Goal: Register for event/course: Sign up to attend an event or enroll in a course

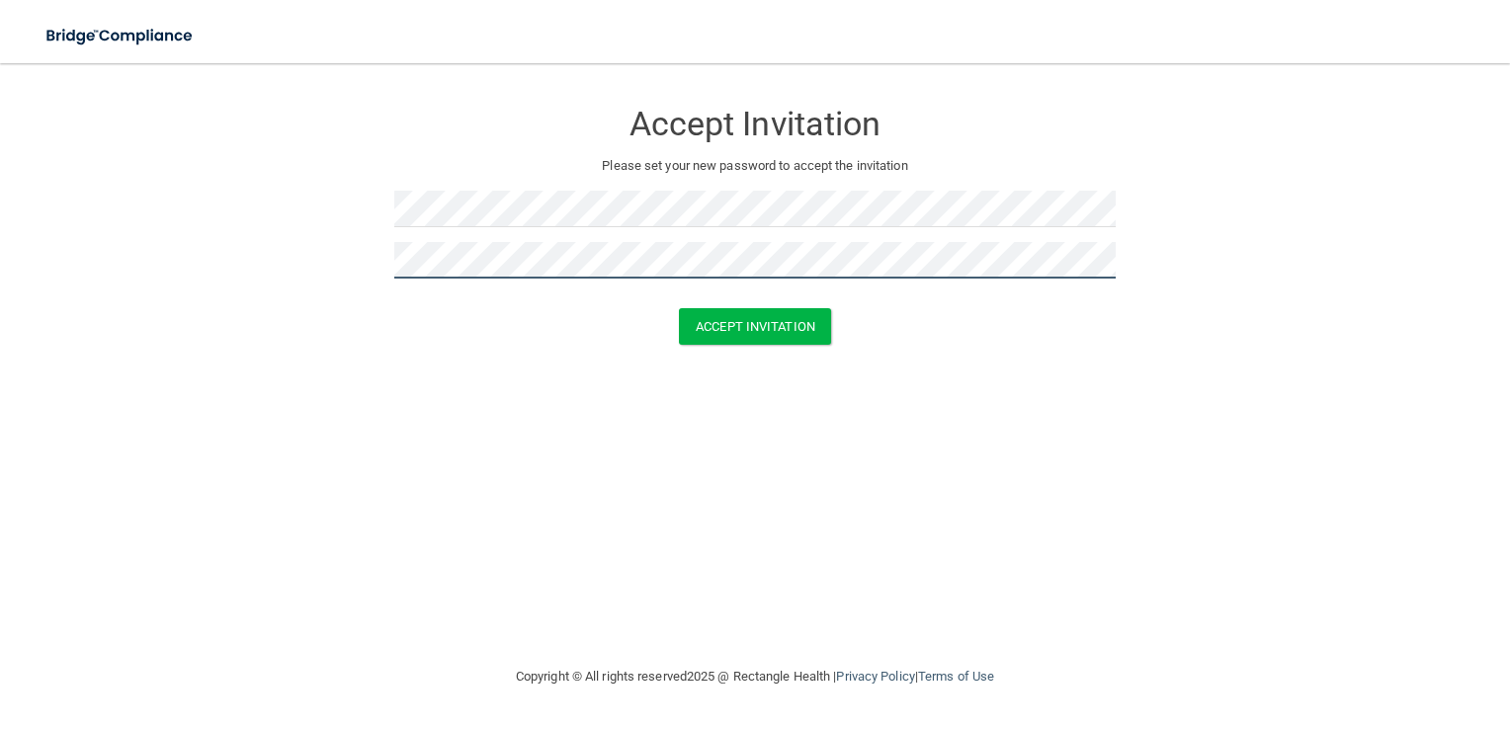
click at [679, 308] on button "Accept Invitation" at bounding box center [755, 326] width 152 height 37
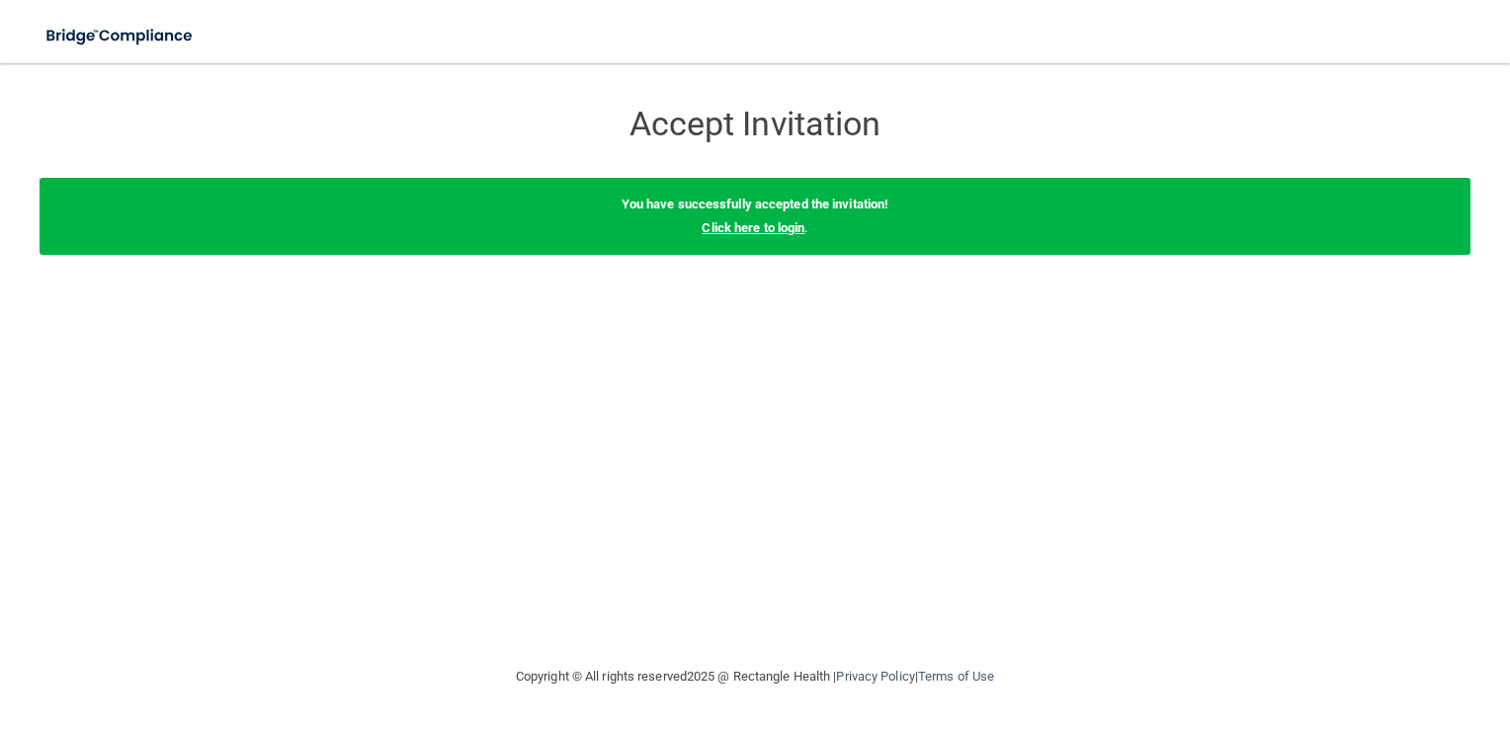
click at [741, 234] on link "Click here to login" at bounding box center [752, 227] width 103 height 15
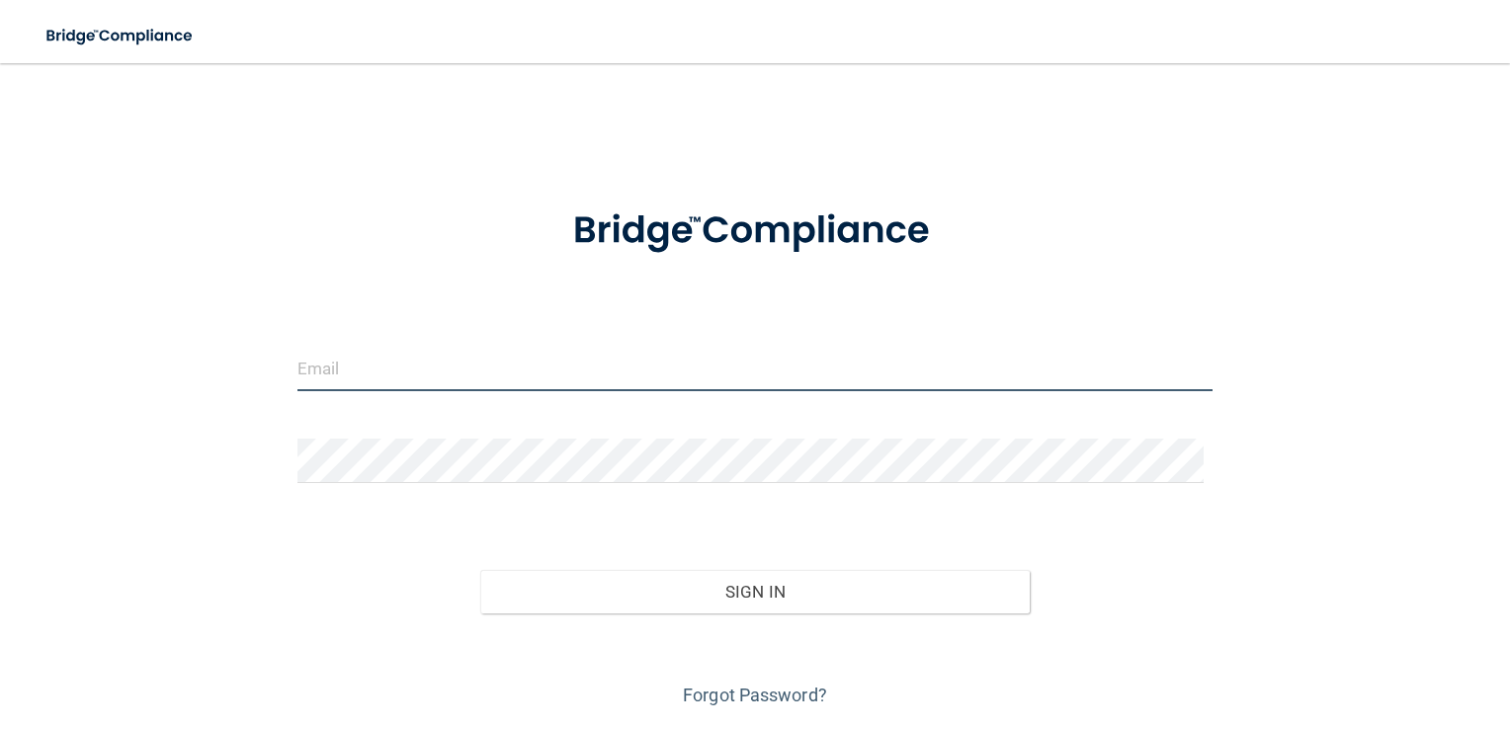
click at [456, 369] on input "email" at bounding box center [755, 369] width 916 height 44
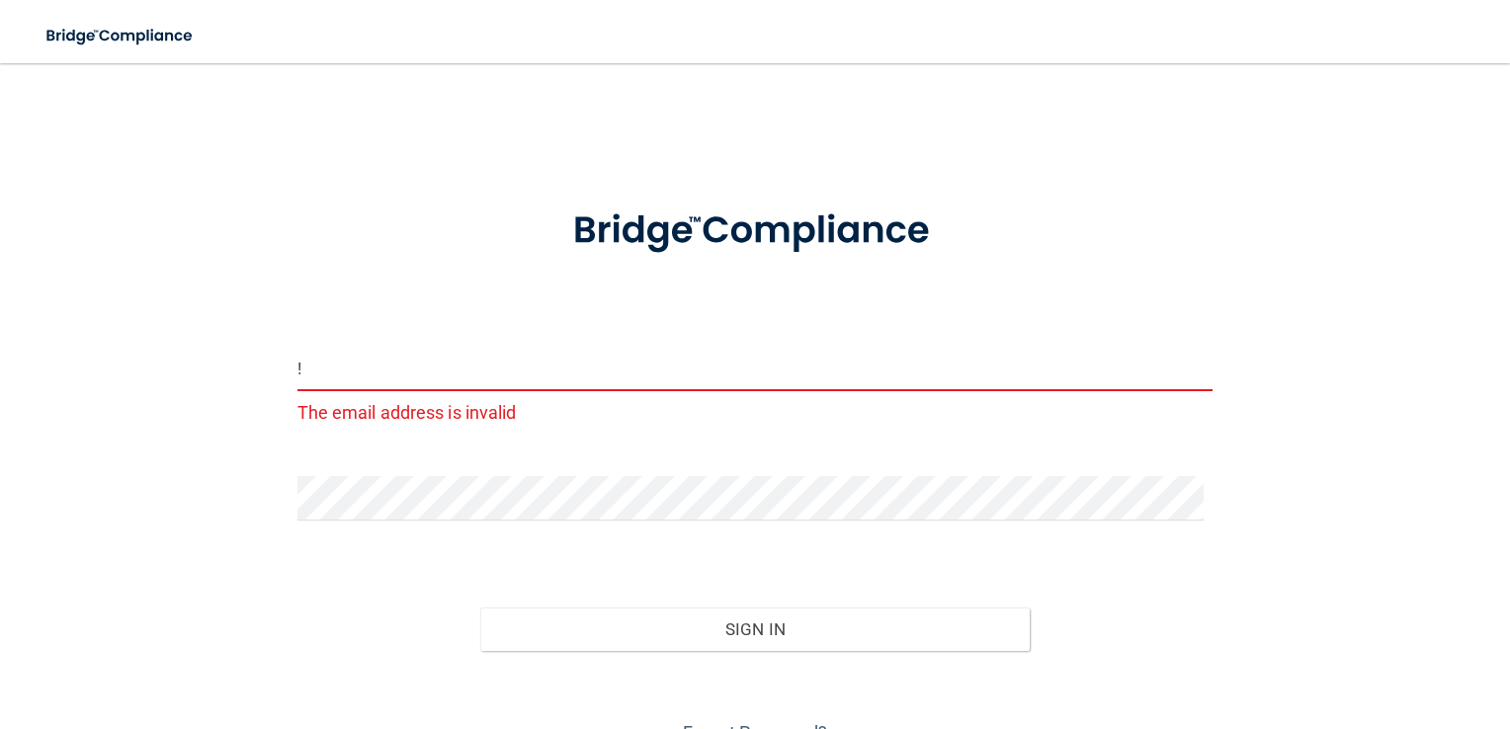
type input "!"
click at [480, 608] on button "Sign In" at bounding box center [754, 629] width 549 height 43
drag, startPoint x: 483, startPoint y: 362, endPoint x: -4, endPoint y: 344, distance: 487.4
click at [0, 344] on html "Toggle navigation Manage My Enterprise Manage My Location ! The email address i…" at bounding box center [755, 364] width 1510 height 729
type input "H"
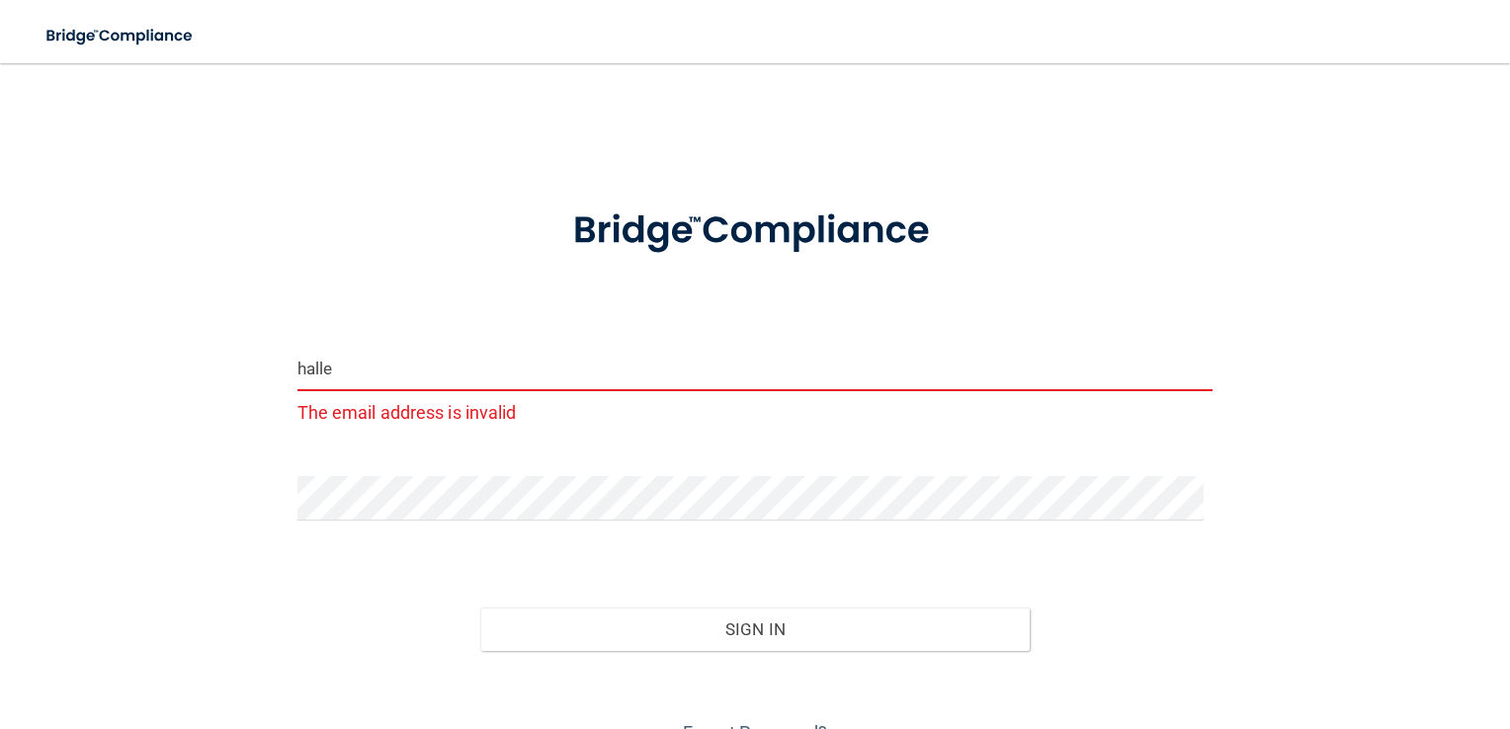
type input "[EMAIL_ADDRESS][DOMAIN_NAME]"
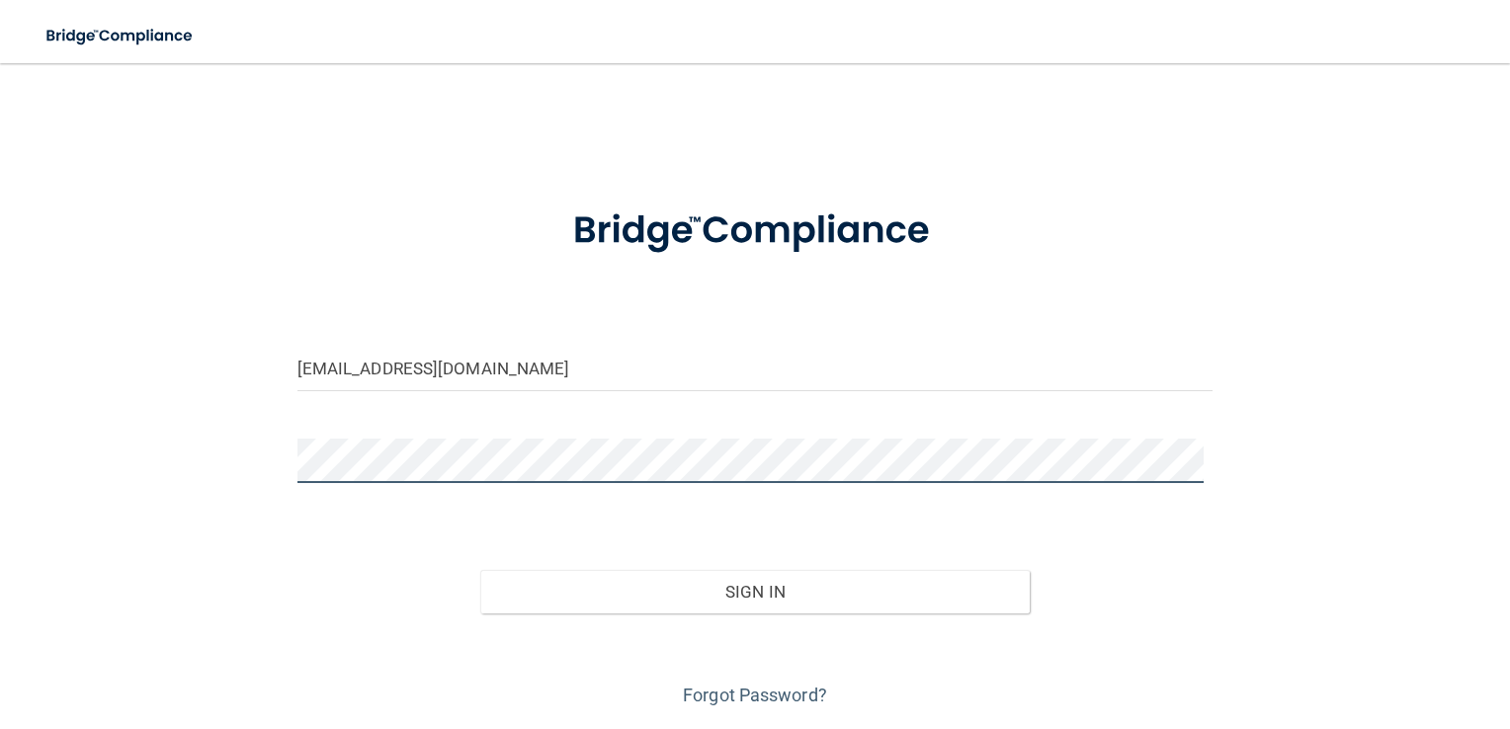
click at [480, 570] on button "Sign In" at bounding box center [754, 591] width 549 height 43
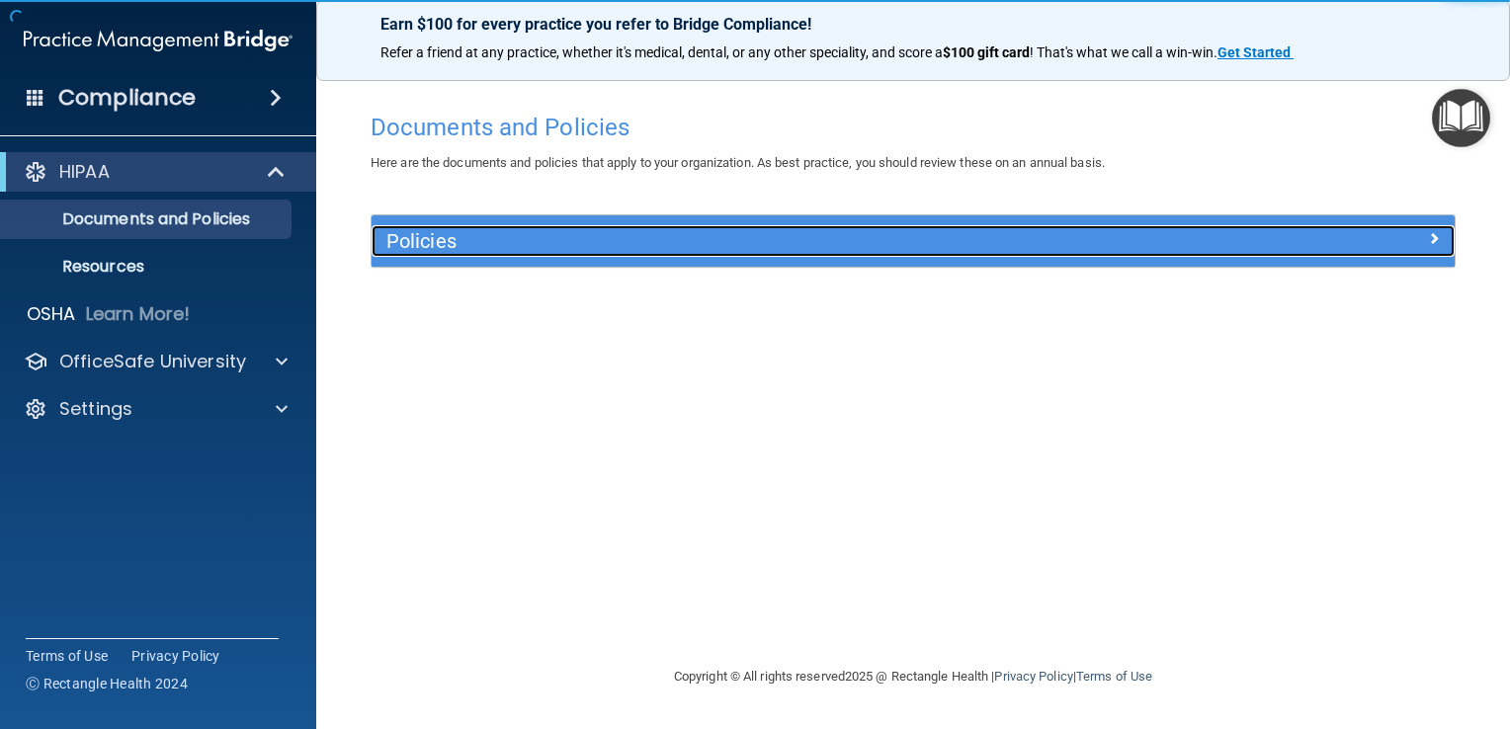
click at [551, 243] on h5 "Policies" at bounding box center [777, 241] width 782 height 22
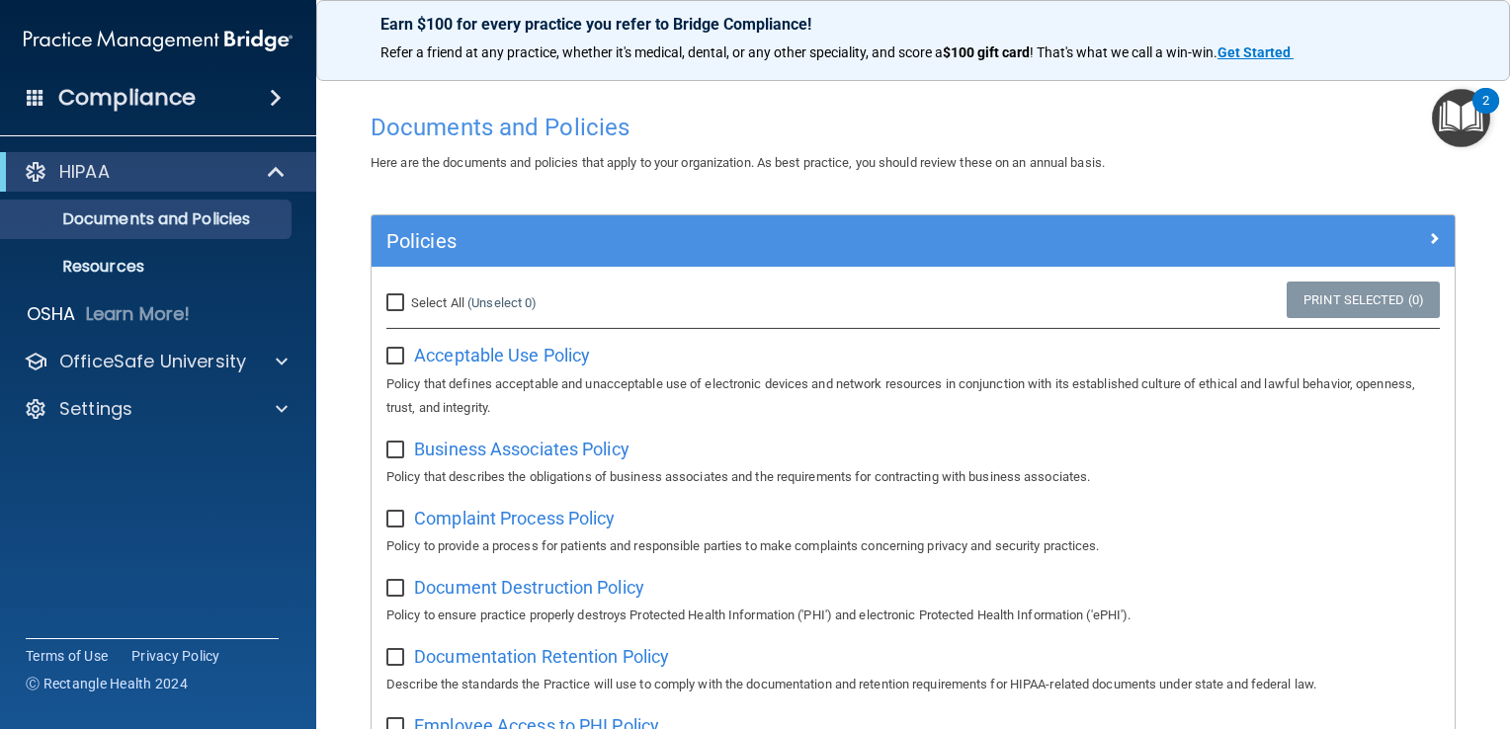
click at [403, 306] on input "Select All (Unselect 0) Unselect All" at bounding box center [397, 303] width 23 height 16
checkbox input "true"
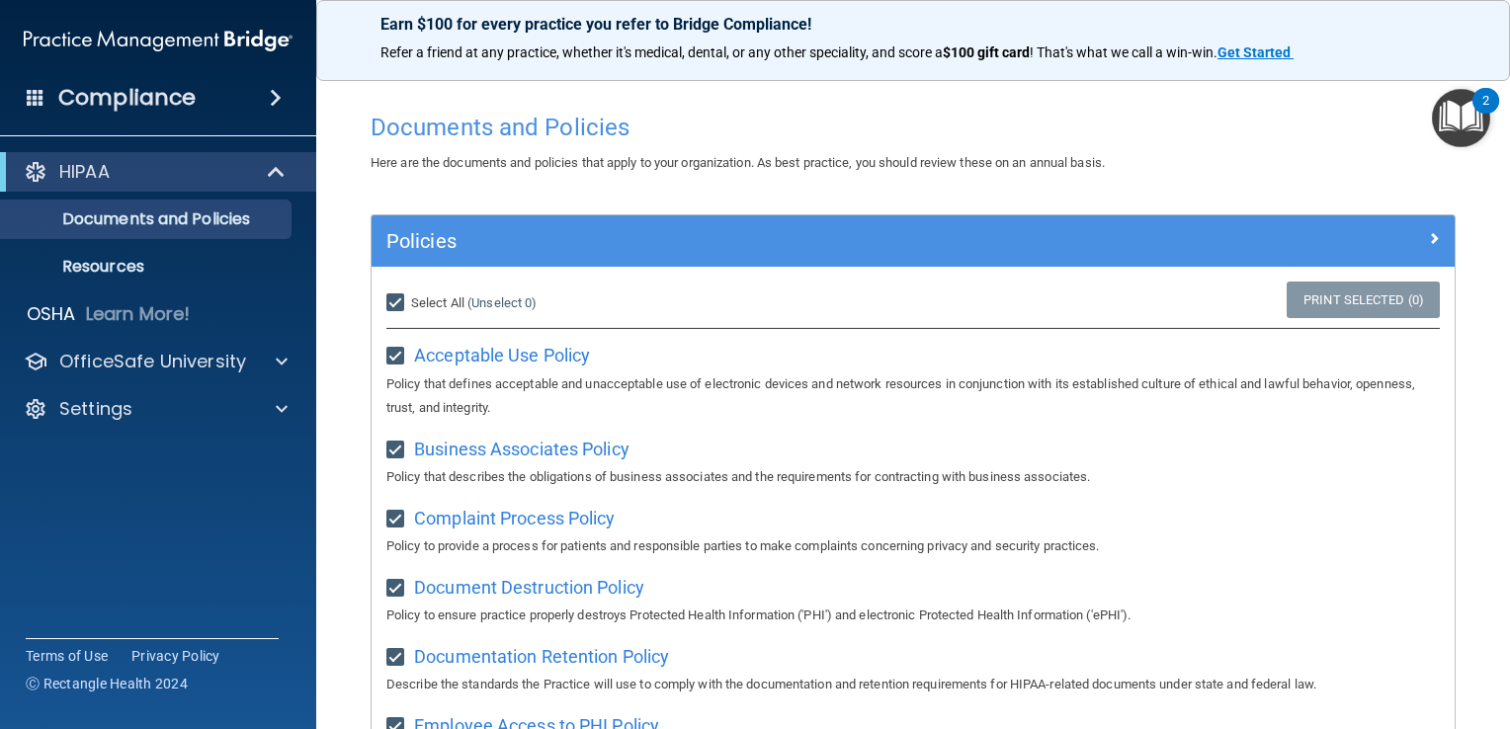
checkbox input "true"
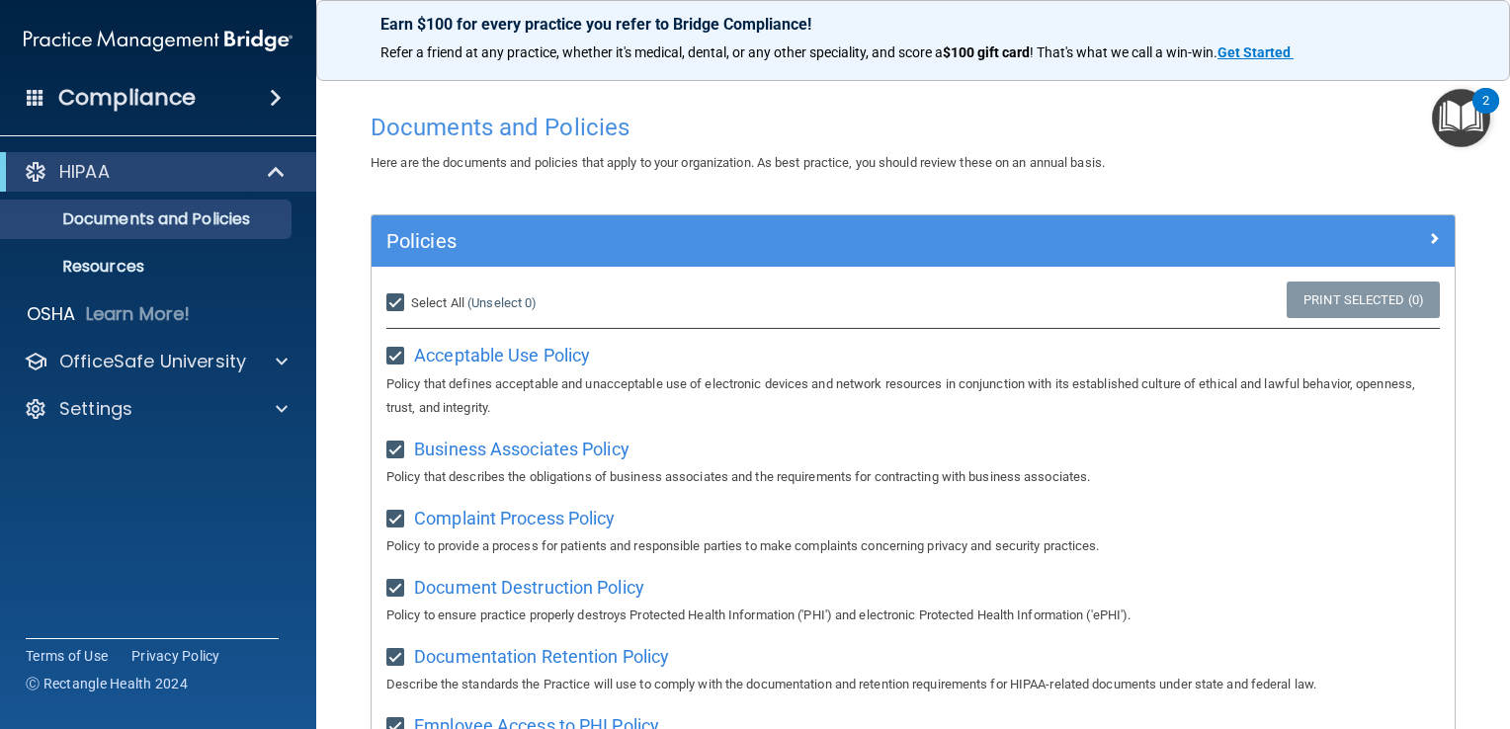
checkbox input "true"
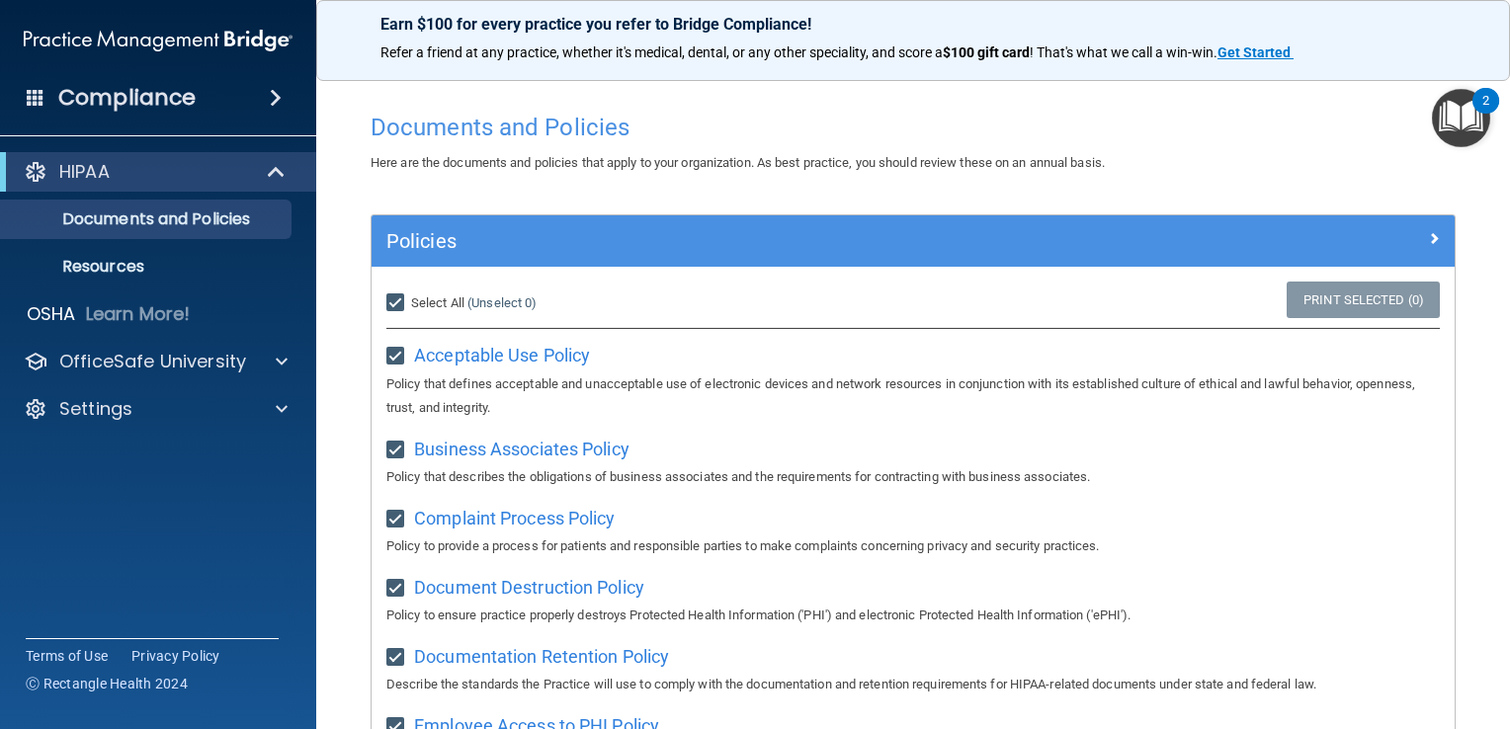
checkbox input "true"
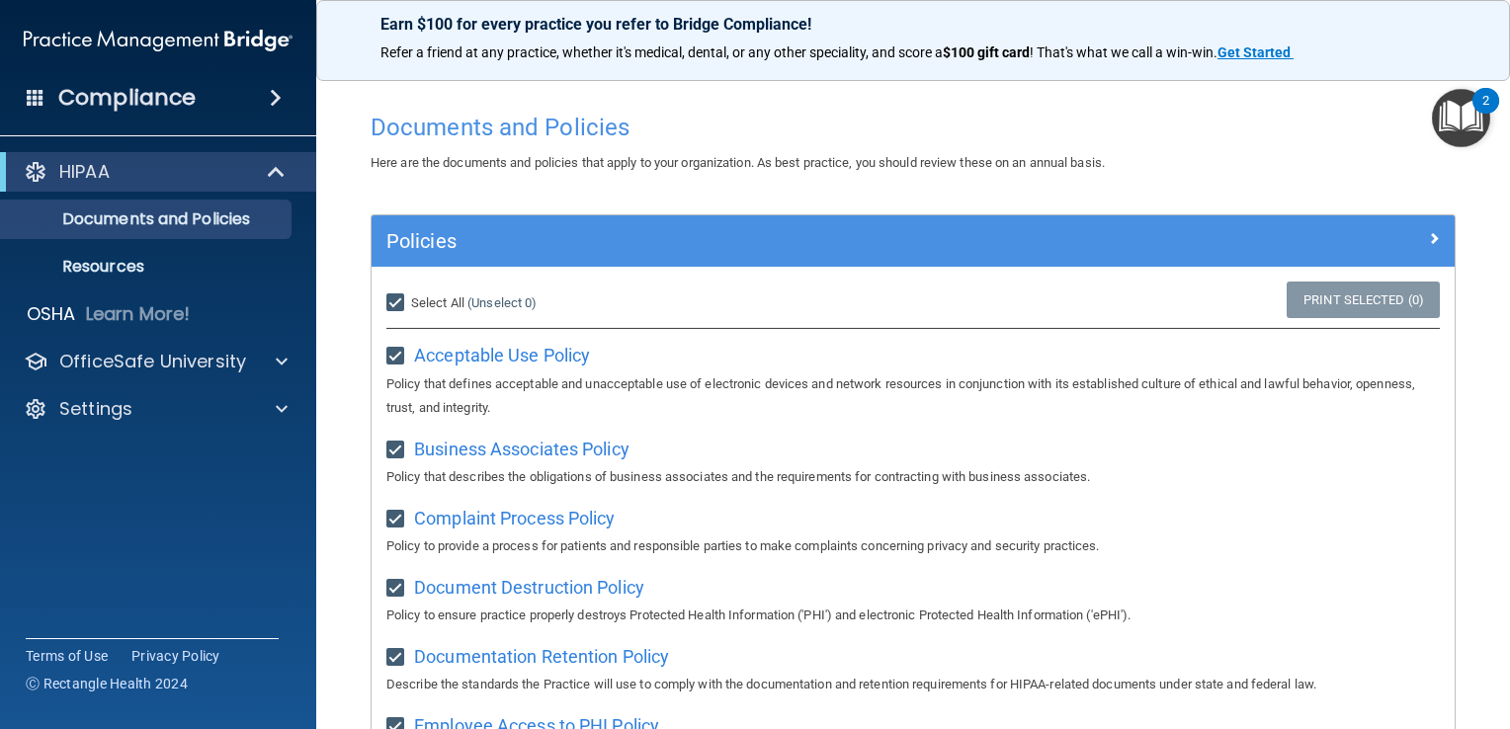
checkbox input "true"
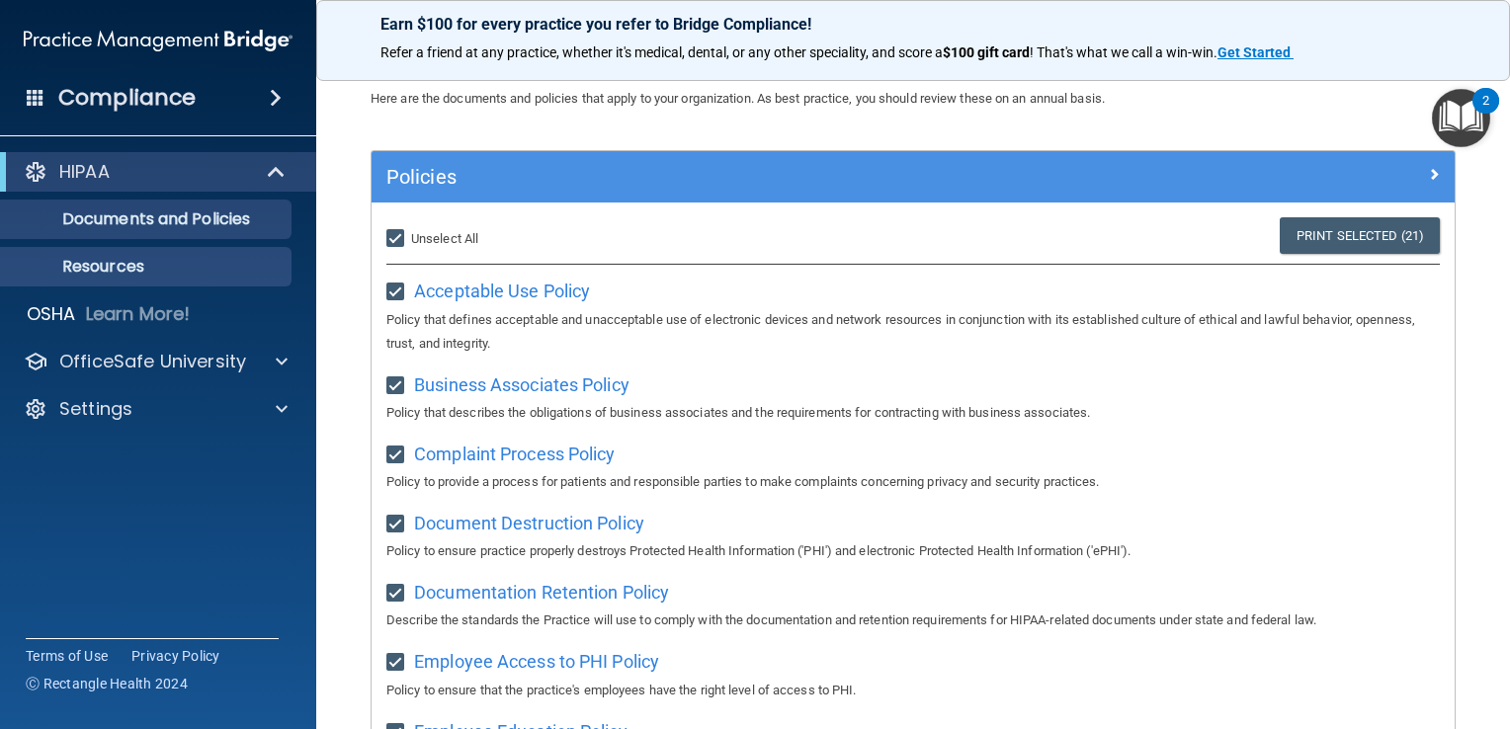
scroll to position [99, 0]
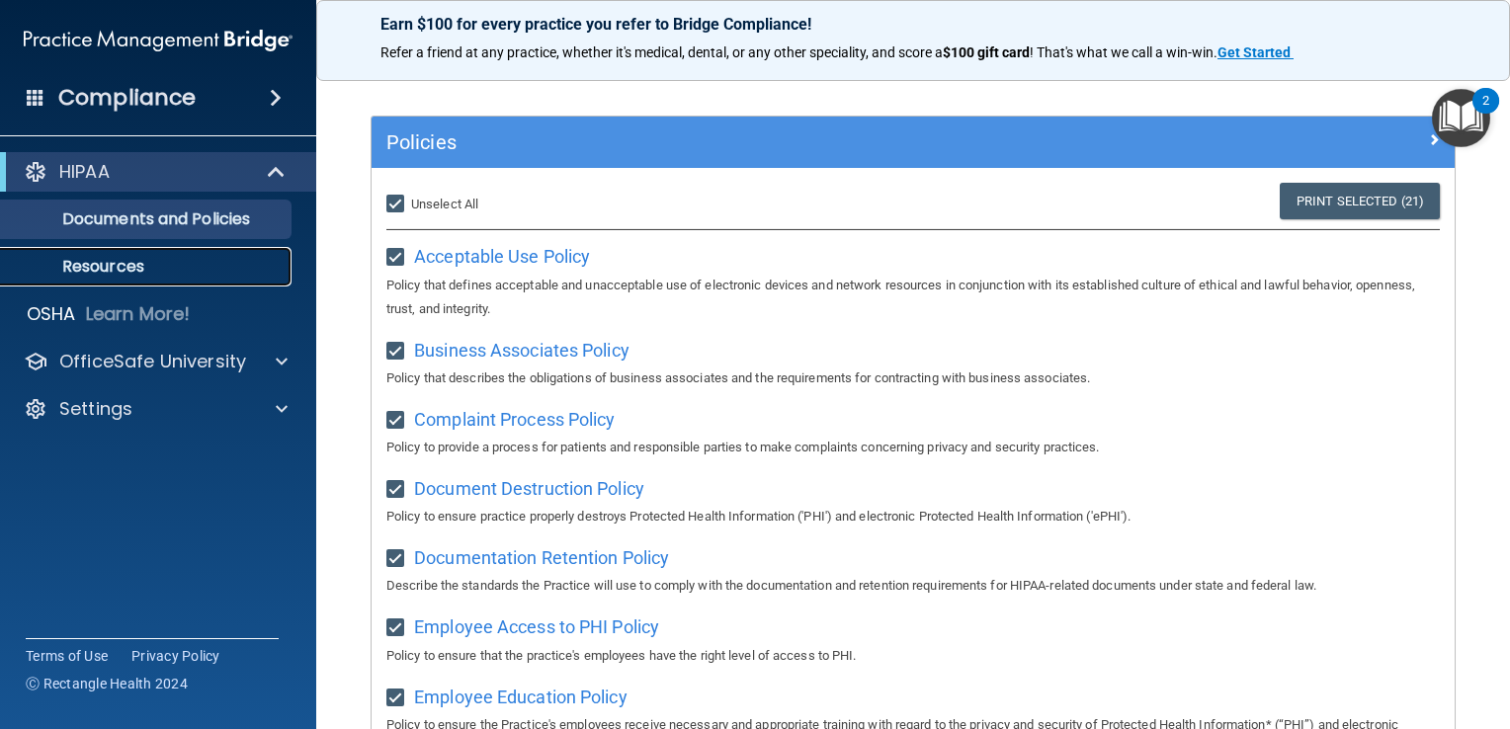
click at [55, 271] on p "Resources" at bounding box center [148, 267] width 270 height 20
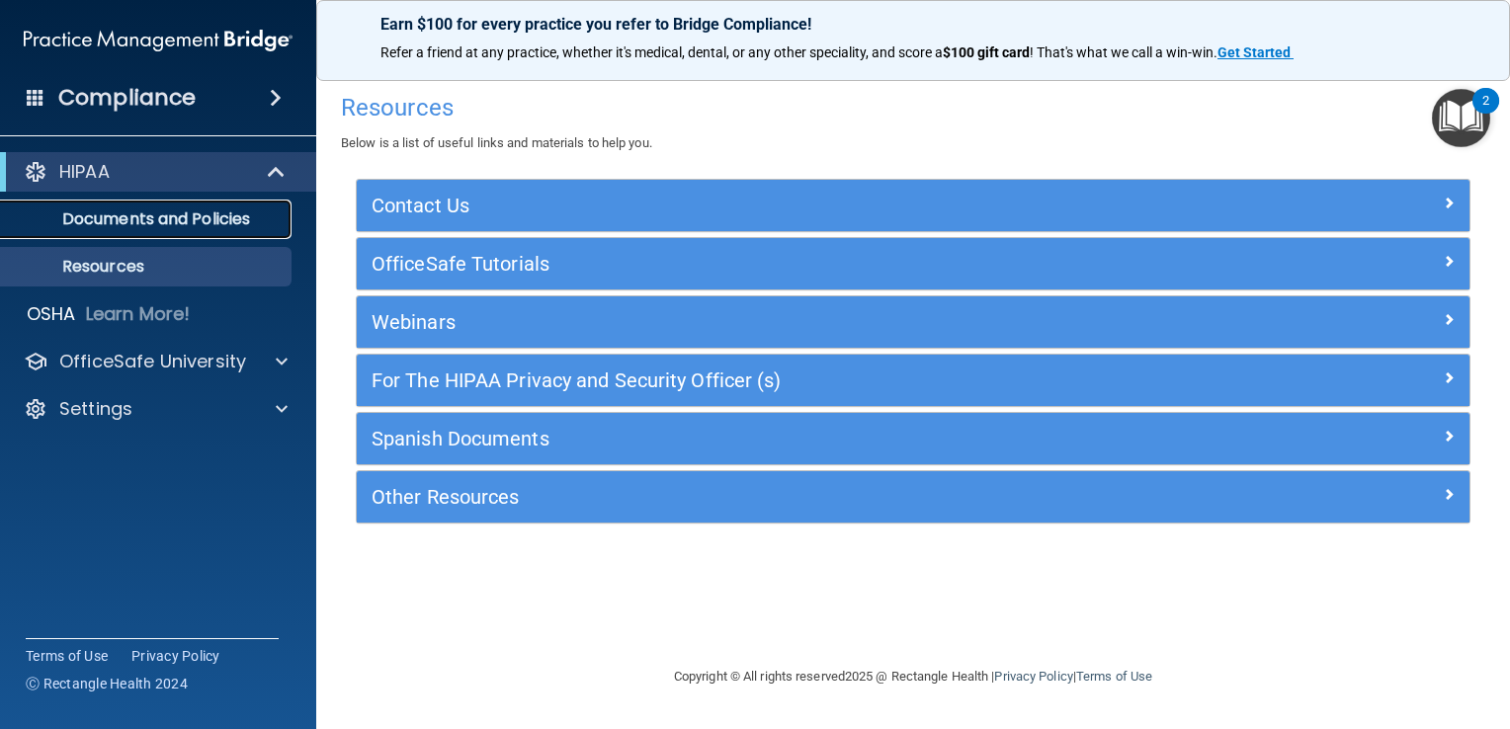
click at [142, 201] on link "Documents and Policies" at bounding box center [135, 220] width 311 height 40
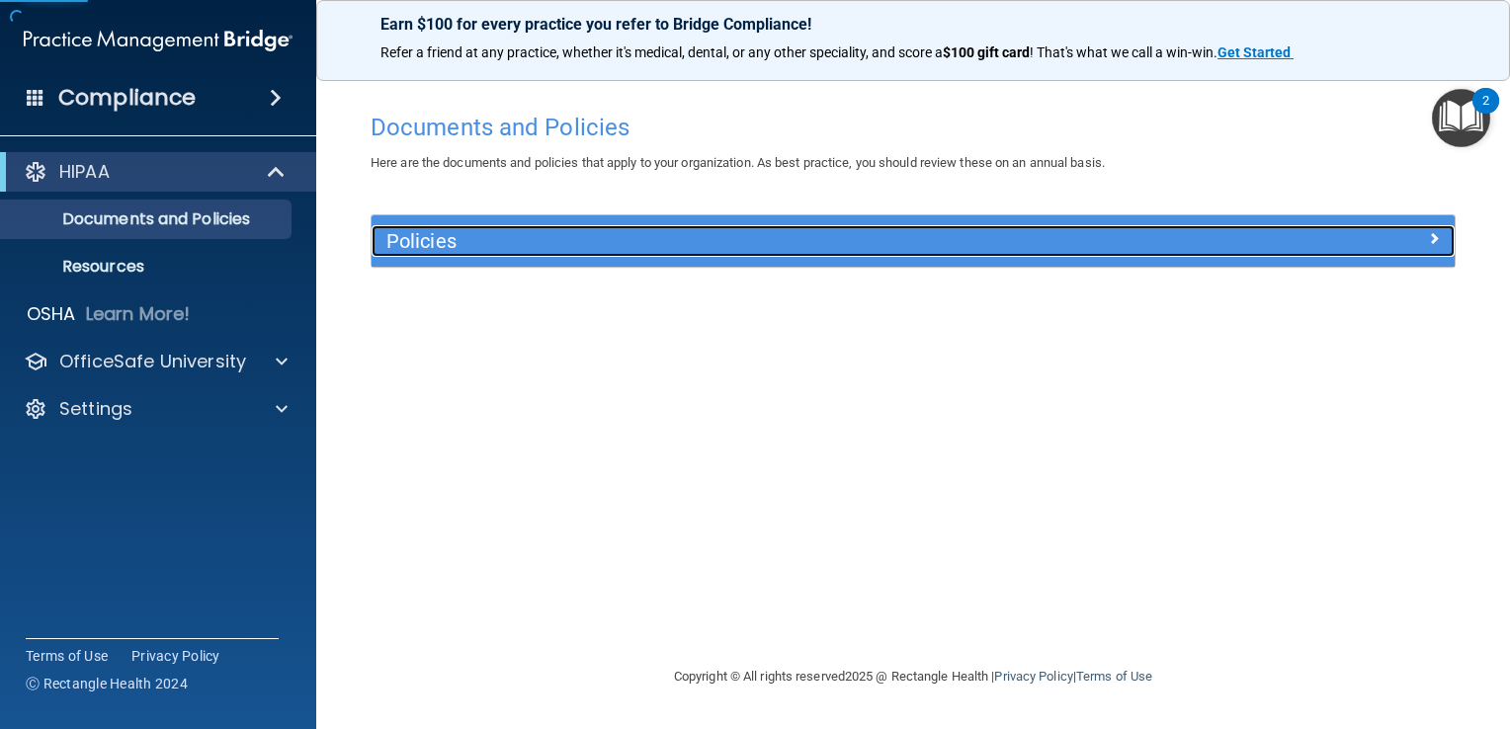
click at [504, 239] on h5 "Policies" at bounding box center [777, 241] width 782 height 22
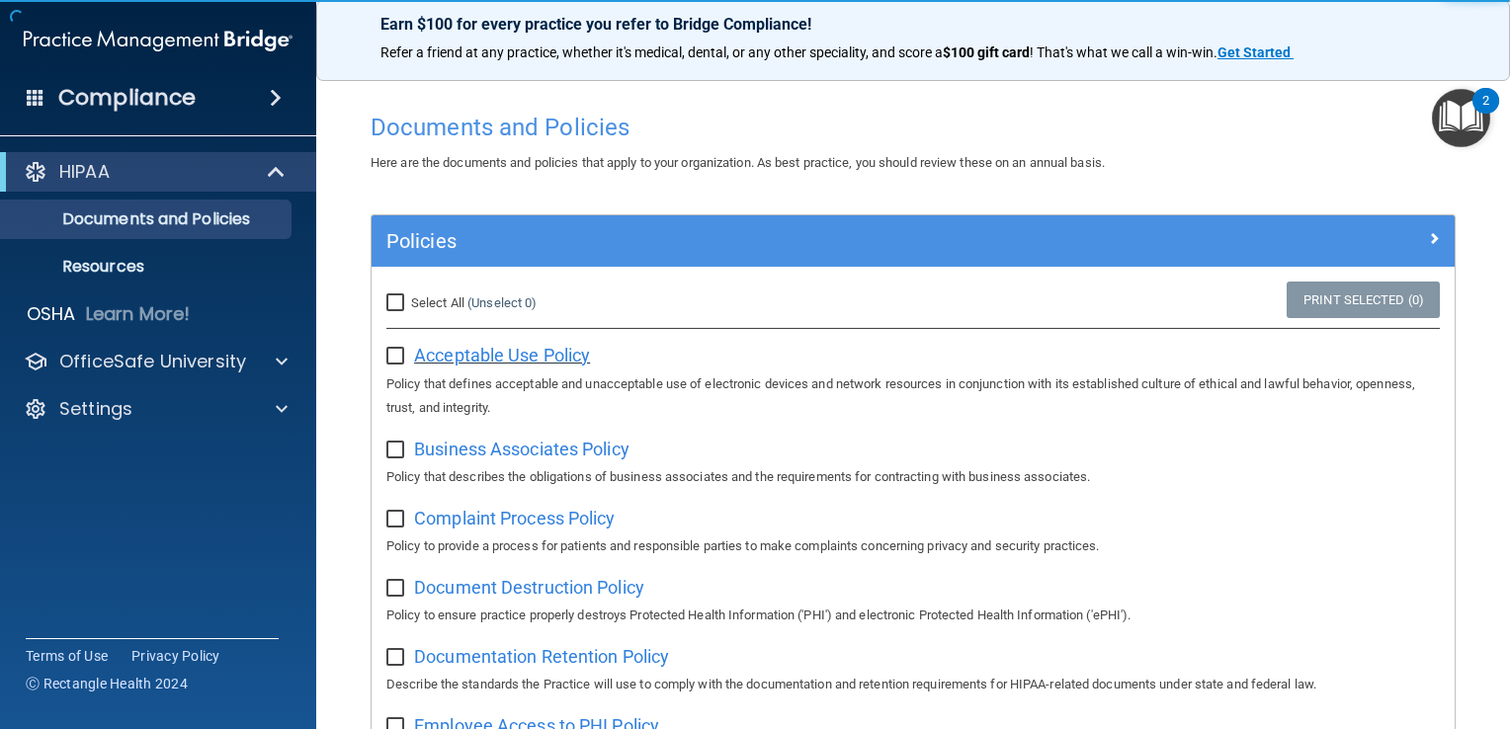
click at [474, 350] on span "Acceptable Use Policy" at bounding box center [502, 355] width 176 height 21
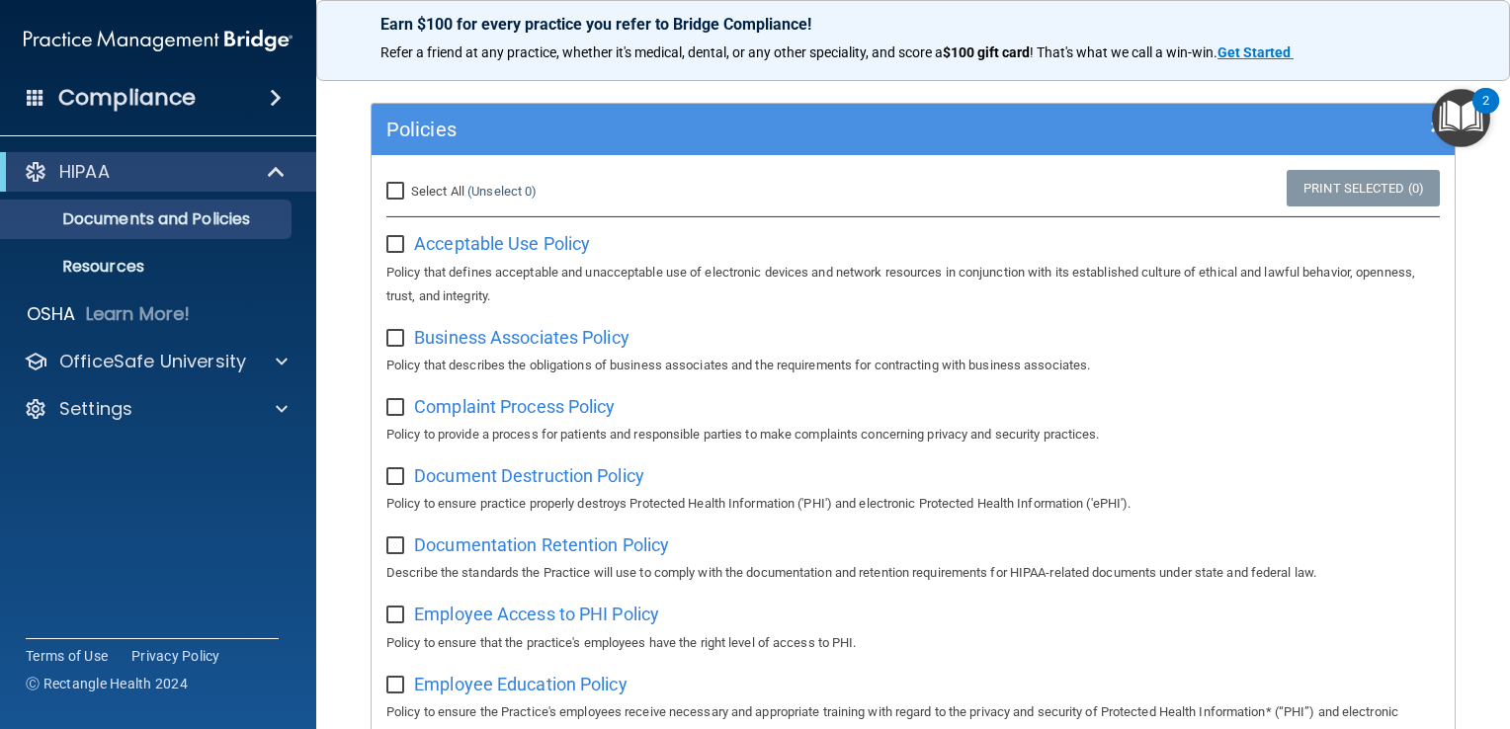
scroll to position [198, 0]
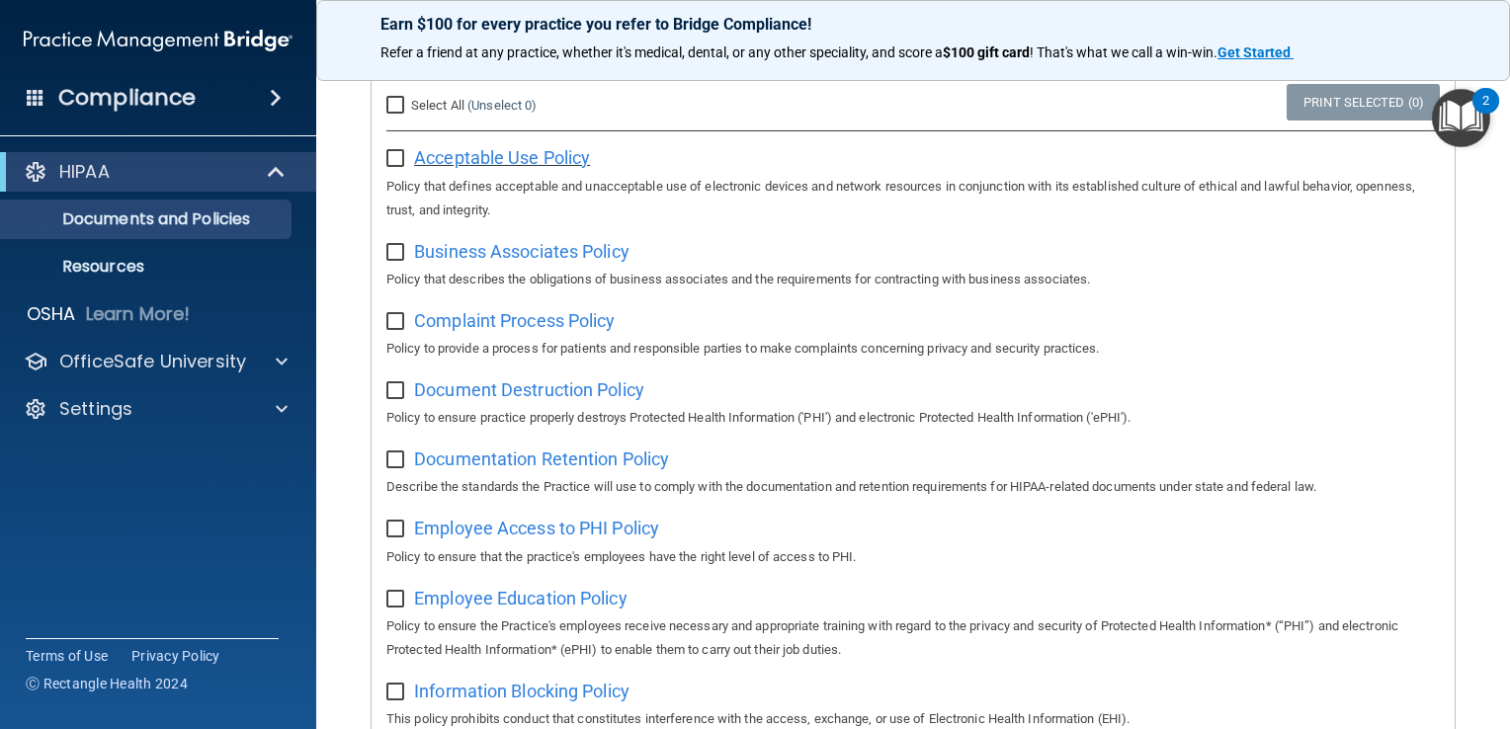
click at [524, 160] on span "Acceptable Use Policy" at bounding box center [502, 157] width 176 height 21
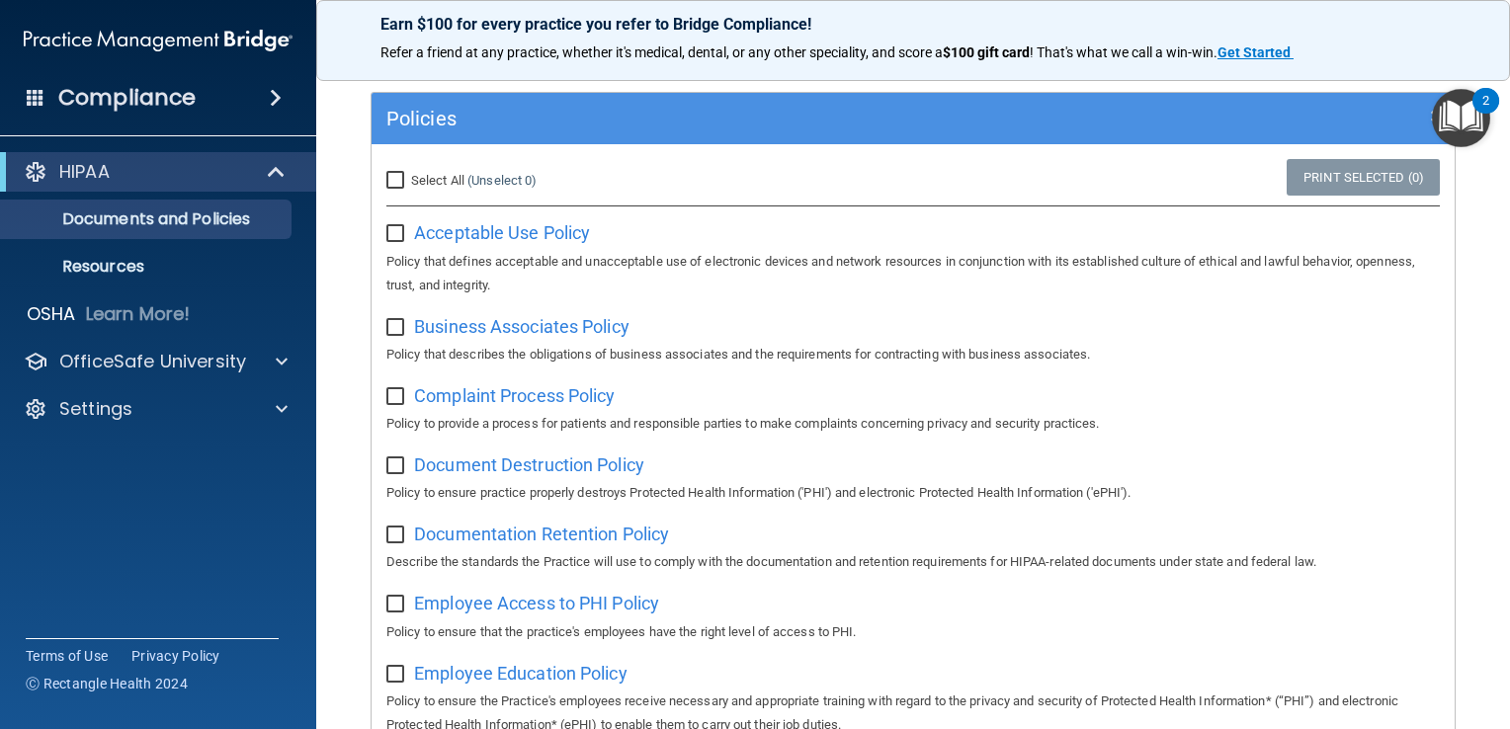
scroll to position [0, 0]
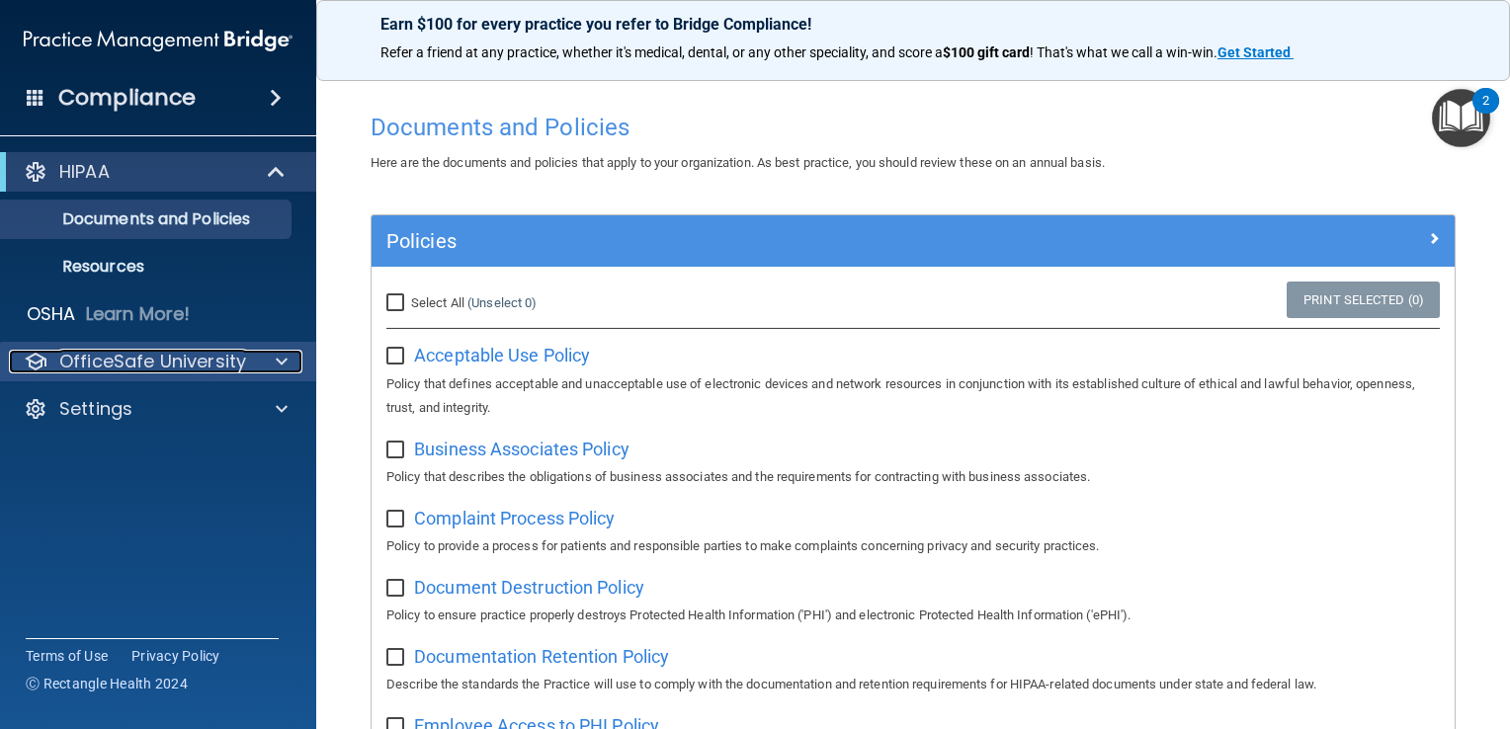
click at [222, 369] on p "OfficeSafe University" at bounding box center [152, 362] width 187 height 24
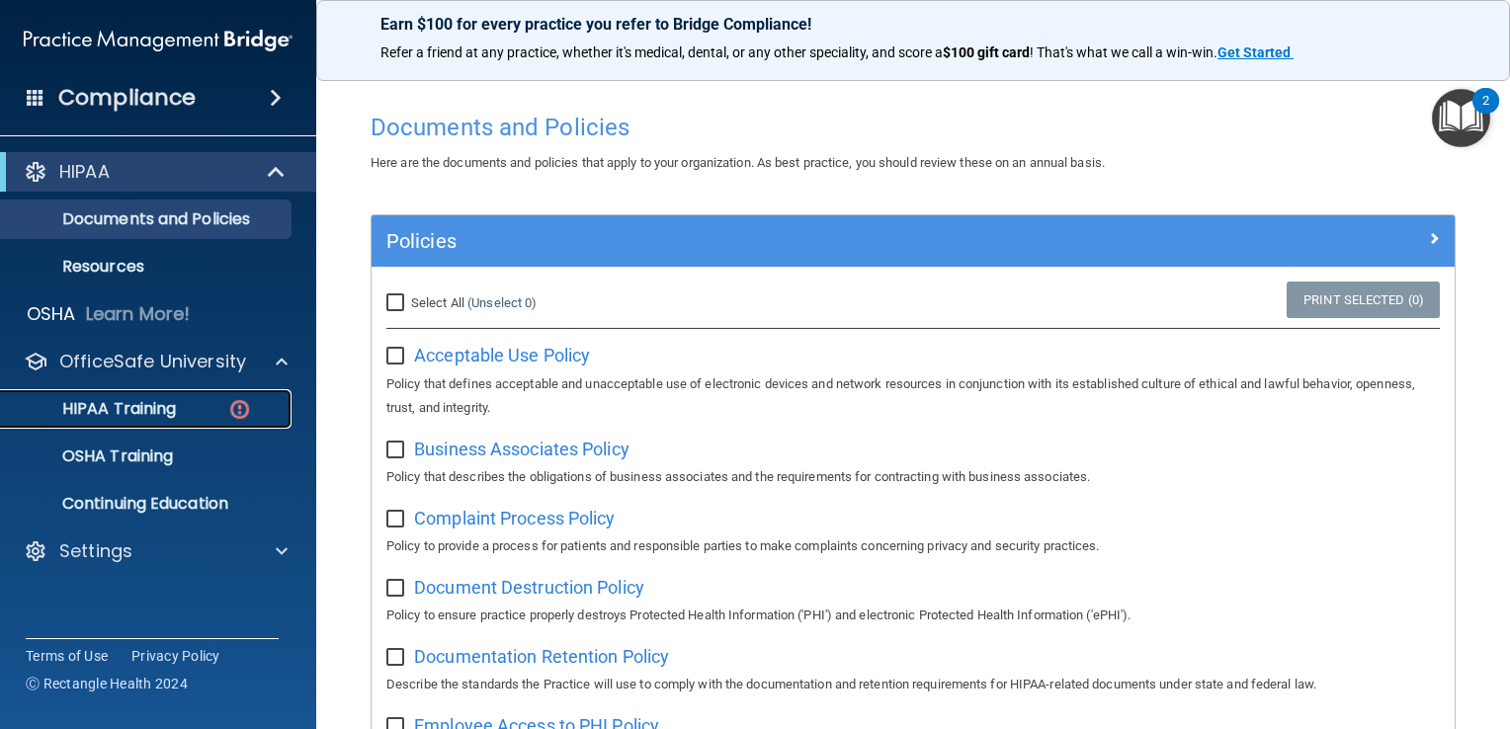
click at [205, 424] on link "HIPAA Training" at bounding box center [135, 409] width 311 height 40
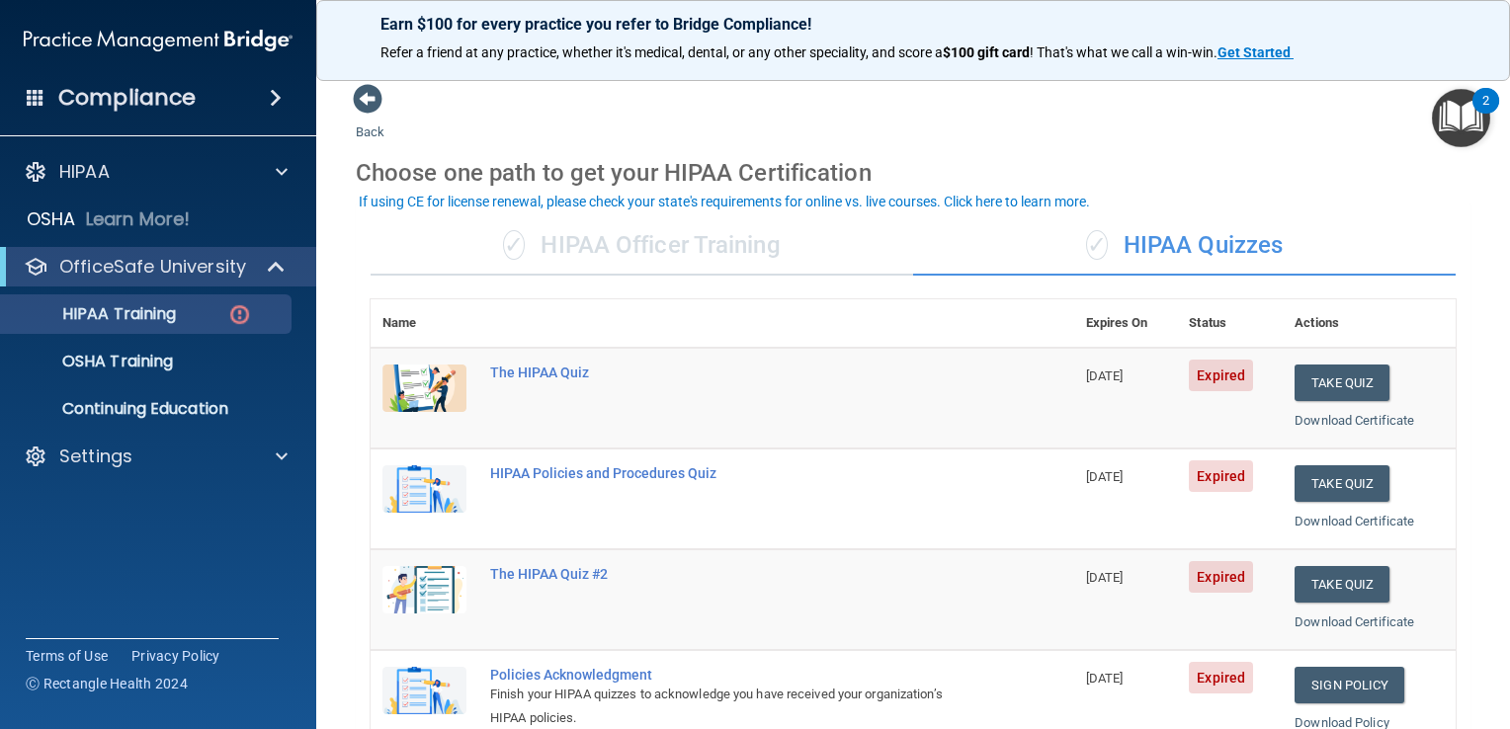
click at [1377, 377] on div "Take Quiz" at bounding box center [1368, 383] width 149 height 37
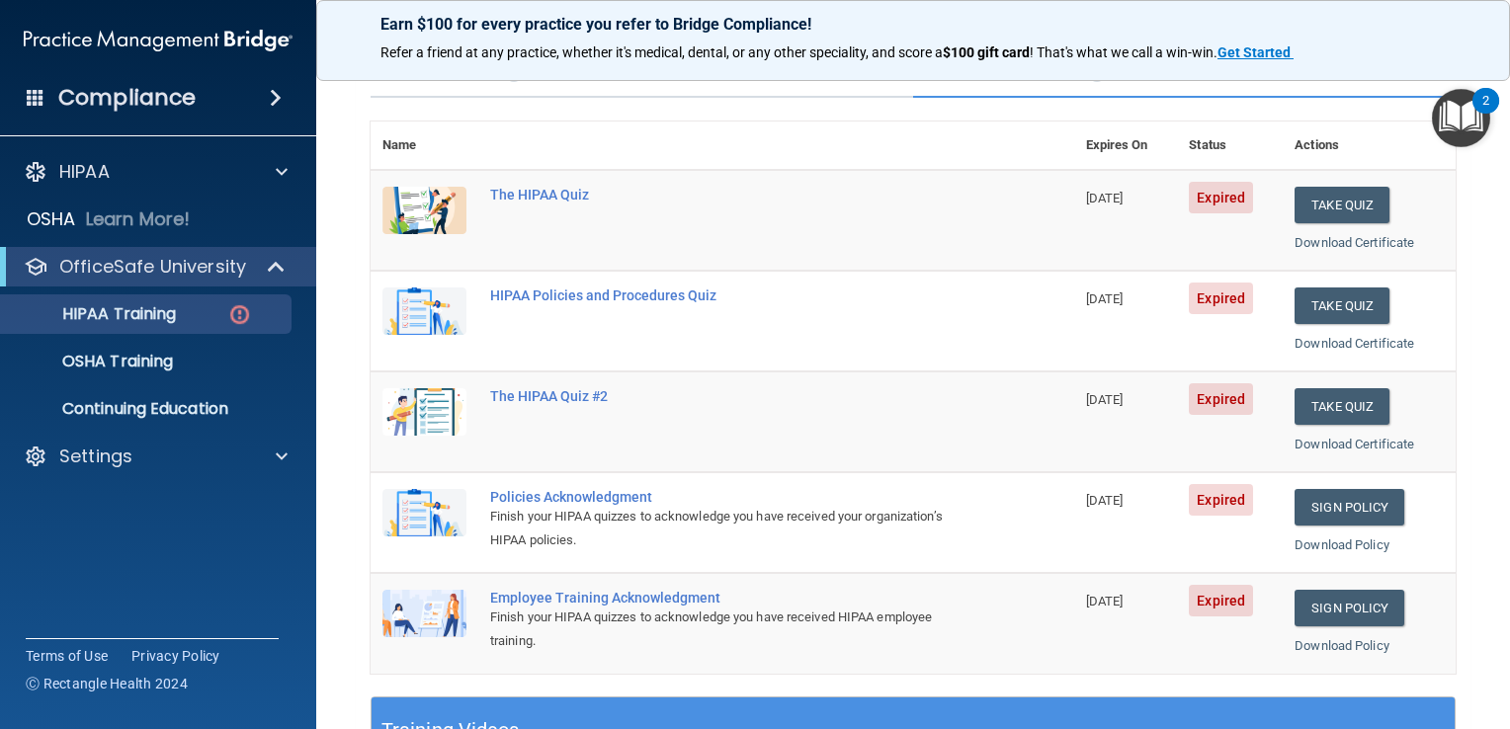
scroll to position [99, 0]
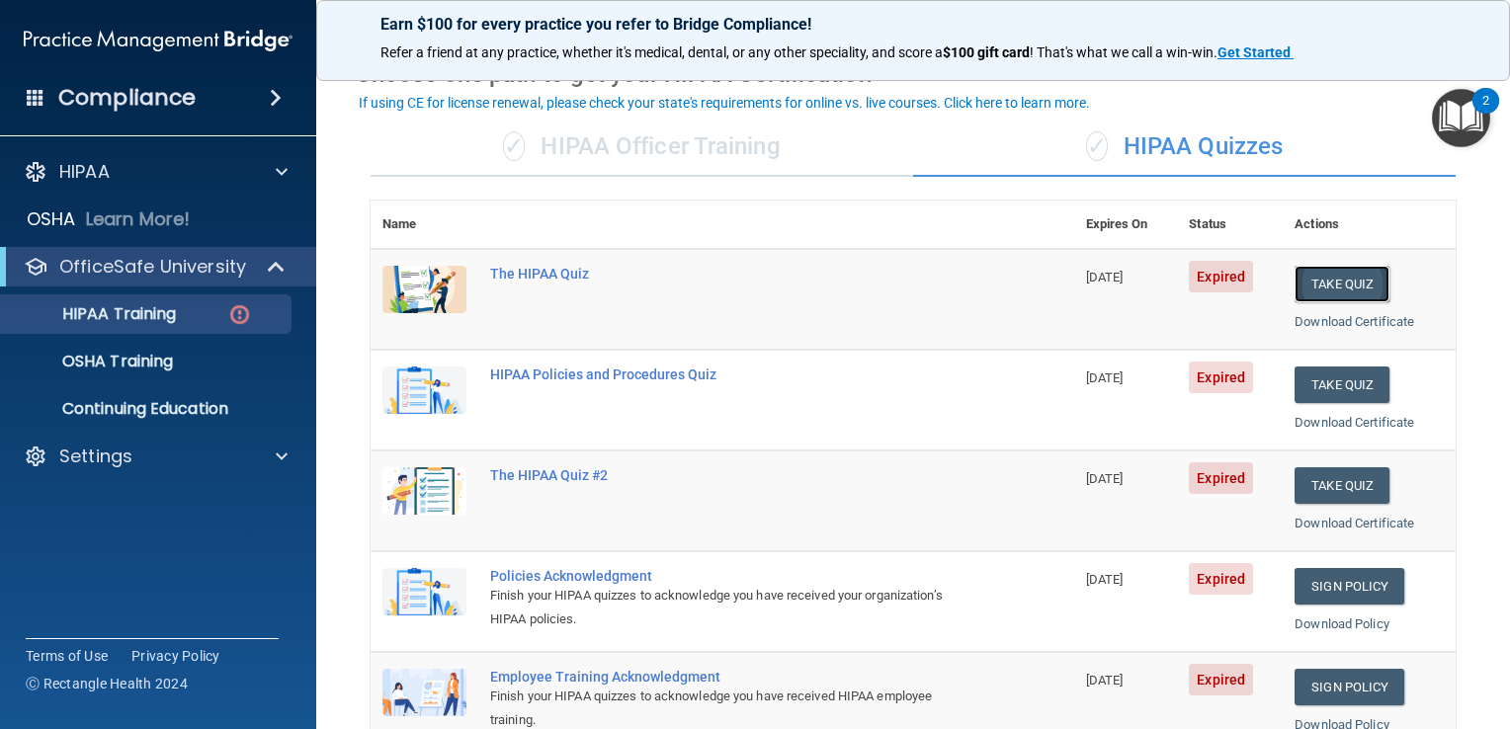
click at [1332, 289] on button "Take Quiz" at bounding box center [1341, 284] width 95 height 37
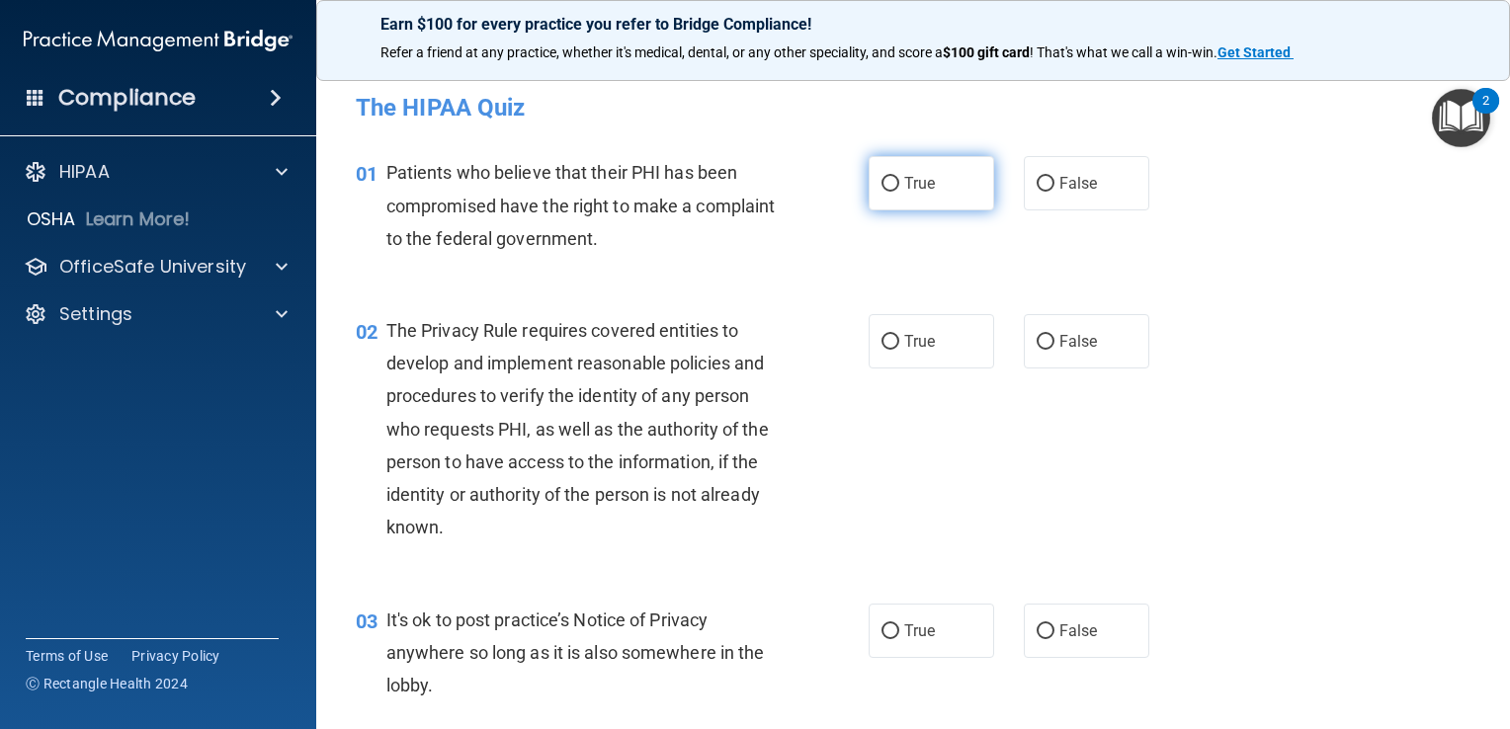
click at [910, 185] on span "True" at bounding box center [919, 183] width 31 height 19
click at [899, 185] on input "True" at bounding box center [890, 184] width 18 height 15
radio input "true"
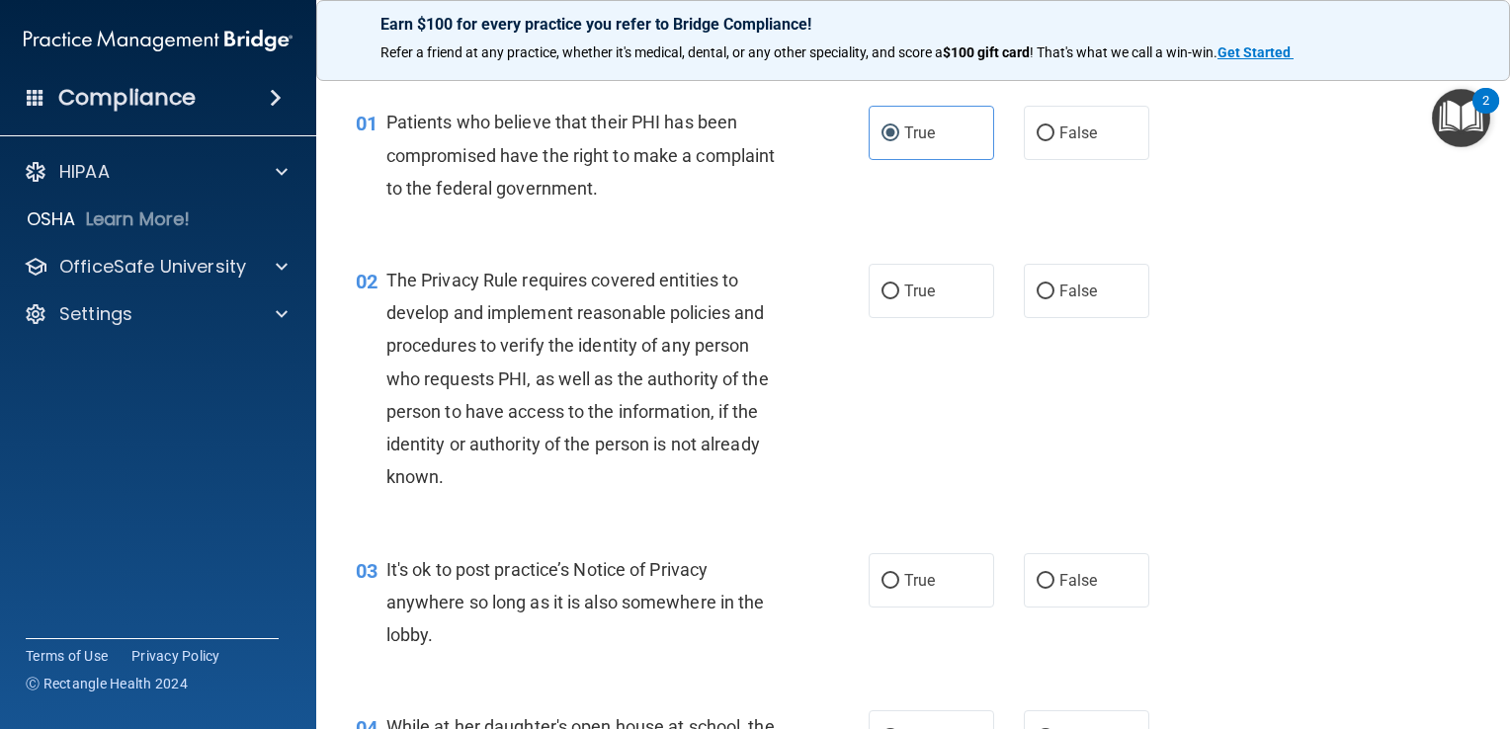
scroll to position [99, 0]
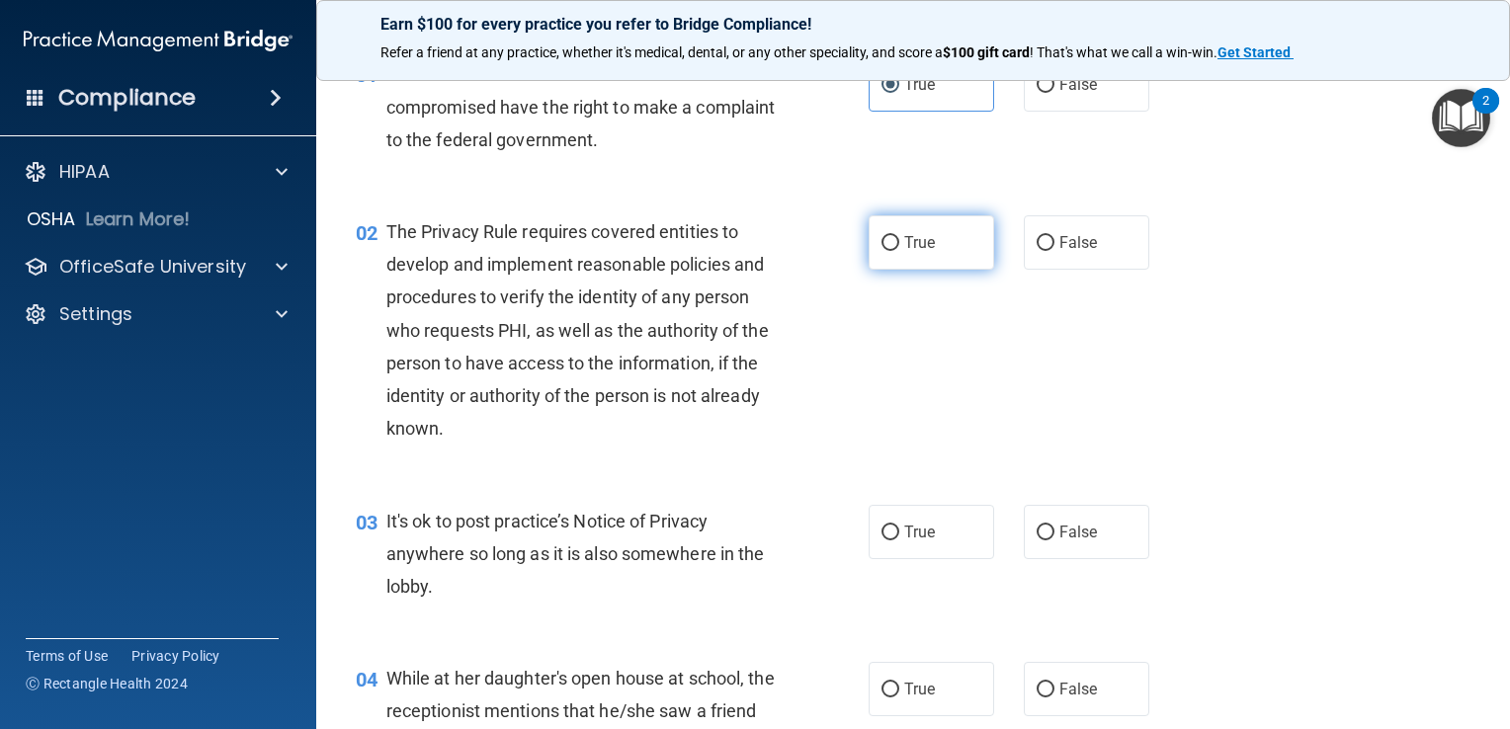
click at [915, 256] on label "True" at bounding box center [930, 242] width 125 height 54
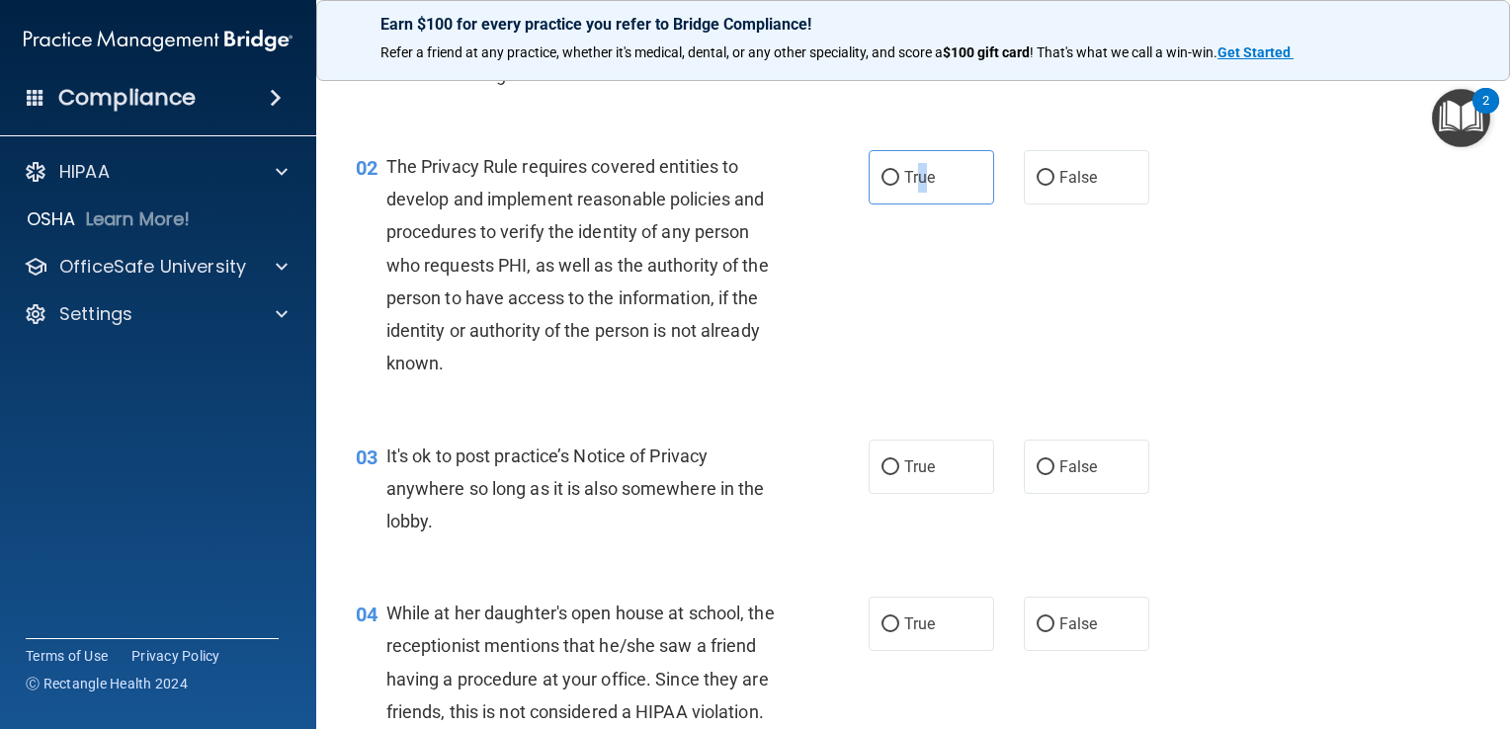
scroll to position [198, 0]
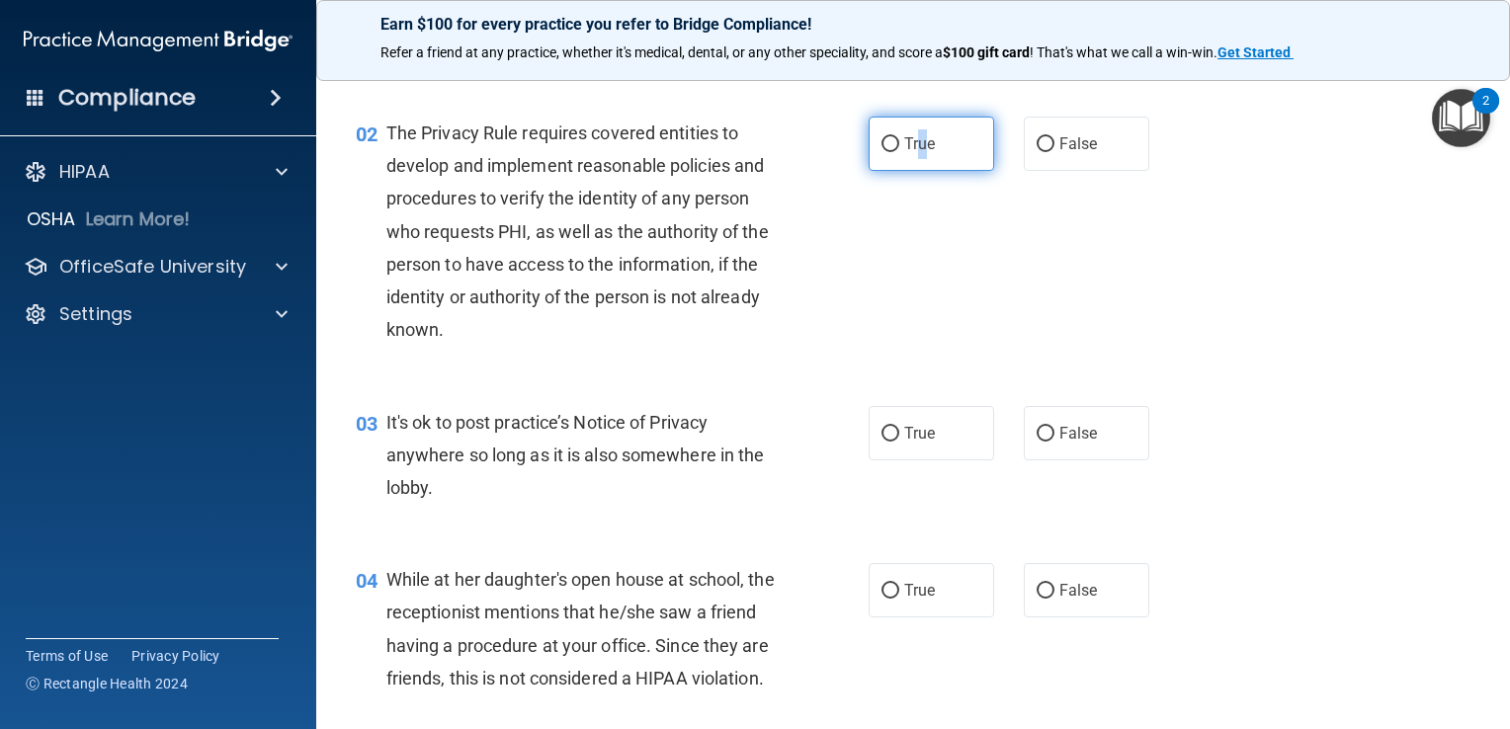
click at [887, 139] on input "True" at bounding box center [890, 144] width 18 height 15
radio input "true"
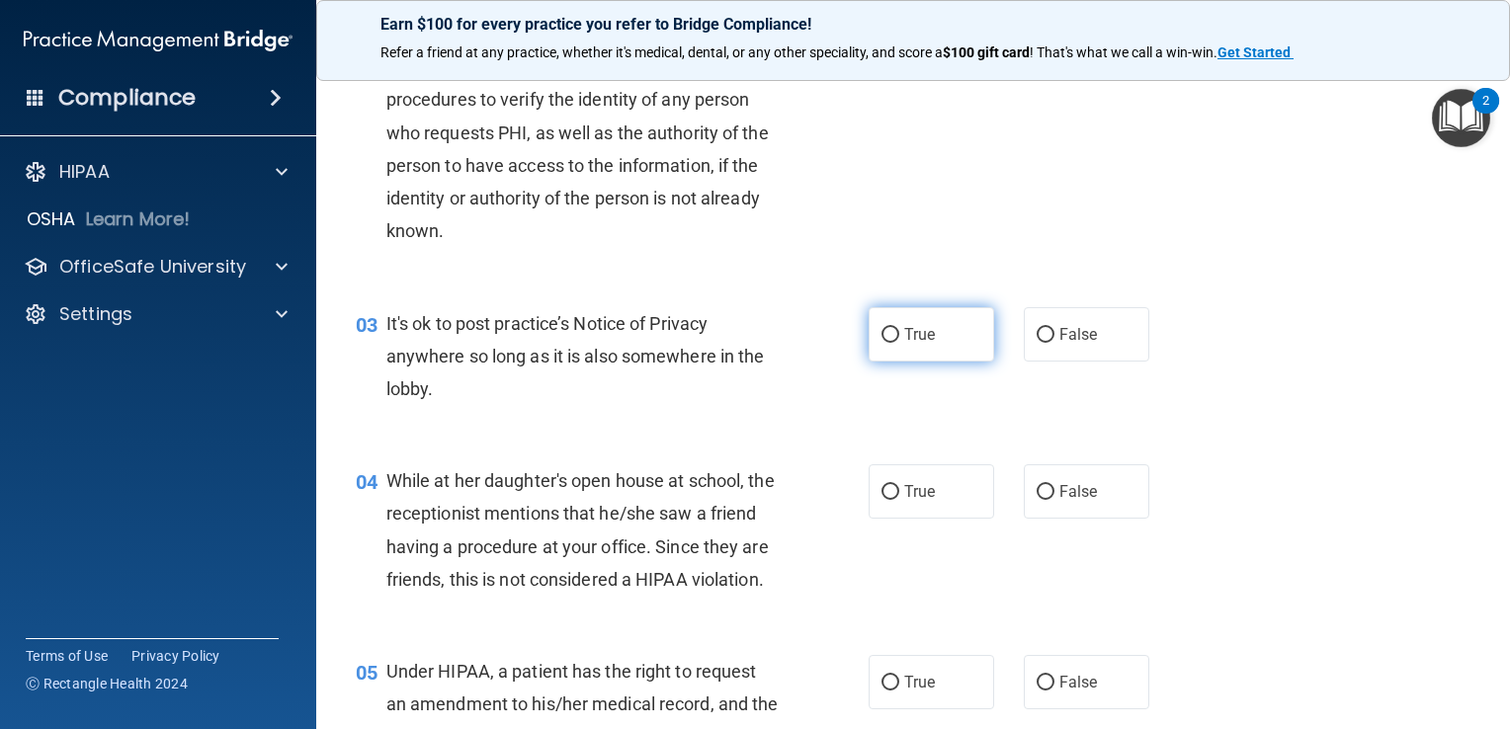
click at [946, 307] on label "True" at bounding box center [930, 334] width 125 height 54
click at [899, 328] on input "True" at bounding box center [890, 335] width 18 height 15
radio input "true"
click at [904, 325] on span "True" at bounding box center [919, 334] width 31 height 19
click at [899, 328] on input "True" at bounding box center [890, 335] width 18 height 15
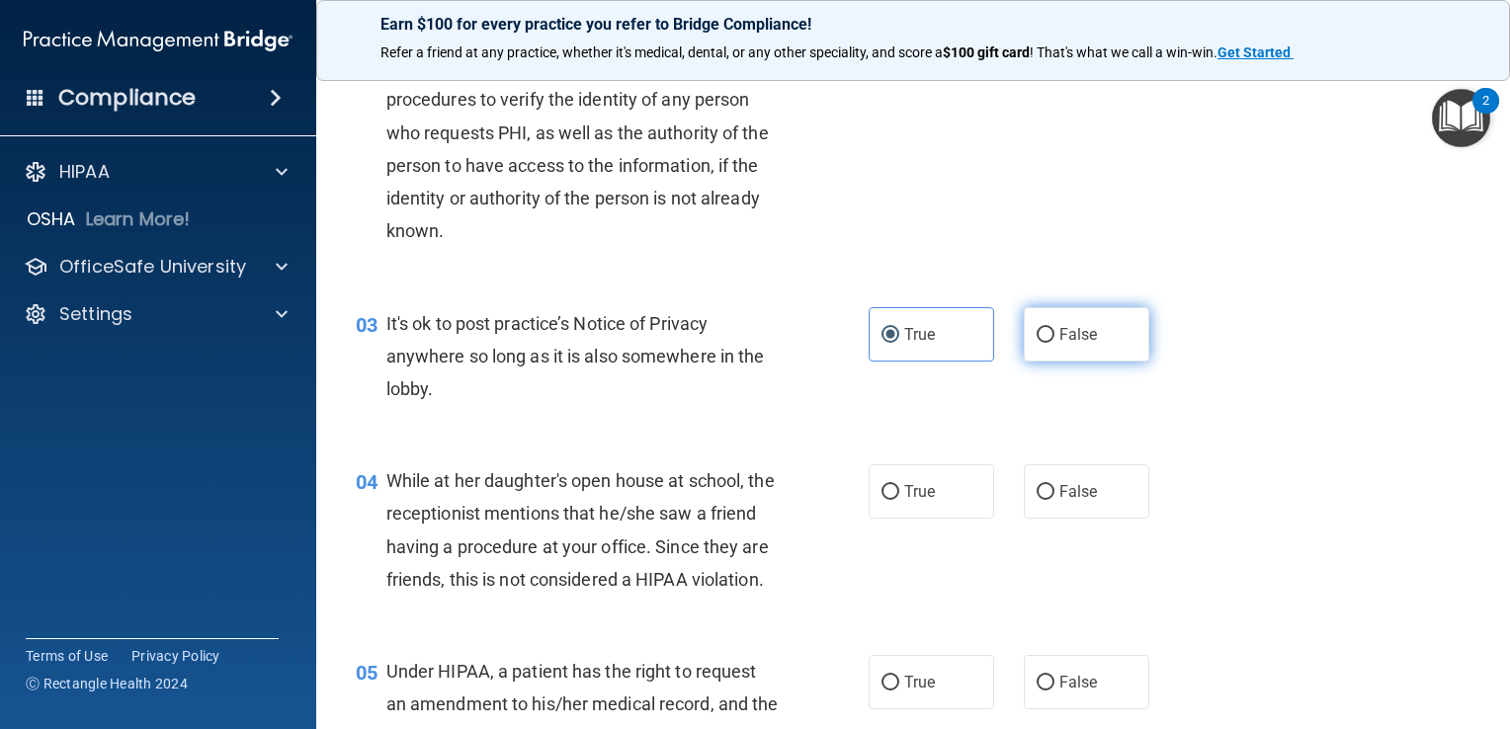
click at [1041, 336] on input "False" at bounding box center [1045, 335] width 18 height 15
radio input "true"
radio input "false"
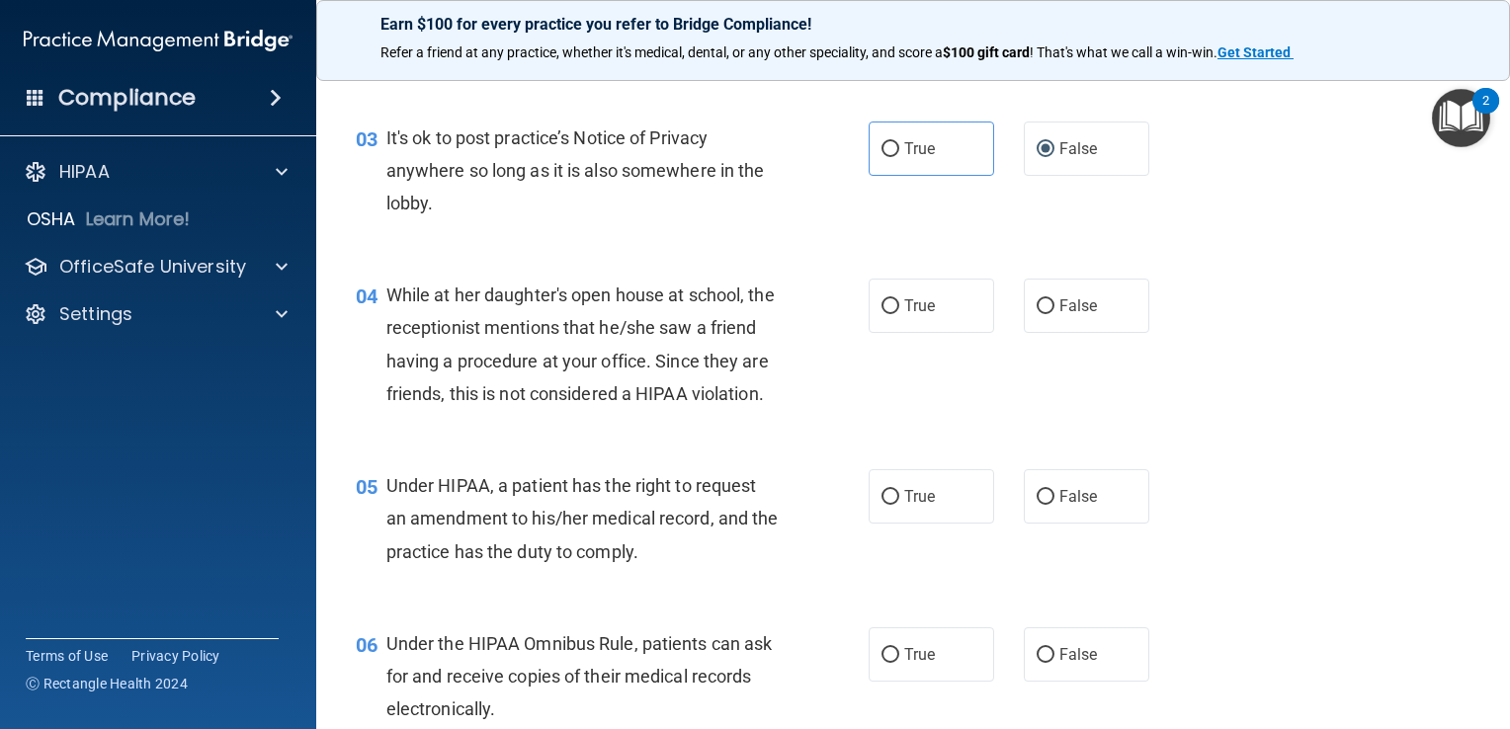
scroll to position [494, 0]
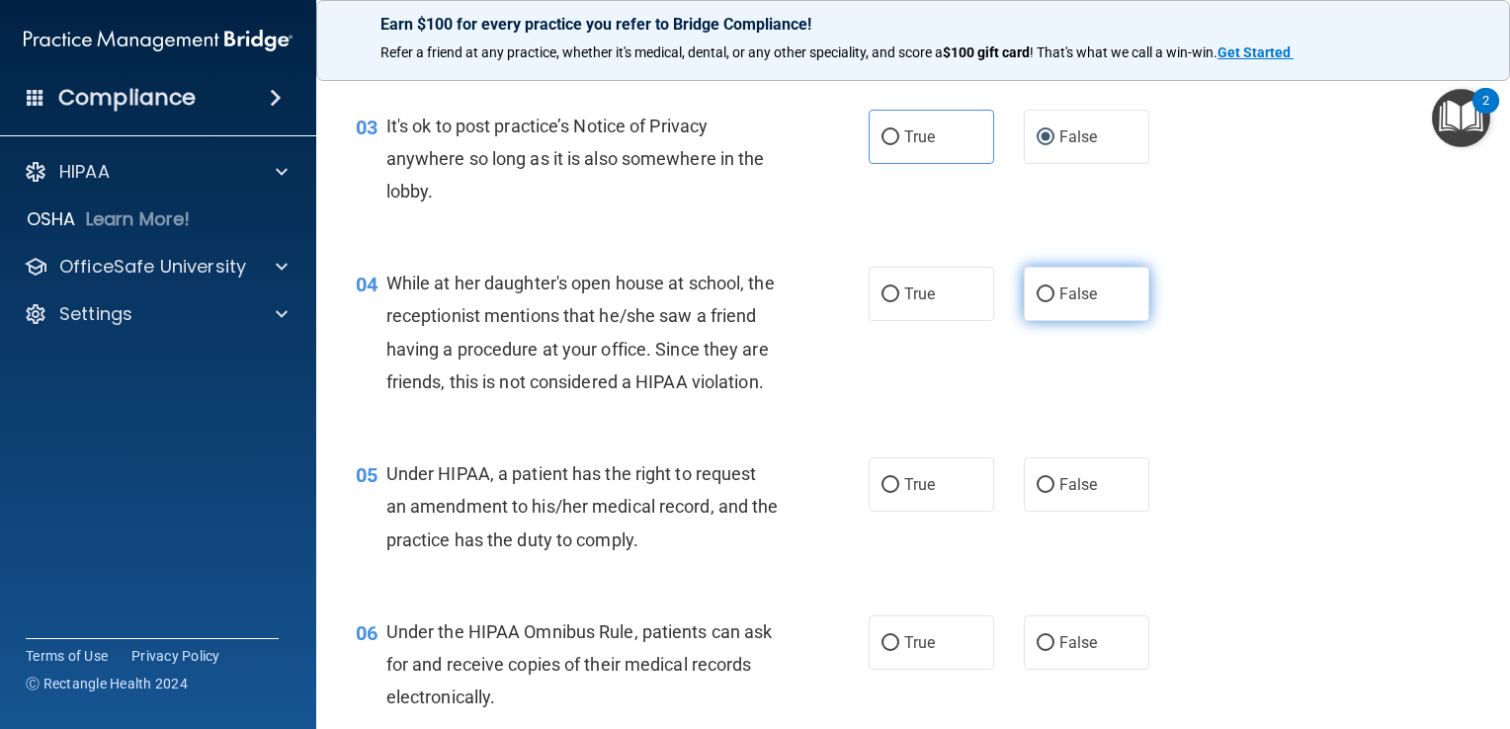
click at [1075, 299] on span "False" at bounding box center [1078, 294] width 39 height 19
click at [1054, 299] on input "False" at bounding box center [1045, 294] width 18 height 15
radio input "true"
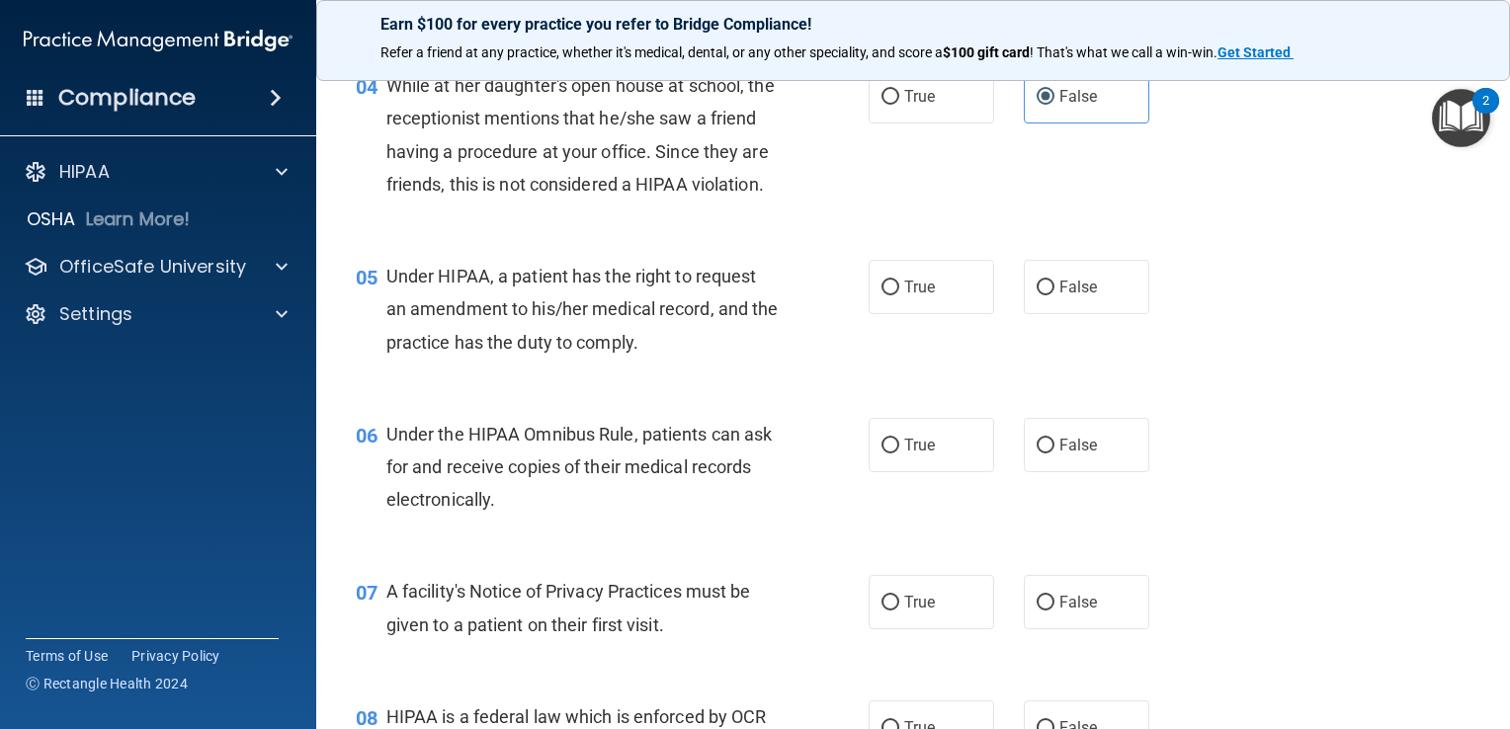
scroll to position [790, 0]
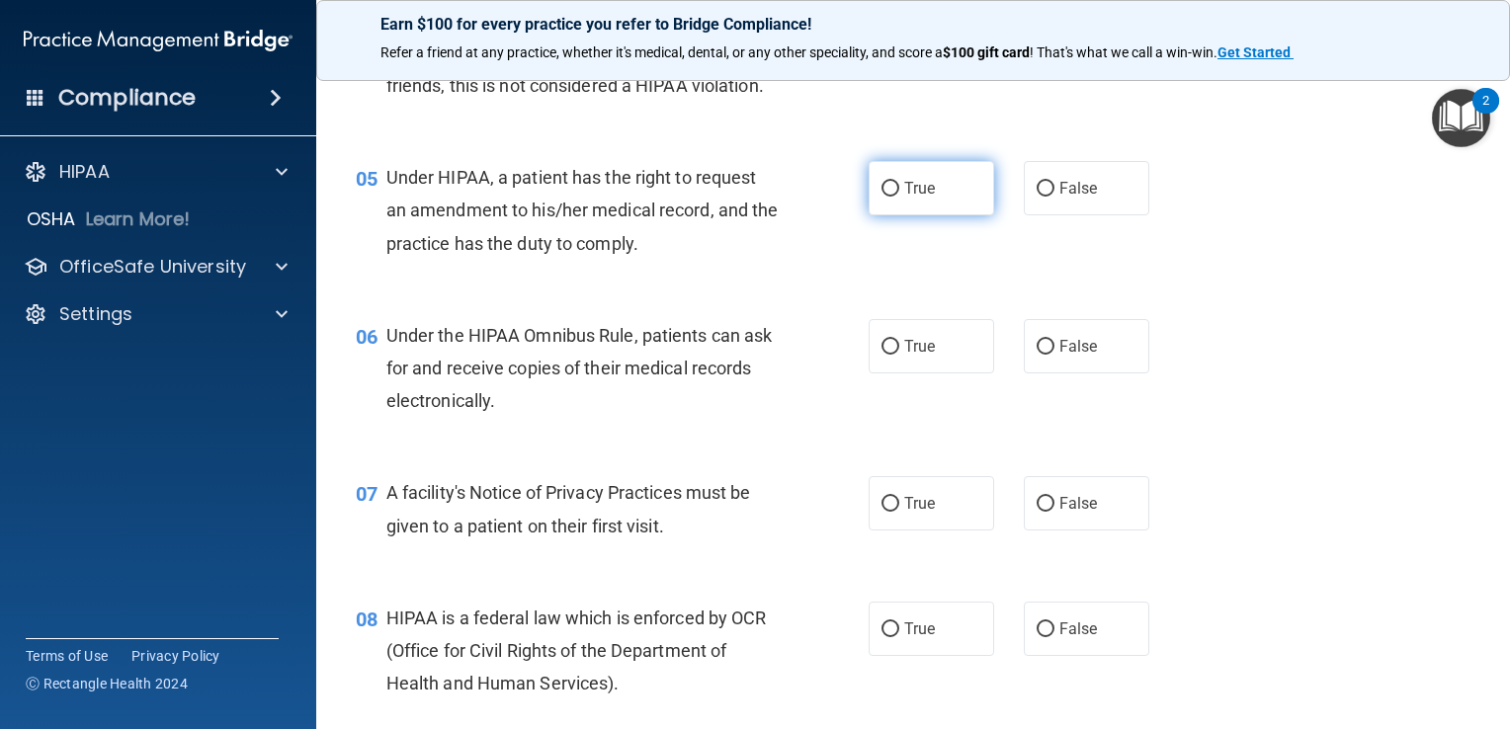
click at [886, 197] on input "True" at bounding box center [890, 189] width 18 height 15
radio input "true"
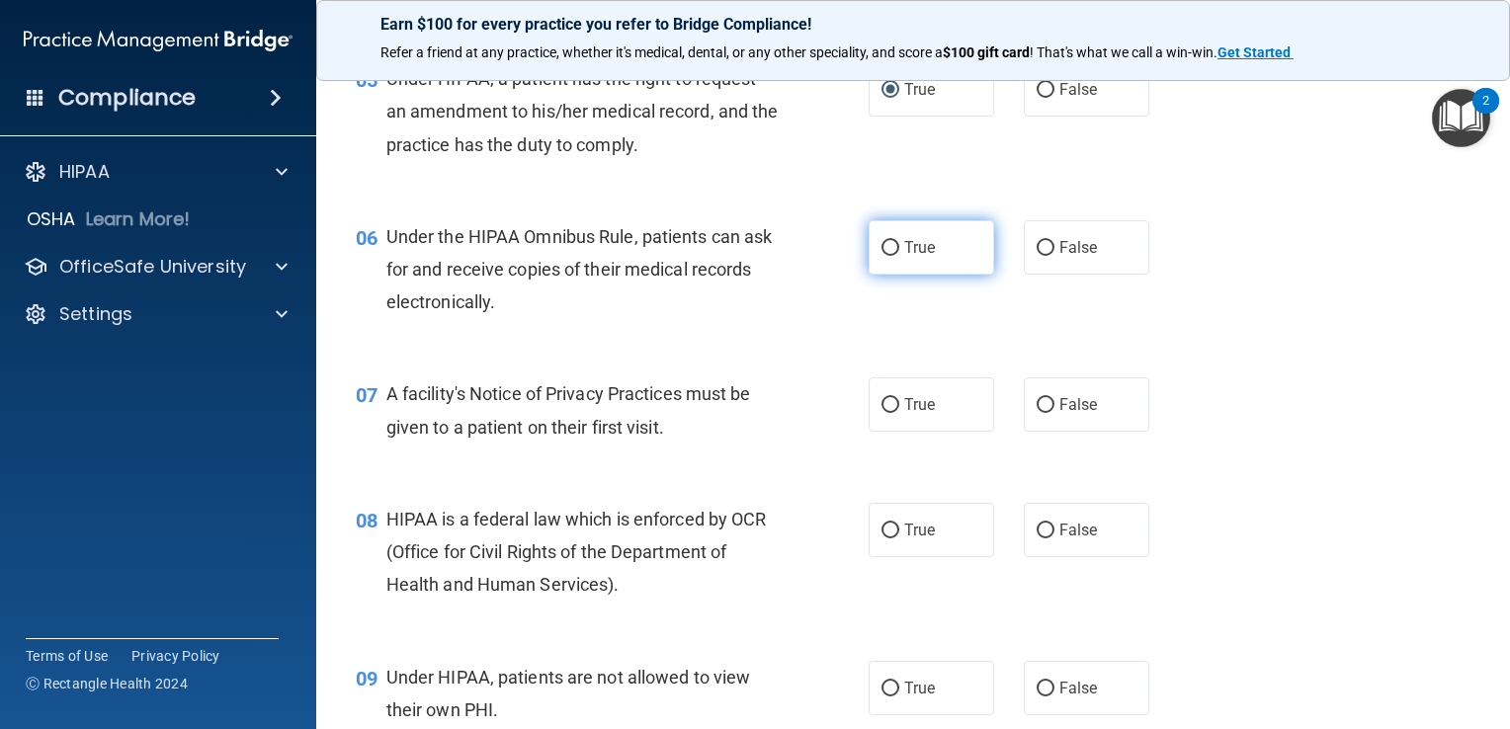
click at [892, 272] on label "True" at bounding box center [930, 247] width 125 height 54
click at [892, 256] on input "True" at bounding box center [890, 248] width 18 height 15
radio input "true"
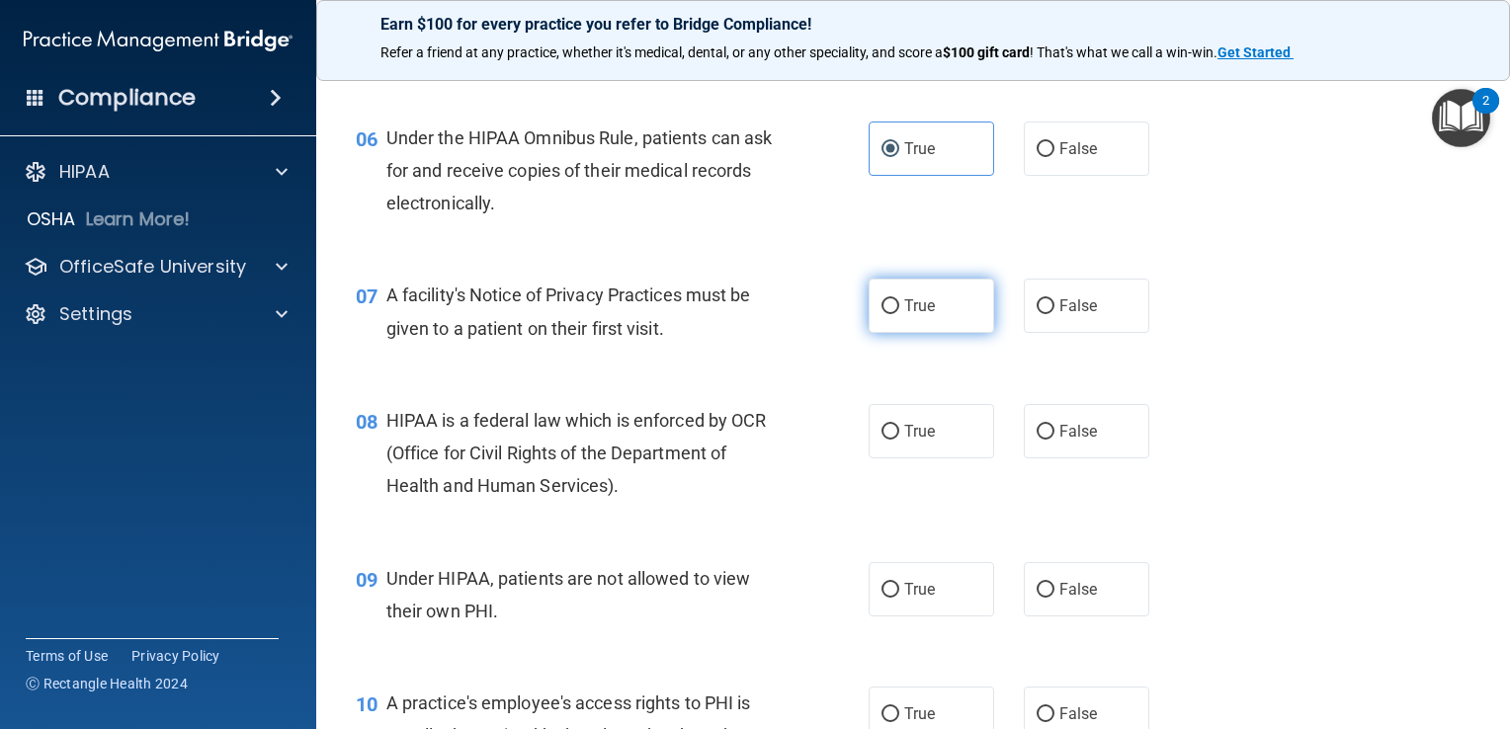
click at [904, 315] on span "True" at bounding box center [919, 305] width 31 height 19
click at [896, 314] on input "True" at bounding box center [890, 306] width 18 height 15
radio input "true"
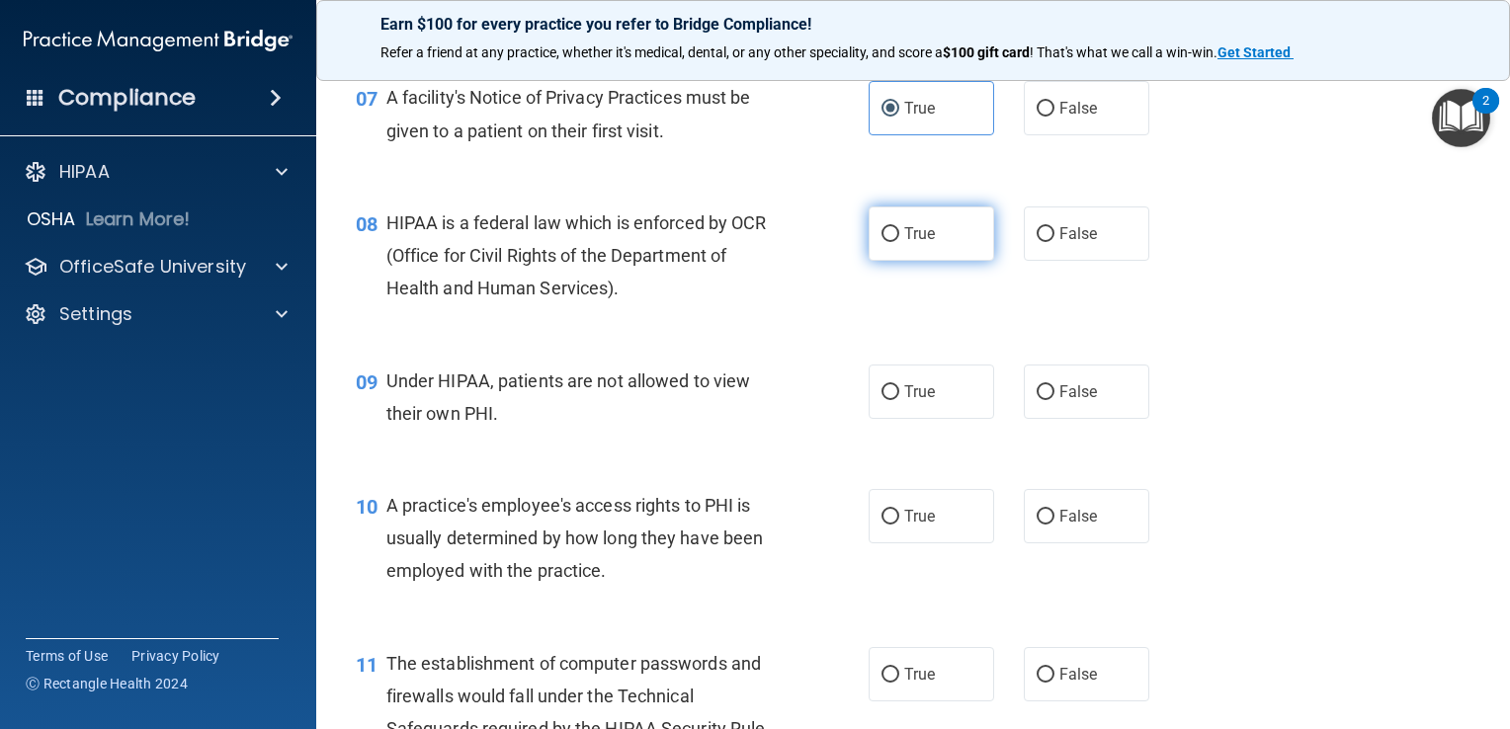
click at [916, 243] on span "True" at bounding box center [919, 233] width 31 height 19
click at [899, 242] on input "True" at bounding box center [890, 234] width 18 height 15
radio input "true"
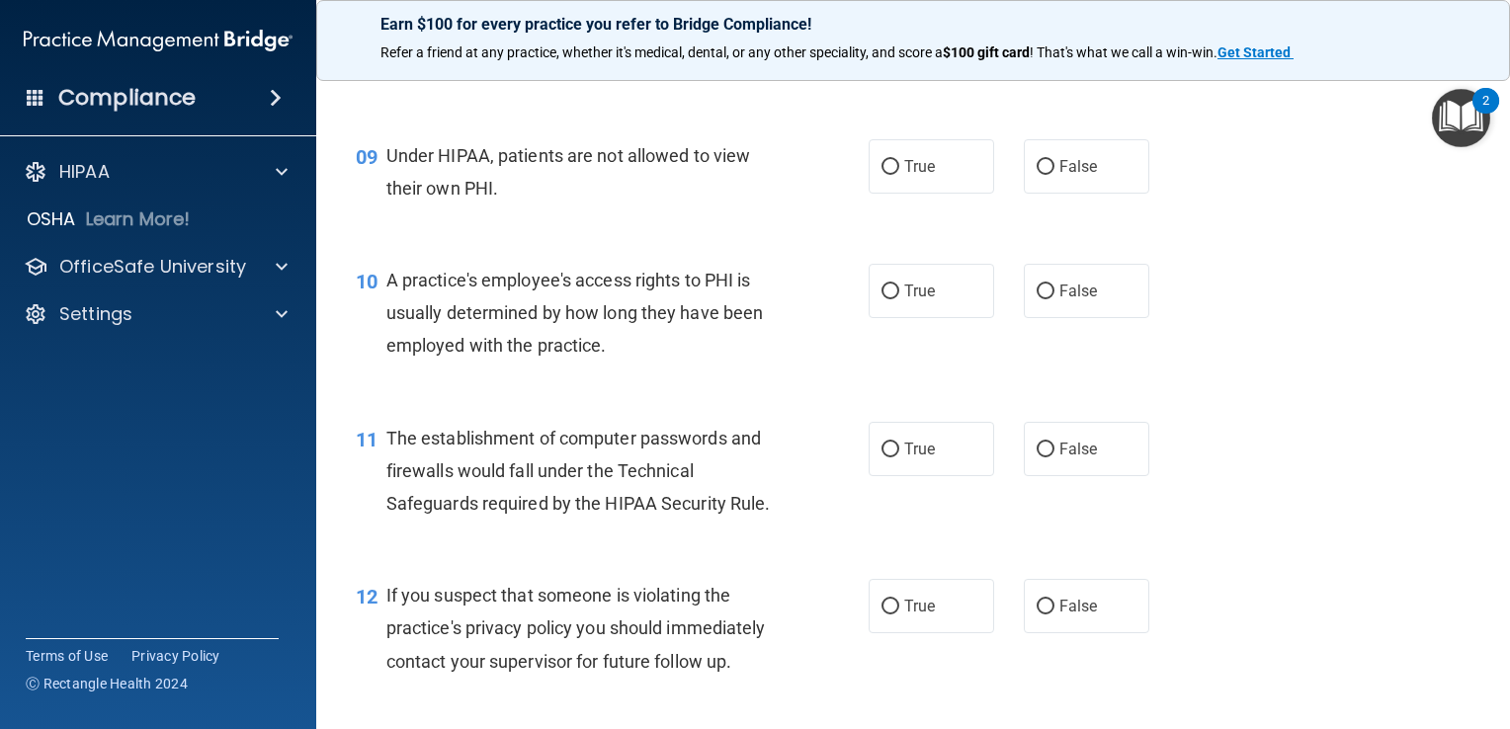
scroll to position [1301, 0]
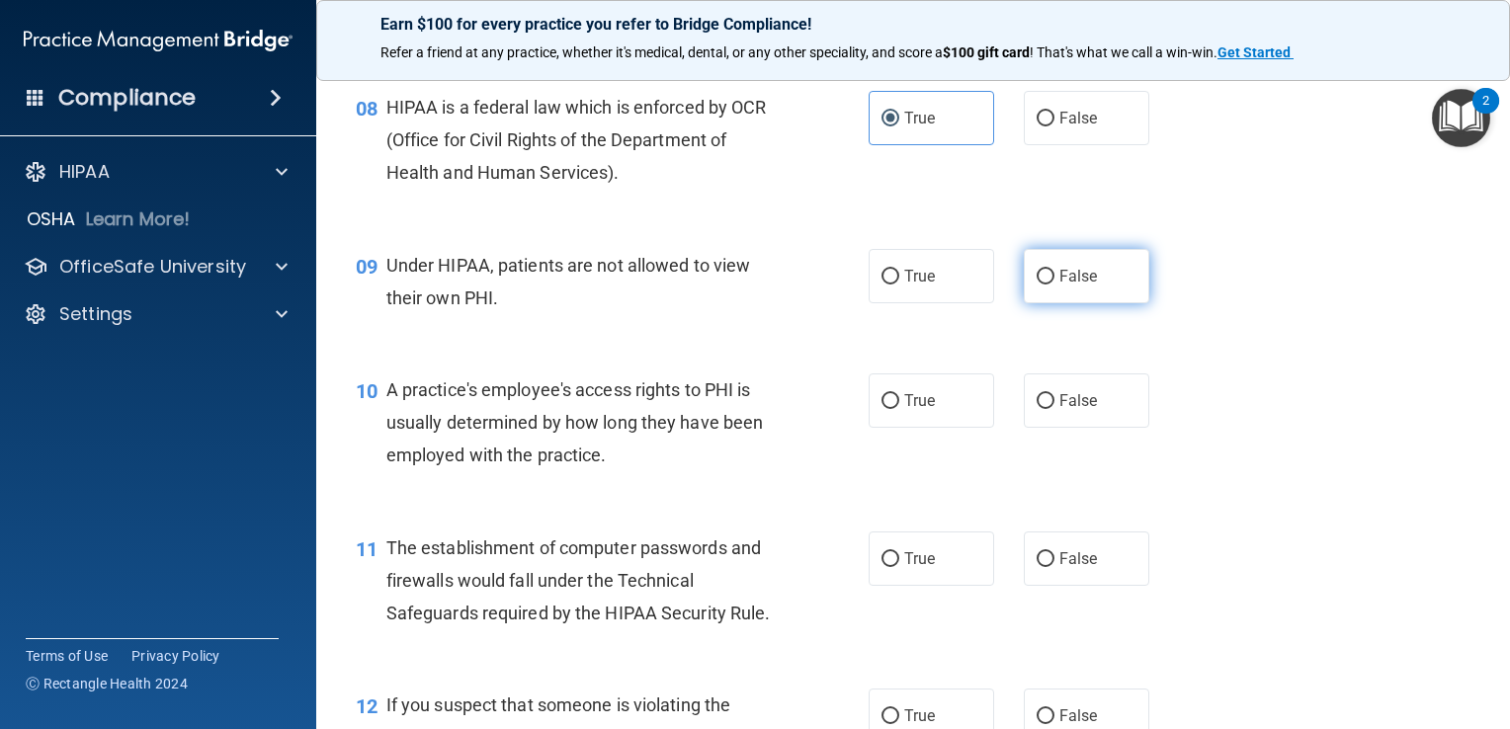
click at [1059, 286] on span "False" at bounding box center [1078, 276] width 39 height 19
click at [1051, 285] on input "False" at bounding box center [1045, 277] width 18 height 15
radio input "true"
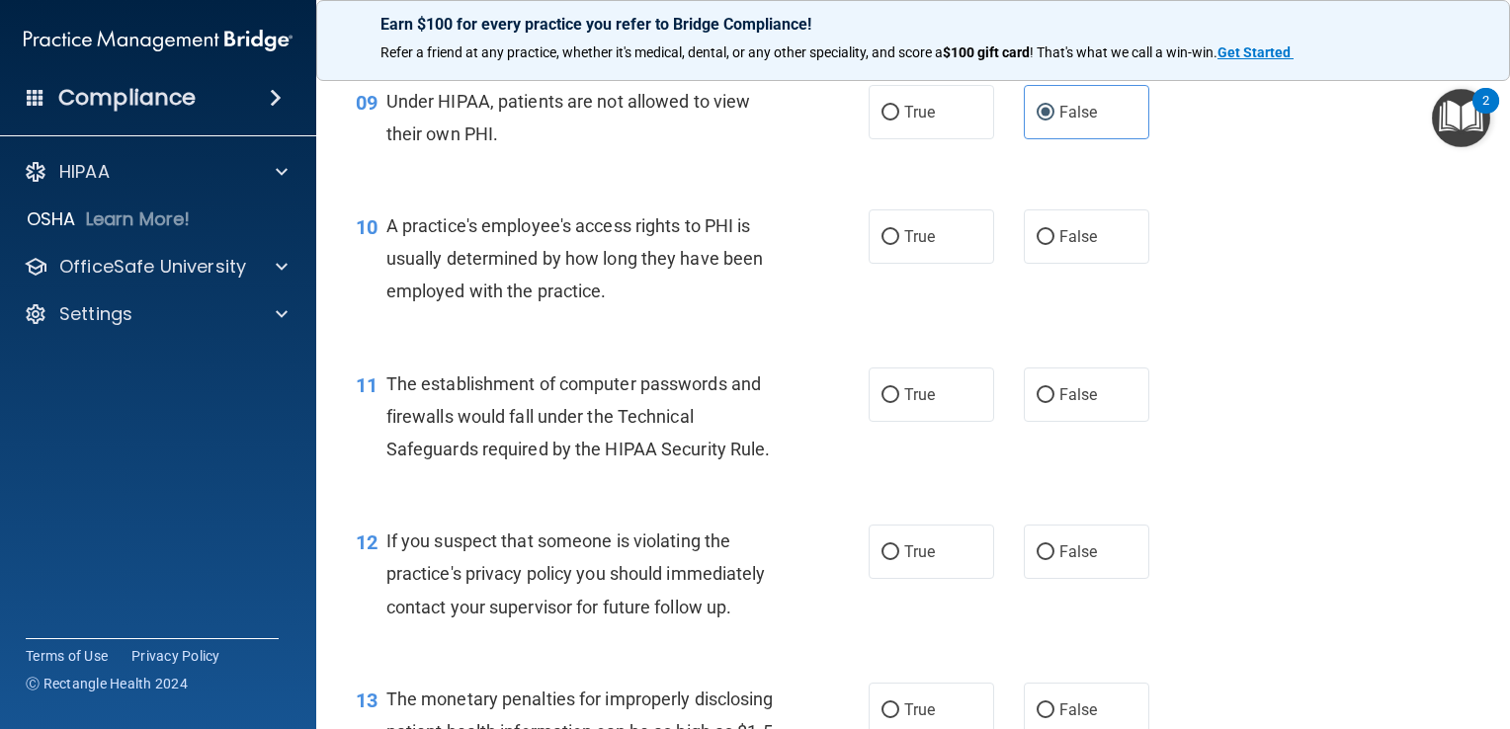
scroll to position [1499, 0]
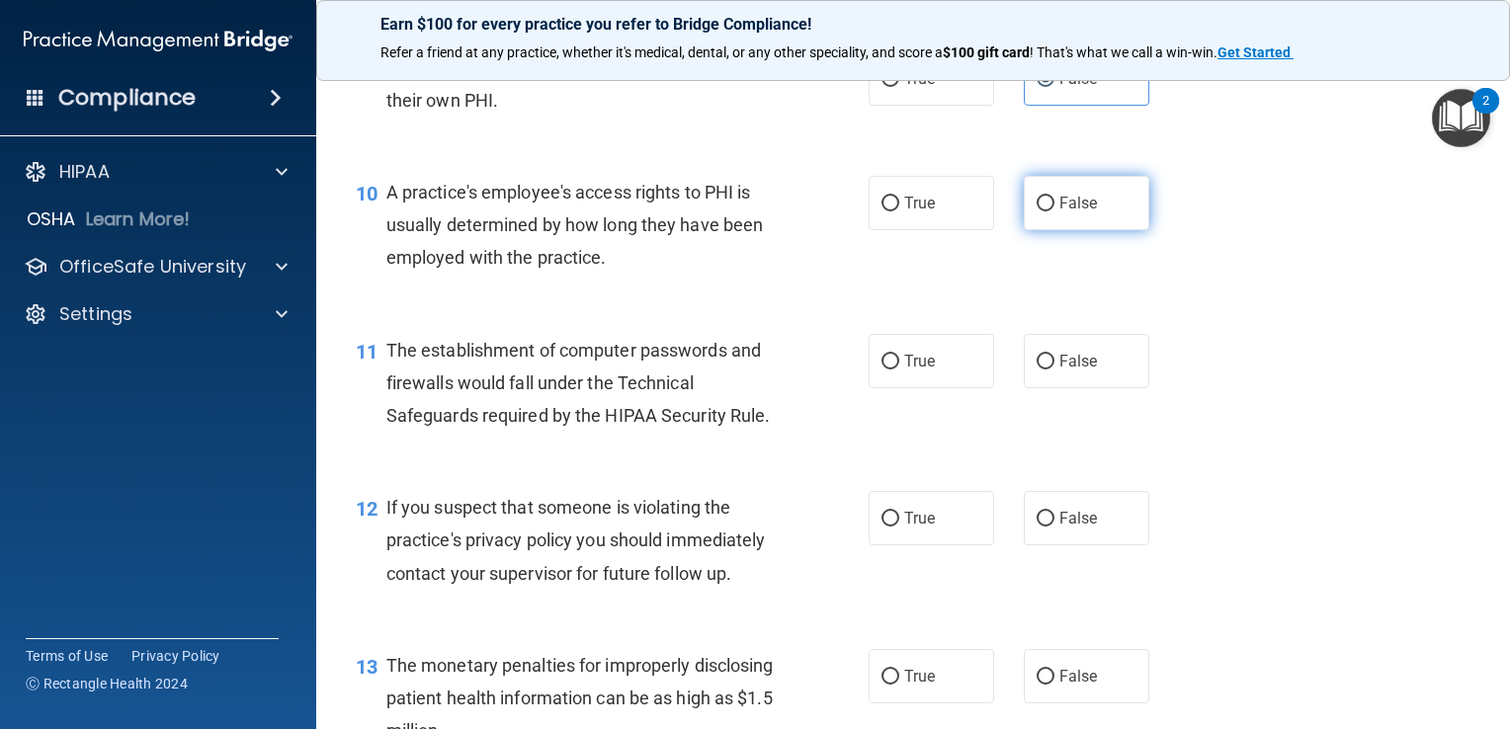
click at [1070, 230] on label "False" at bounding box center [1085, 203] width 125 height 54
click at [1054, 211] on input "False" at bounding box center [1045, 204] width 18 height 15
radio input "true"
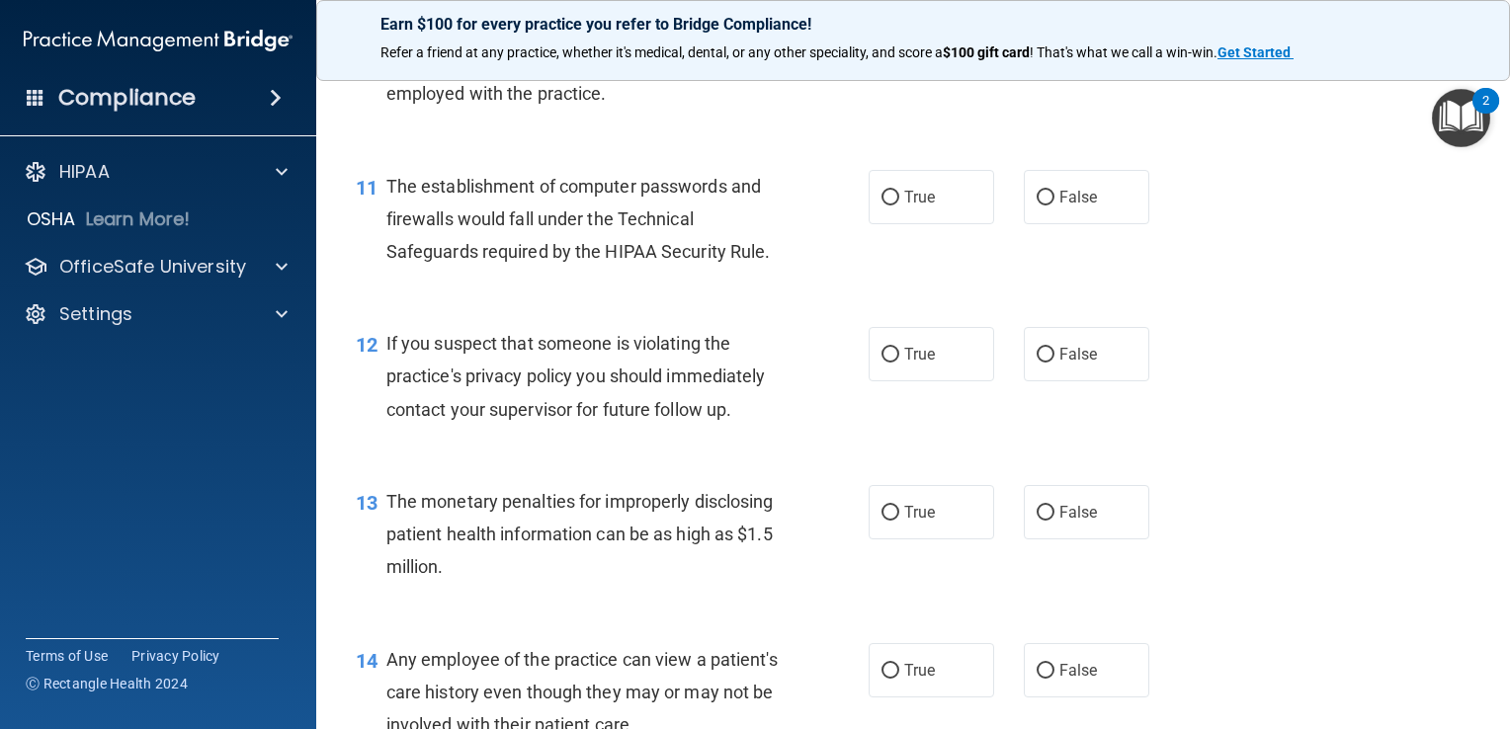
scroll to position [1696, 0]
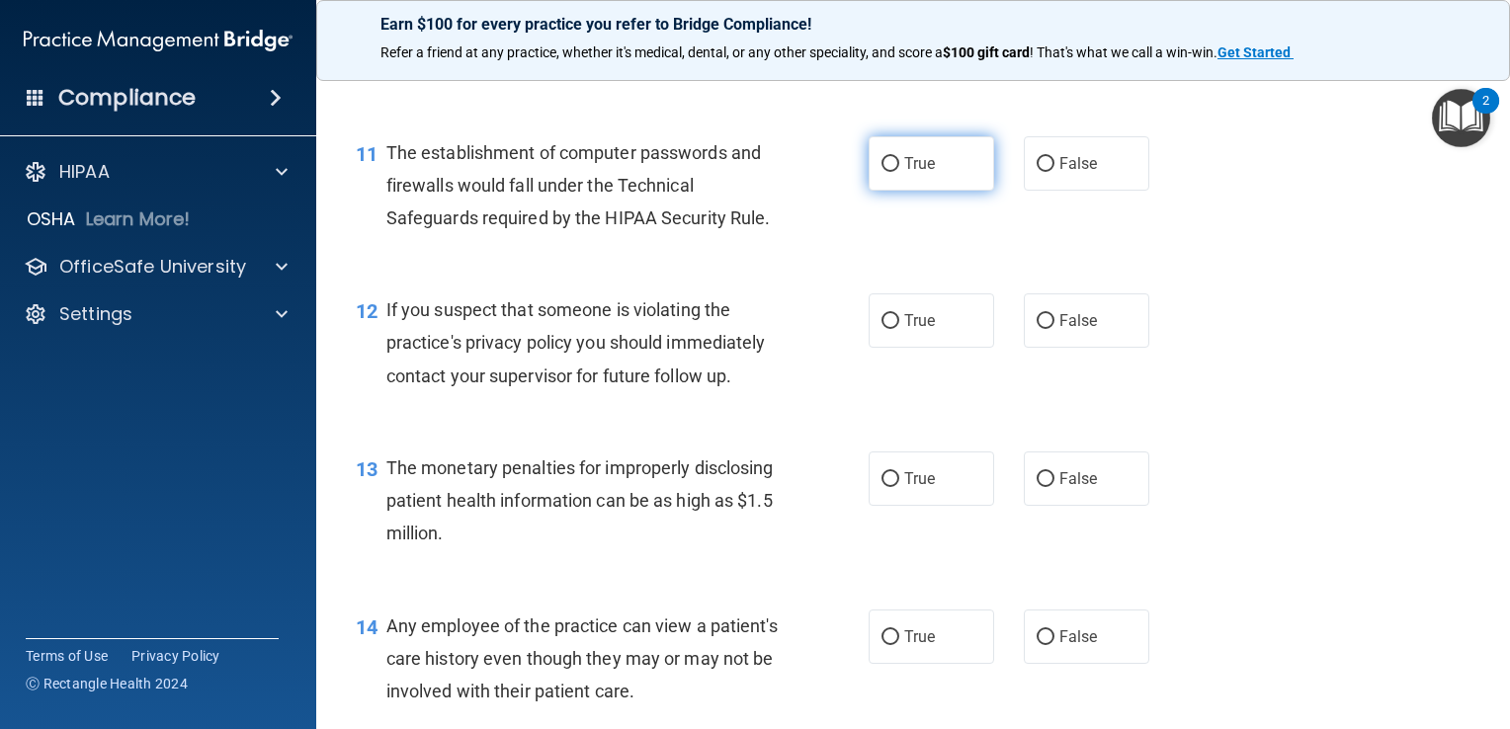
click at [905, 191] on label "True" at bounding box center [930, 163] width 125 height 54
click at [899, 172] on input "True" at bounding box center [890, 164] width 18 height 15
radio input "true"
click at [904, 330] on span "True" at bounding box center [919, 320] width 31 height 19
click at [896, 329] on input "True" at bounding box center [890, 321] width 18 height 15
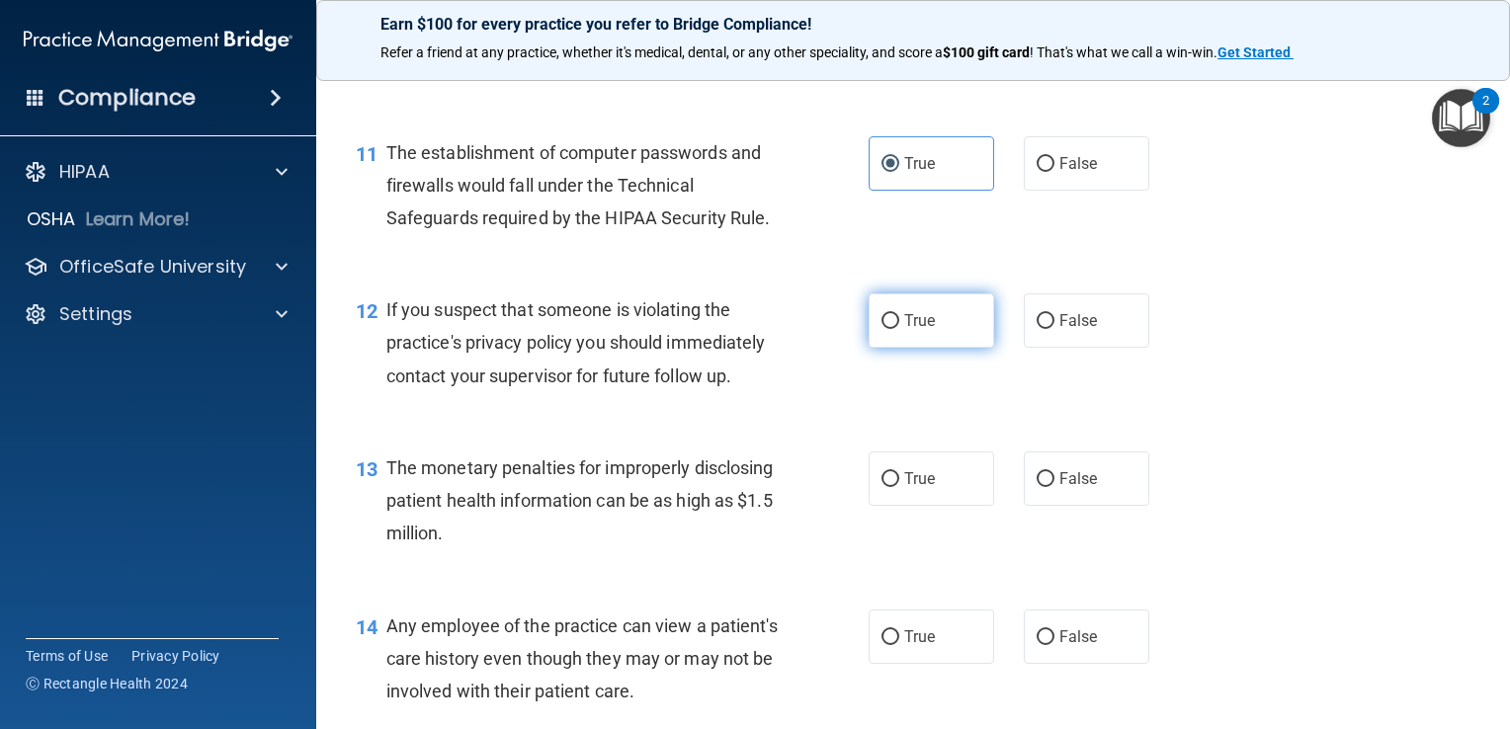
radio input "true"
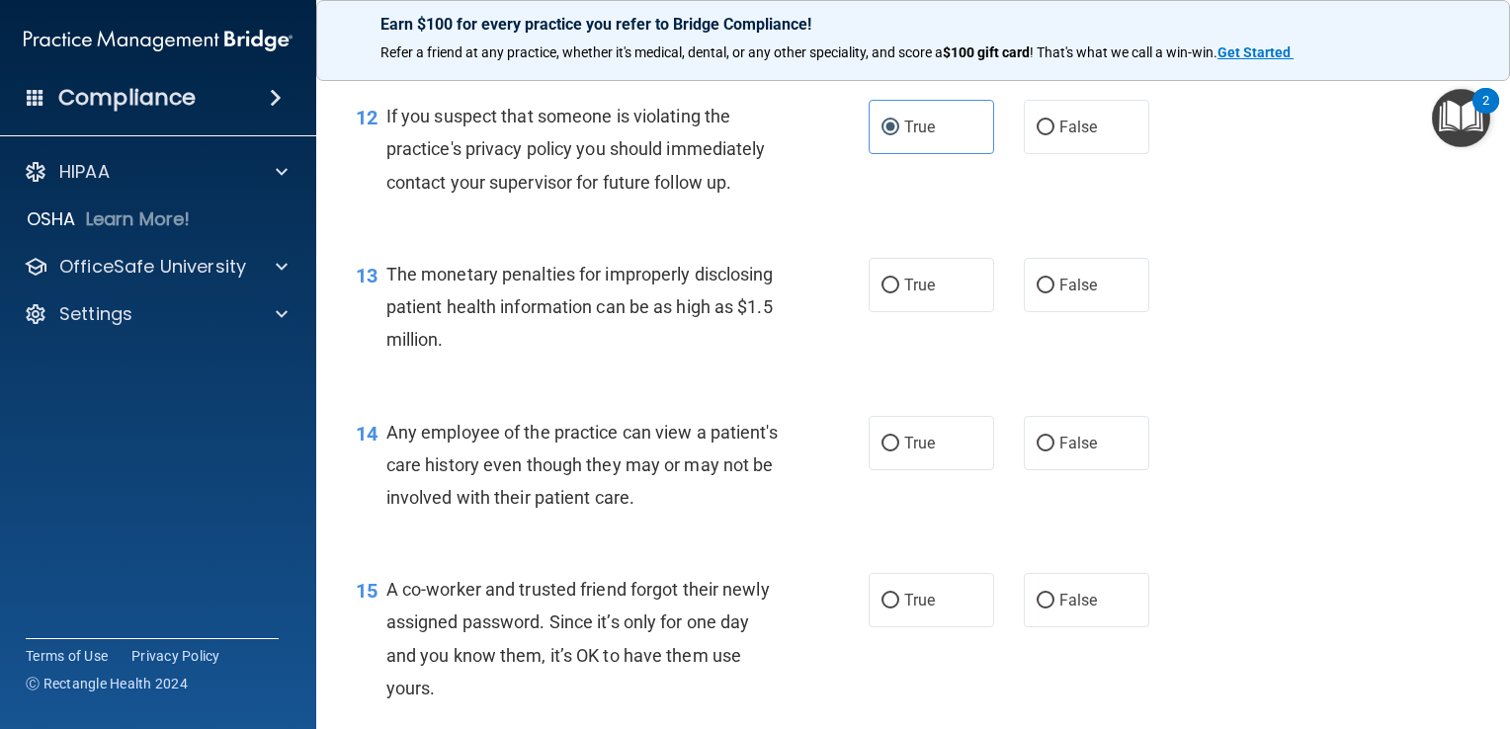
scroll to position [1894, 0]
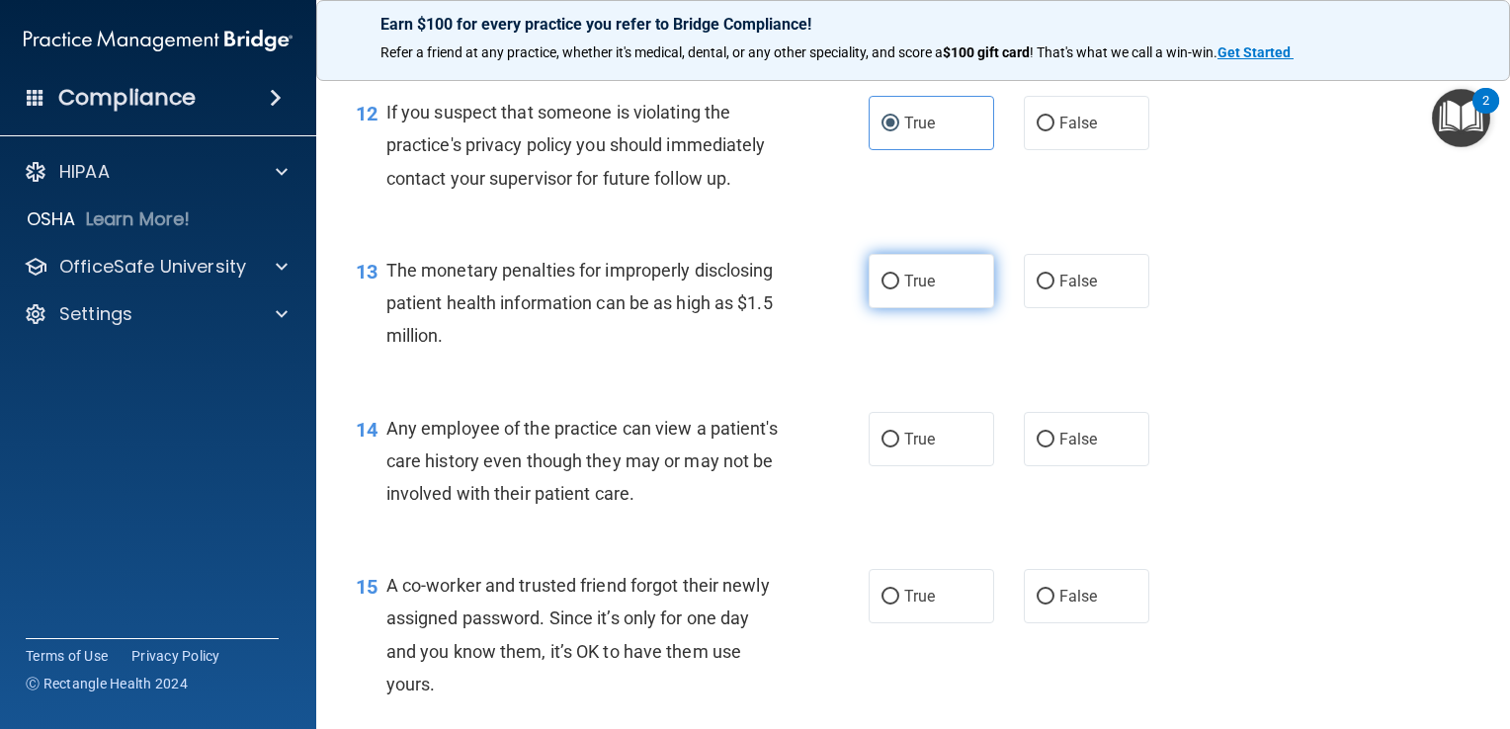
click at [977, 299] on label "True" at bounding box center [930, 281] width 125 height 54
click at [899, 289] on input "True" at bounding box center [890, 282] width 18 height 15
radio input "true"
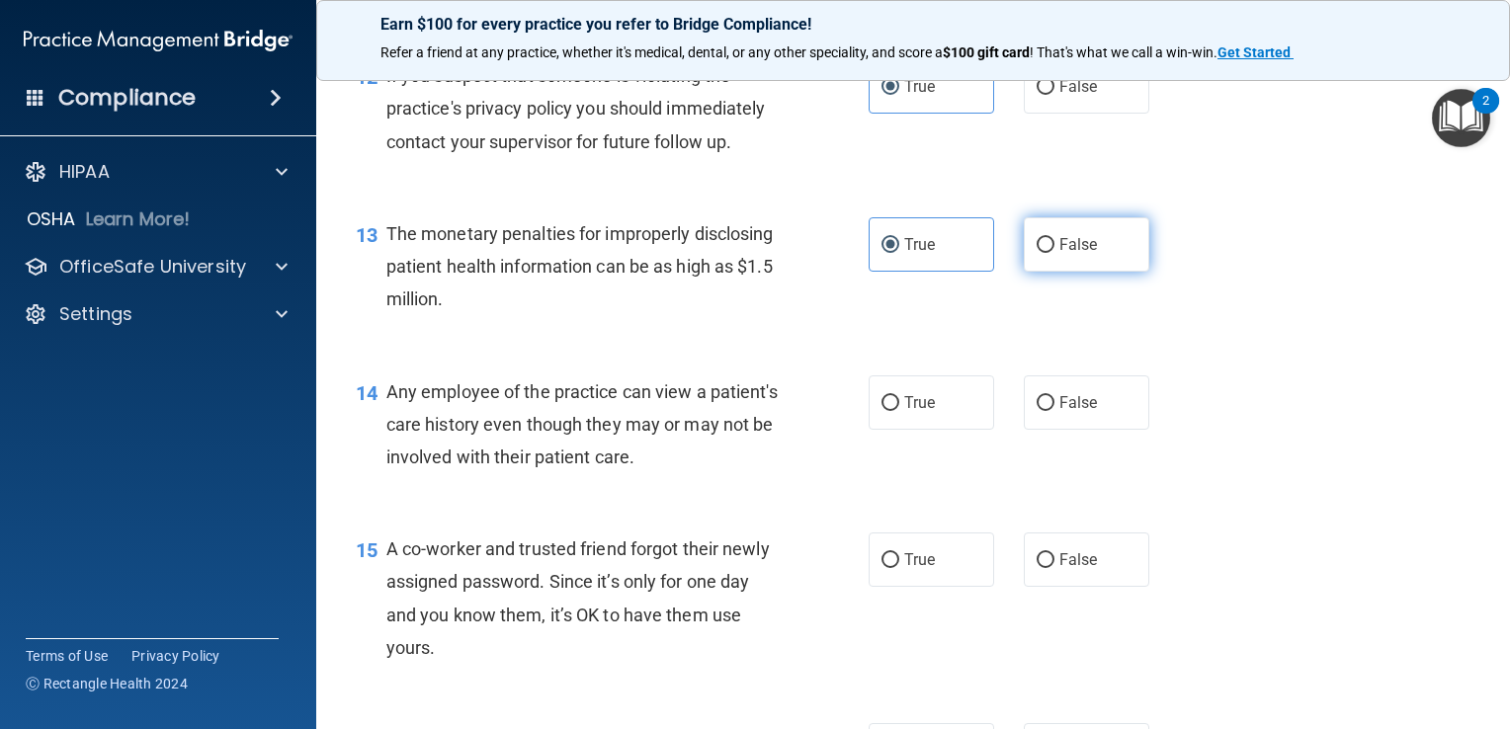
scroll to position [1993, 0]
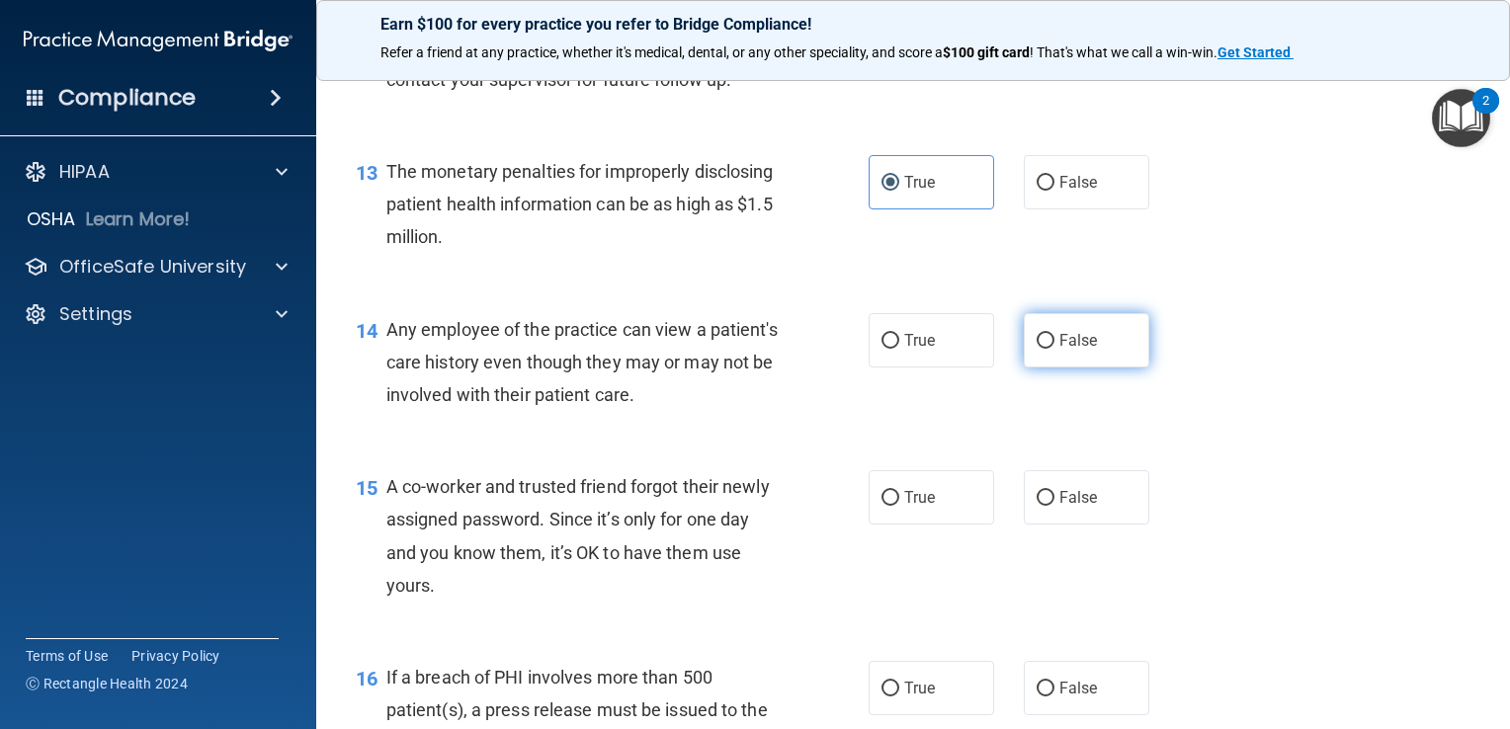
click at [1075, 350] on span "False" at bounding box center [1078, 340] width 39 height 19
click at [1054, 349] on input "False" at bounding box center [1045, 341] width 18 height 15
radio input "true"
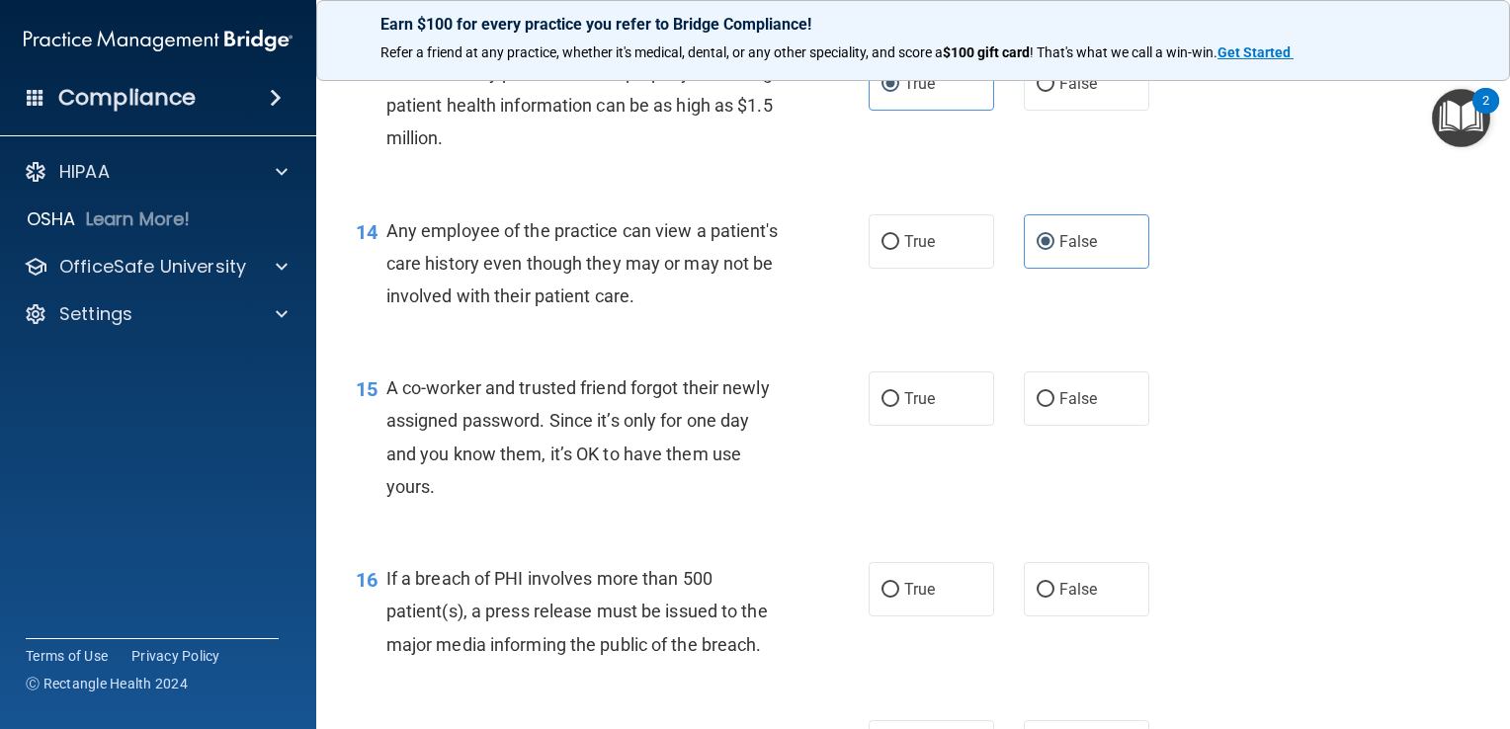
scroll to position [2190, 0]
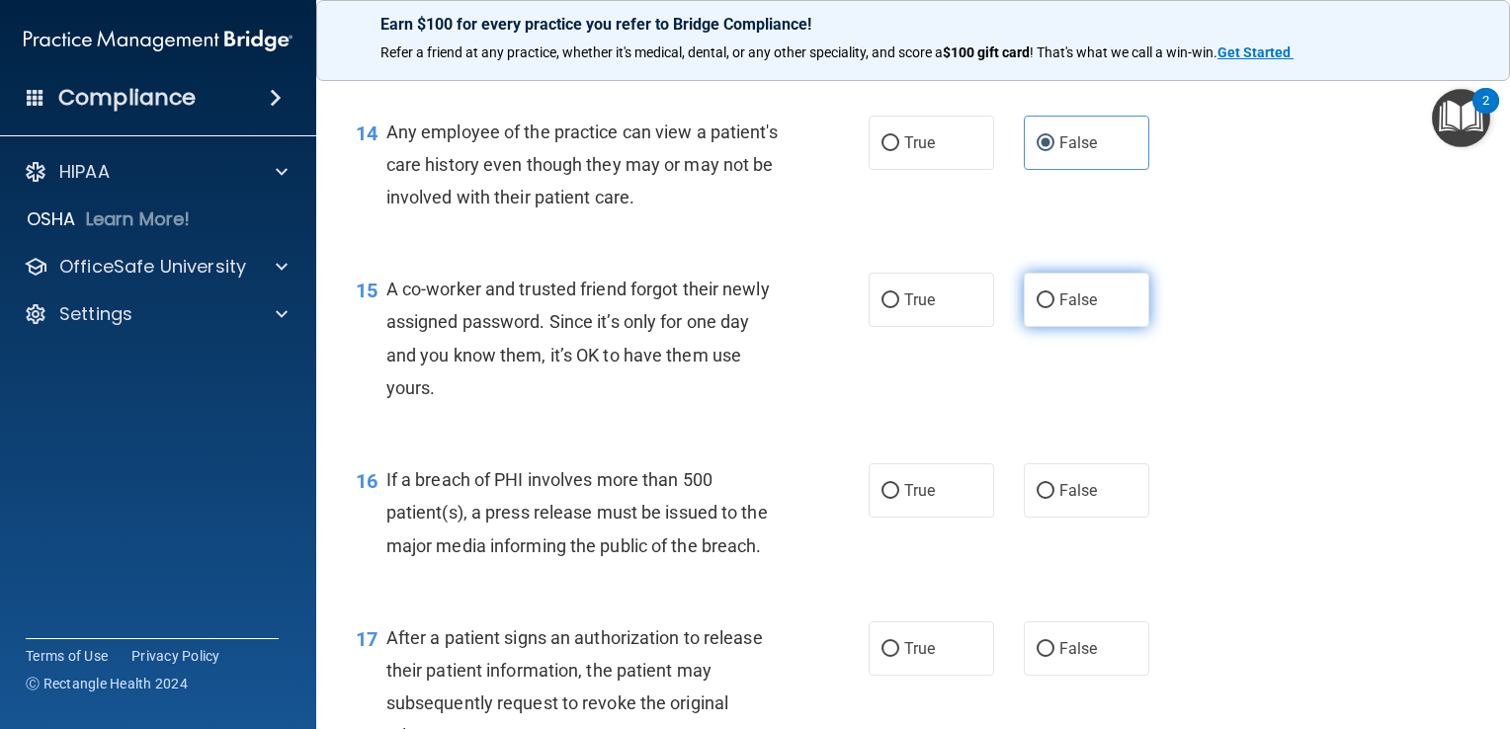
click at [1037, 327] on label "False" at bounding box center [1085, 300] width 125 height 54
click at [1037, 308] on input "False" at bounding box center [1045, 300] width 18 height 15
radio input "true"
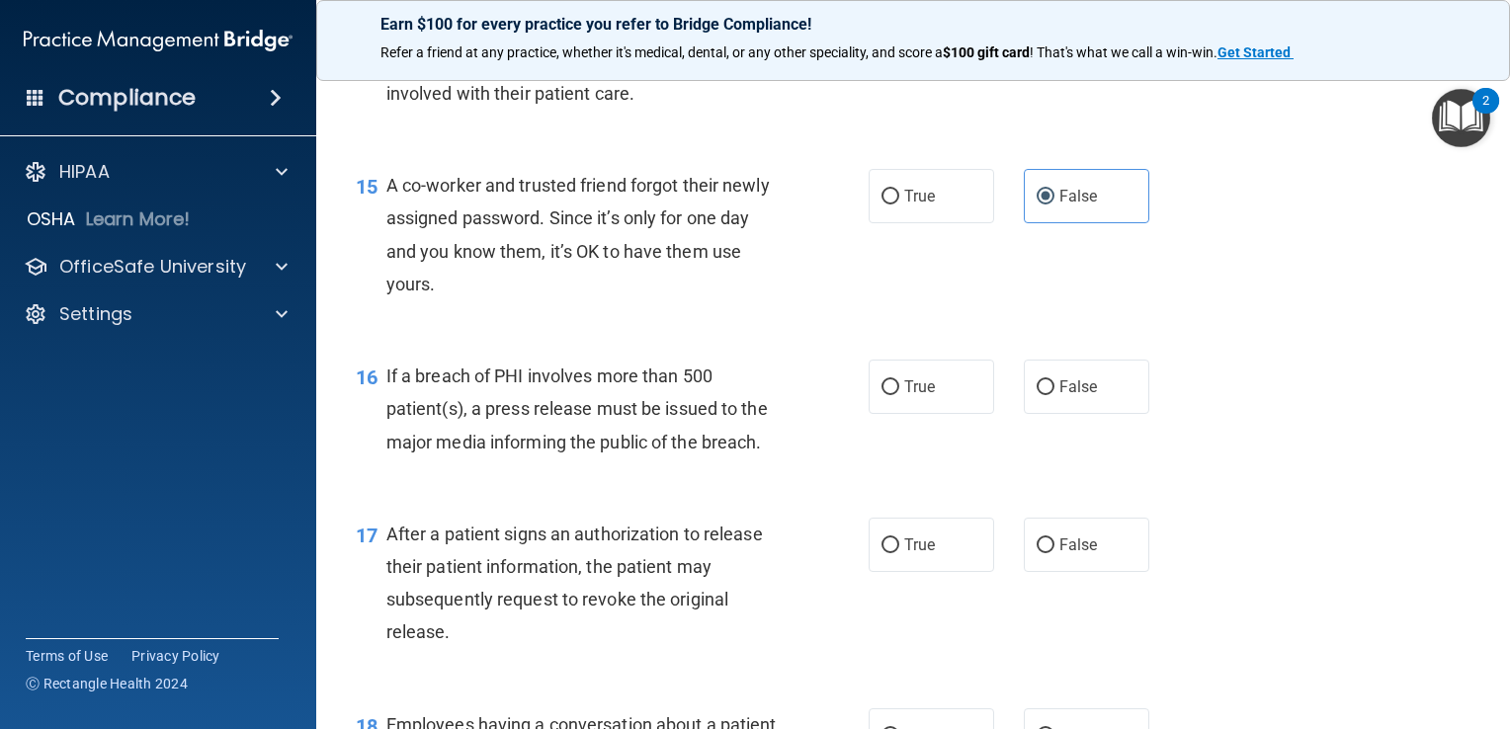
scroll to position [2388, 0]
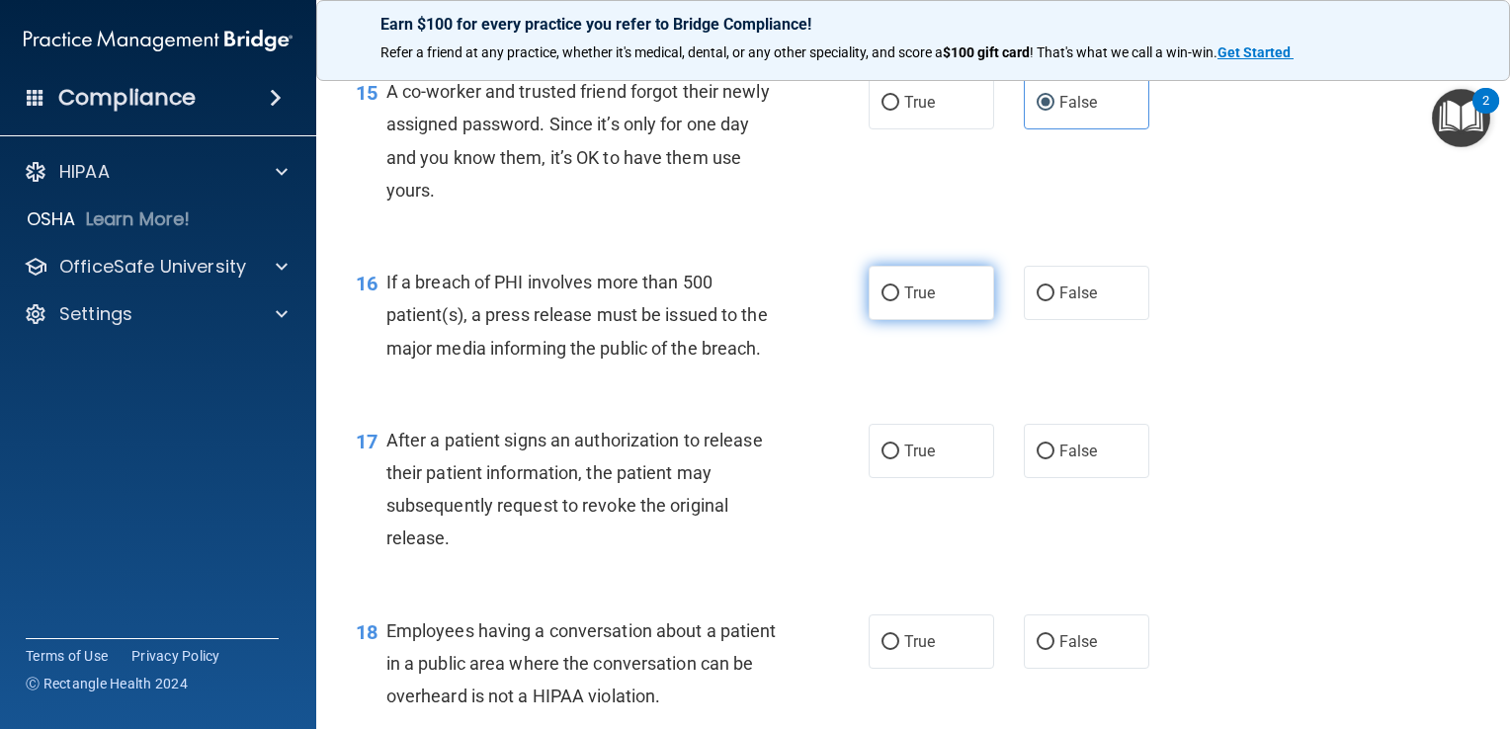
click at [887, 320] on label "True" at bounding box center [930, 293] width 125 height 54
click at [887, 301] on input "True" at bounding box center [890, 293] width 18 height 15
radio input "true"
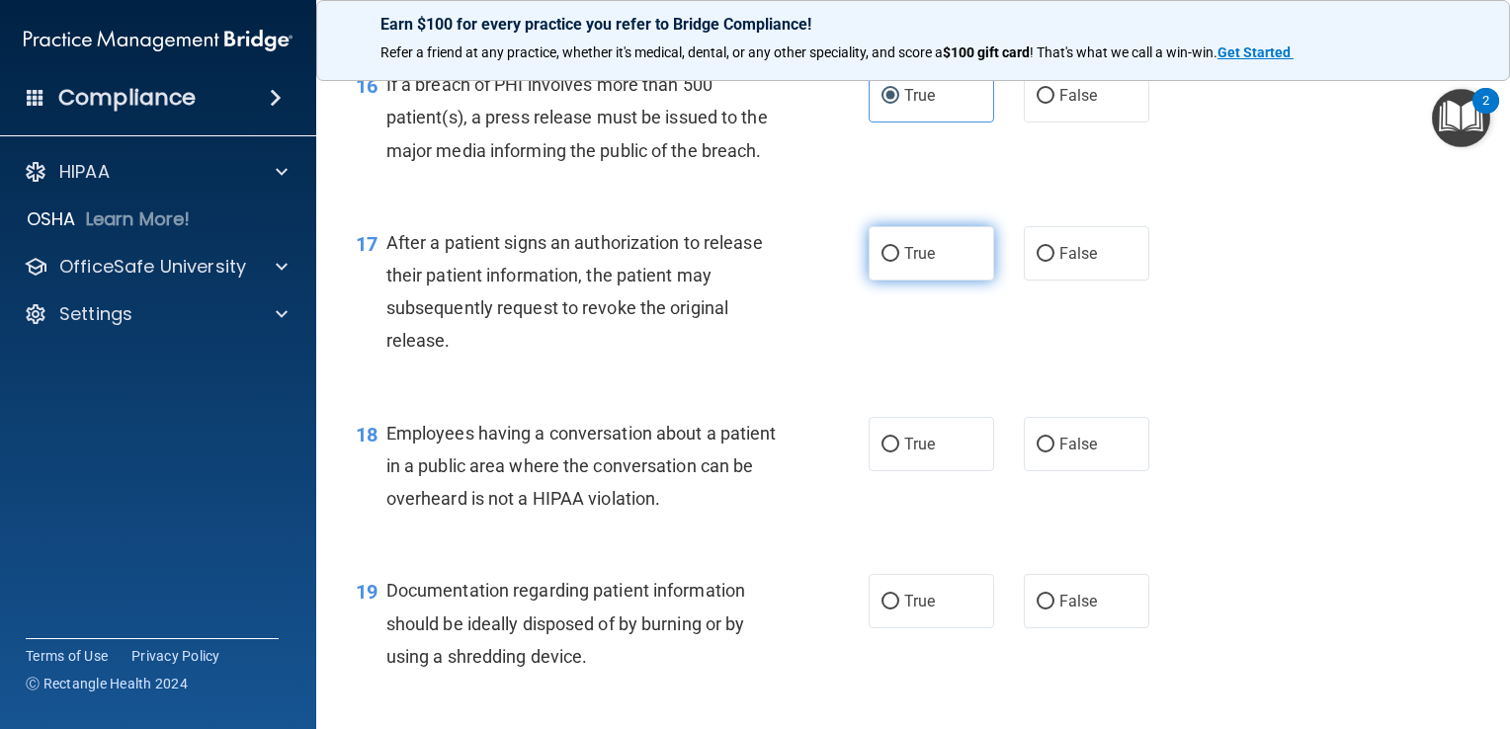
click at [905, 281] on label "True" at bounding box center [930, 253] width 125 height 54
click at [899, 262] on input "True" at bounding box center [890, 254] width 18 height 15
radio input "true"
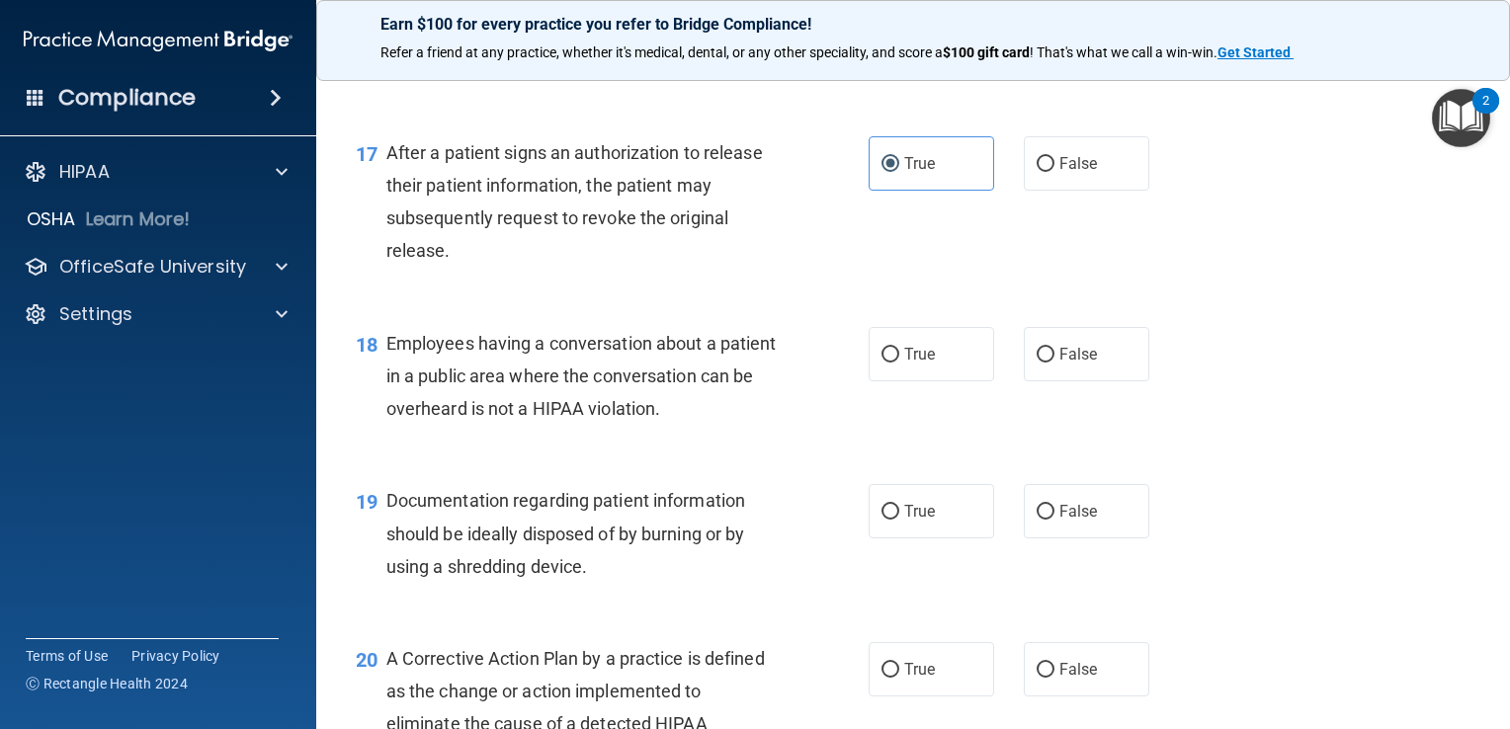
scroll to position [2783, 0]
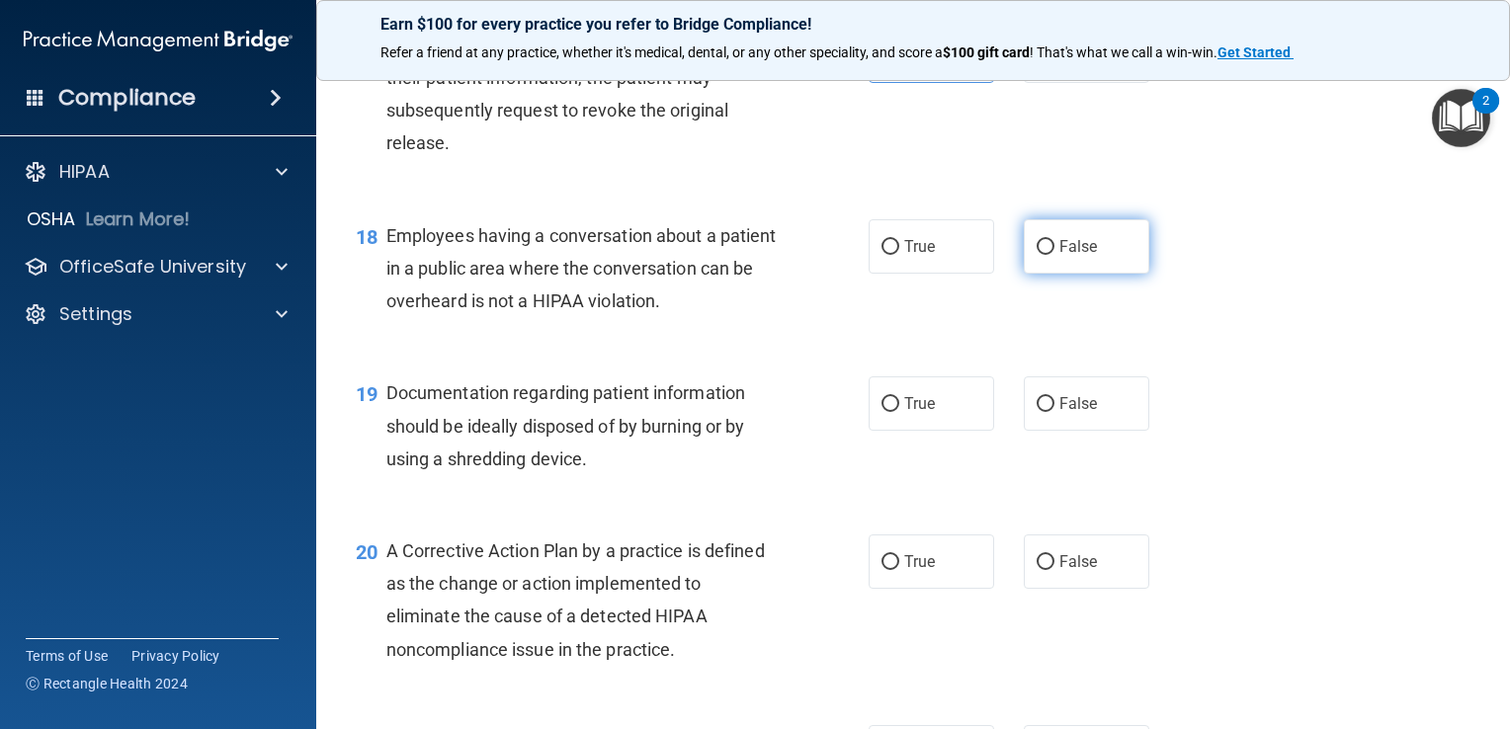
click at [1059, 256] on span "False" at bounding box center [1078, 246] width 39 height 19
click at [1054, 255] on input "False" at bounding box center [1045, 247] width 18 height 15
radio input "true"
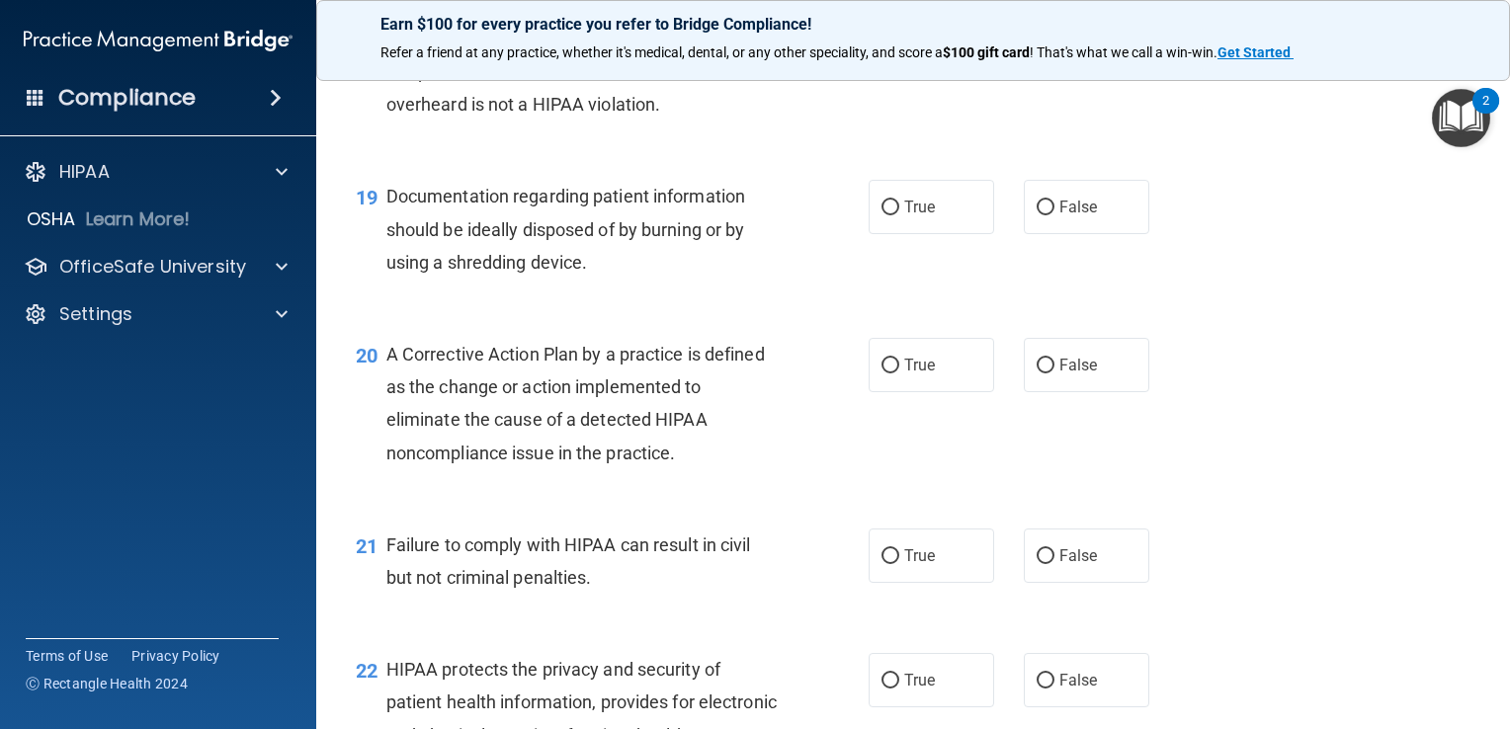
scroll to position [2980, 0]
drag, startPoint x: 885, startPoint y: 239, endPoint x: 906, endPoint y: 239, distance: 20.7
click at [886, 214] on input "True" at bounding box center [890, 207] width 18 height 15
radio input "true"
click at [958, 383] on label "True" at bounding box center [930, 364] width 125 height 54
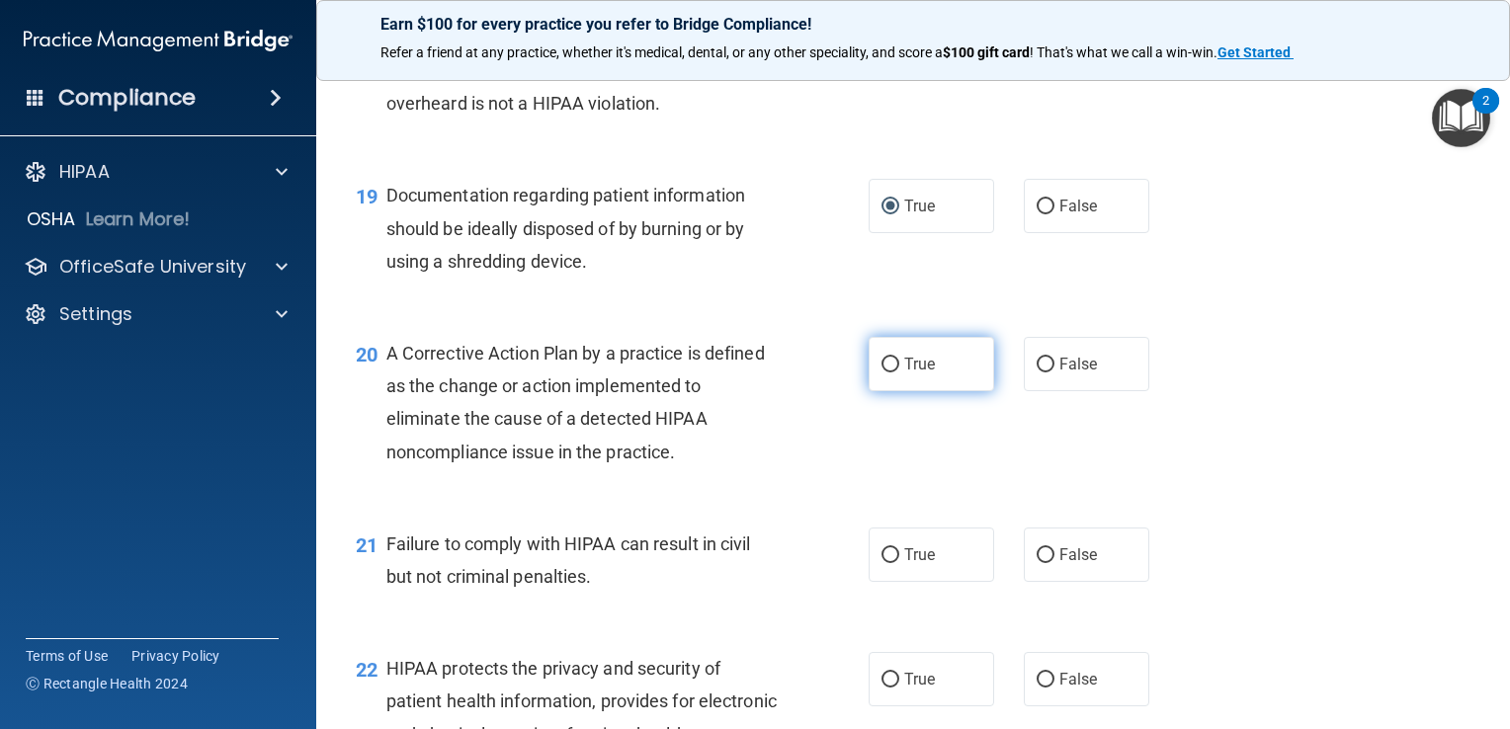
click at [899, 372] on input "True" at bounding box center [890, 365] width 18 height 15
radio input "true"
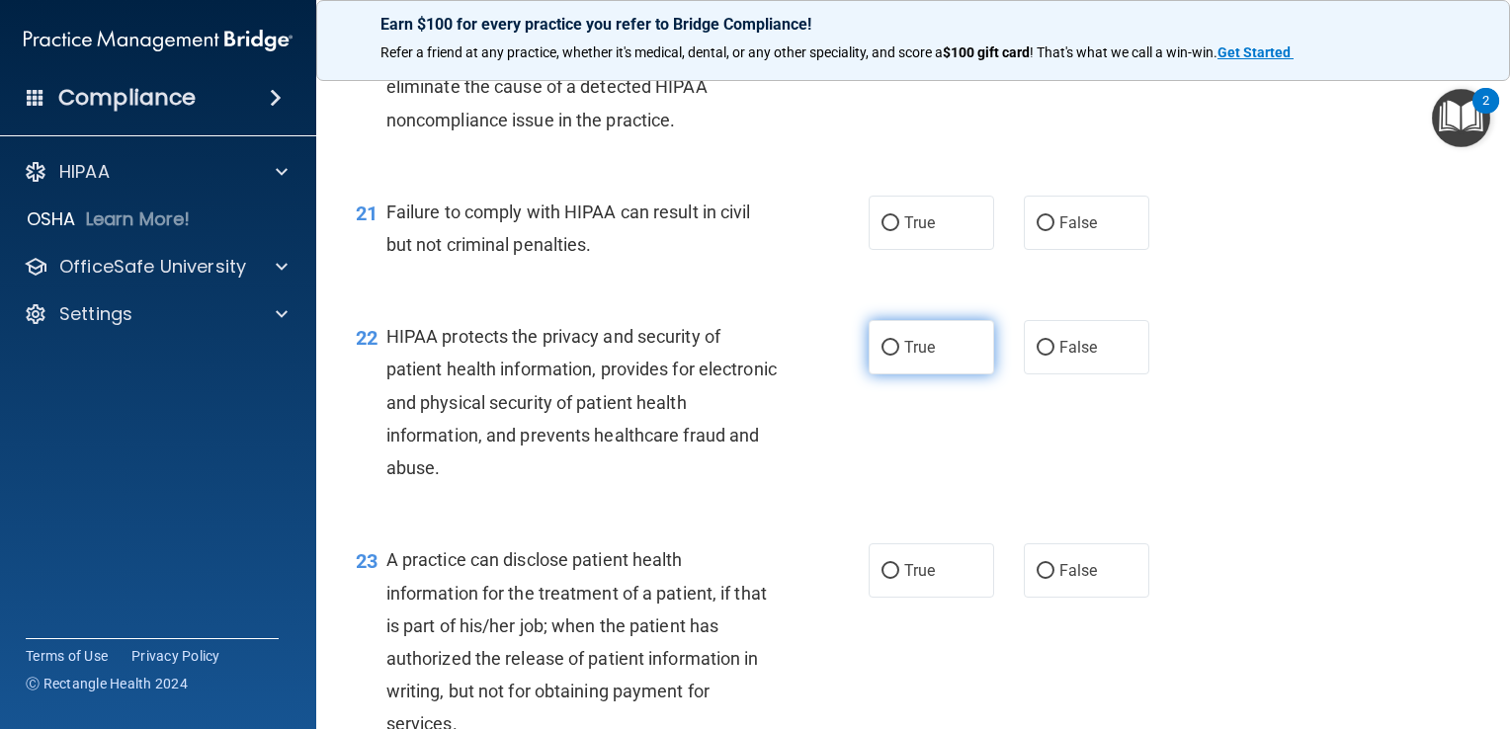
scroll to position [3376, 0]
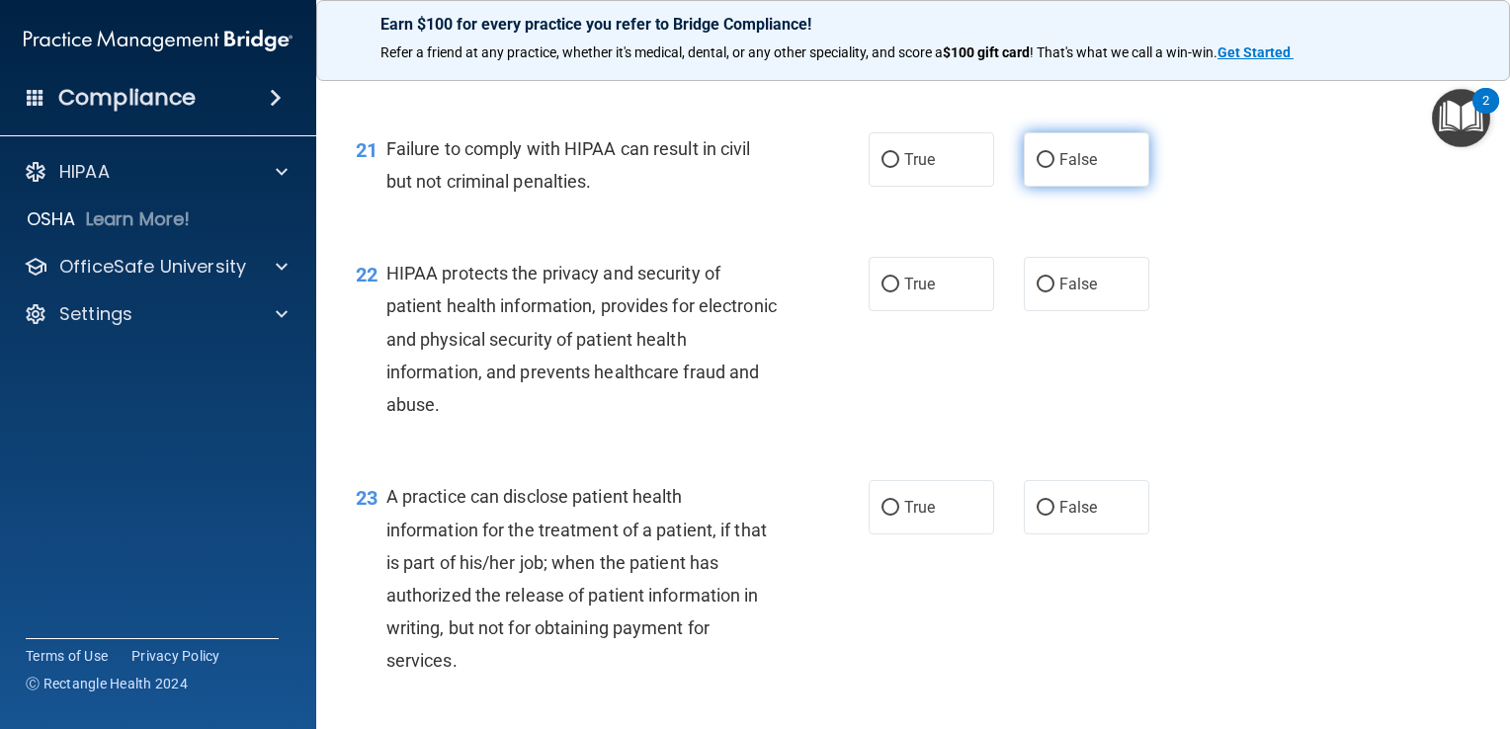
click at [1072, 187] on label "False" at bounding box center [1085, 159] width 125 height 54
click at [1054, 168] on input "False" at bounding box center [1045, 160] width 18 height 15
radio input "true"
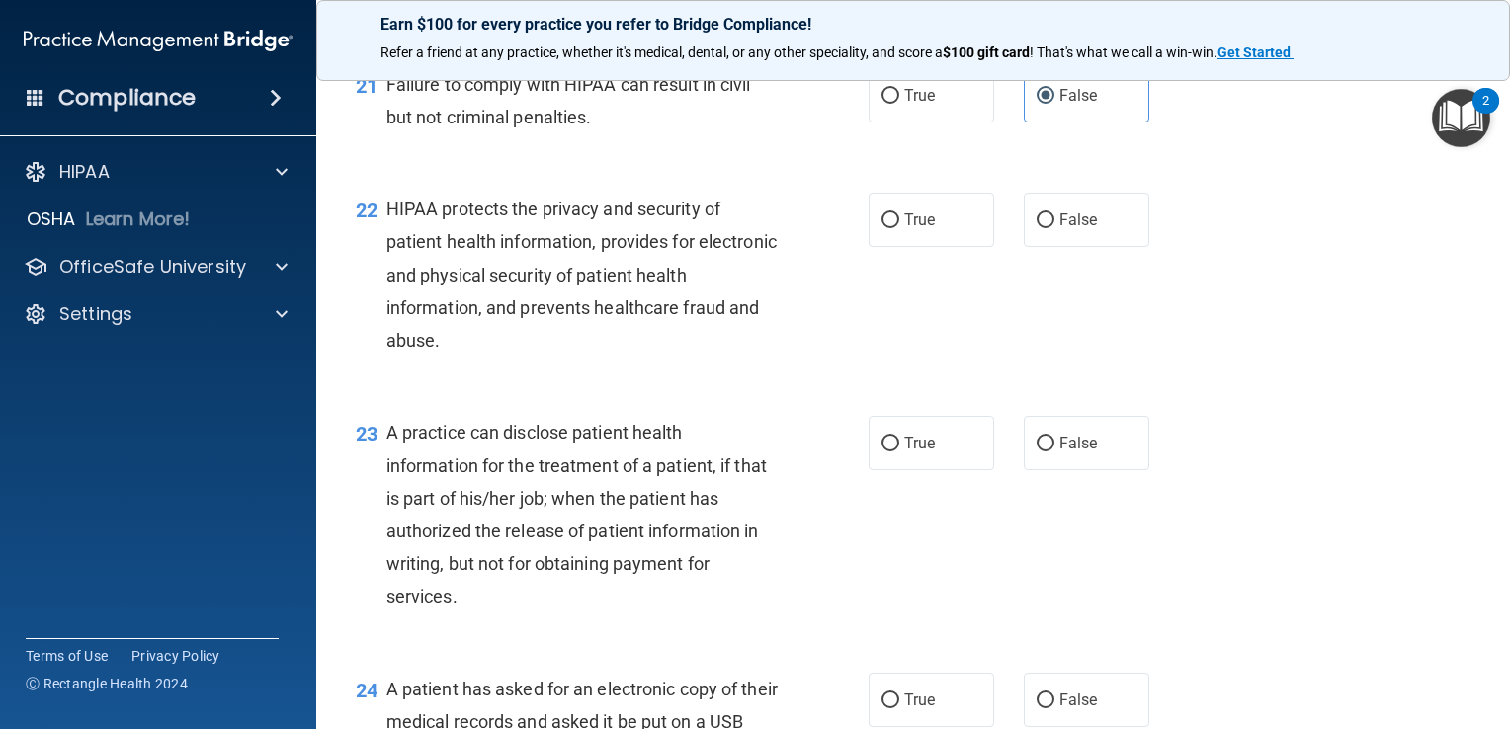
scroll to position [3474, 0]
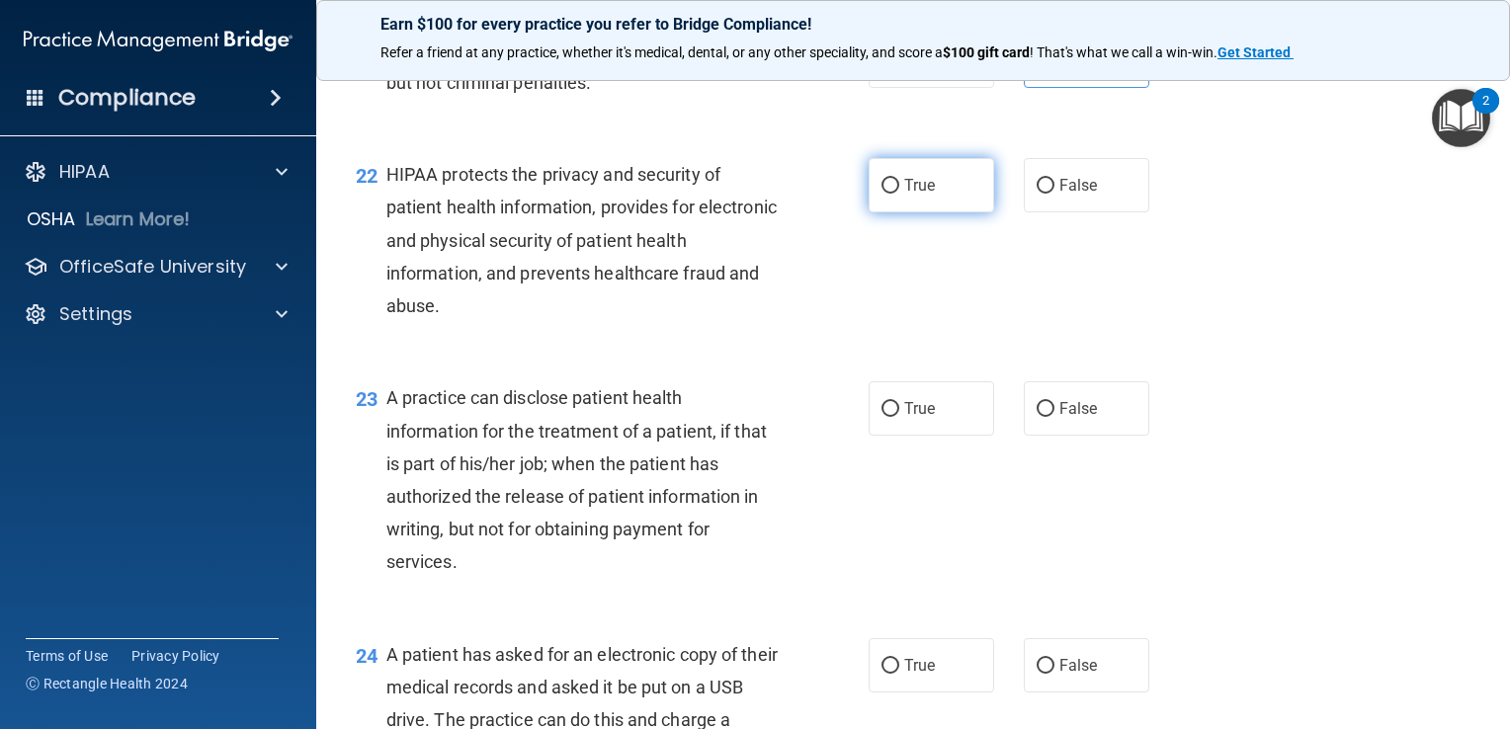
click at [926, 212] on label "True" at bounding box center [930, 185] width 125 height 54
click at [899, 194] on input "True" at bounding box center [890, 186] width 18 height 15
radio input "true"
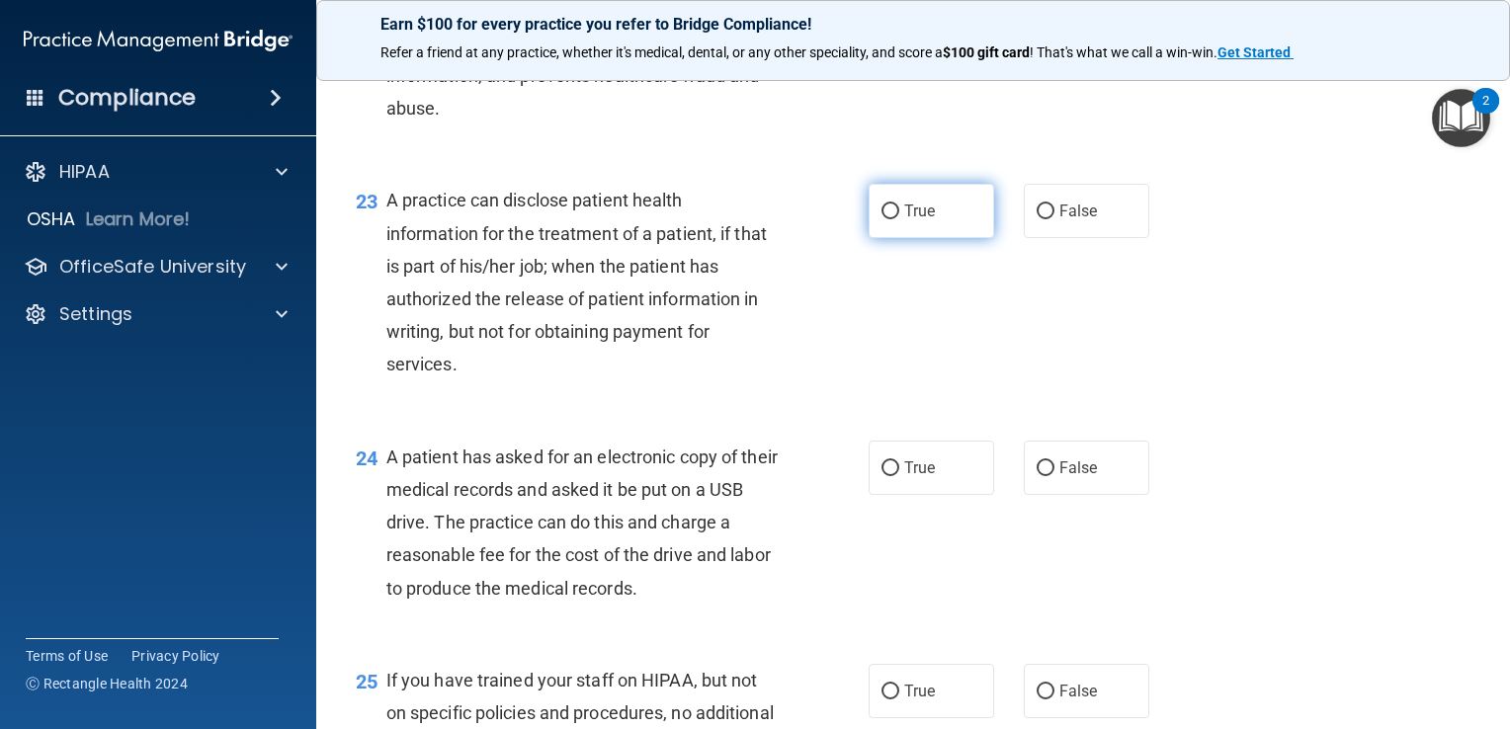
click at [871, 238] on label "True" at bounding box center [930, 211] width 125 height 54
click at [881, 219] on input "True" at bounding box center [890, 211] width 18 height 15
radio input "true"
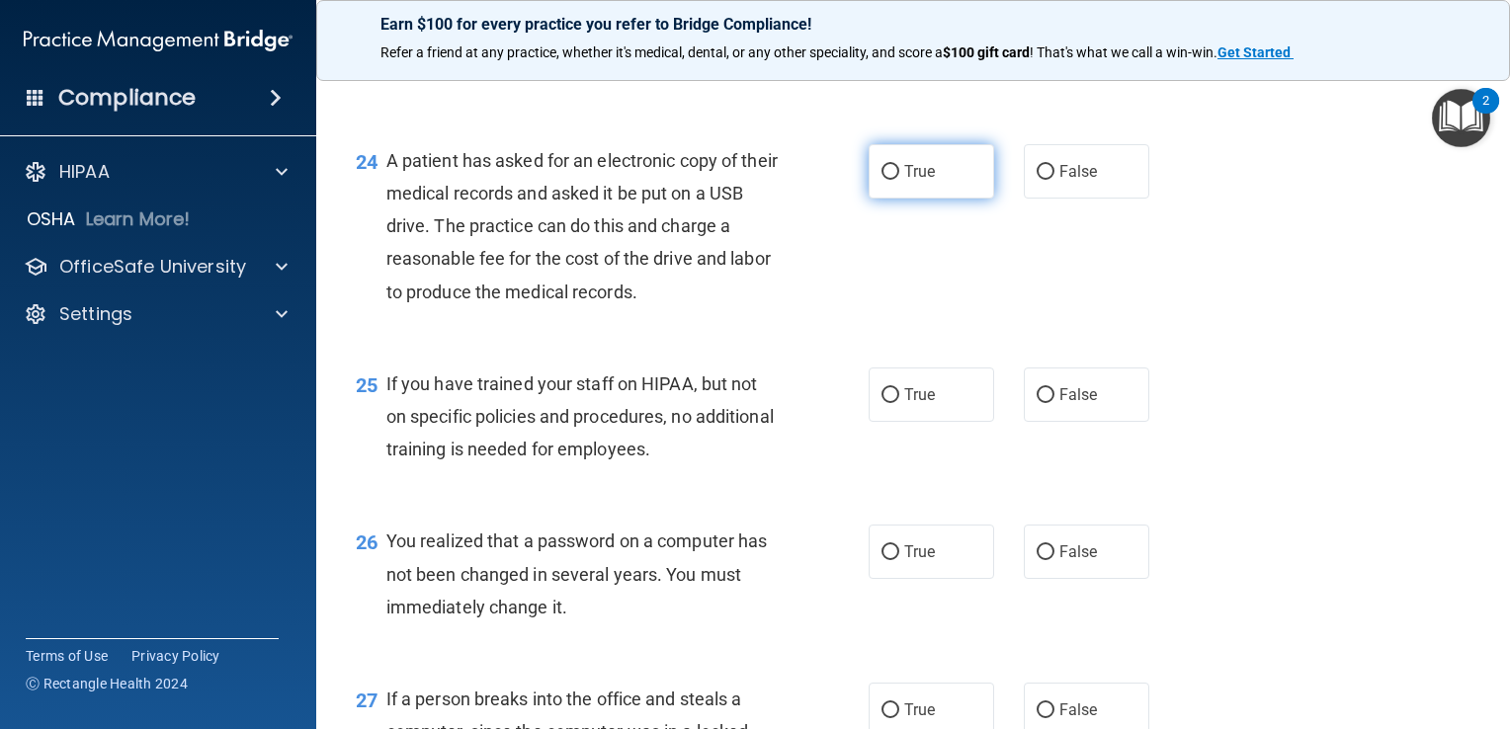
click at [937, 199] on label "True" at bounding box center [930, 171] width 125 height 54
click at [899, 180] on input "True" at bounding box center [890, 172] width 18 height 15
radio input "true"
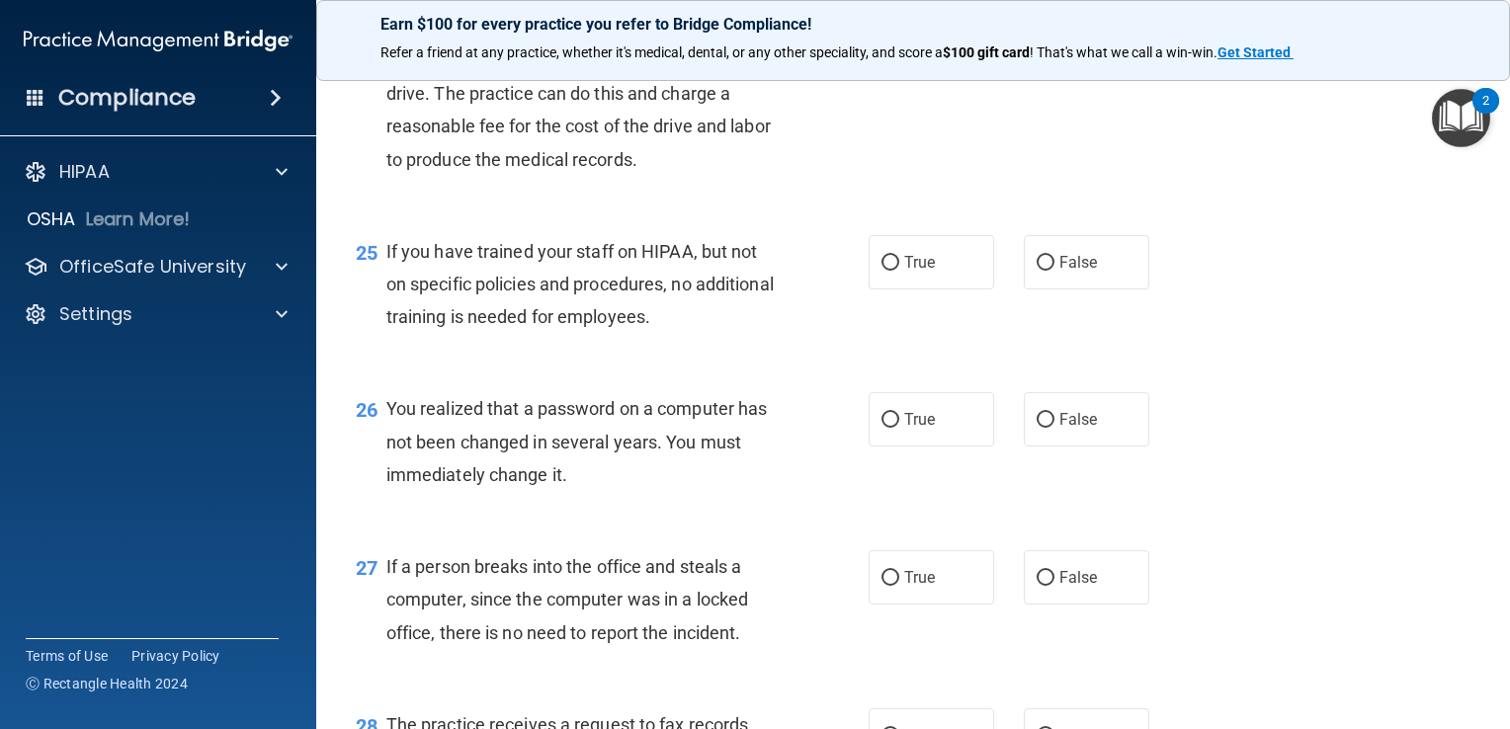
scroll to position [4067, 0]
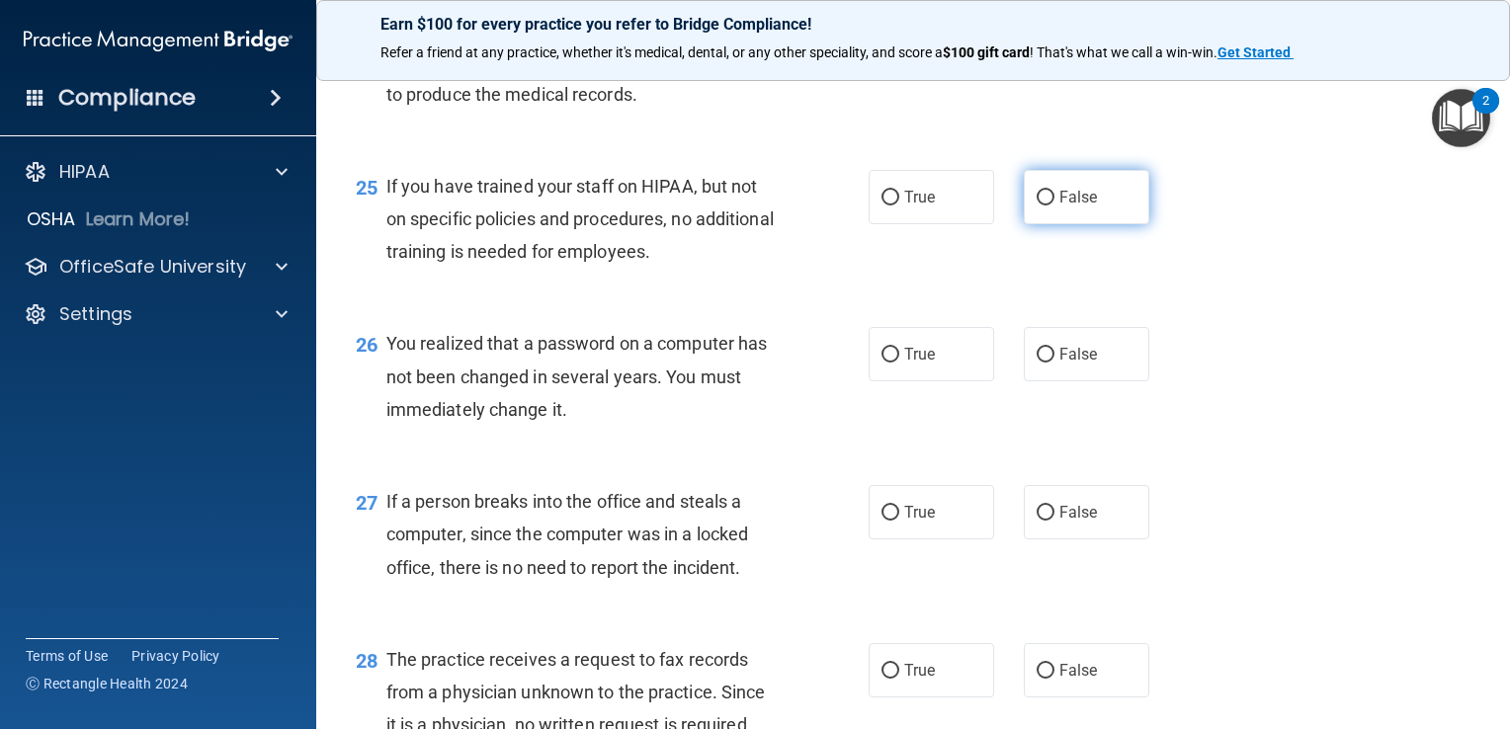
click at [1072, 206] on span "False" at bounding box center [1078, 197] width 39 height 19
click at [1054, 205] on input "False" at bounding box center [1045, 198] width 18 height 15
radio input "true"
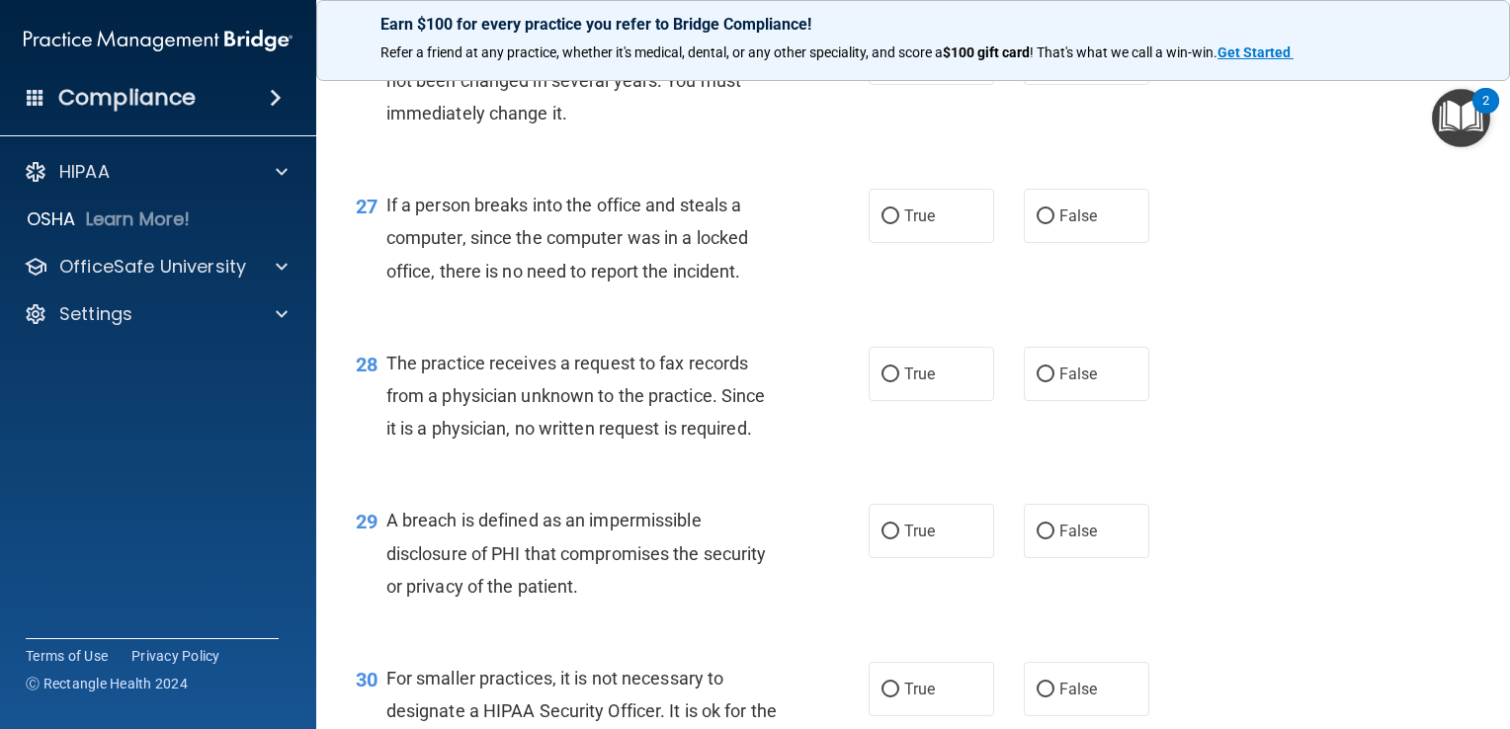
scroll to position [4364, 0]
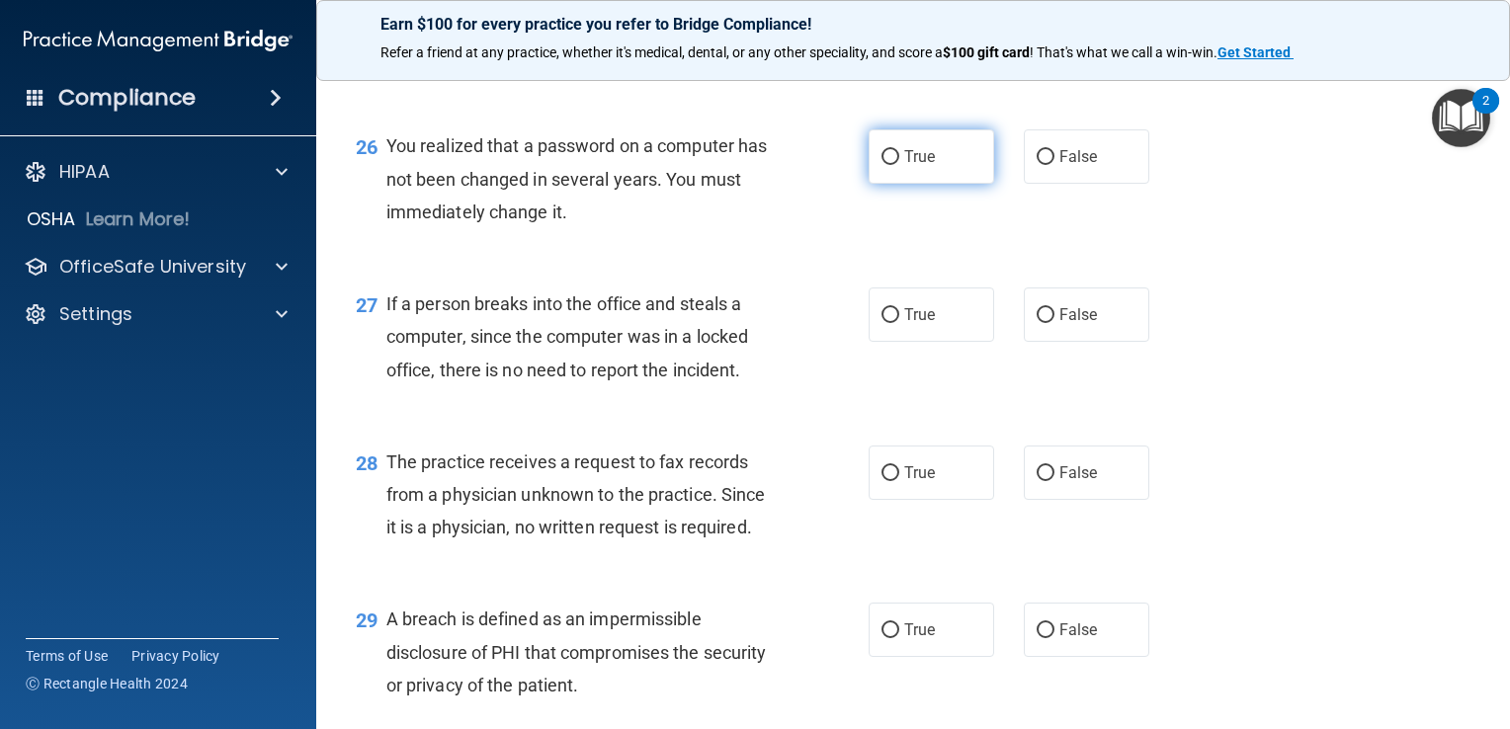
click at [906, 166] on span "True" at bounding box center [919, 156] width 31 height 19
click at [899, 165] on input "True" at bounding box center [890, 157] width 18 height 15
radio input "true"
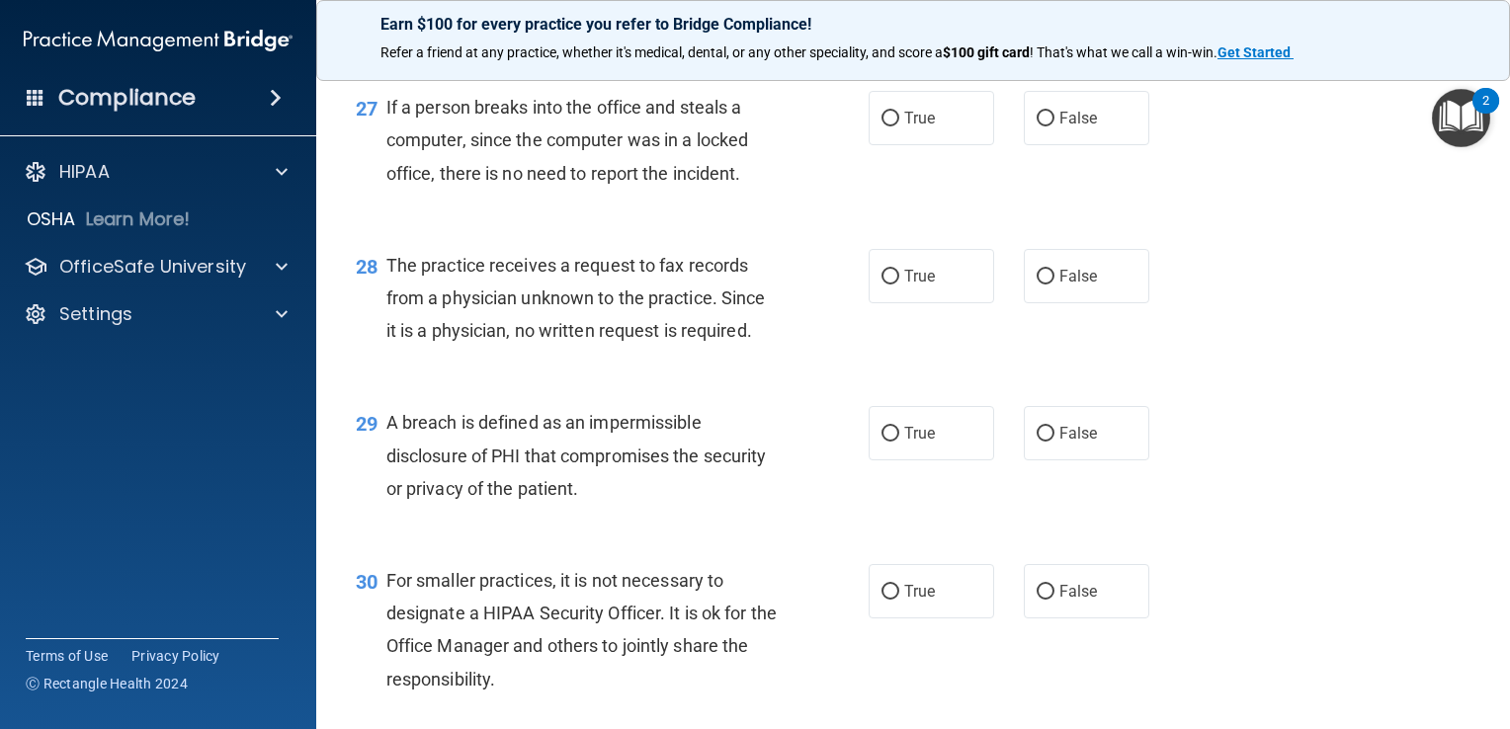
scroll to position [4561, 0]
click at [1097, 140] on label "False" at bounding box center [1085, 117] width 125 height 54
click at [1054, 125] on input "False" at bounding box center [1045, 118] width 18 height 15
radio input "true"
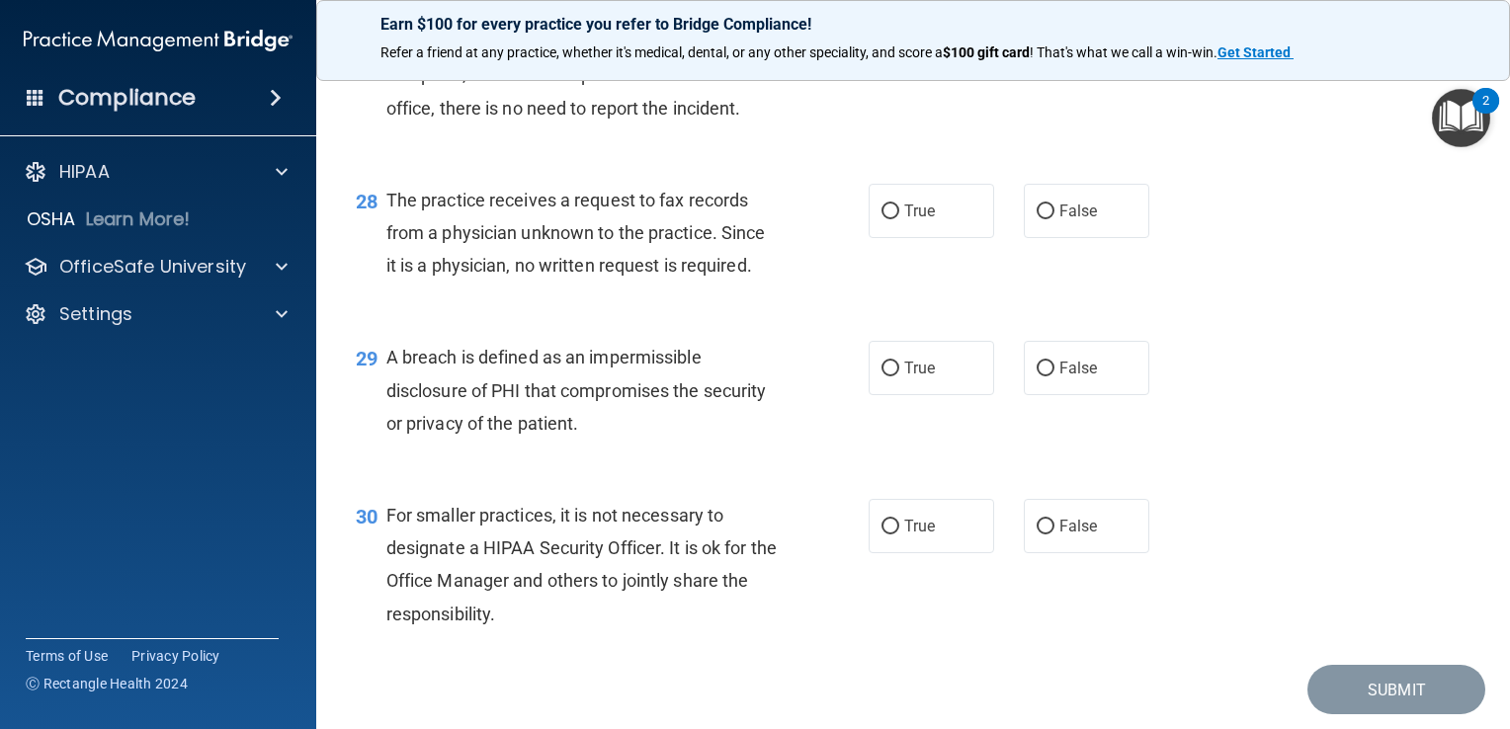
scroll to position [4660, 0]
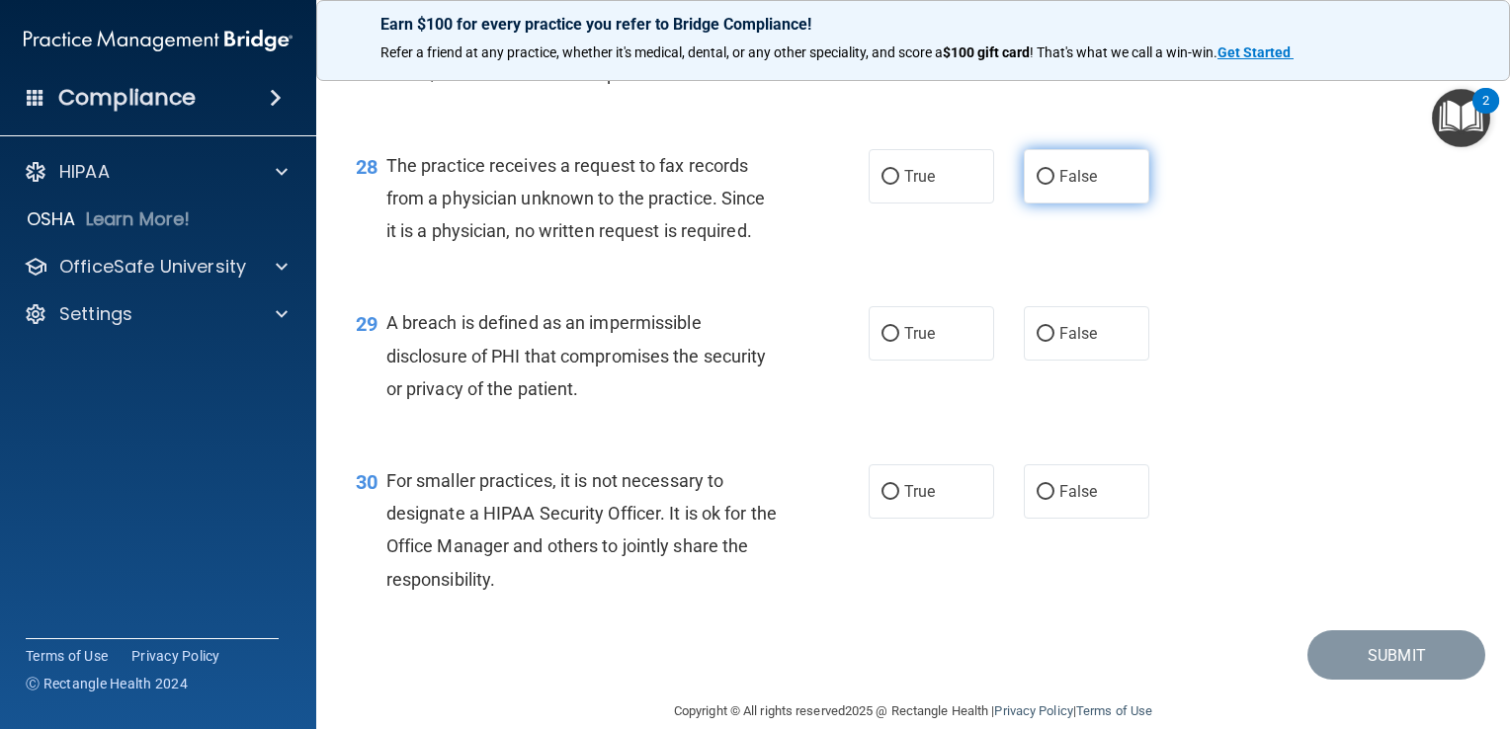
click at [1092, 204] on label "False" at bounding box center [1085, 176] width 125 height 54
click at [1054, 185] on input "False" at bounding box center [1045, 177] width 18 height 15
radio input "true"
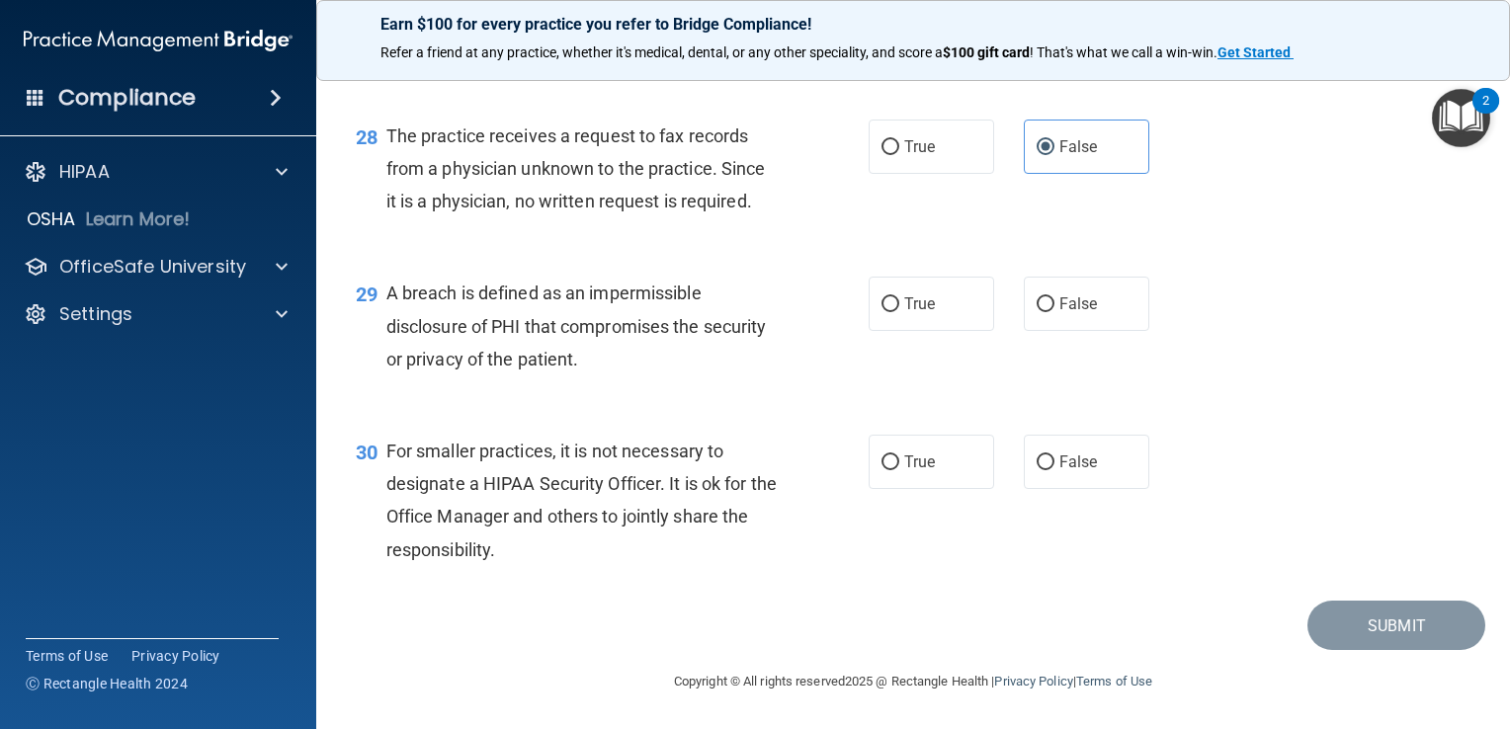
scroll to position [4722, 0]
click at [916, 334] on div "29 A breach is defined as an impermissible disclosure of PHI that compromises t…" at bounding box center [913, 331] width 1144 height 158
click at [914, 298] on span "True" at bounding box center [919, 303] width 31 height 19
click at [899, 298] on input "True" at bounding box center [890, 304] width 18 height 15
radio input "true"
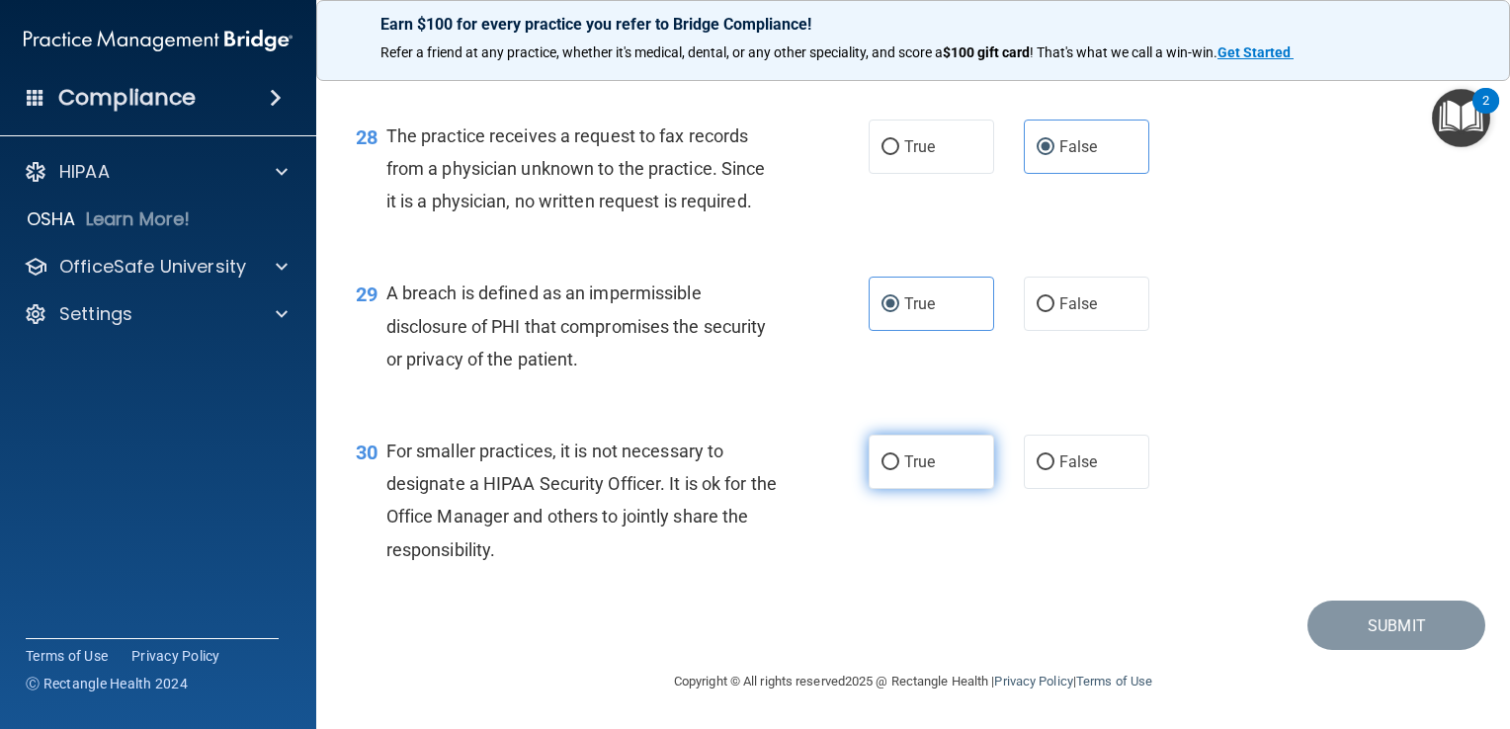
click at [968, 466] on label "True" at bounding box center [930, 462] width 125 height 54
click at [899, 466] on input "True" at bounding box center [890, 462] width 18 height 15
radio input "true"
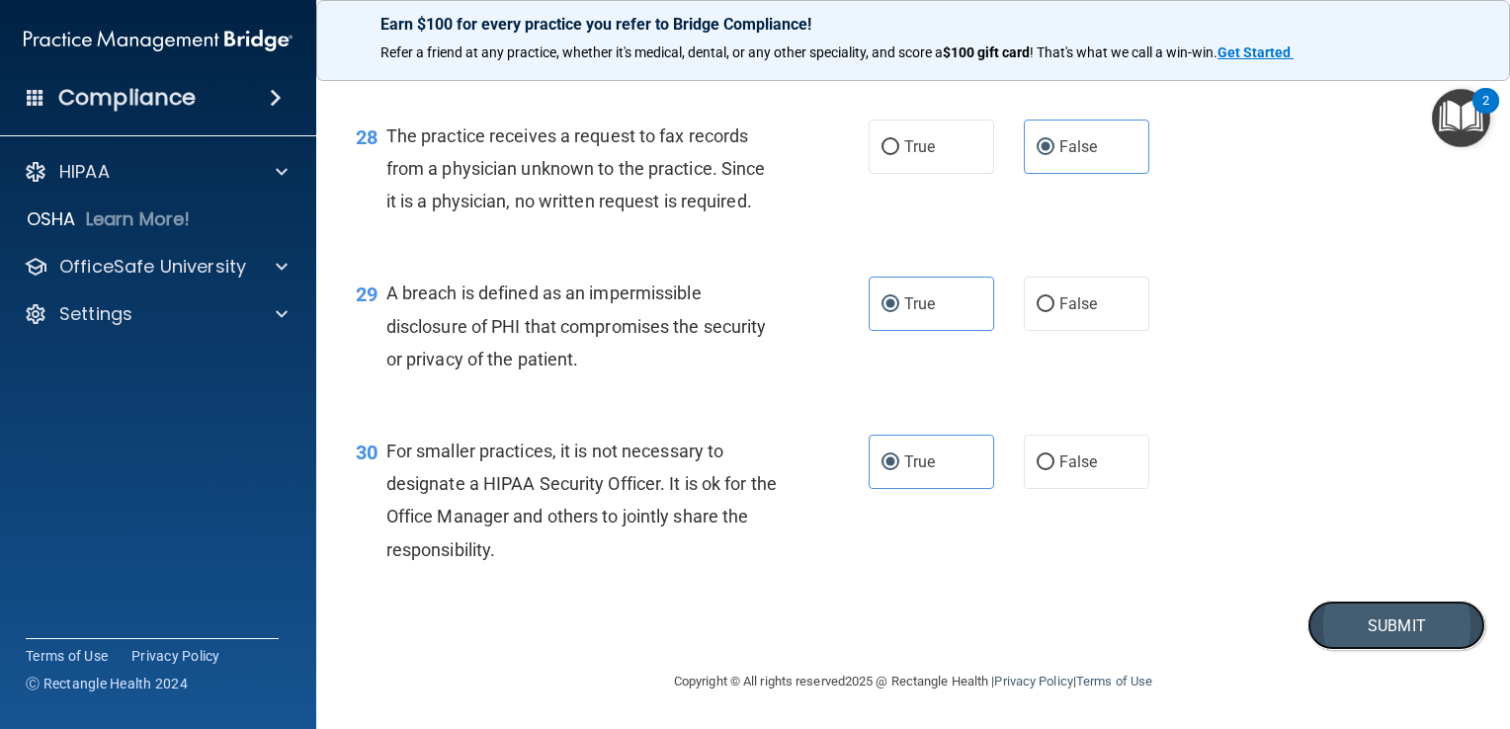
click at [1443, 616] on button "Submit" at bounding box center [1396, 626] width 178 height 50
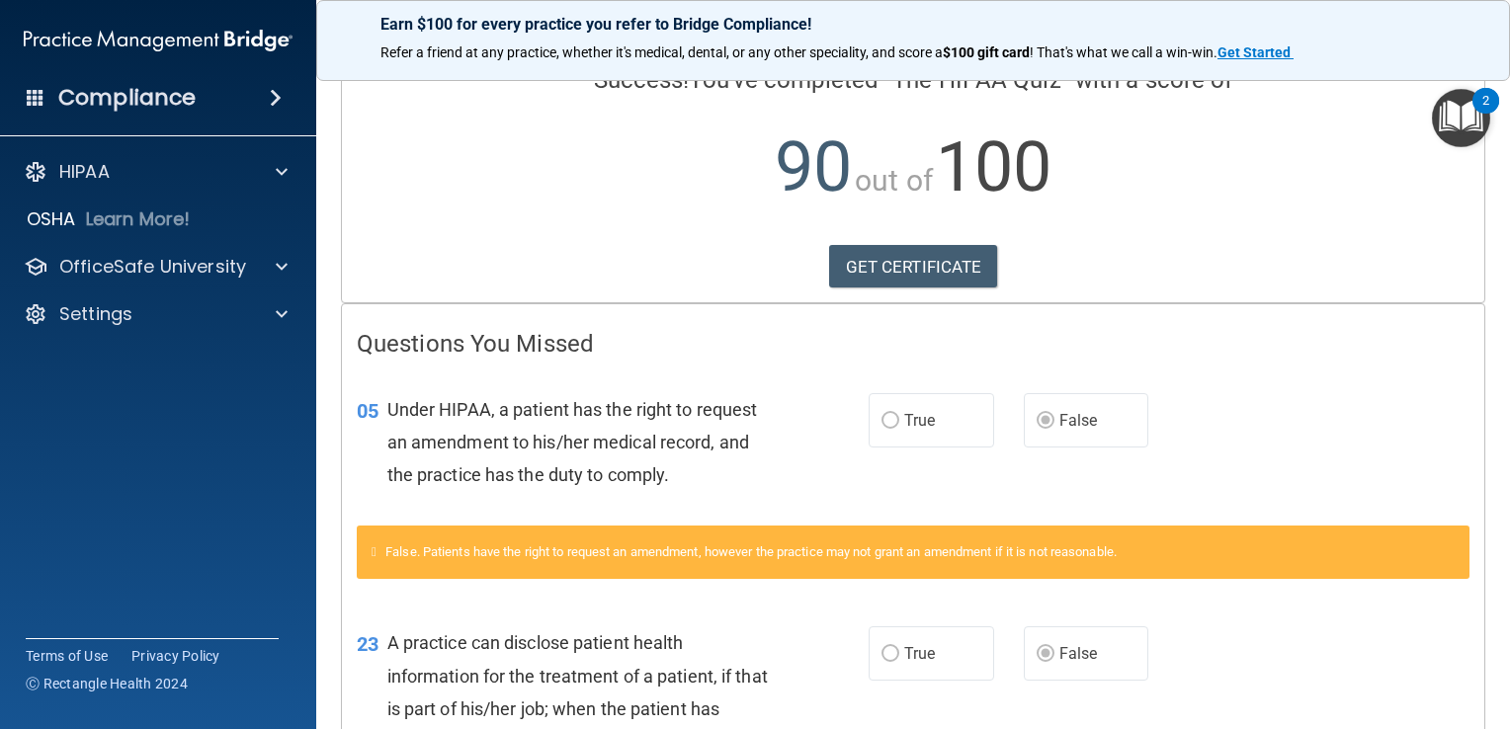
scroll to position [296, 0]
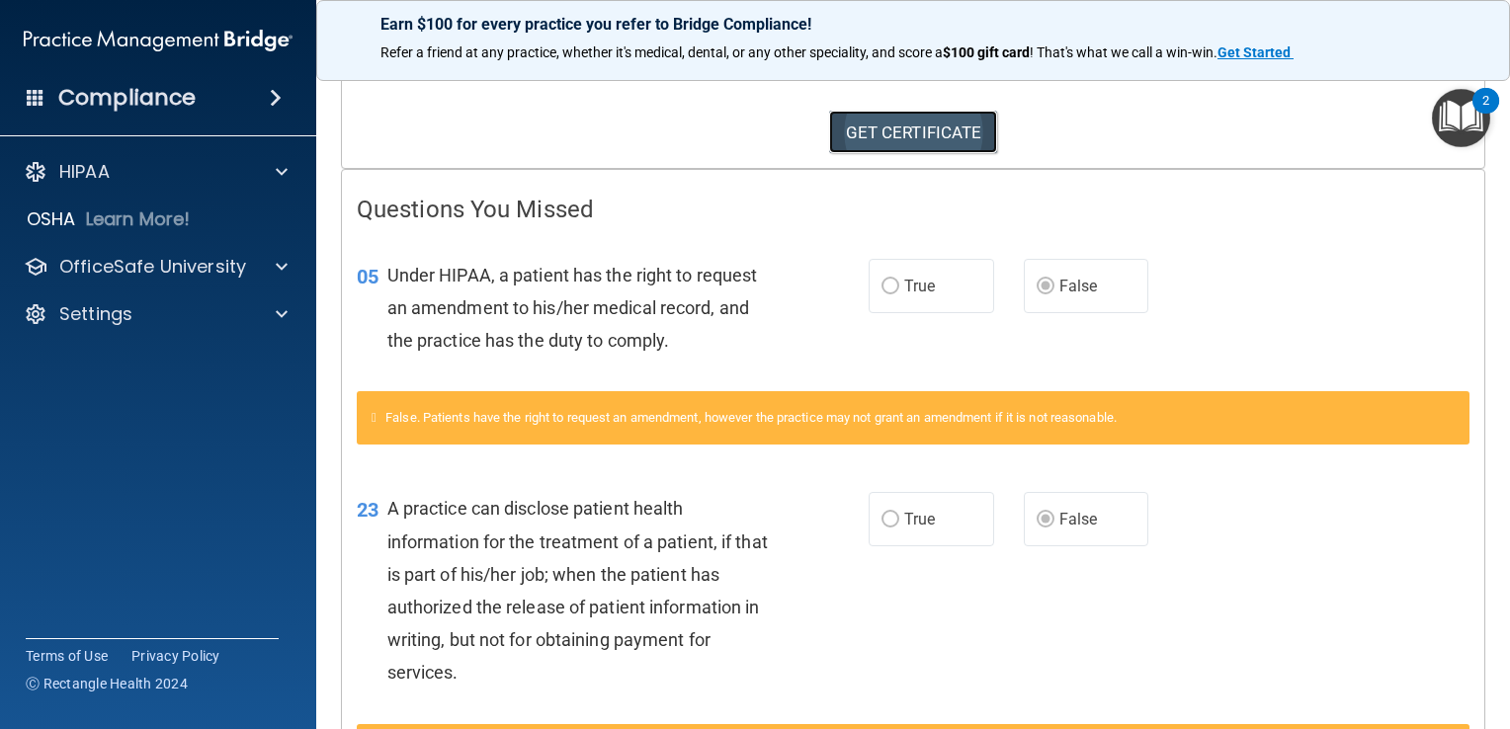
click at [937, 141] on link "GET CERTIFICATE" at bounding box center [913, 132] width 169 height 43
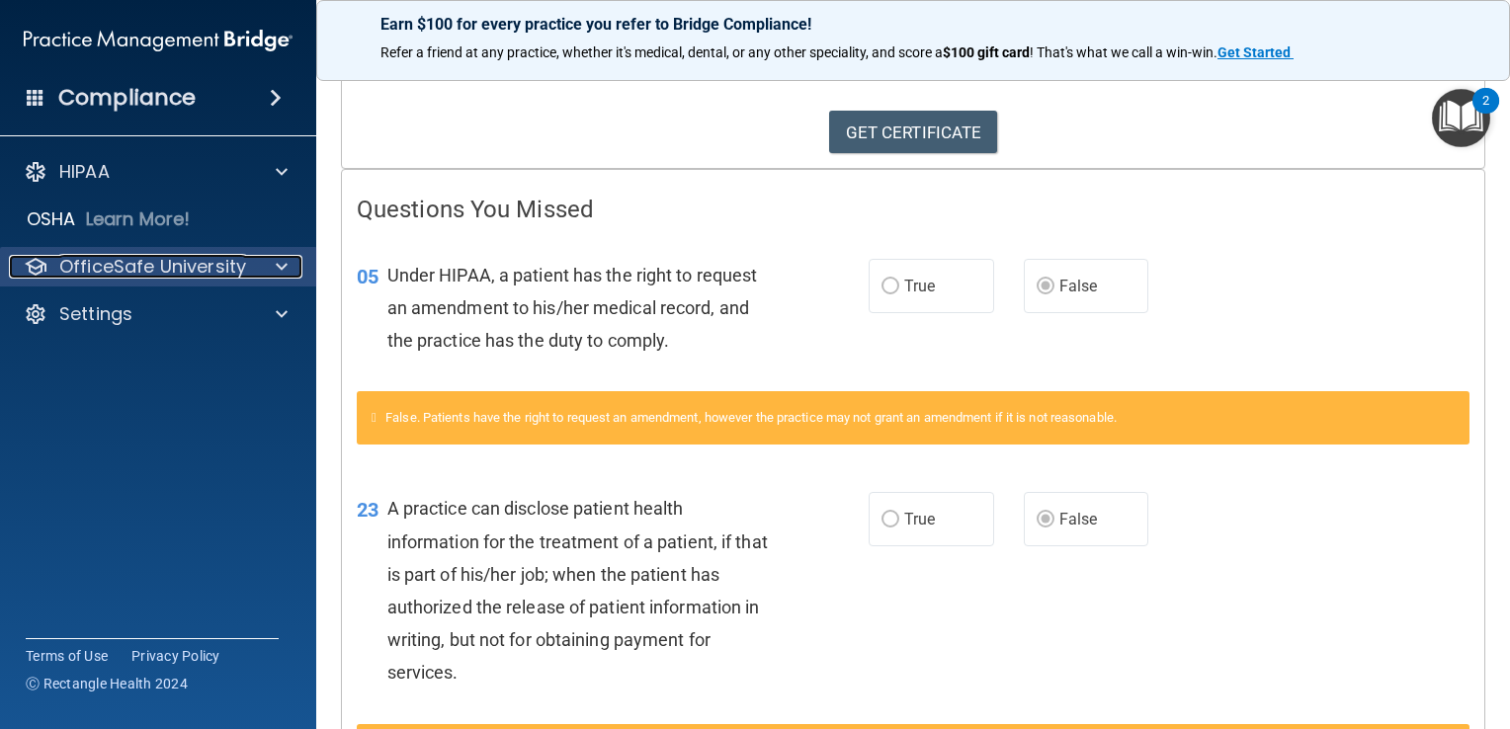
click at [182, 271] on p "OfficeSafe University" at bounding box center [152, 267] width 187 height 24
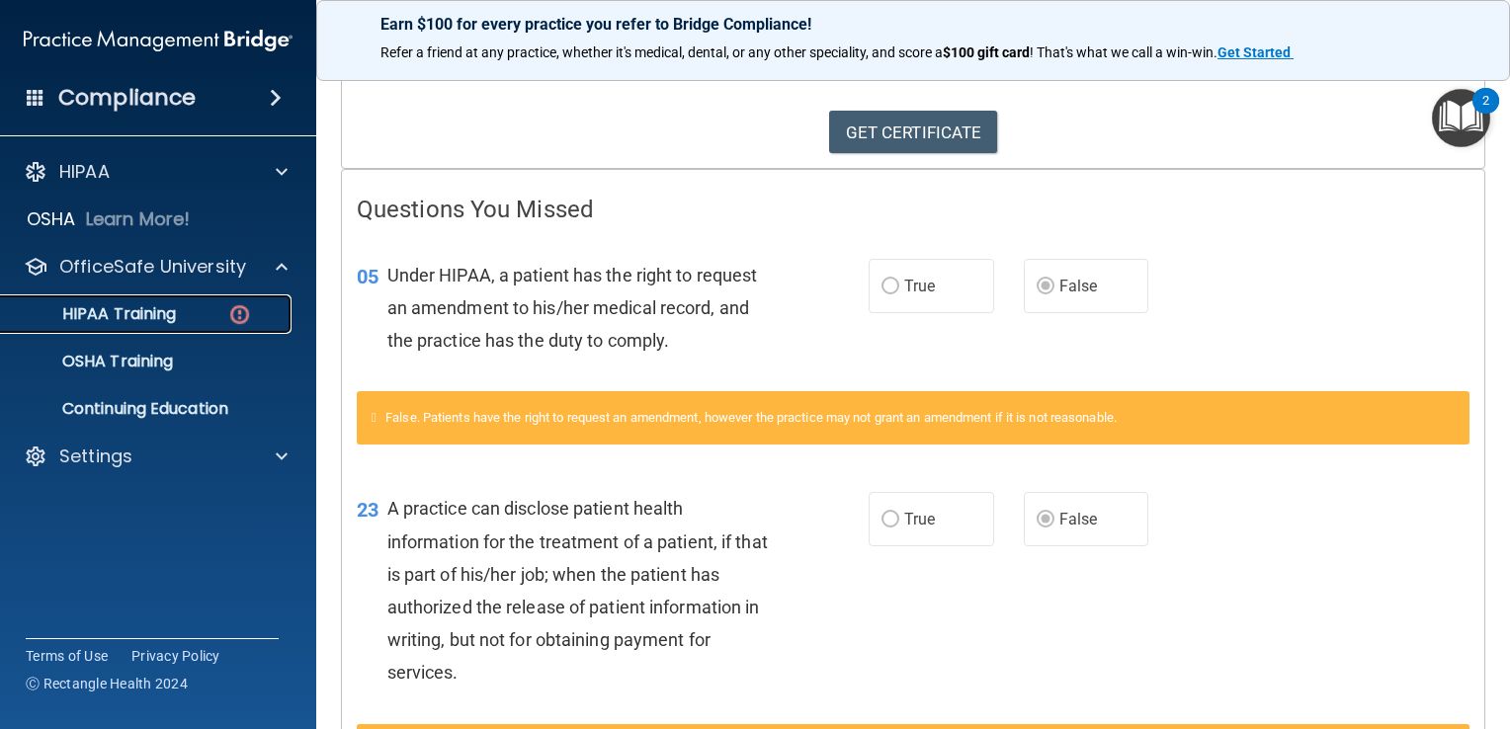
click at [184, 306] on div "HIPAA Training" at bounding box center [148, 314] width 270 height 20
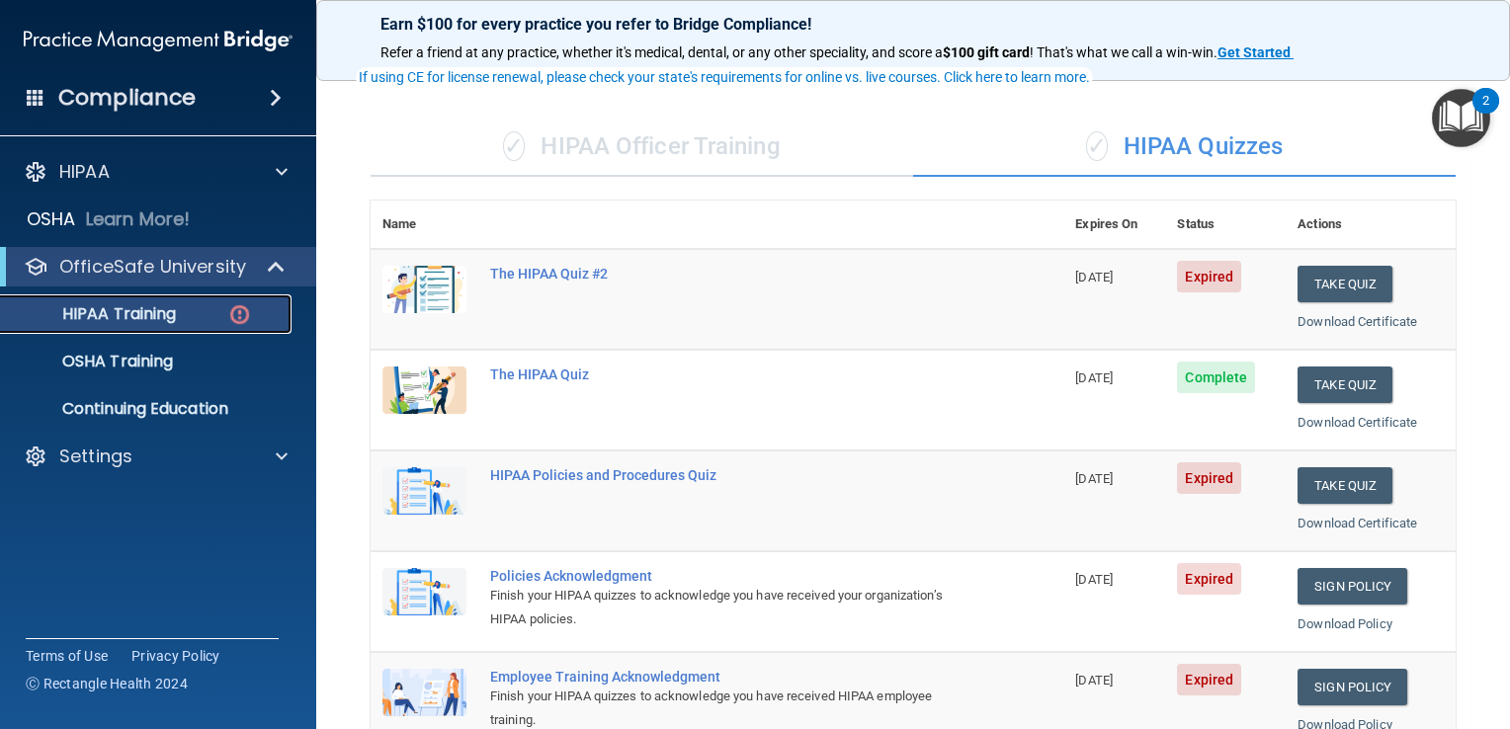
scroll to position [198, 0]
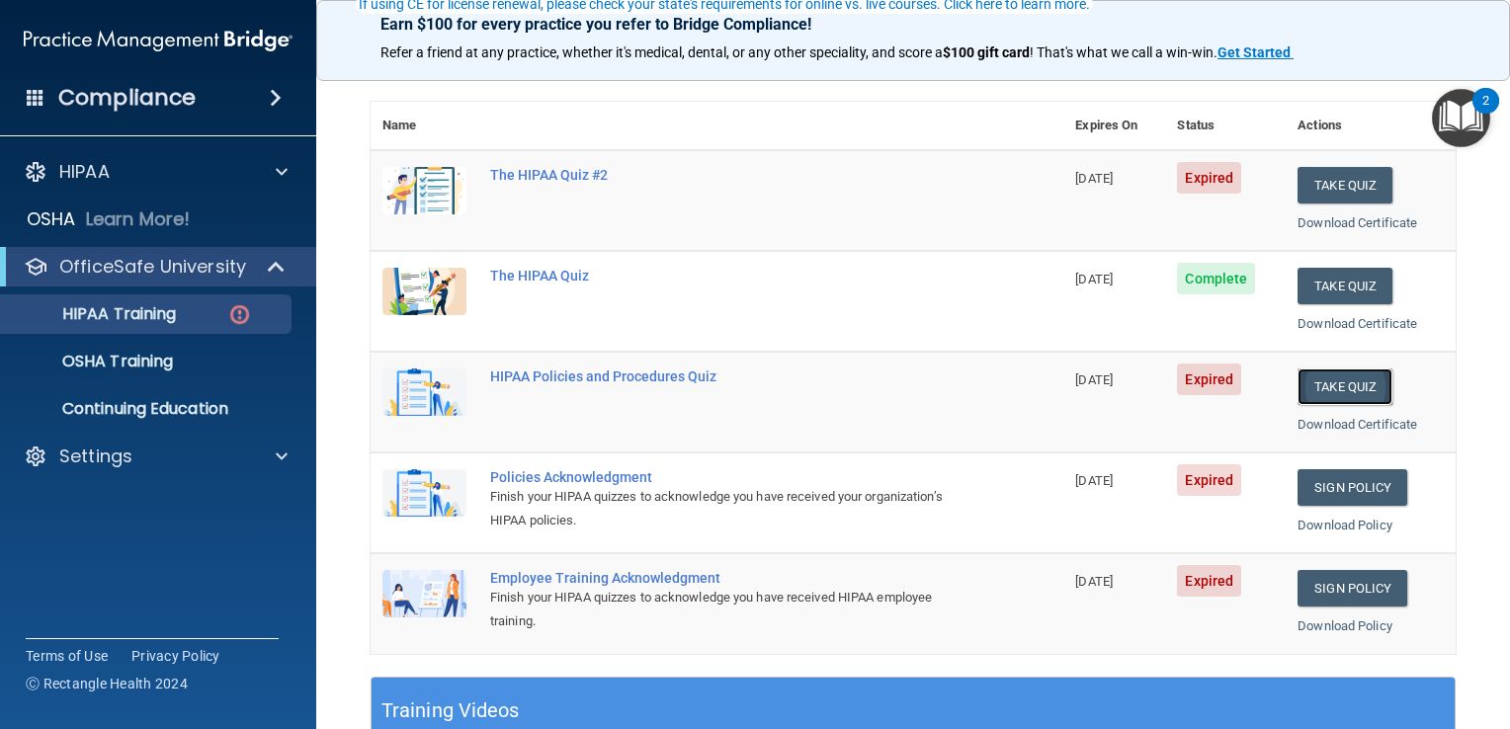
click at [1347, 375] on button "Take Quiz" at bounding box center [1344, 386] width 95 height 37
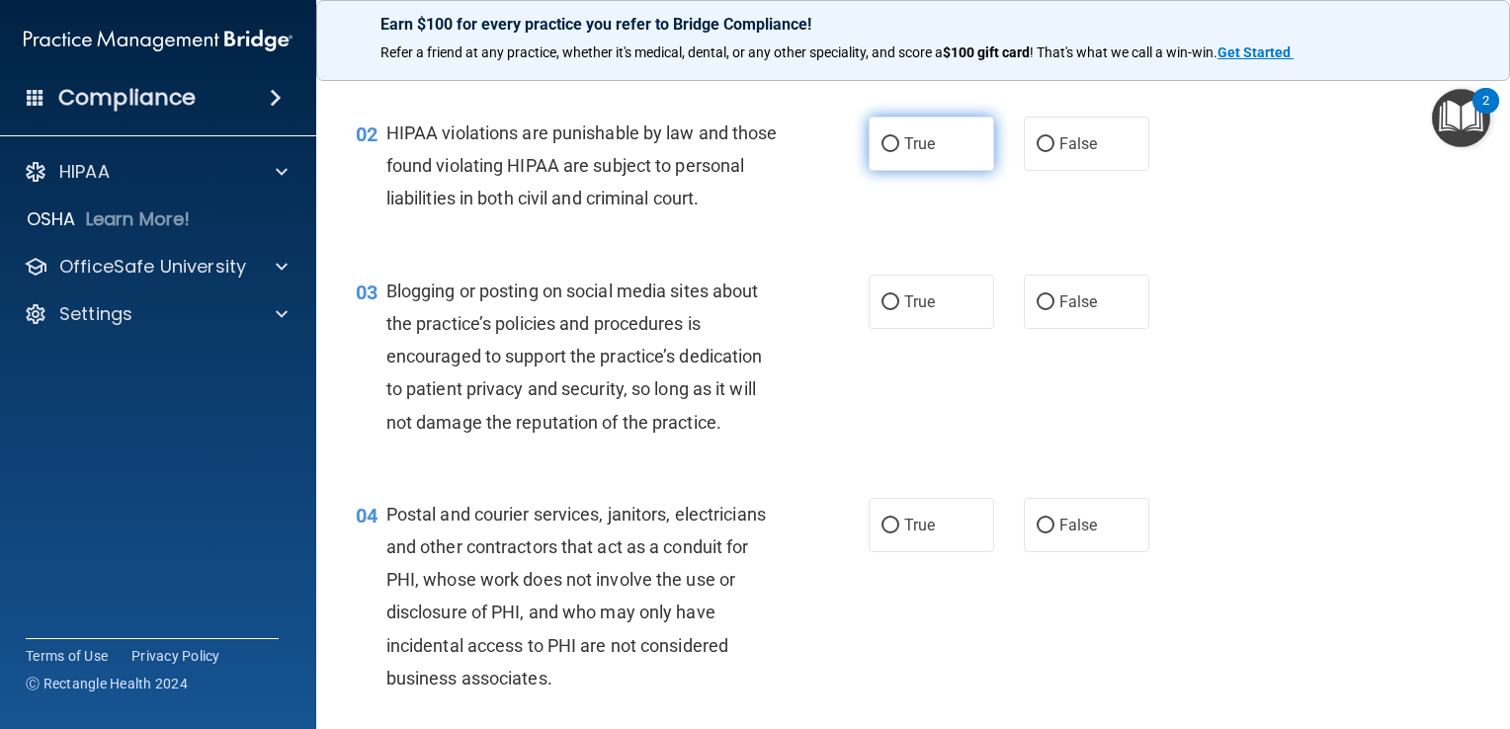
click at [908, 143] on span "True" at bounding box center [919, 143] width 31 height 19
click at [899, 143] on input "True" at bounding box center [890, 144] width 18 height 15
radio input "true"
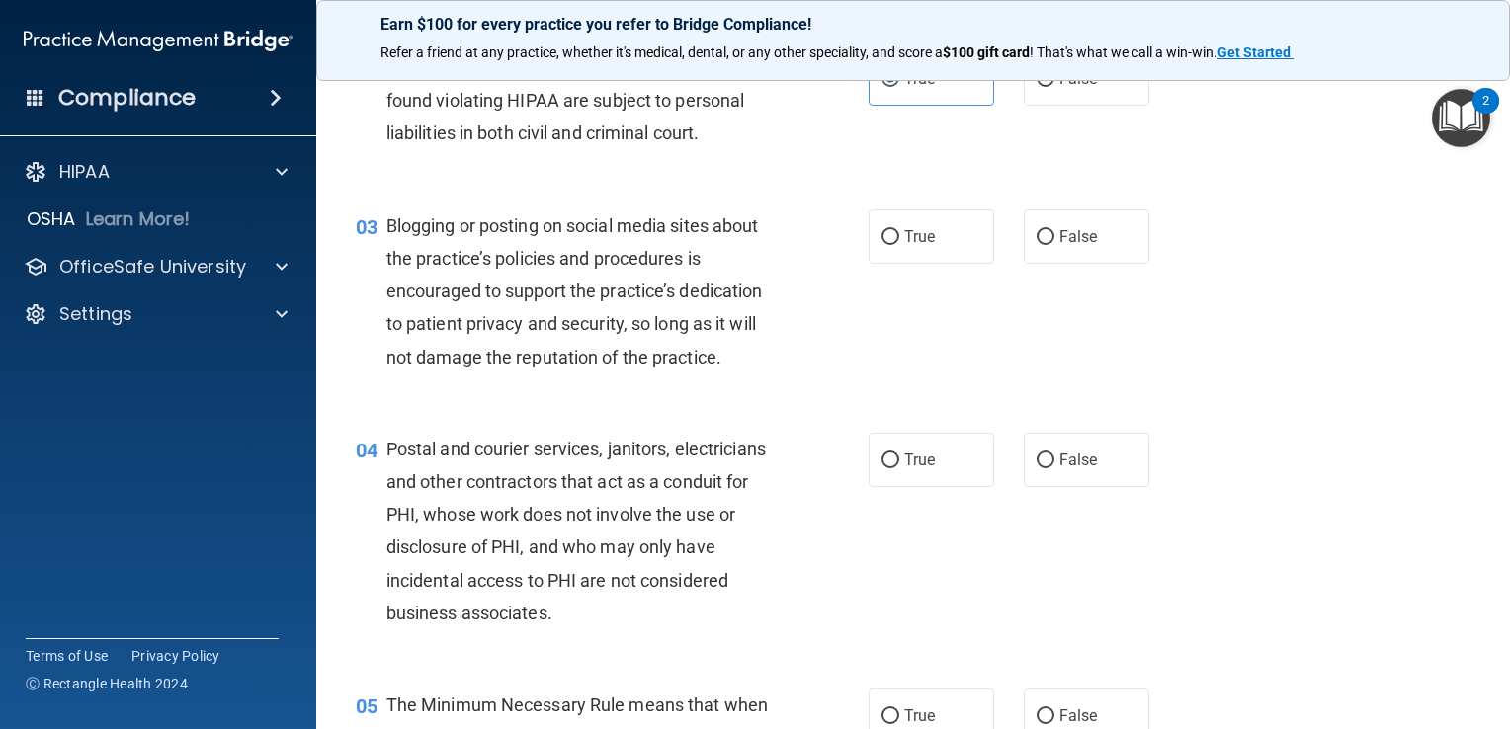
scroll to position [296, 0]
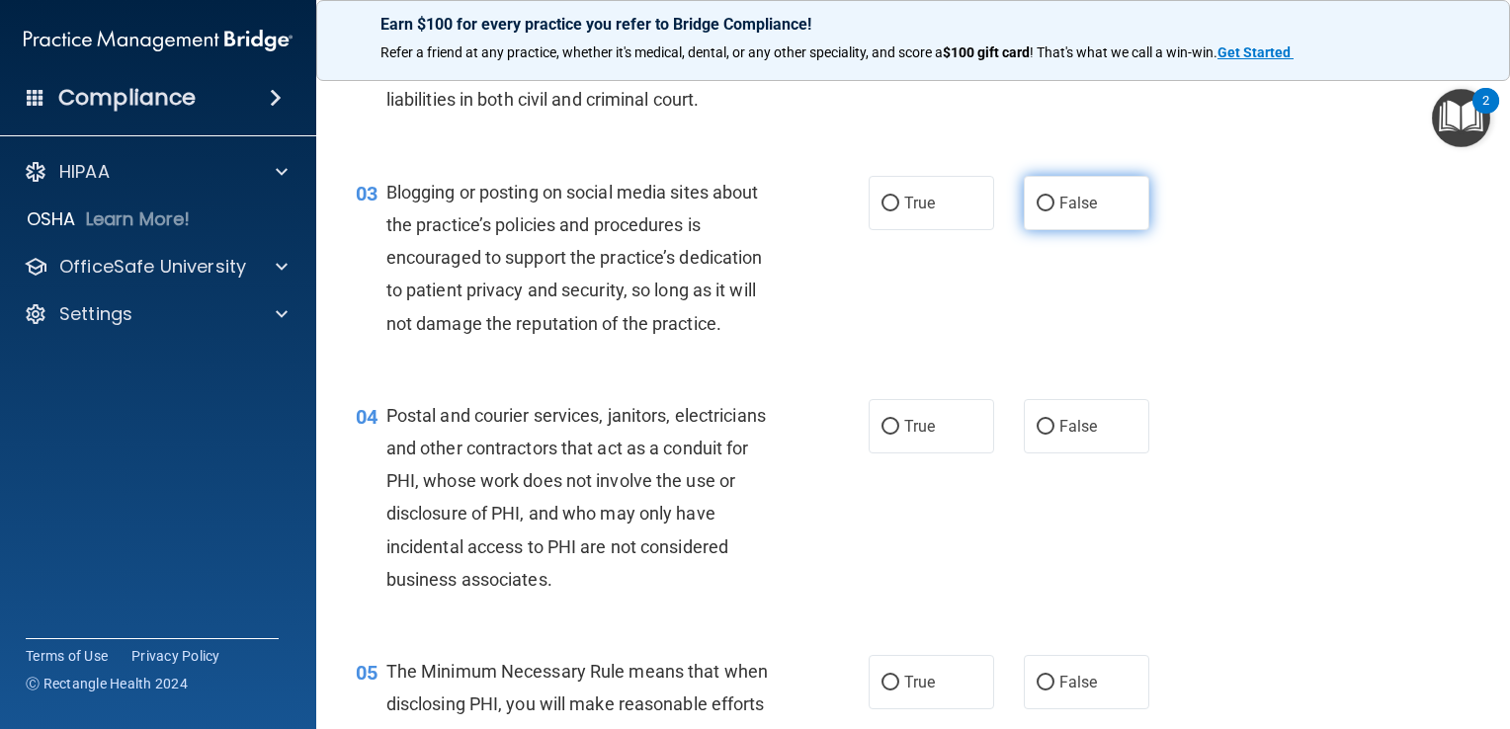
click at [1114, 224] on label "False" at bounding box center [1085, 203] width 125 height 54
click at [1054, 211] on input "False" at bounding box center [1045, 204] width 18 height 15
radio input "true"
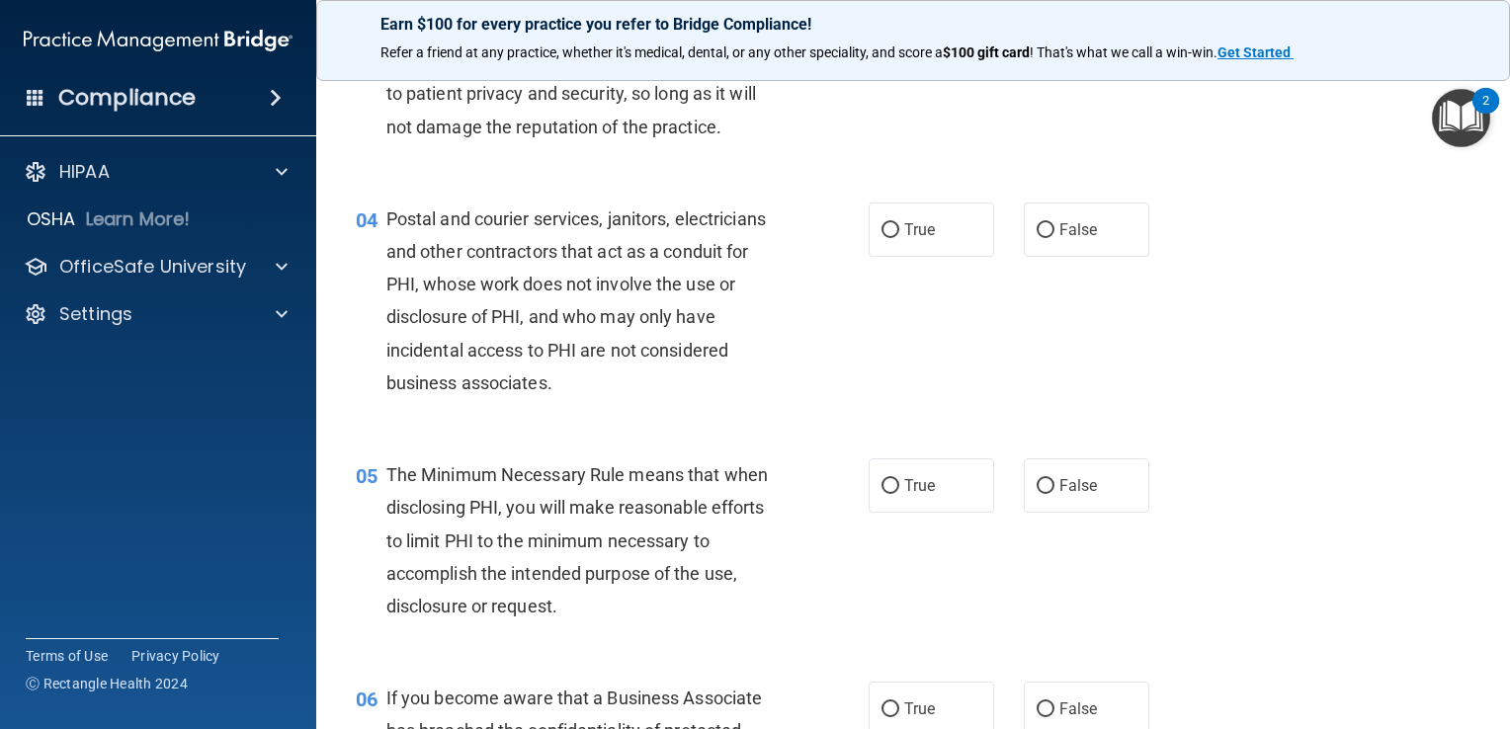
scroll to position [494, 0]
click at [1075, 238] on span "False" at bounding box center [1078, 228] width 39 height 19
click at [1054, 237] on input "False" at bounding box center [1045, 229] width 18 height 15
radio input "true"
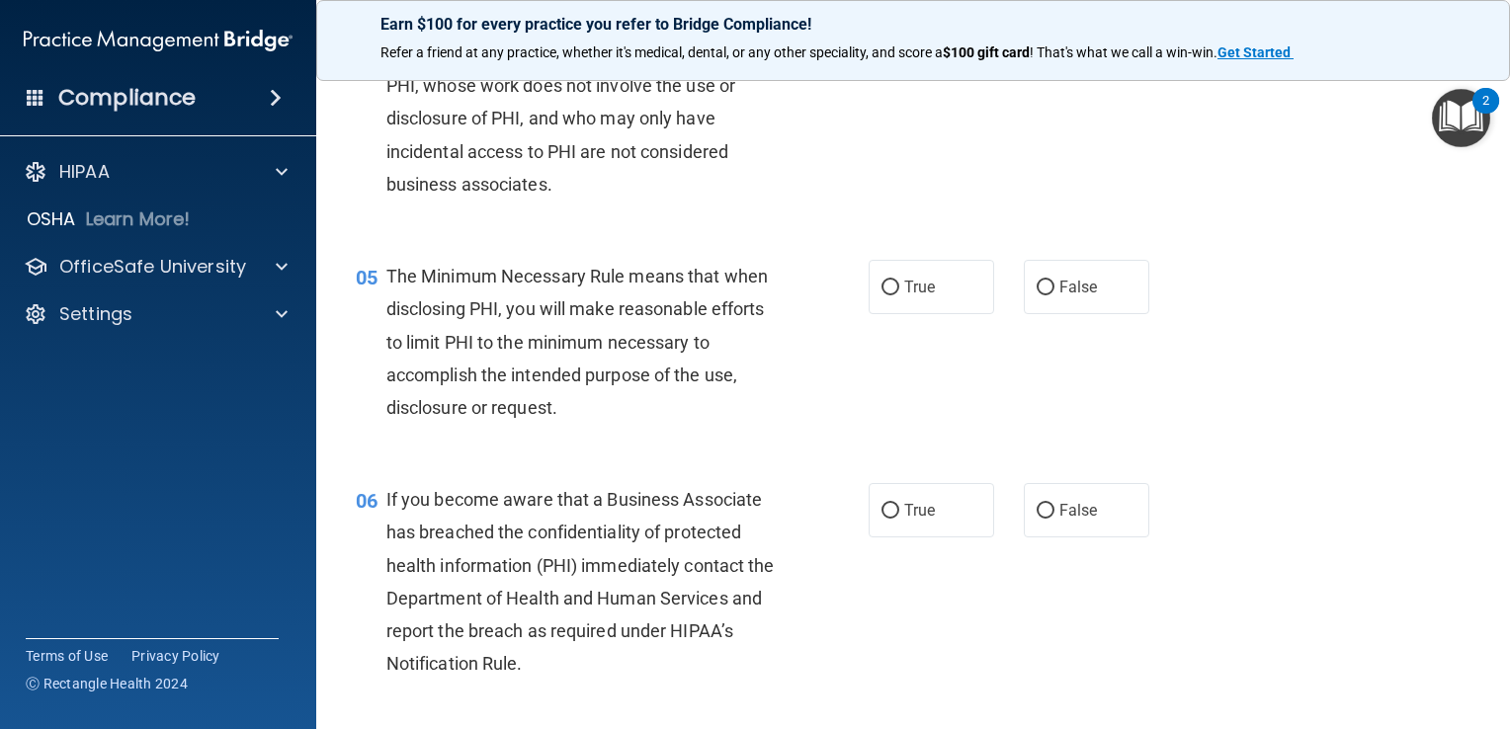
scroll to position [790, 0]
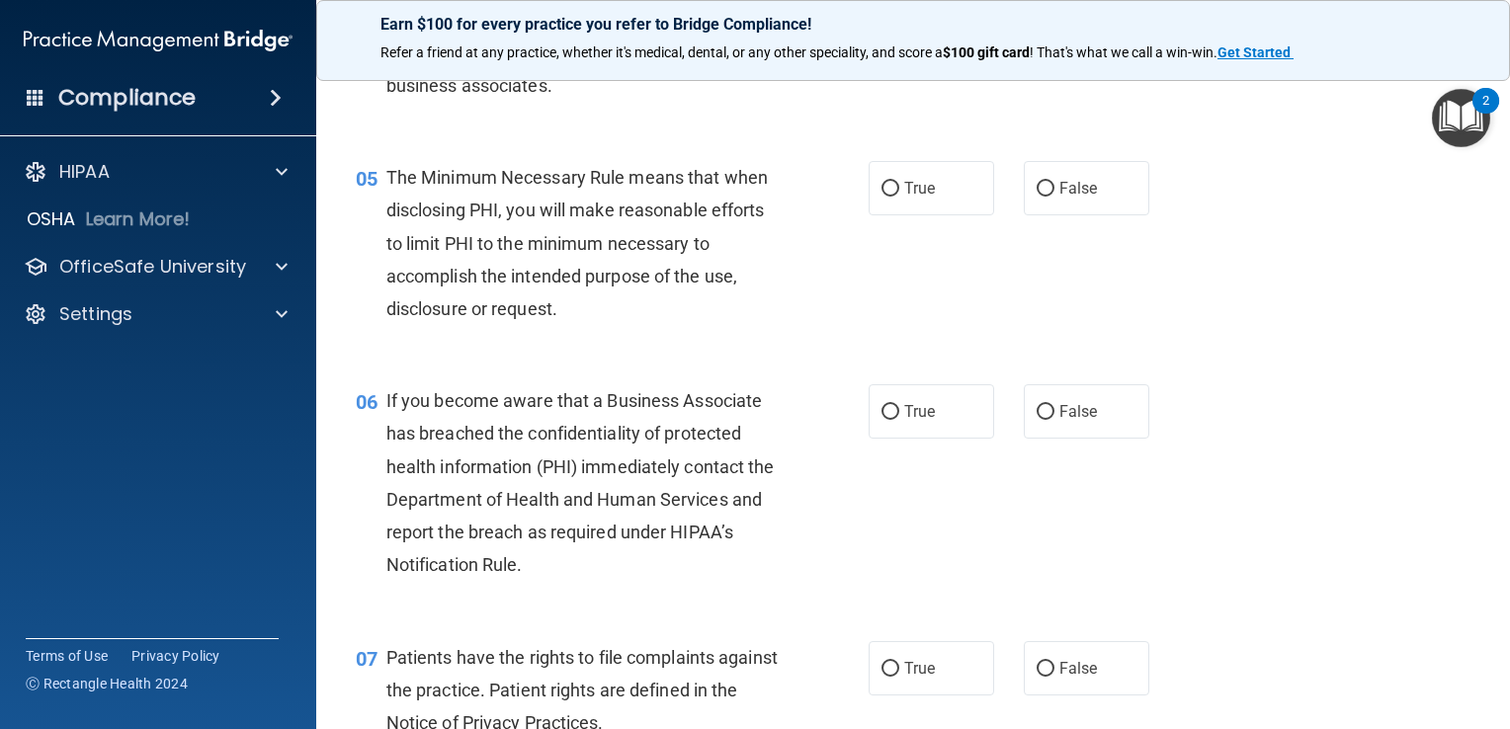
drag, startPoint x: 1121, startPoint y: 381, endPoint x: 880, endPoint y: 333, distance: 245.9
click at [880, 333] on div "05 The Minimum Necessary Rule means that when disclosing PHI, you will make rea…" at bounding box center [612, 248] width 572 height 174
click at [904, 198] on span "True" at bounding box center [919, 188] width 31 height 19
click at [897, 197] on input "True" at bounding box center [890, 189] width 18 height 15
radio input "true"
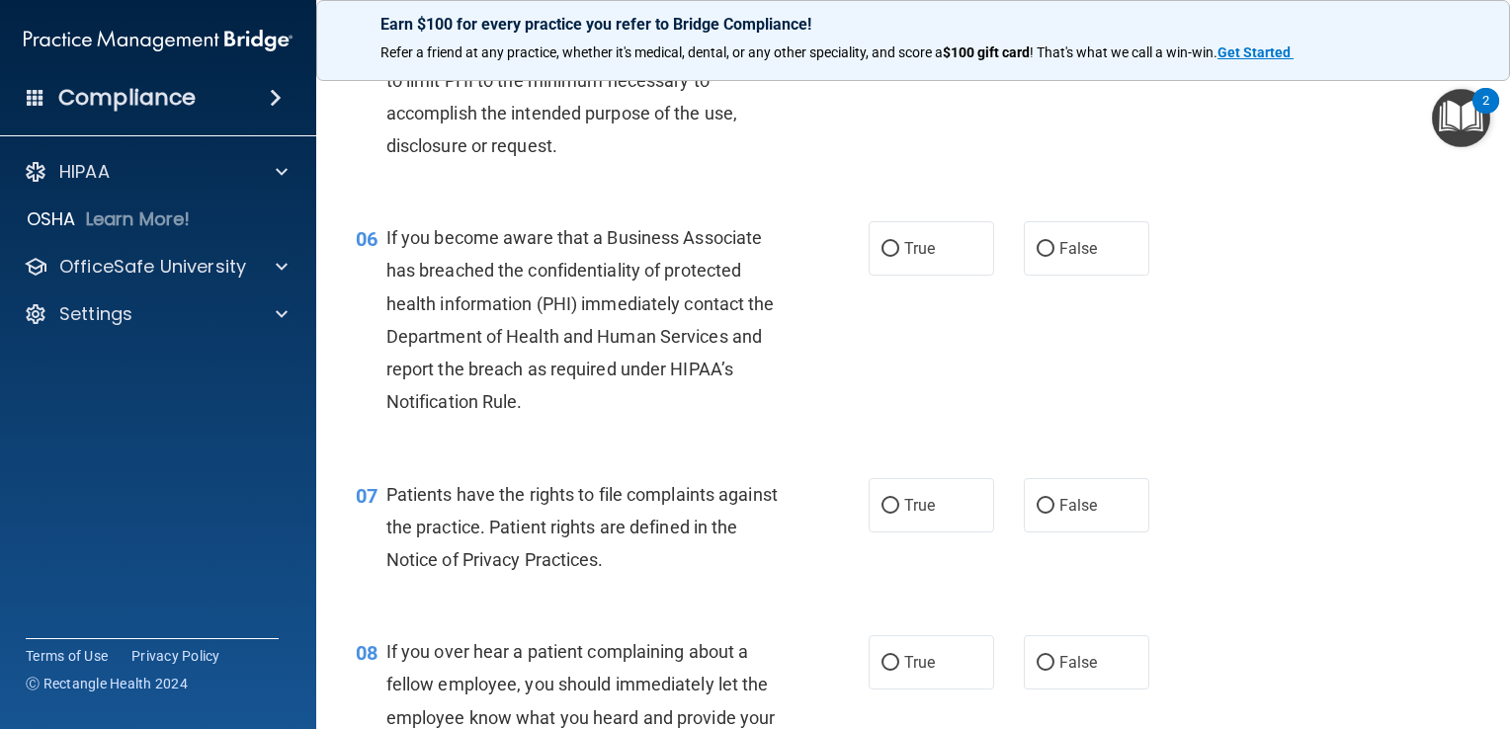
scroll to position [988, 0]
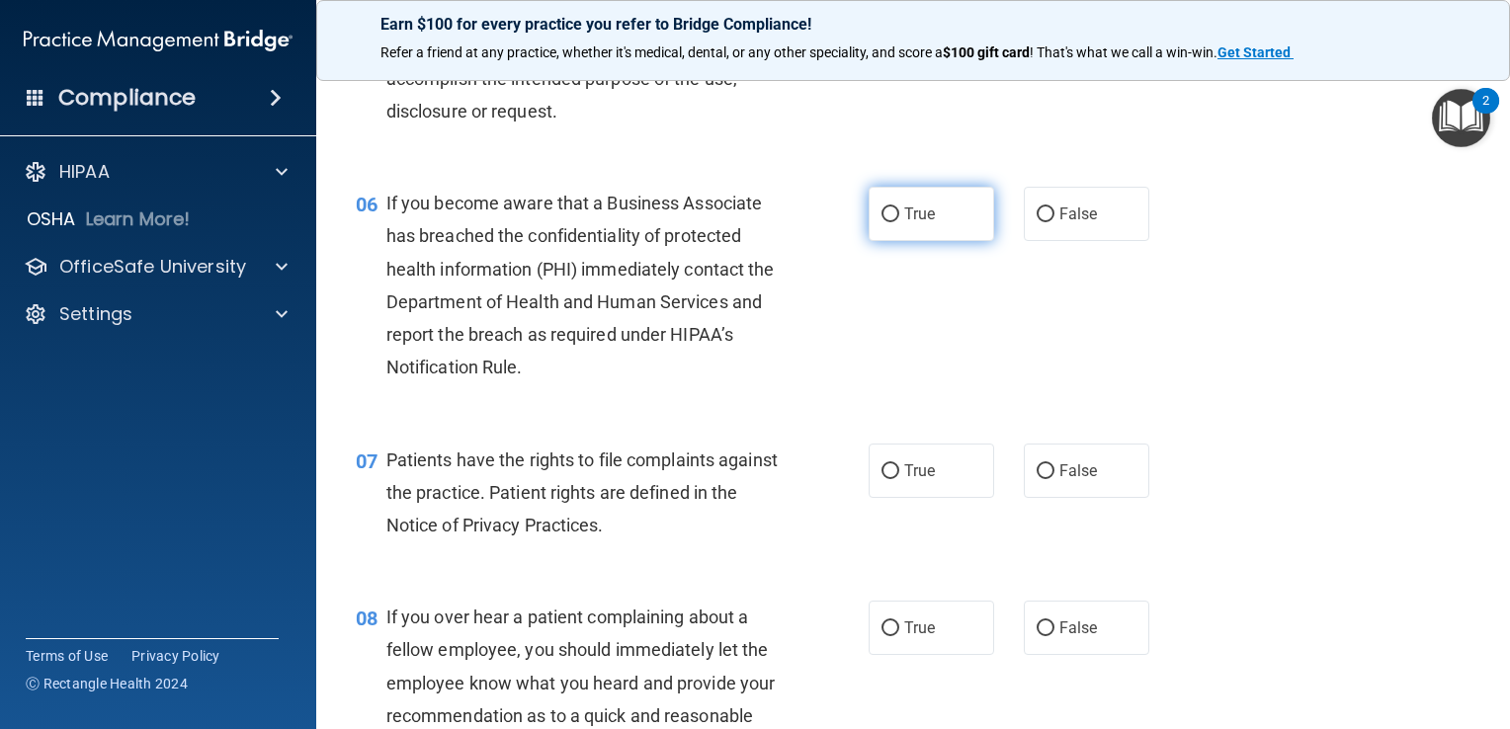
click at [925, 223] on span "True" at bounding box center [919, 213] width 31 height 19
click at [899, 222] on input "True" at bounding box center [890, 214] width 18 height 15
radio input "true"
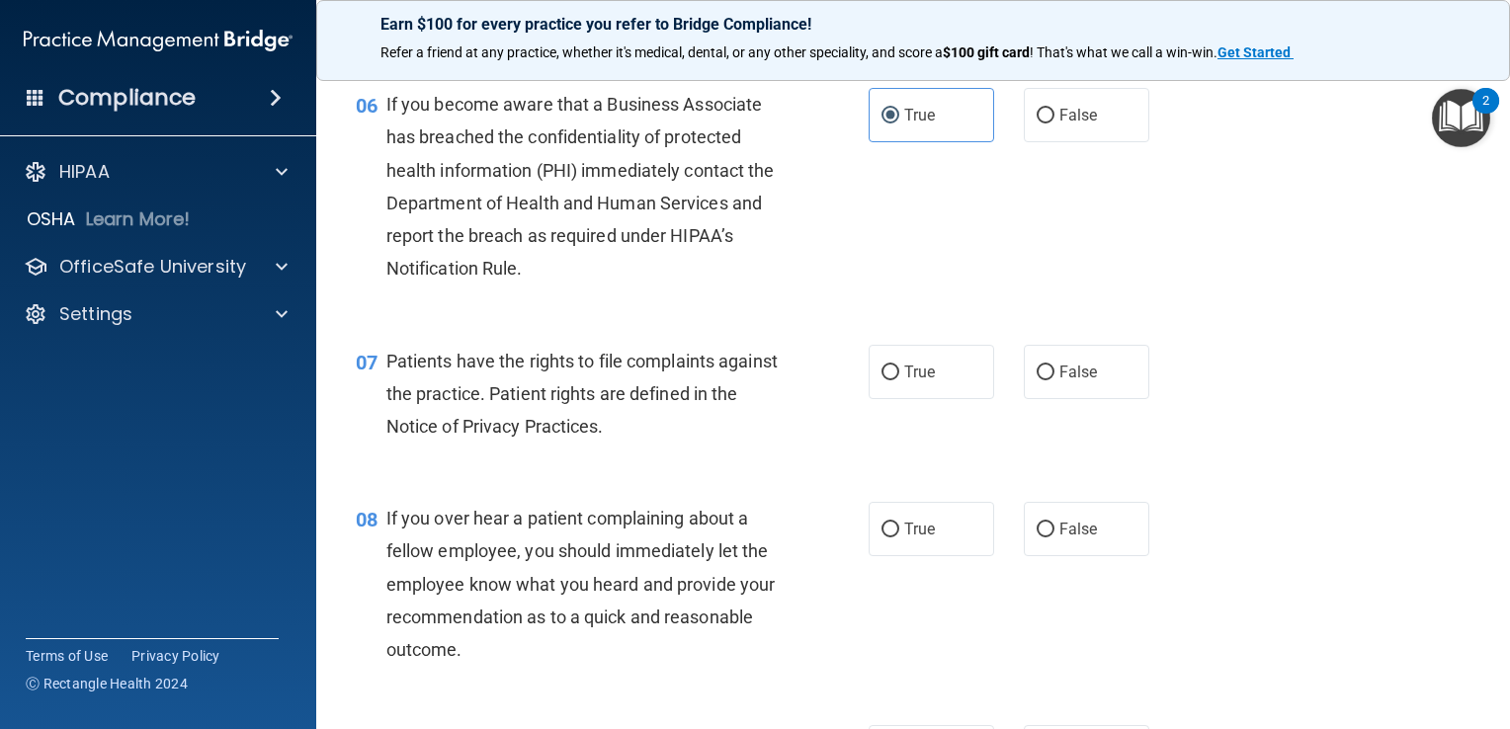
scroll to position [1185, 0]
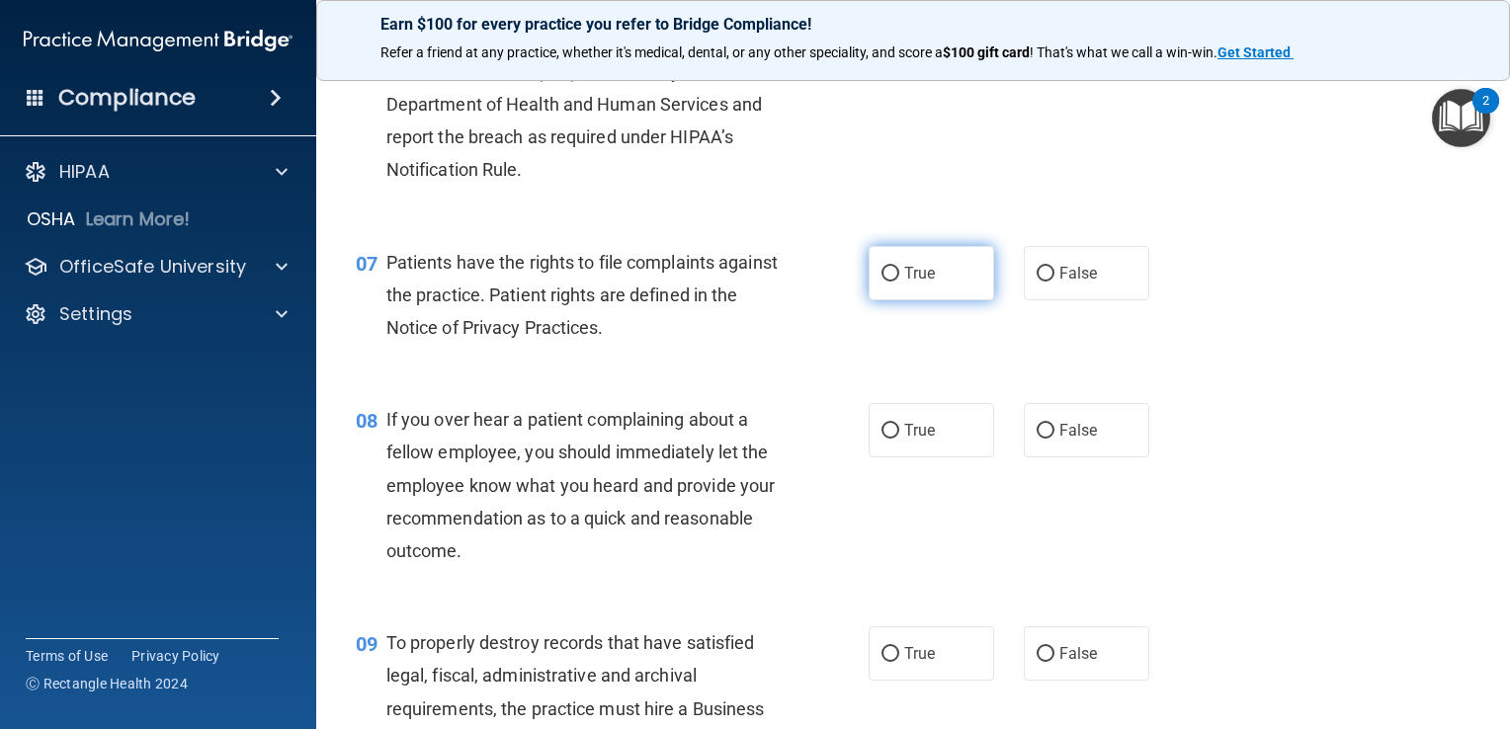
click at [911, 300] on label "True" at bounding box center [930, 273] width 125 height 54
click at [899, 282] on input "True" at bounding box center [890, 274] width 18 height 15
radio input "true"
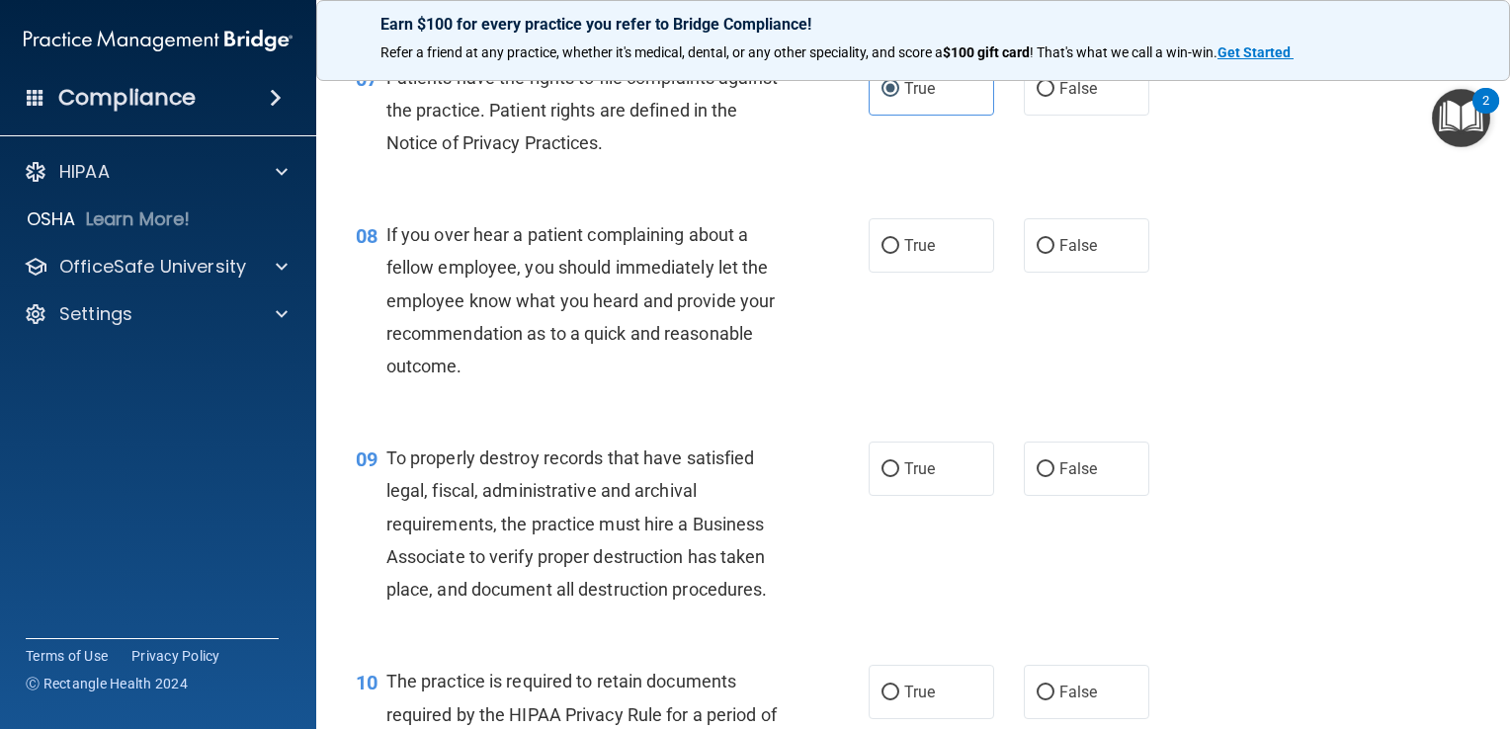
scroll to position [1383, 0]
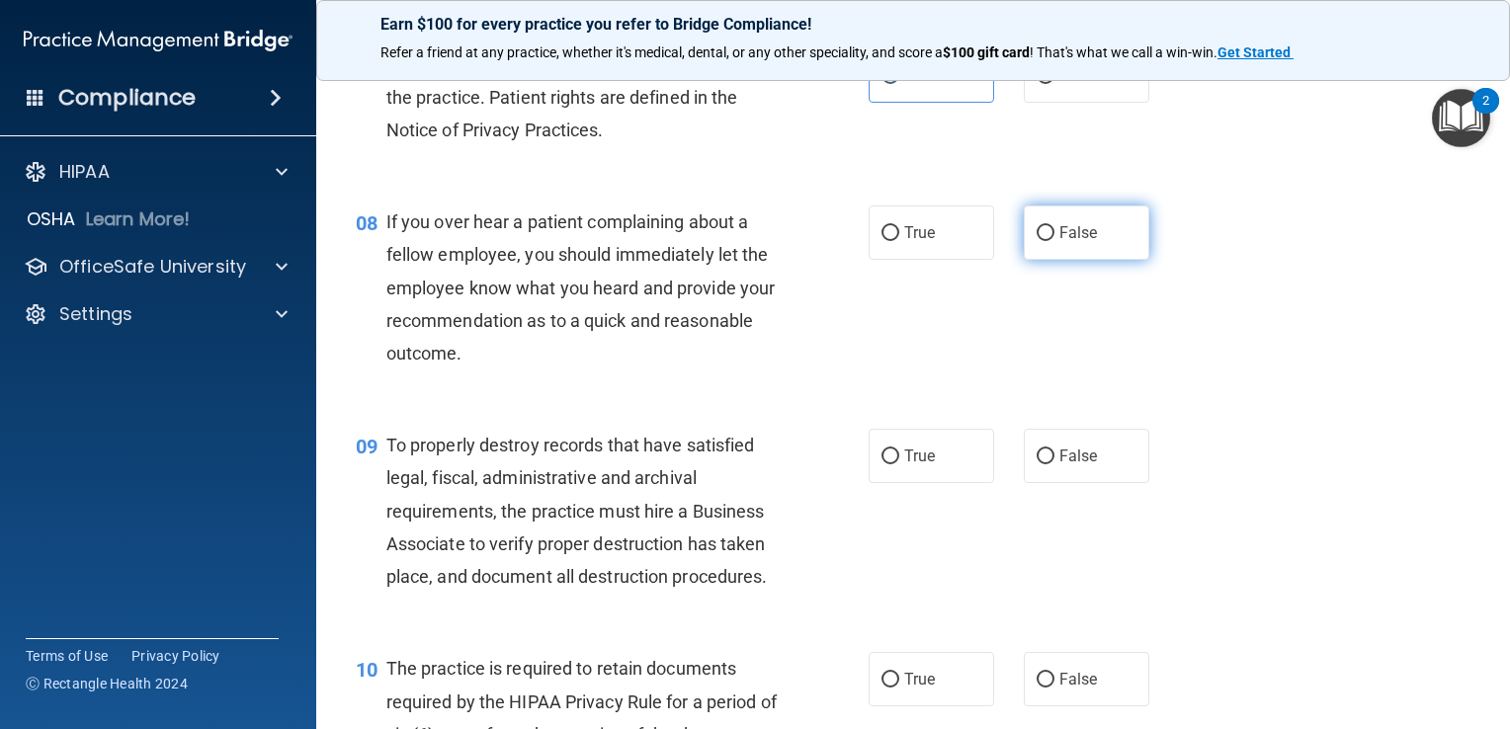
click at [1110, 260] on label "False" at bounding box center [1085, 232] width 125 height 54
click at [1054, 241] on input "False" at bounding box center [1045, 233] width 18 height 15
radio input "true"
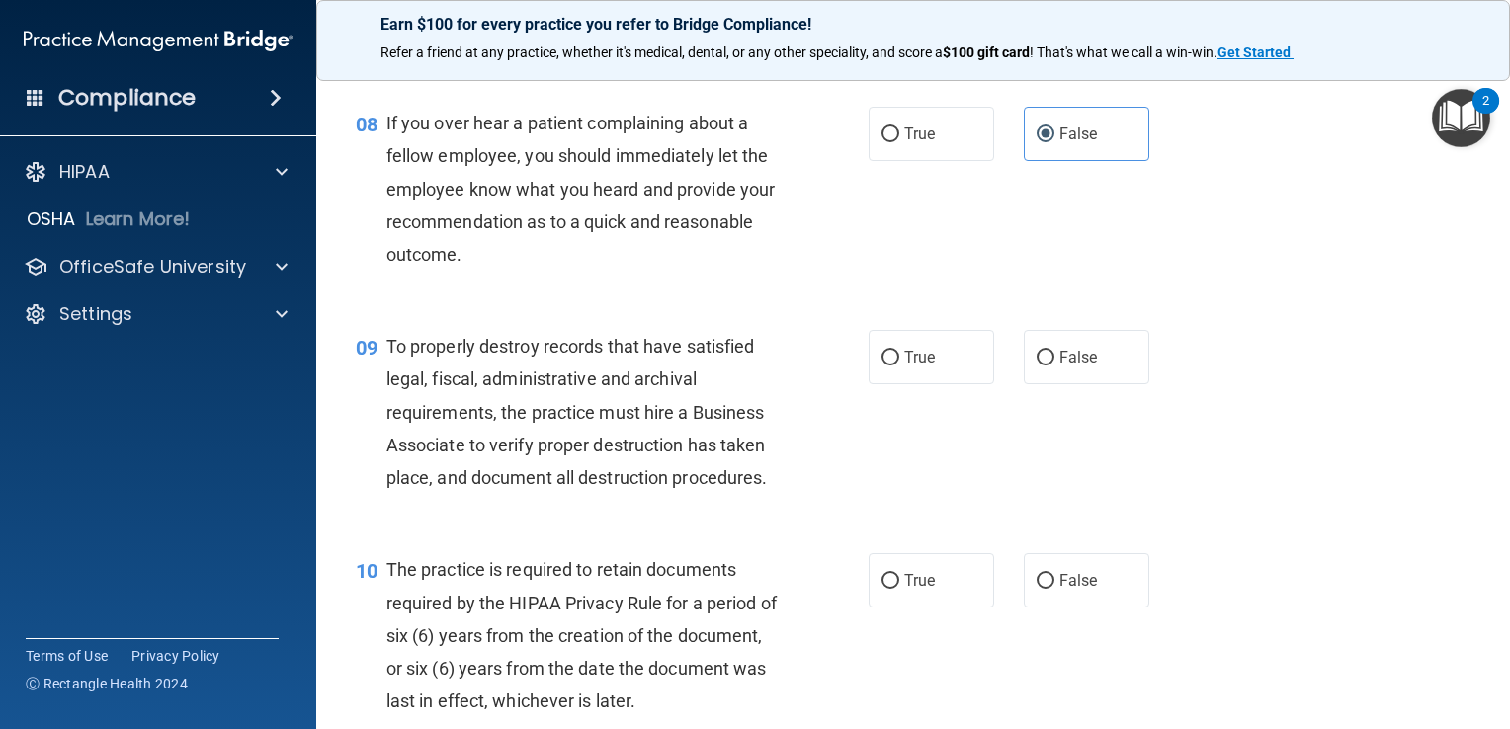
scroll to position [1581, 0]
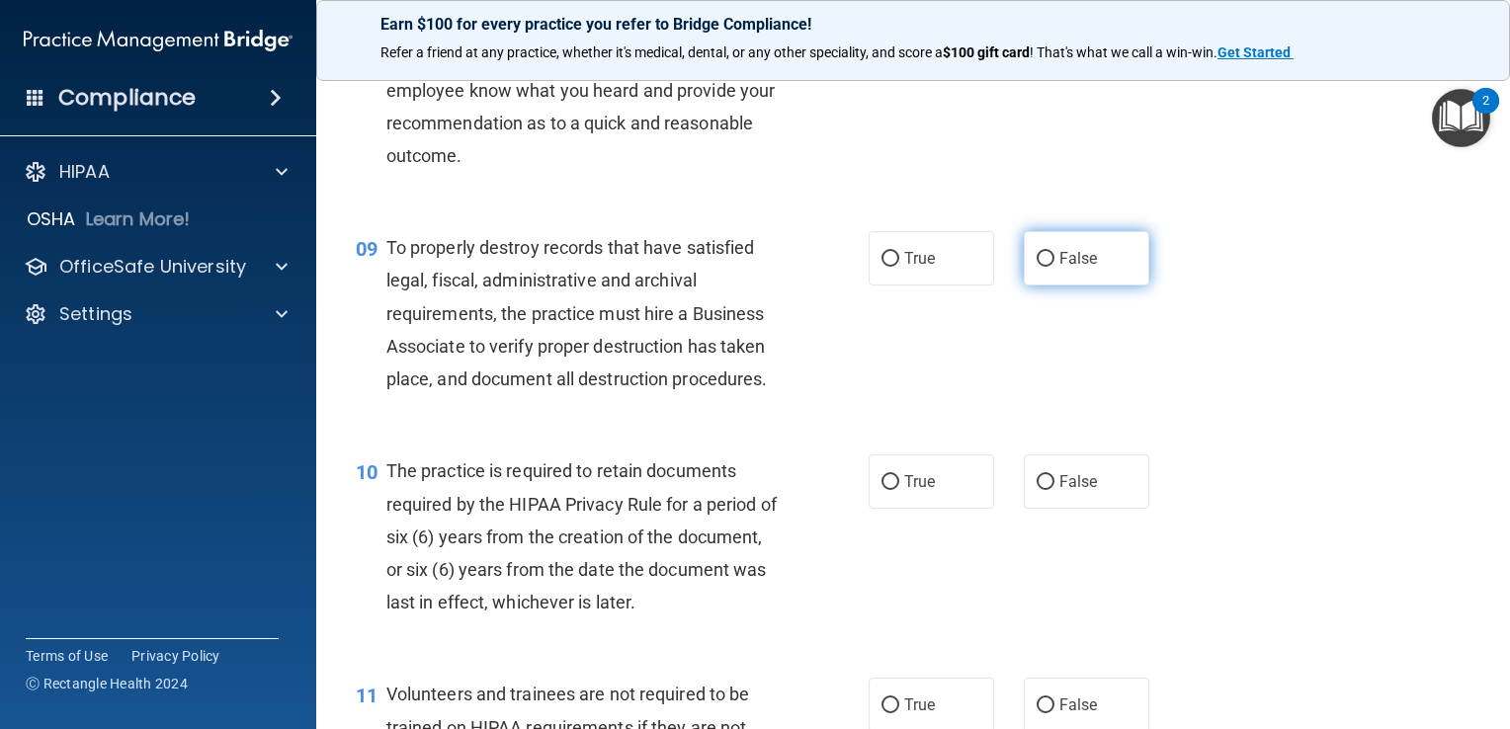
click at [1098, 278] on label "False" at bounding box center [1085, 258] width 125 height 54
click at [1054, 267] on input "False" at bounding box center [1045, 259] width 18 height 15
radio input "true"
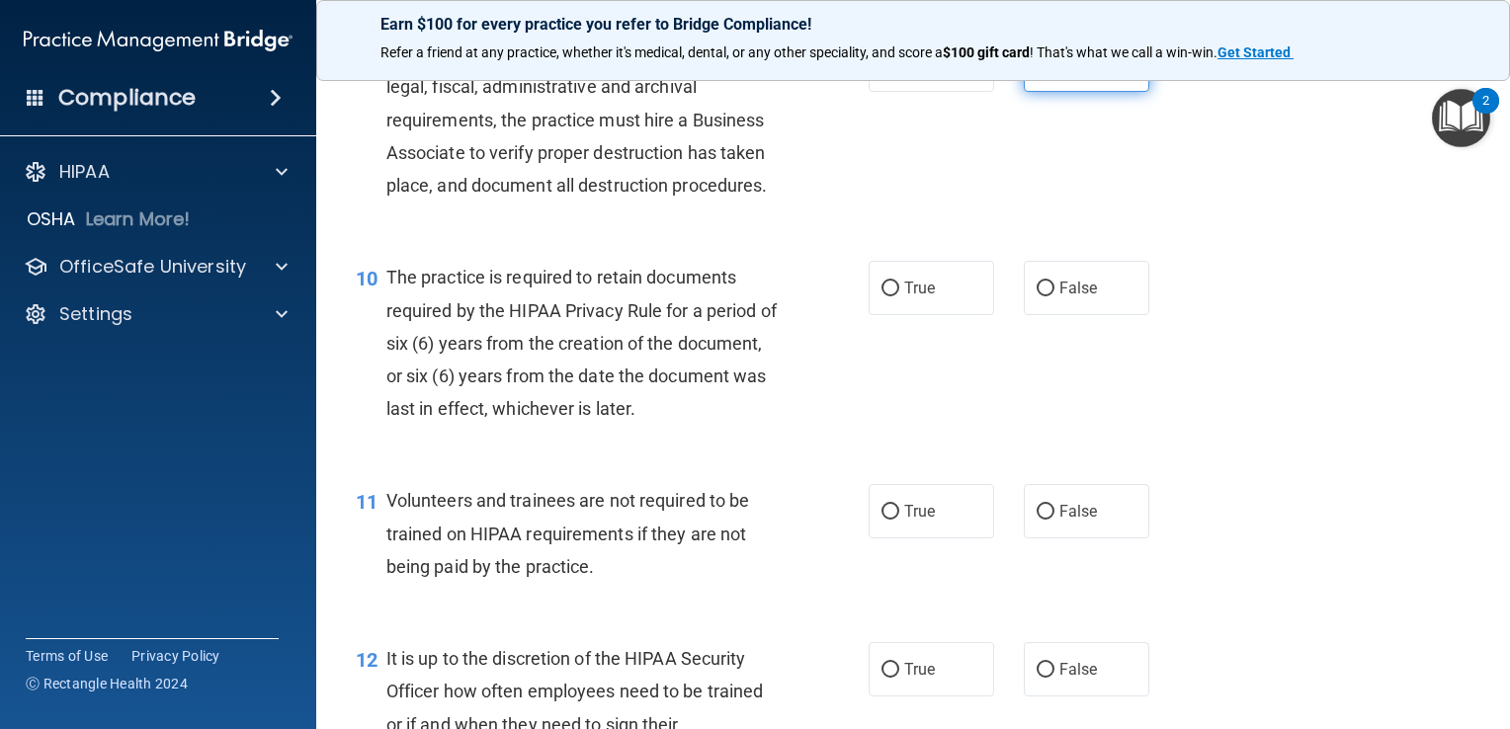
scroll to position [1778, 0]
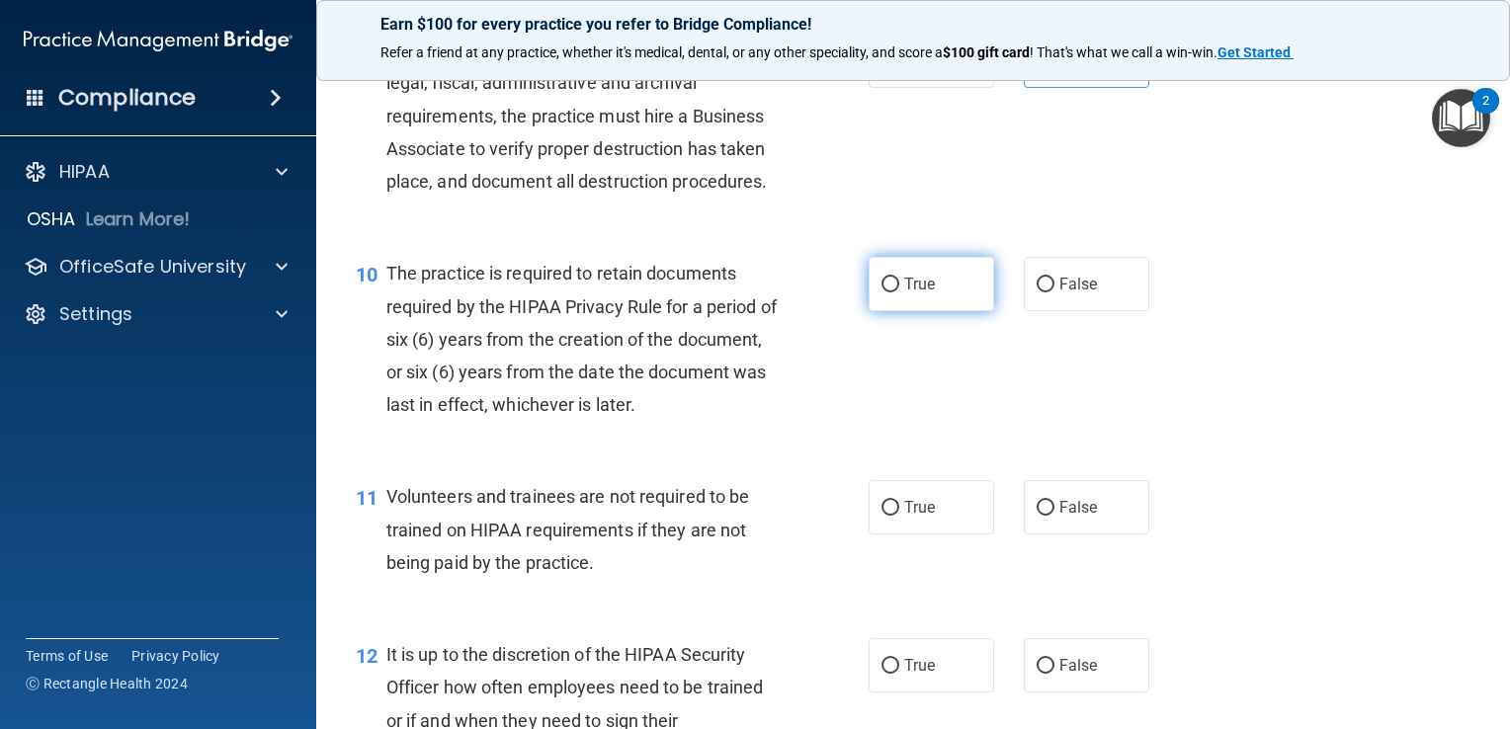
click at [914, 302] on label "True" at bounding box center [930, 284] width 125 height 54
click at [899, 292] on input "True" at bounding box center [890, 285] width 18 height 15
radio input "true"
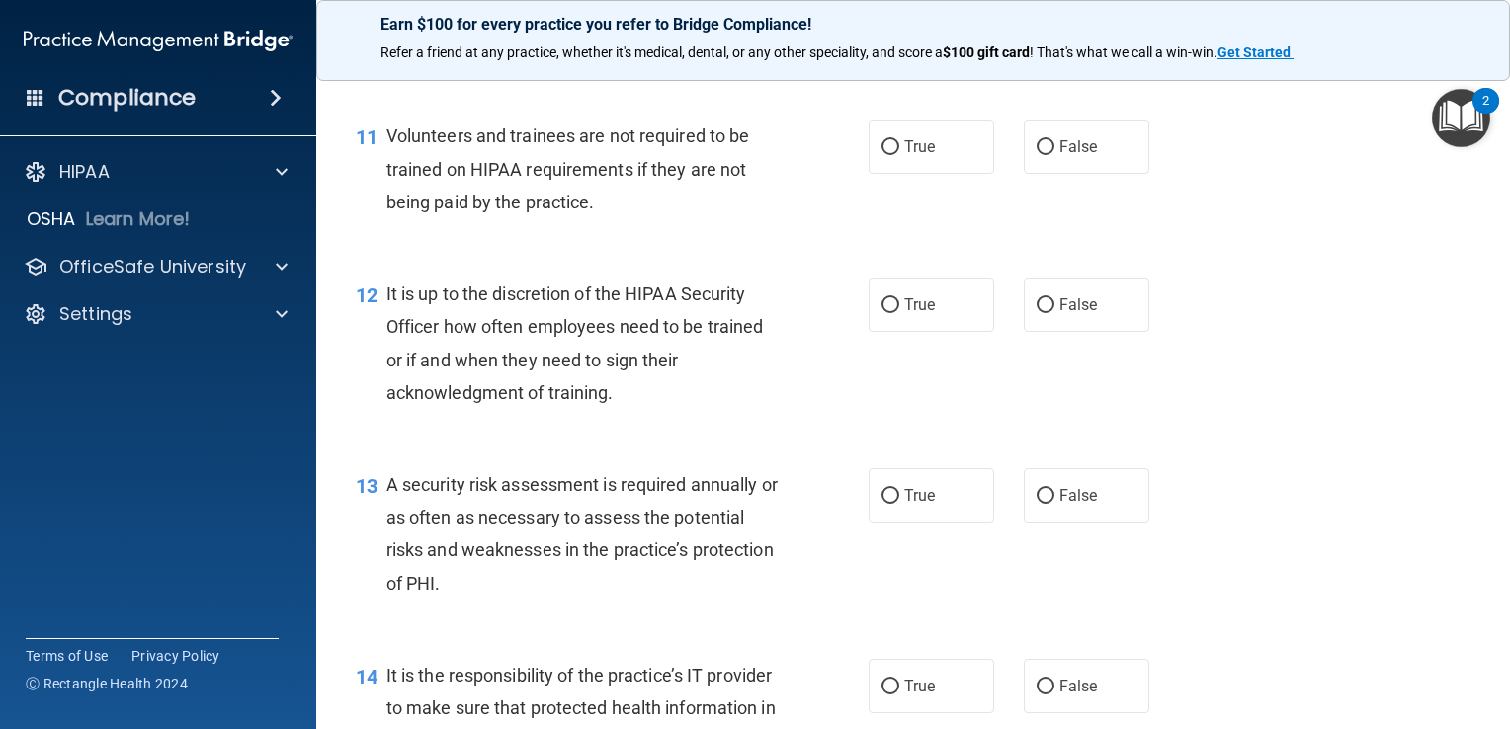
scroll to position [2173, 0]
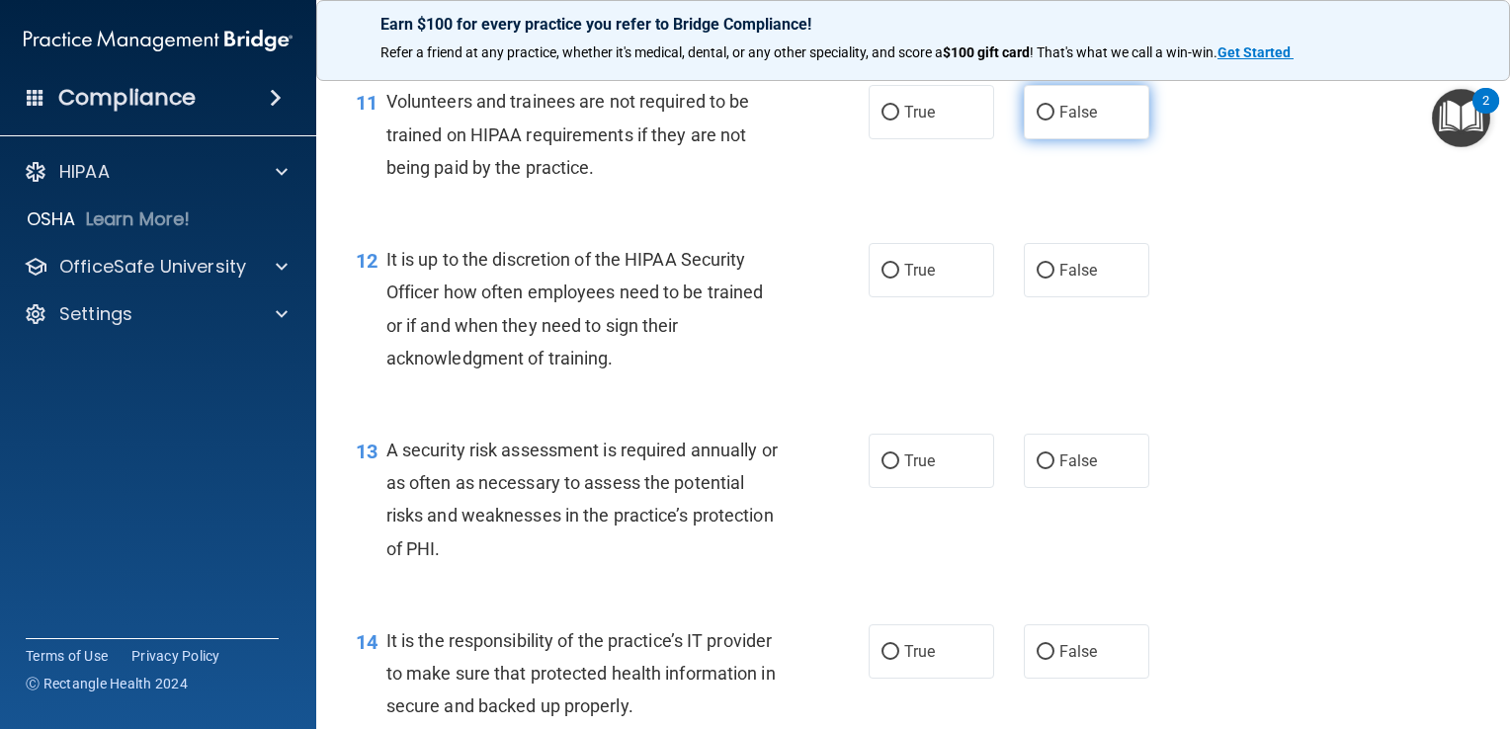
click at [1074, 139] on label "False" at bounding box center [1085, 112] width 125 height 54
click at [1054, 121] on input "False" at bounding box center [1045, 113] width 18 height 15
radio input "true"
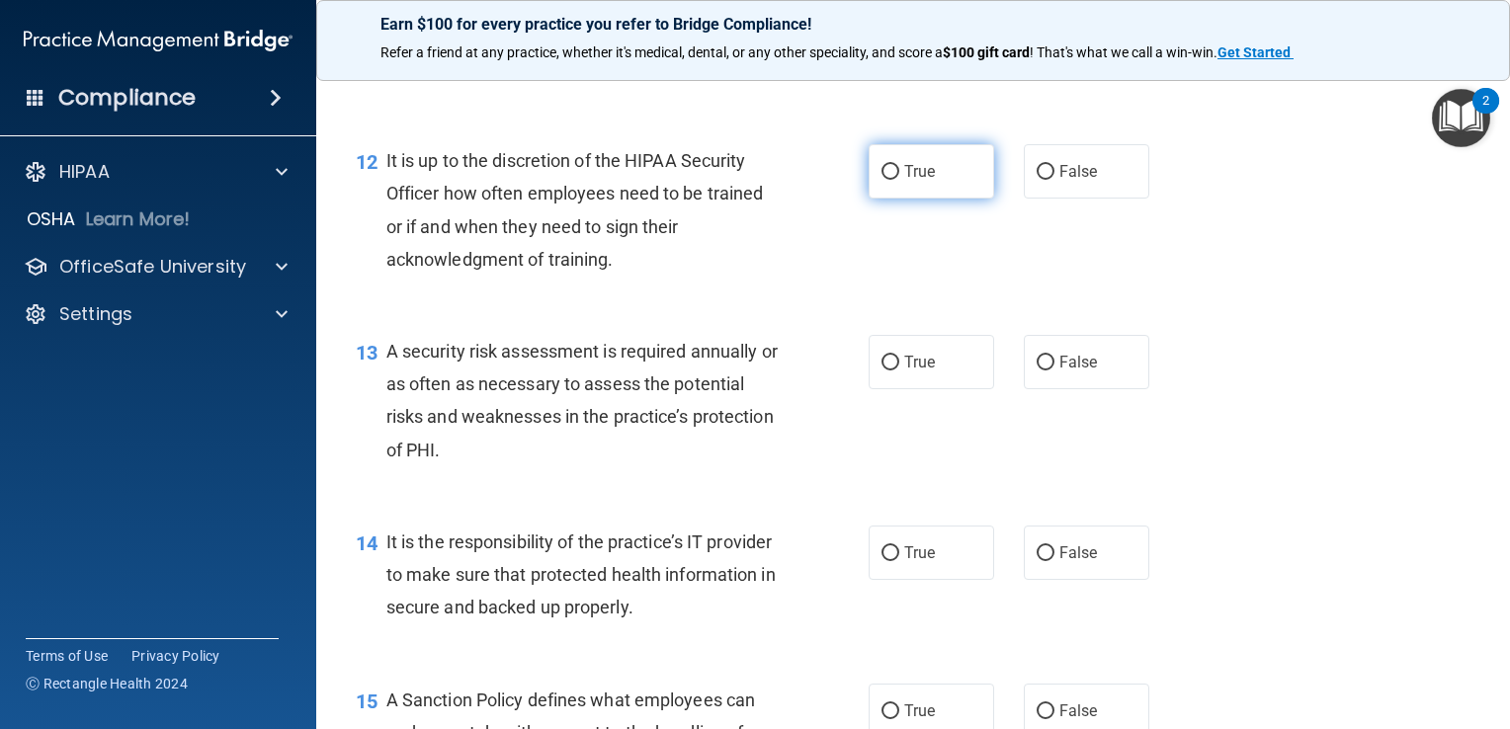
click at [908, 191] on label "True" at bounding box center [930, 171] width 125 height 54
click at [899, 180] on input "True" at bounding box center [890, 172] width 18 height 15
radio input "true"
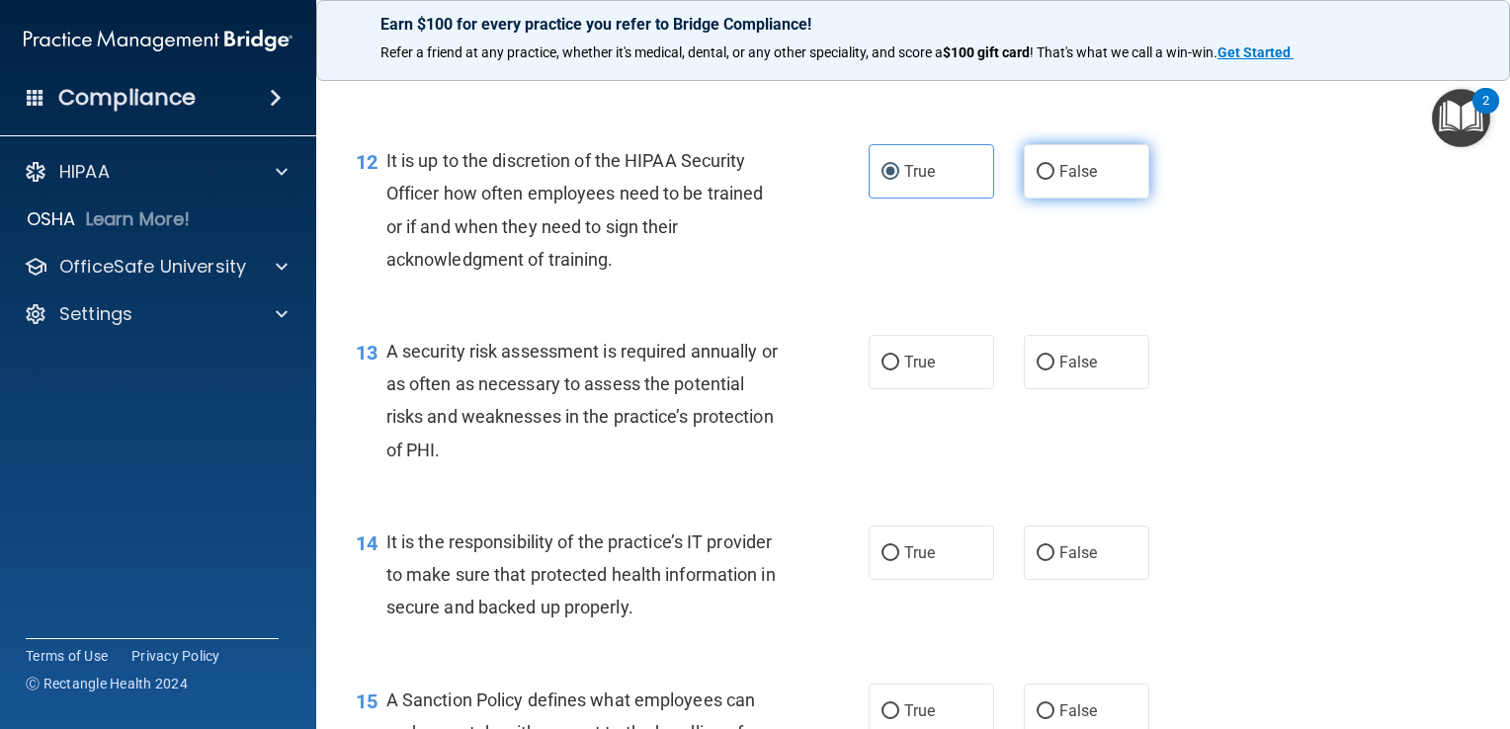
click at [1041, 180] on input "False" at bounding box center [1045, 172] width 18 height 15
radio input "true"
radio input "false"
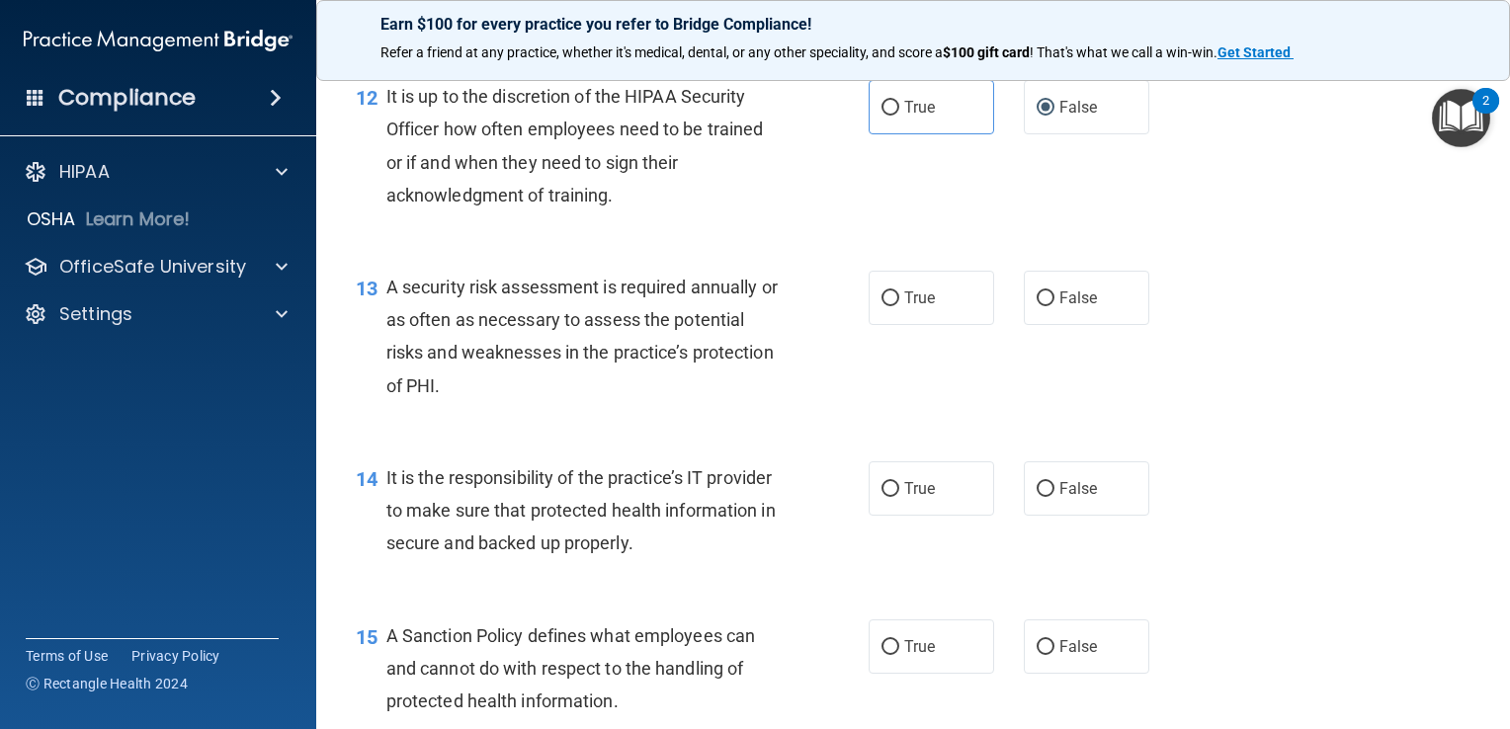
scroll to position [2371, 0]
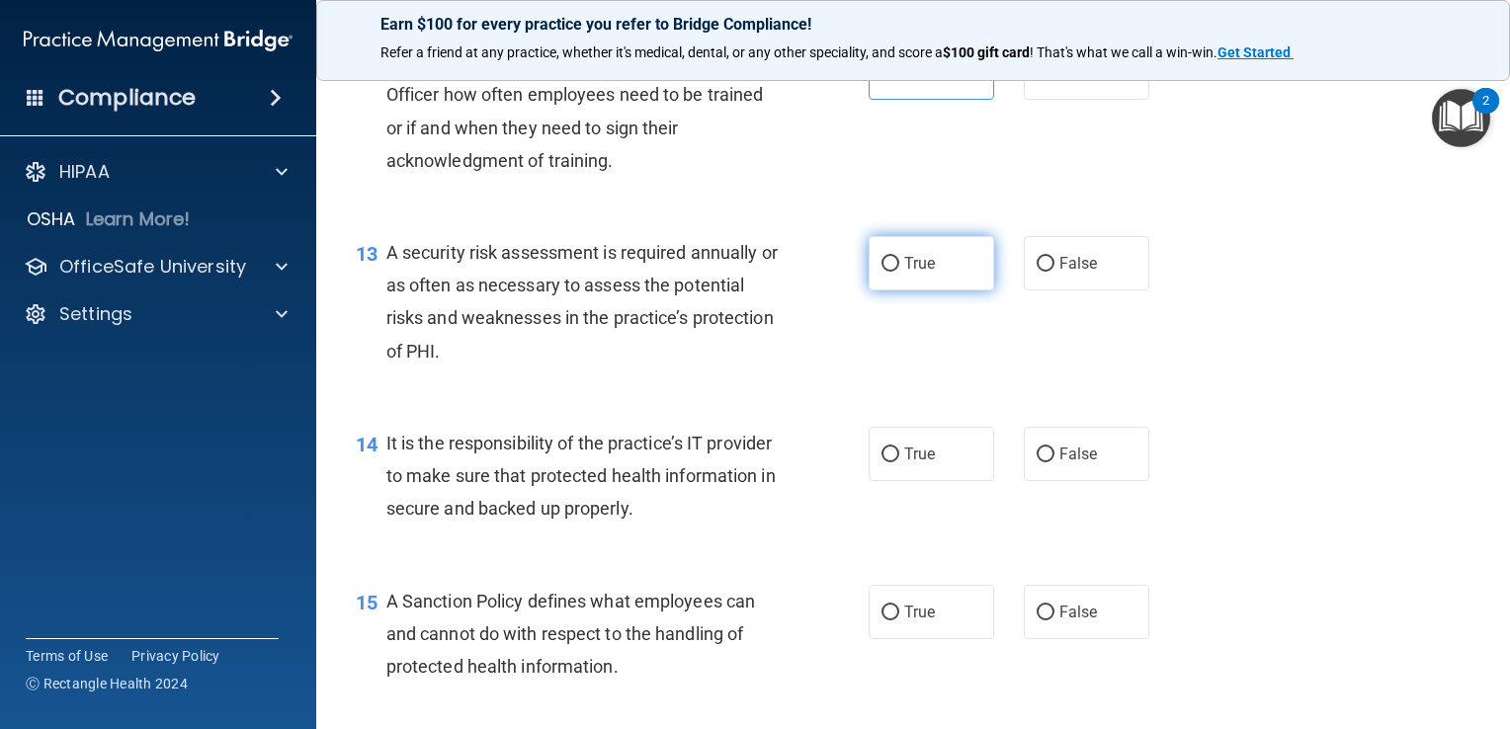
click at [932, 290] on label "True" at bounding box center [930, 263] width 125 height 54
click at [899, 272] on input "True" at bounding box center [890, 264] width 18 height 15
radio input "true"
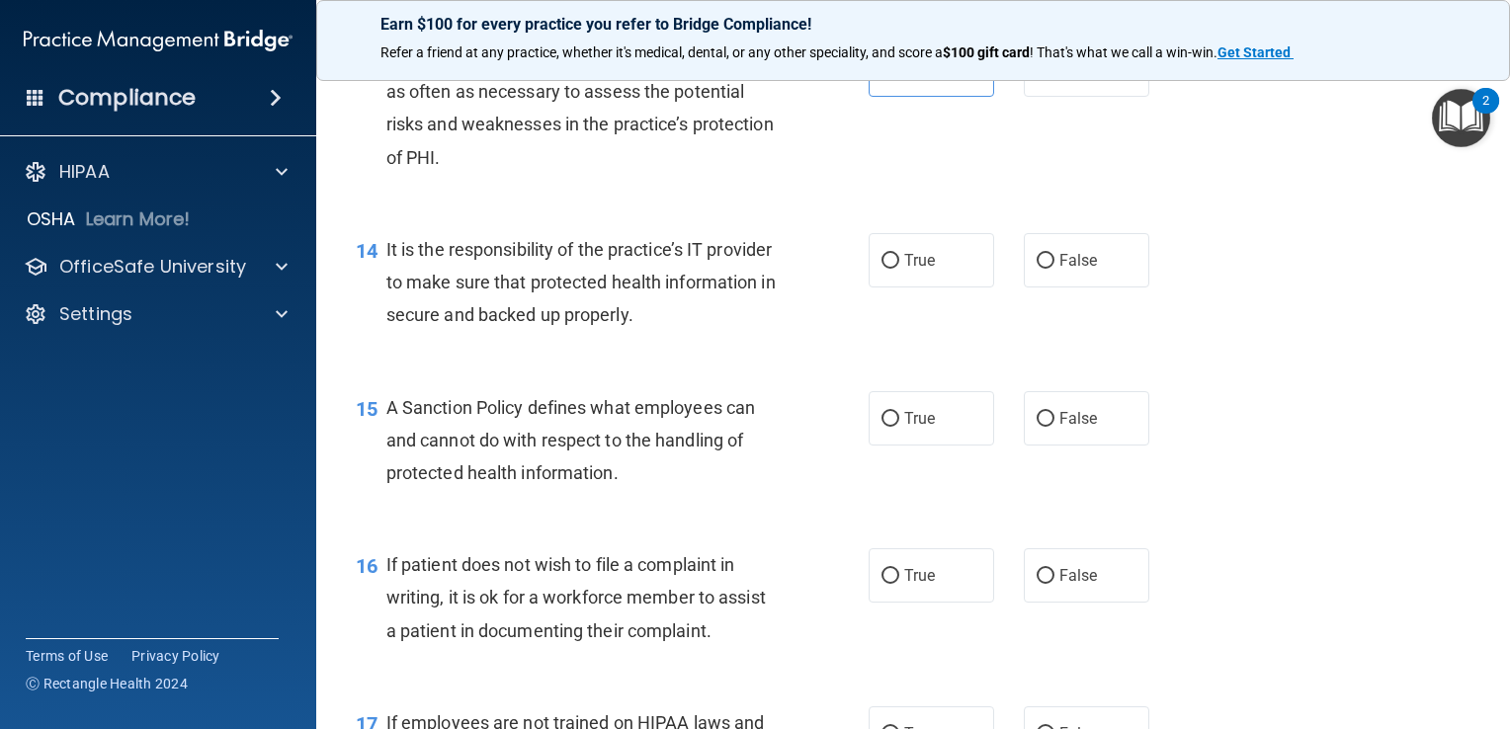
scroll to position [2569, 0]
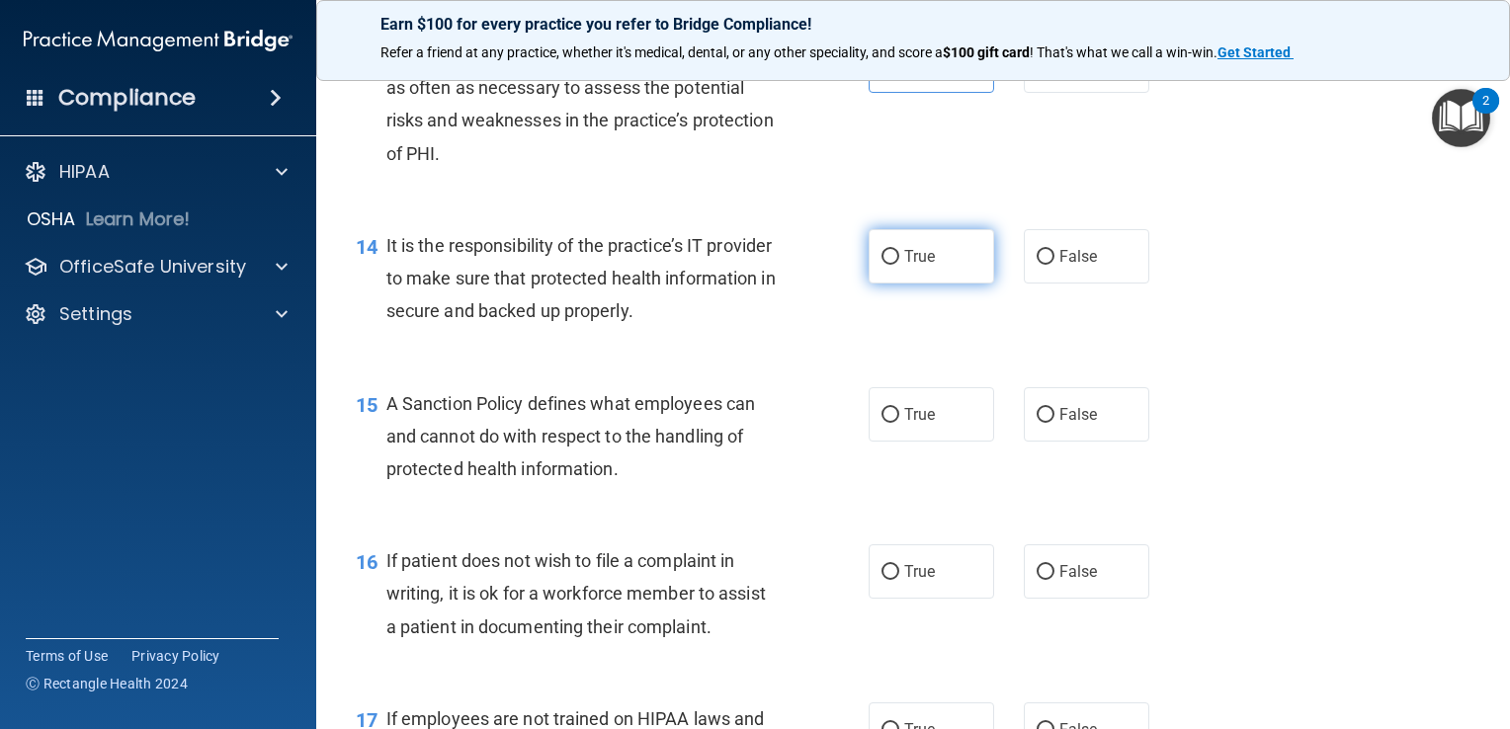
click at [887, 265] on input "True" at bounding box center [890, 257] width 18 height 15
radio input "true"
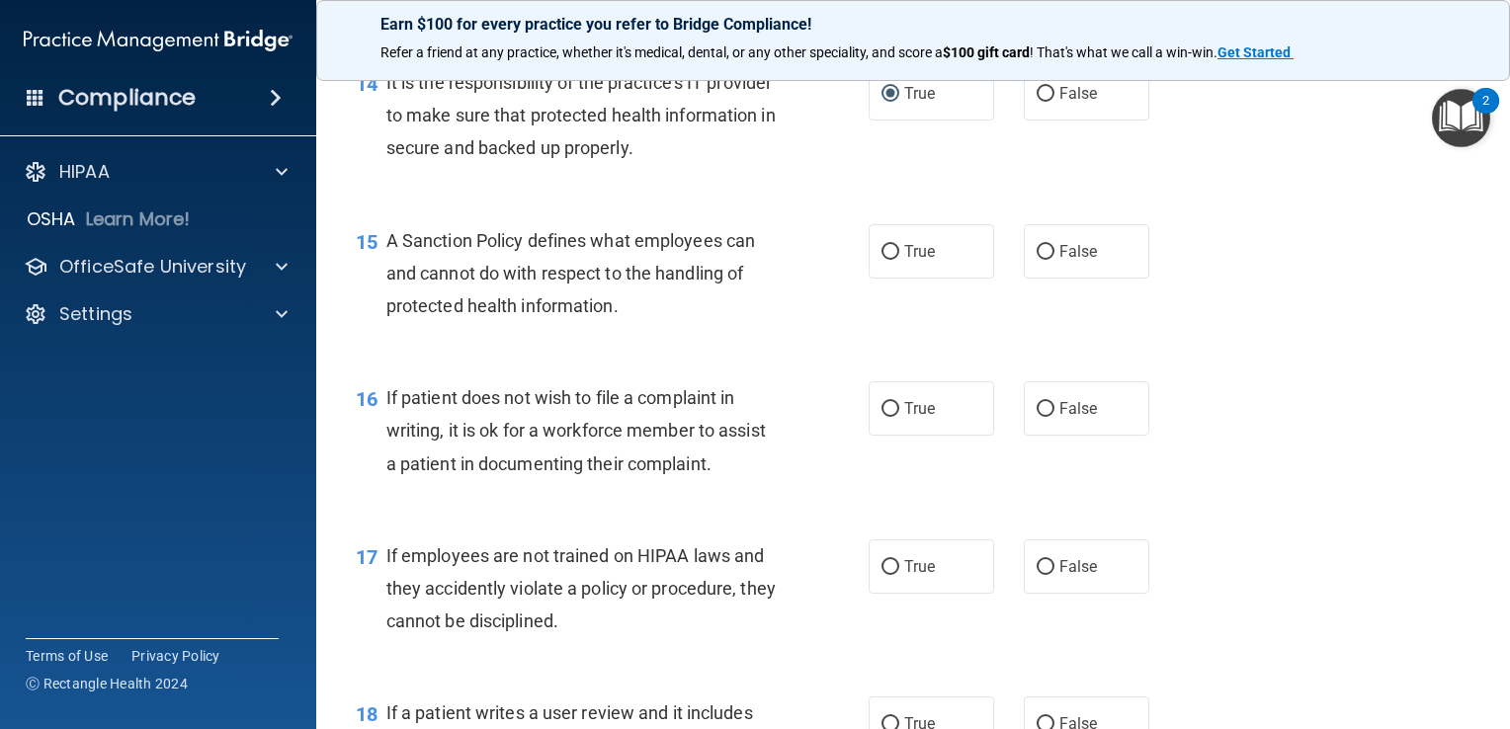
scroll to position [2766, 0]
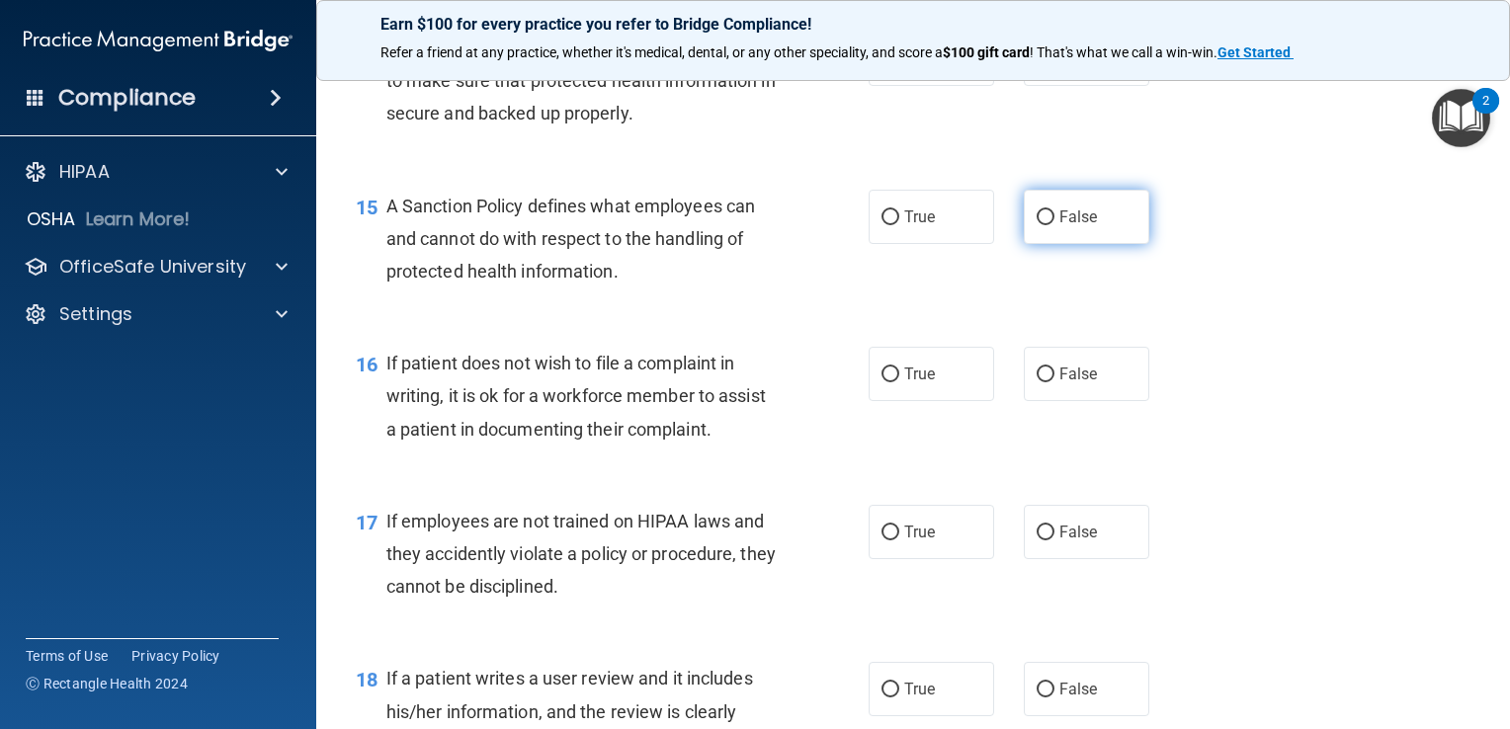
click at [1040, 225] on input "False" at bounding box center [1045, 217] width 18 height 15
radio input "true"
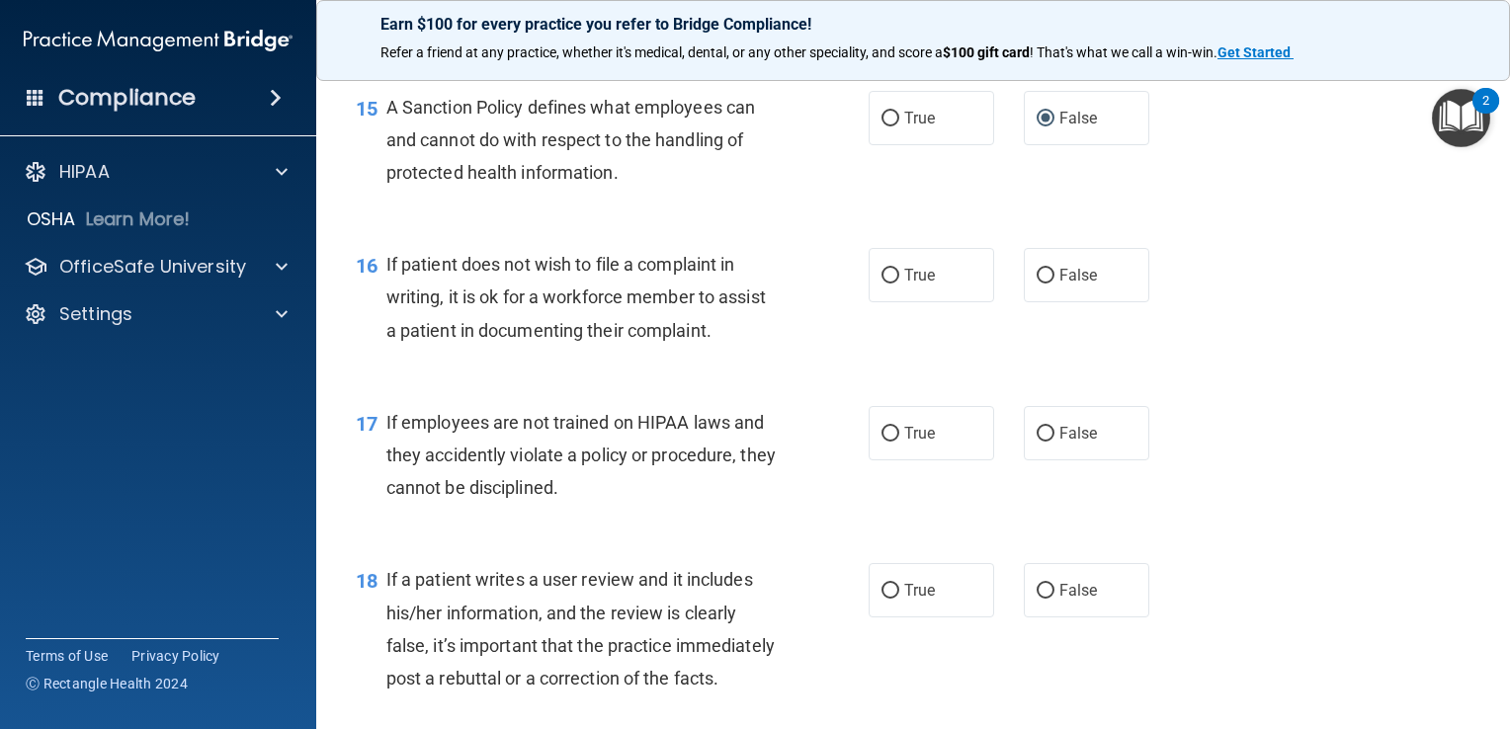
click at [867, 357] on div "16 If patient does not wish to file a complaint in writing, it is ok for a work…" at bounding box center [612, 302] width 572 height 109
click at [1064, 285] on span "False" at bounding box center [1078, 275] width 39 height 19
click at [1054, 284] on input "False" at bounding box center [1045, 276] width 18 height 15
radio input "true"
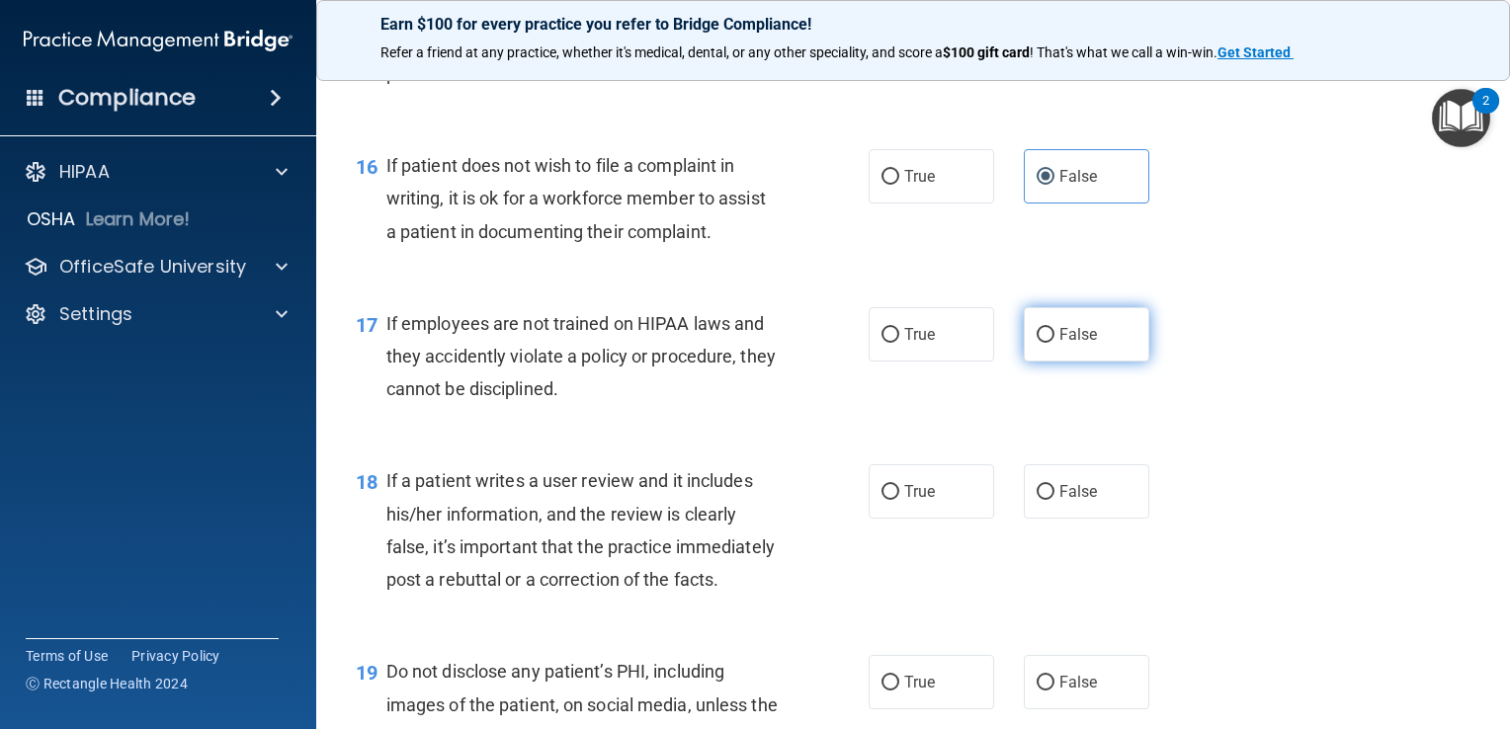
click at [1081, 344] on span "False" at bounding box center [1078, 334] width 39 height 19
click at [1054, 343] on input "False" at bounding box center [1045, 335] width 18 height 15
radio input "true"
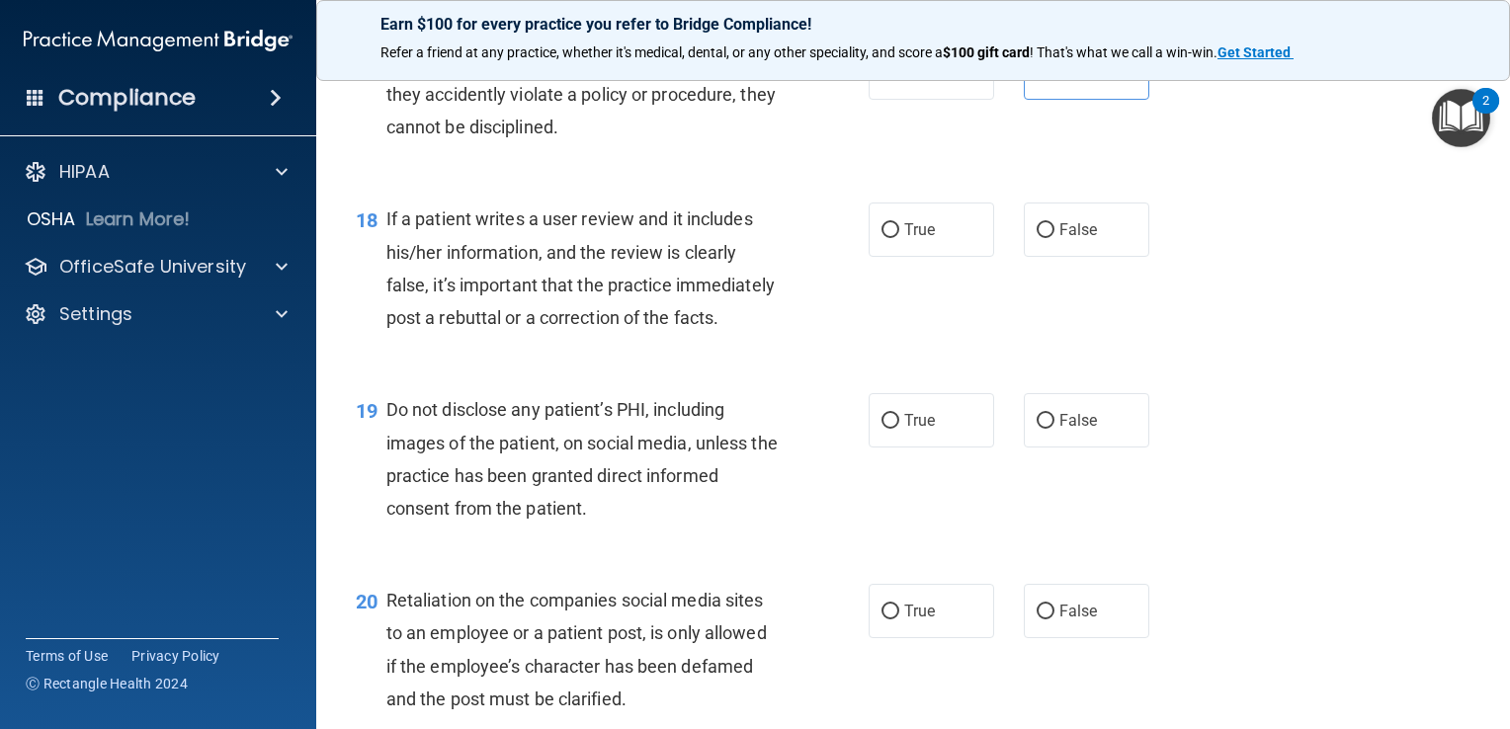
scroll to position [3260, 0]
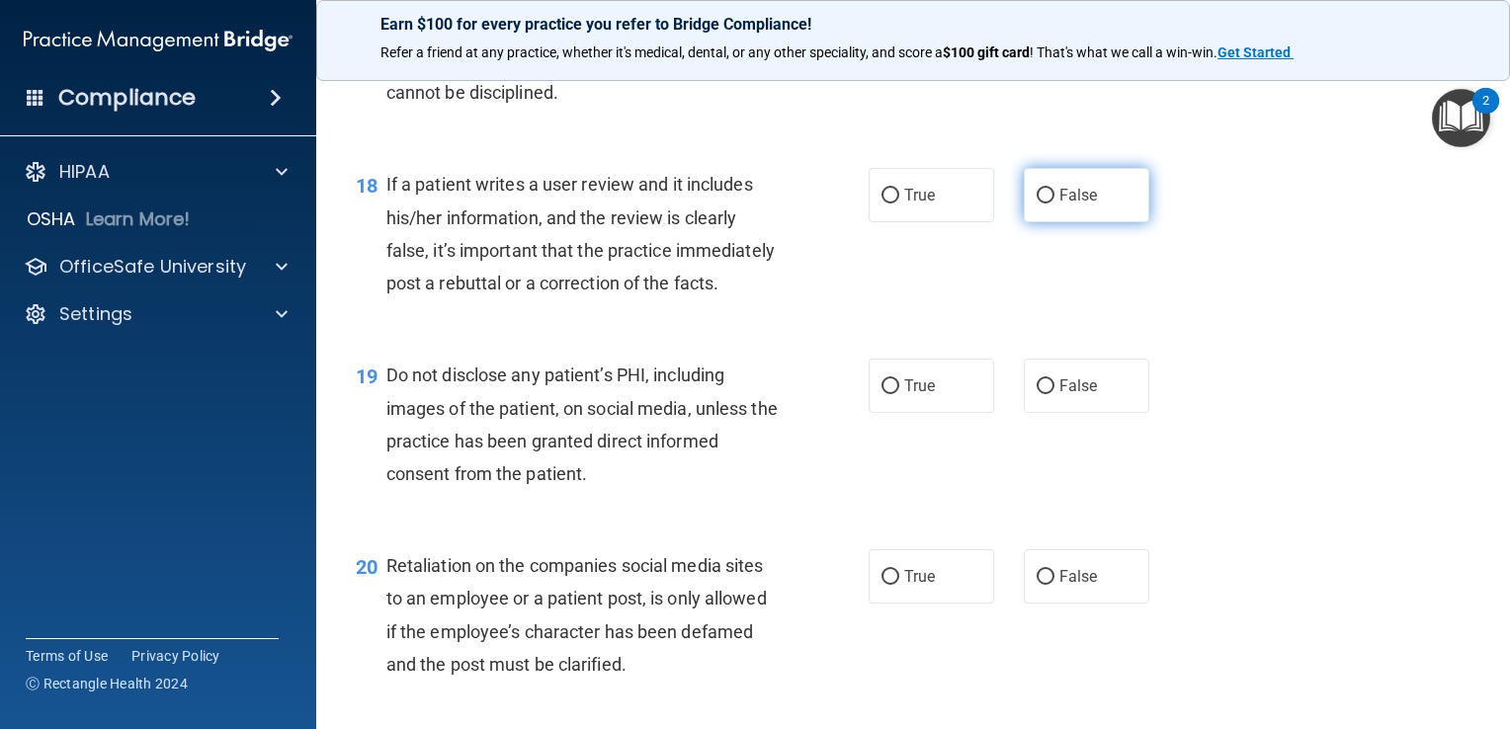
click at [1024, 222] on label "False" at bounding box center [1085, 195] width 125 height 54
click at [1036, 204] on input "False" at bounding box center [1045, 196] width 18 height 15
radio input "true"
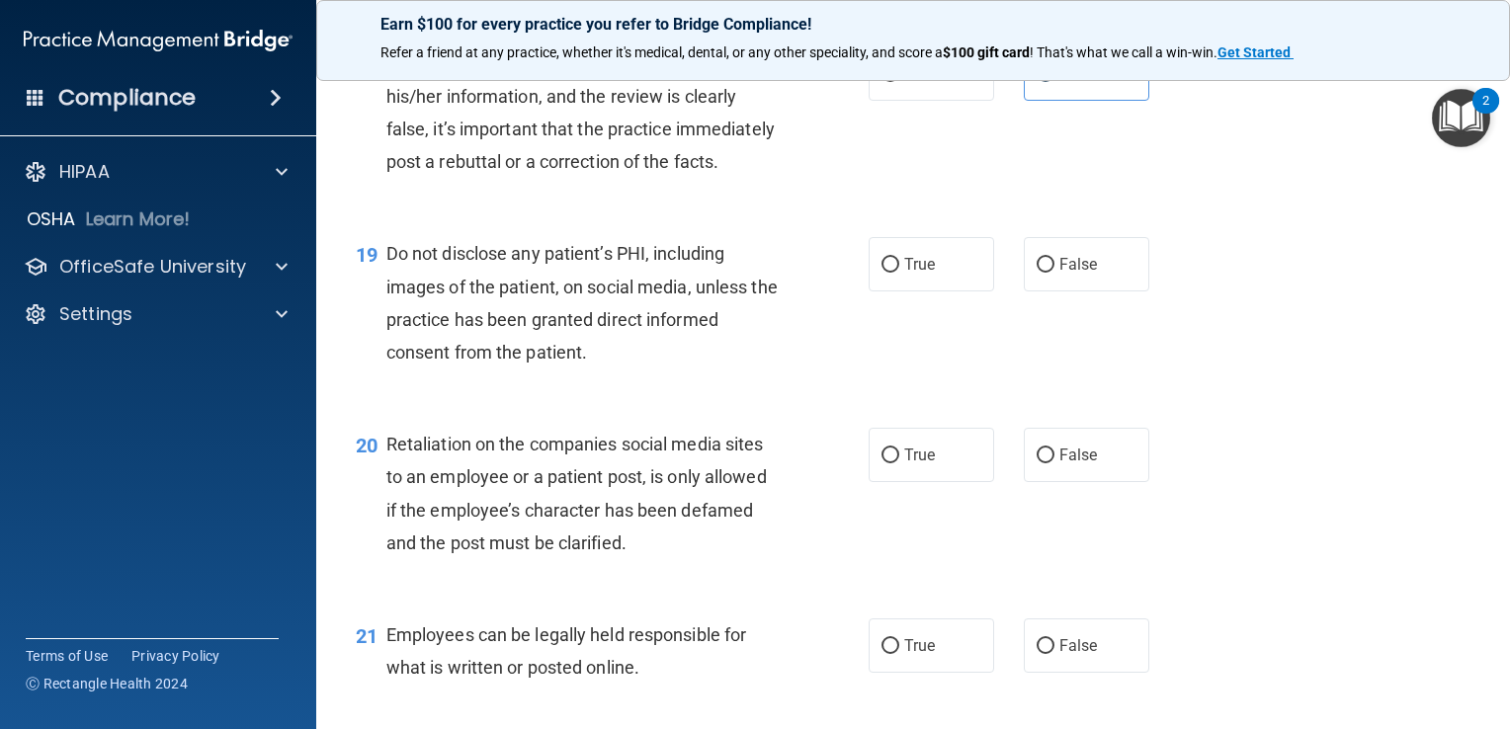
scroll to position [3458, 0]
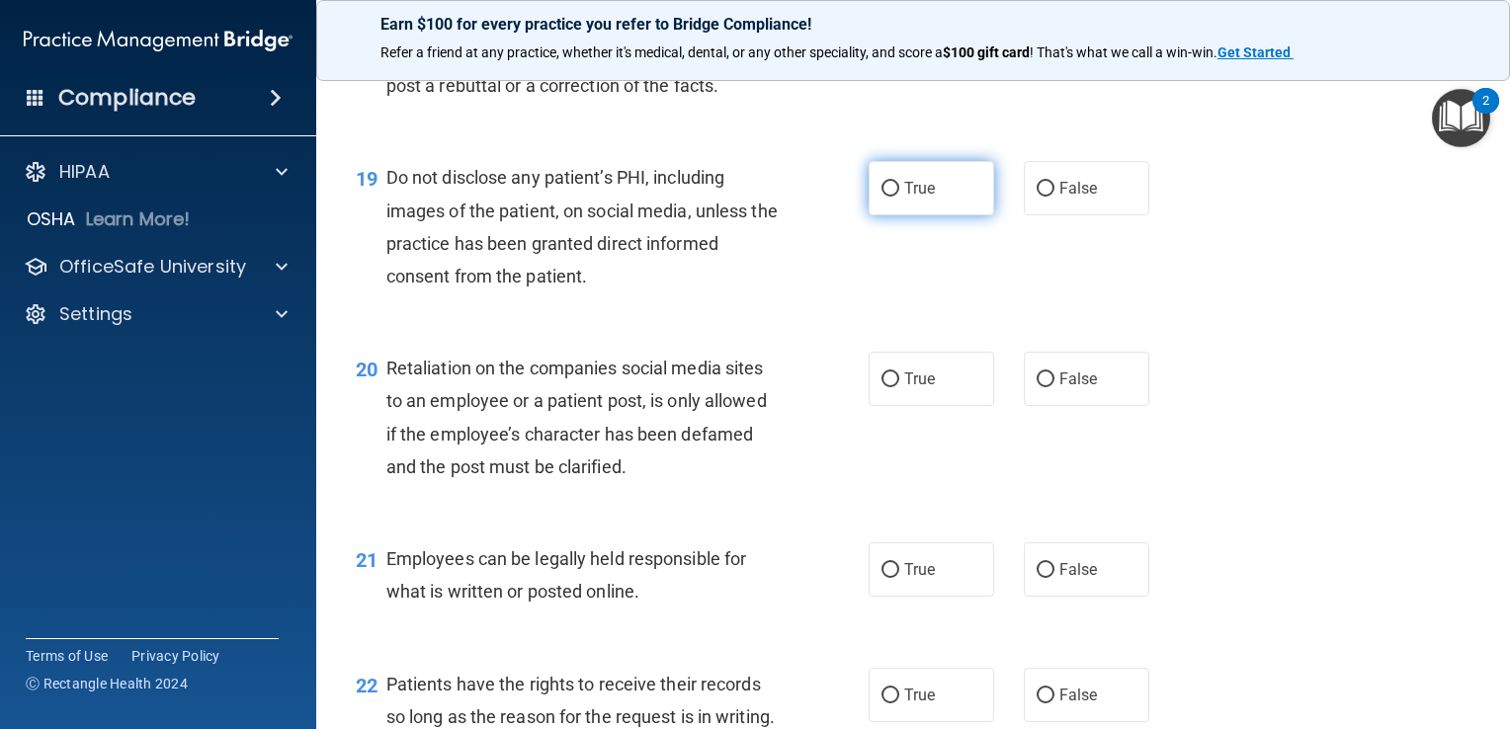
click at [905, 215] on label "True" at bounding box center [930, 188] width 125 height 54
click at [899, 197] on input "True" at bounding box center [890, 189] width 18 height 15
radio input "true"
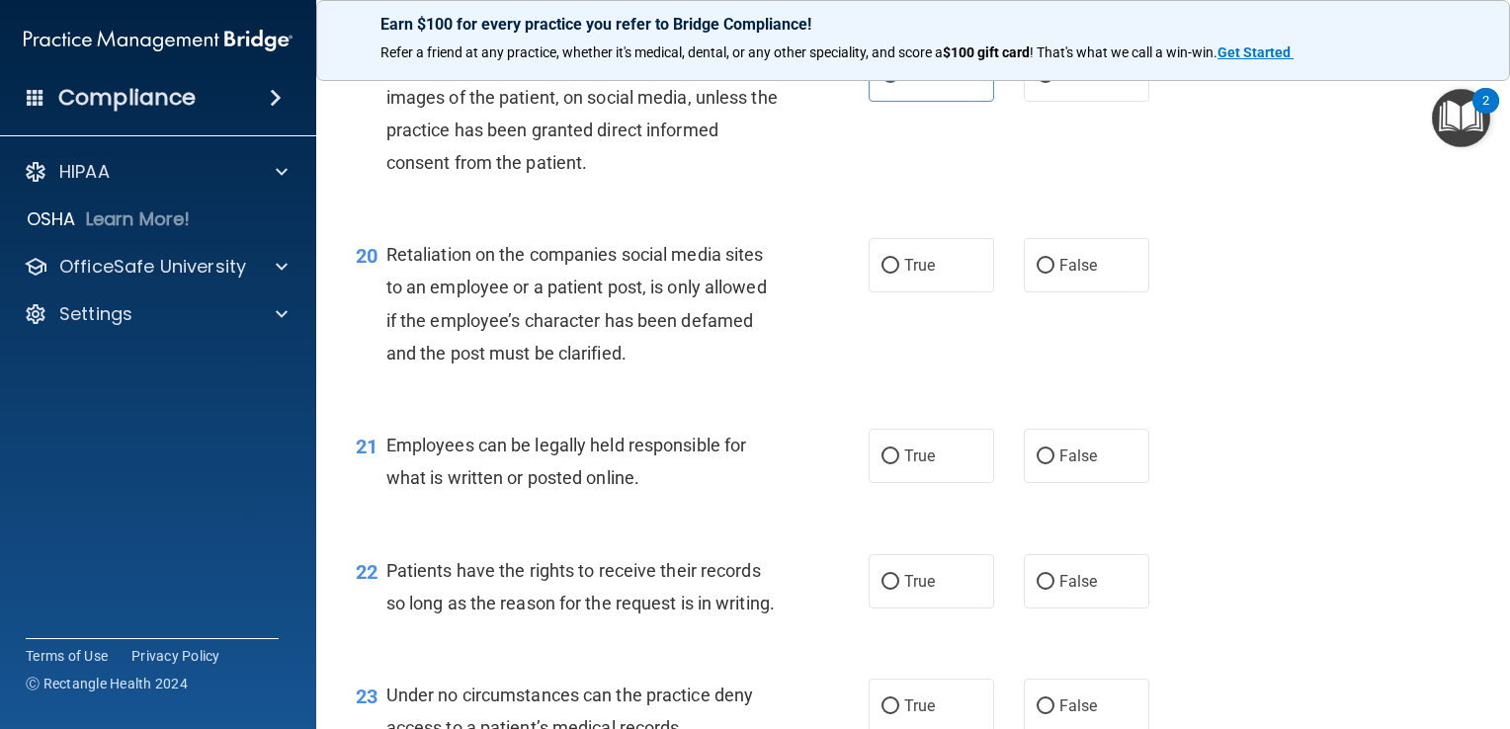
scroll to position [3655, 0]
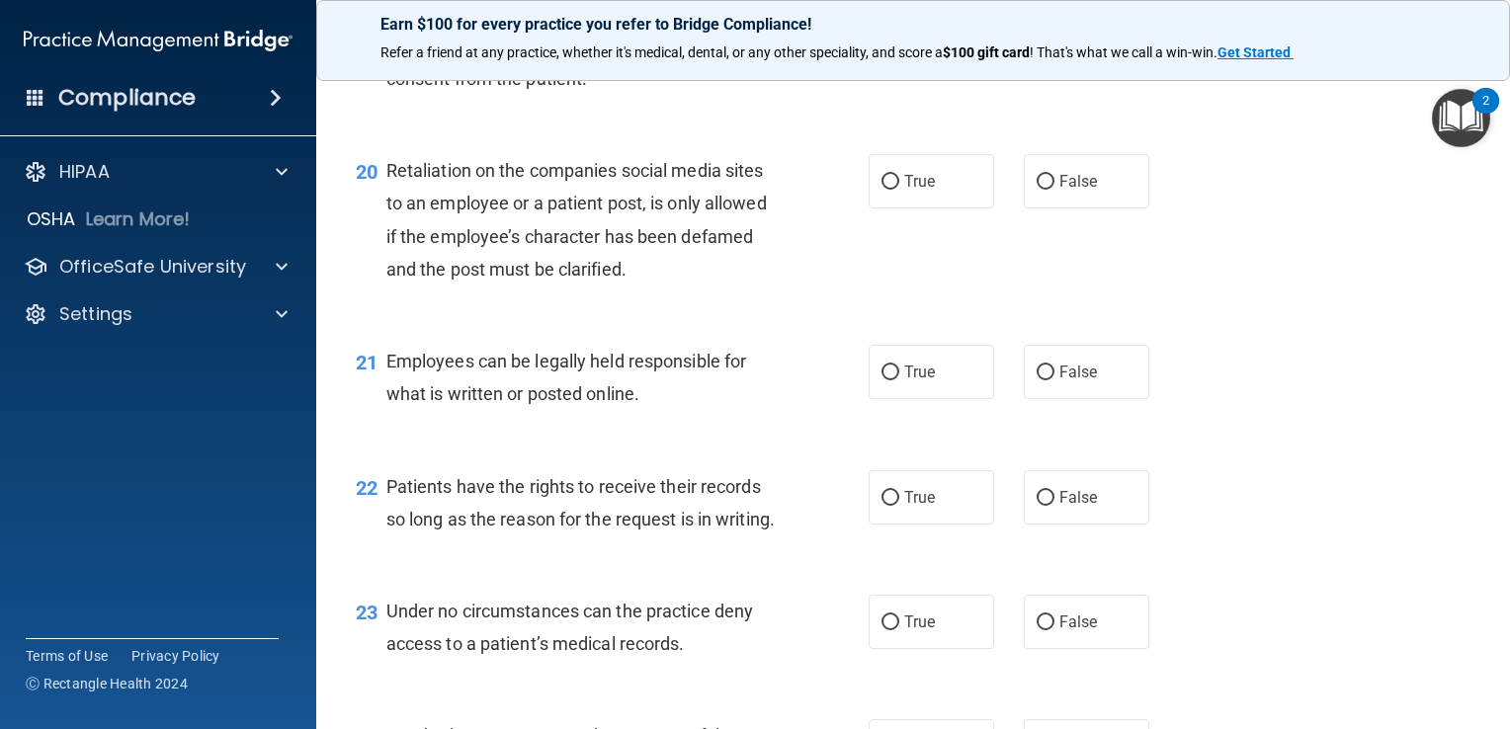
click at [1047, 218] on div "20 Retaliation on the companies social media sites to an employee or a patient …" at bounding box center [913, 224] width 1144 height 191
click at [1036, 190] on input "False" at bounding box center [1045, 182] width 18 height 15
radio input "true"
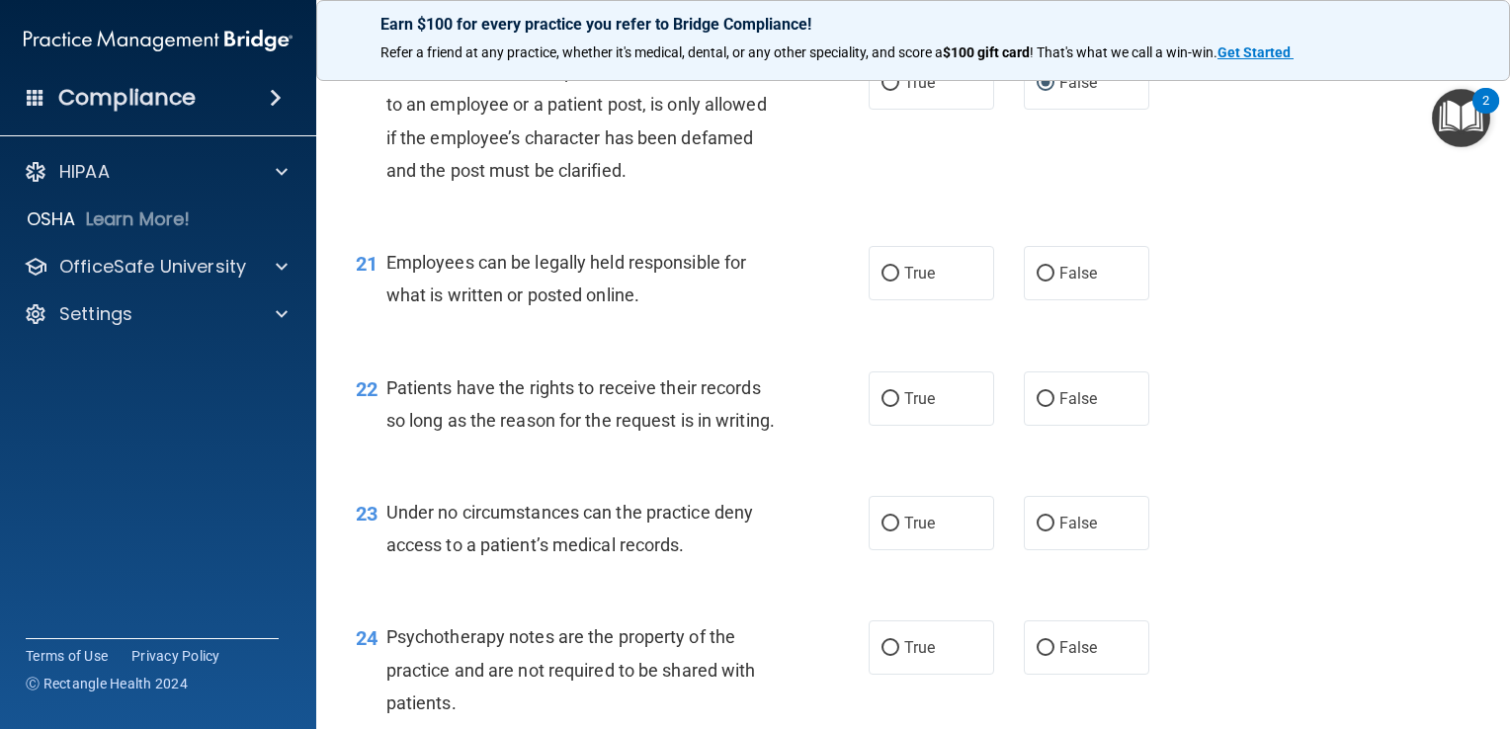
scroll to position [3853, 0]
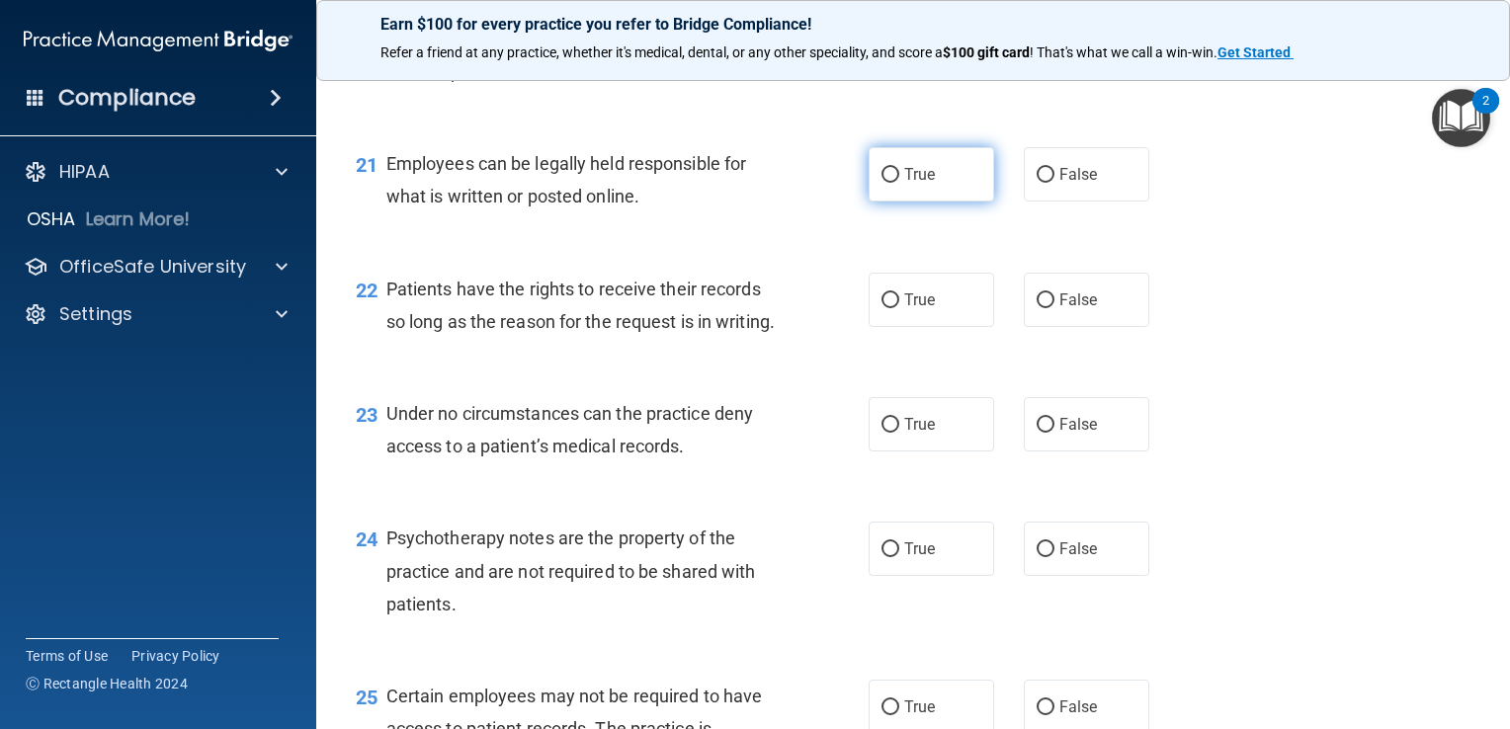
click at [939, 202] on label "True" at bounding box center [930, 174] width 125 height 54
click at [899, 183] on input "True" at bounding box center [890, 175] width 18 height 15
radio input "true"
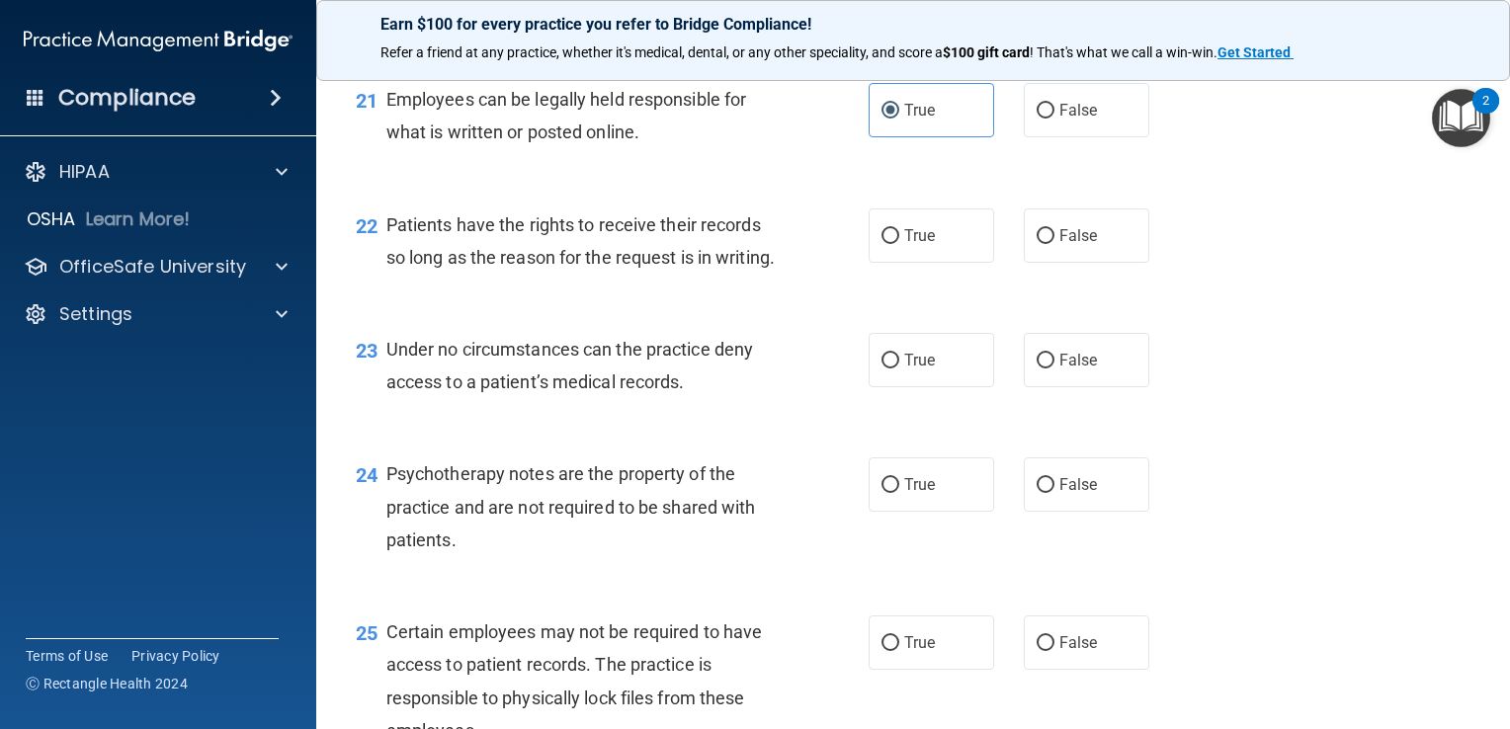
scroll to position [3952, 0]
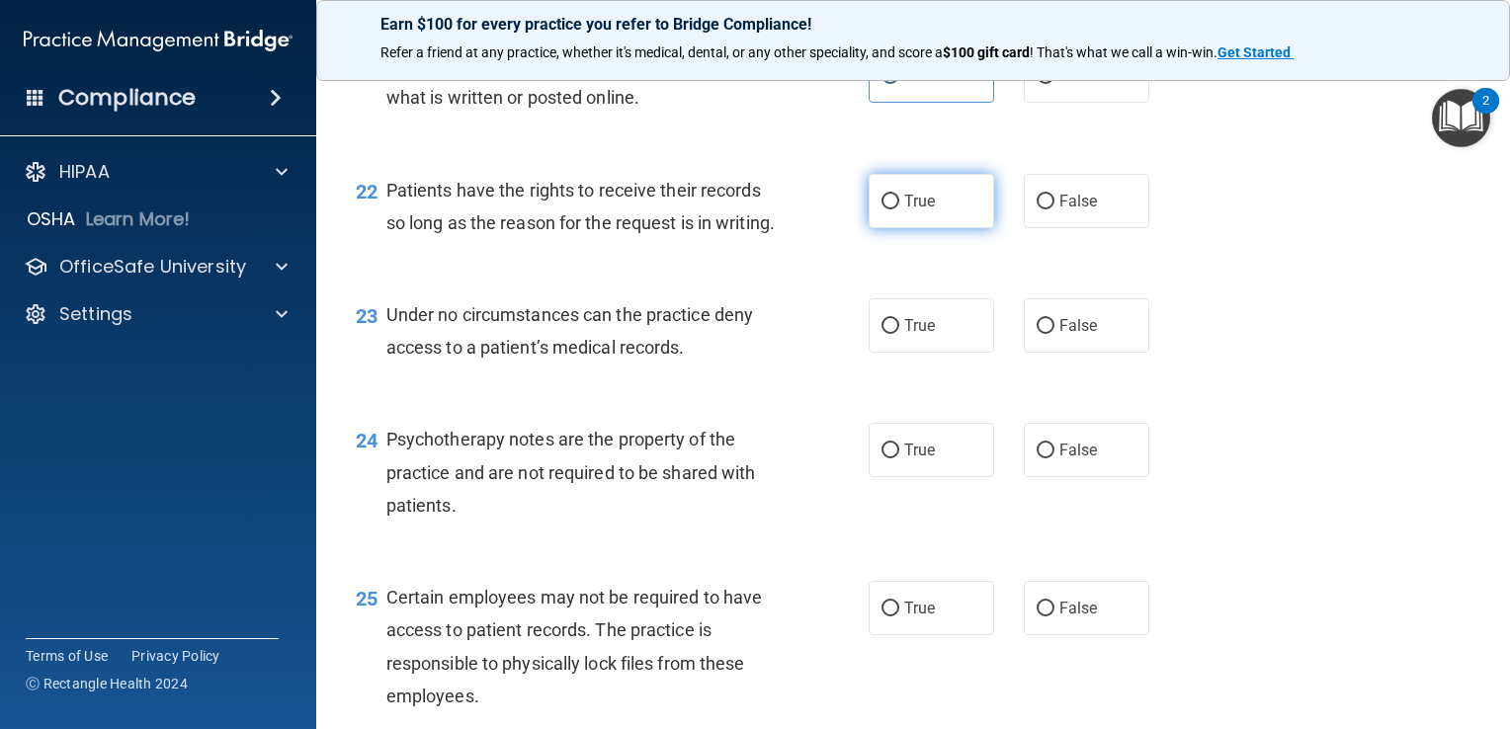
click at [952, 228] on label "True" at bounding box center [930, 201] width 125 height 54
click at [899, 209] on input "True" at bounding box center [890, 202] width 18 height 15
radio input "true"
click at [1064, 228] on label "False" at bounding box center [1085, 201] width 125 height 54
click at [1054, 209] on input "False" at bounding box center [1045, 202] width 18 height 15
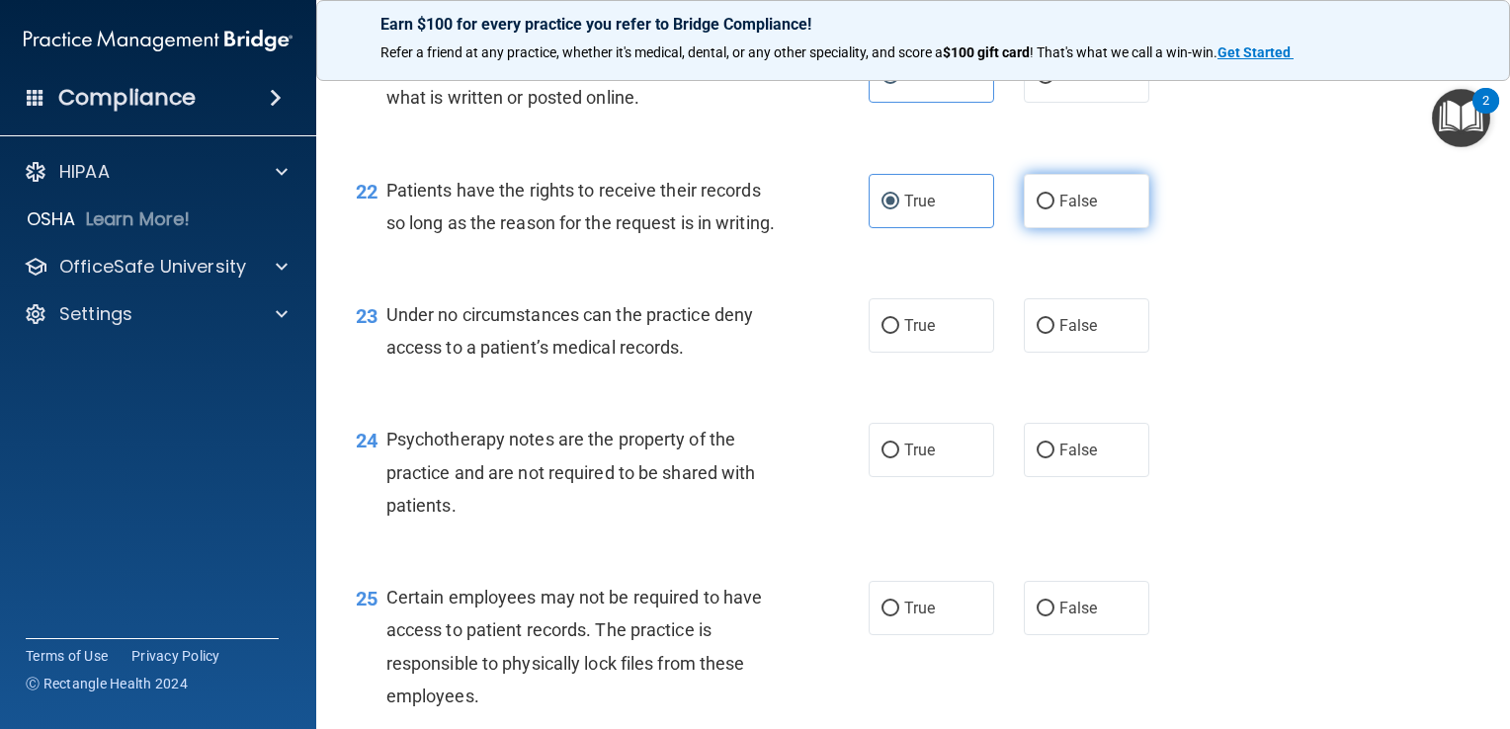
radio input "true"
radio input "false"
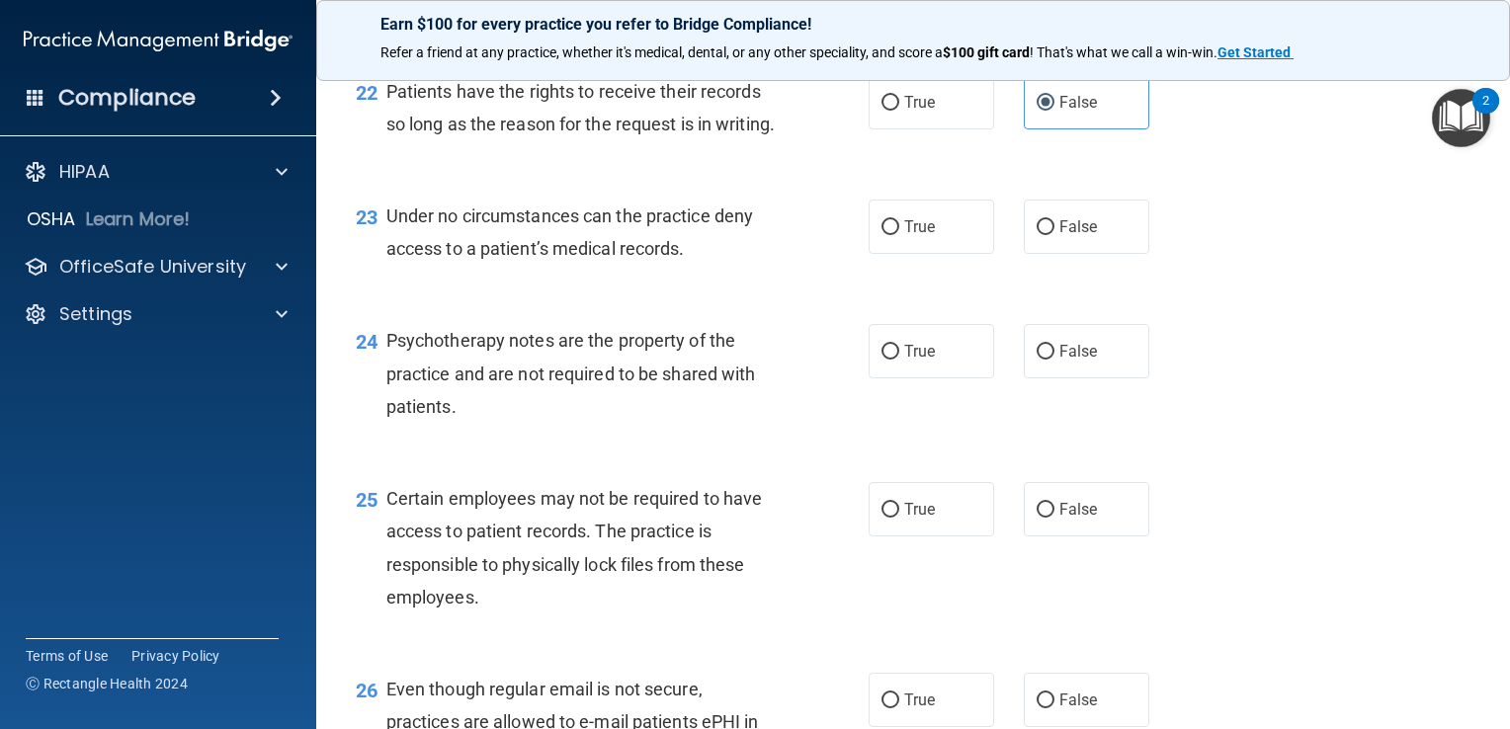
click at [1257, 297] on div "23 Under no circumstances can the practice deny access to a patient’s medical r…" at bounding box center [913, 237] width 1144 height 124
click at [1035, 175] on div "22 Patients have the rights to receive their records so long as the reason for …" at bounding box center [913, 112] width 1144 height 124
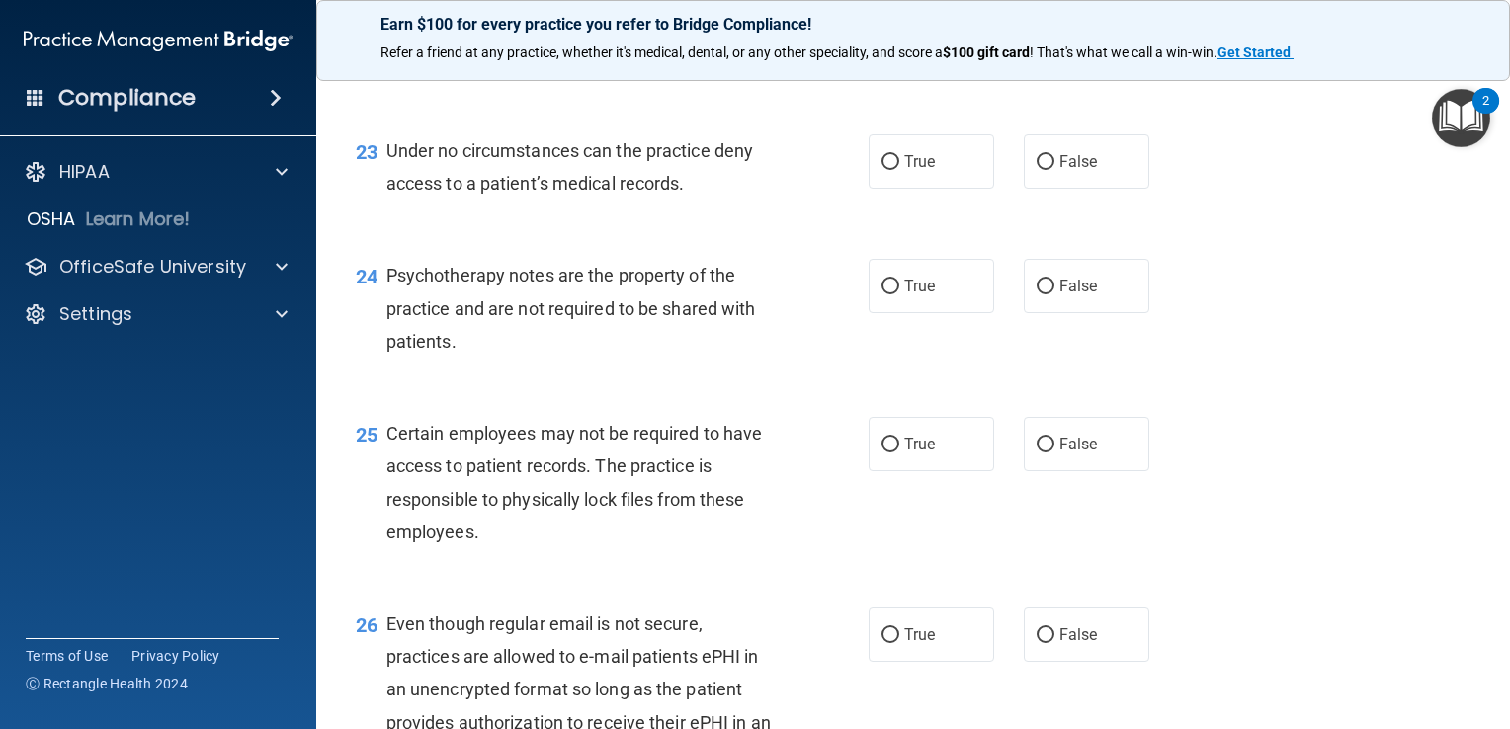
scroll to position [4149, 0]
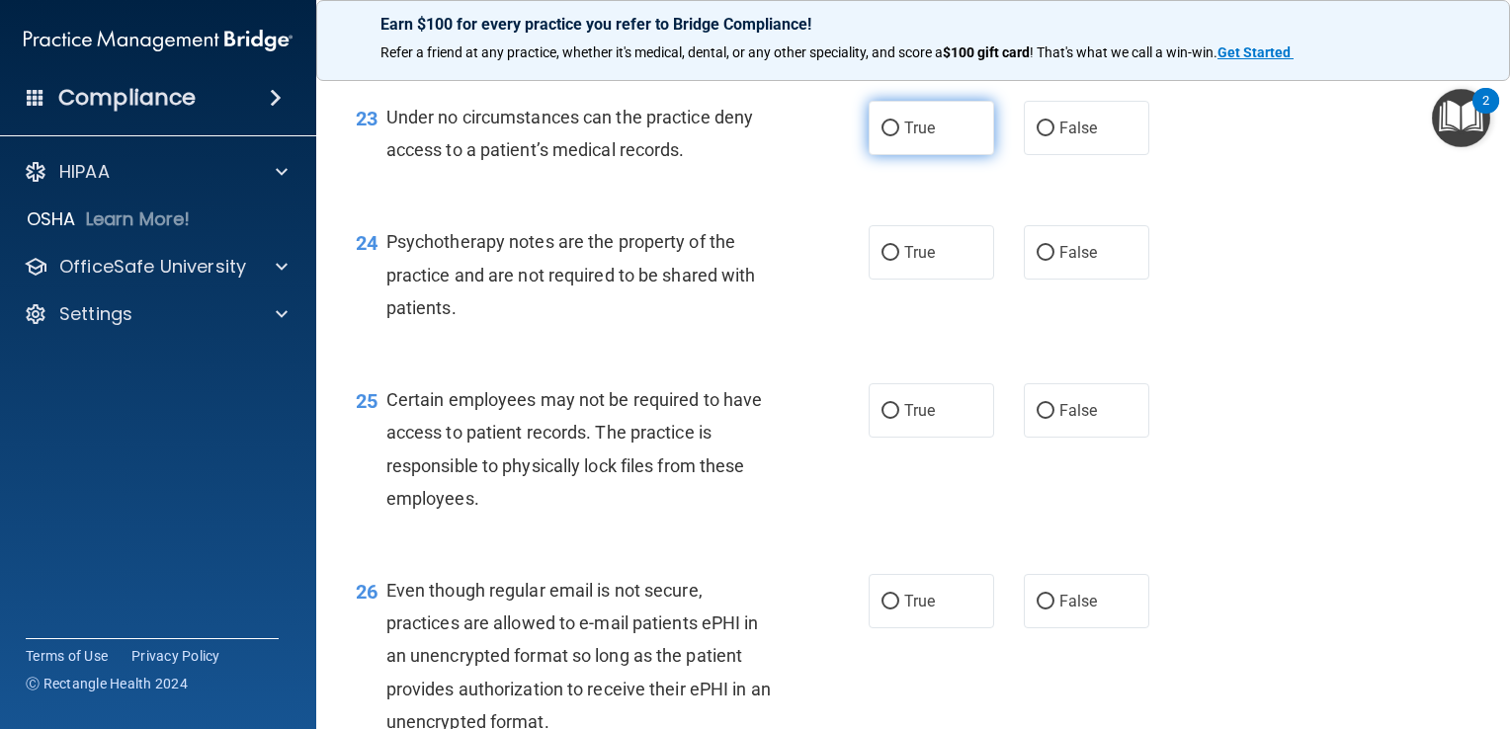
click at [881, 136] on input "True" at bounding box center [890, 129] width 18 height 15
radio input "true"
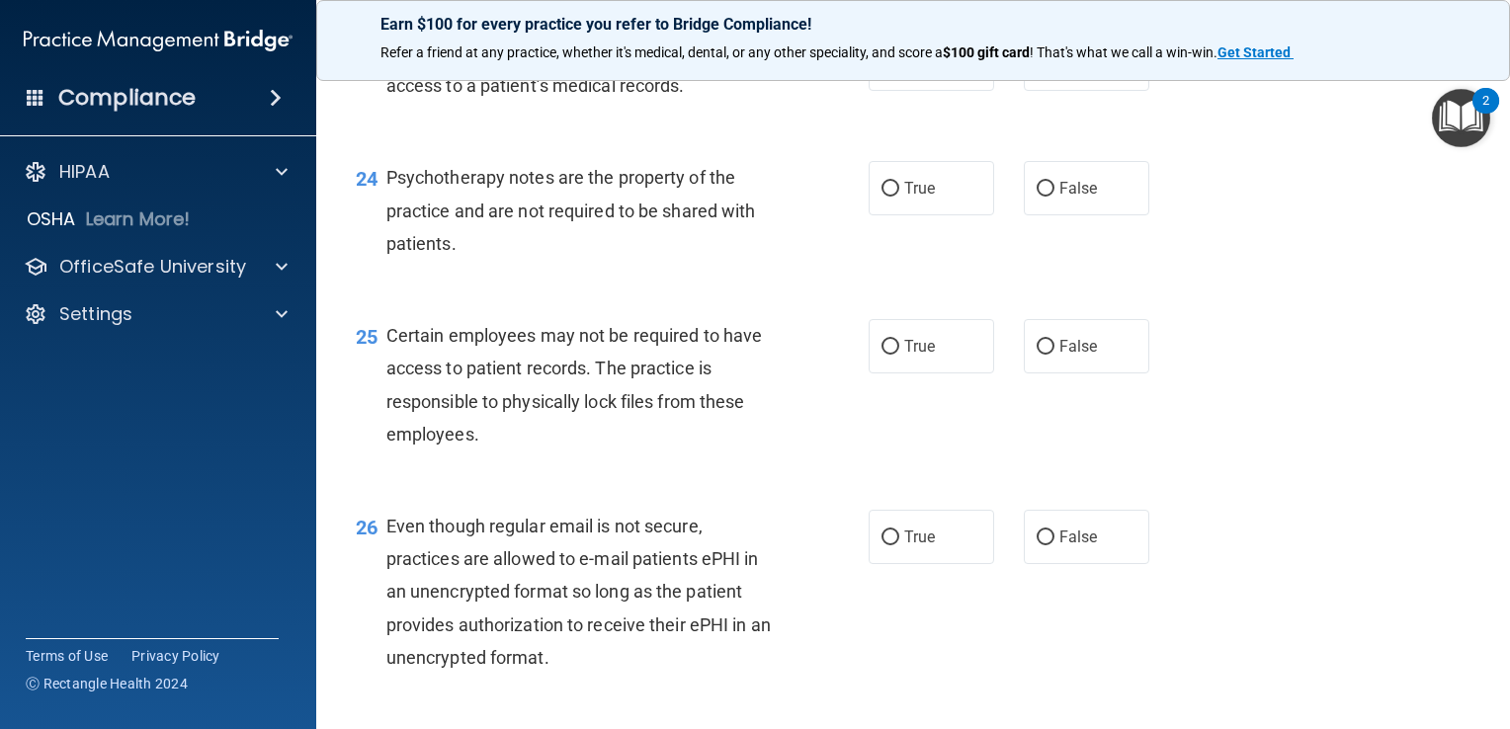
scroll to position [4248, 0]
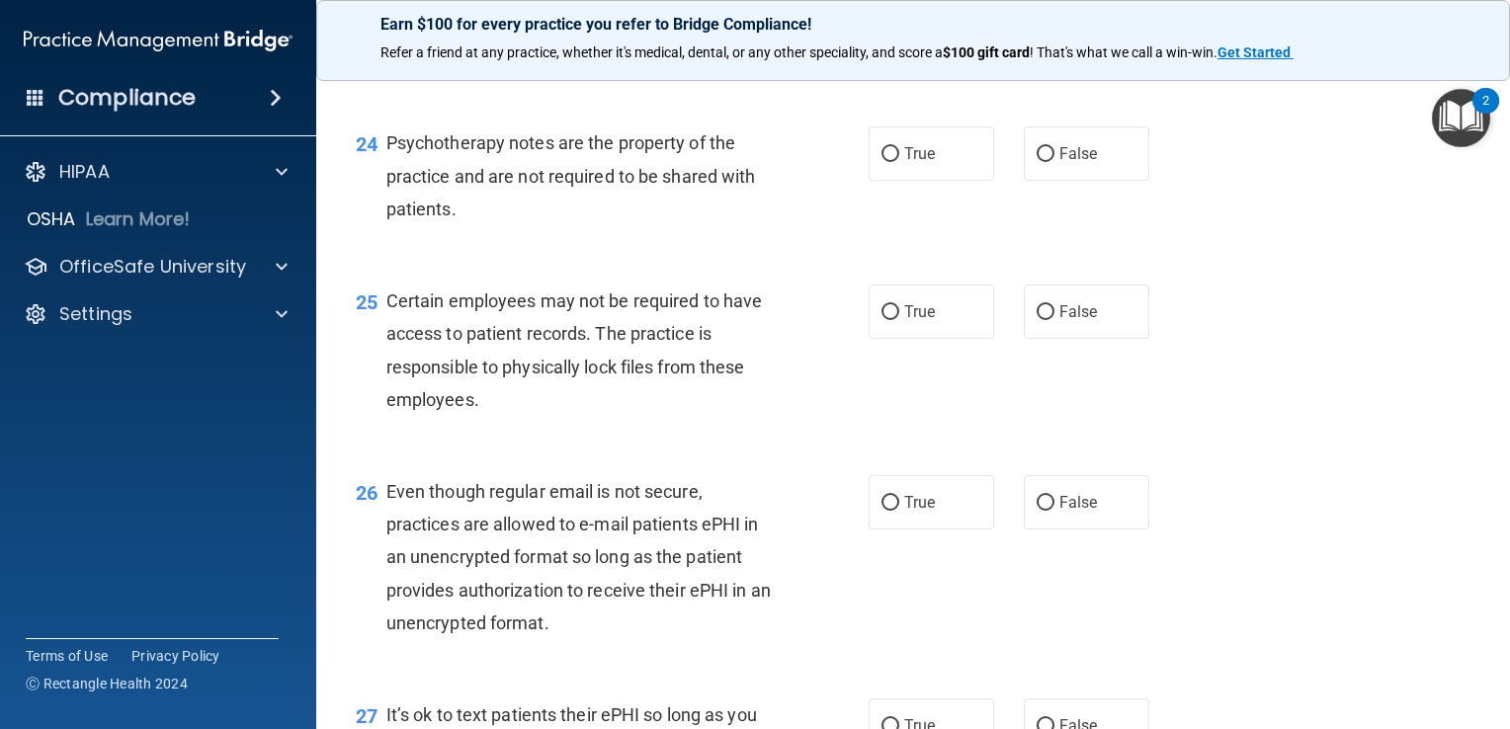
click at [1065, 39] on span "False" at bounding box center [1078, 29] width 39 height 19
click at [1054, 38] on input "False" at bounding box center [1045, 30] width 18 height 15
radio input "true"
radio input "false"
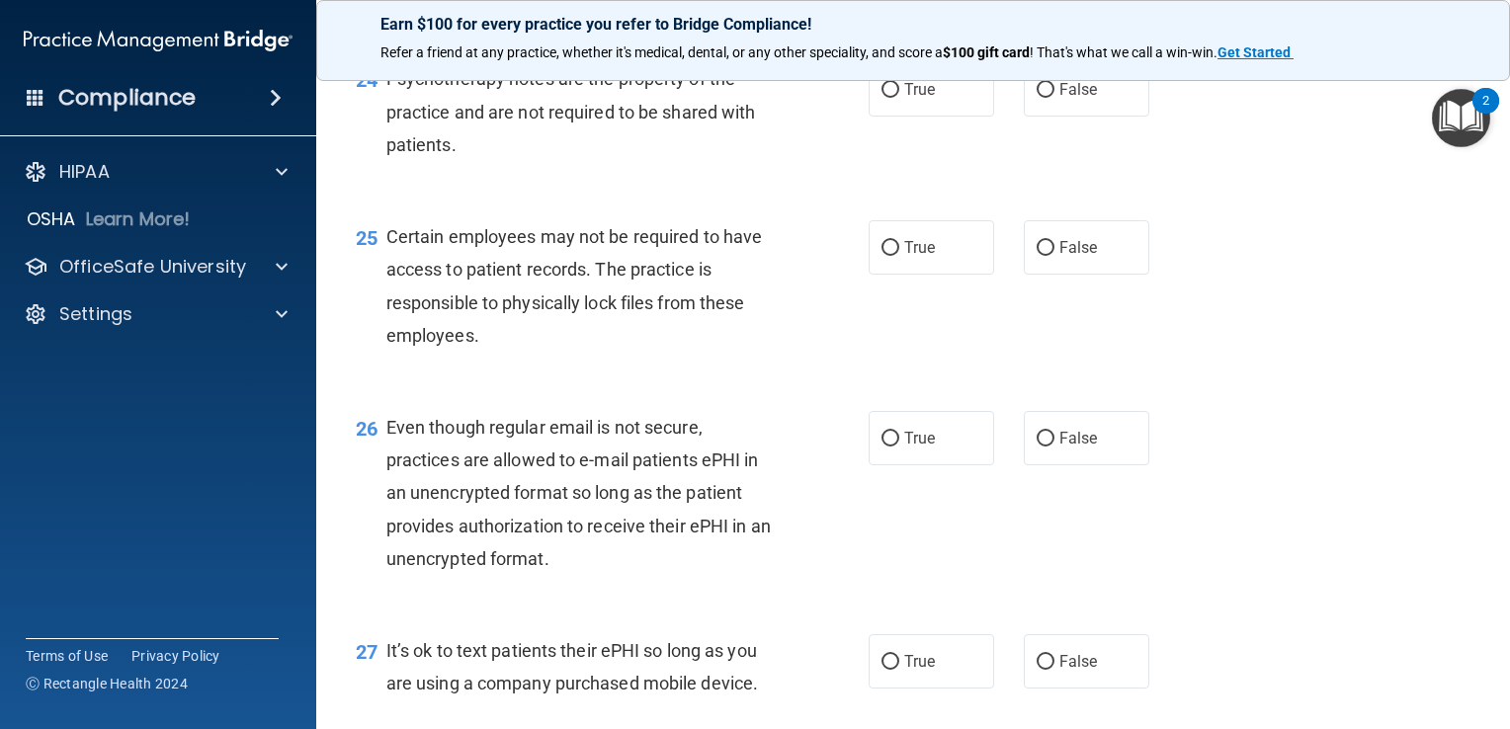
scroll to position [4347, 0]
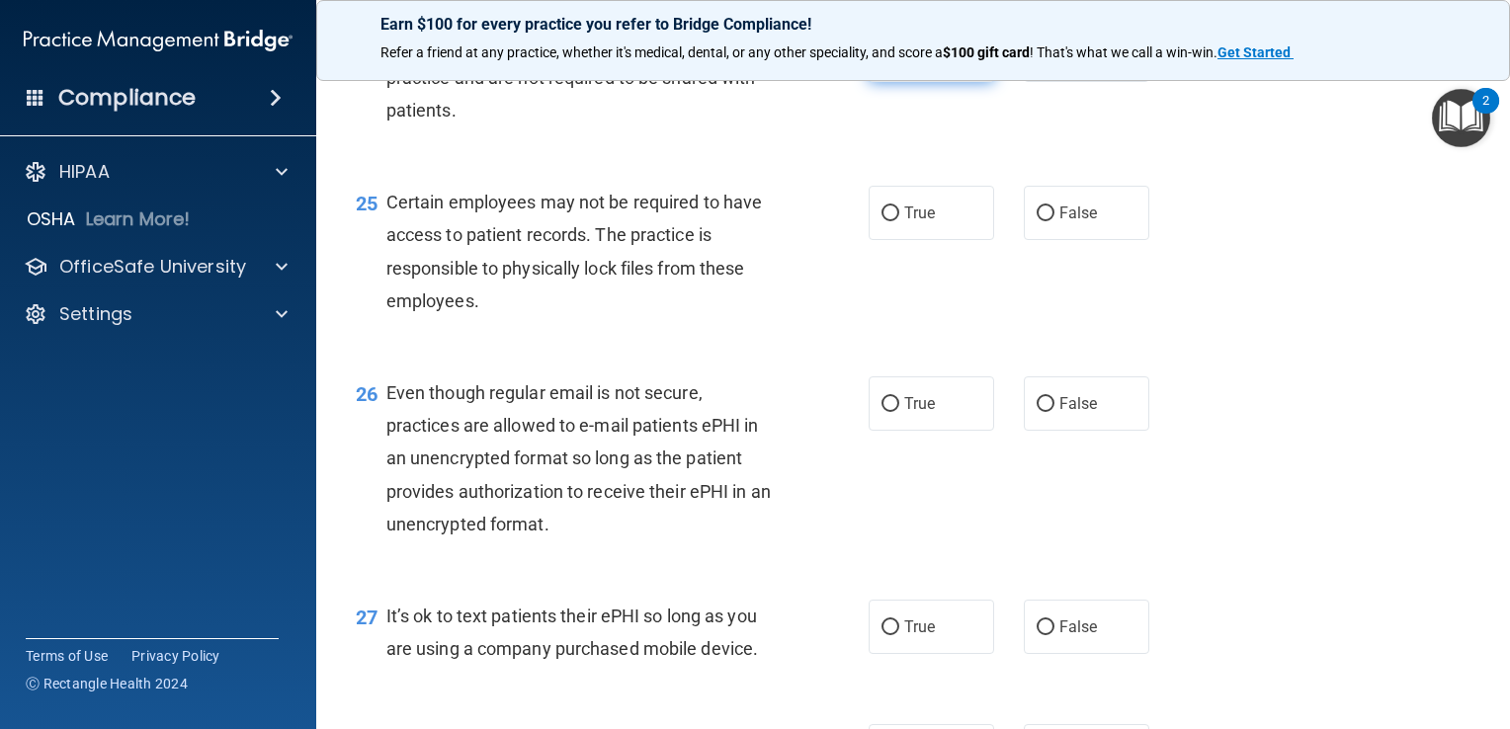
drag, startPoint x: 968, startPoint y: 152, endPoint x: 964, endPoint y: 168, distance: 16.3
click at [964, 82] on label "True" at bounding box center [930, 55] width 125 height 54
click at [899, 63] on input "True" at bounding box center [890, 55] width 18 height 15
radio input "true"
click at [917, 222] on span "True" at bounding box center [919, 213] width 31 height 19
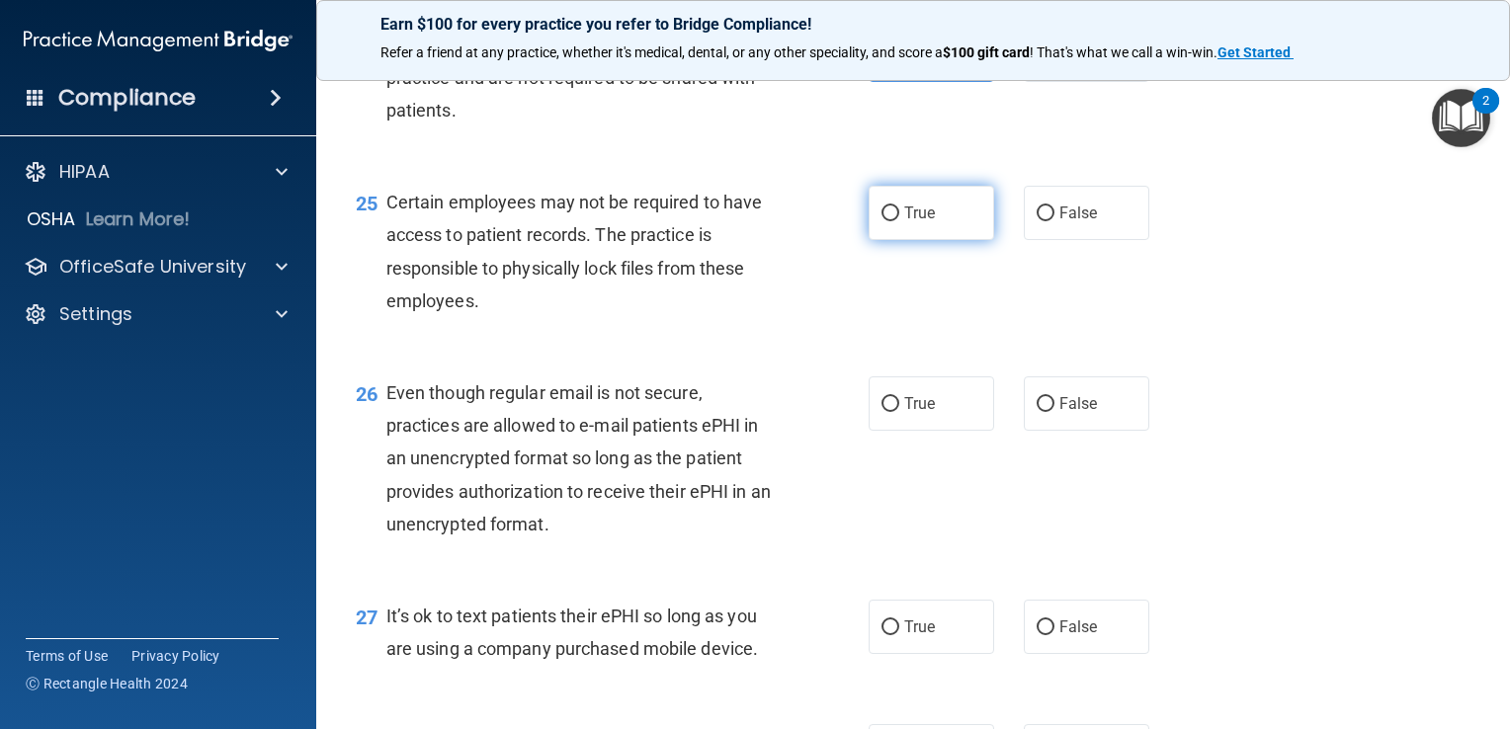
click at [899, 221] on input "True" at bounding box center [890, 213] width 18 height 15
radio input "true"
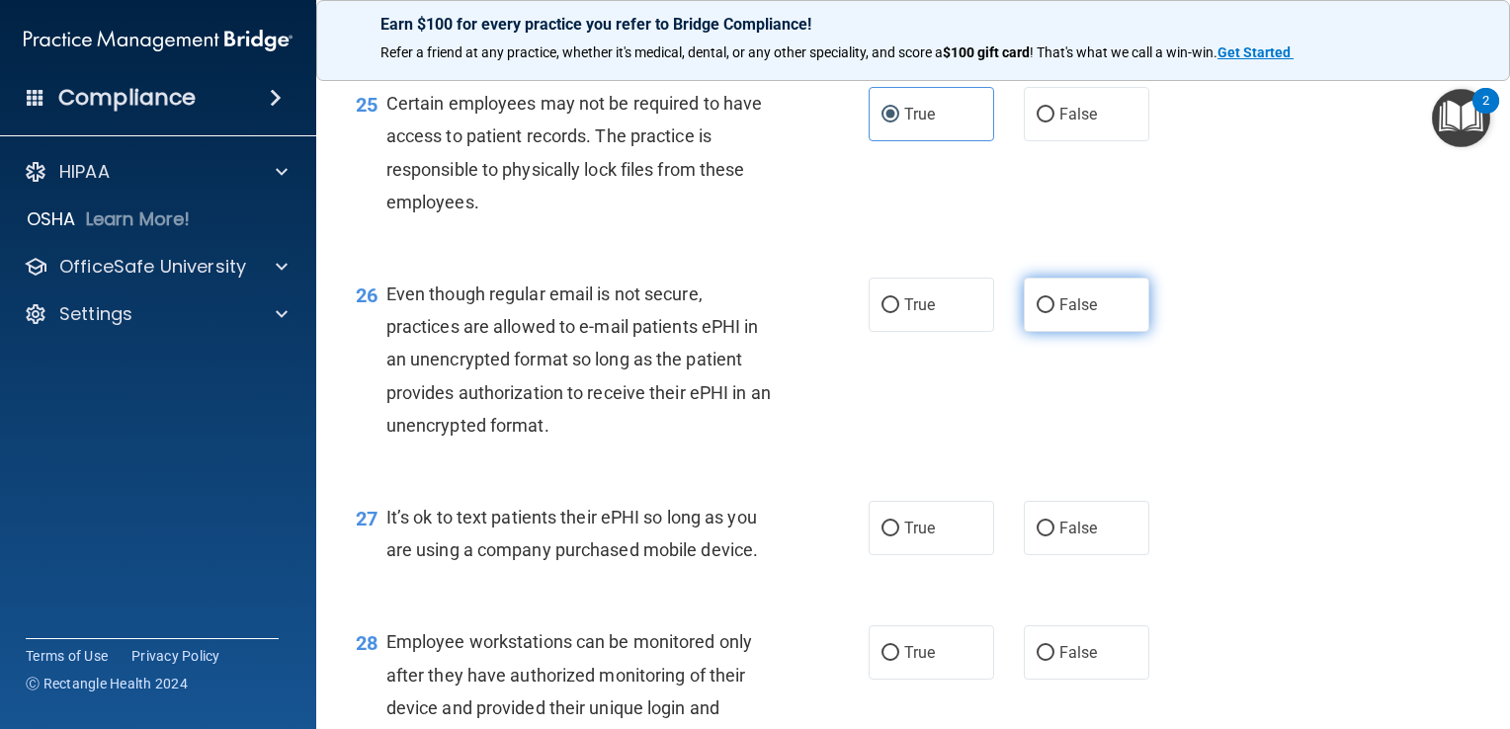
click at [1071, 314] on span "False" at bounding box center [1078, 304] width 39 height 19
click at [1054, 313] on input "False" at bounding box center [1045, 305] width 18 height 15
radio input "true"
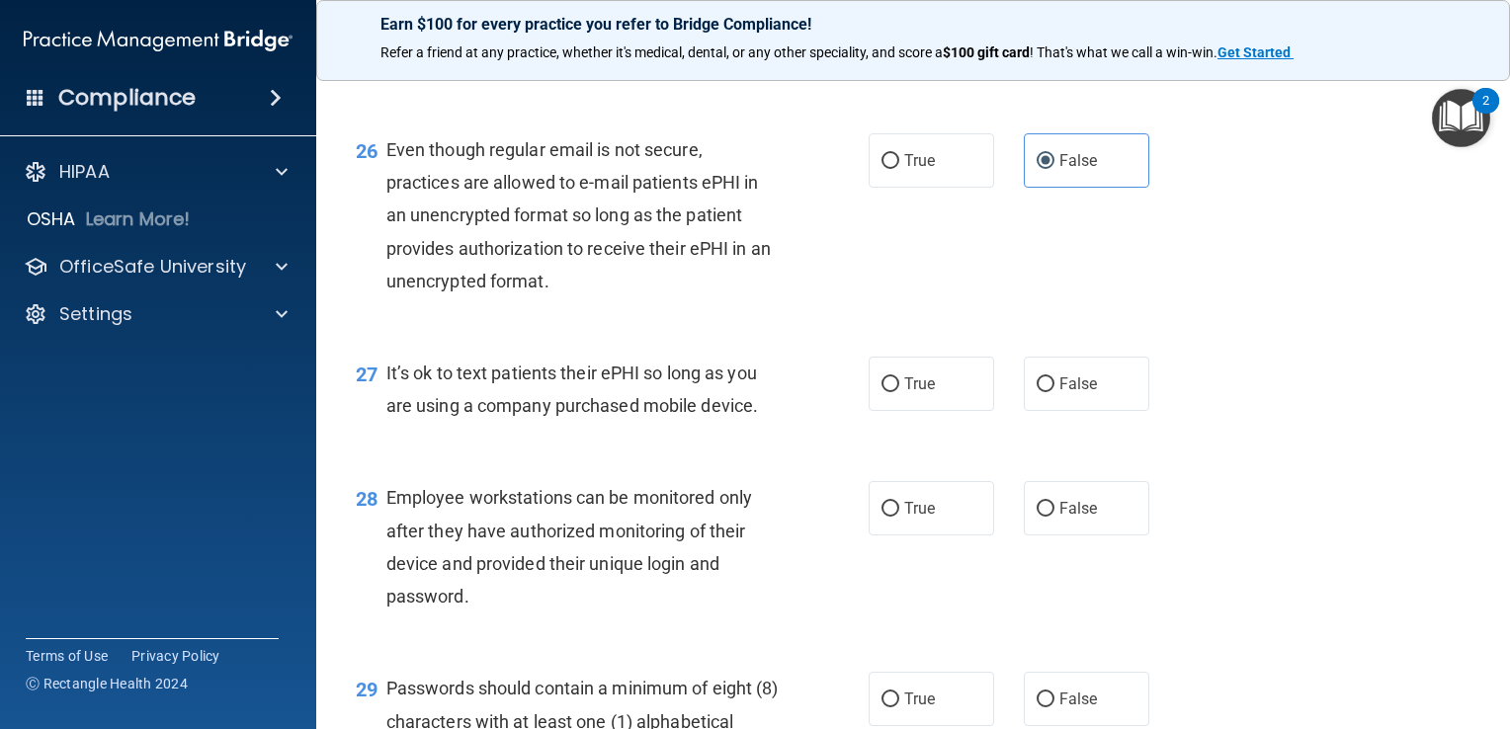
scroll to position [4742, 0]
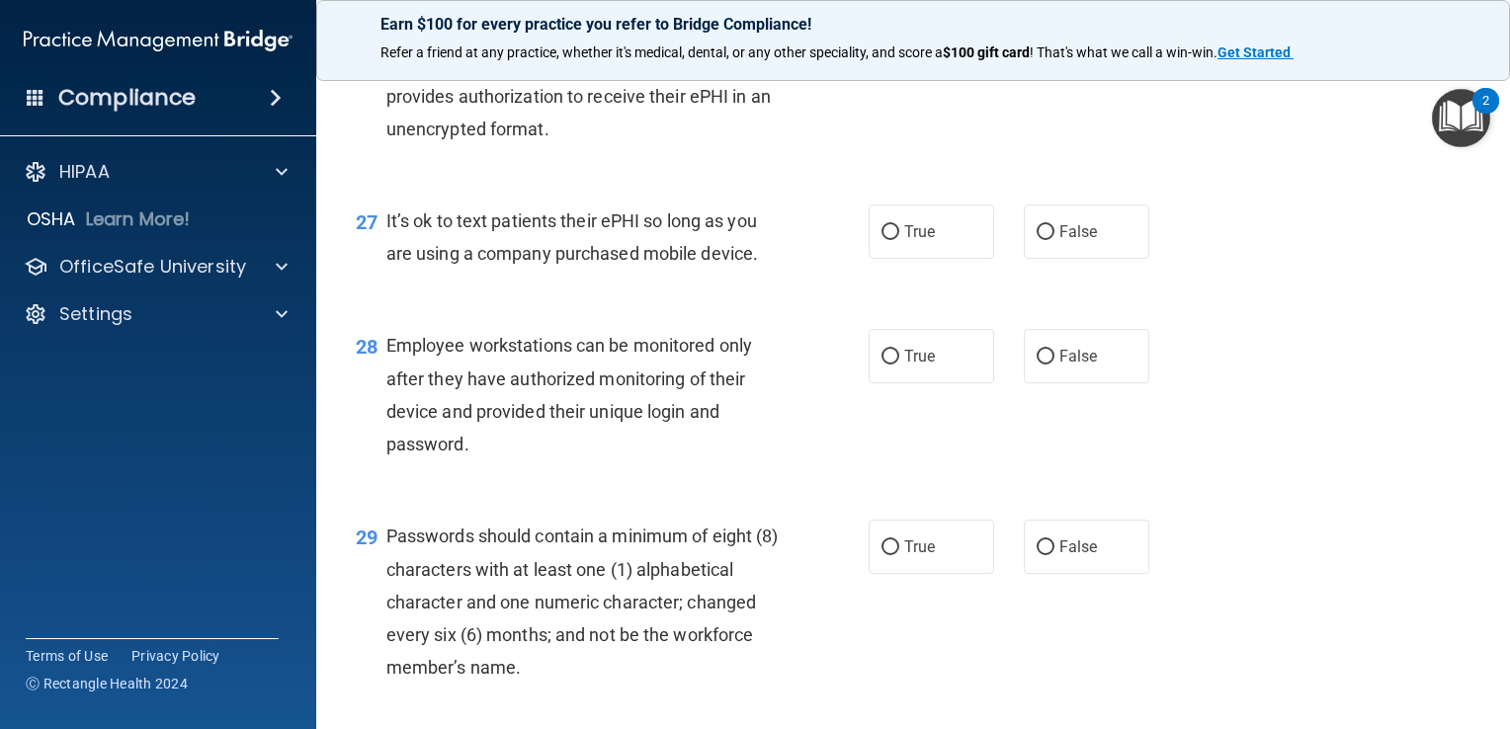
click at [1154, 259] on div "True False" at bounding box center [1018, 231] width 301 height 54
click at [1095, 259] on label "False" at bounding box center [1085, 231] width 125 height 54
click at [1054, 240] on input "False" at bounding box center [1045, 232] width 18 height 15
radio input "true"
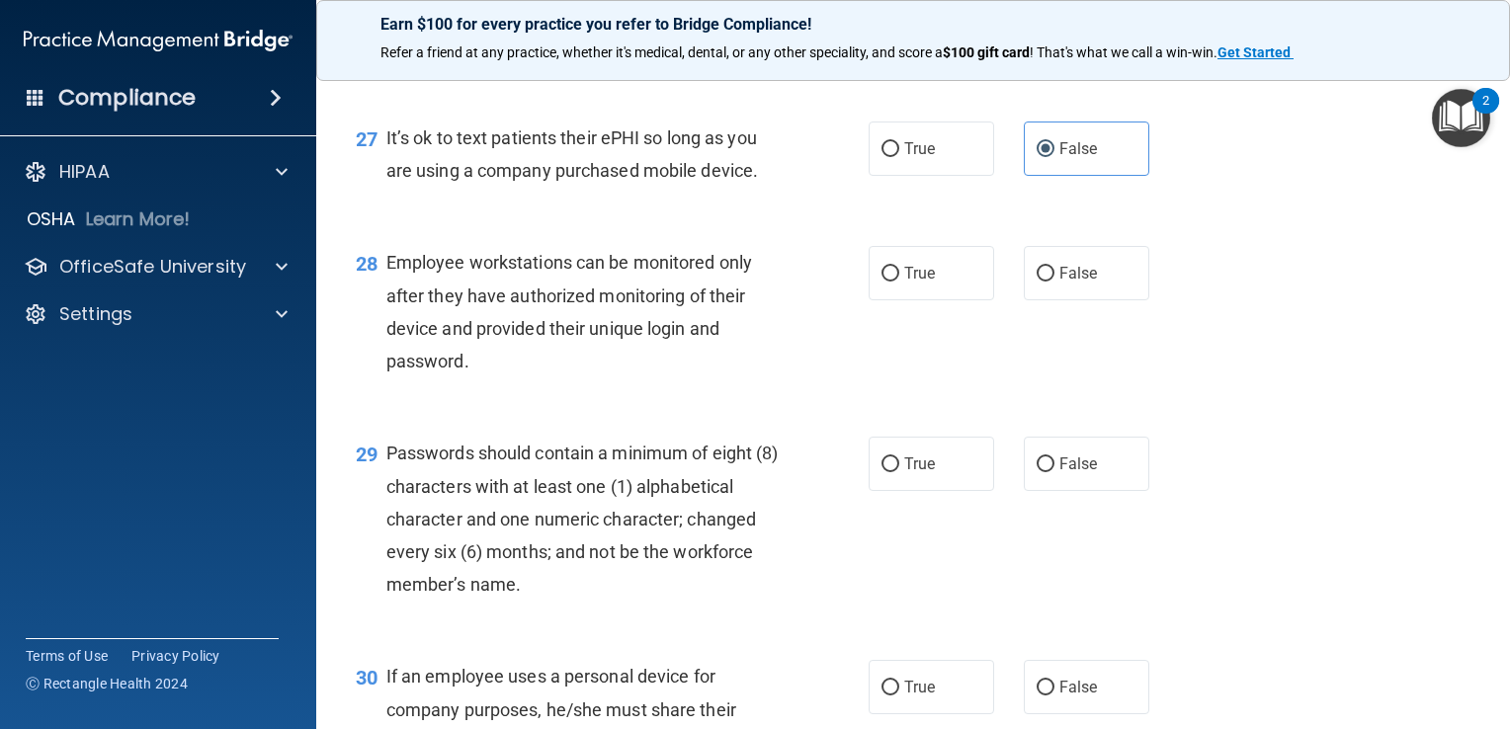
scroll to position [4939, 0]
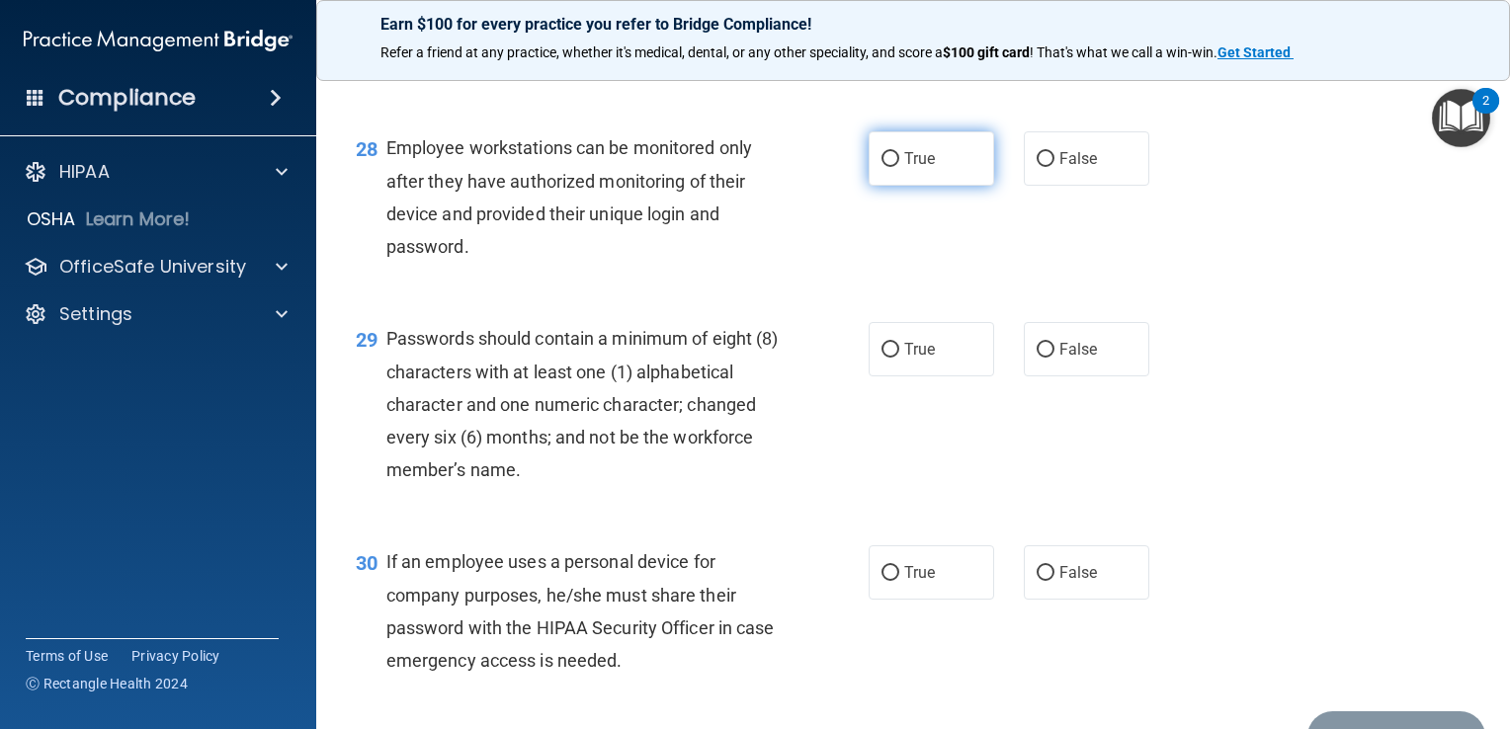
click at [913, 168] on span "True" at bounding box center [919, 158] width 31 height 19
click at [899, 167] on input "True" at bounding box center [890, 159] width 18 height 15
radio input "true"
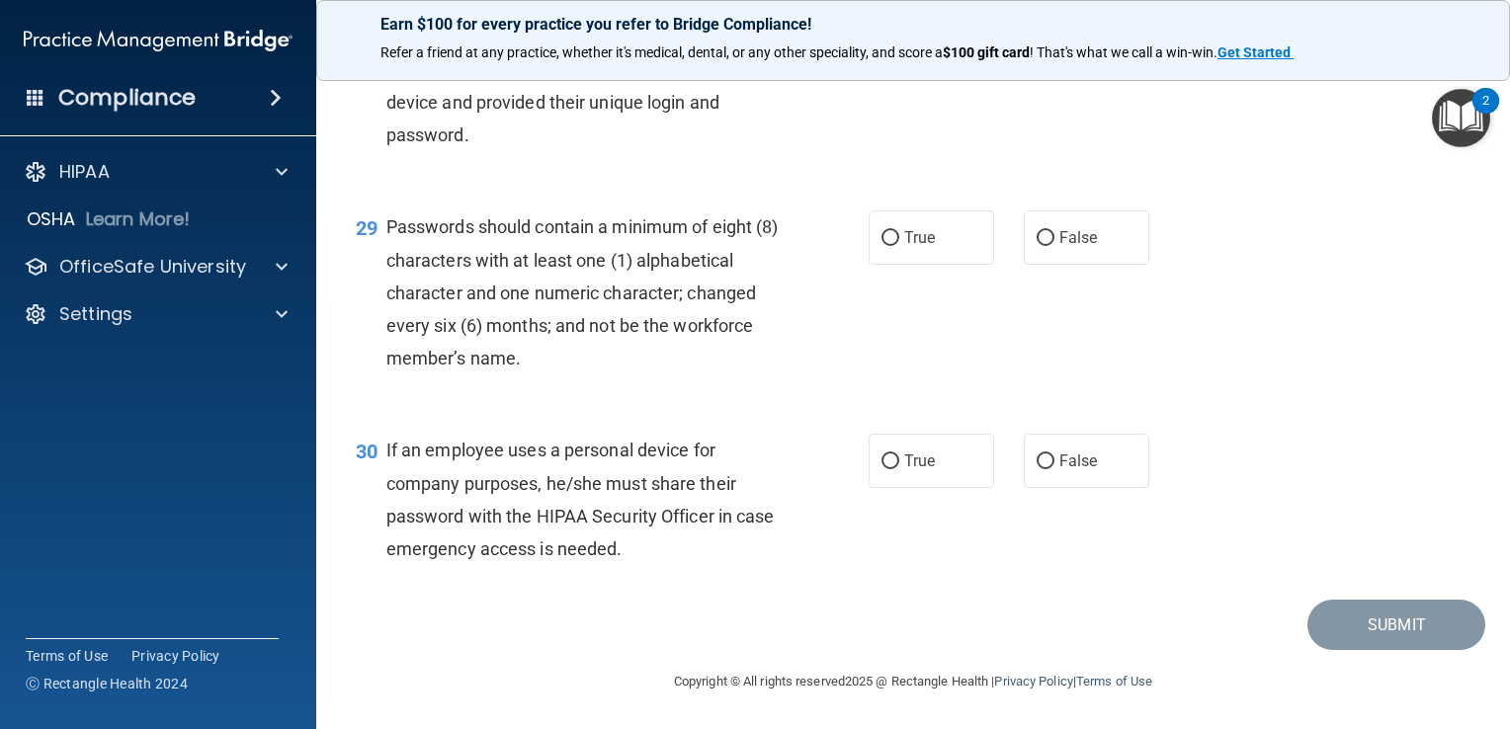
scroll to position [5137, 0]
click at [887, 246] on input "True" at bounding box center [890, 238] width 18 height 15
radio input "true"
click at [890, 471] on label "True" at bounding box center [930, 461] width 125 height 54
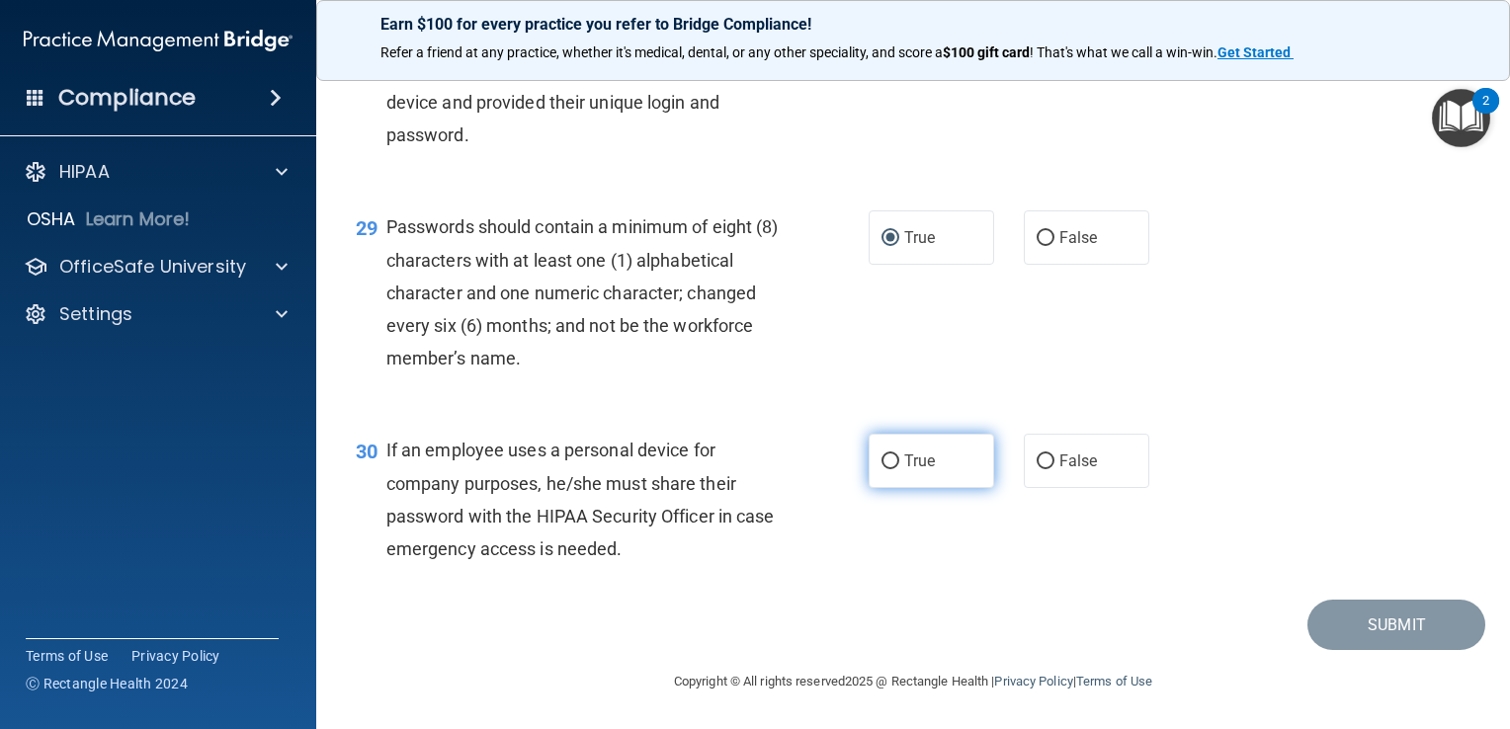
click at [890, 469] on input "True" at bounding box center [890, 461] width 18 height 15
radio input "true"
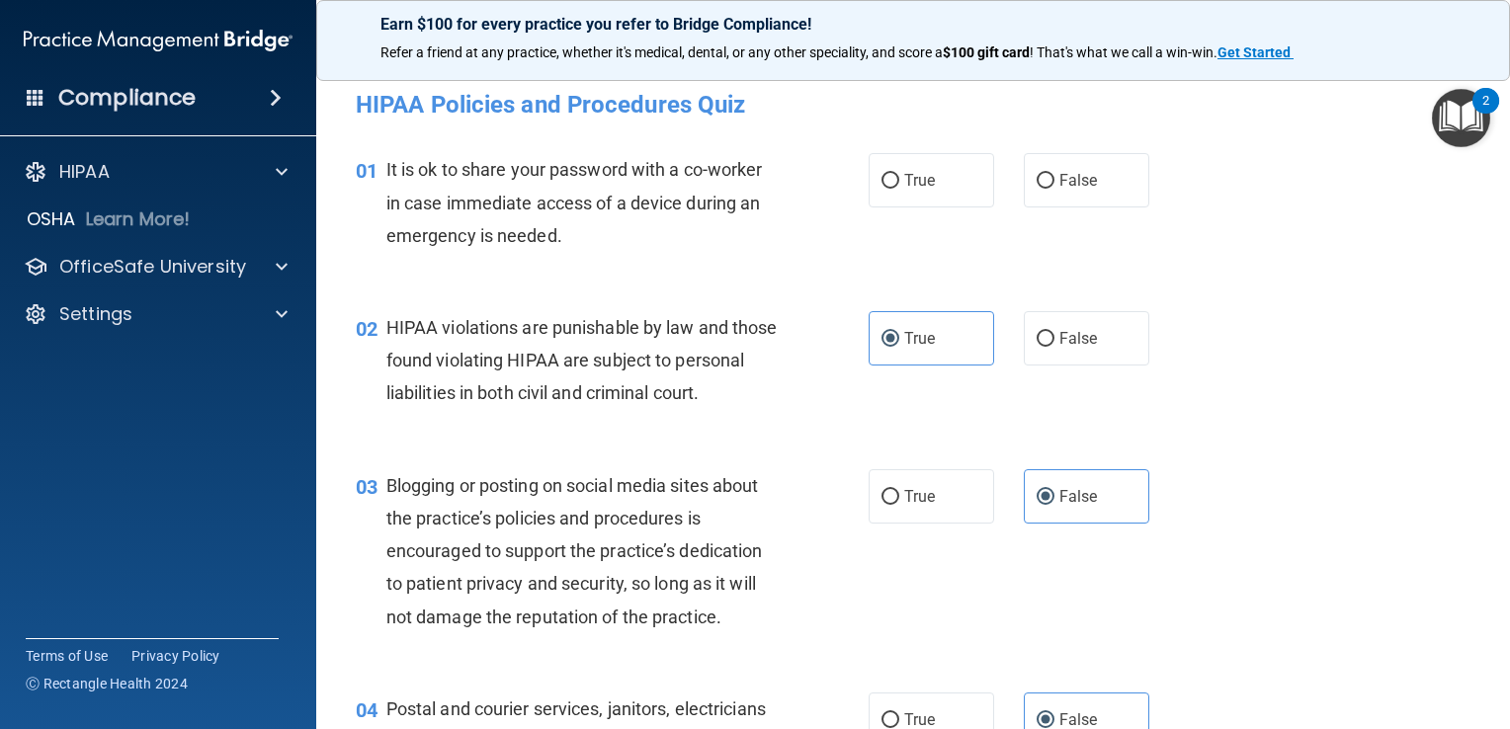
scroll to position [0, 0]
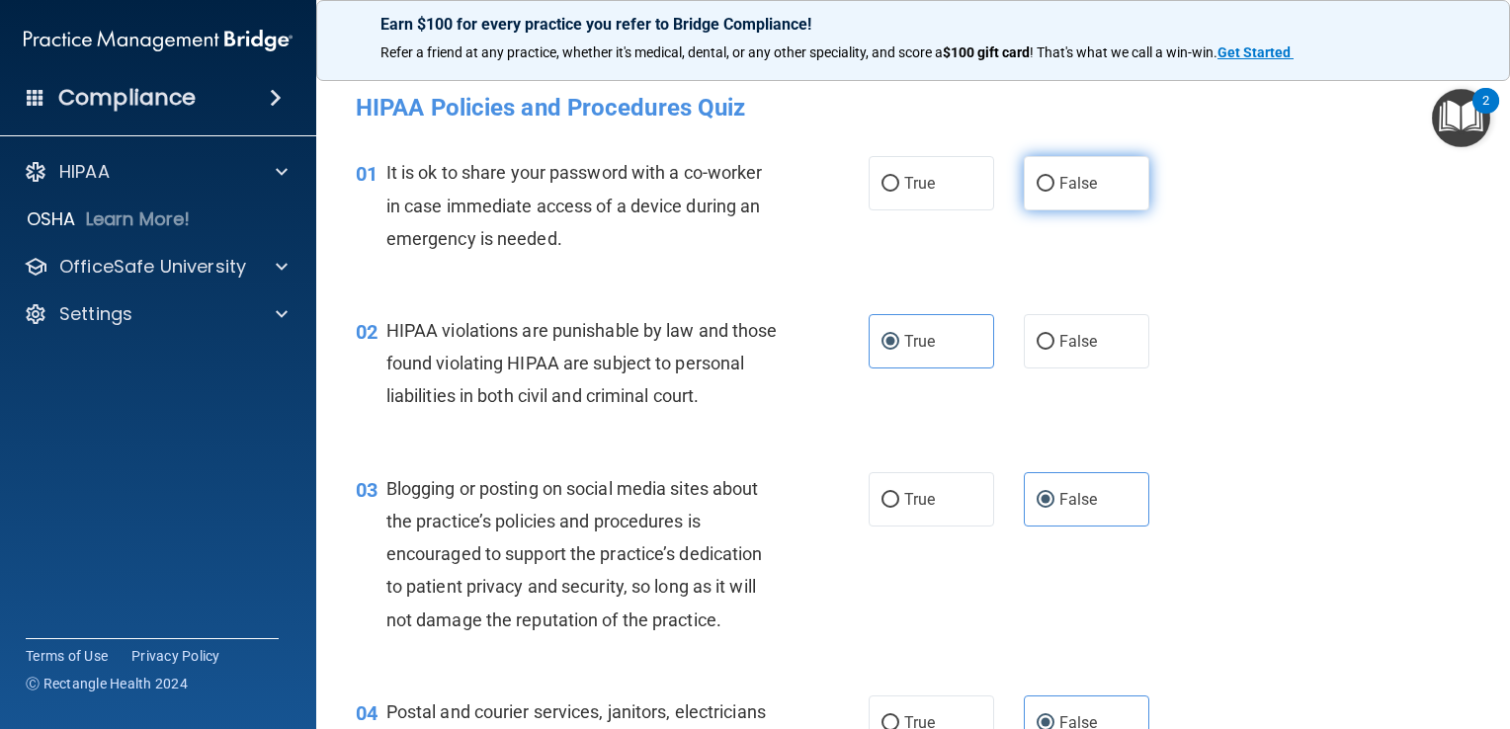
click at [1059, 182] on span "False" at bounding box center [1078, 183] width 39 height 19
click at [1053, 182] on input "False" at bounding box center [1045, 184] width 18 height 15
radio input "true"
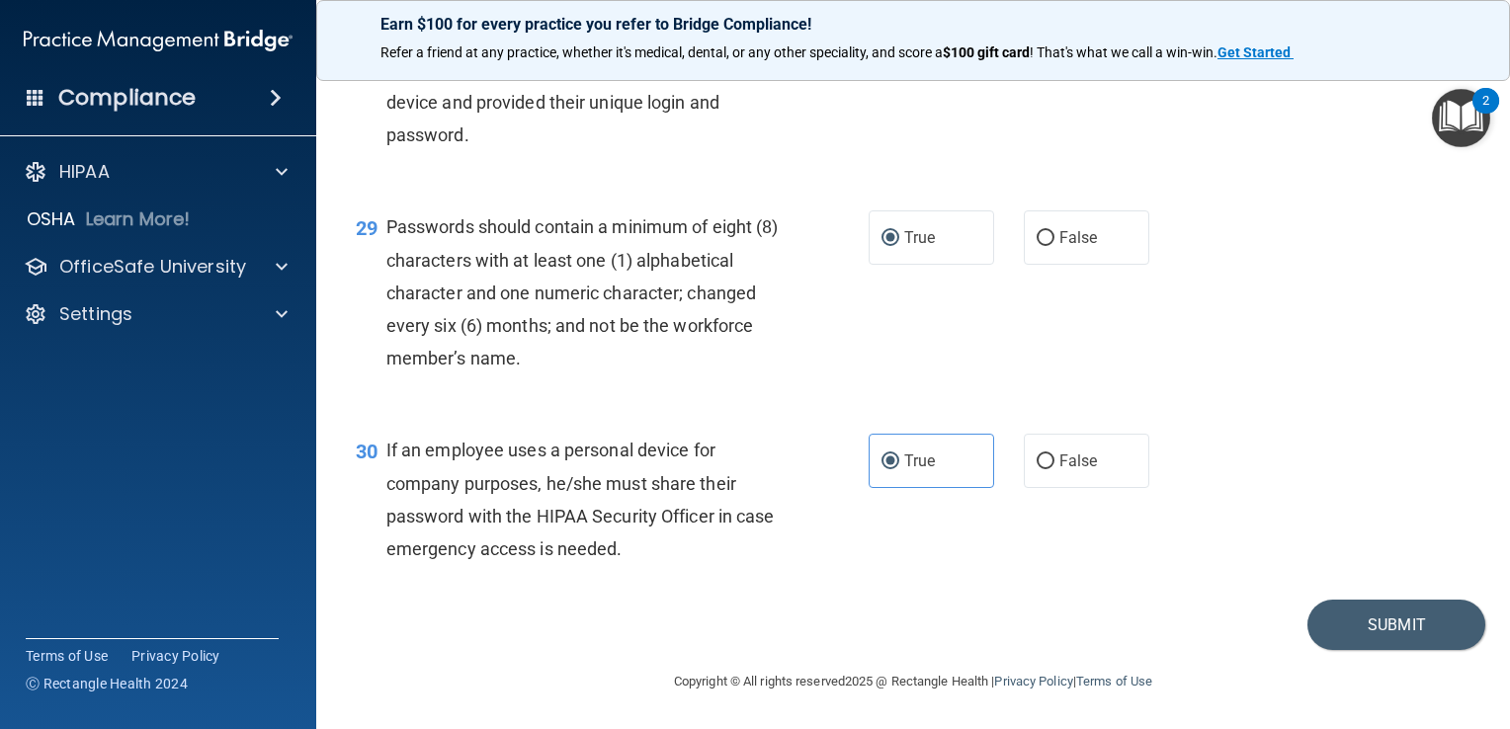
scroll to position [5149, 0]
click at [1425, 617] on button "Submit" at bounding box center [1396, 625] width 178 height 50
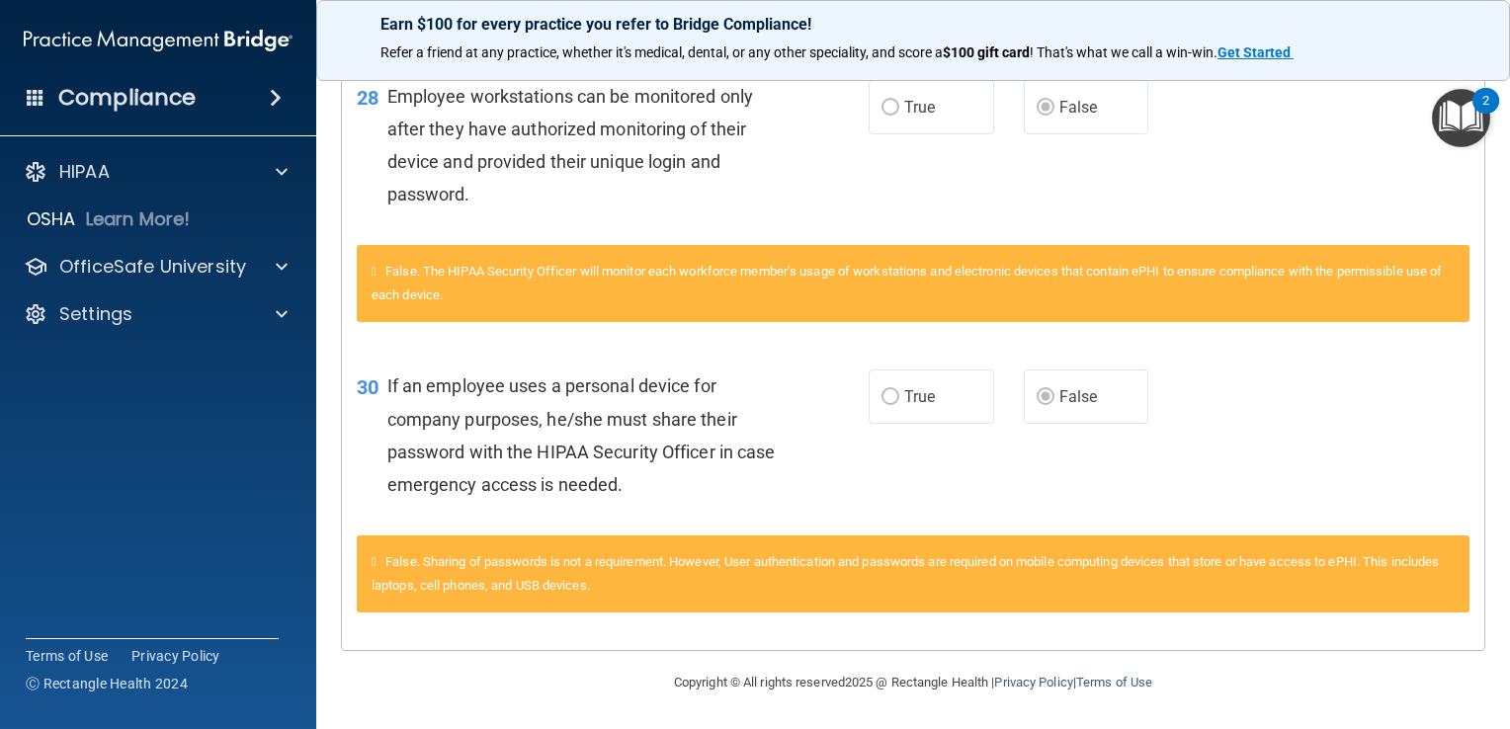
scroll to position [1855, 0]
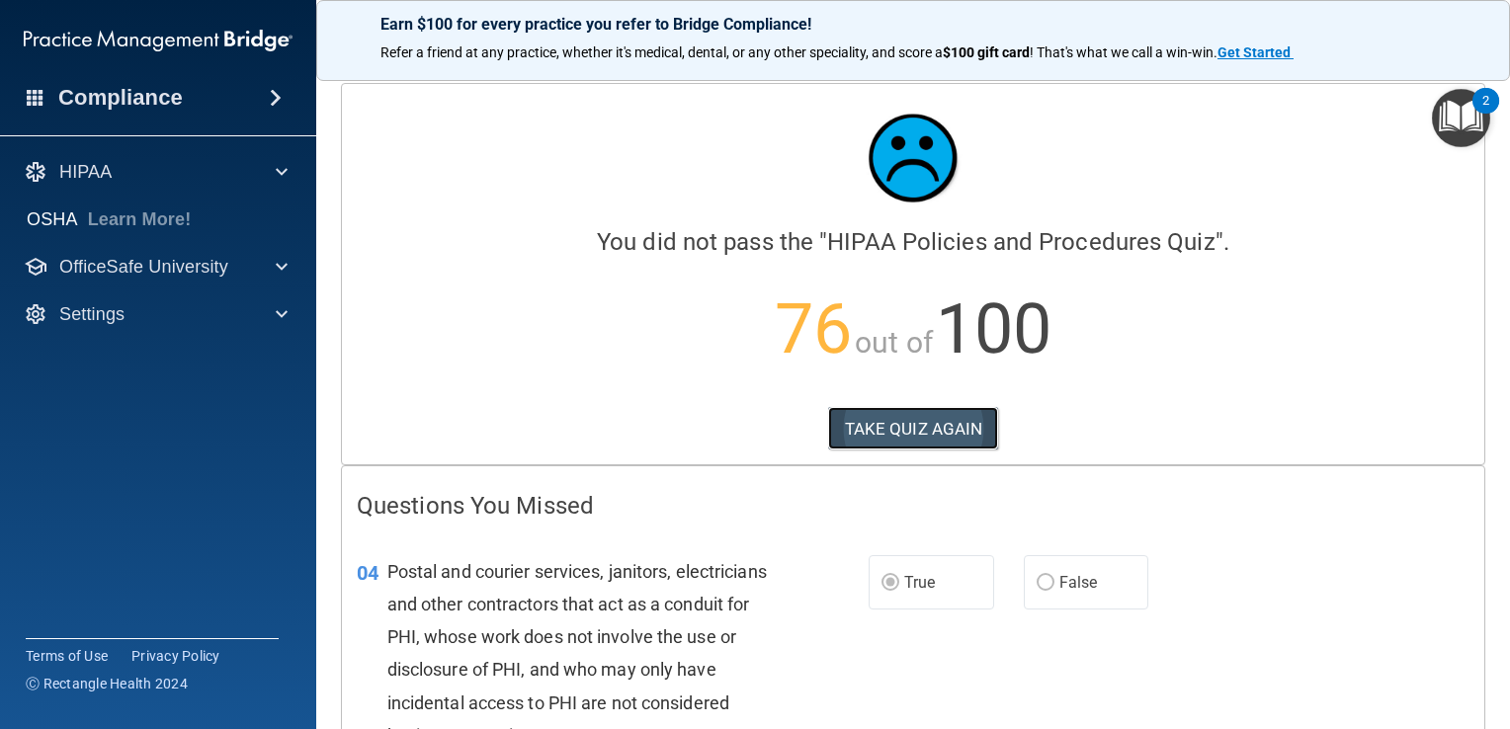
click at [906, 434] on button "TAKE QUIZ AGAIN" at bounding box center [913, 428] width 171 height 43
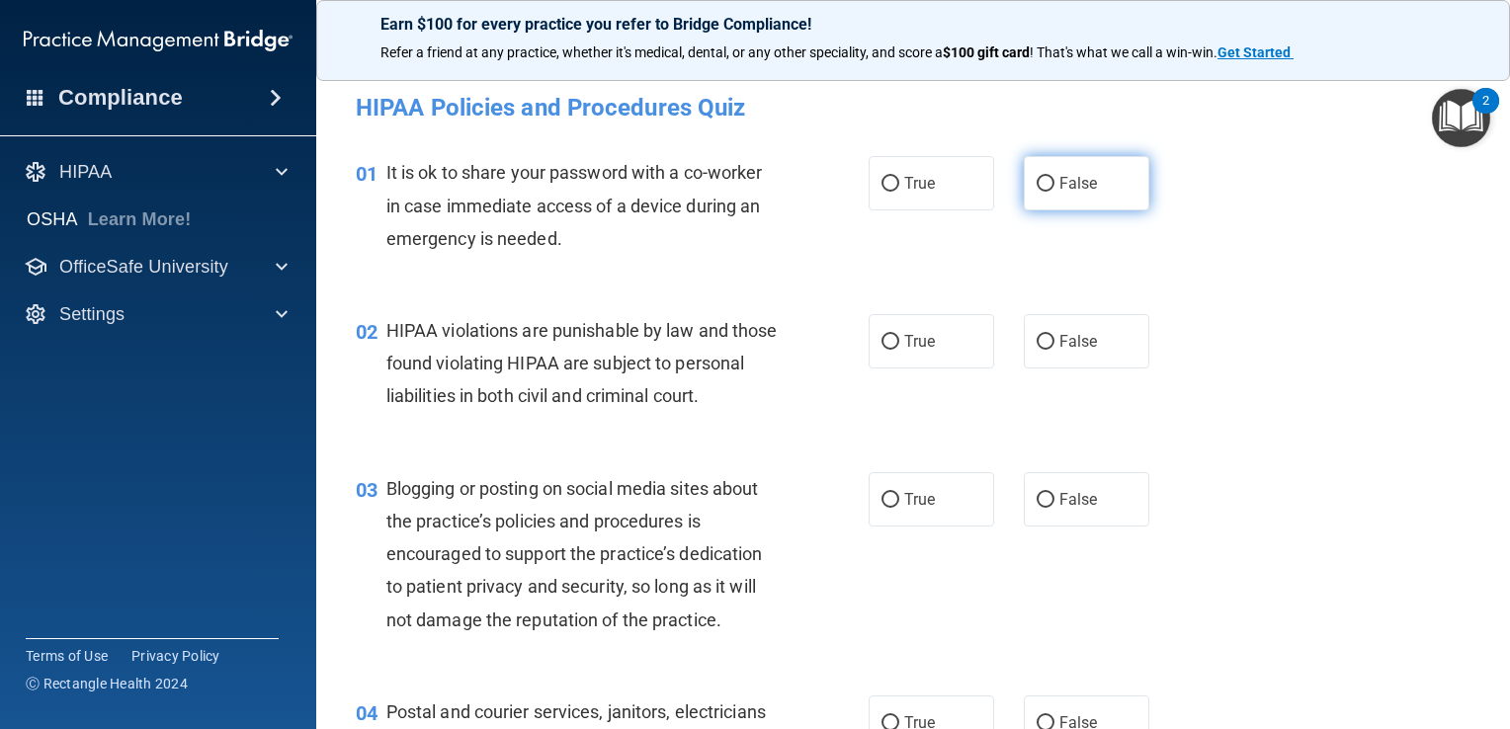
click at [1059, 191] on span "False" at bounding box center [1078, 183] width 39 height 19
click at [1054, 191] on input "False" at bounding box center [1045, 184] width 18 height 15
radio input "true"
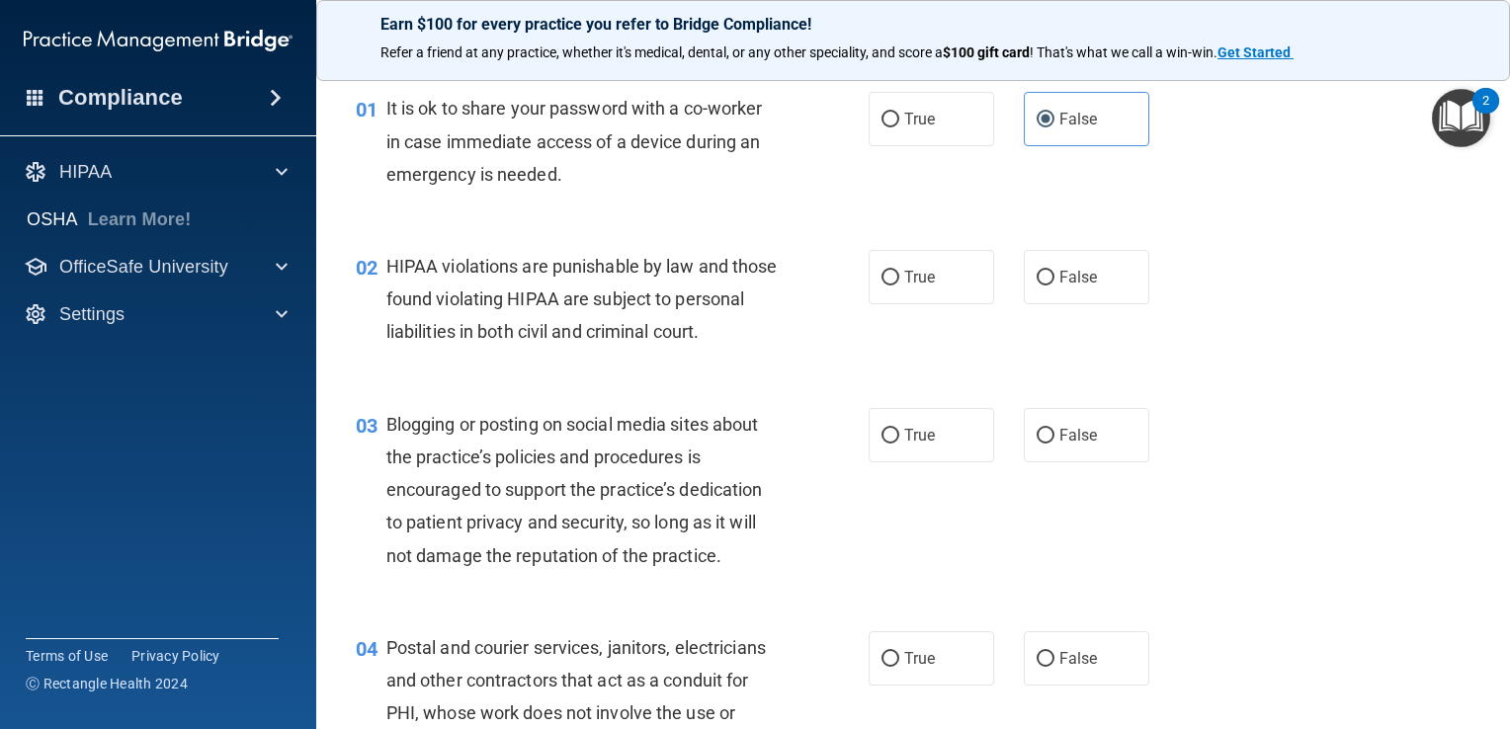
scroll to position [99, 0]
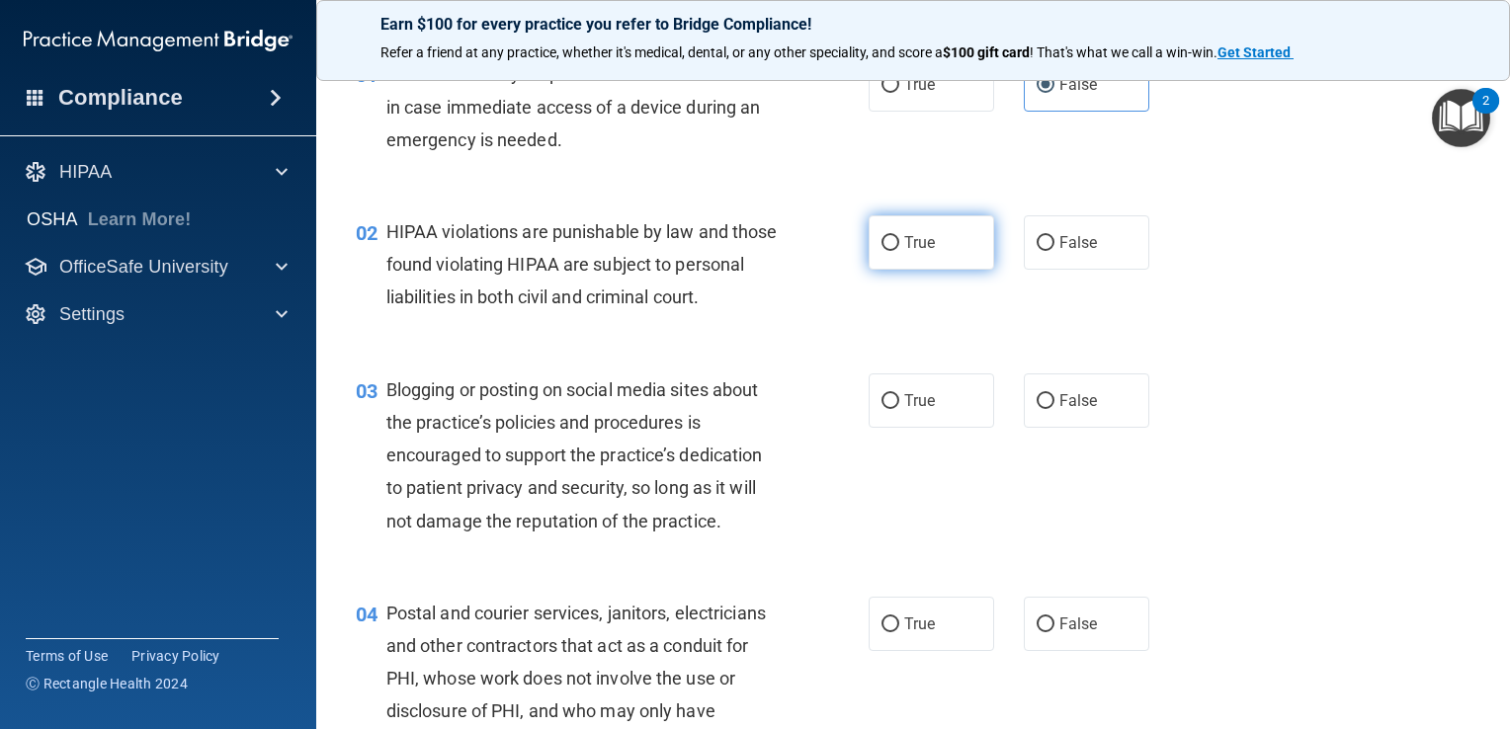
click at [976, 242] on label "True" at bounding box center [930, 242] width 125 height 54
click at [899, 242] on input "True" at bounding box center [890, 243] width 18 height 15
radio input "true"
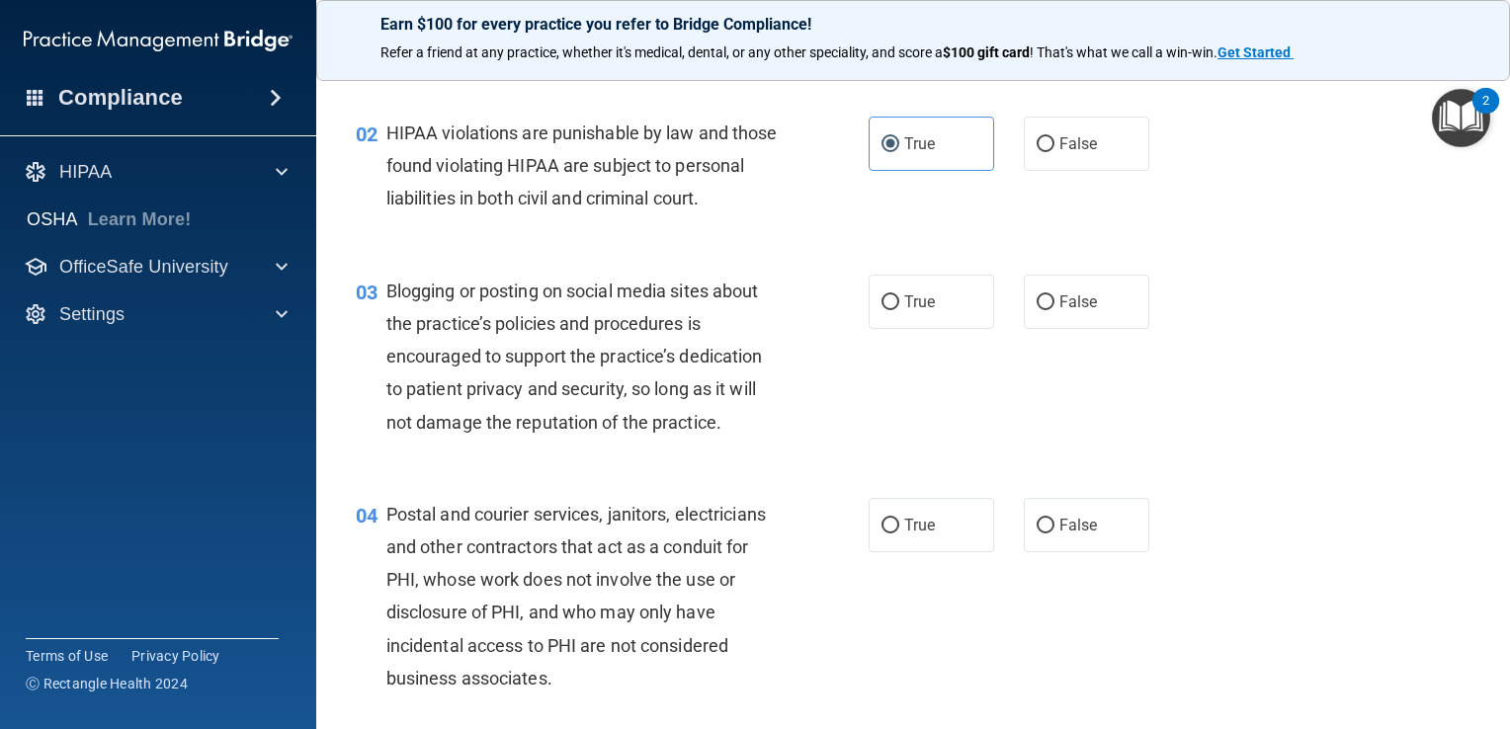
scroll to position [296, 0]
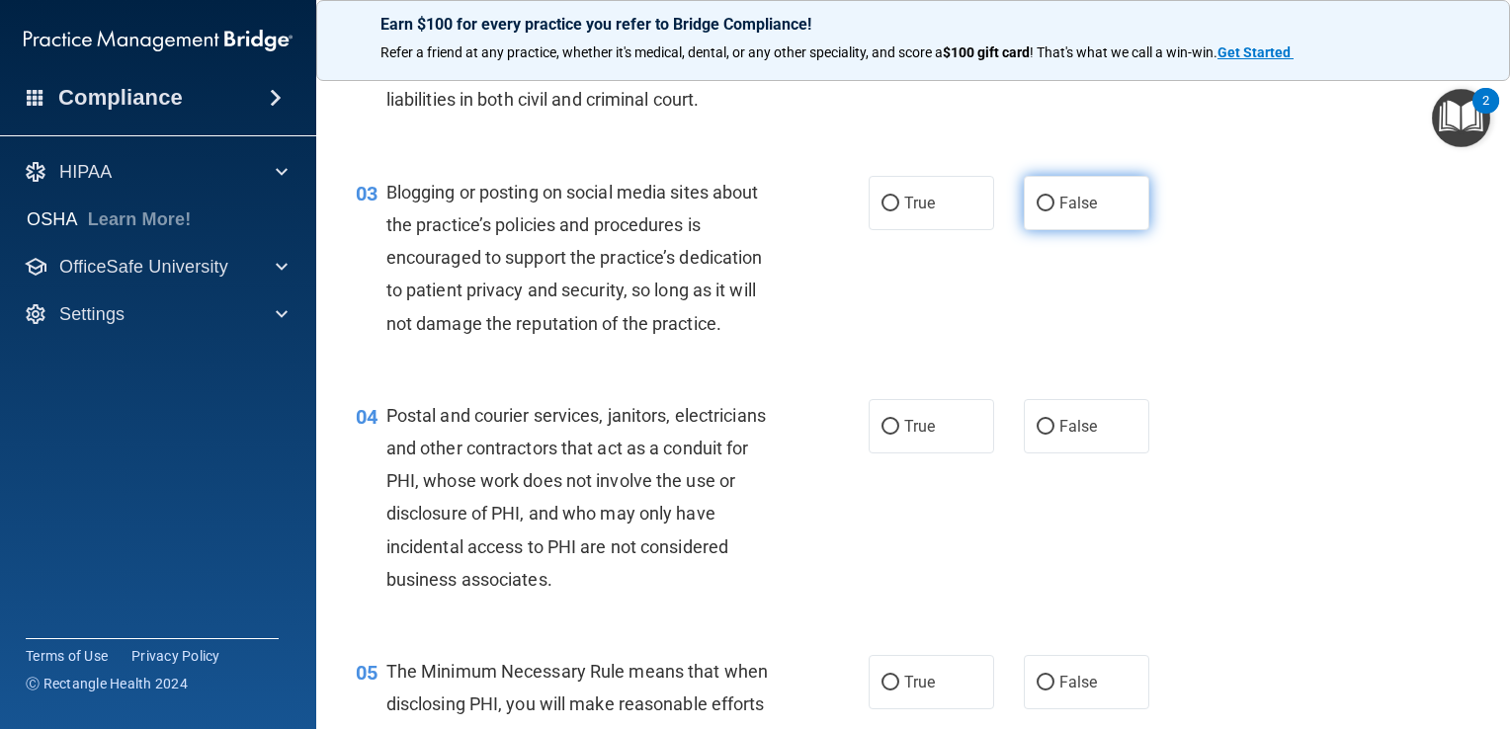
click at [1044, 230] on label "False" at bounding box center [1085, 203] width 125 height 54
click at [1044, 211] on input "False" at bounding box center [1045, 204] width 18 height 15
radio input "true"
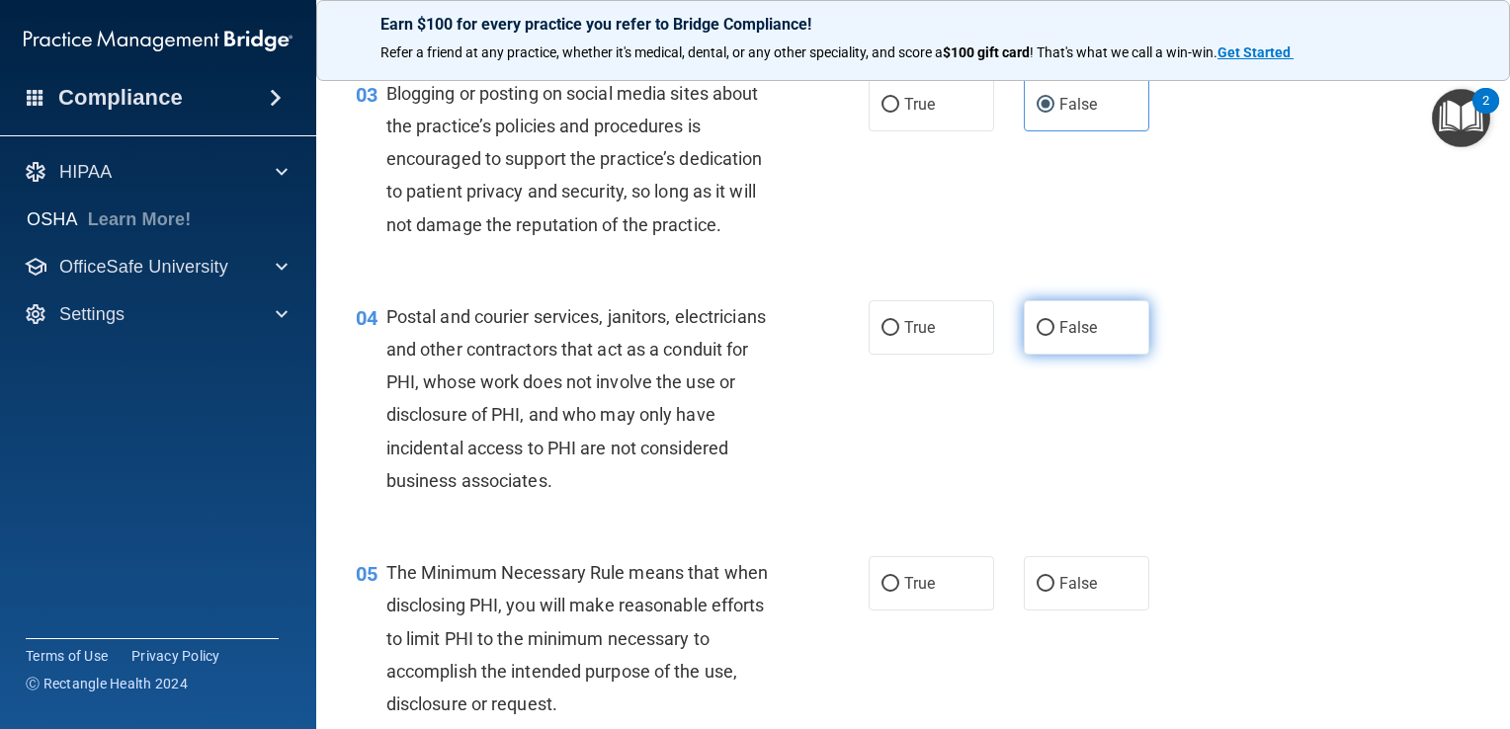
scroll to position [494, 0]
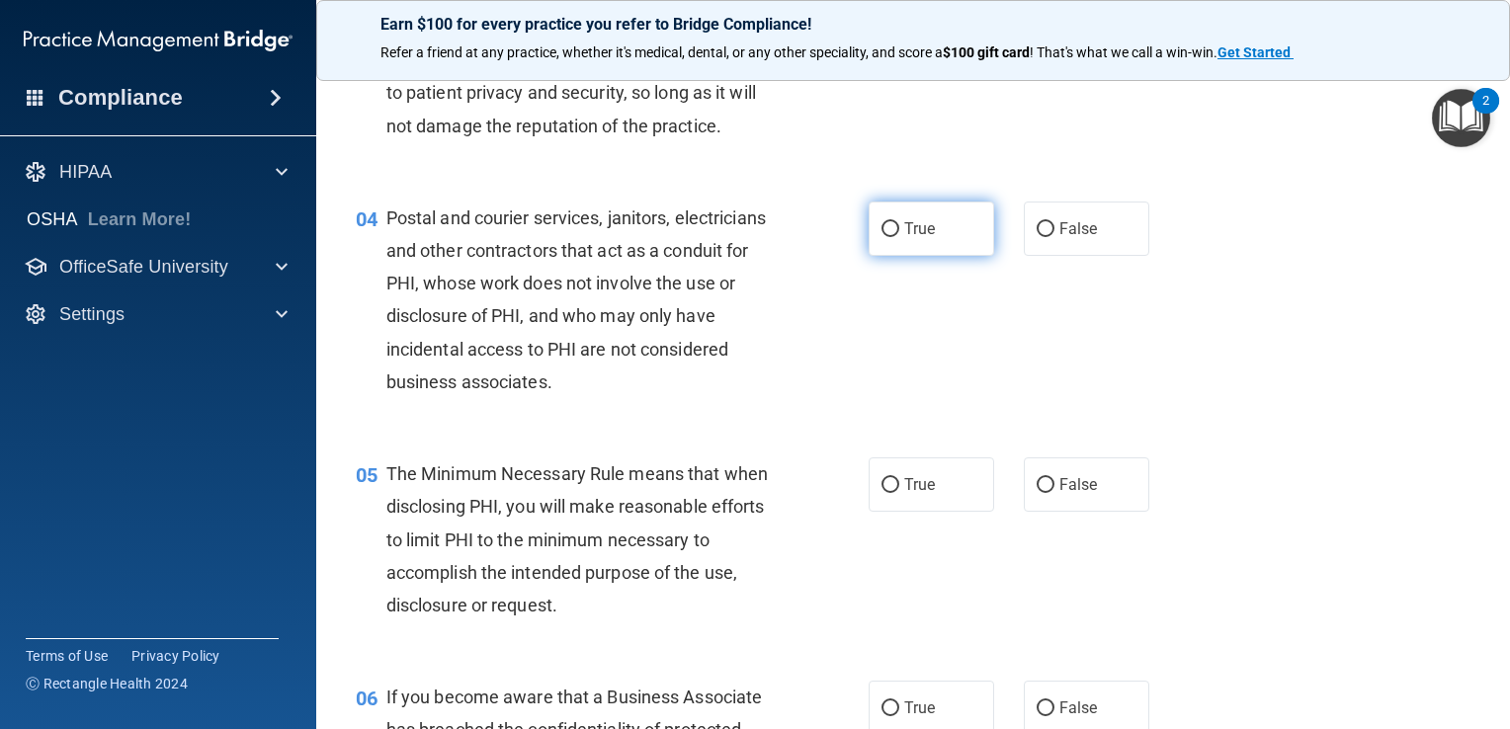
click at [940, 256] on label "True" at bounding box center [930, 229] width 125 height 54
click at [899, 237] on input "True" at bounding box center [890, 229] width 18 height 15
radio input "true"
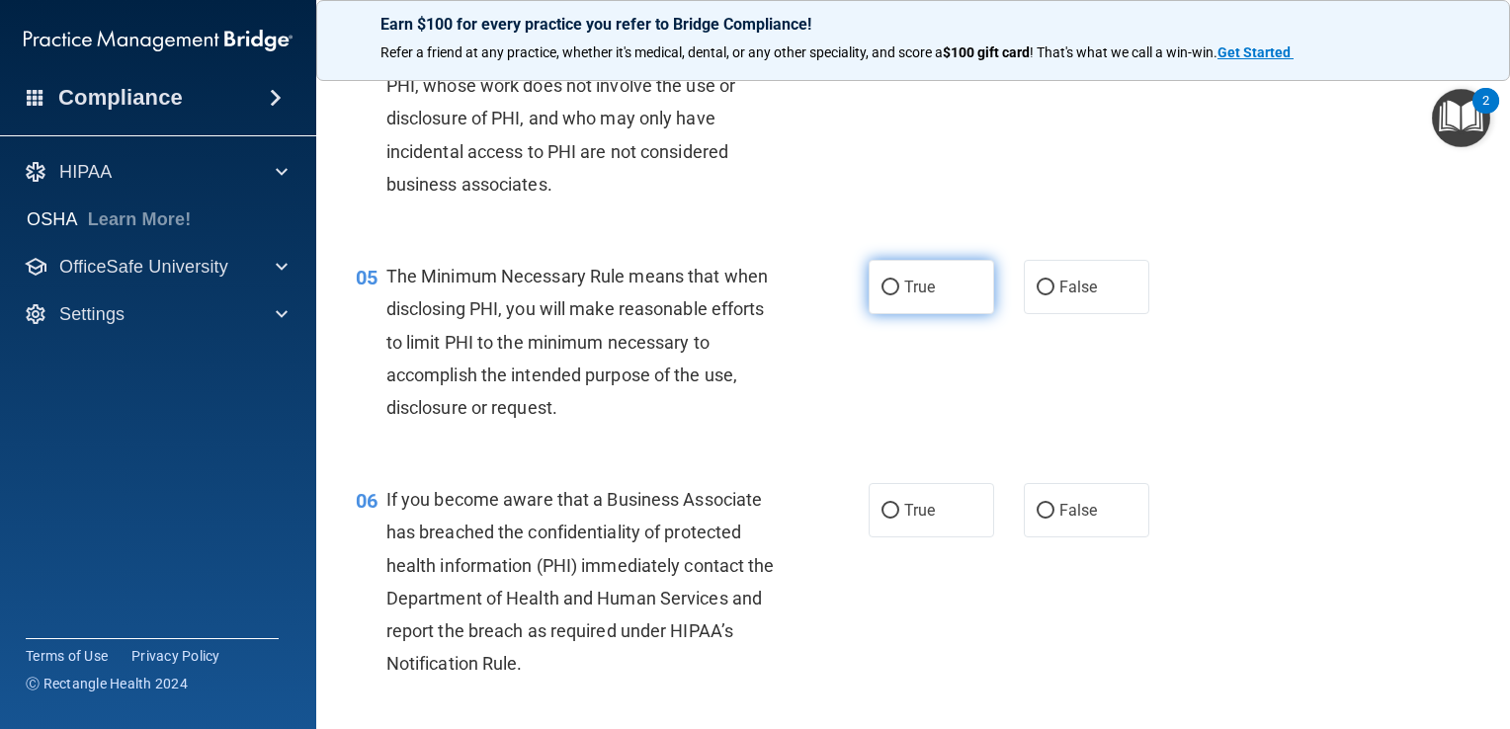
click at [937, 314] on label "True" at bounding box center [930, 287] width 125 height 54
click at [899, 295] on input "True" at bounding box center [890, 288] width 18 height 15
radio input "true"
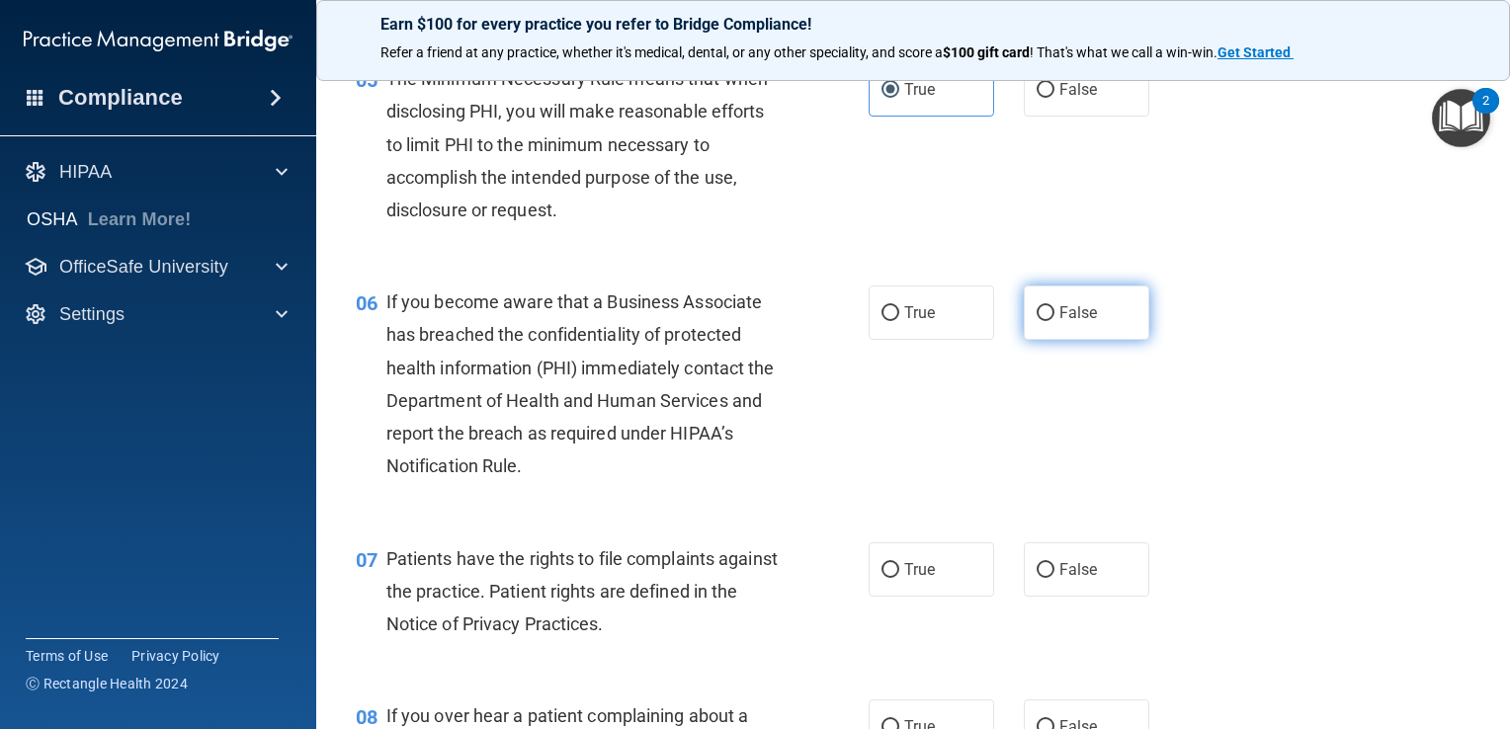
click at [1079, 322] on span "False" at bounding box center [1078, 312] width 39 height 19
click at [1054, 321] on input "False" at bounding box center [1045, 313] width 18 height 15
radio input "true"
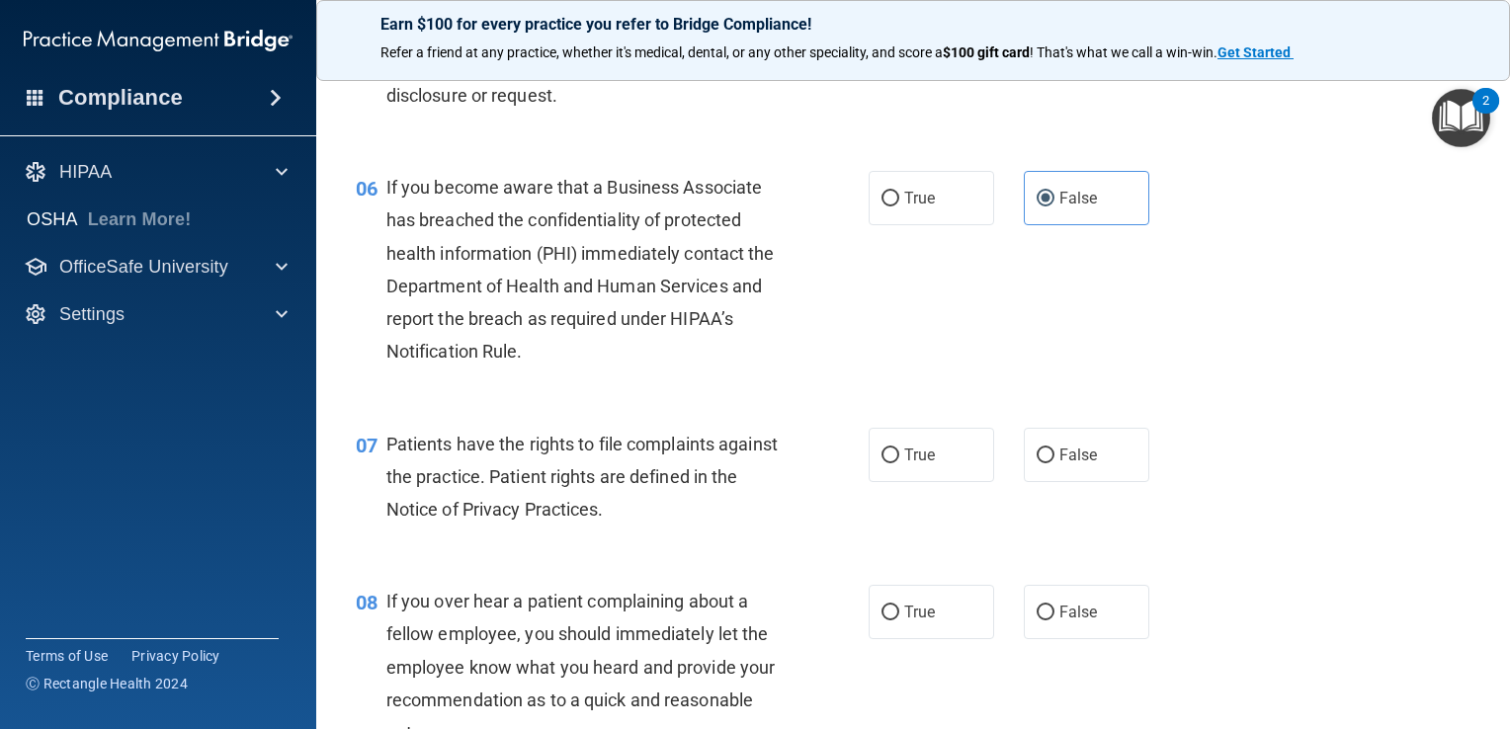
scroll to position [1185, 0]
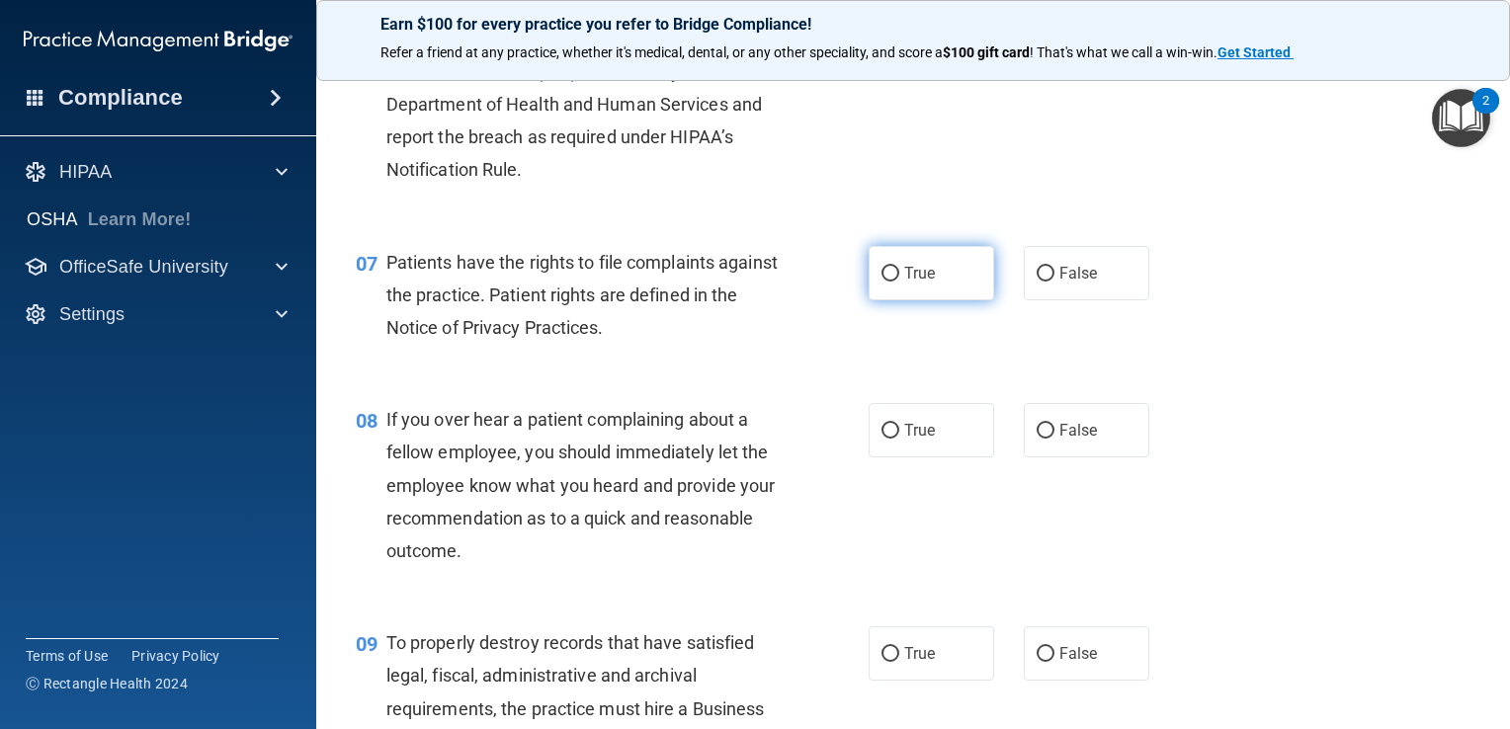
click at [893, 298] on label "True" at bounding box center [930, 273] width 125 height 54
click at [893, 282] on input "True" at bounding box center [890, 274] width 18 height 15
radio input "true"
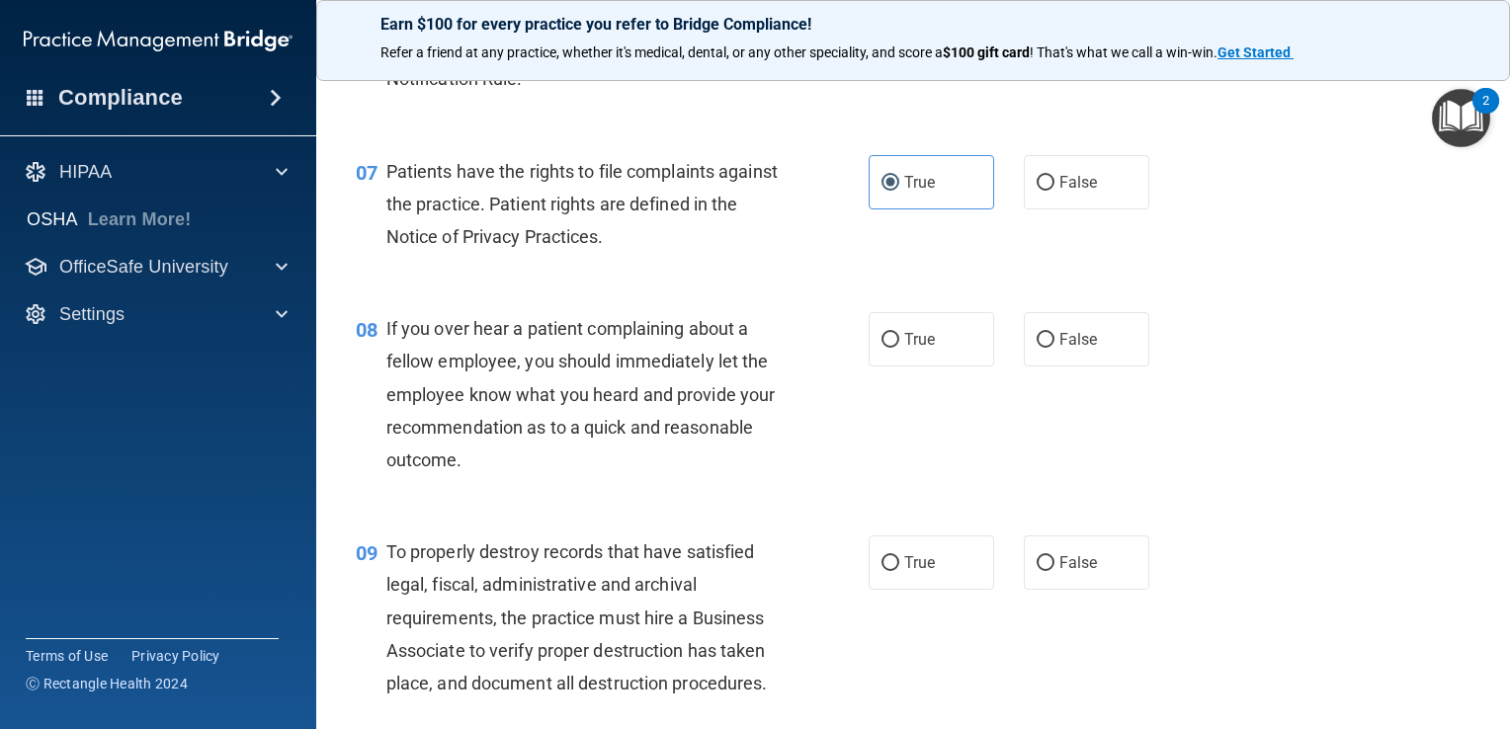
scroll to position [1383, 0]
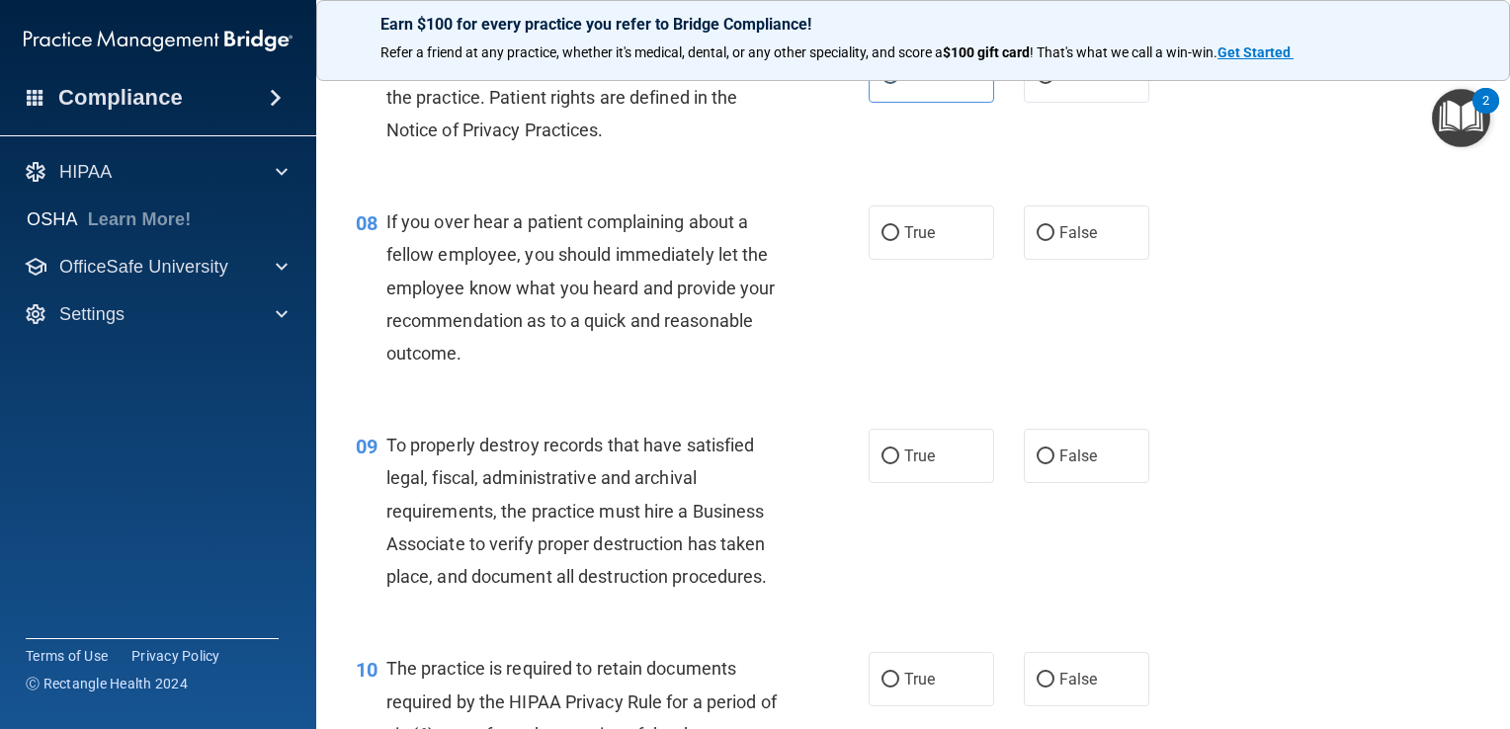
click at [1145, 260] on div "True False" at bounding box center [1018, 232] width 301 height 54
click at [1101, 260] on label "False" at bounding box center [1085, 232] width 125 height 54
click at [1054, 241] on input "False" at bounding box center [1045, 233] width 18 height 15
radio input "true"
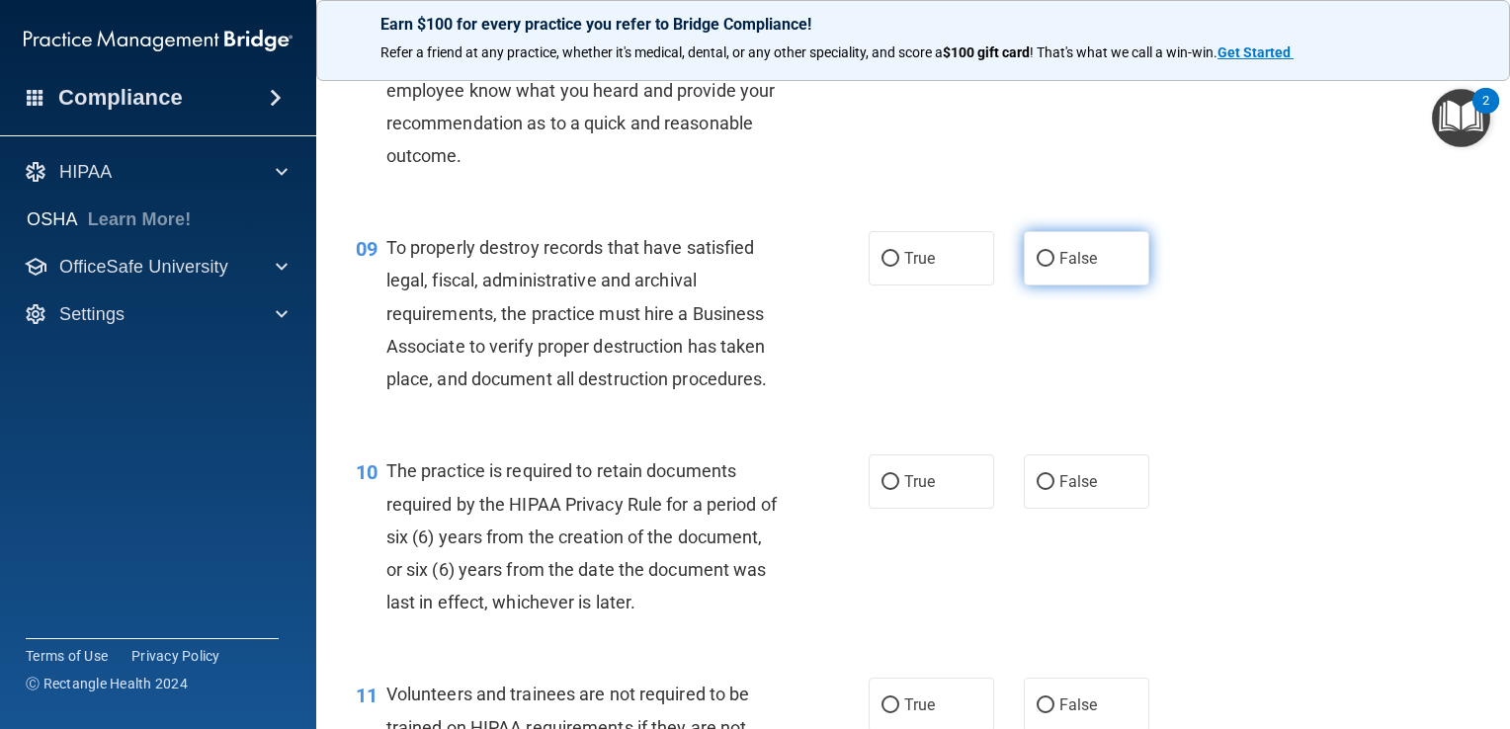
click at [1102, 286] on label "False" at bounding box center [1085, 258] width 125 height 54
click at [1054, 267] on input "False" at bounding box center [1045, 259] width 18 height 15
radio input "true"
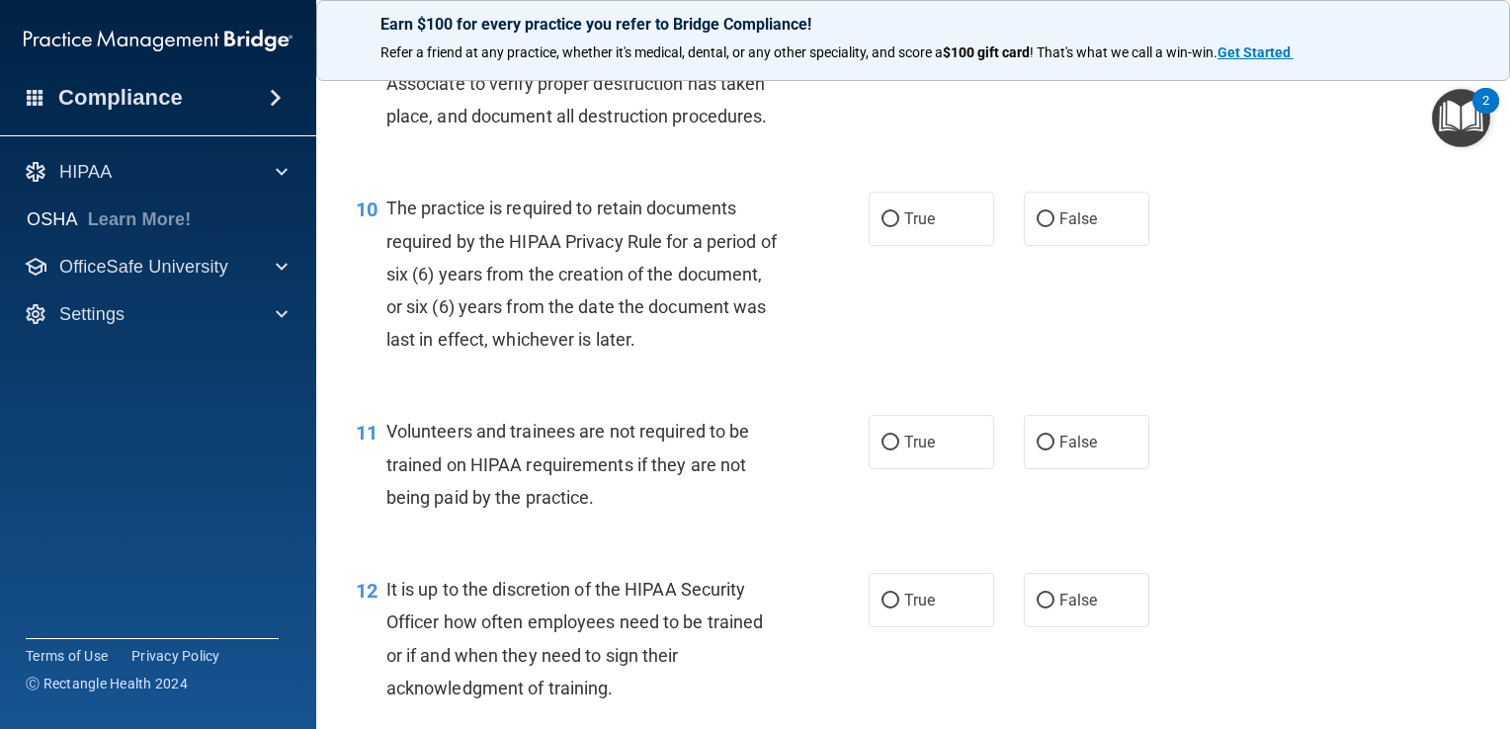
scroll to position [1877, 0]
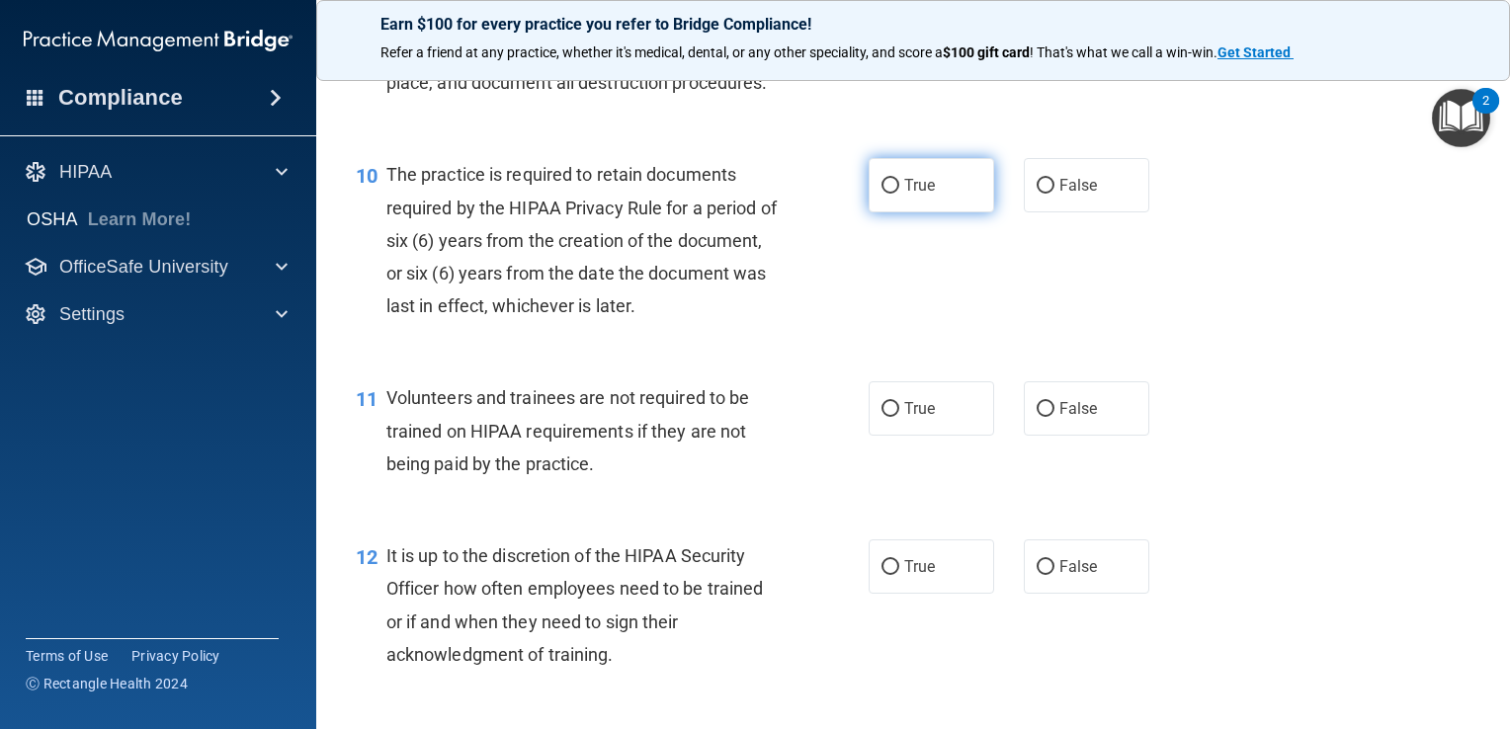
click at [944, 212] on label "True" at bounding box center [930, 185] width 125 height 54
click at [899, 194] on input "True" at bounding box center [890, 186] width 18 height 15
radio input "true"
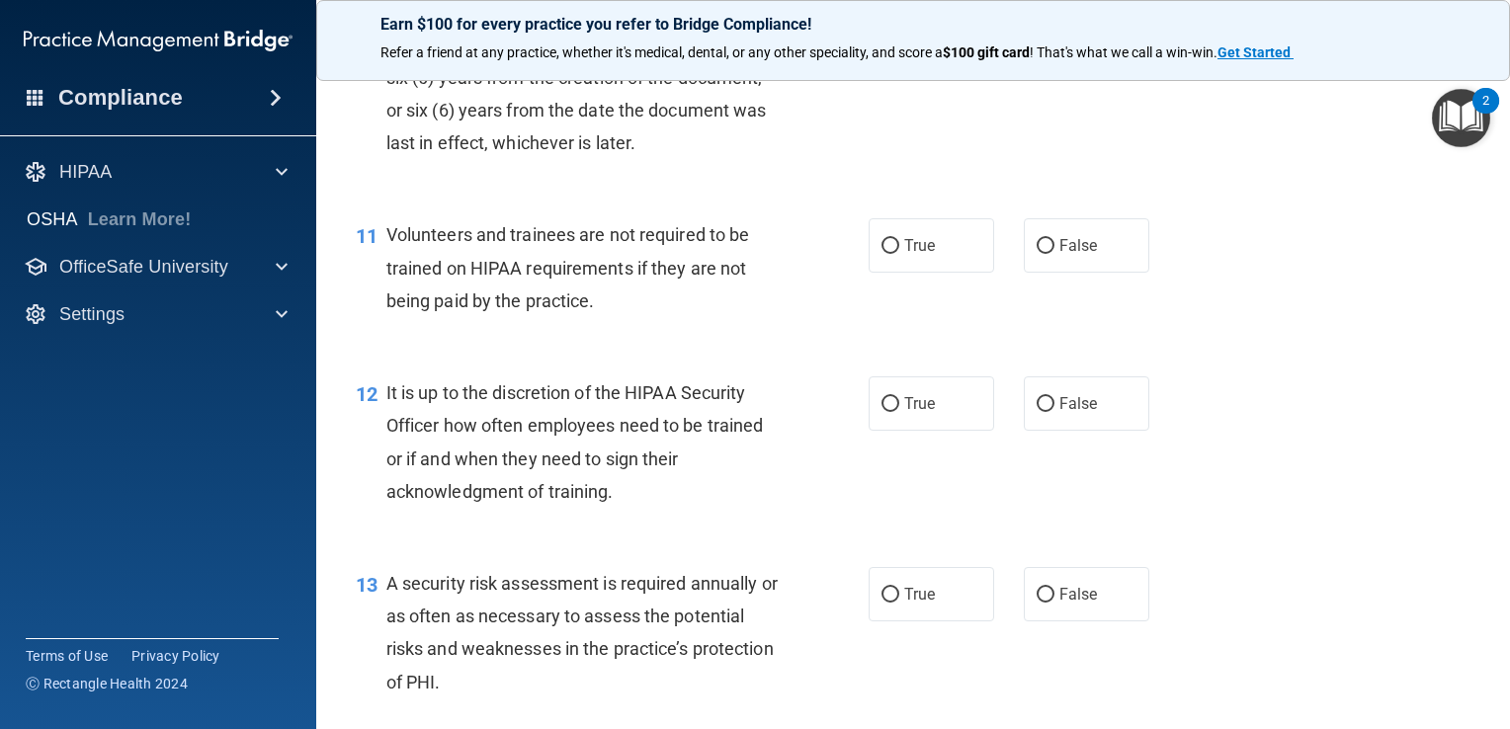
scroll to position [2075, 0]
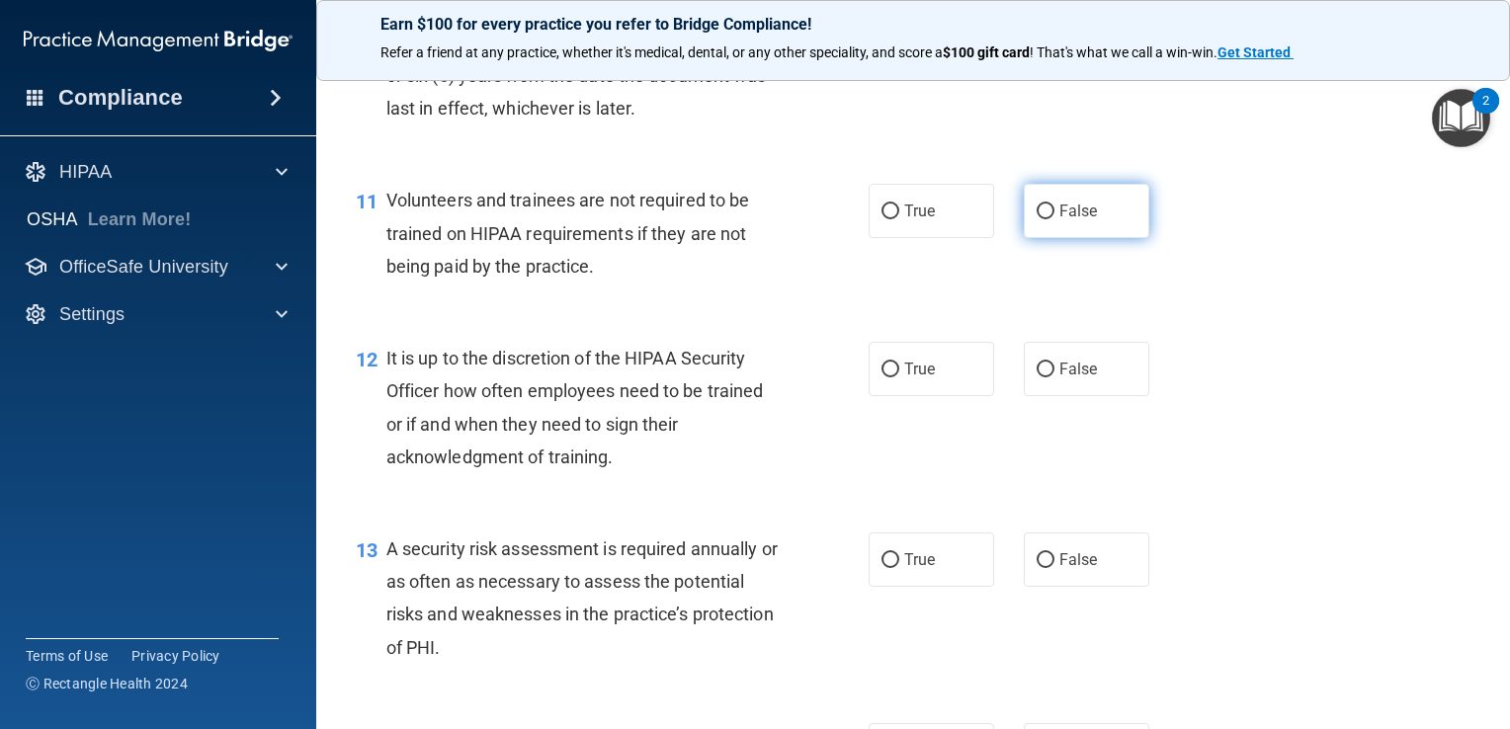
click at [1099, 238] on label "False" at bounding box center [1085, 211] width 125 height 54
click at [1054, 219] on input "False" at bounding box center [1045, 211] width 18 height 15
radio input "true"
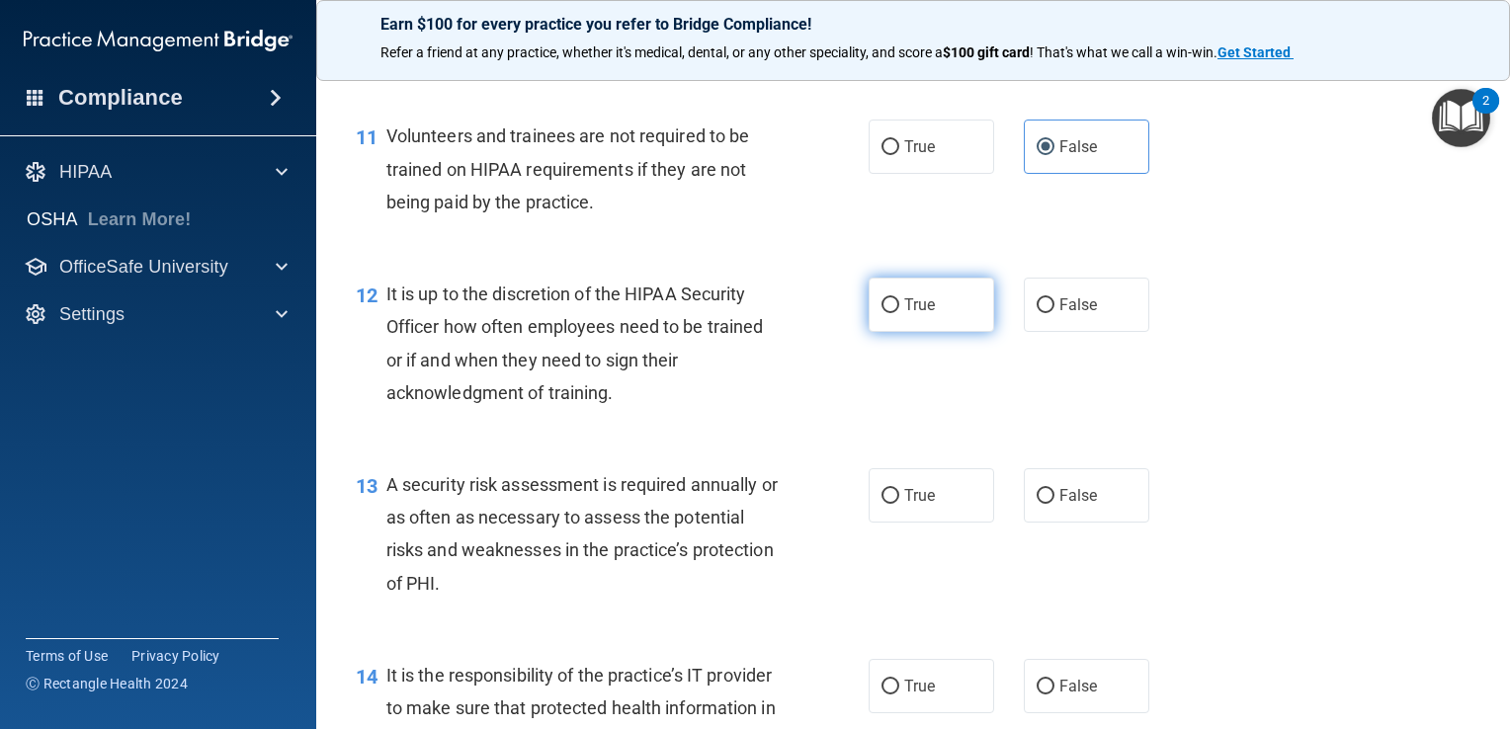
scroll to position [2173, 0]
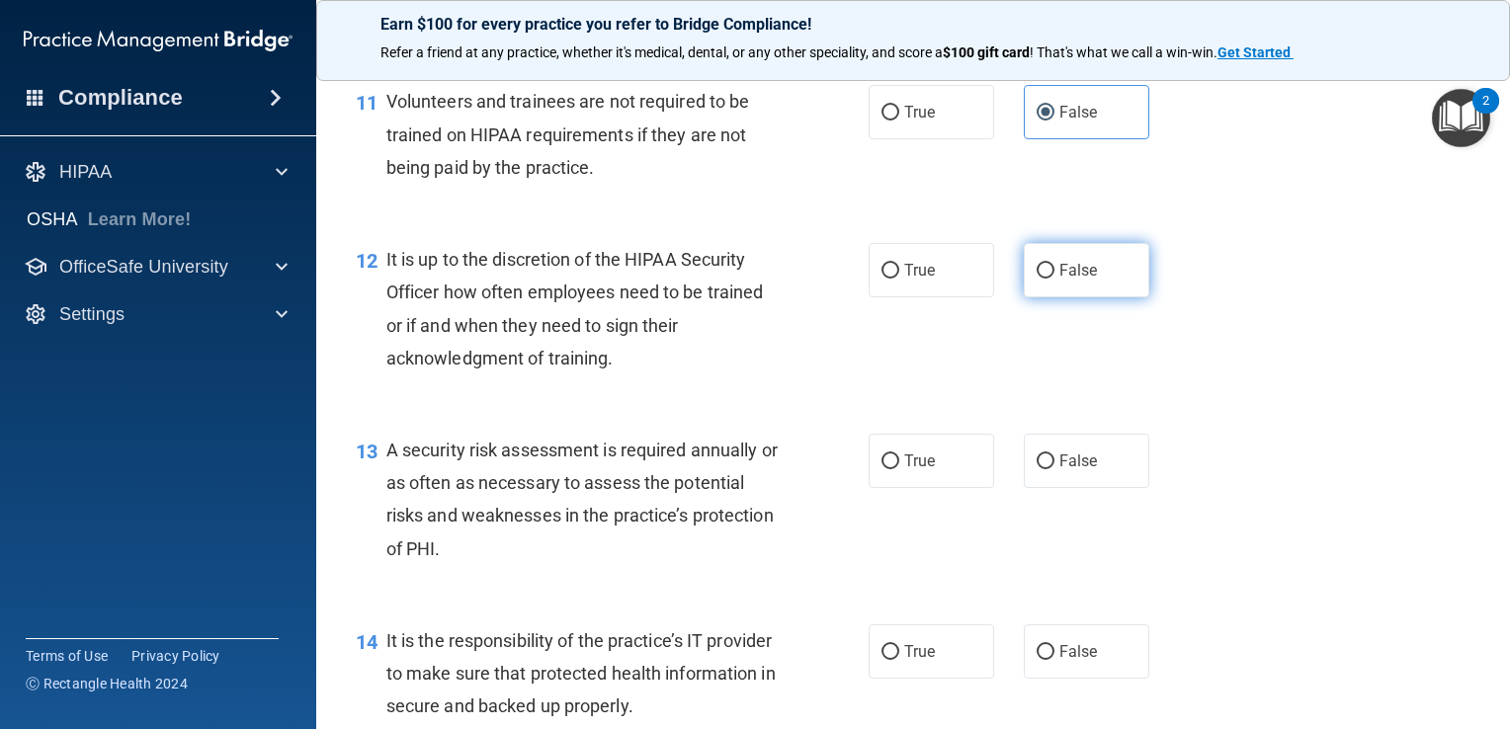
click at [1106, 297] on label "False" at bounding box center [1085, 270] width 125 height 54
click at [1054, 279] on input "False" at bounding box center [1045, 271] width 18 height 15
radio input "true"
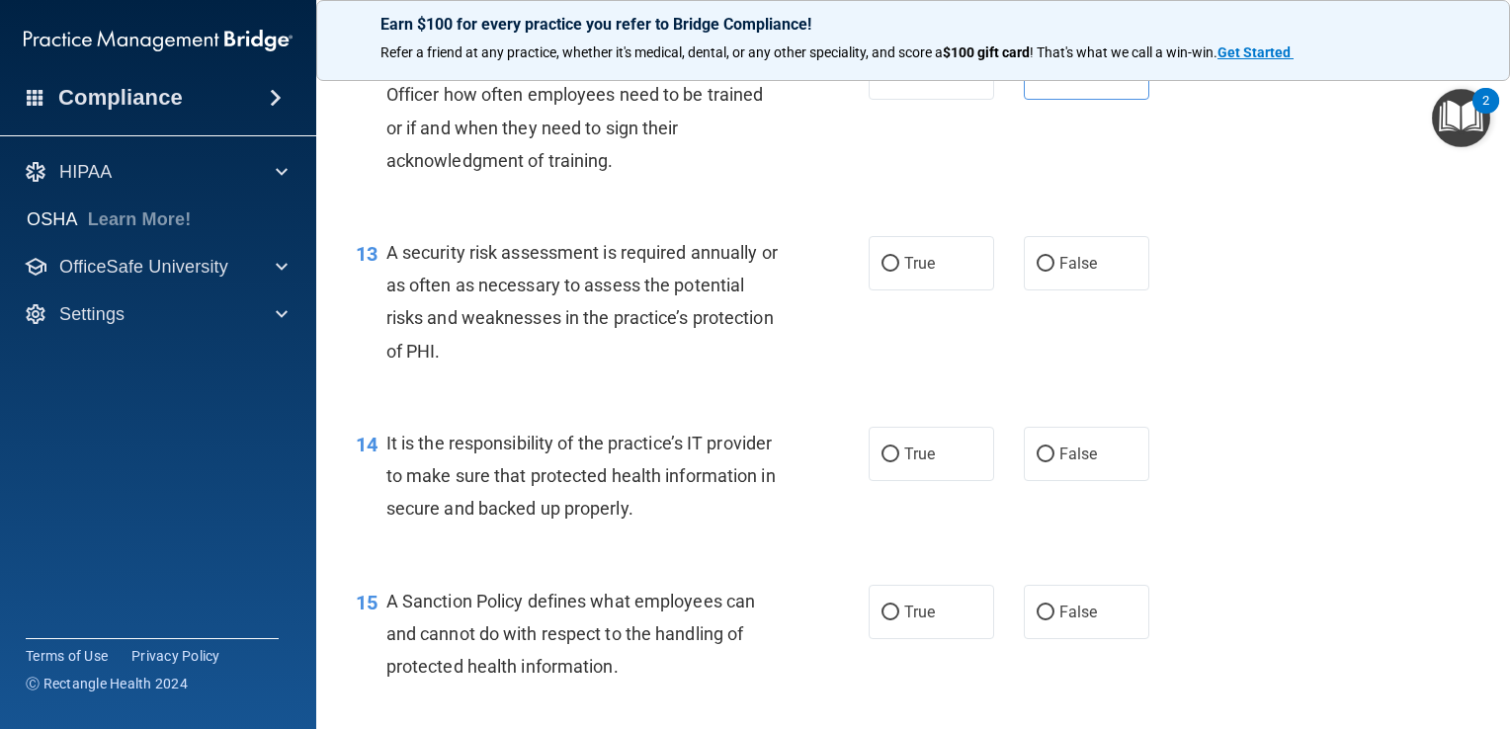
scroll to position [2470, 0]
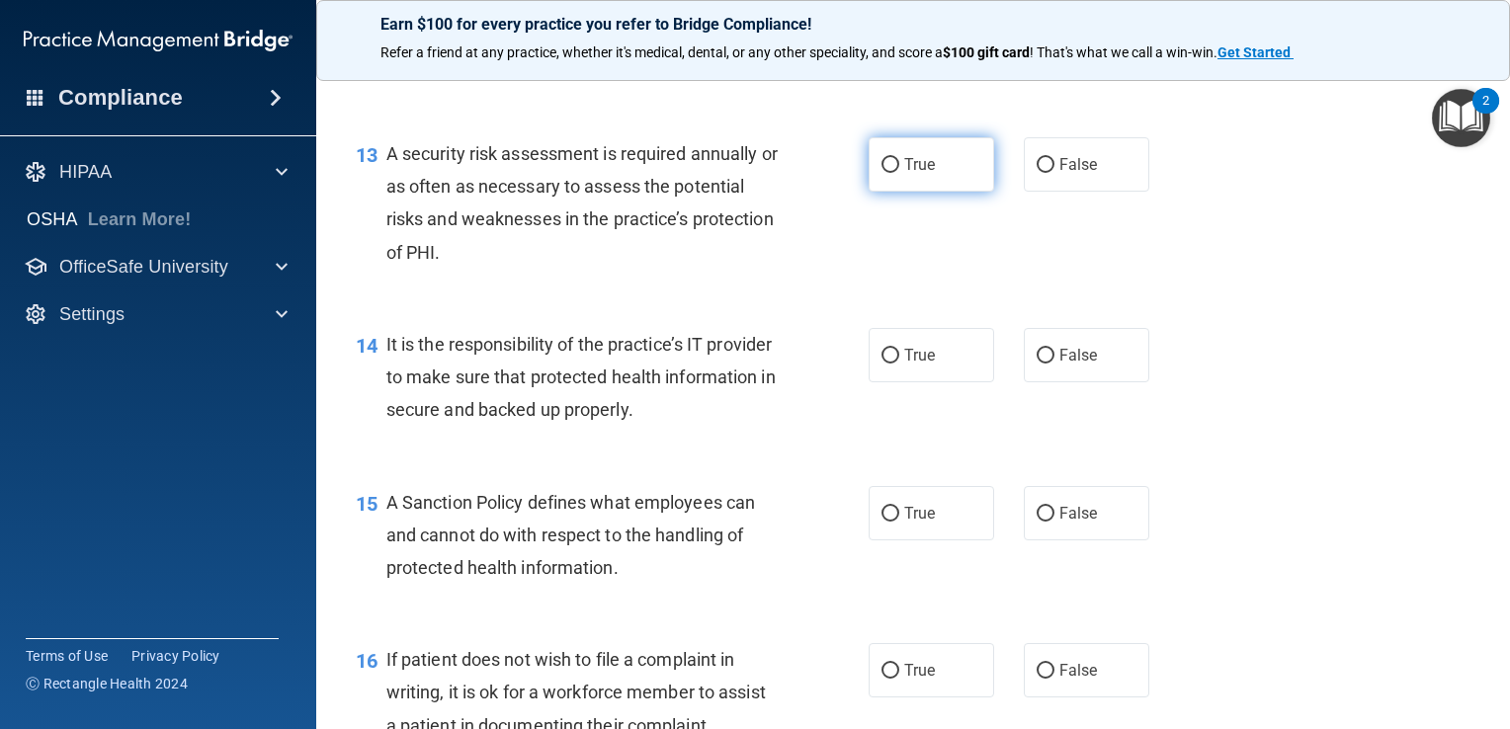
click at [927, 174] on span "True" at bounding box center [919, 164] width 31 height 19
click at [899, 173] on input "True" at bounding box center [890, 165] width 18 height 15
radio input "true"
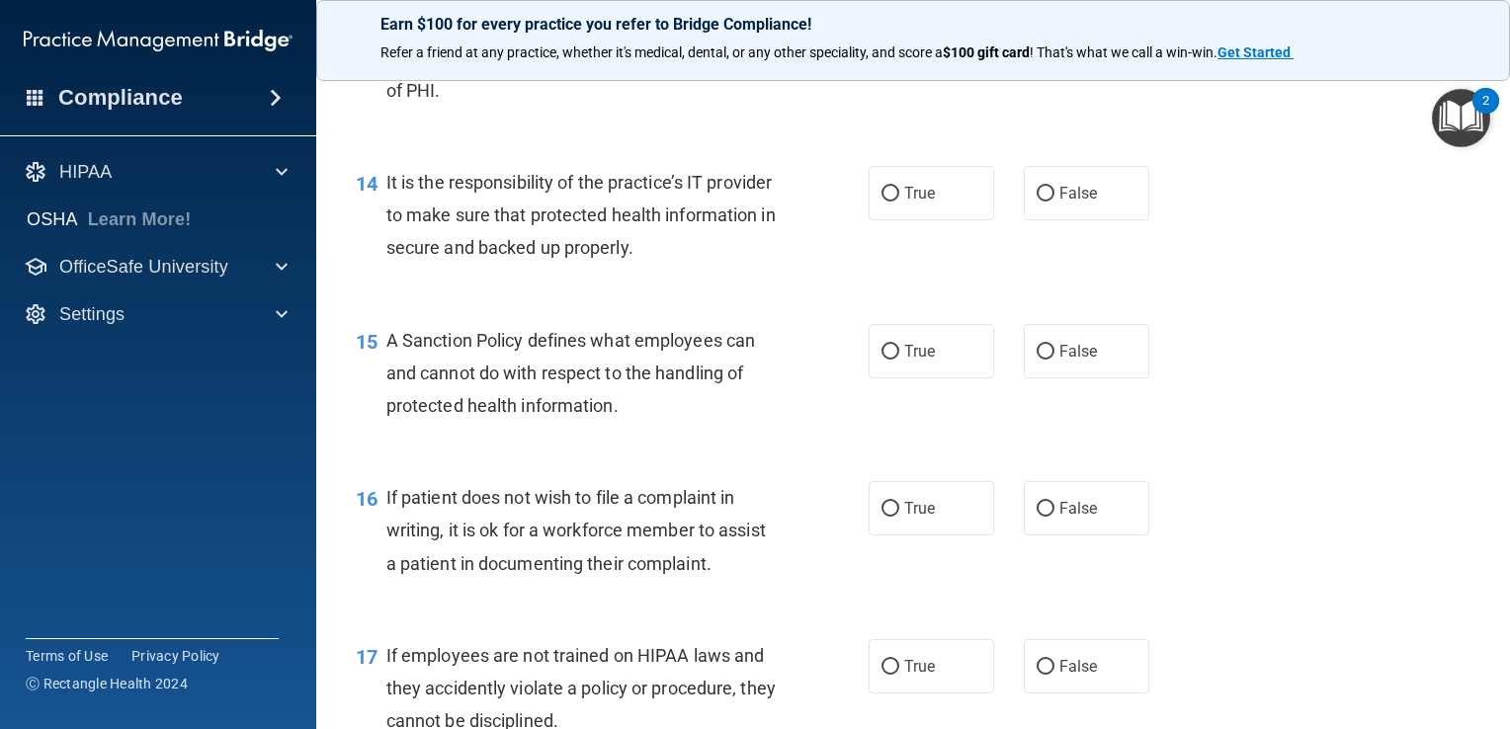
scroll to position [2667, 0]
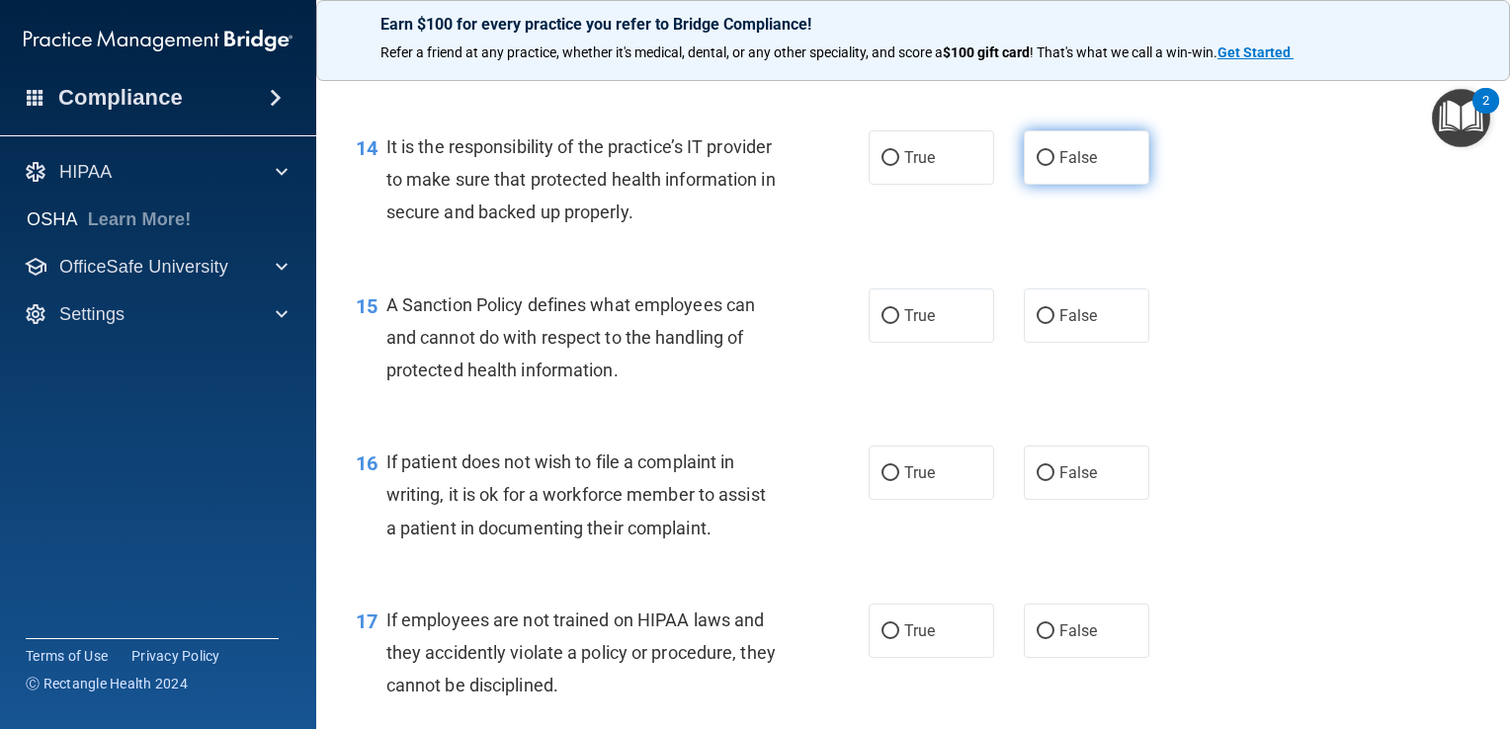
click at [1121, 185] on label "False" at bounding box center [1085, 157] width 125 height 54
click at [1054, 166] on input "False" at bounding box center [1045, 158] width 18 height 15
radio input "true"
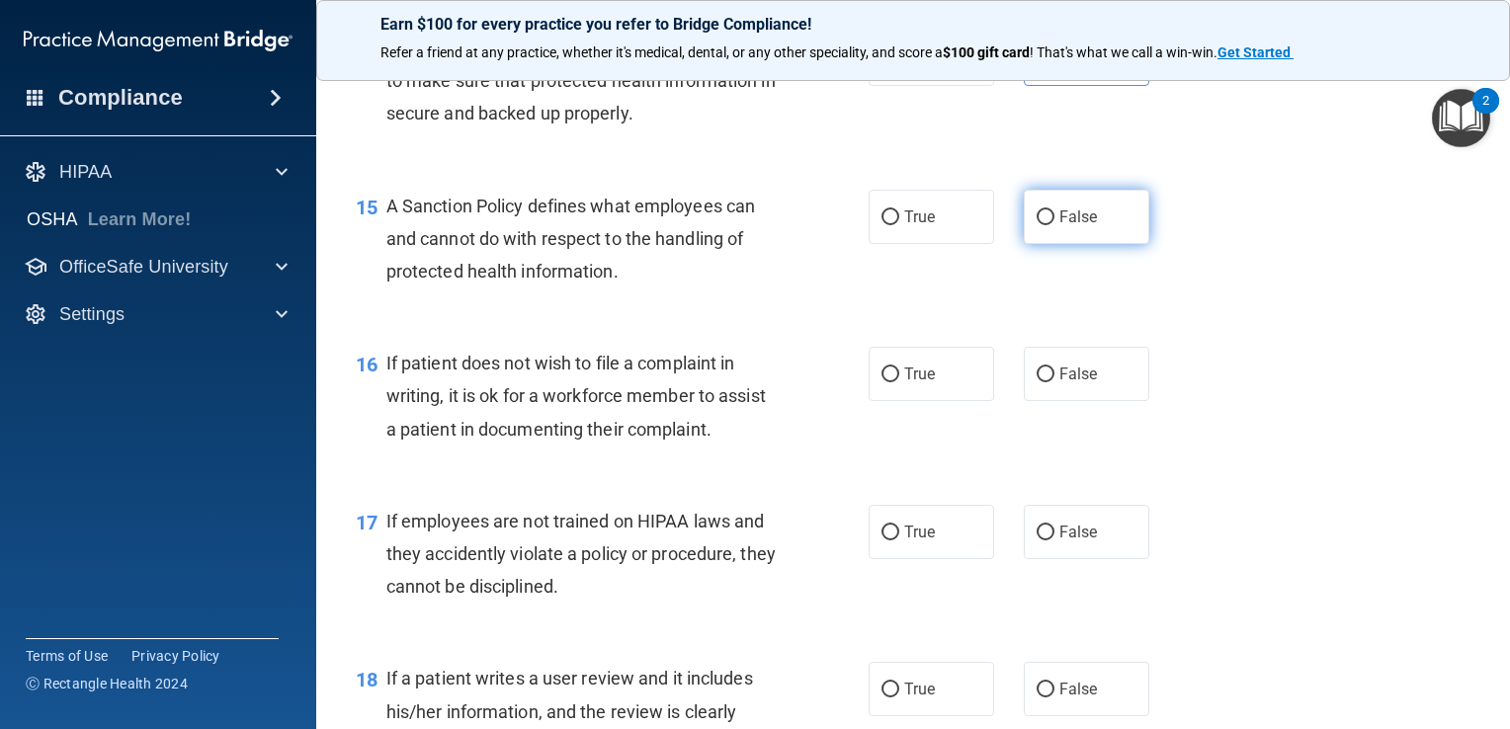
click at [1042, 225] on input "False" at bounding box center [1045, 217] width 18 height 15
radio input "true"
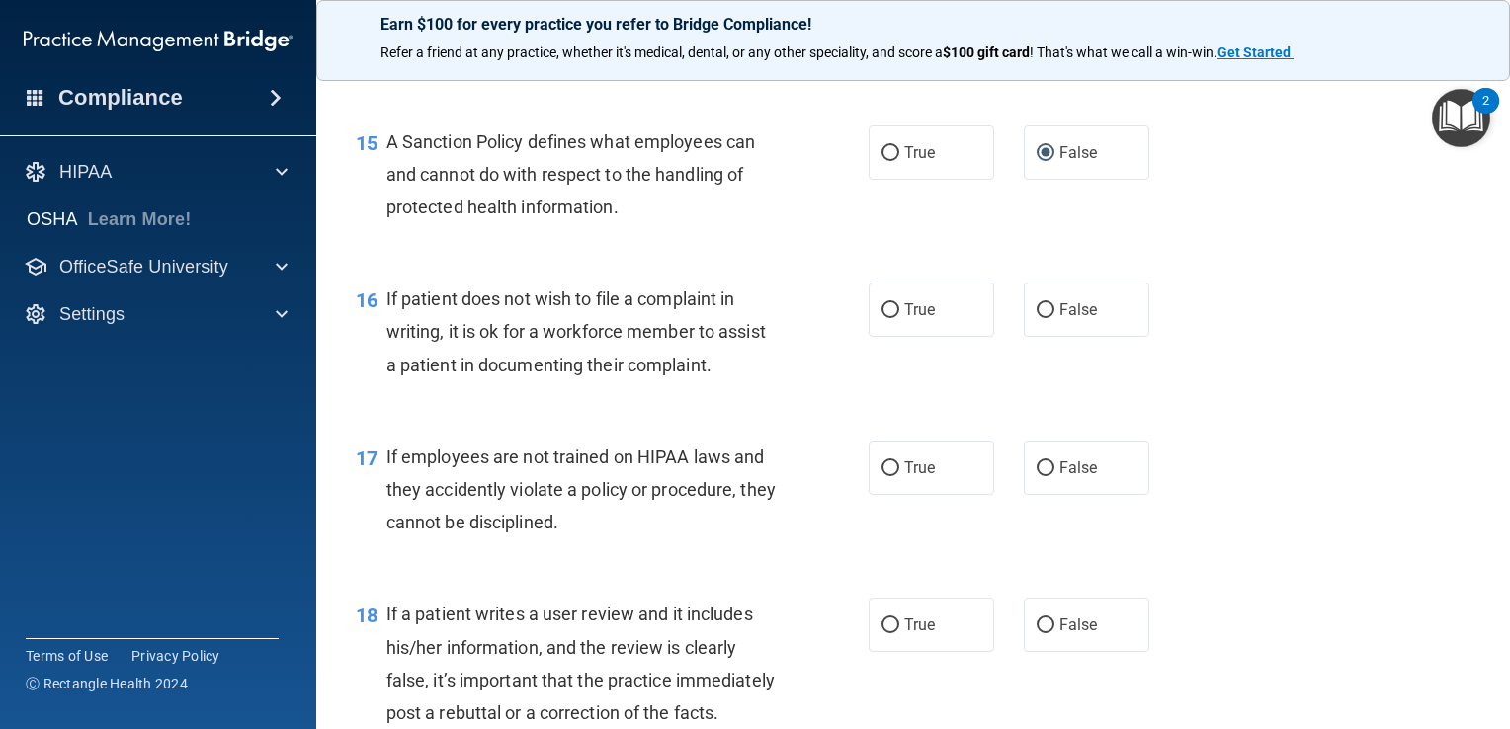
scroll to position [2865, 0]
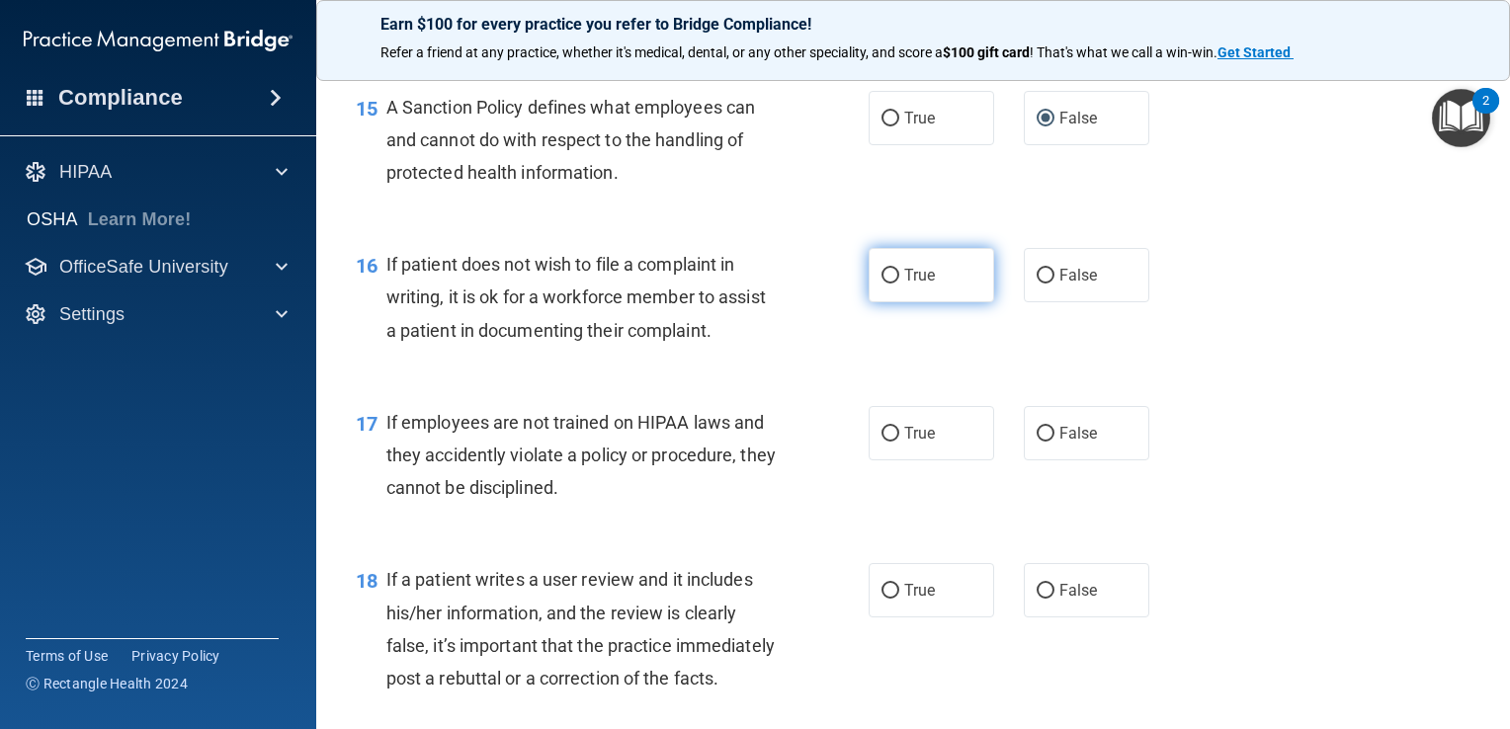
click at [952, 302] on label "True" at bounding box center [930, 275] width 125 height 54
click at [899, 284] on input "True" at bounding box center [890, 276] width 18 height 15
radio input "true"
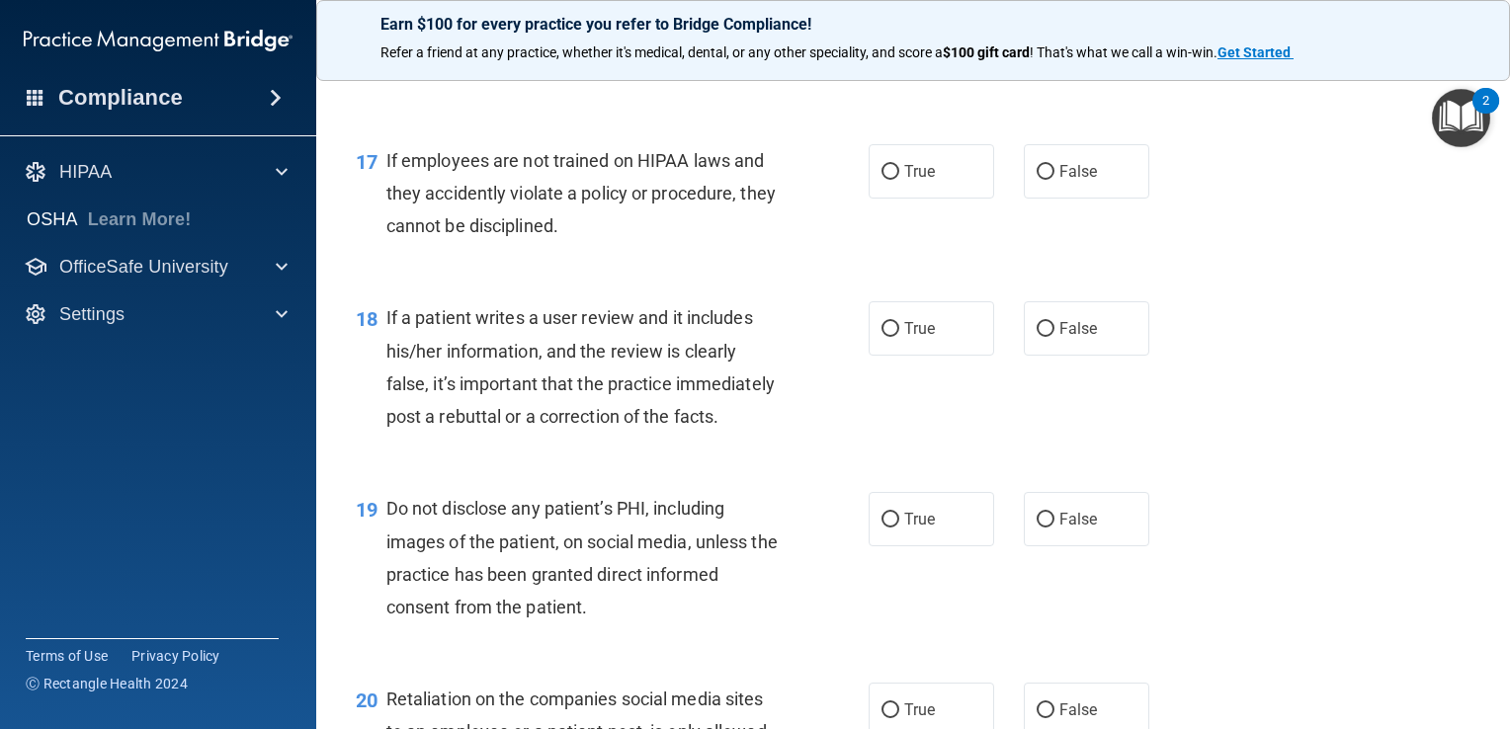
scroll to position [3161, 0]
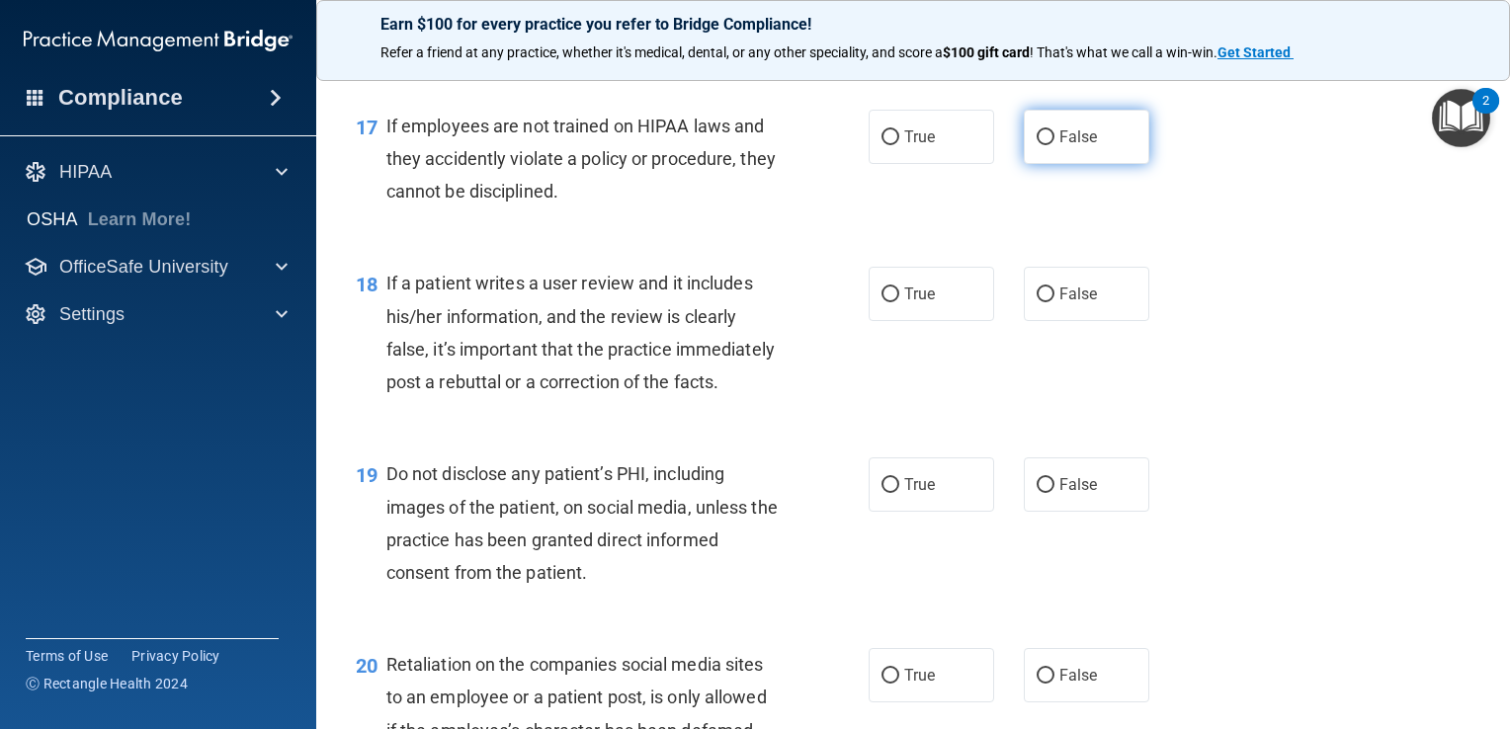
click at [1071, 156] on label "False" at bounding box center [1085, 137] width 125 height 54
click at [1054, 145] on input "False" at bounding box center [1045, 137] width 18 height 15
radio input "true"
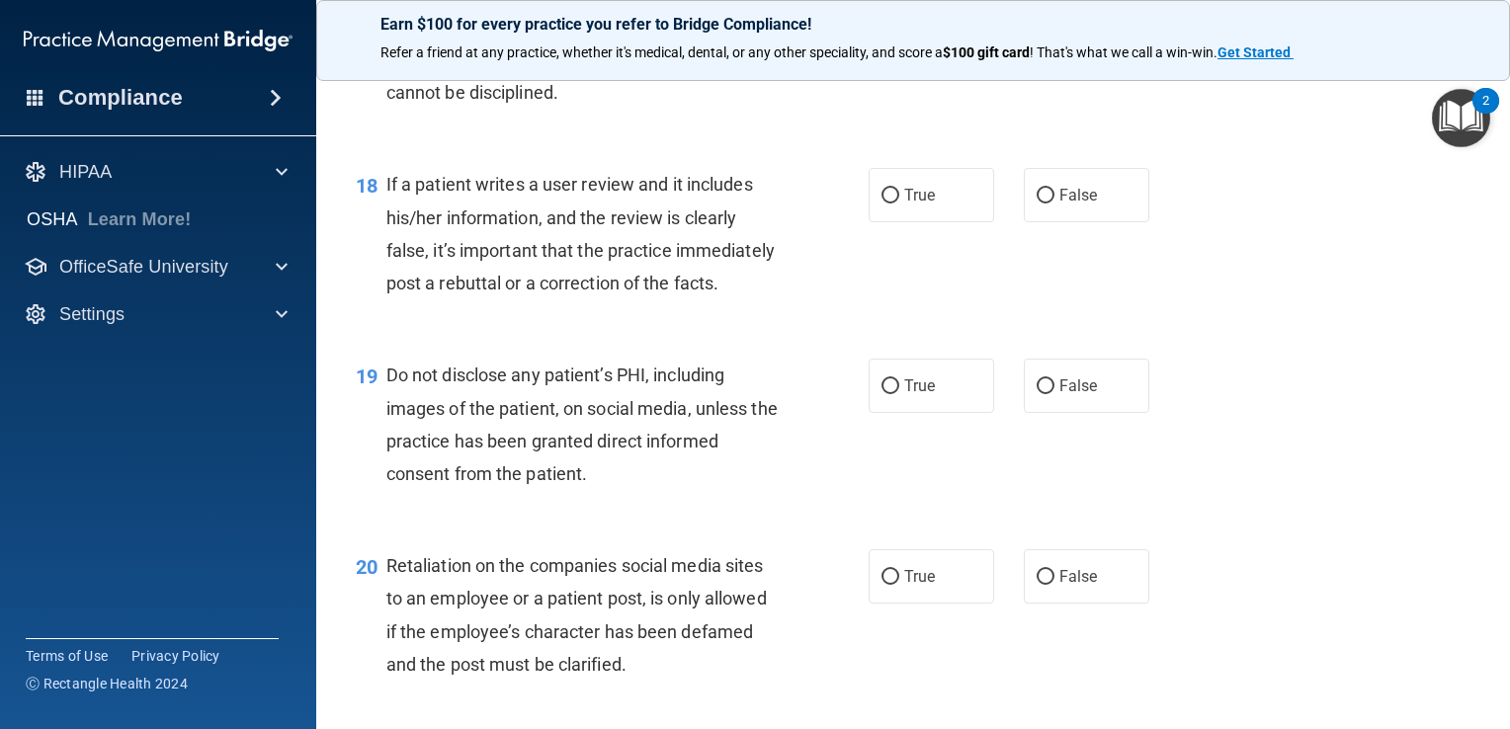
click at [766, 299] on div "If a patient writes a user review and it includes his/her information, and the …" at bounding box center [589, 233] width 407 height 131
click at [1083, 204] on span "False" at bounding box center [1078, 195] width 39 height 19
click at [1054, 204] on input "False" at bounding box center [1045, 196] width 18 height 15
radio input "true"
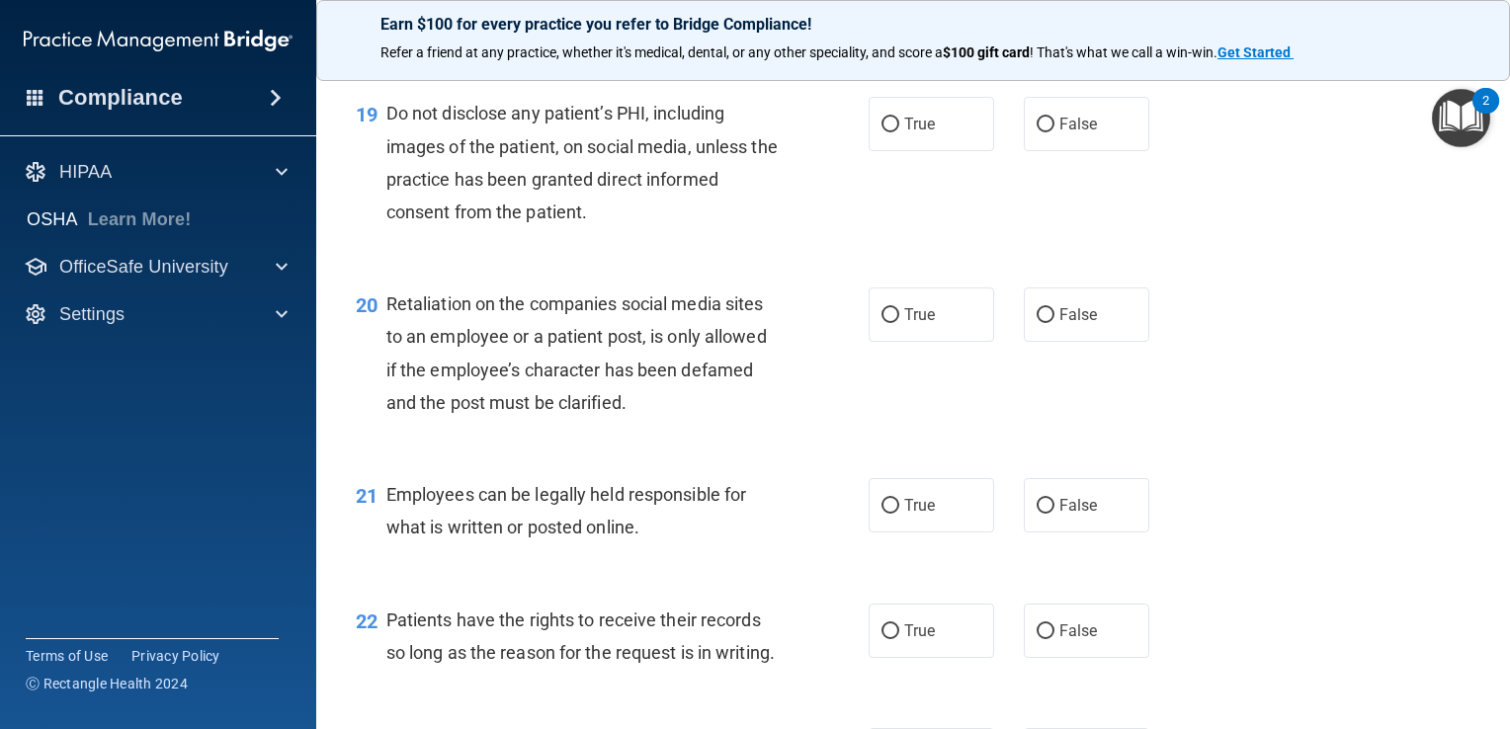
scroll to position [3556, 0]
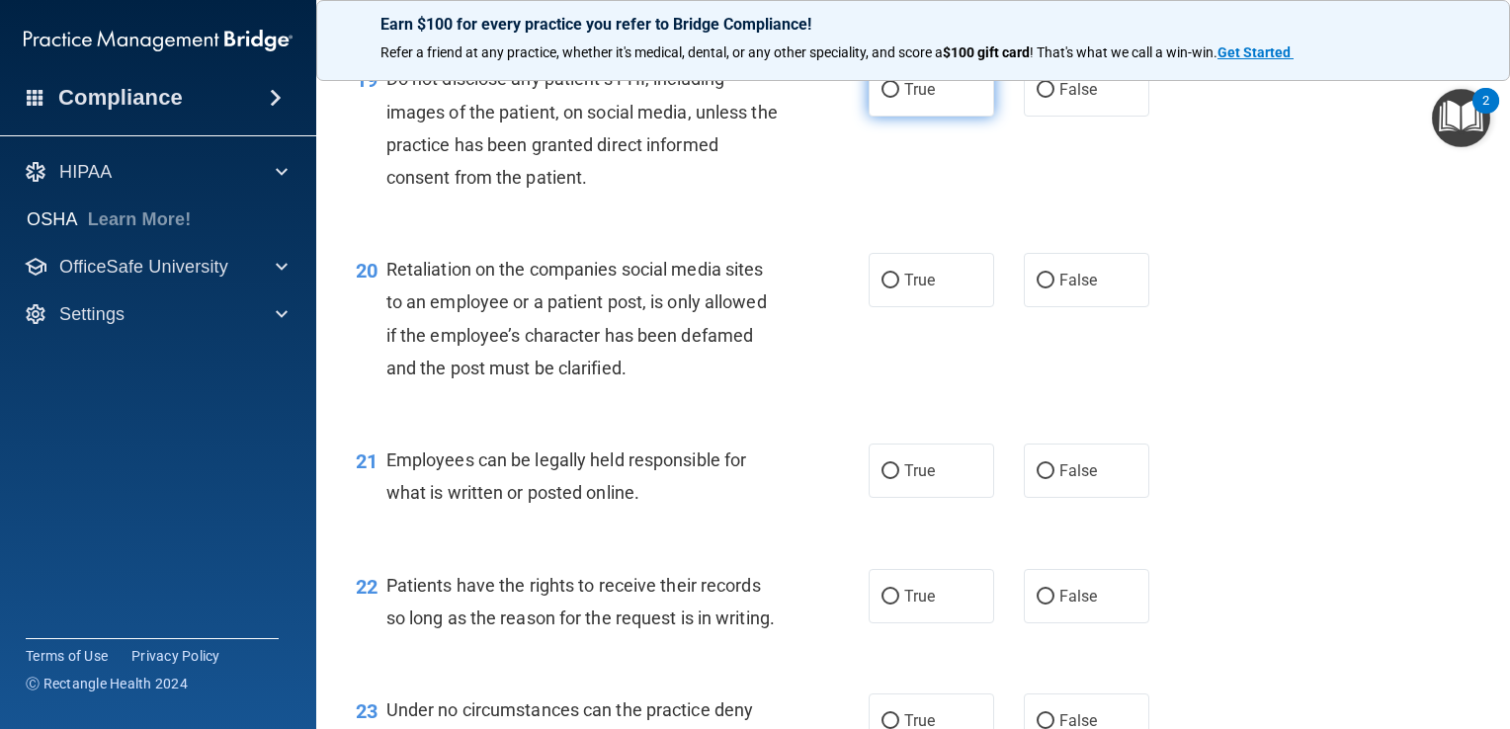
click at [924, 117] on label "True" at bounding box center [930, 89] width 125 height 54
click at [899, 98] on input "True" at bounding box center [890, 90] width 18 height 15
radio input "true"
click at [1061, 289] on span "False" at bounding box center [1078, 280] width 39 height 19
click at [1054, 288] on input "False" at bounding box center [1045, 281] width 18 height 15
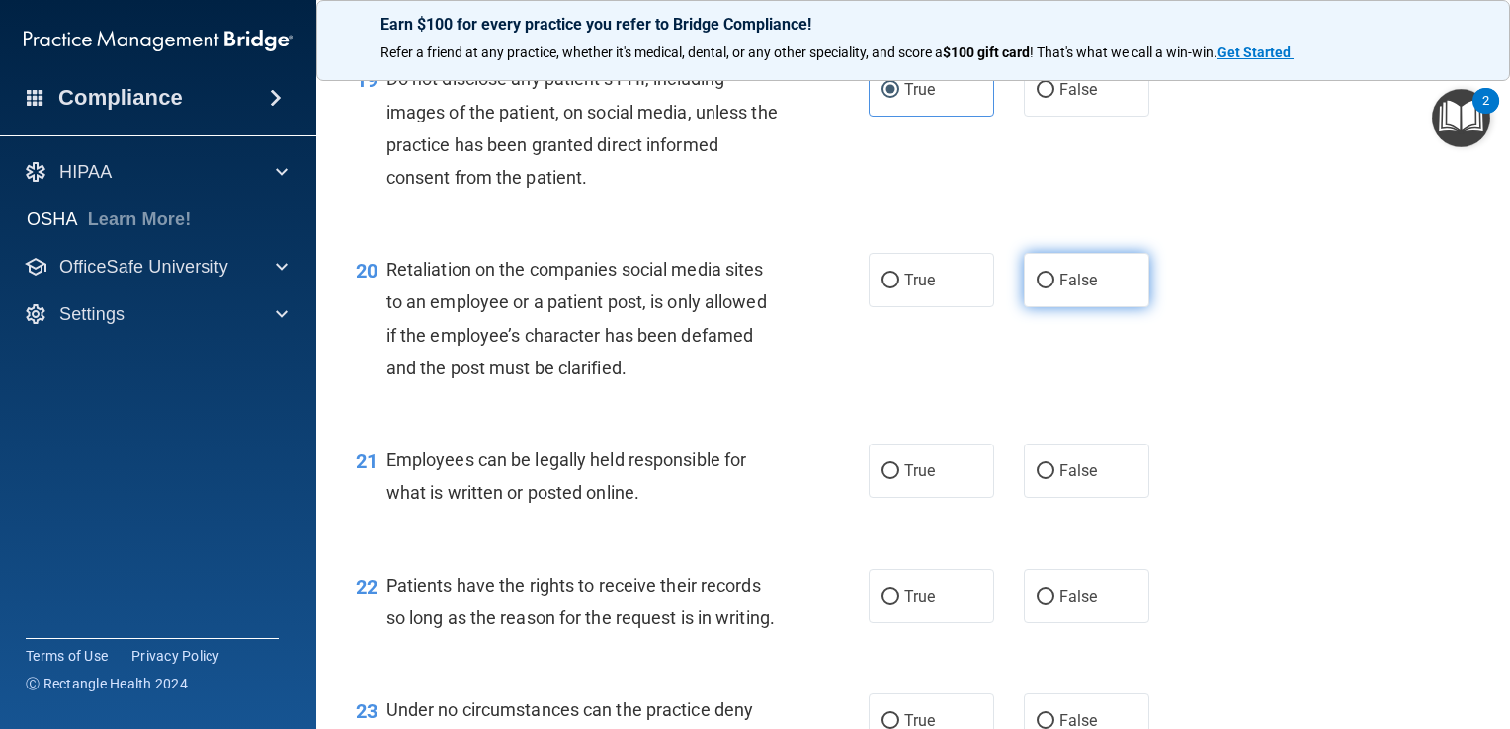
radio input "true"
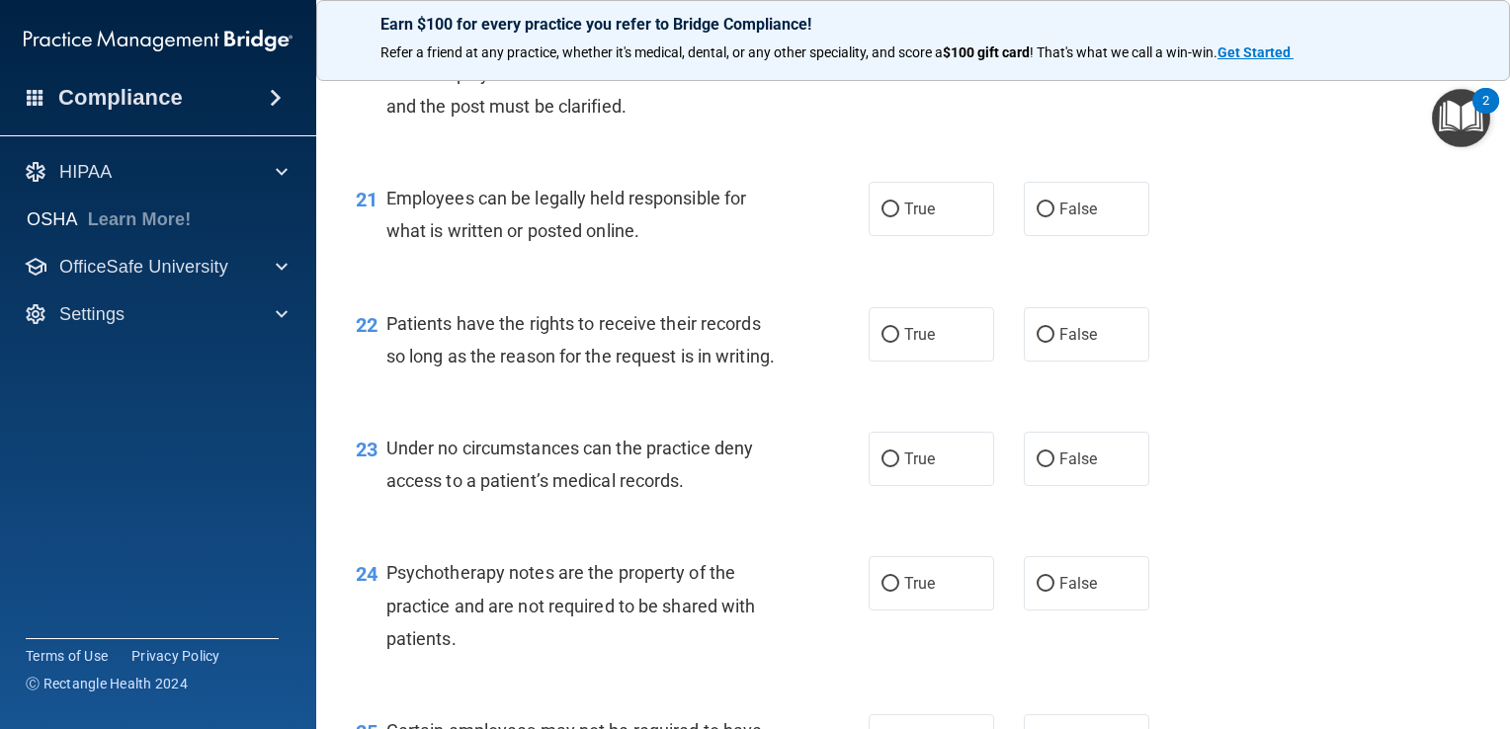
scroll to position [3853, 0]
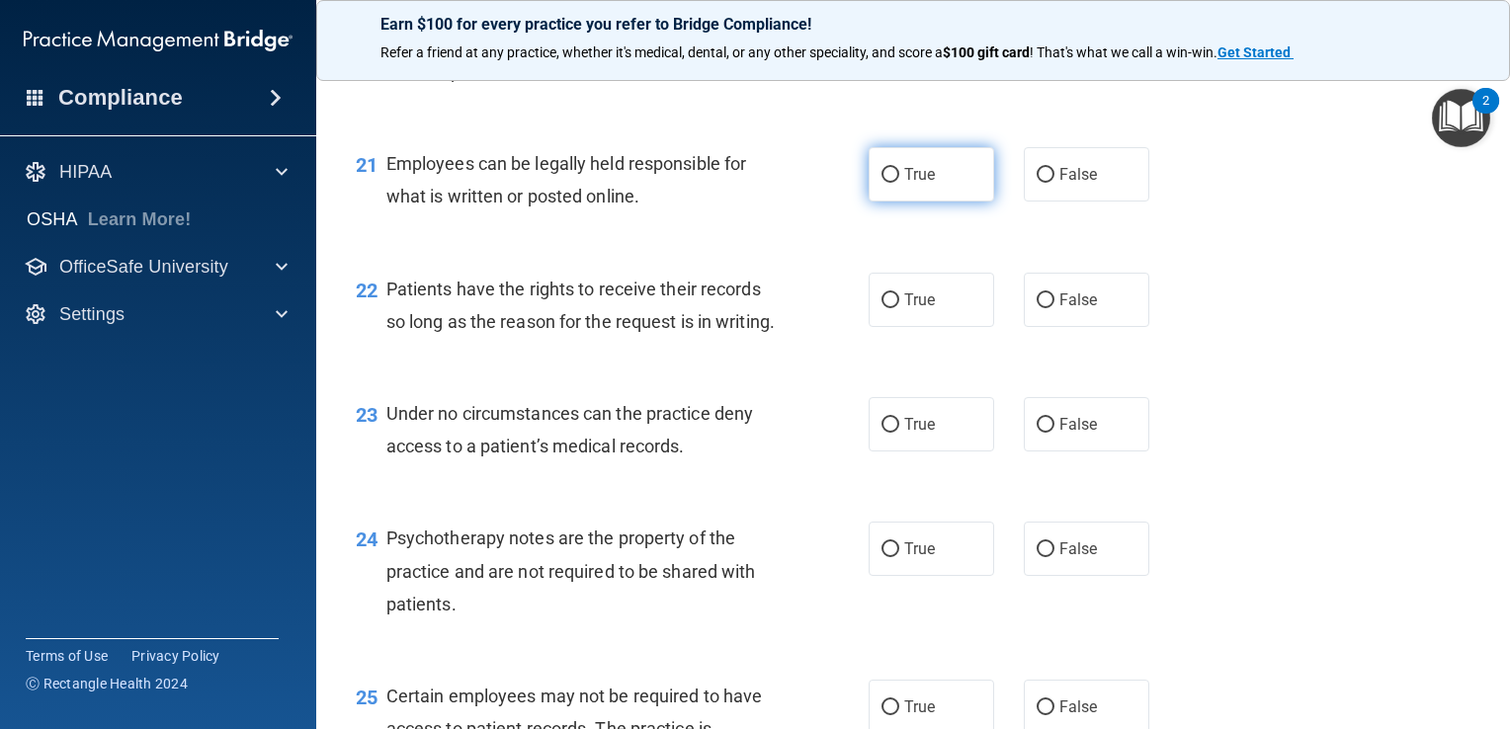
click at [936, 202] on label "True" at bounding box center [930, 174] width 125 height 54
click at [899, 183] on input "True" at bounding box center [890, 175] width 18 height 15
radio input "true"
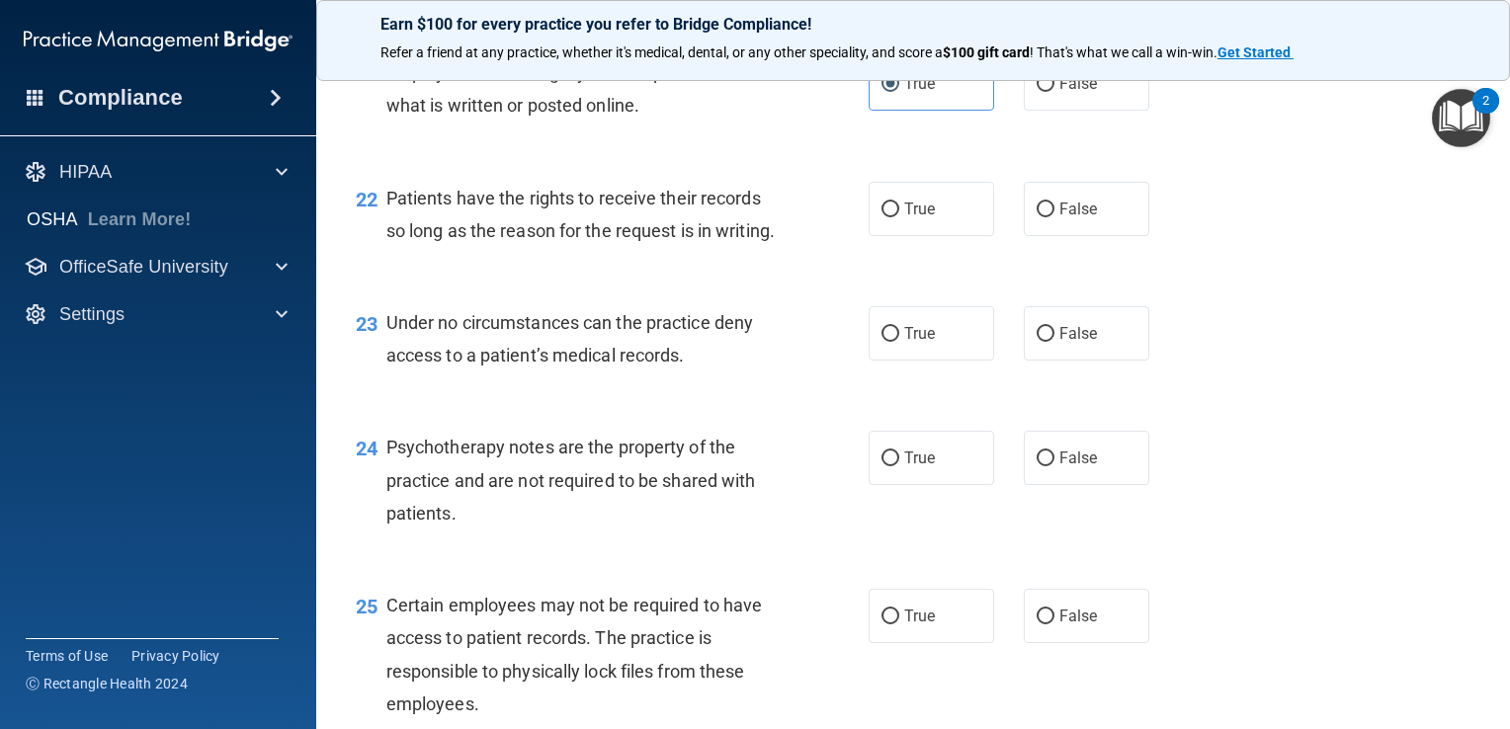
scroll to position [4050, 0]
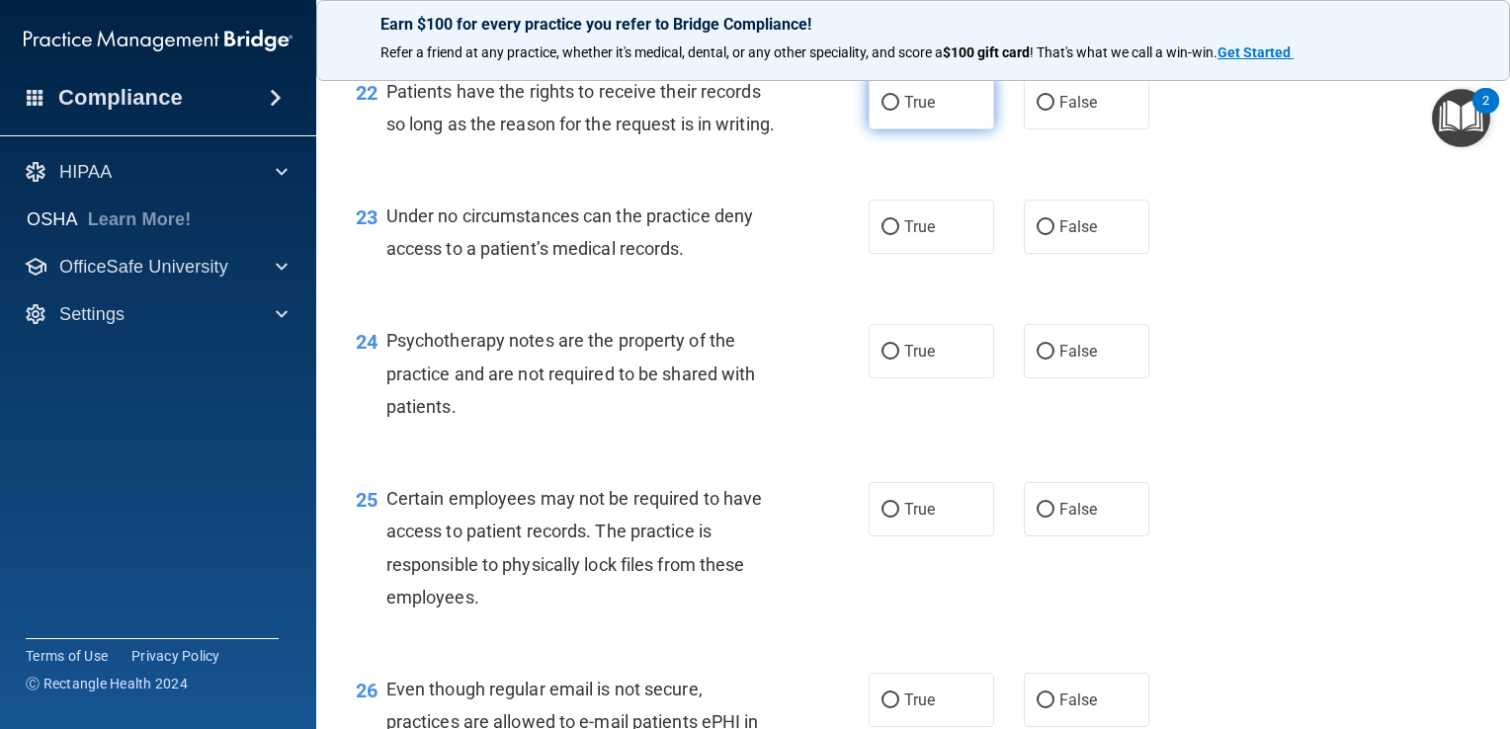
click at [923, 112] on span "True" at bounding box center [919, 102] width 31 height 19
click at [899, 111] on input "True" at bounding box center [890, 103] width 18 height 15
radio input "true"
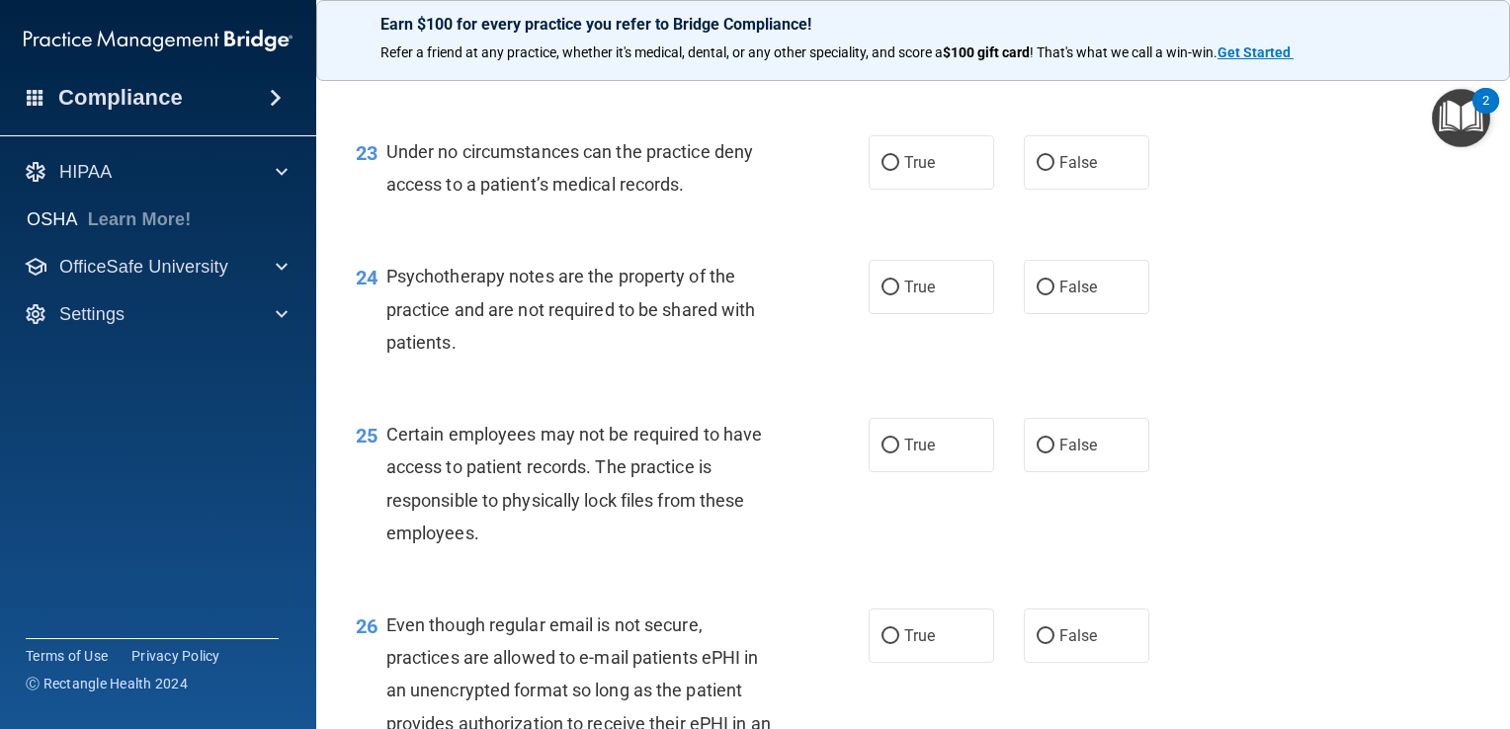
scroll to position [4149, 0]
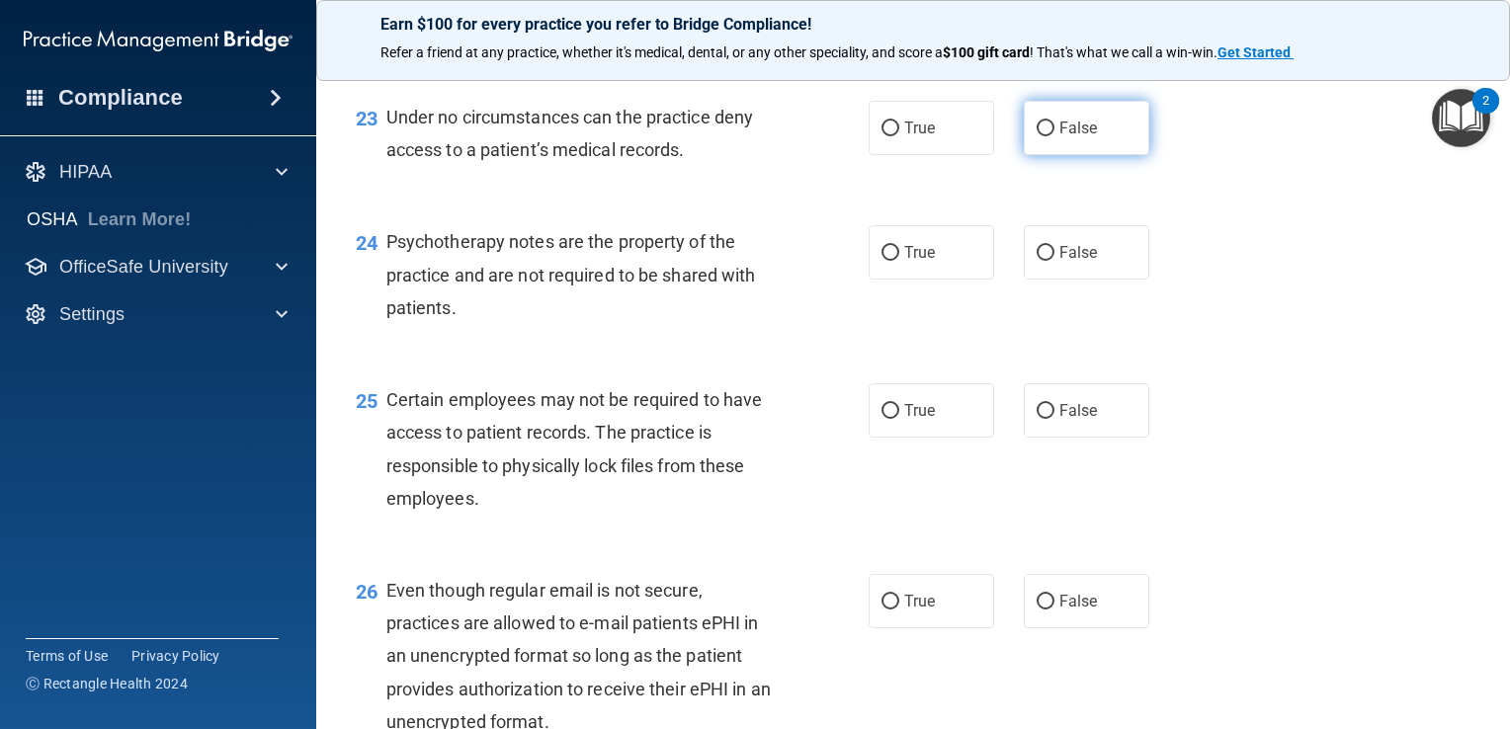
click at [1080, 155] on label "False" at bounding box center [1085, 128] width 125 height 54
click at [1054, 136] on input "False" at bounding box center [1045, 129] width 18 height 15
radio input "true"
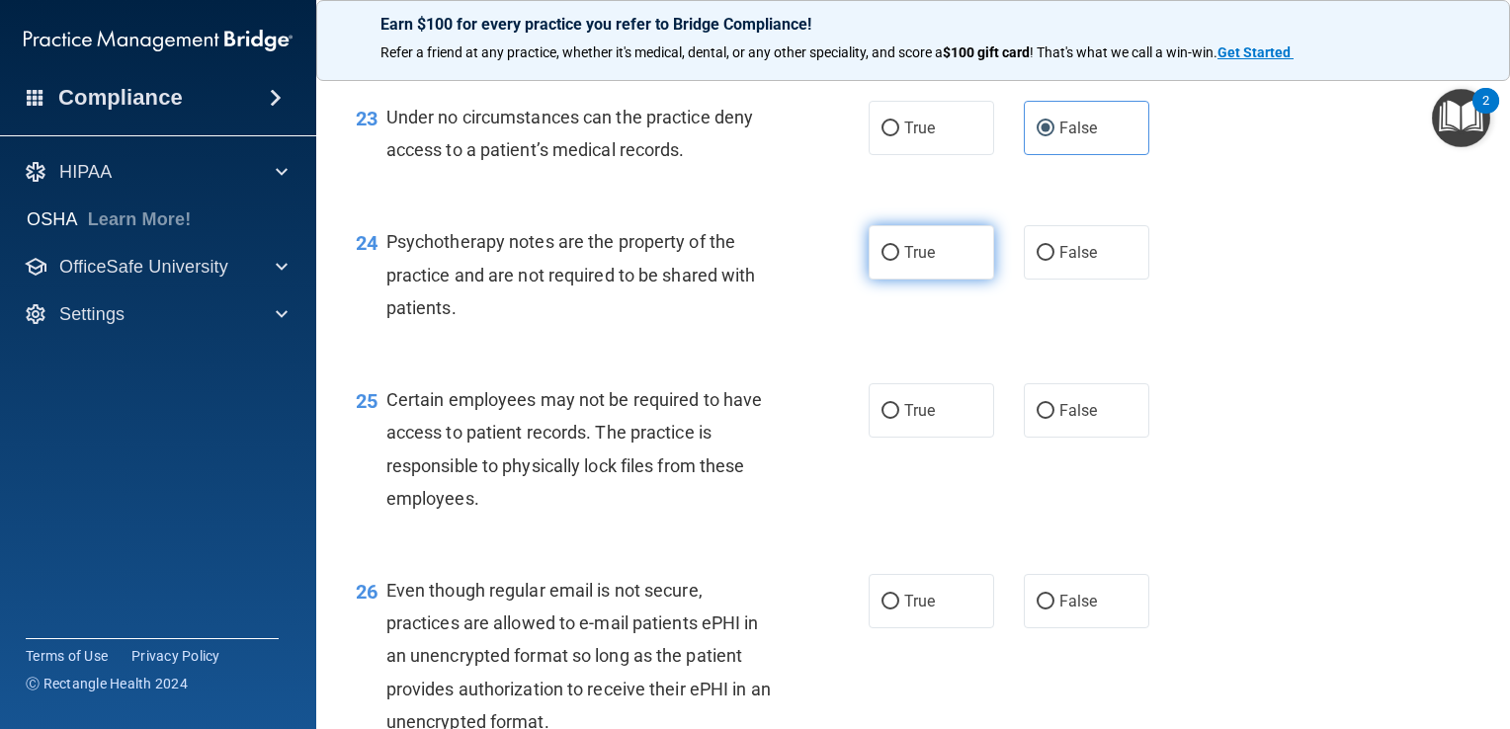
click at [889, 261] on input "True" at bounding box center [890, 253] width 18 height 15
radio input "true"
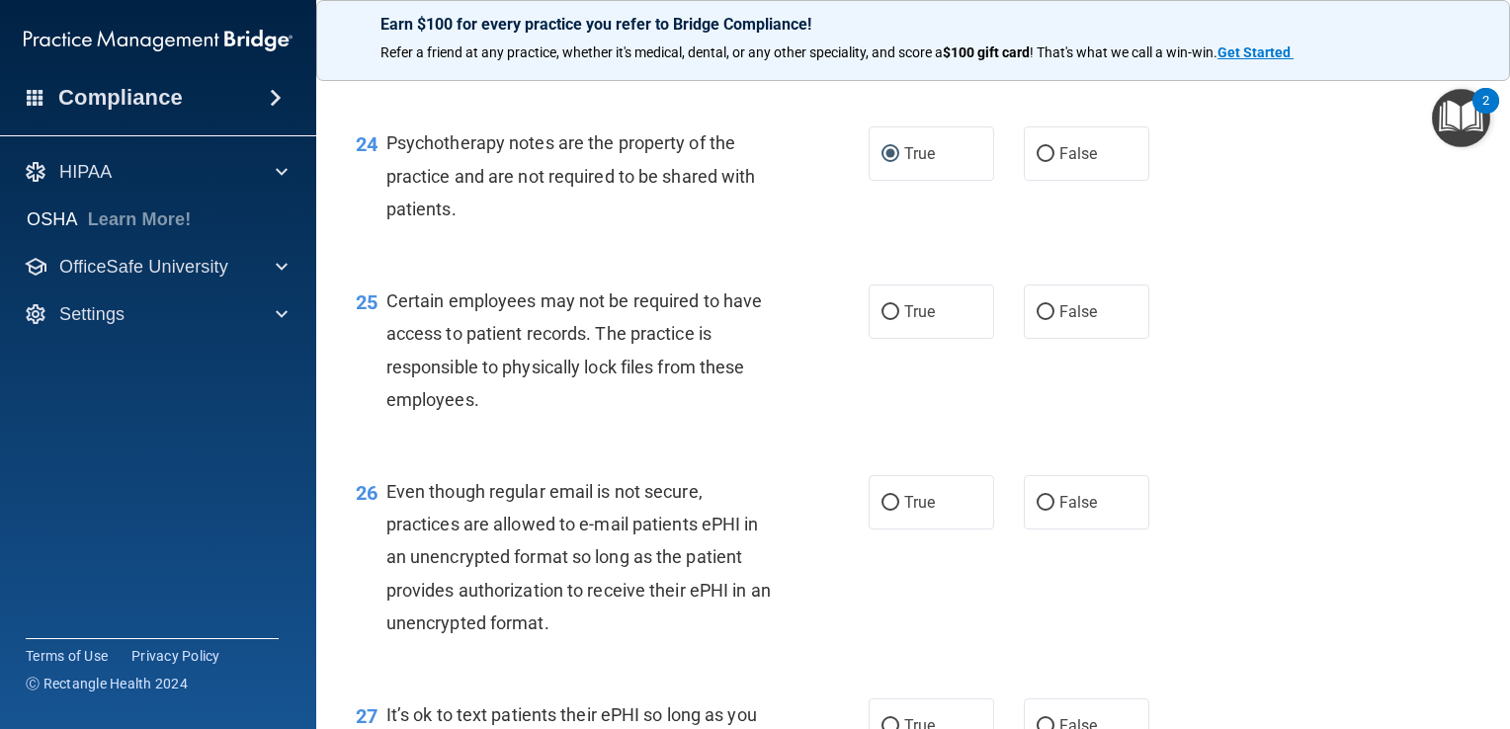
scroll to position [4347, 0]
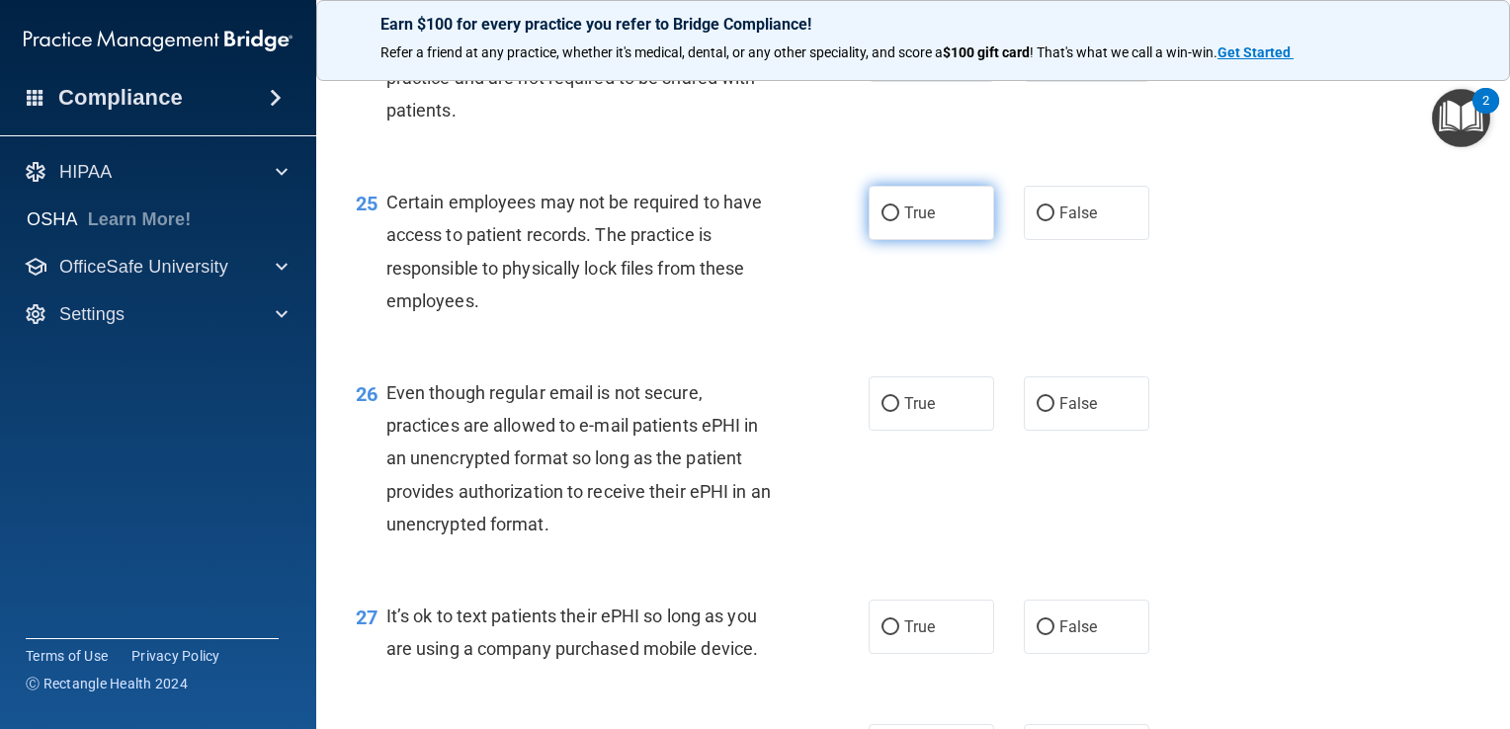
click at [890, 221] on input "True" at bounding box center [890, 213] width 18 height 15
radio input "true"
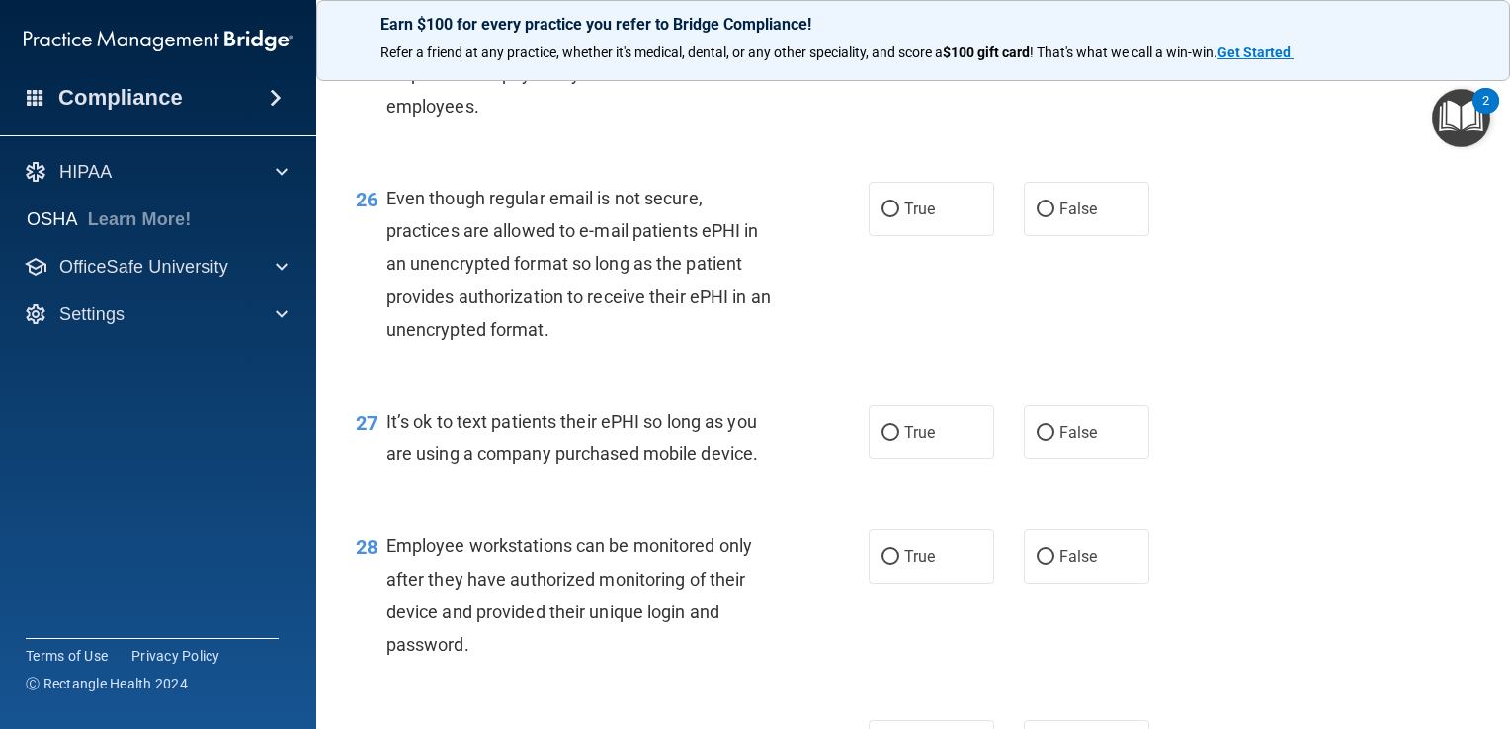
scroll to position [4544, 0]
click at [934, 233] on label "True" at bounding box center [930, 206] width 125 height 54
click at [899, 214] on input "True" at bounding box center [890, 207] width 18 height 15
radio input "true"
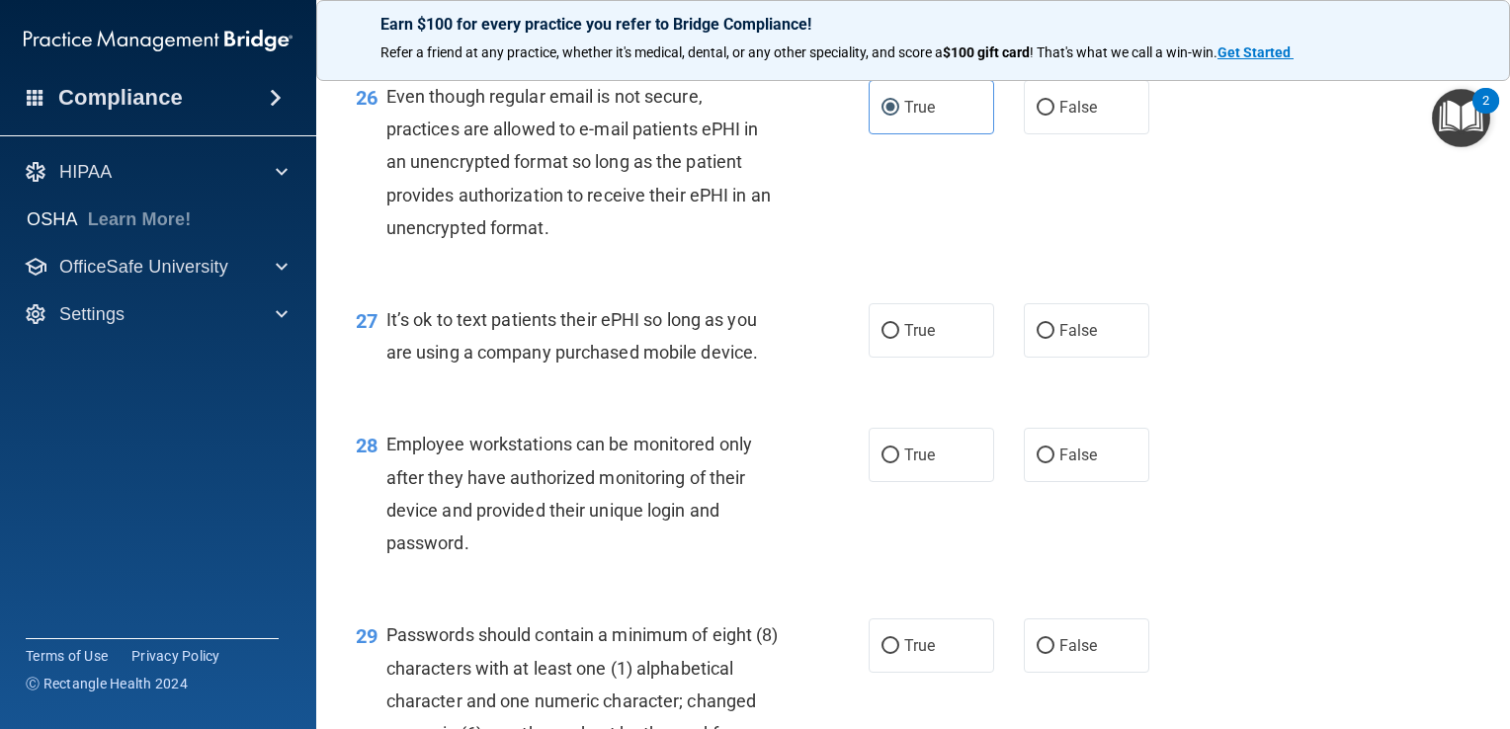
scroll to position [4742, 0]
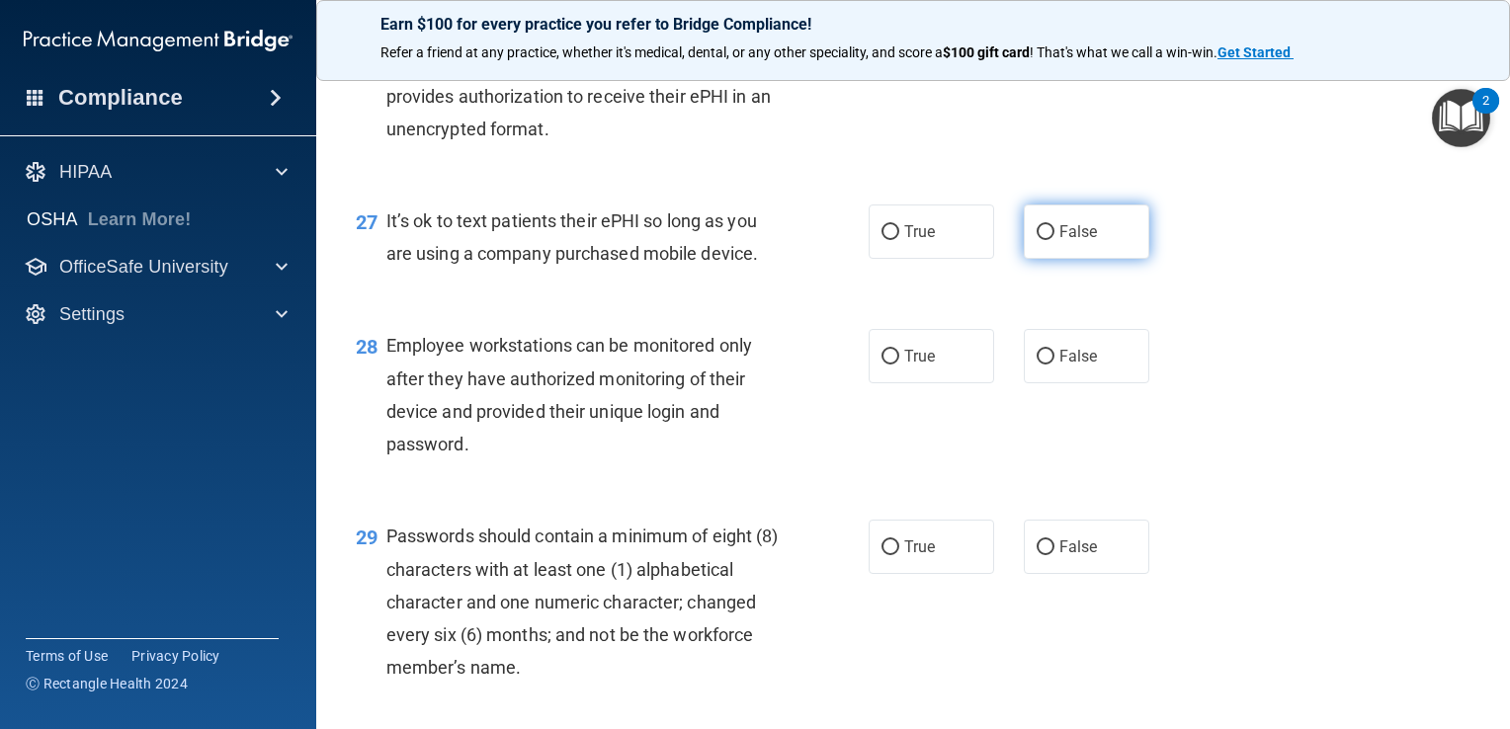
click at [1059, 241] on span "False" at bounding box center [1078, 231] width 39 height 19
click at [1054, 240] on input "False" at bounding box center [1045, 232] width 18 height 15
radio input "true"
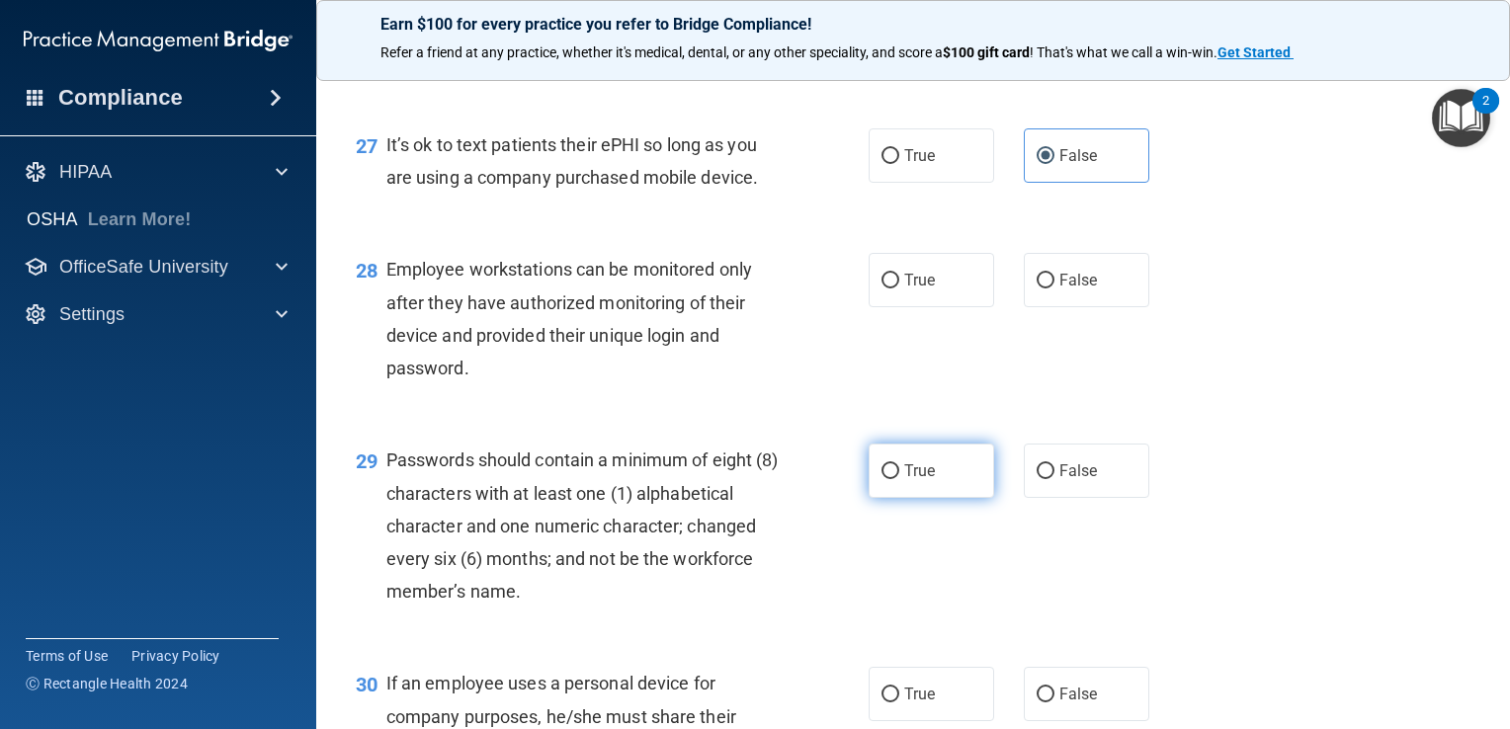
scroll to position [4939, 0]
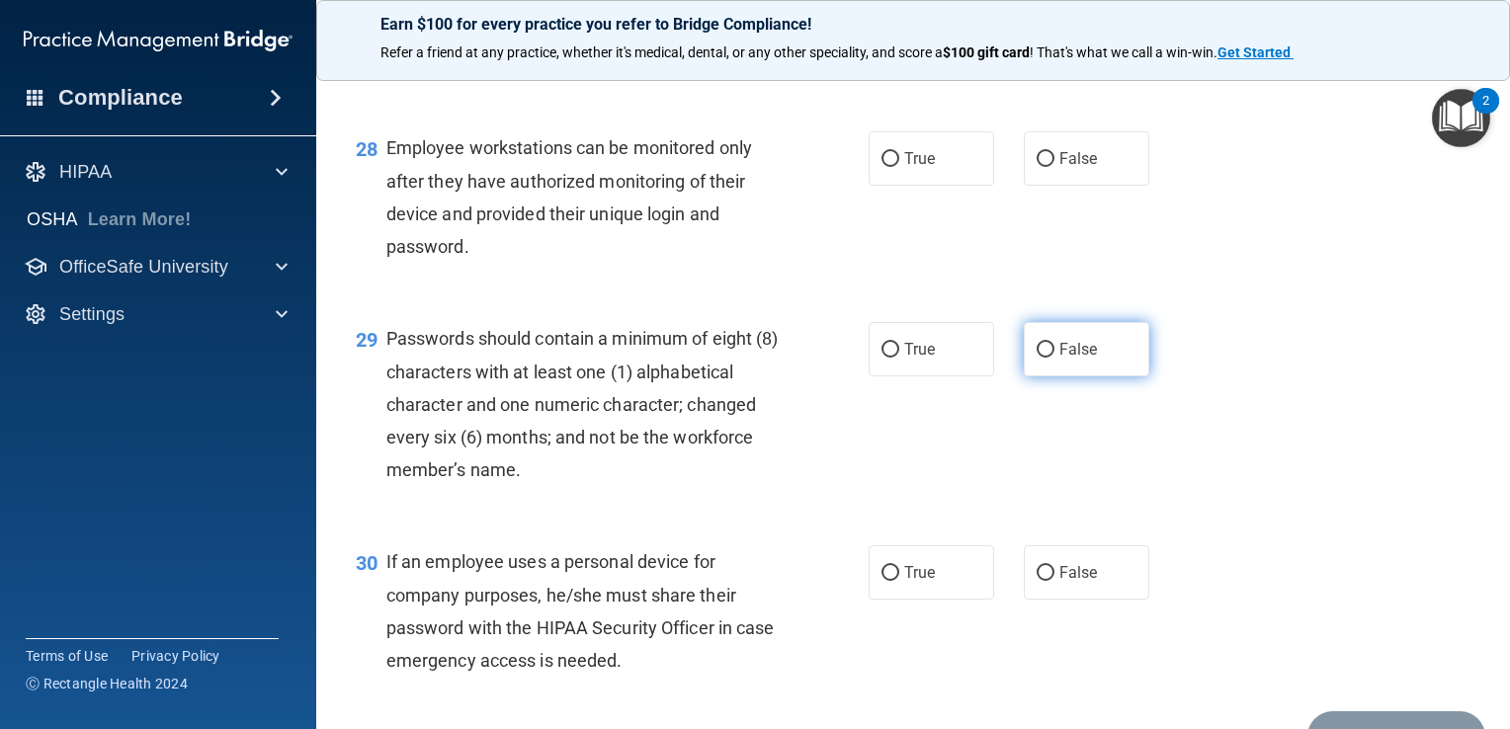
click at [1100, 376] on label "False" at bounding box center [1085, 349] width 125 height 54
click at [1054, 358] on input "False" at bounding box center [1045, 350] width 18 height 15
radio input "true"
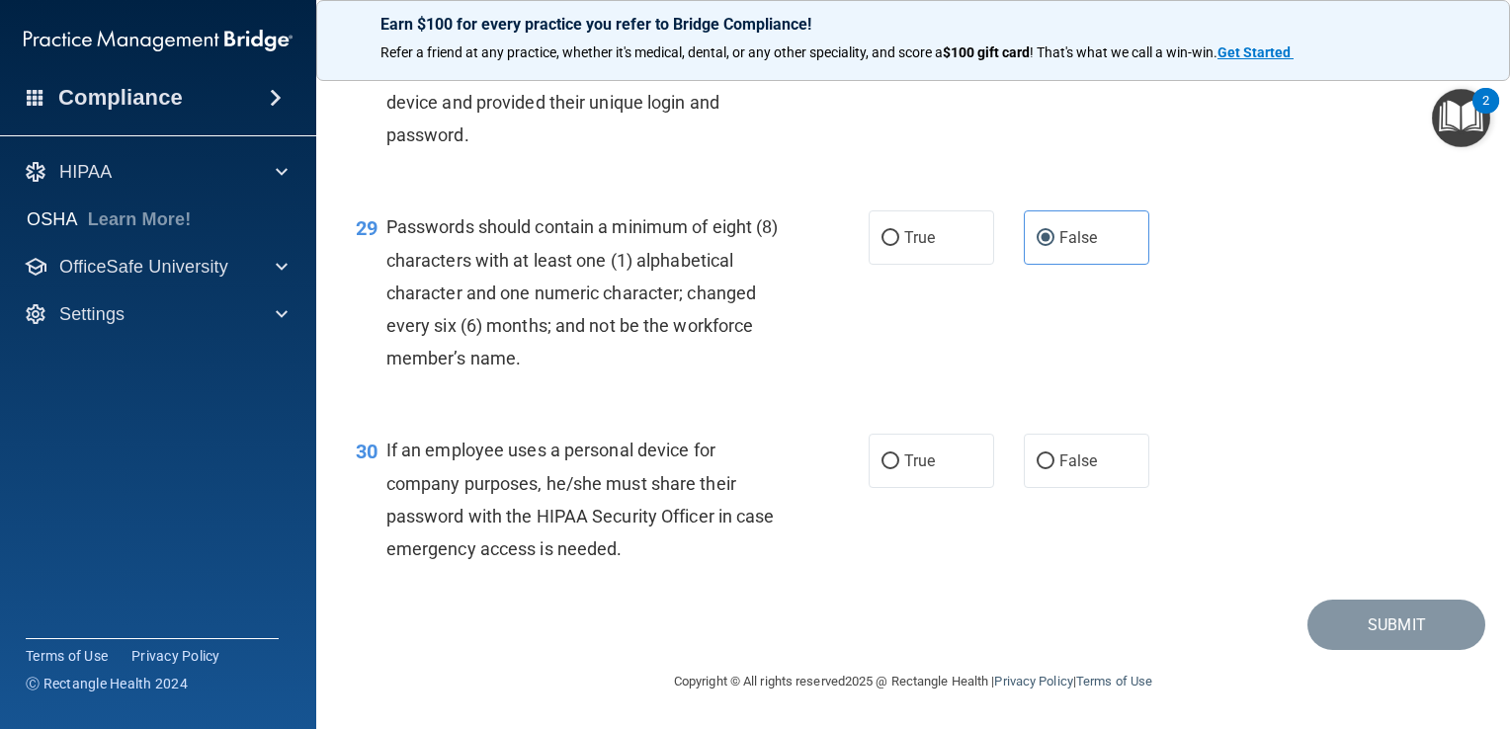
scroll to position [5149, 0]
click at [1063, 464] on span "False" at bounding box center [1078, 460] width 39 height 19
click at [1054, 464] on input "False" at bounding box center [1045, 461] width 18 height 15
radio input "true"
click at [886, 219] on label "True" at bounding box center [930, 237] width 125 height 54
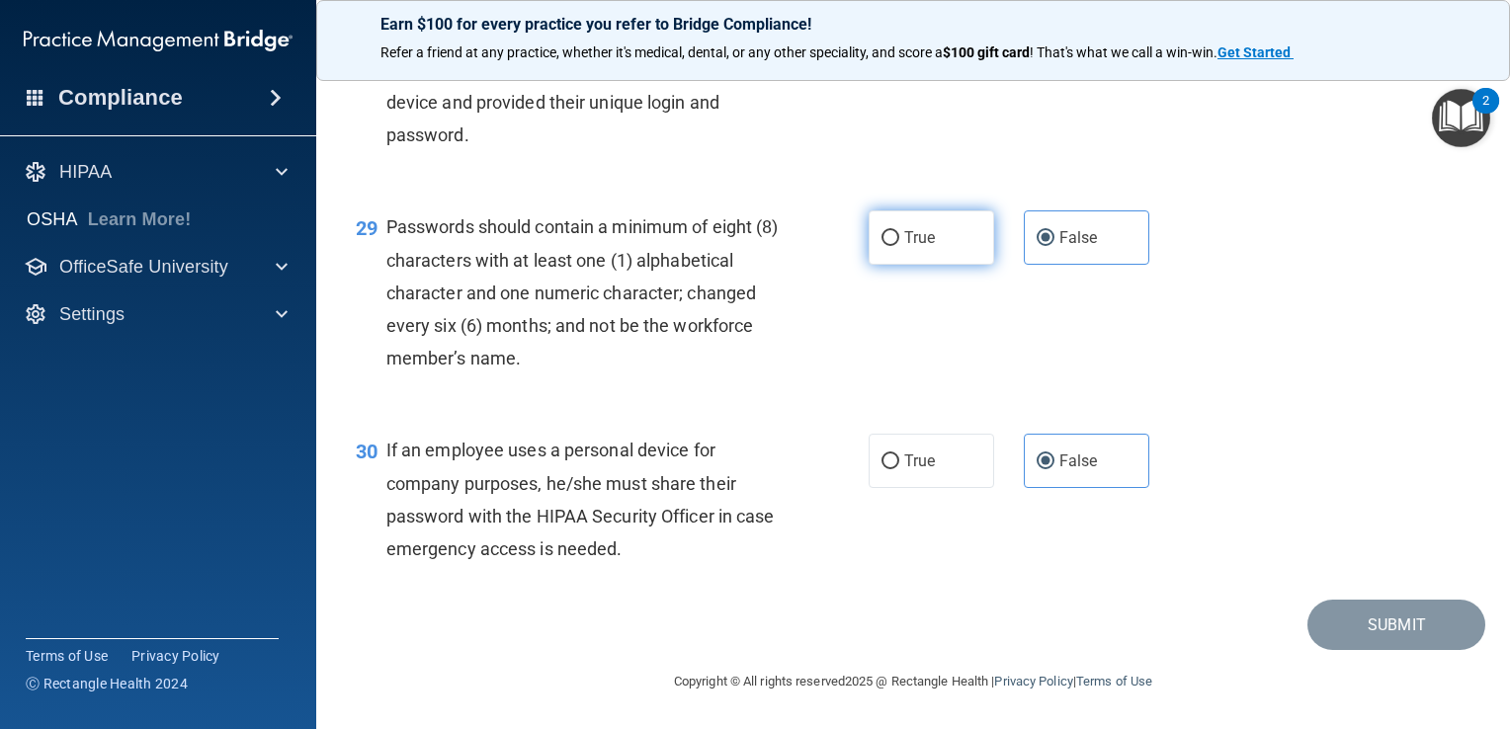
click at [886, 231] on input "True" at bounding box center [890, 238] width 18 height 15
radio input "true"
radio input "false"
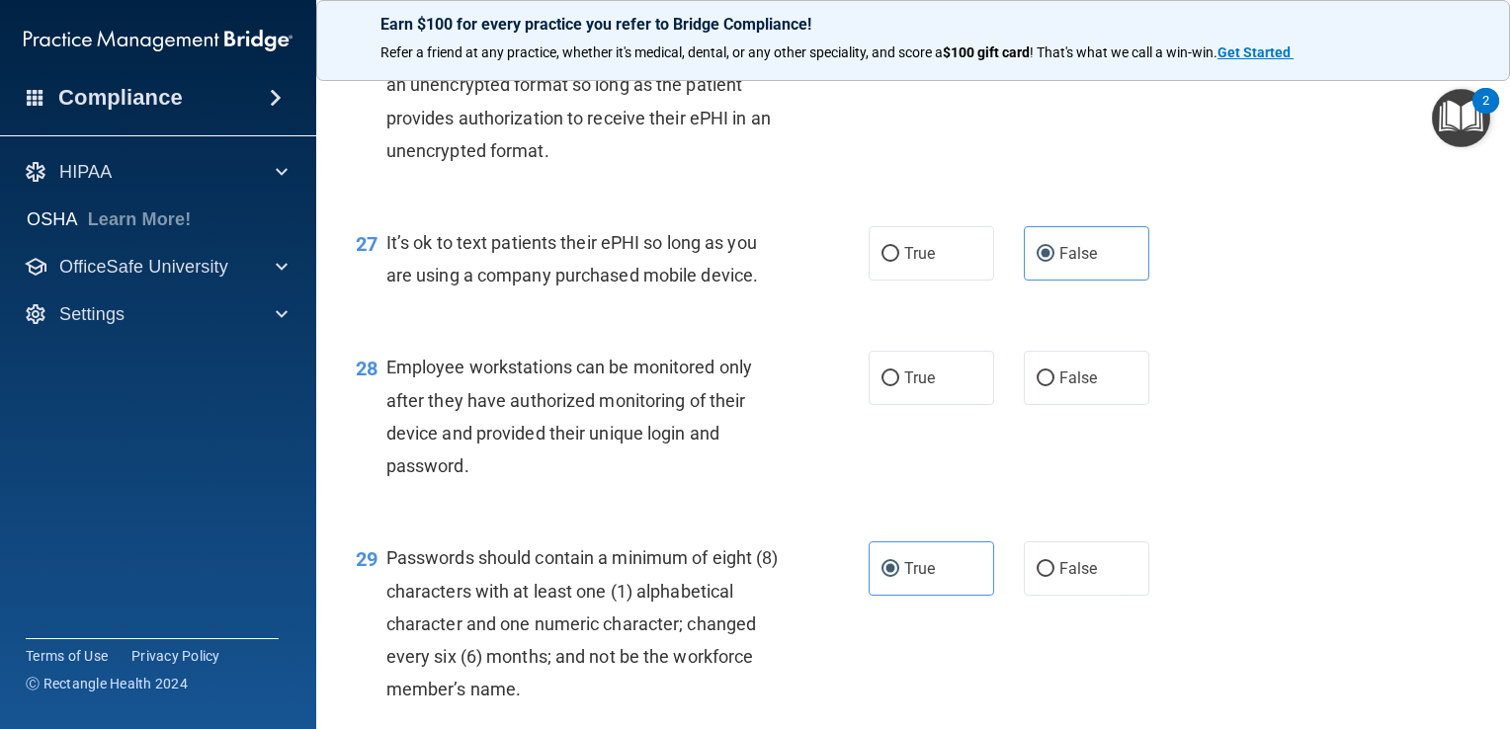
scroll to position [4754, 0]
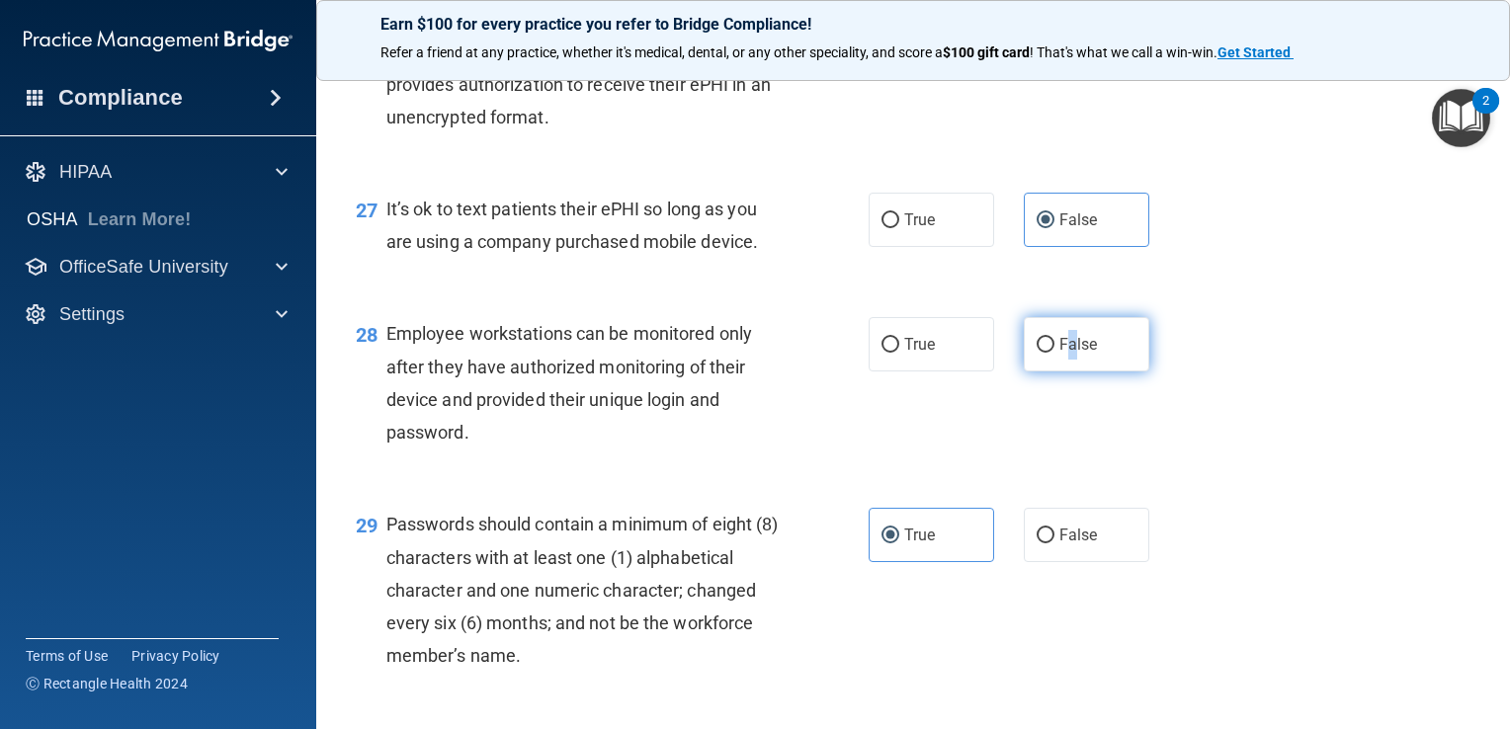
click at [1063, 371] on label "False" at bounding box center [1085, 344] width 125 height 54
click at [1060, 371] on label "False" at bounding box center [1085, 344] width 125 height 54
click at [1054, 353] on input "False" at bounding box center [1045, 345] width 18 height 15
radio input "true"
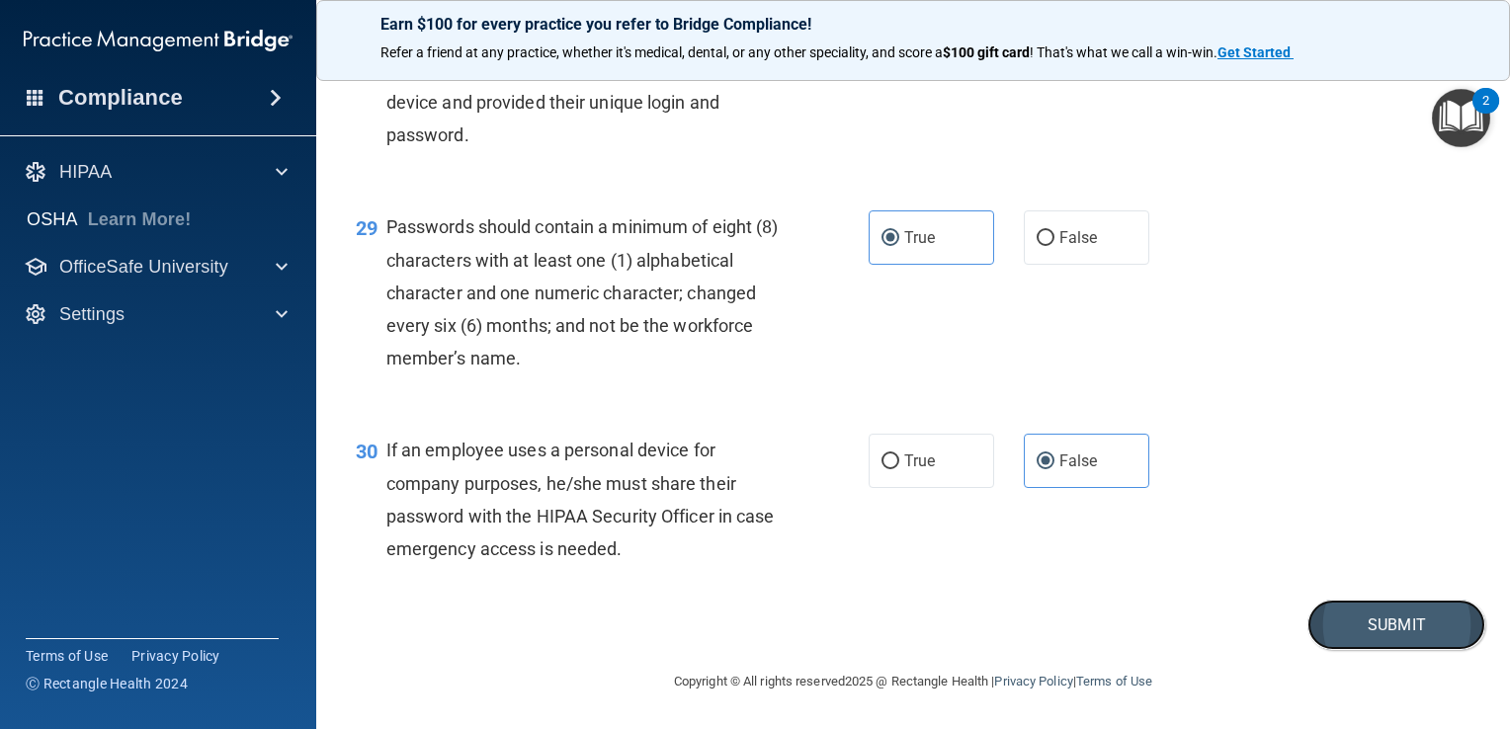
click at [1412, 639] on button "Submit" at bounding box center [1396, 625] width 178 height 50
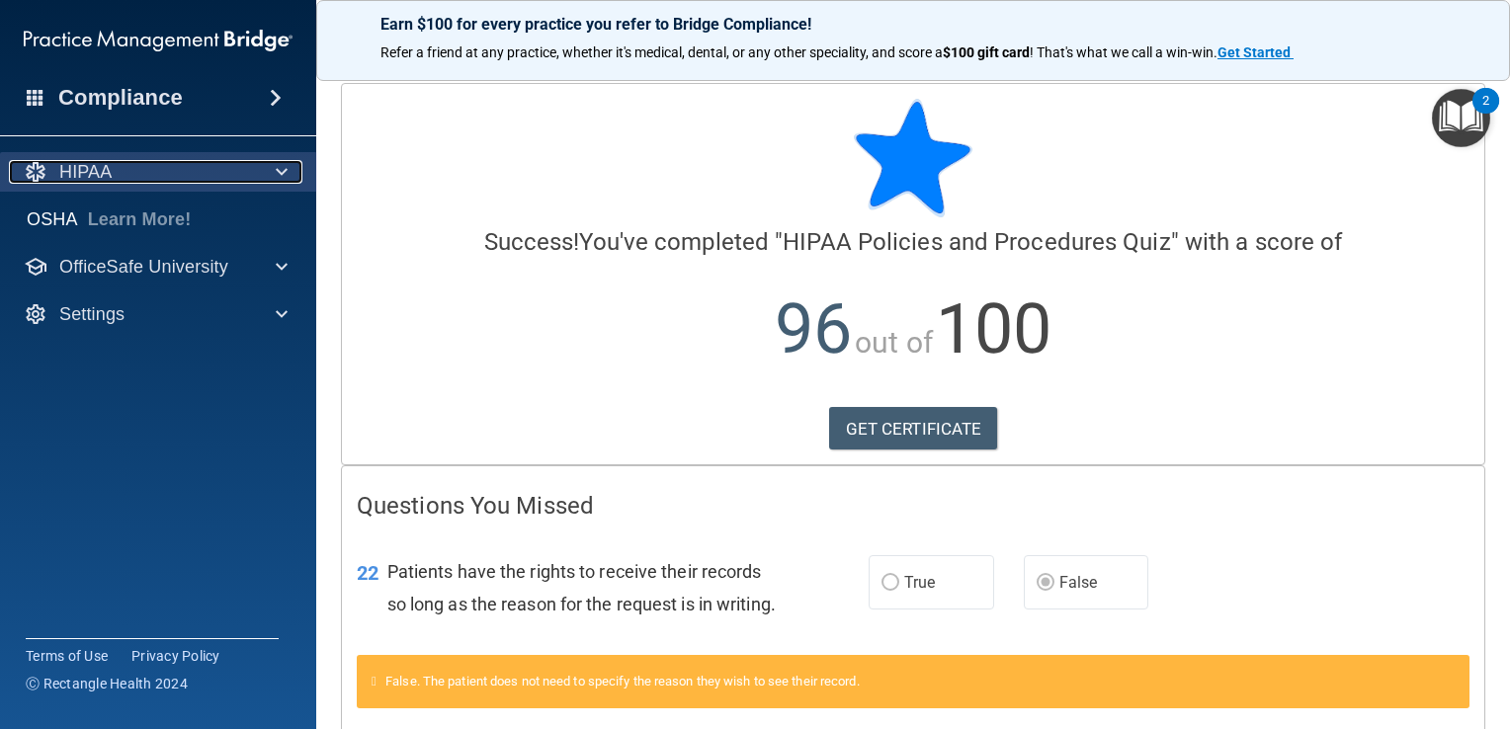
click at [140, 172] on div "HIPAA" at bounding box center [131, 172] width 245 height 24
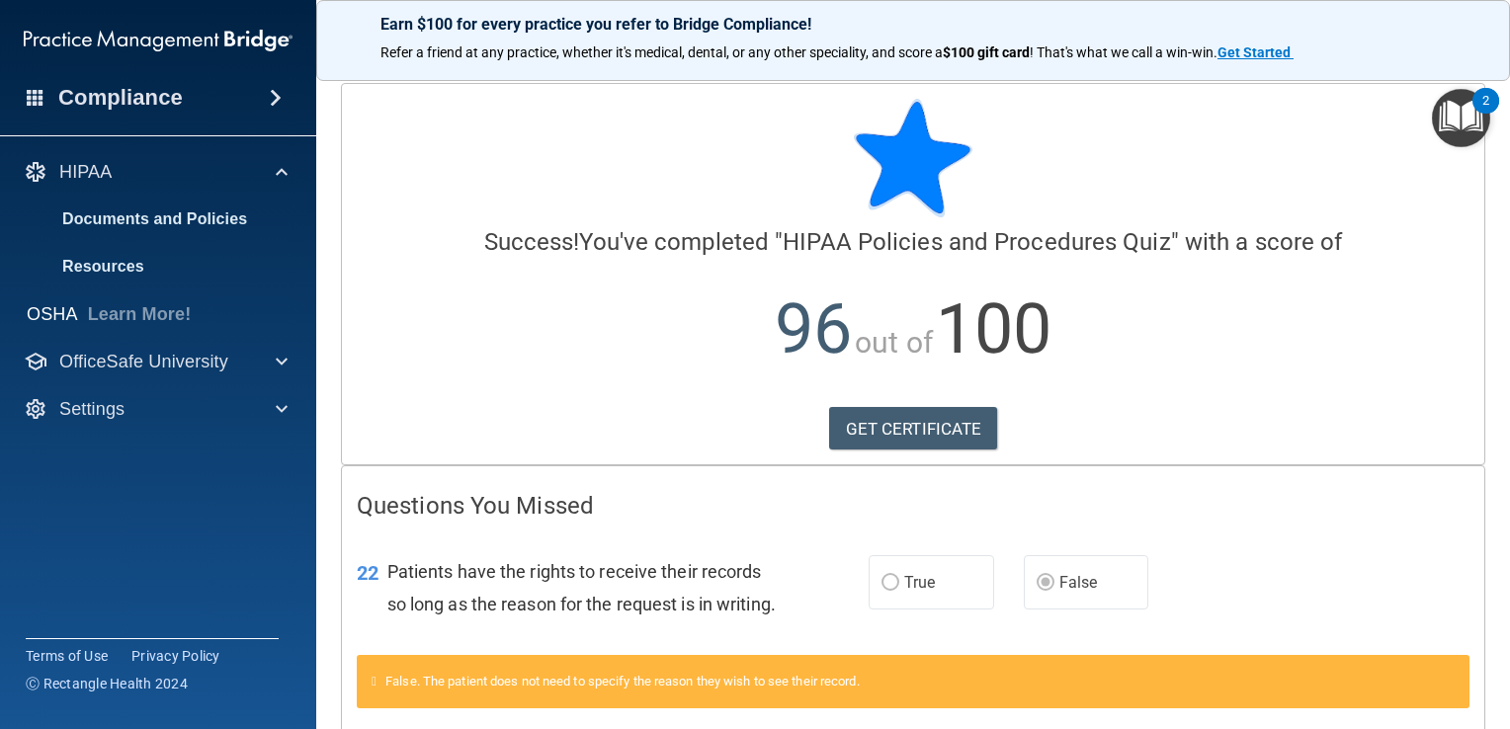
click at [187, 338] on div "HIPAA Documents and Policies Report an Incident Business Associates Emergency P…" at bounding box center [158, 294] width 317 height 300
click at [194, 364] on p "OfficeSafe University" at bounding box center [143, 362] width 169 height 24
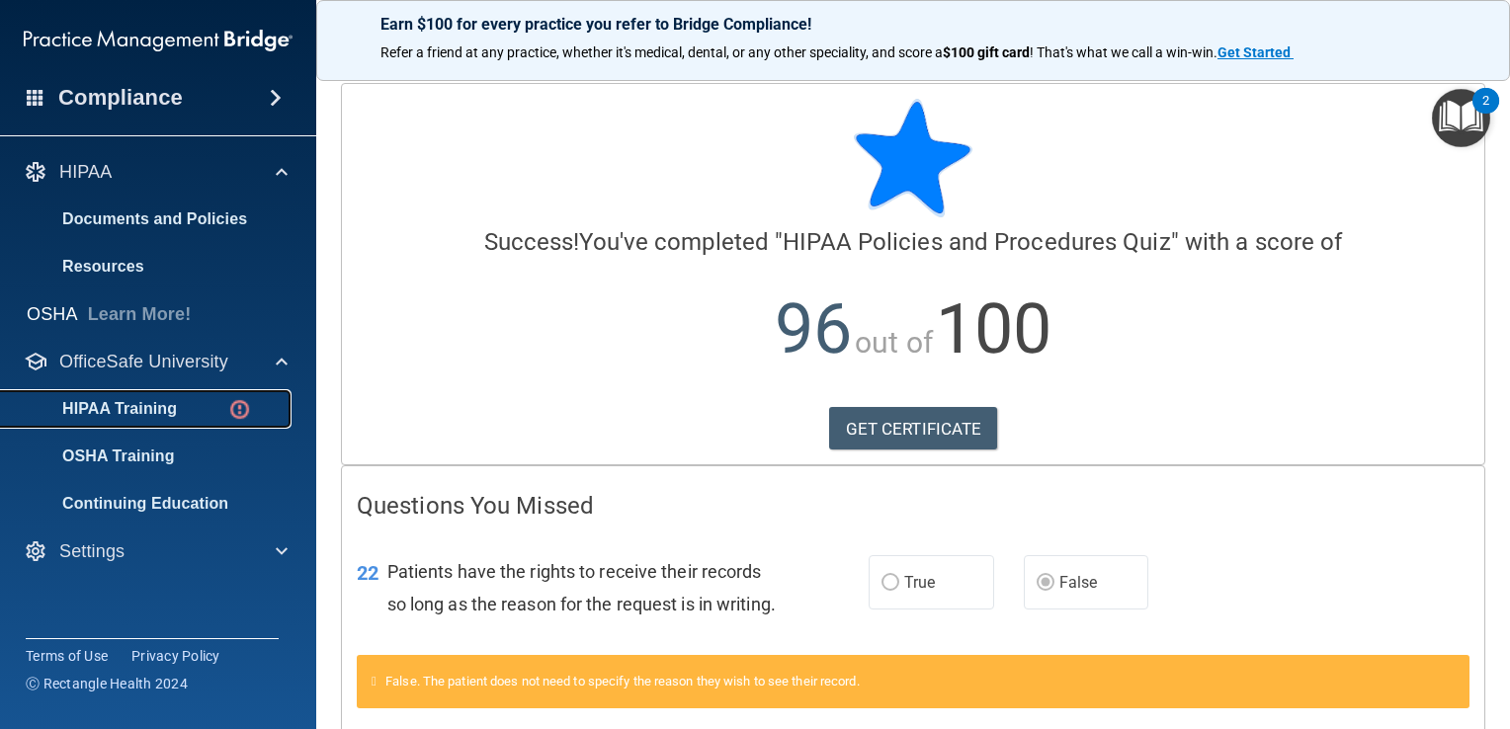
click at [213, 410] on div "HIPAA Training" at bounding box center [148, 409] width 270 height 20
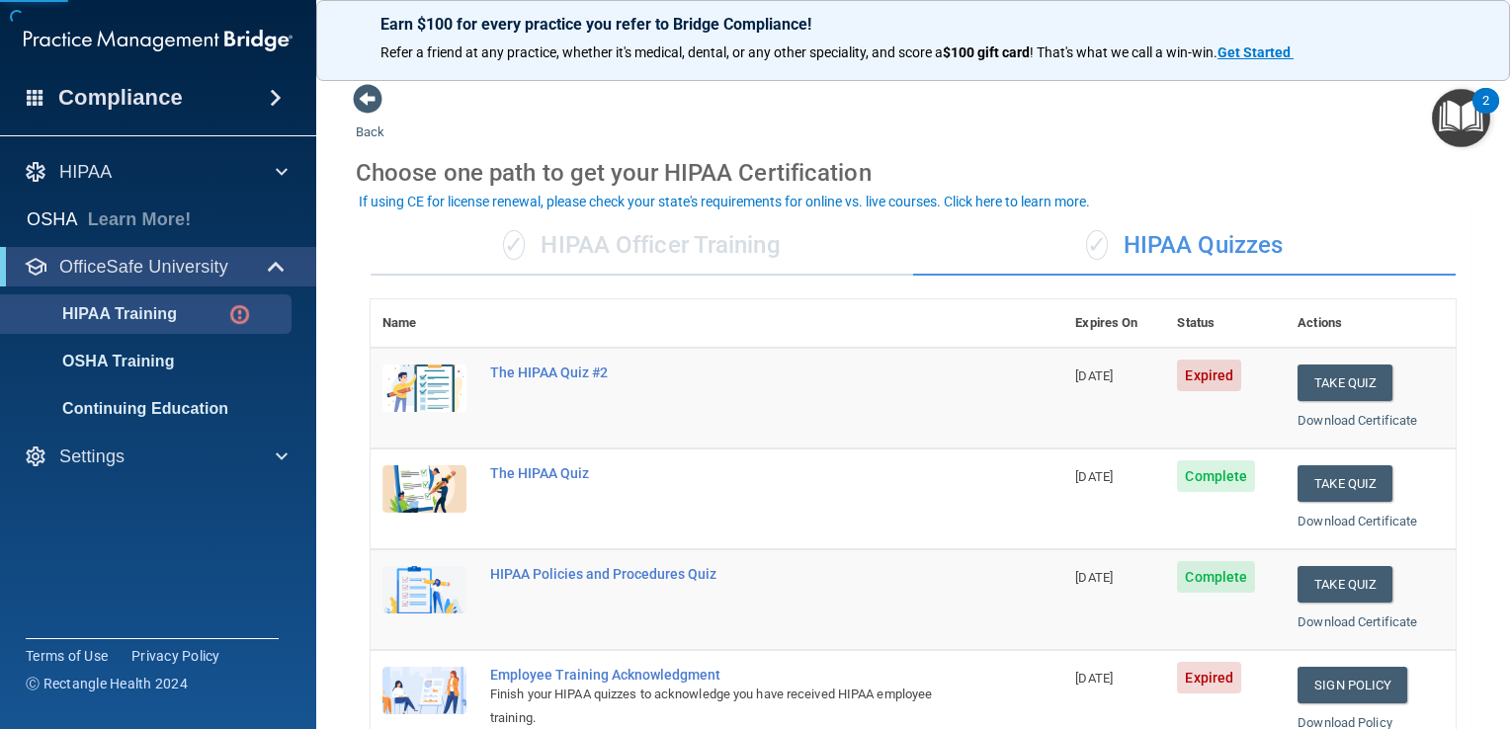
click at [312, 300] on ul "HIPAA Training OSHA Training Continuing Education" at bounding box center [159, 357] width 358 height 142
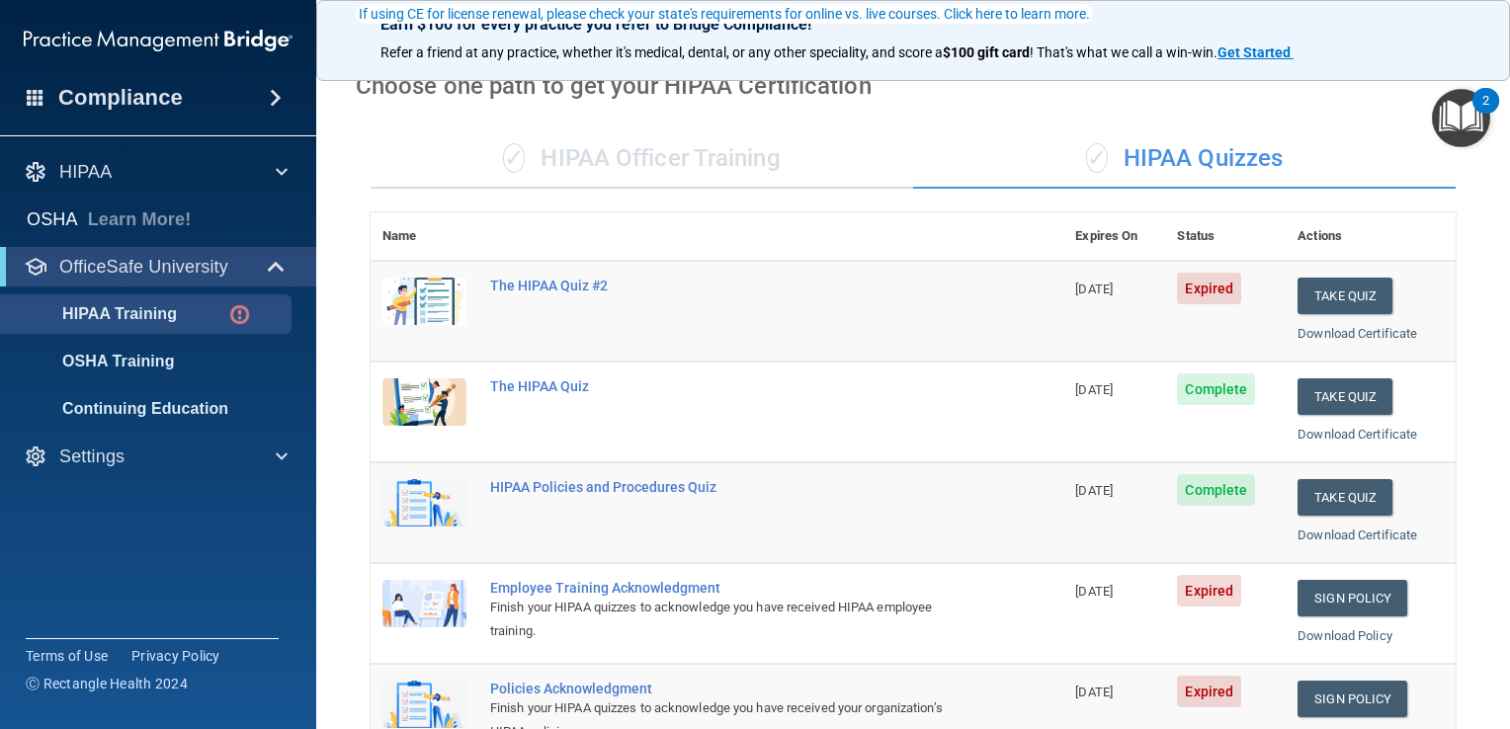
scroll to position [198, 0]
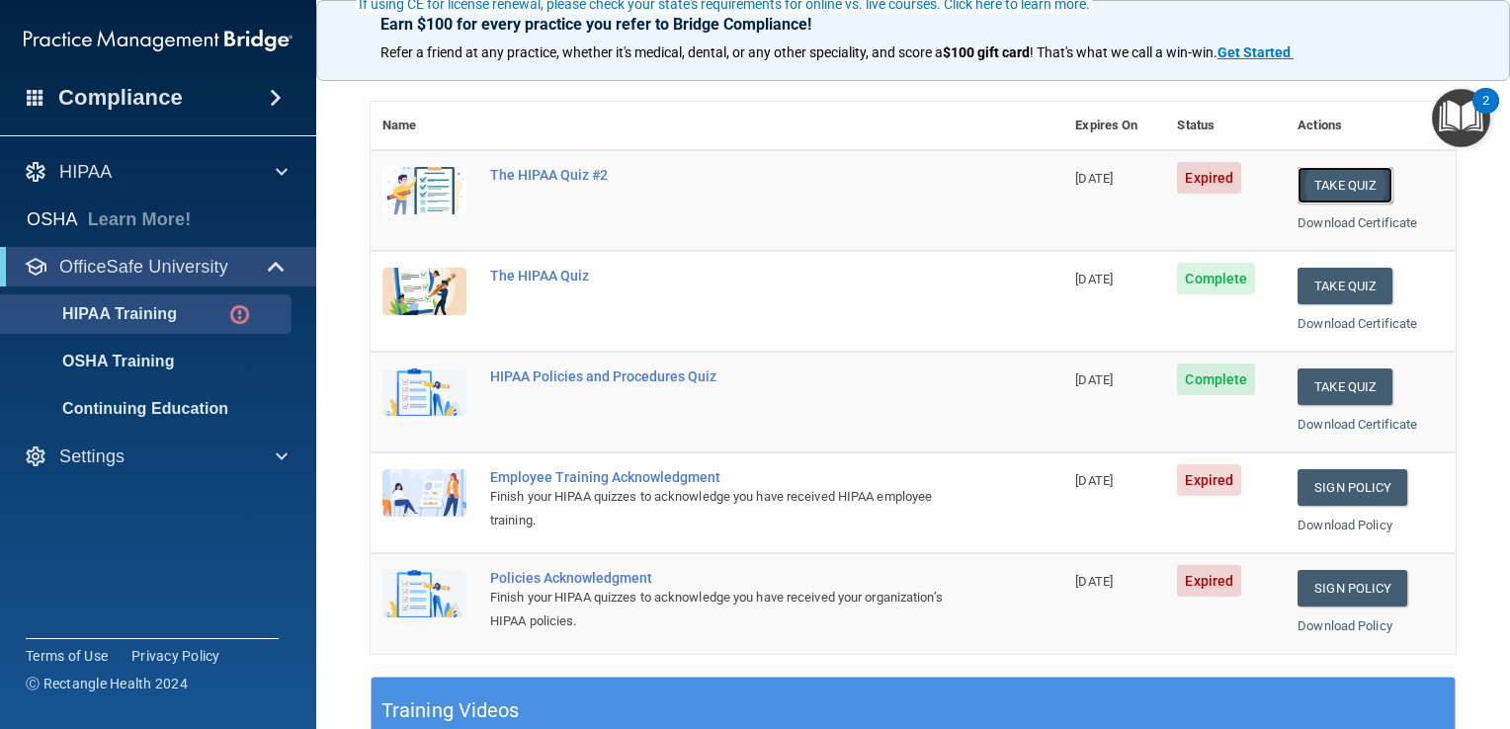
click at [1365, 175] on button "Take Quiz" at bounding box center [1344, 185] width 95 height 37
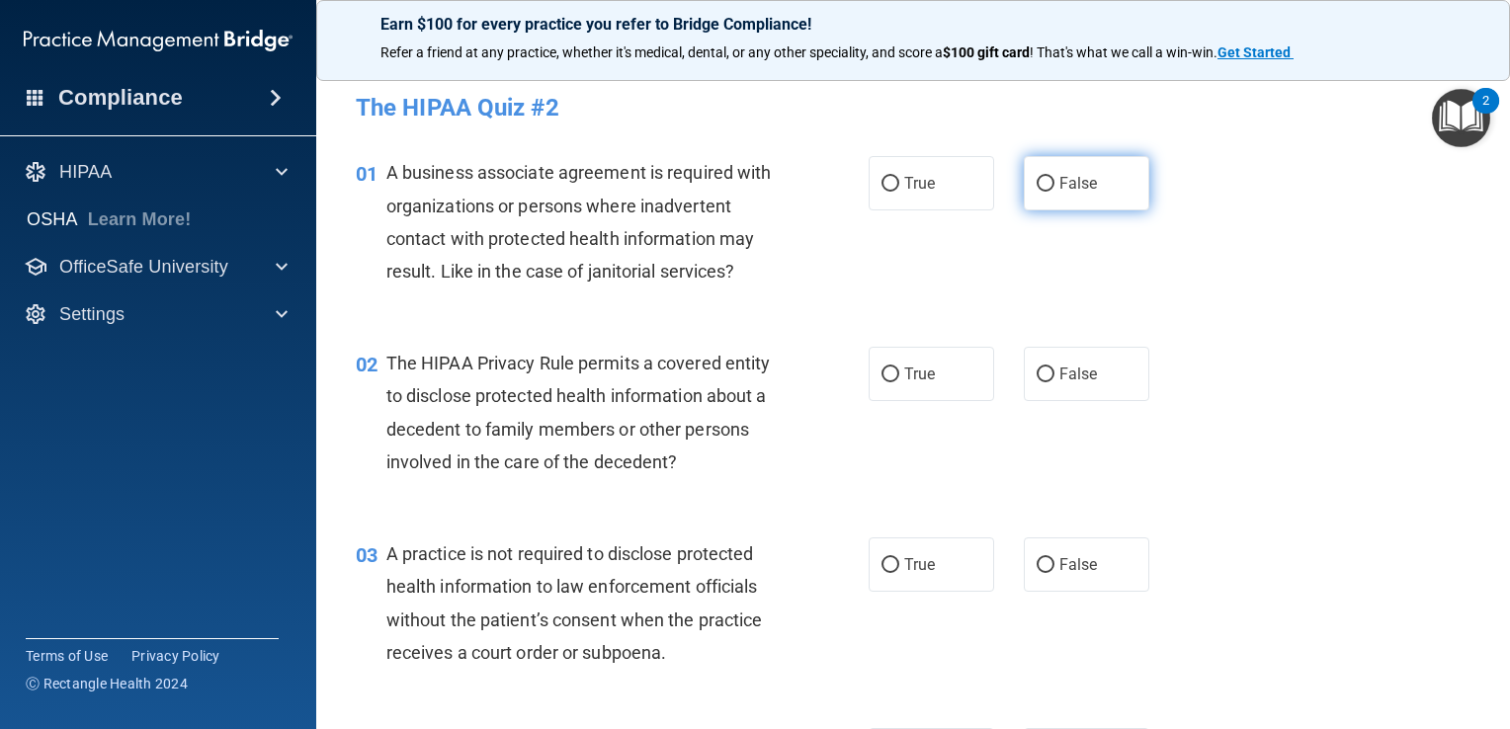
click at [1037, 196] on label "False" at bounding box center [1085, 183] width 125 height 54
click at [1037, 192] on input "False" at bounding box center [1045, 184] width 18 height 15
radio input "true"
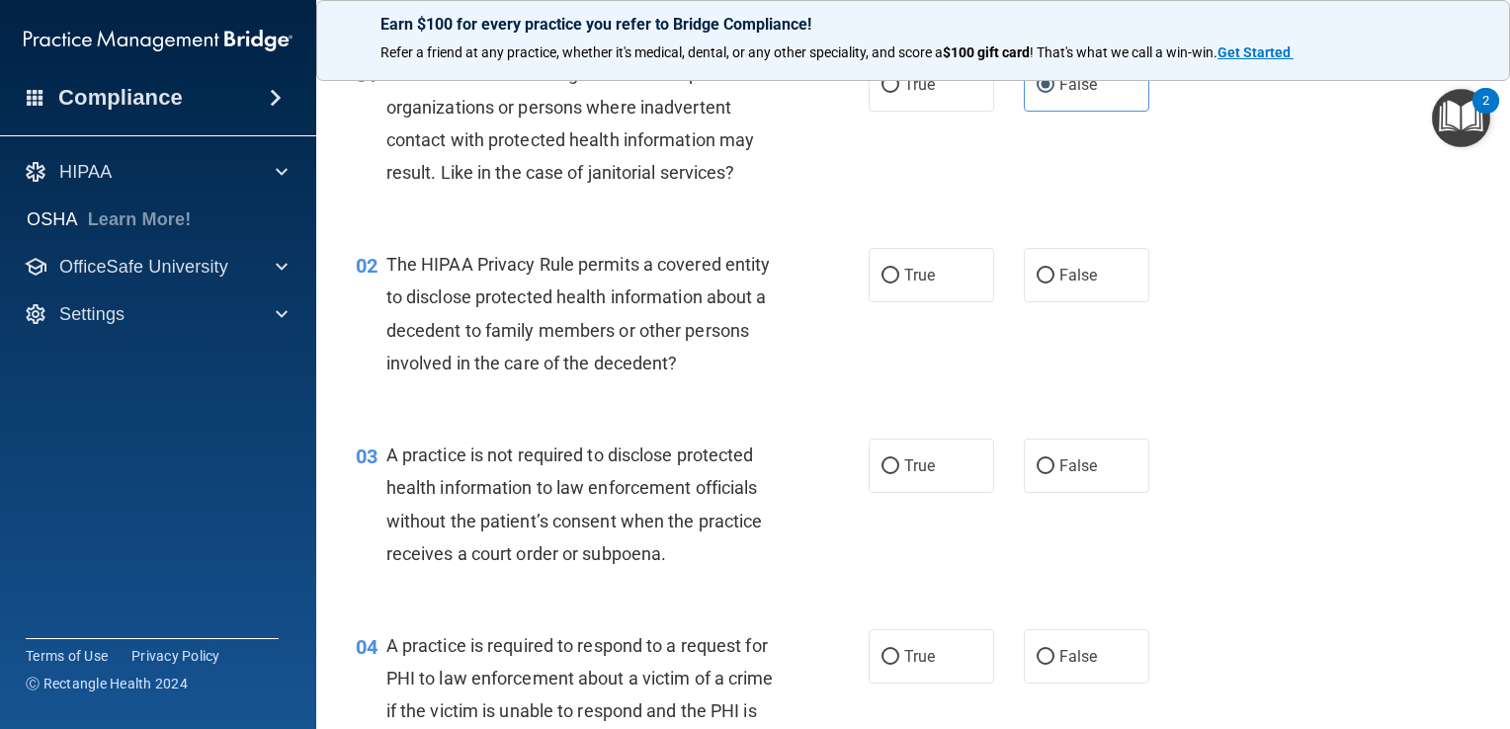
scroll to position [198, 0]
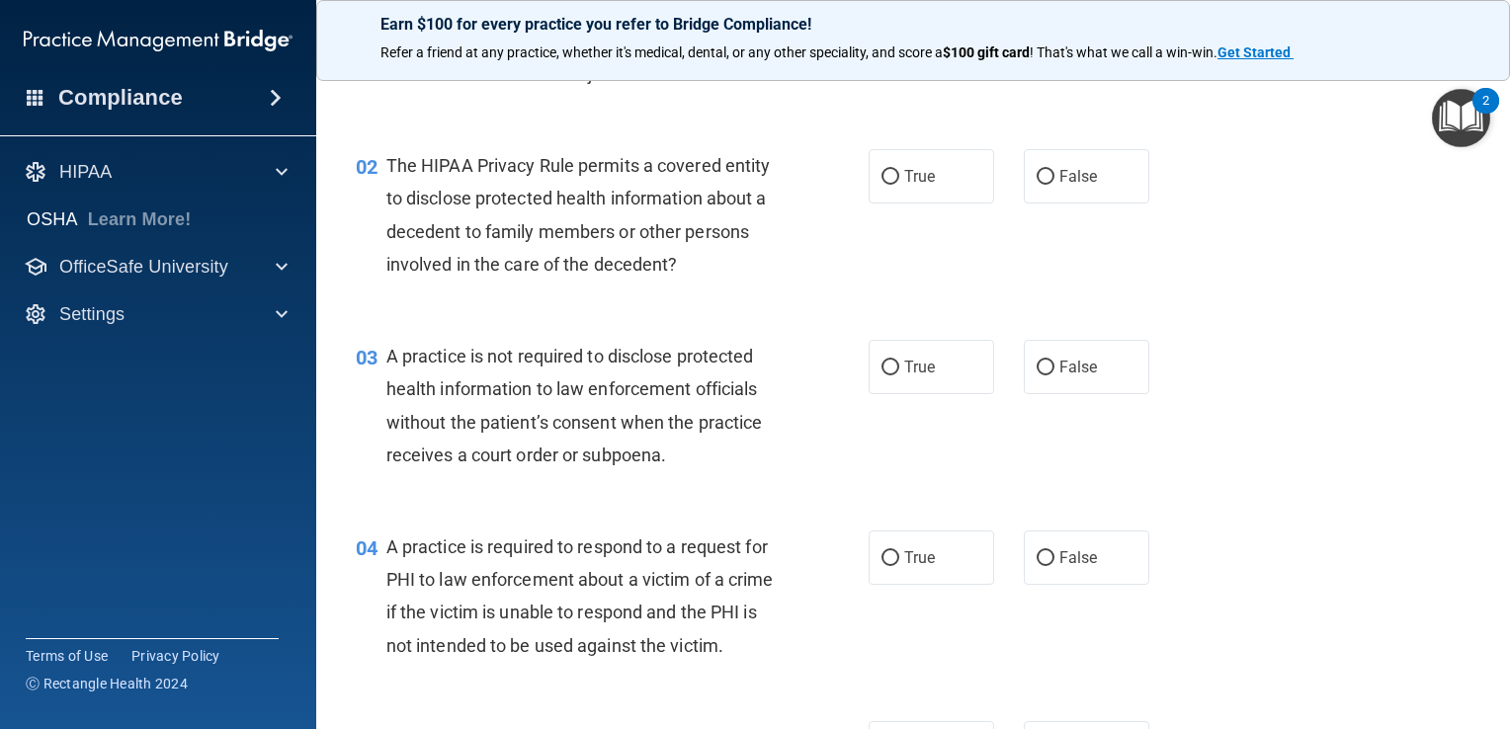
click at [1279, 447] on div "03 A practice is not required to disclose protected health information to law e…" at bounding box center [913, 410] width 1144 height 191
click at [1035, 164] on label "False" at bounding box center [1085, 176] width 125 height 54
click at [1036, 170] on input "False" at bounding box center [1045, 177] width 18 height 15
radio input "true"
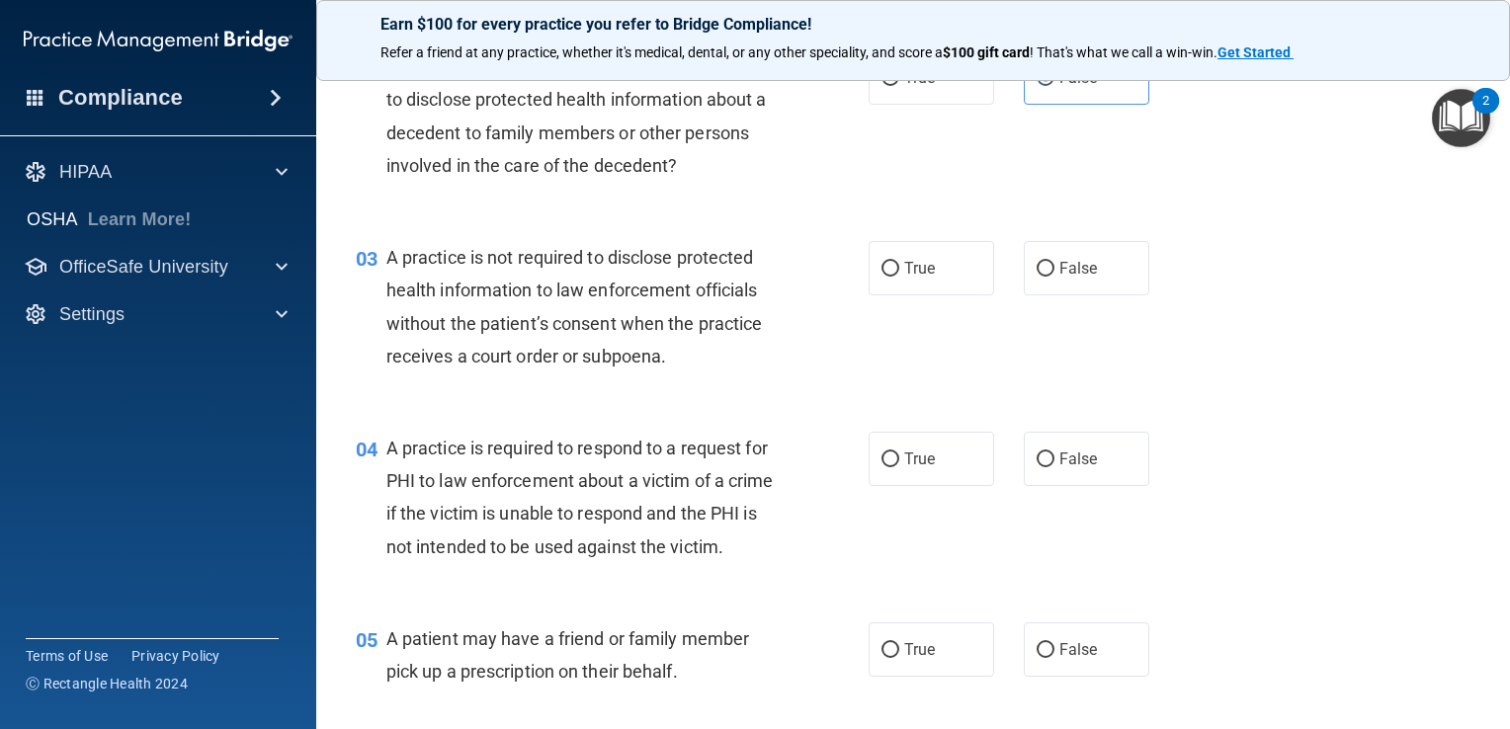
scroll to position [395, 0]
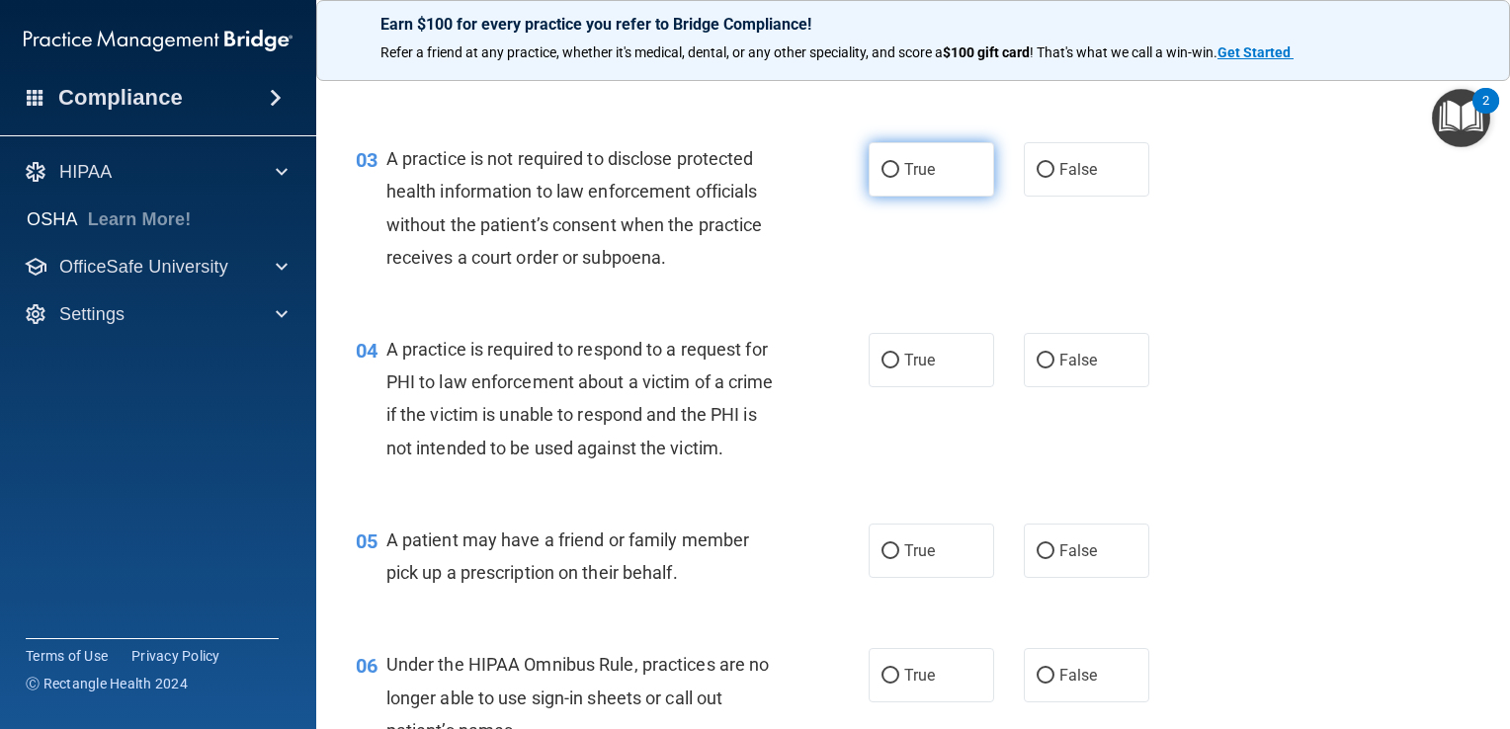
click at [916, 160] on span "True" at bounding box center [919, 169] width 31 height 19
click at [899, 163] on input "True" at bounding box center [890, 170] width 18 height 15
radio input "true"
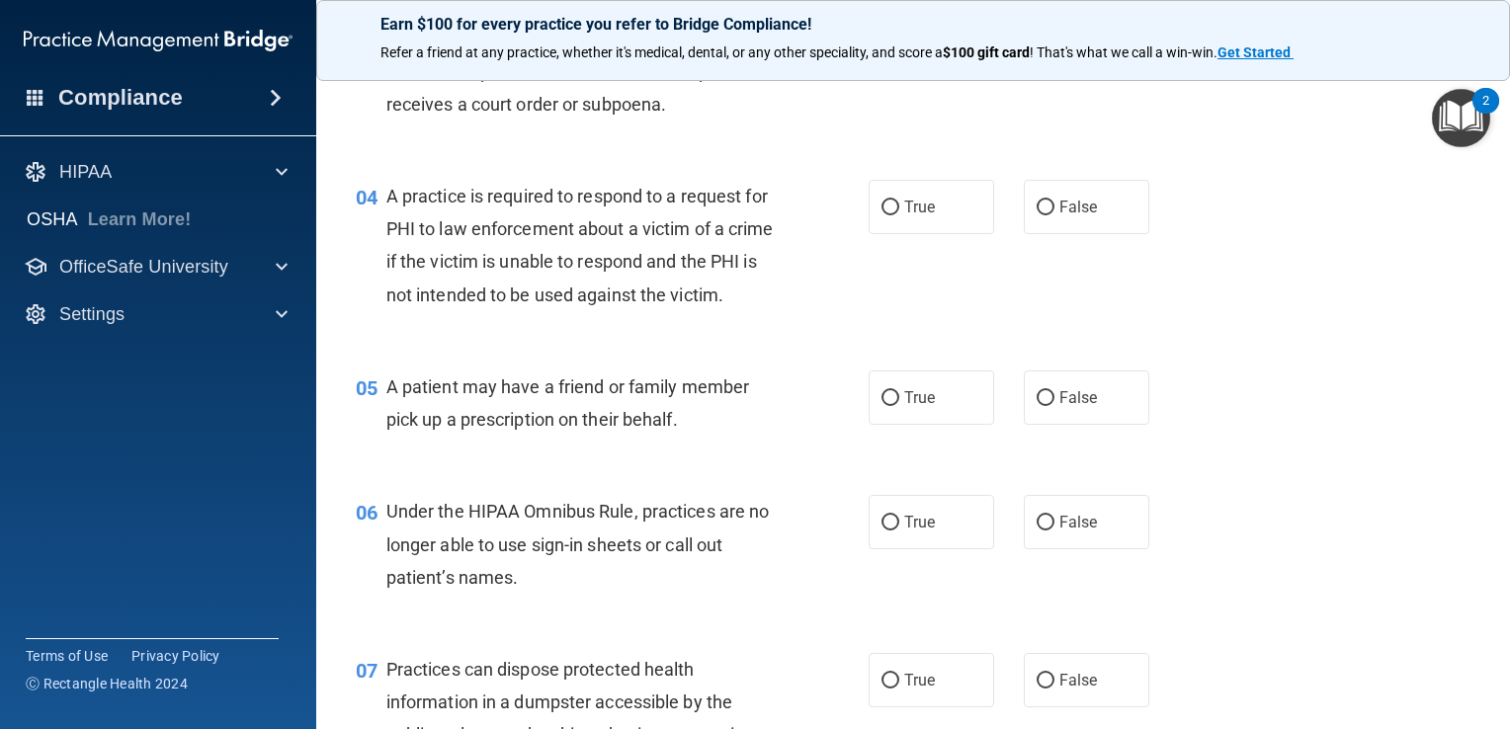
scroll to position [593, 0]
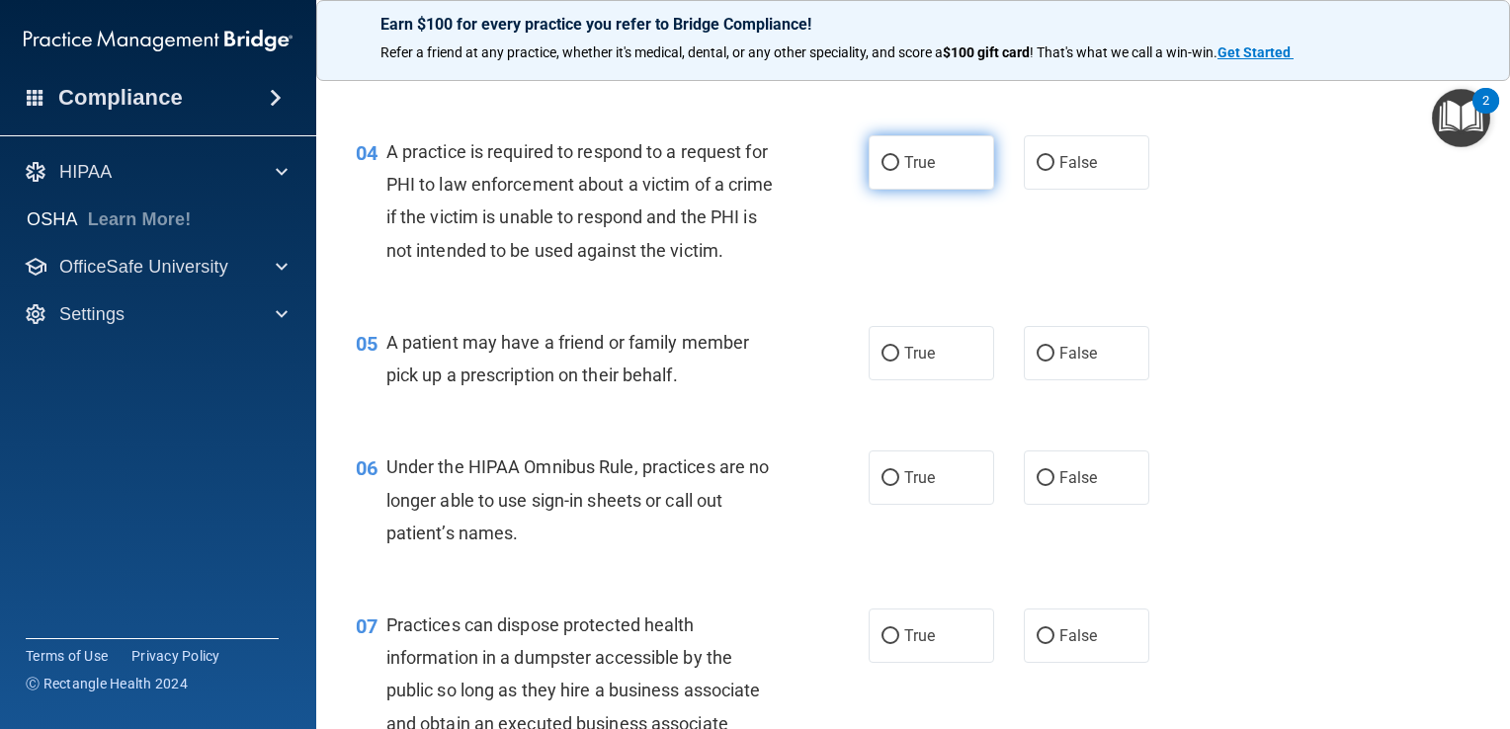
click at [931, 159] on label "True" at bounding box center [930, 162] width 125 height 54
click at [899, 159] on input "True" at bounding box center [890, 163] width 18 height 15
radio input "true"
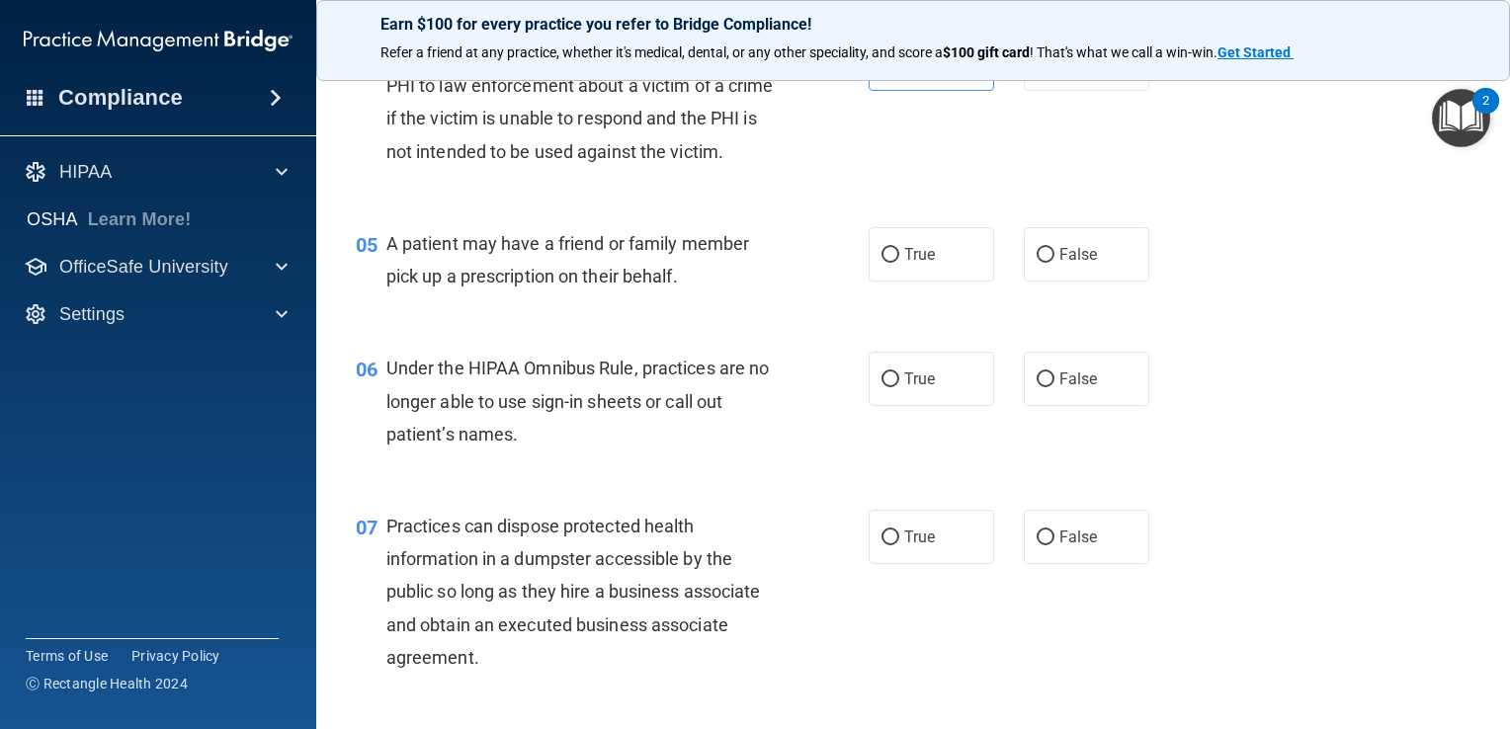
scroll to position [790, 0]
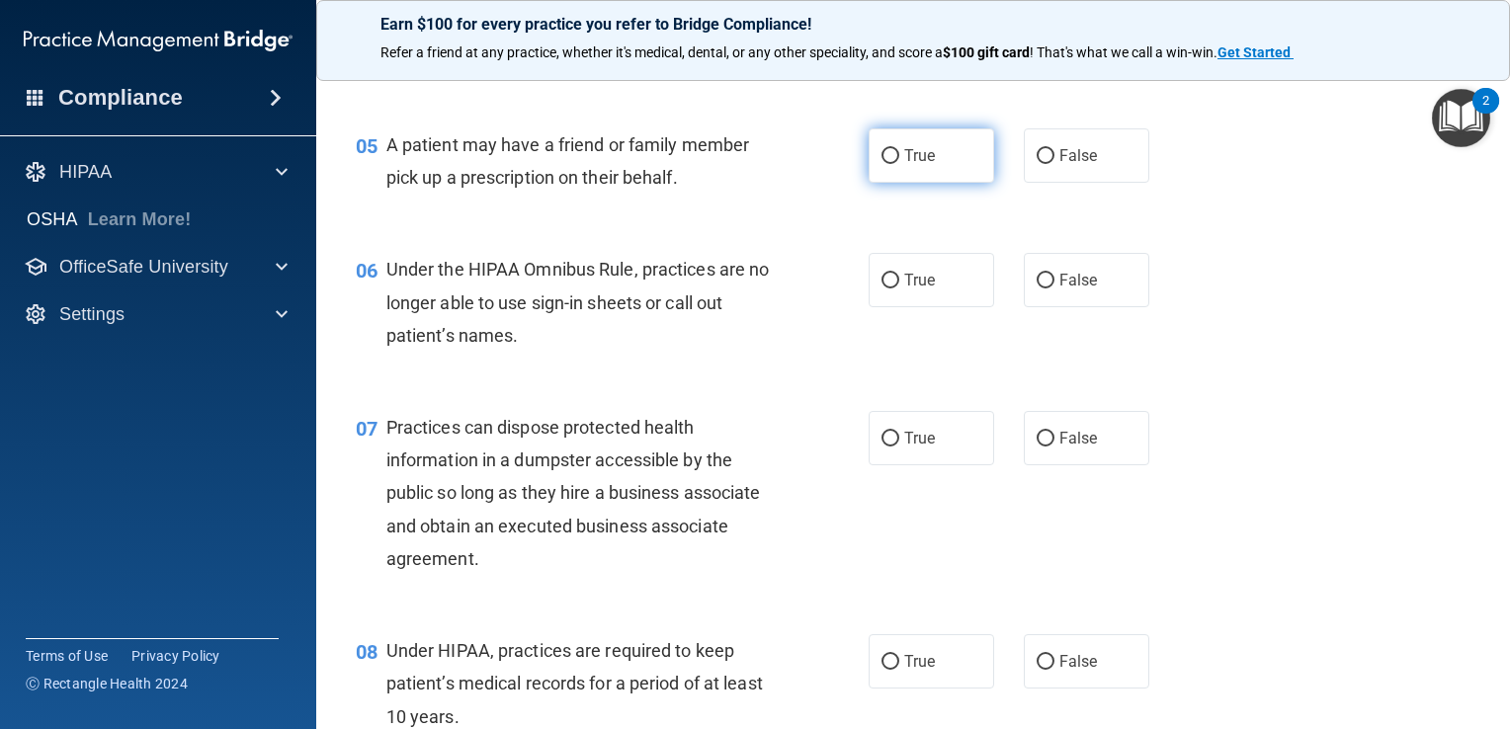
click at [964, 183] on label "True" at bounding box center [930, 155] width 125 height 54
click at [899, 164] on input "True" at bounding box center [890, 156] width 18 height 15
radio input "true"
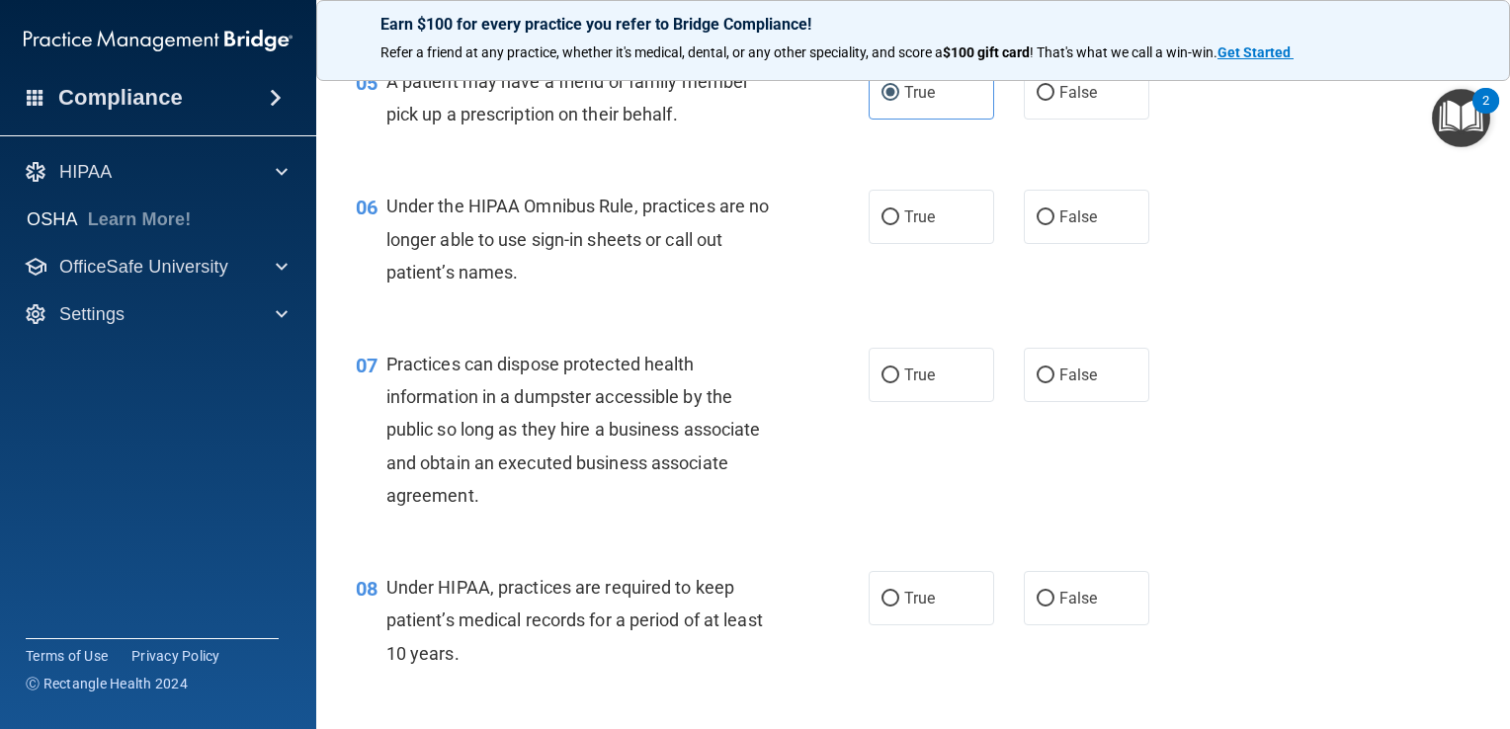
scroll to position [889, 0]
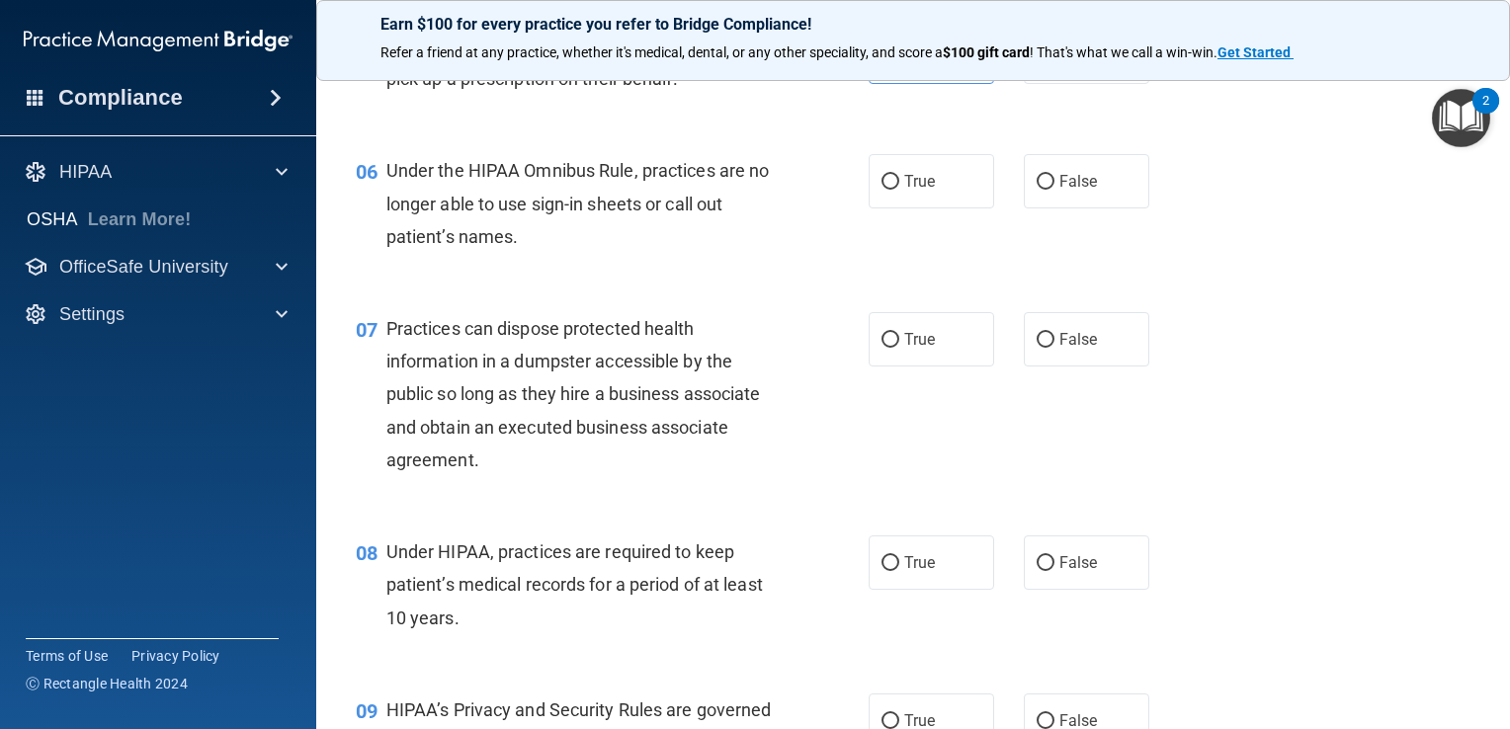
click at [1065, 184] on div "06 Under the HIPAA Omnibus Rule, practices are no longer able to use sign-in sh…" at bounding box center [913, 208] width 1144 height 158
click at [1045, 208] on label "False" at bounding box center [1085, 181] width 125 height 54
click at [1045, 190] on input "False" at bounding box center [1045, 182] width 18 height 15
radio input "true"
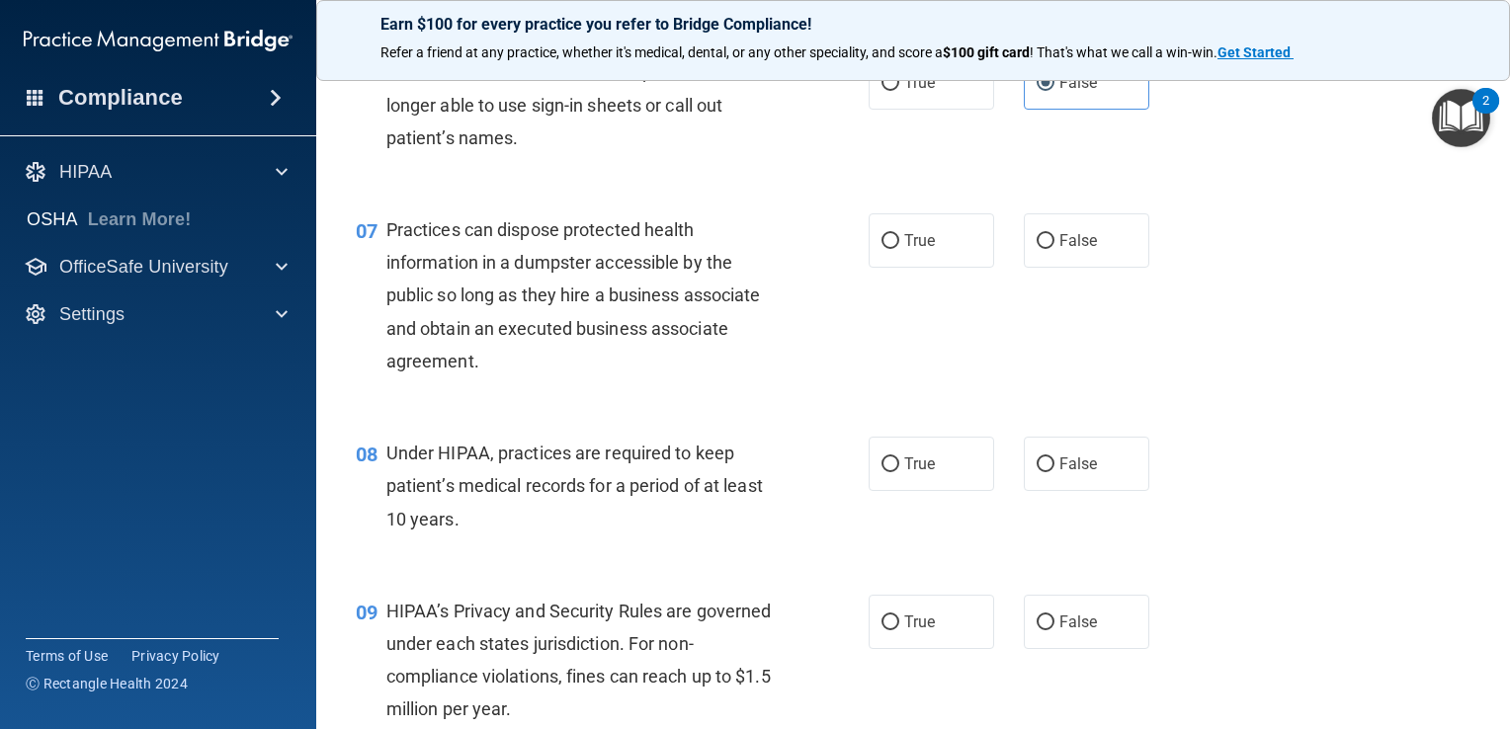
scroll to position [1087, 0]
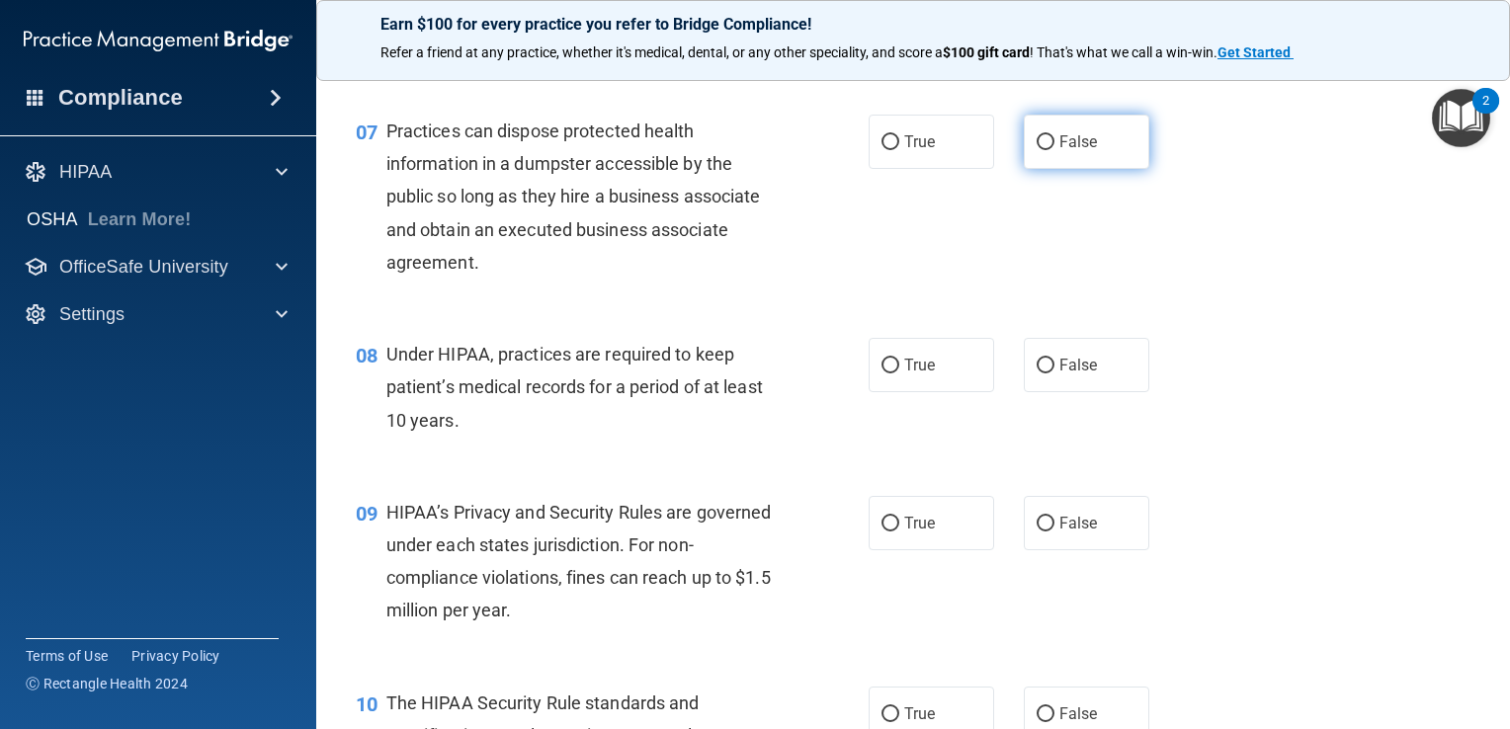
click at [1036, 150] on input "False" at bounding box center [1045, 142] width 18 height 15
radio input "true"
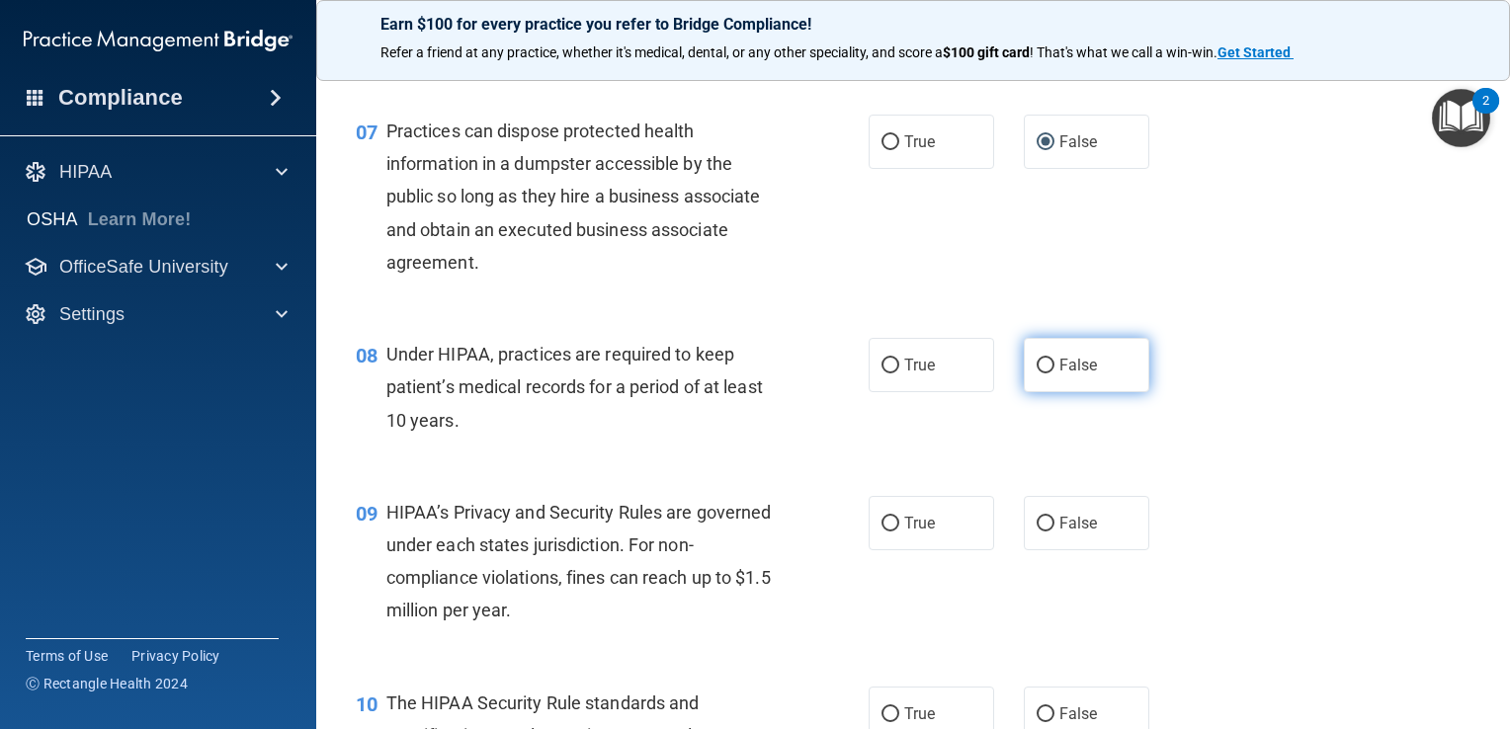
click at [1055, 373] on label "False" at bounding box center [1085, 365] width 125 height 54
click at [1054, 373] on input "False" at bounding box center [1045, 366] width 18 height 15
radio input "true"
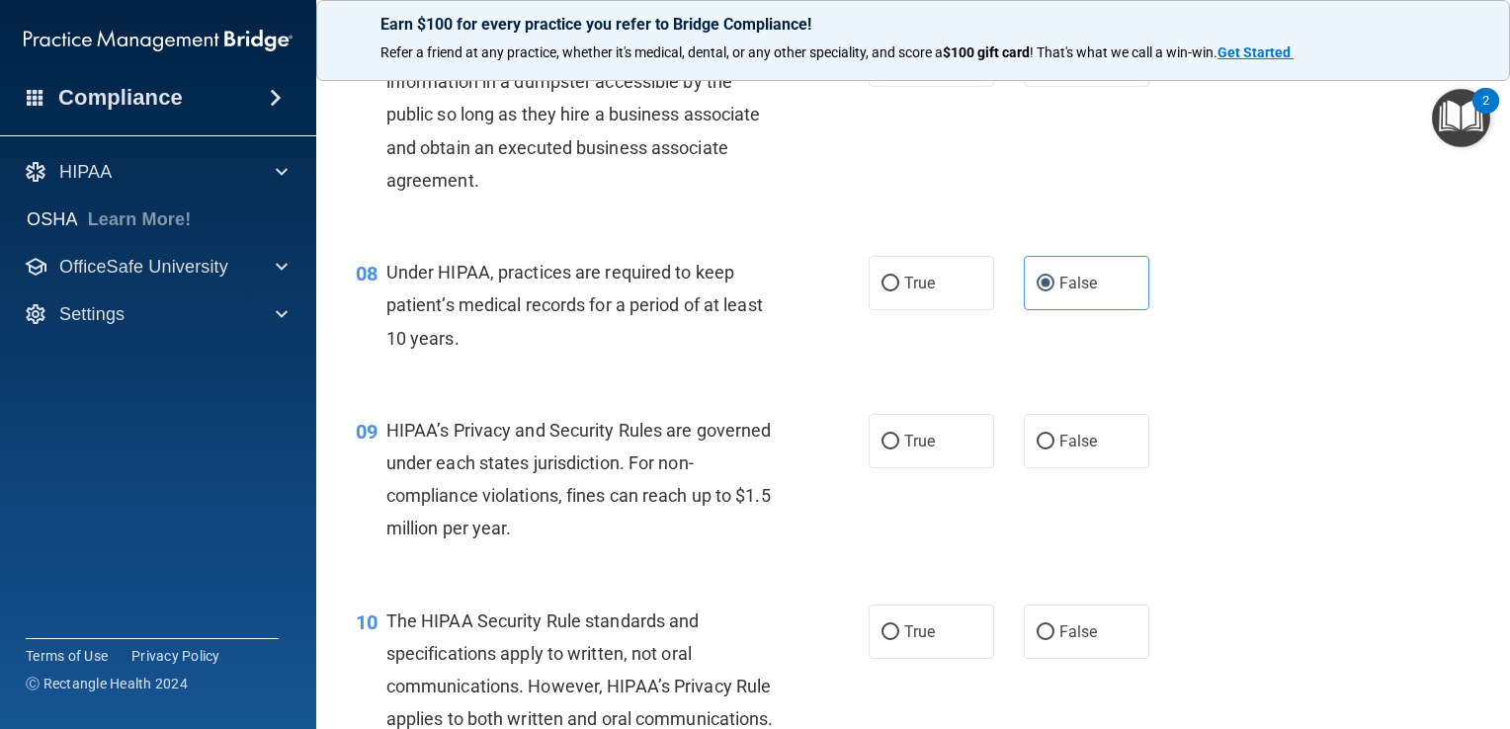
scroll to position [1284, 0]
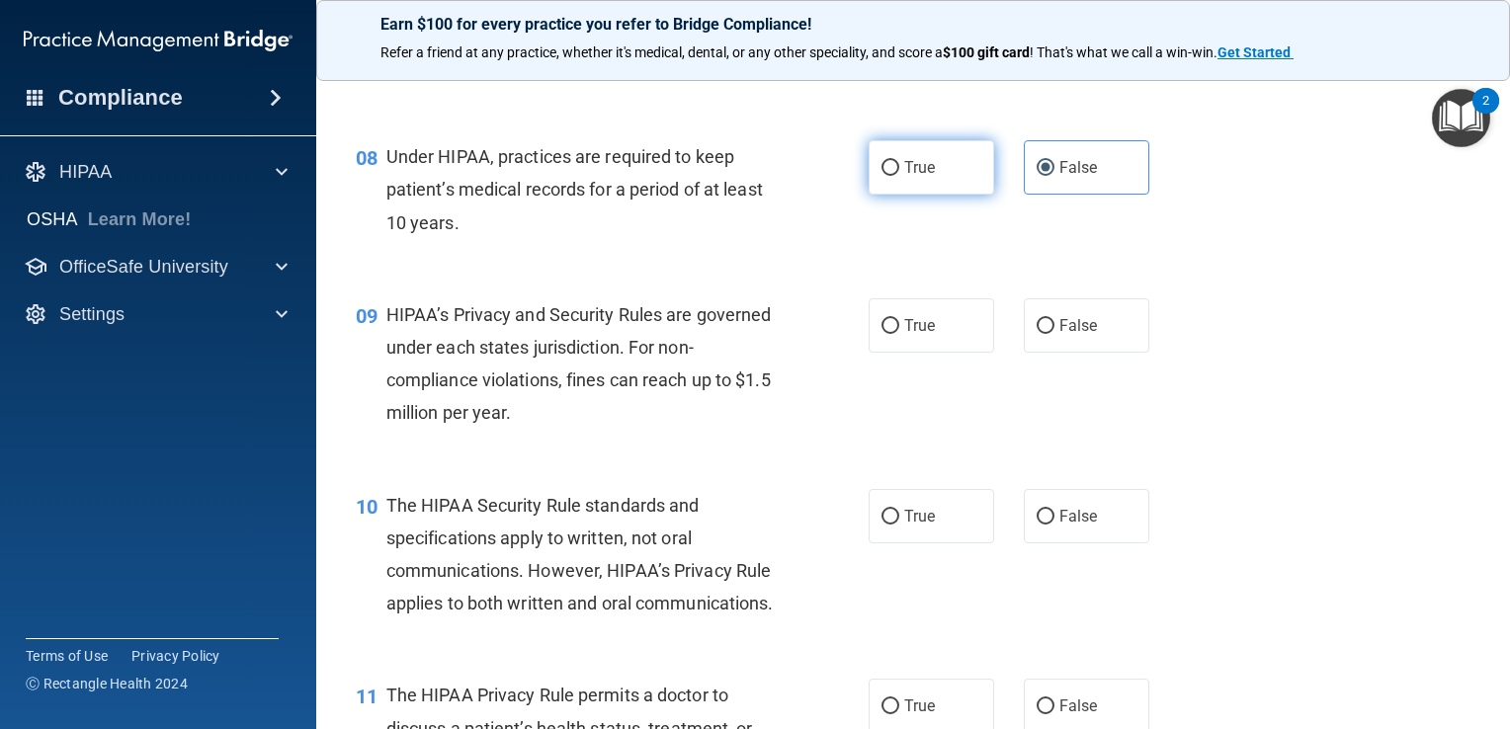
click at [916, 187] on label "True" at bounding box center [930, 167] width 125 height 54
click at [899, 176] on input "True" at bounding box center [890, 168] width 18 height 15
radio input "true"
radio input "false"
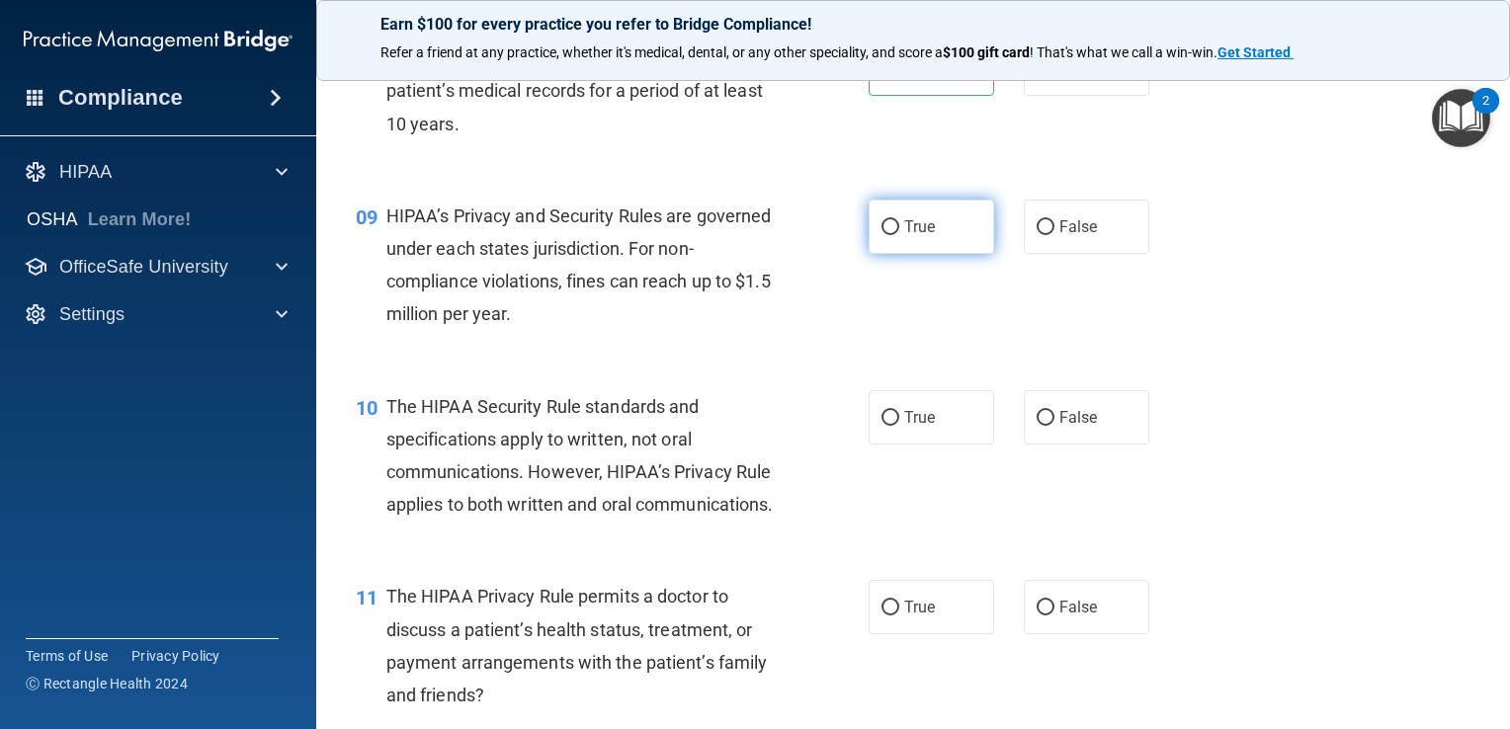
click at [958, 253] on label "True" at bounding box center [930, 227] width 125 height 54
click at [899, 235] on input "True" at bounding box center [890, 227] width 18 height 15
radio input "true"
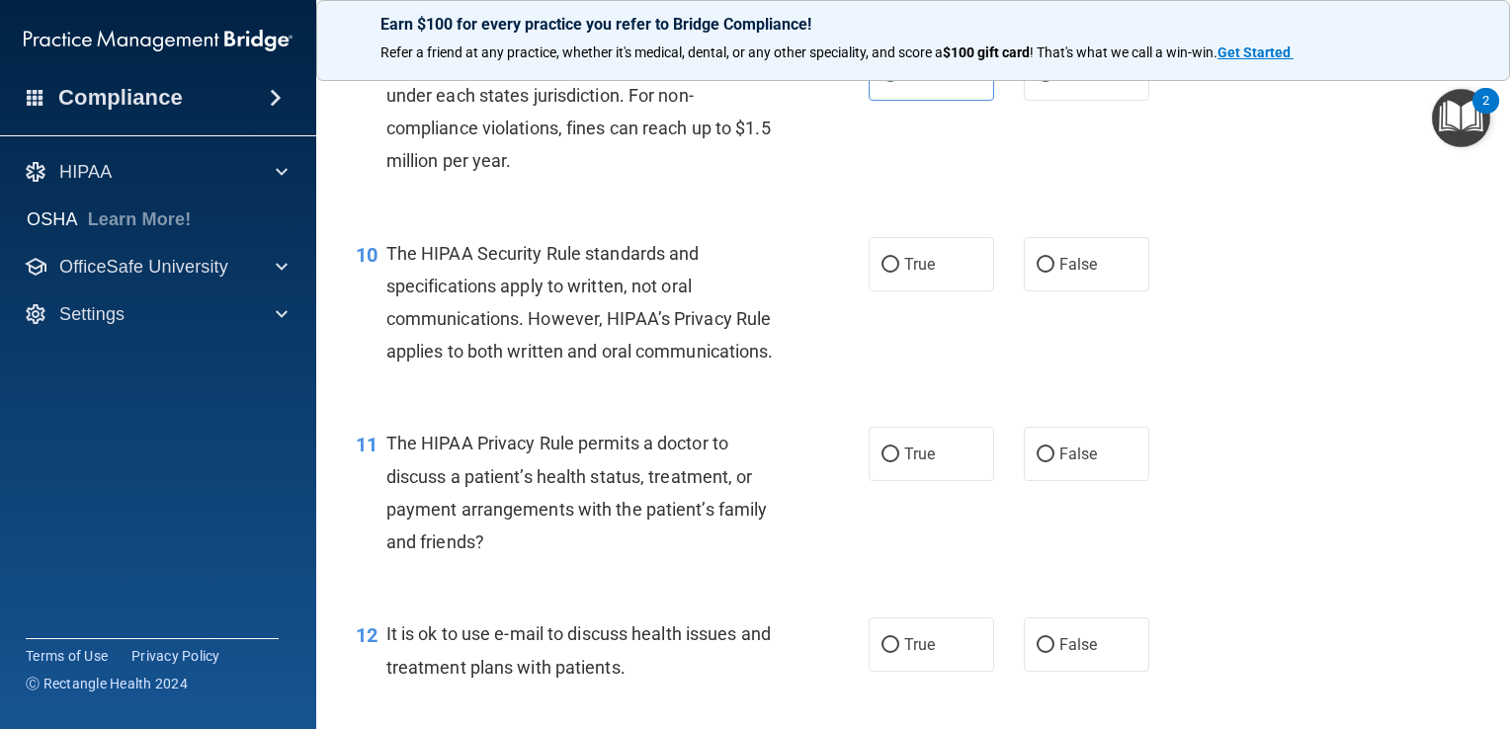
scroll to position [1581, 0]
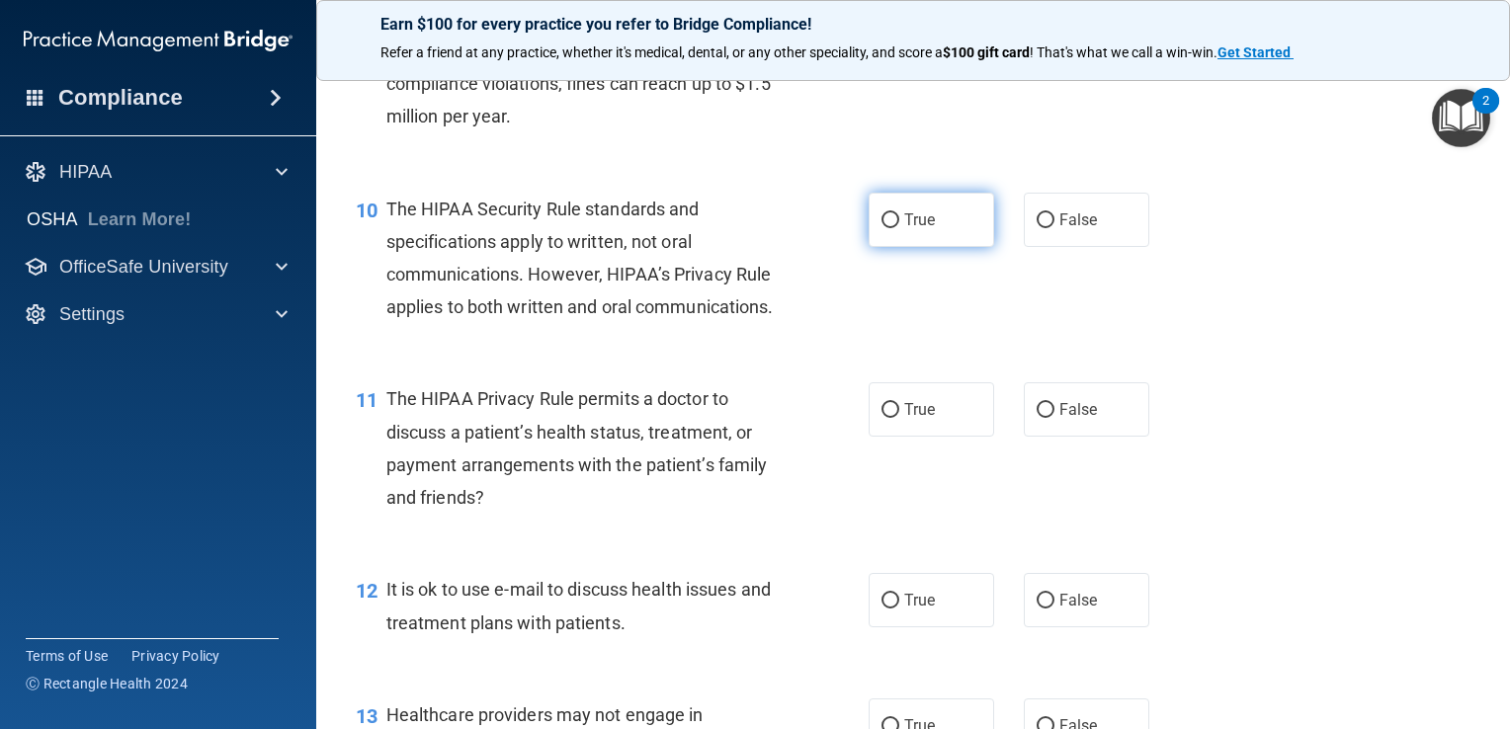
click at [929, 246] on label "True" at bounding box center [930, 220] width 125 height 54
click at [899, 228] on input "True" at bounding box center [890, 220] width 18 height 15
radio input "true"
click at [827, 266] on div "10 The HIPAA Security Rule standards and specifications apply to written, not o…" at bounding box center [612, 263] width 572 height 141
drag, startPoint x: 1360, startPoint y: 284, endPoint x: 1369, endPoint y: 273, distance: 14.0
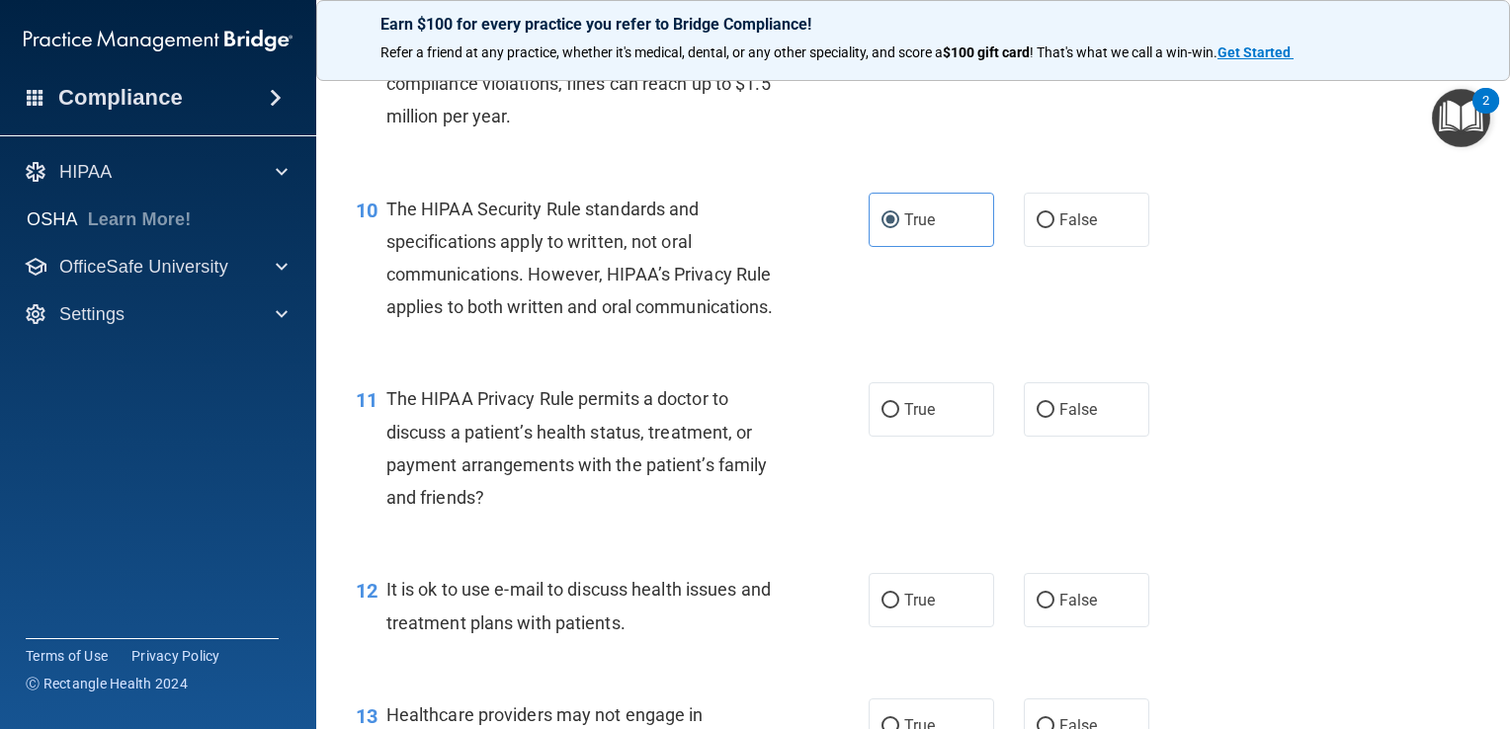
click at [1363, 284] on div "10 The HIPAA Security Rule standards and specifications apply to written, not o…" at bounding box center [913, 263] width 1144 height 191
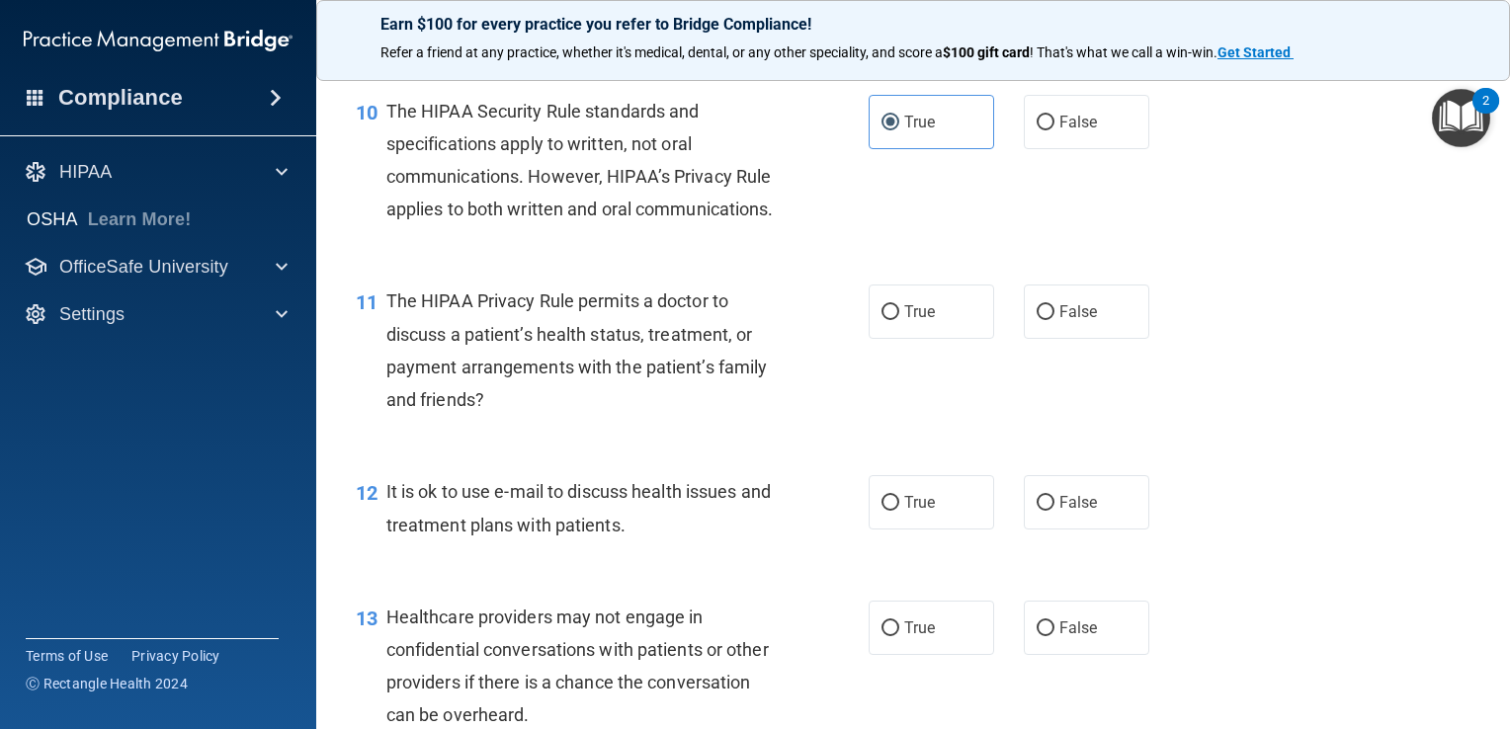
scroll to position [1679, 0]
drag, startPoint x: 605, startPoint y: 286, endPoint x: 422, endPoint y: 255, distance: 185.5
click at [539, 225] on div "The HIPAA Security Rule standards and specifications apply to written, not oral…" at bounding box center [589, 159] width 407 height 131
drag, startPoint x: 381, startPoint y: 185, endPoint x: 395, endPoint y: 163, distance: 25.8
click at [395, 163] on div "10 The HIPAA Security Rule standards and specifications apply to written, not o…" at bounding box center [612, 164] width 572 height 141
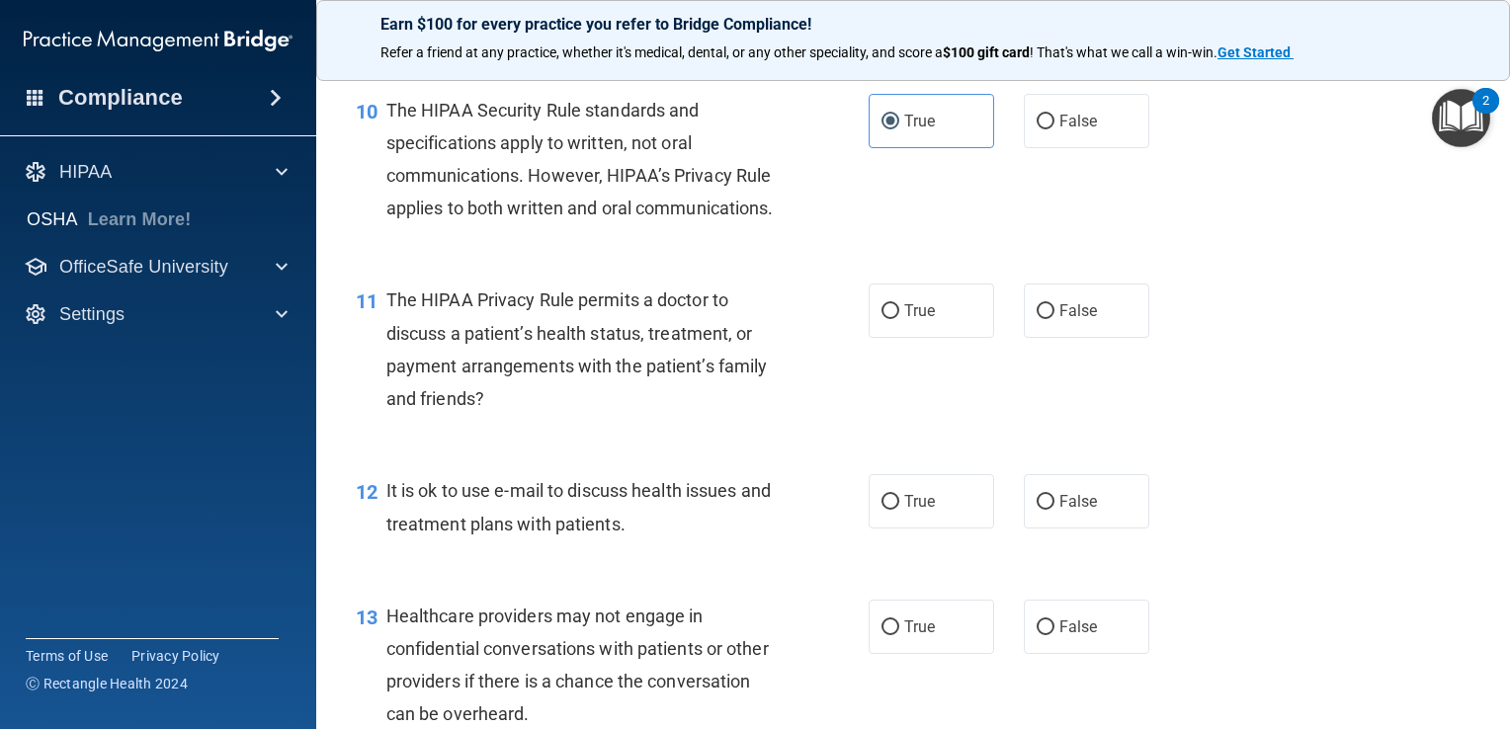
drag, startPoint x: 395, startPoint y: 163, endPoint x: 396, endPoint y: 149, distance: 13.9
click at [403, 142] on span "The HIPAA Security Rule standards and specifications apply to written, not oral…" at bounding box center [579, 160] width 387 height 120
click at [392, 140] on span "The HIPAA Security Rule standards and specifications apply to written, not oral…" at bounding box center [579, 160] width 387 height 120
click at [462, 188] on div "The HIPAA Security Rule standards and specifications apply to written, not oral…" at bounding box center [589, 159] width 407 height 131
click at [1047, 188] on div "10 The HIPAA Security Rule standards and specifications apply to written, not o…" at bounding box center [913, 164] width 1144 height 191
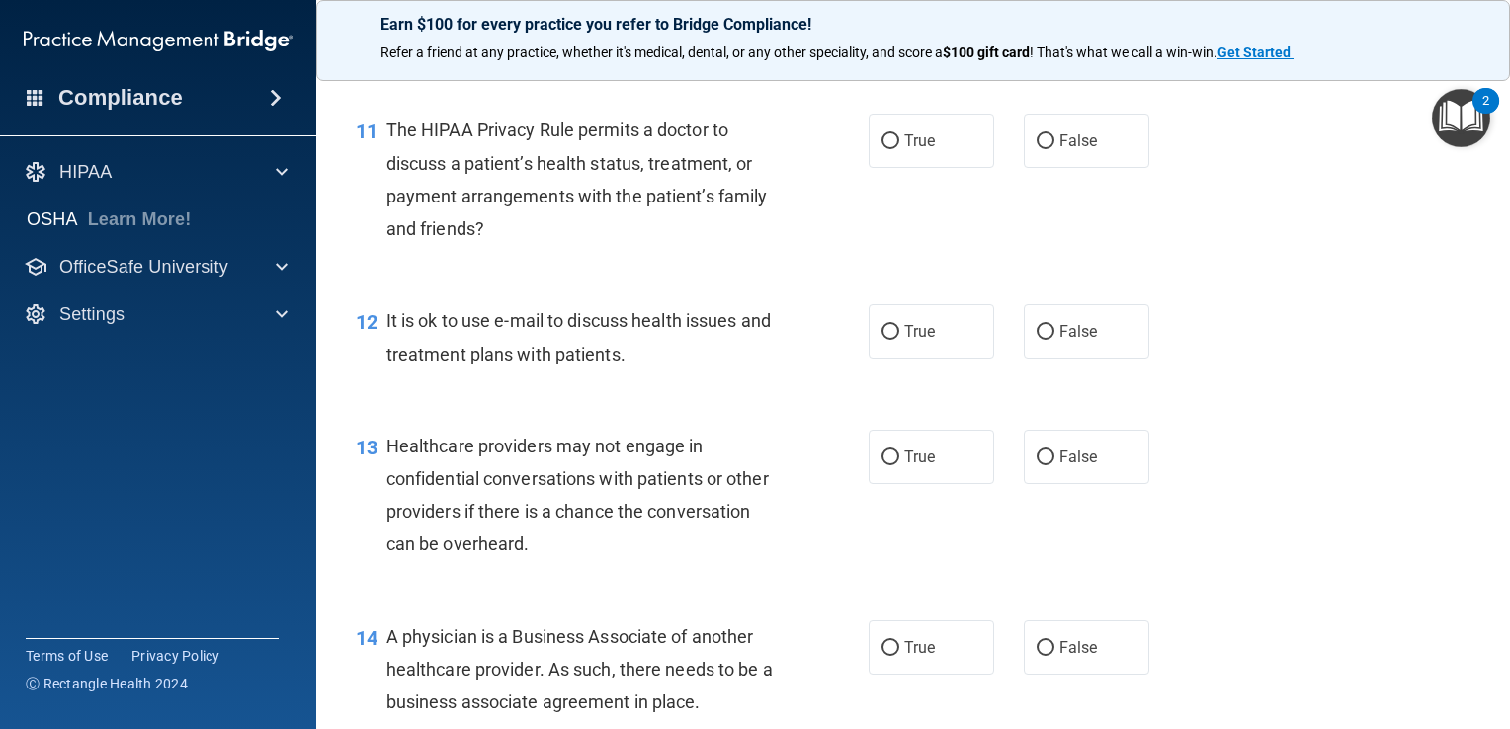
scroll to position [1901, 0]
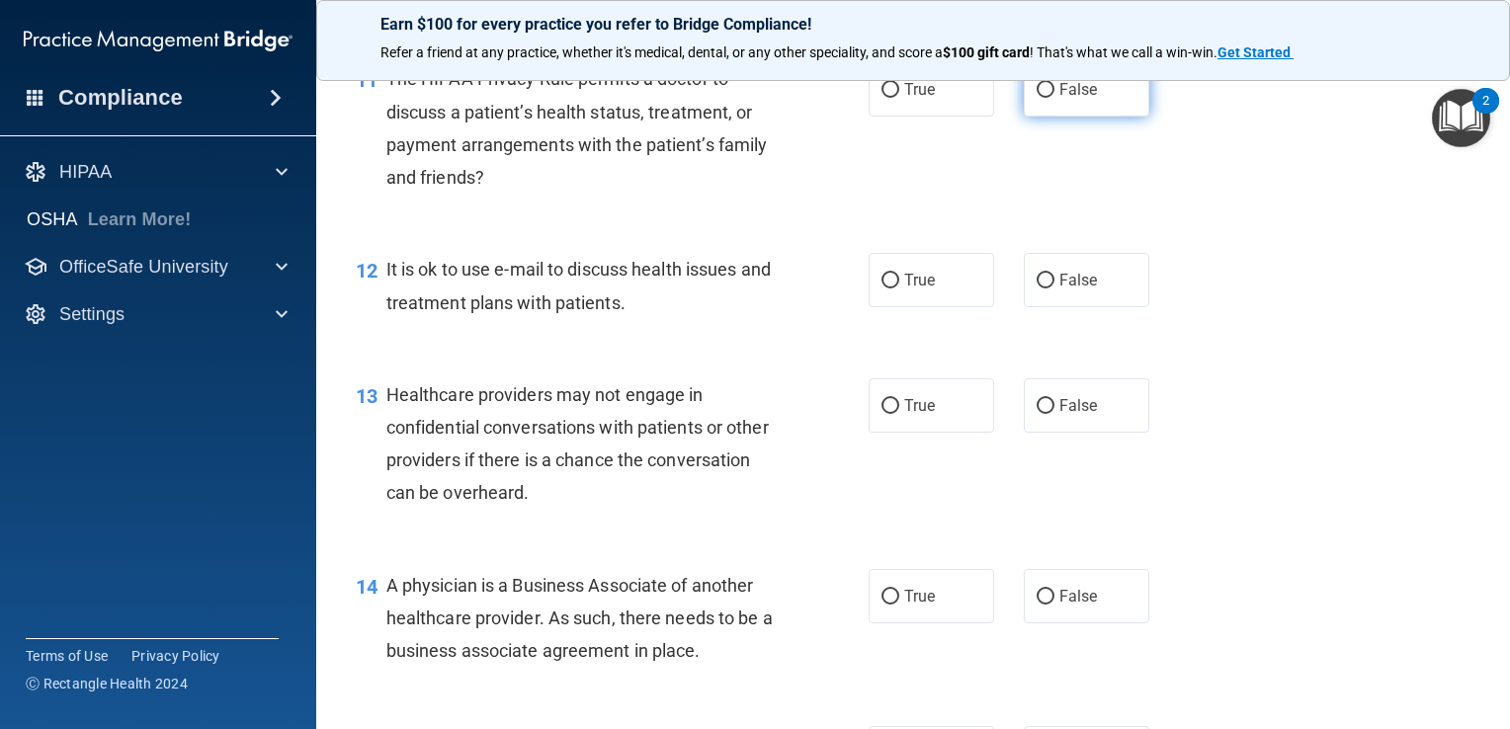
click at [1102, 117] on label "False" at bounding box center [1085, 89] width 125 height 54
click at [1054, 98] on input "False" at bounding box center [1045, 90] width 18 height 15
radio input "true"
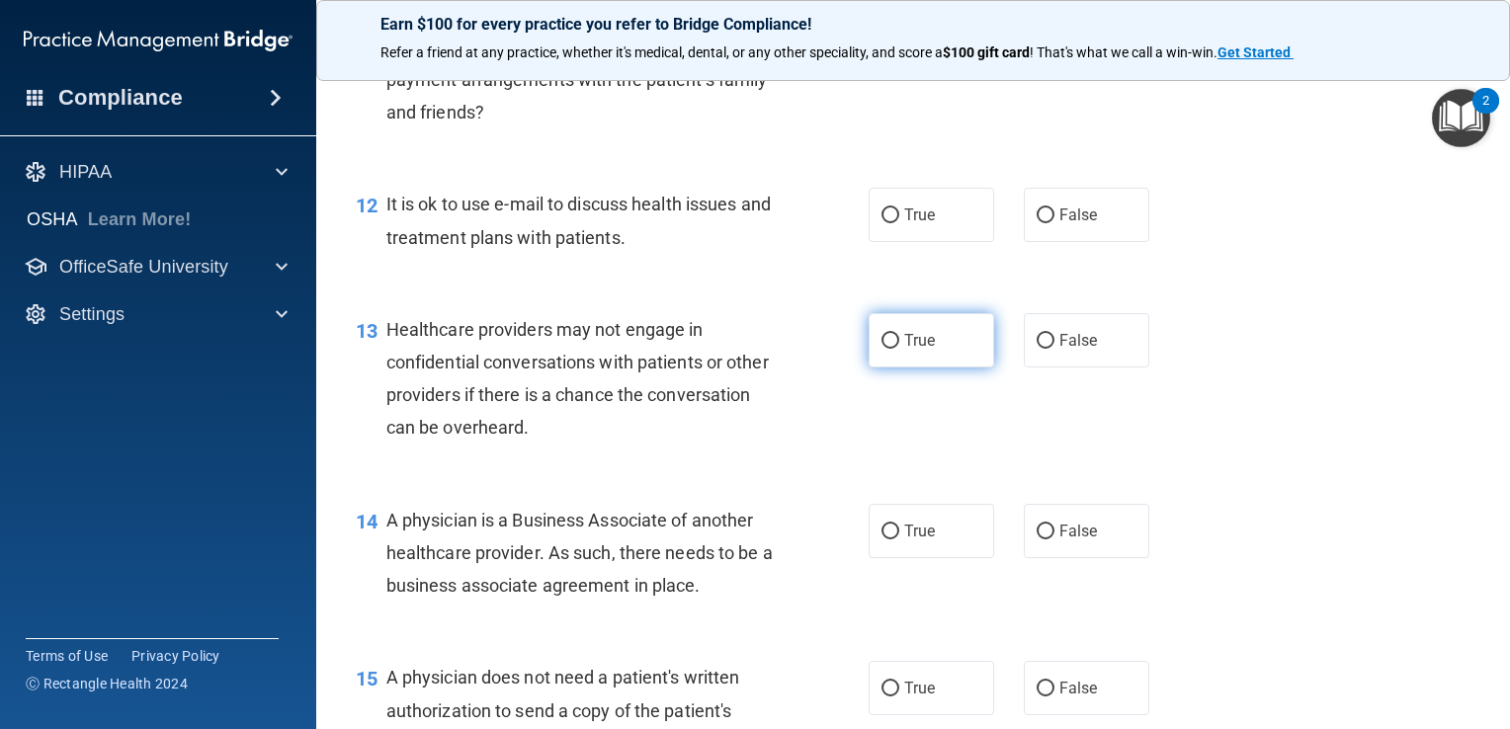
scroll to position [2000, 0]
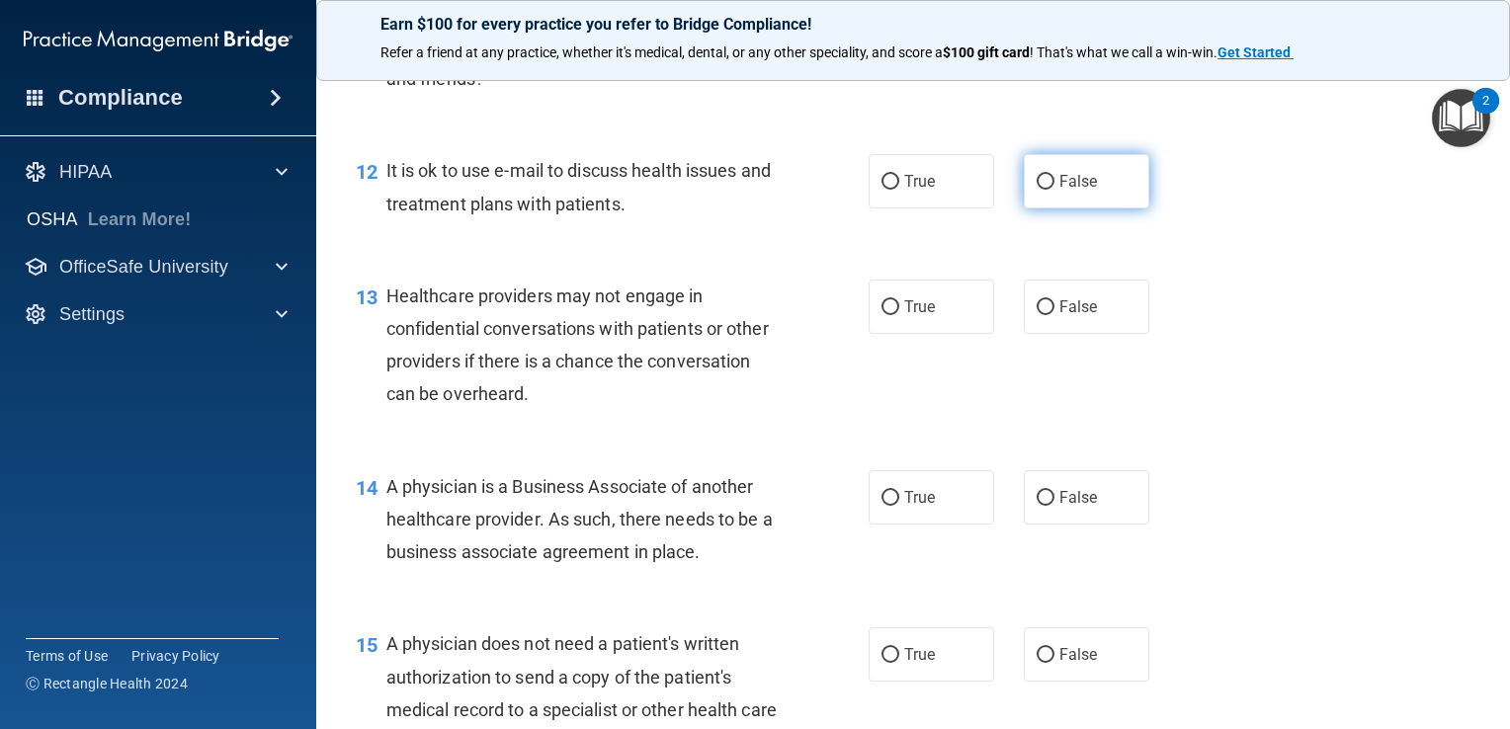
click at [1042, 190] on input "False" at bounding box center [1045, 182] width 18 height 15
radio input "true"
click at [906, 316] on span "True" at bounding box center [919, 306] width 31 height 19
click at [899, 315] on input "True" at bounding box center [890, 307] width 18 height 15
radio input "true"
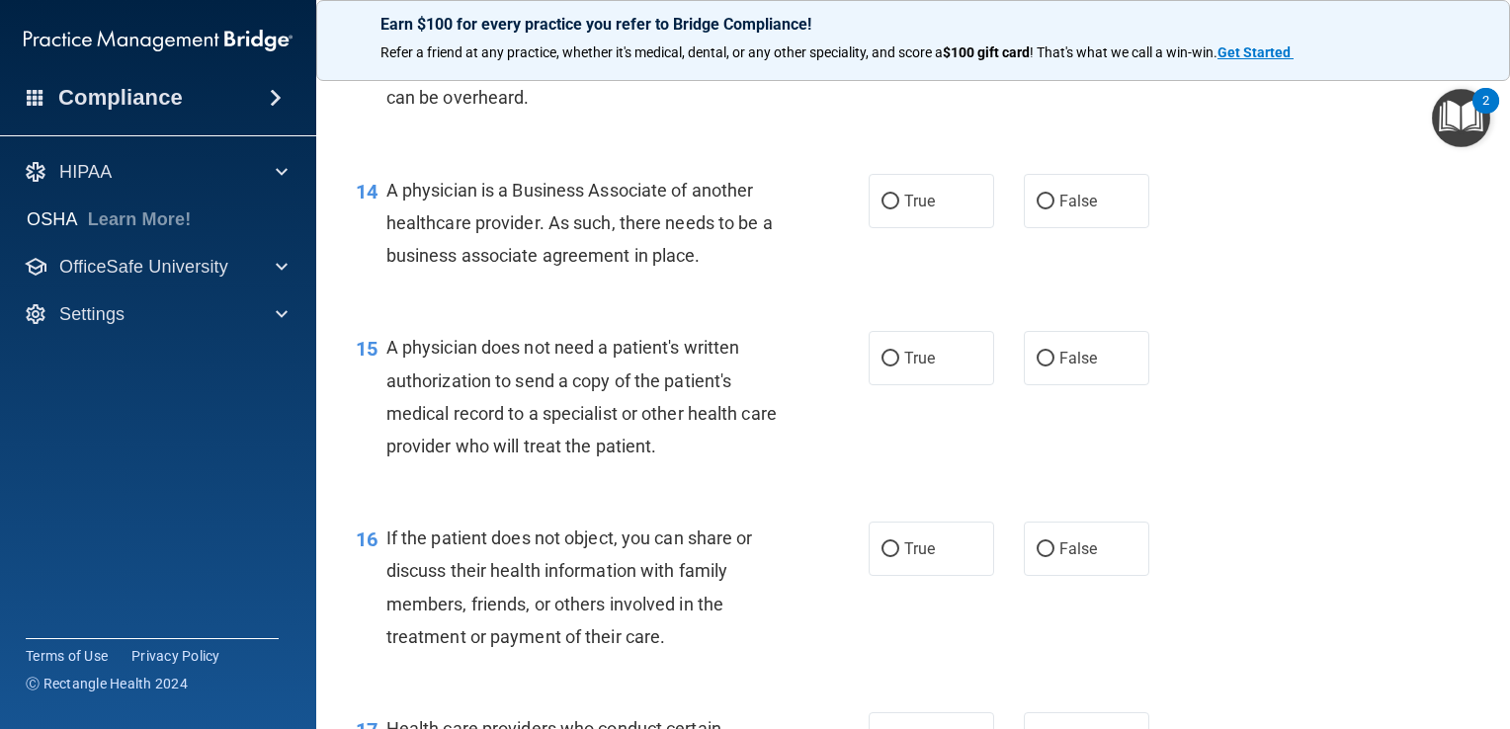
scroll to position [2296, 0]
click at [1124, 228] on label "False" at bounding box center [1085, 201] width 125 height 54
click at [1054, 209] on input "False" at bounding box center [1045, 202] width 18 height 15
radio input "true"
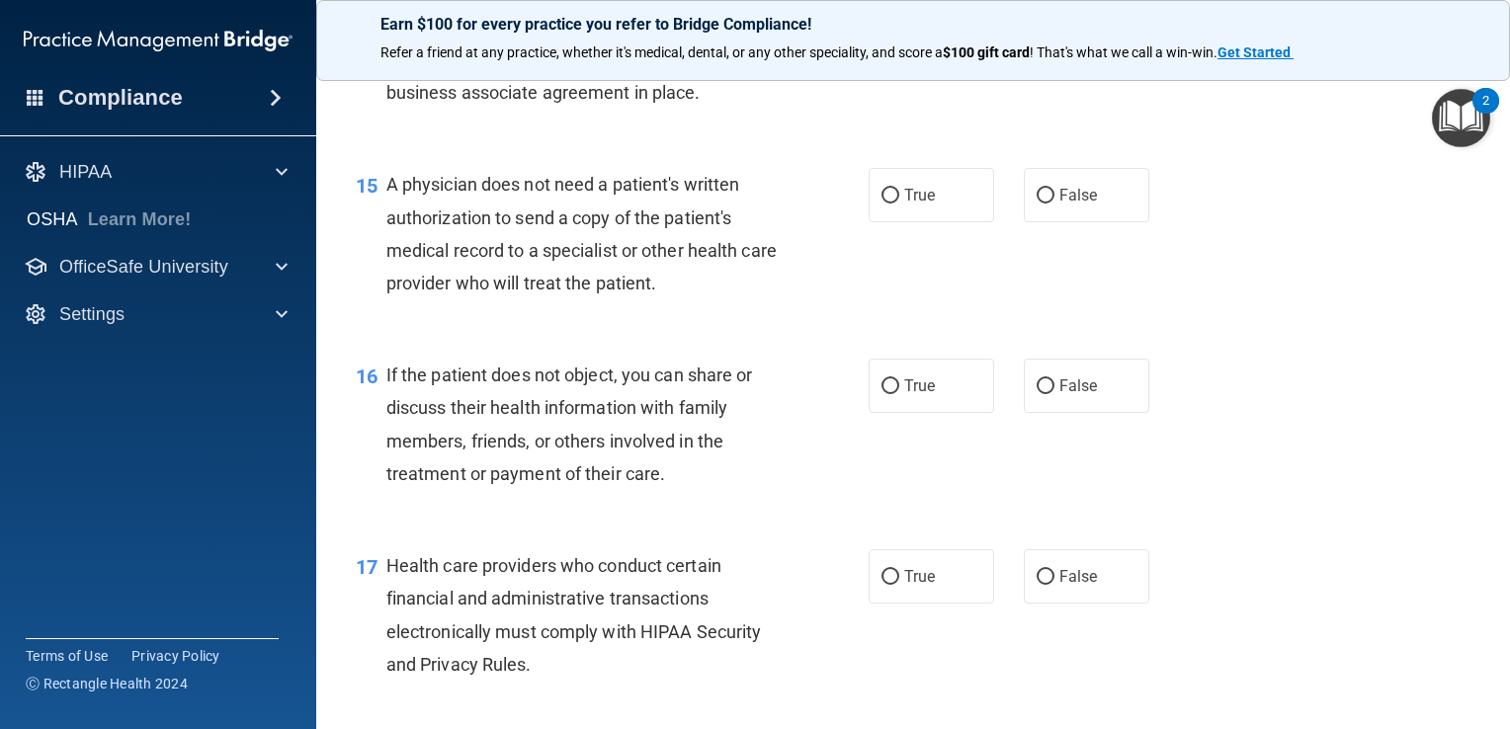
scroll to position [2493, 0]
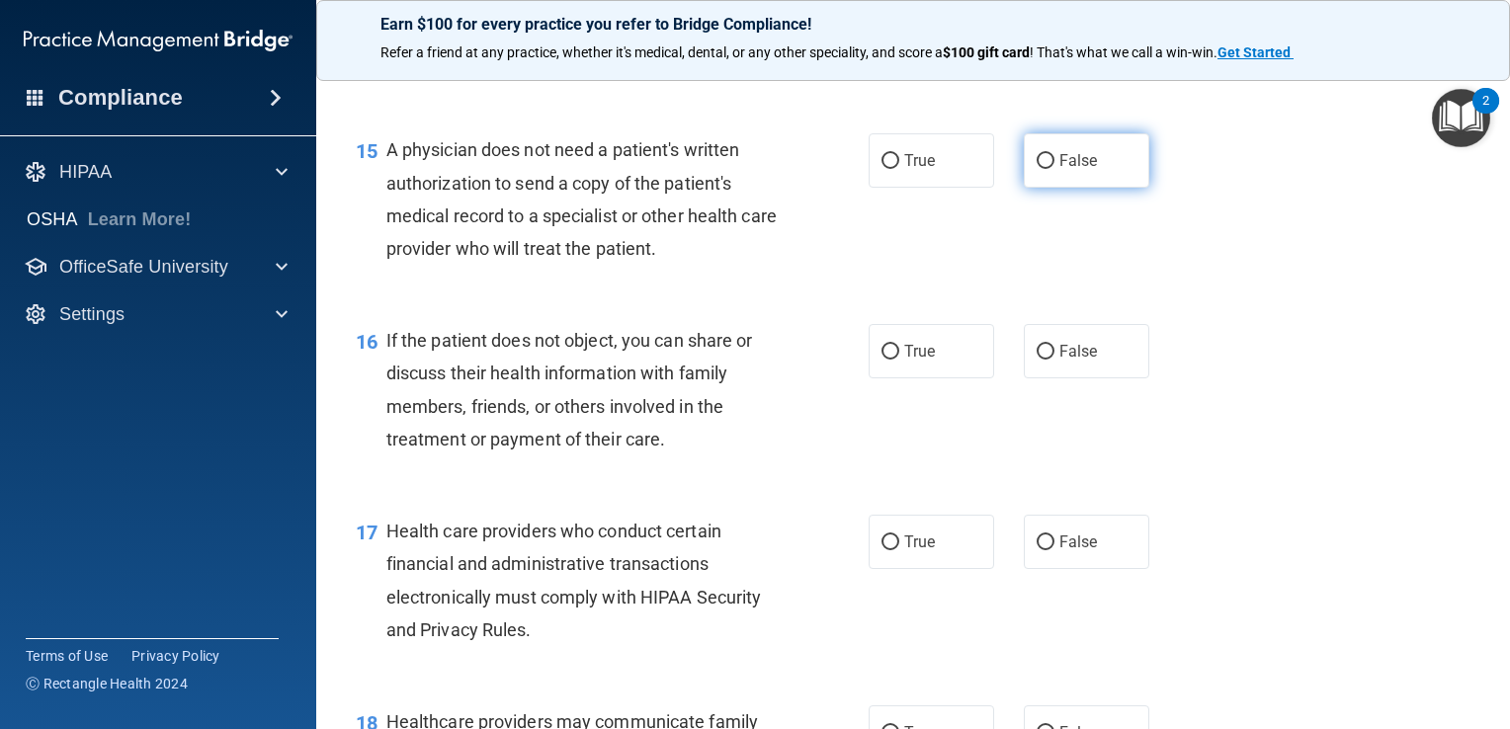
click at [1067, 170] on span "False" at bounding box center [1078, 160] width 39 height 19
click at [1054, 169] on input "False" at bounding box center [1045, 161] width 18 height 15
radio input "true"
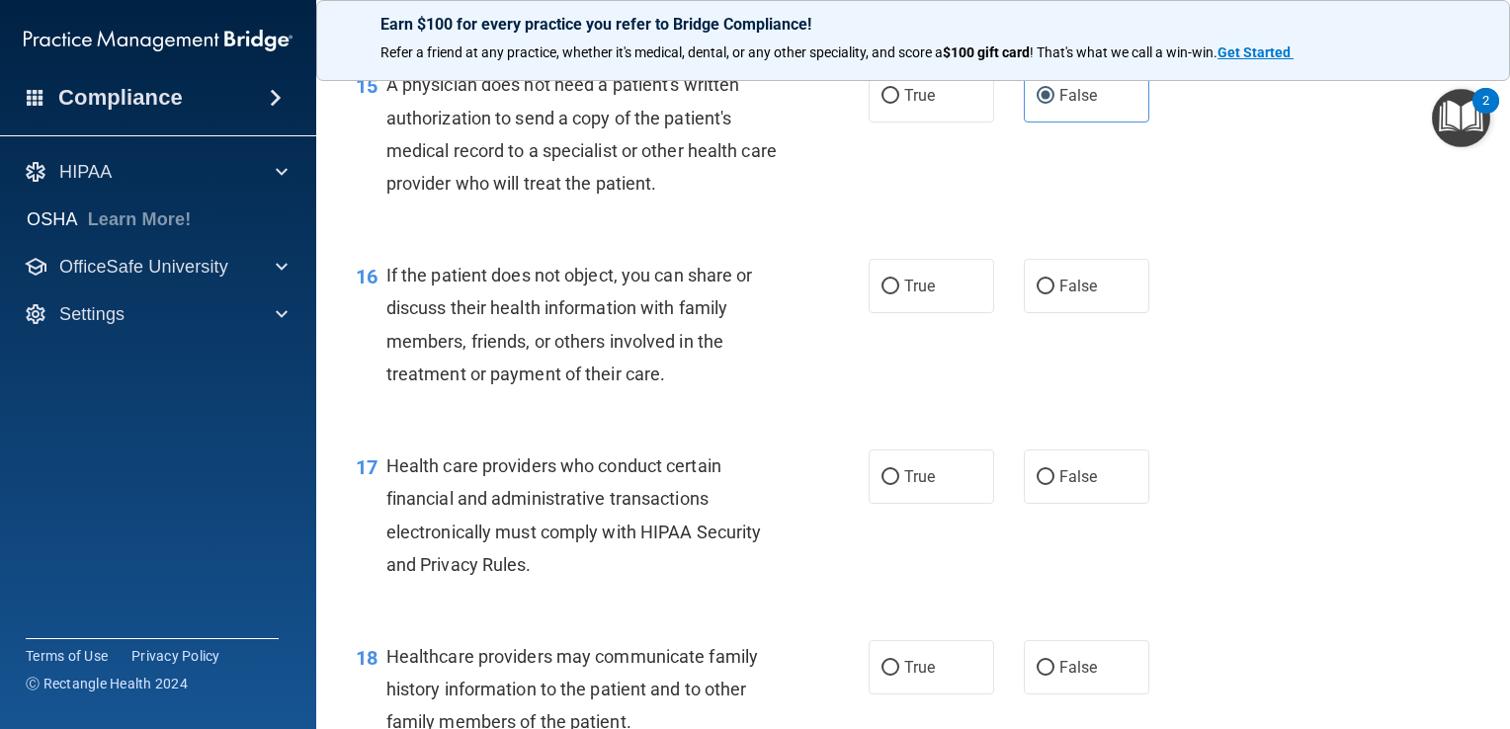
scroll to position [2592, 0]
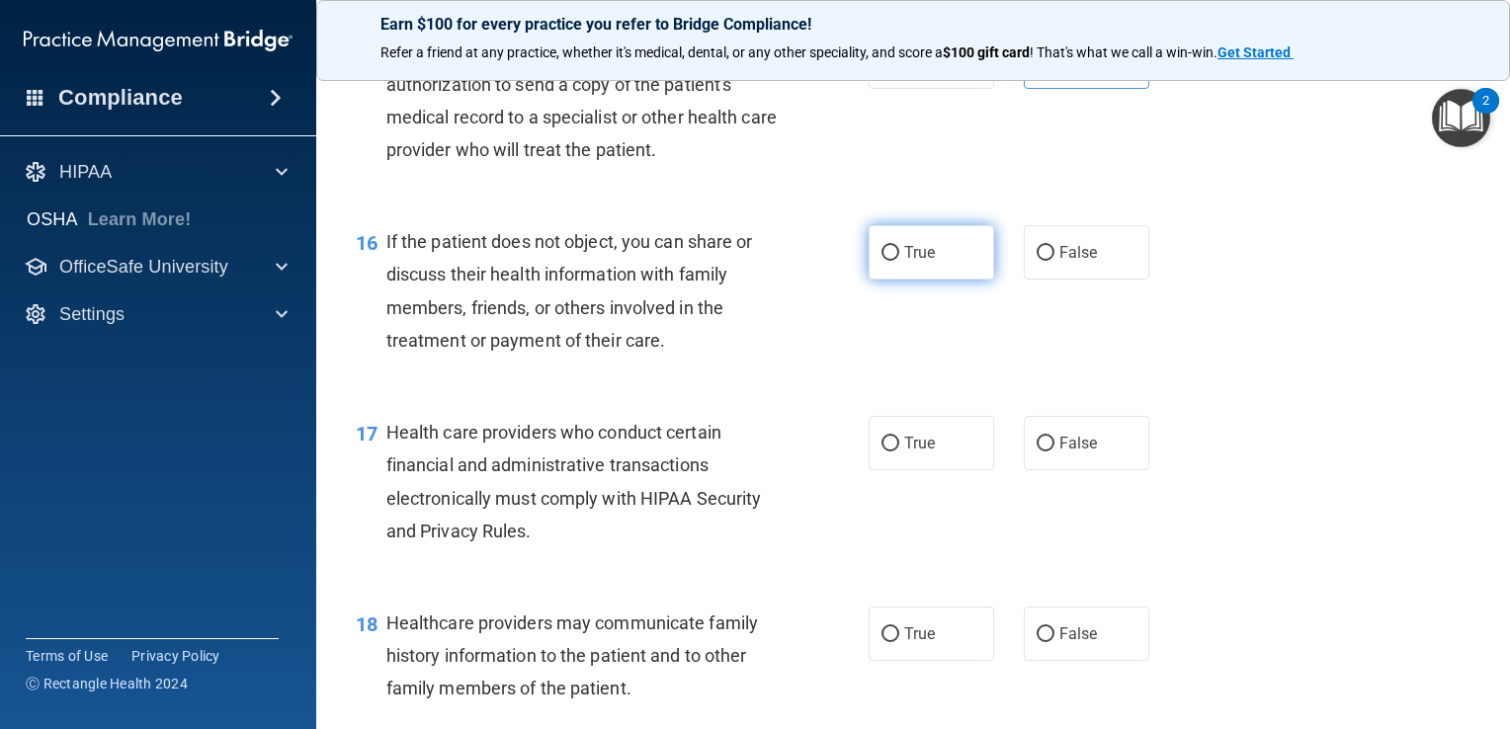
click at [931, 280] on label "True" at bounding box center [930, 252] width 125 height 54
click at [899, 261] on input "True" at bounding box center [890, 253] width 18 height 15
radio input "true"
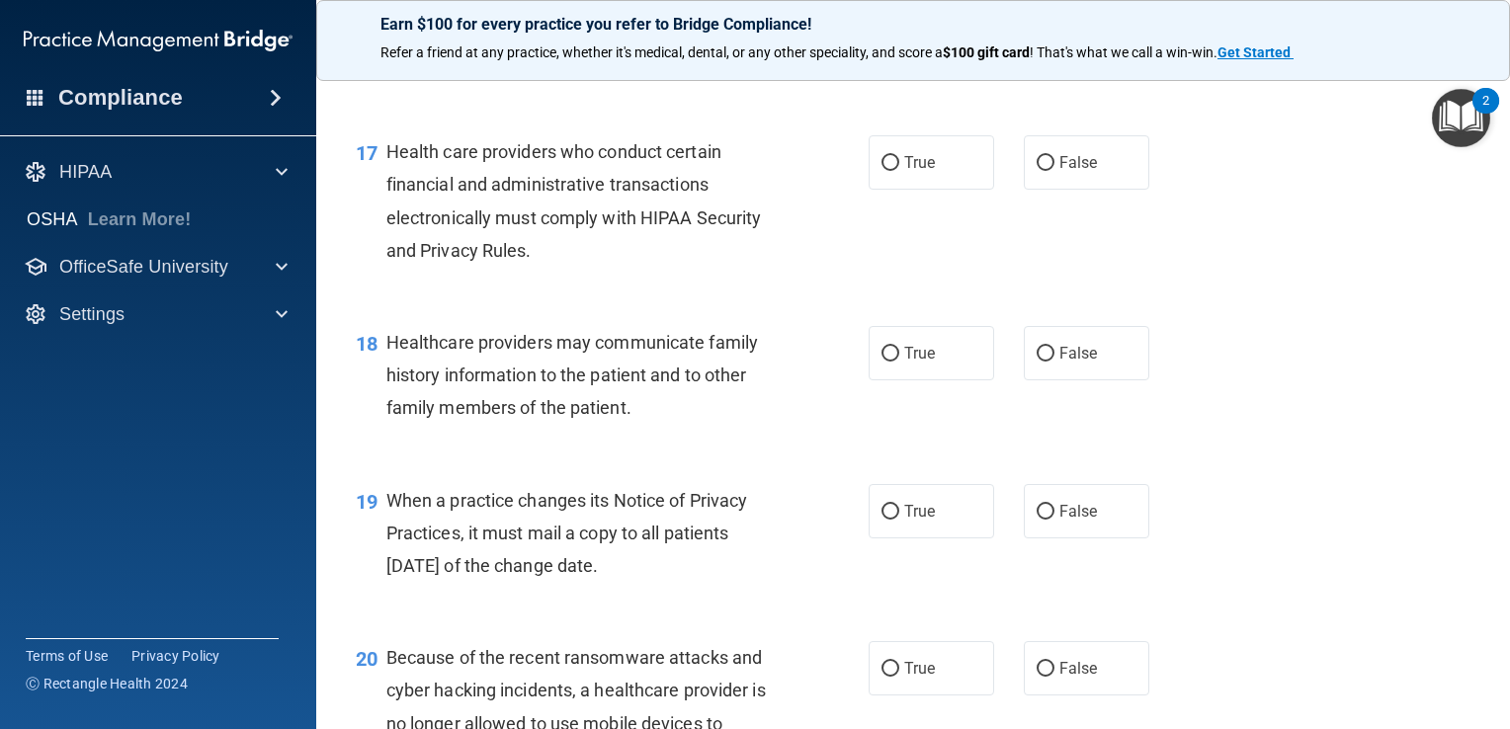
scroll to position [2987, 0]
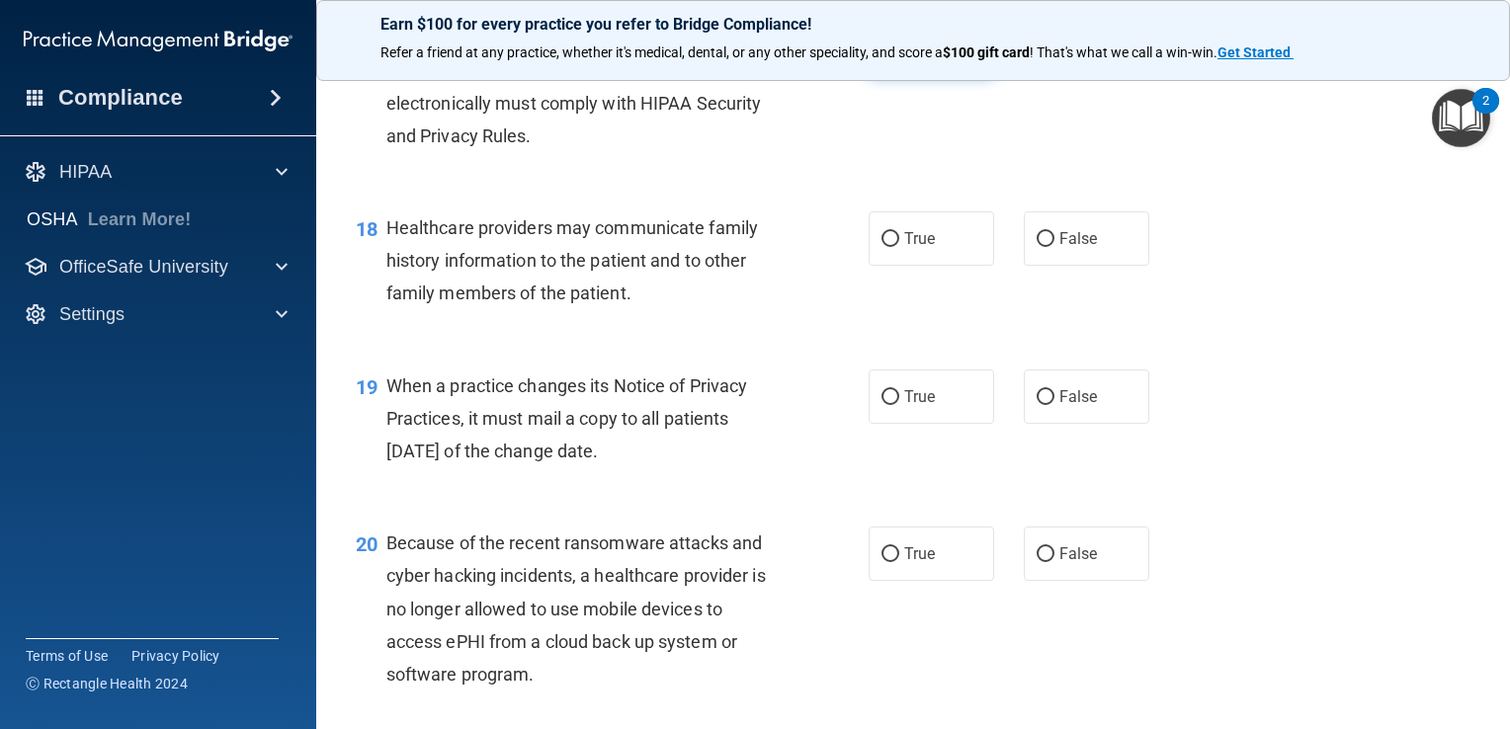
click at [932, 75] on label "True" at bounding box center [930, 48] width 125 height 54
click at [899, 56] on input "True" at bounding box center [890, 48] width 18 height 15
radio input "true"
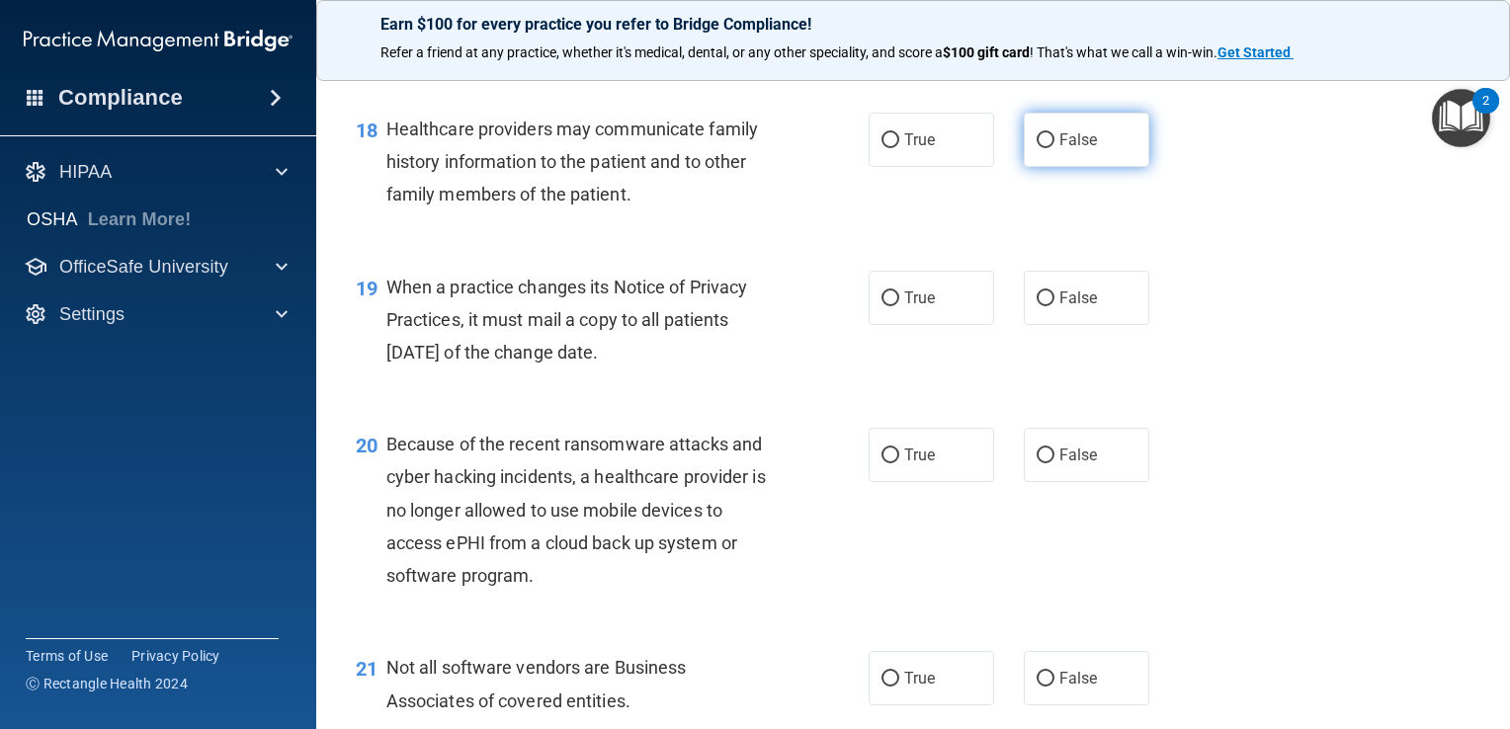
click at [1076, 167] on label "False" at bounding box center [1085, 140] width 125 height 54
click at [1054, 148] on input "False" at bounding box center [1045, 140] width 18 height 15
radio input "true"
drag, startPoint x: 972, startPoint y: 211, endPoint x: 989, endPoint y: 211, distance: 16.8
click at [976, 167] on label "True" at bounding box center [930, 140] width 125 height 54
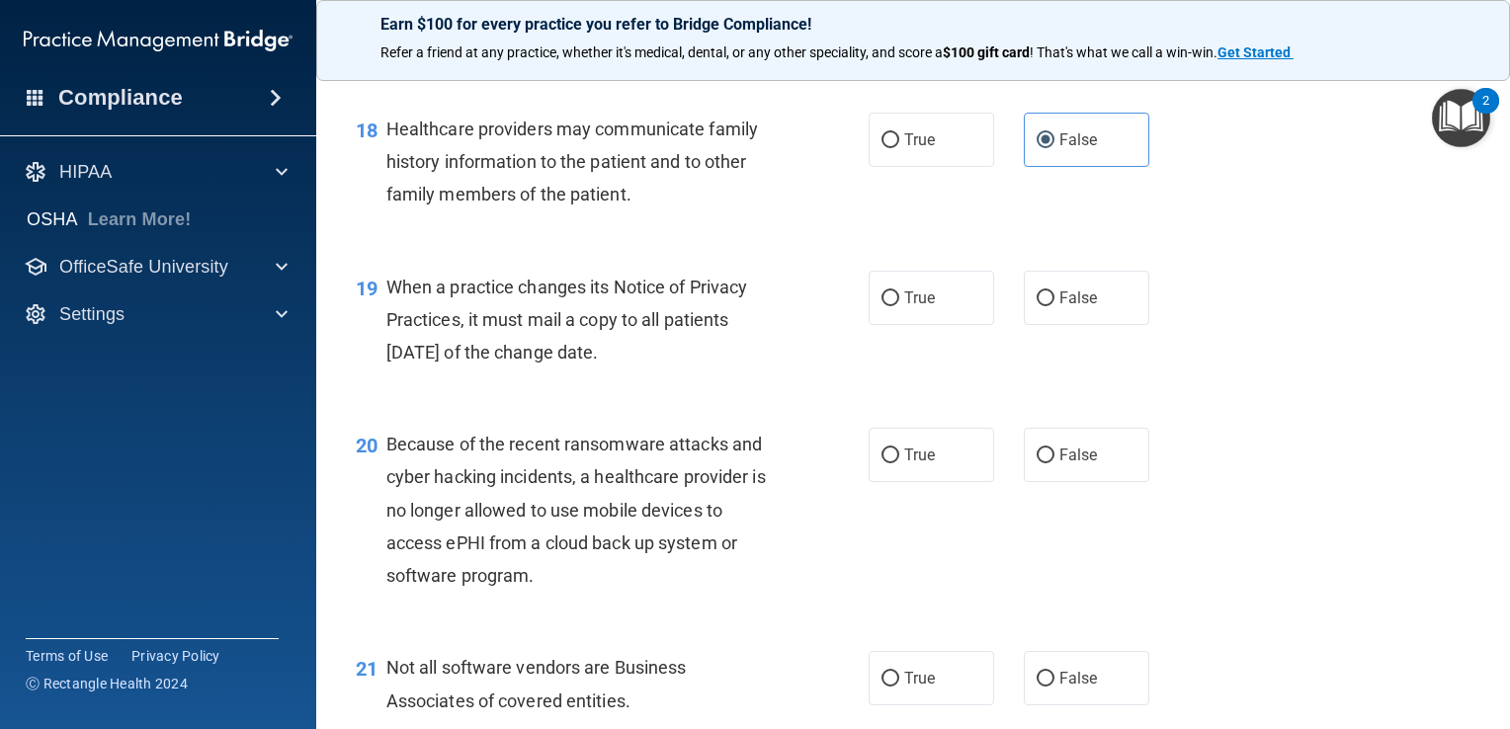
click at [899, 148] on input "True" at bounding box center [890, 140] width 18 height 15
radio input "true"
radio input "false"
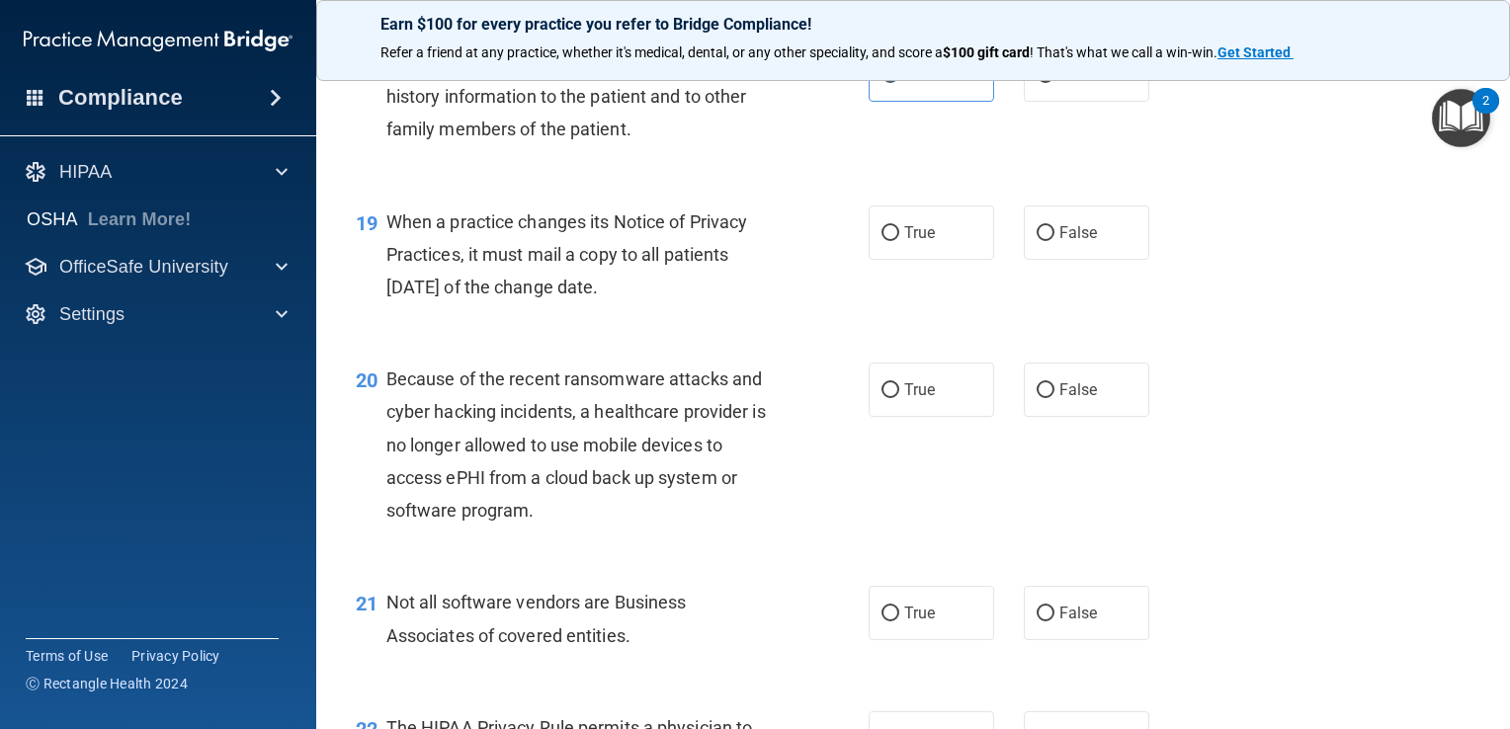
scroll to position [3185, 0]
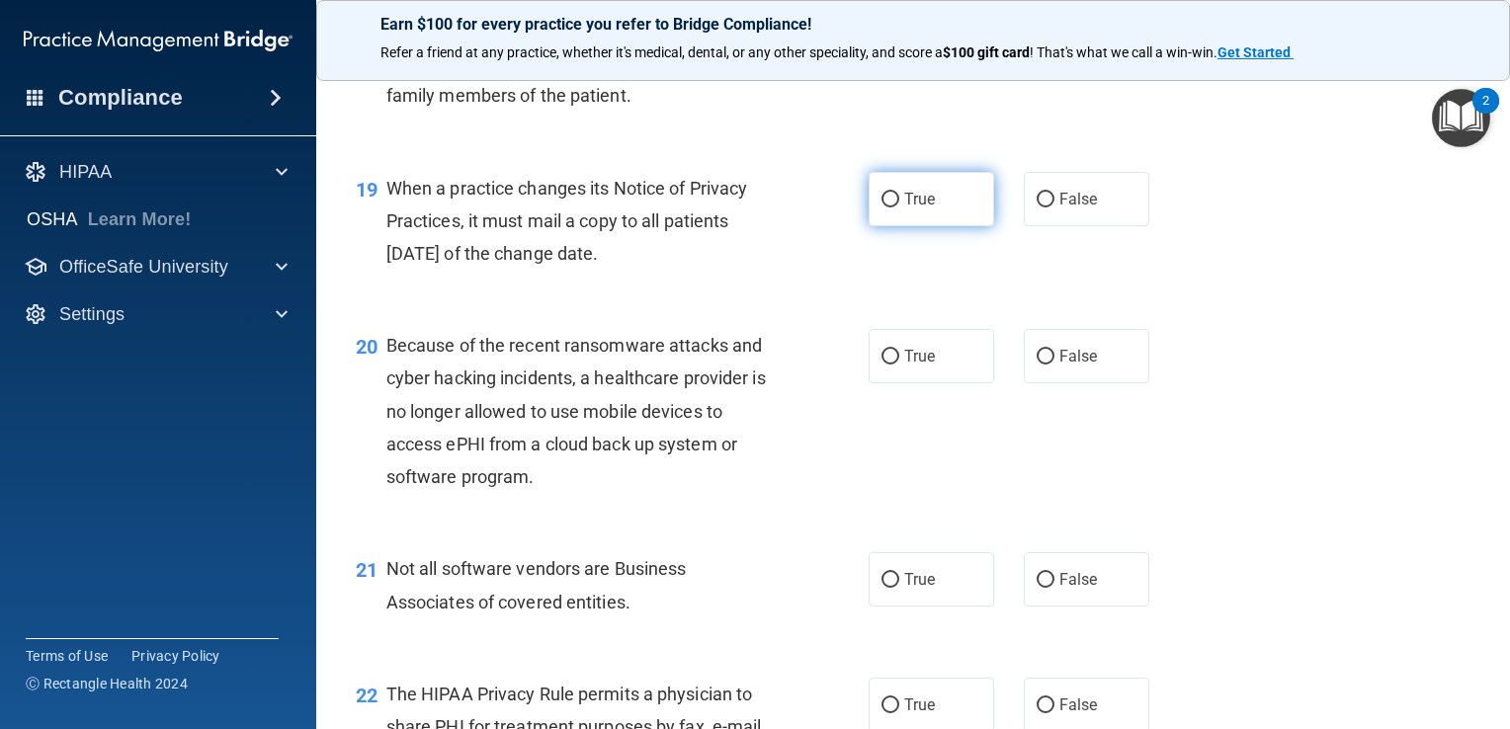
click at [904, 208] on span "True" at bounding box center [919, 199] width 31 height 19
click at [898, 207] on input "True" at bounding box center [890, 200] width 18 height 15
radio input "true"
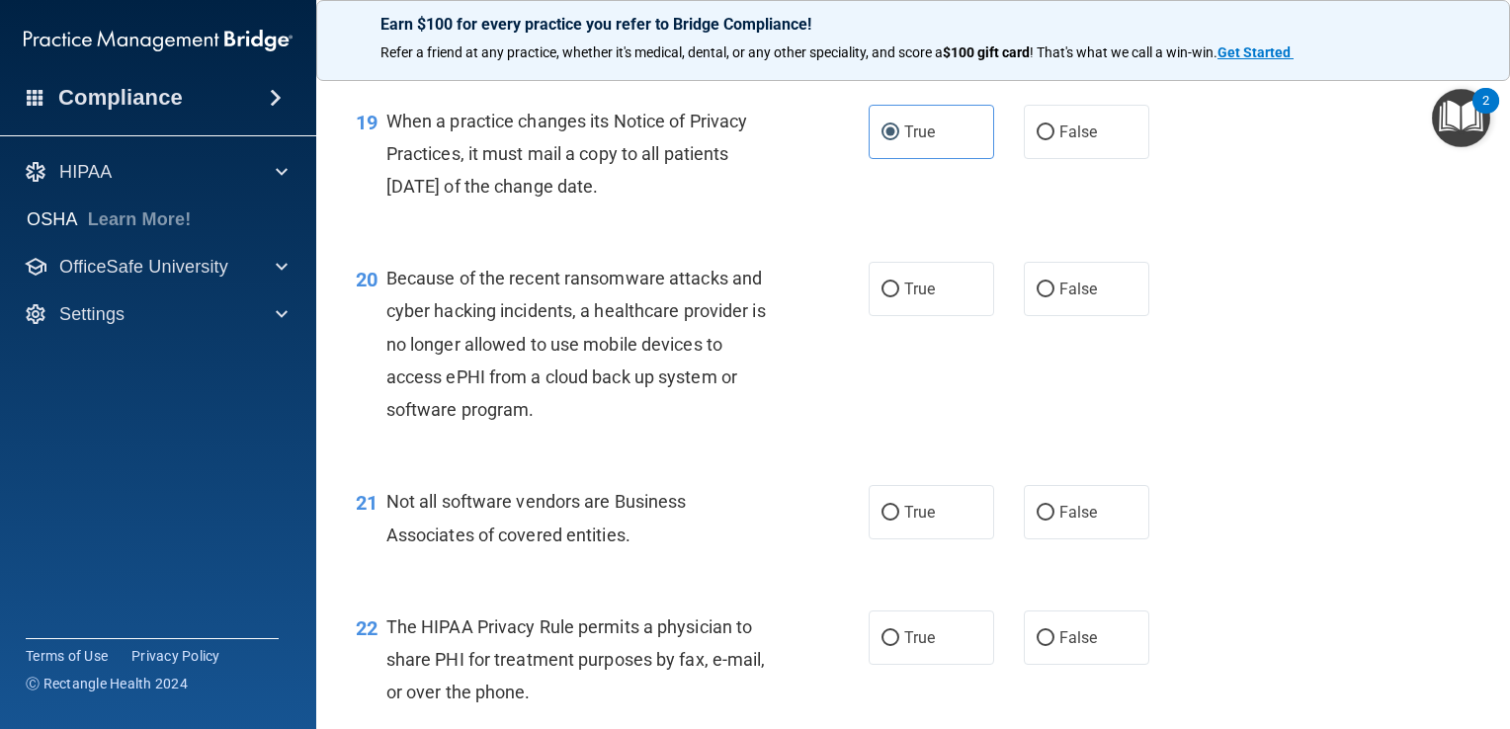
scroll to position [3383, 0]
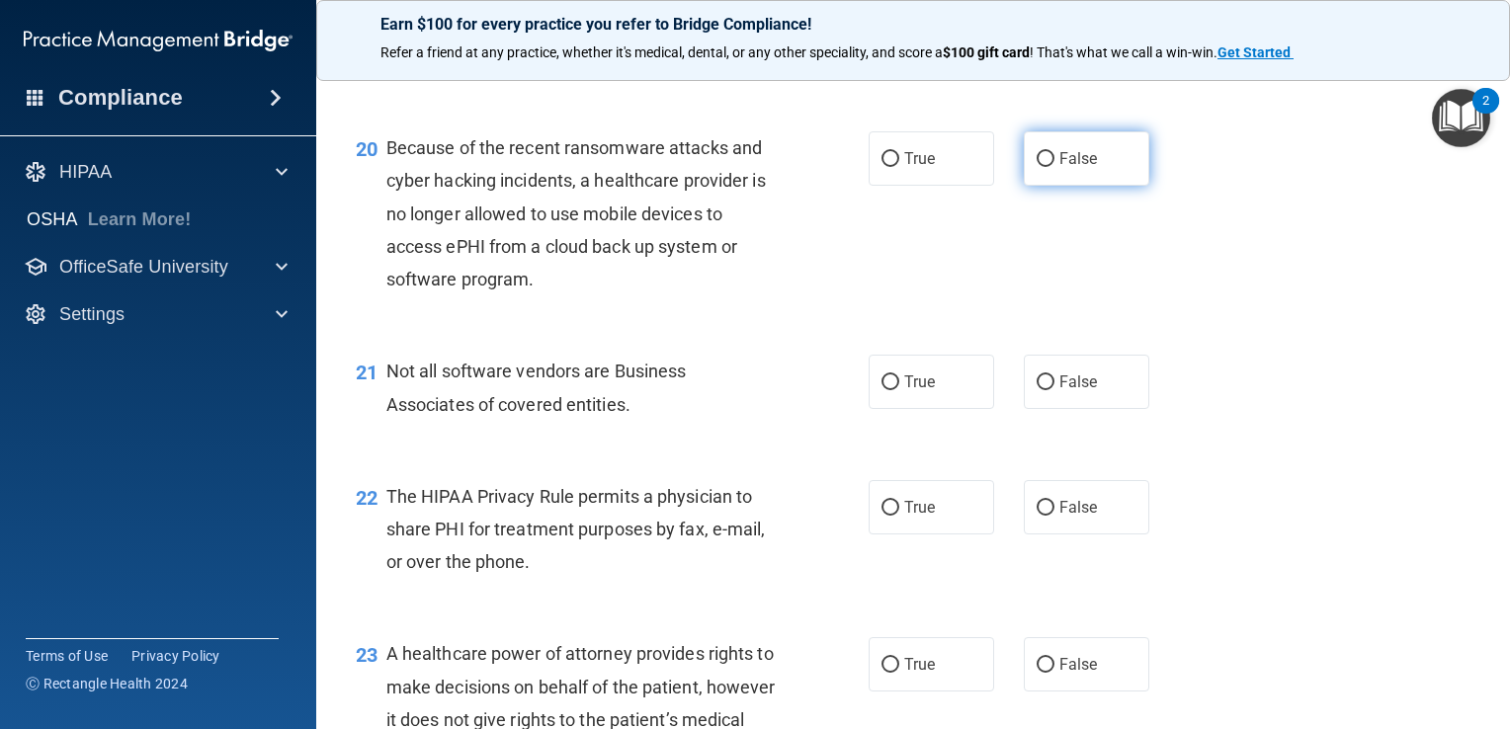
click at [1059, 168] on span "False" at bounding box center [1078, 158] width 39 height 19
click at [1054, 167] on input "False" at bounding box center [1045, 159] width 18 height 15
radio input "true"
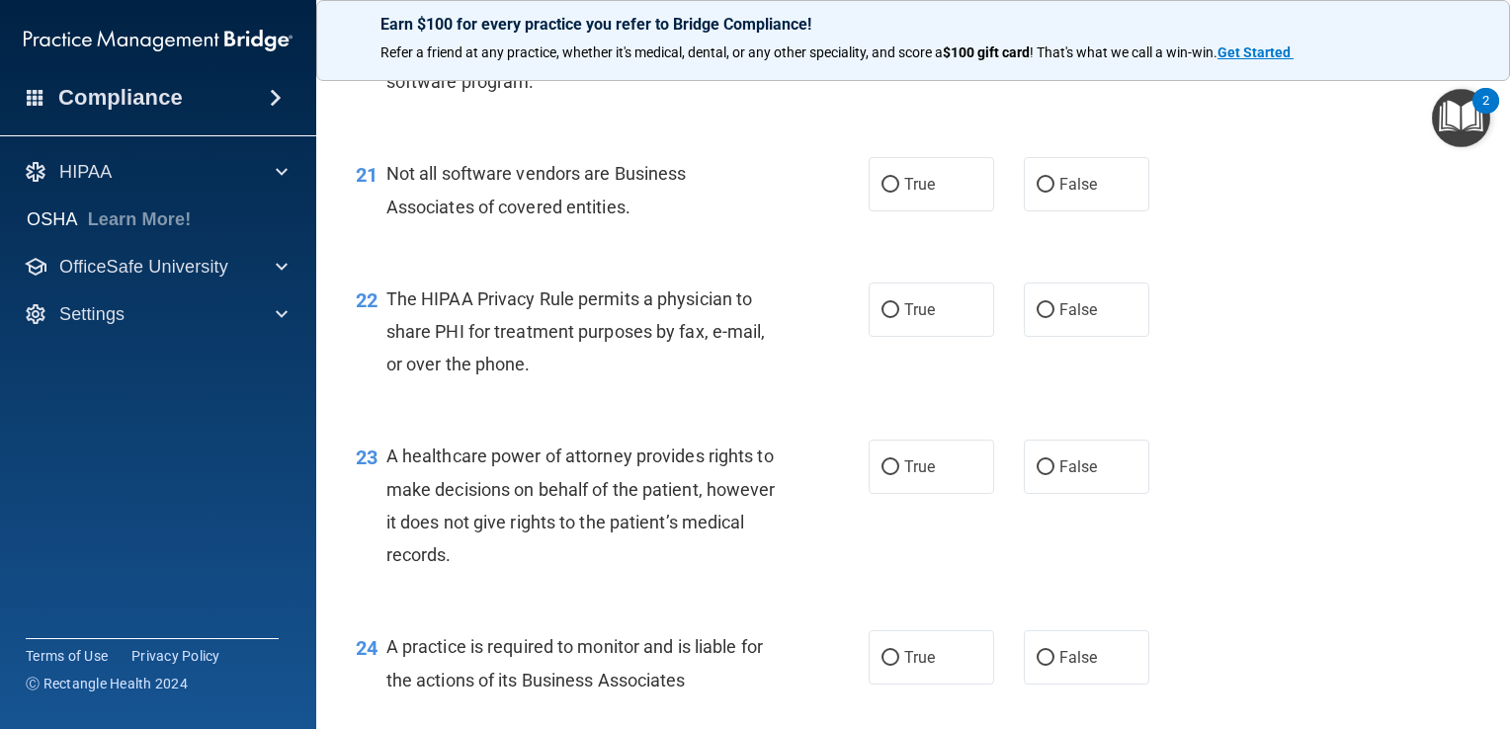
scroll to position [3679, 0]
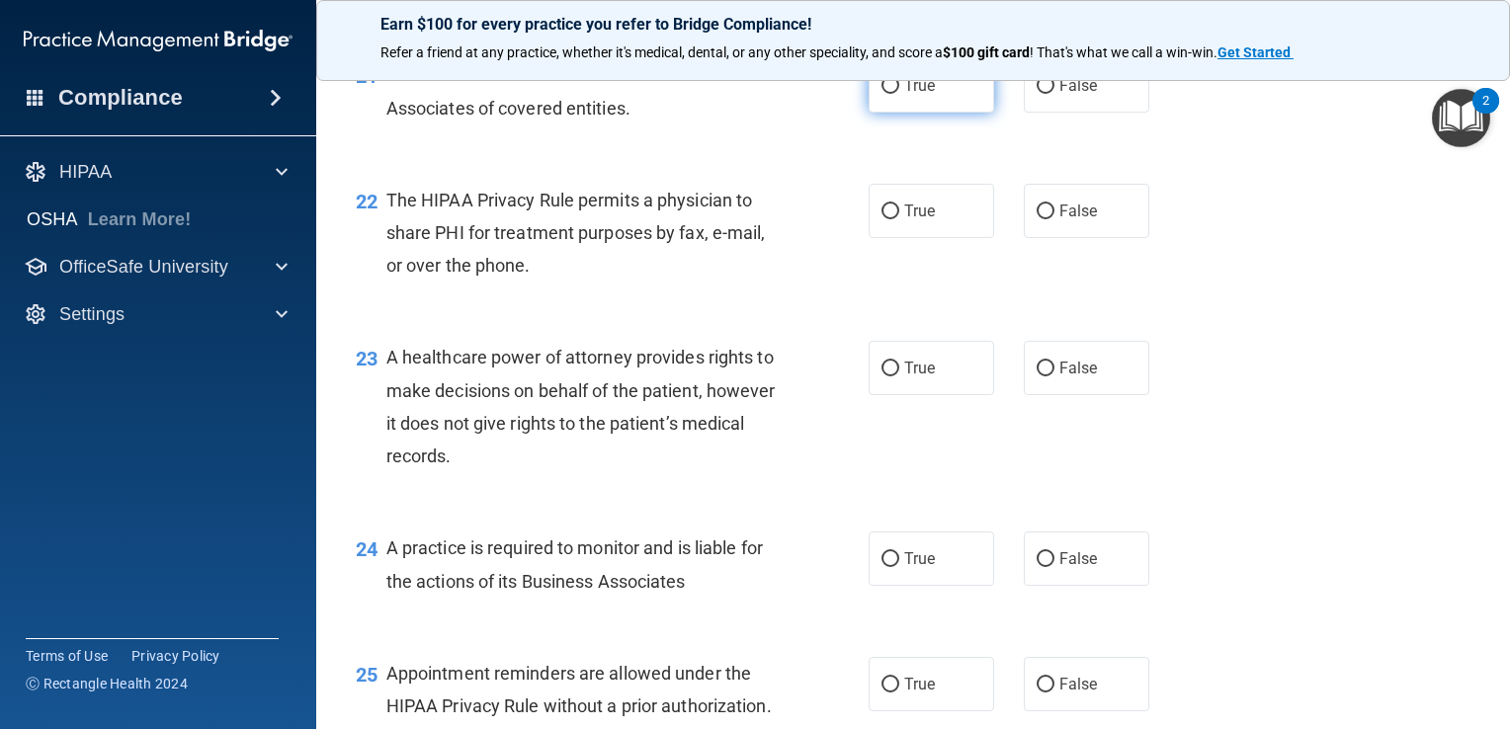
click at [912, 95] on span "True" at bounding box center [919, 85] width 31 height 19
click at [899, 94] on input "True" at bounding box center [890, 86] width 18 height 15
radio input "true"
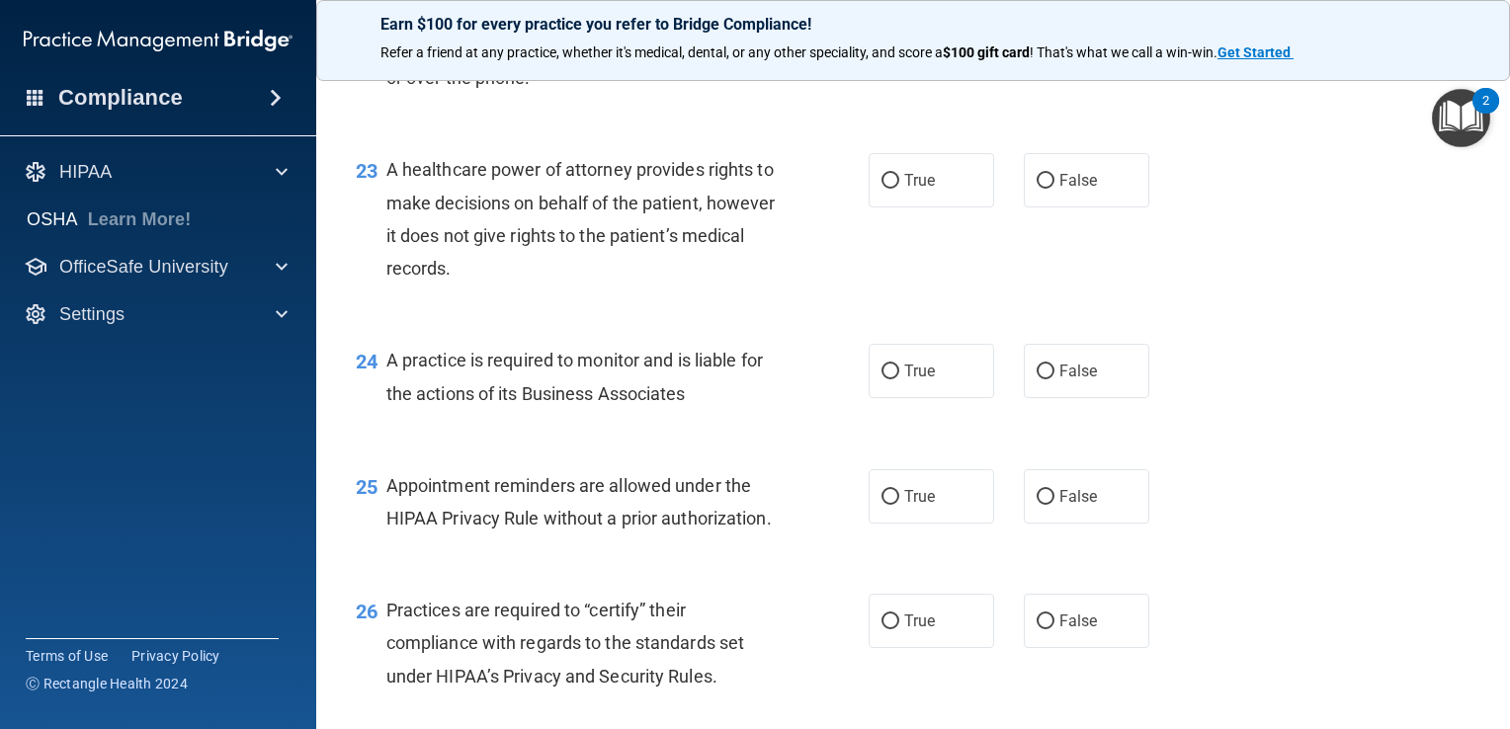
scroll to position [3767, 0]
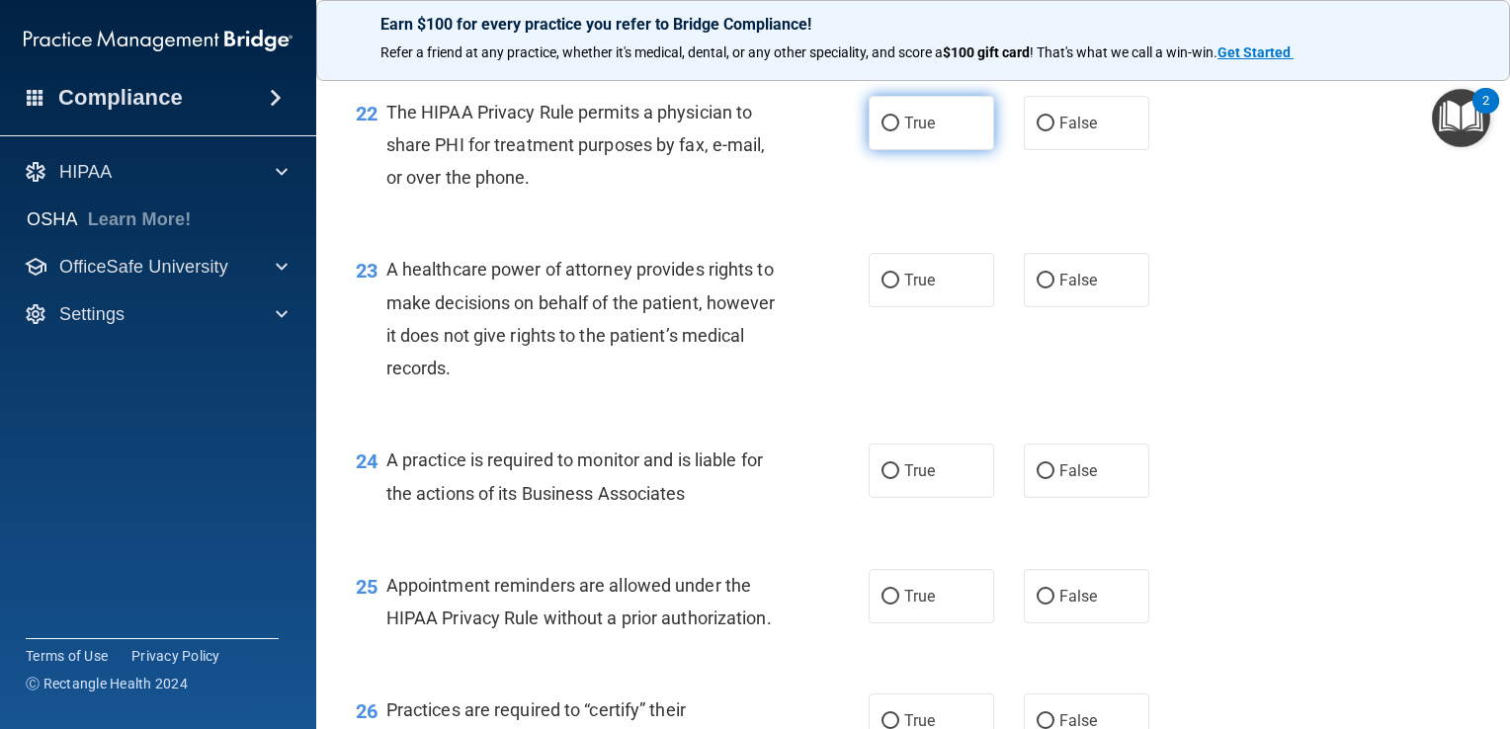
click at [910, 150] on label "True" at bounding box center [930, 123] width 125 height 54
click at [899, 131] on input "True" at bounding box center [890, 124] width 18 height 15
radio input "true"
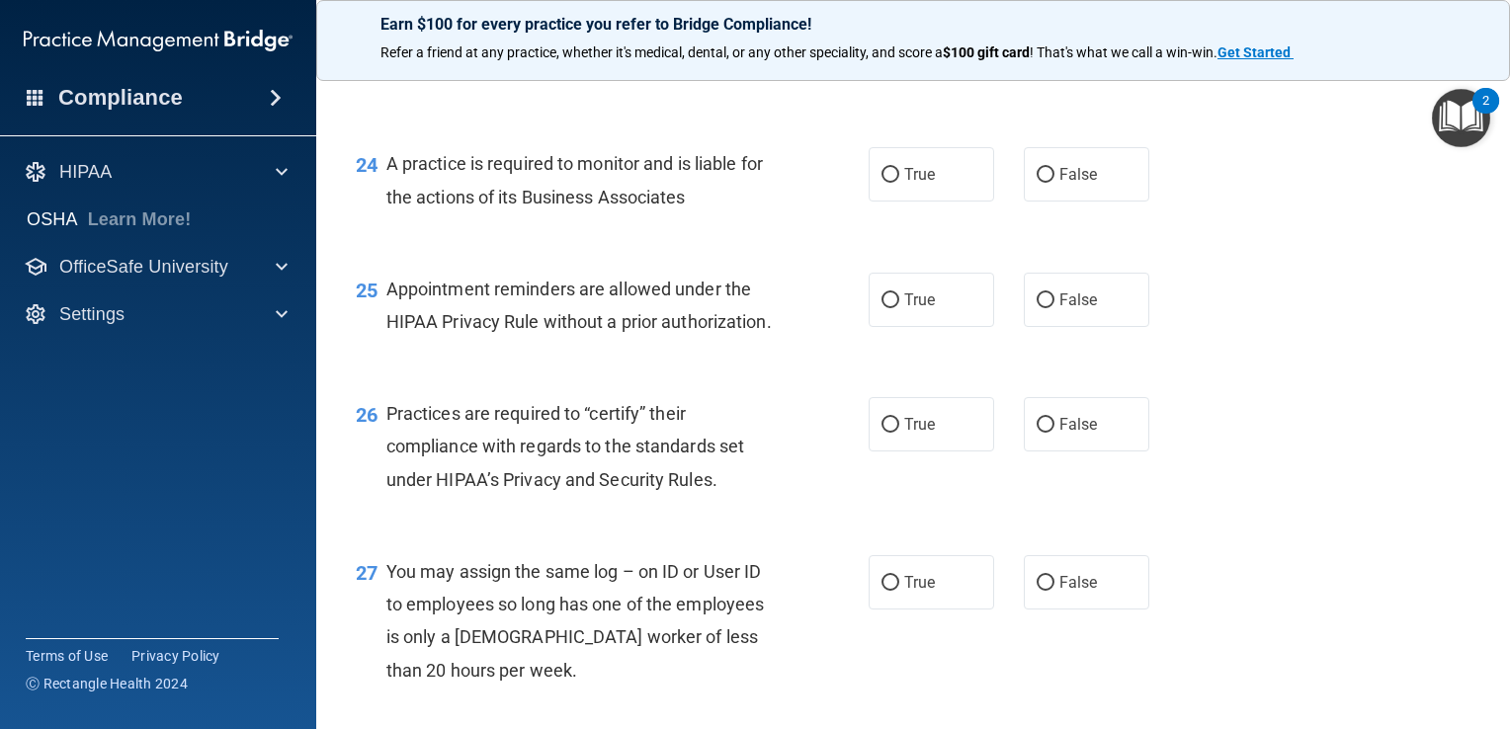
scroll to position [3964, 0]
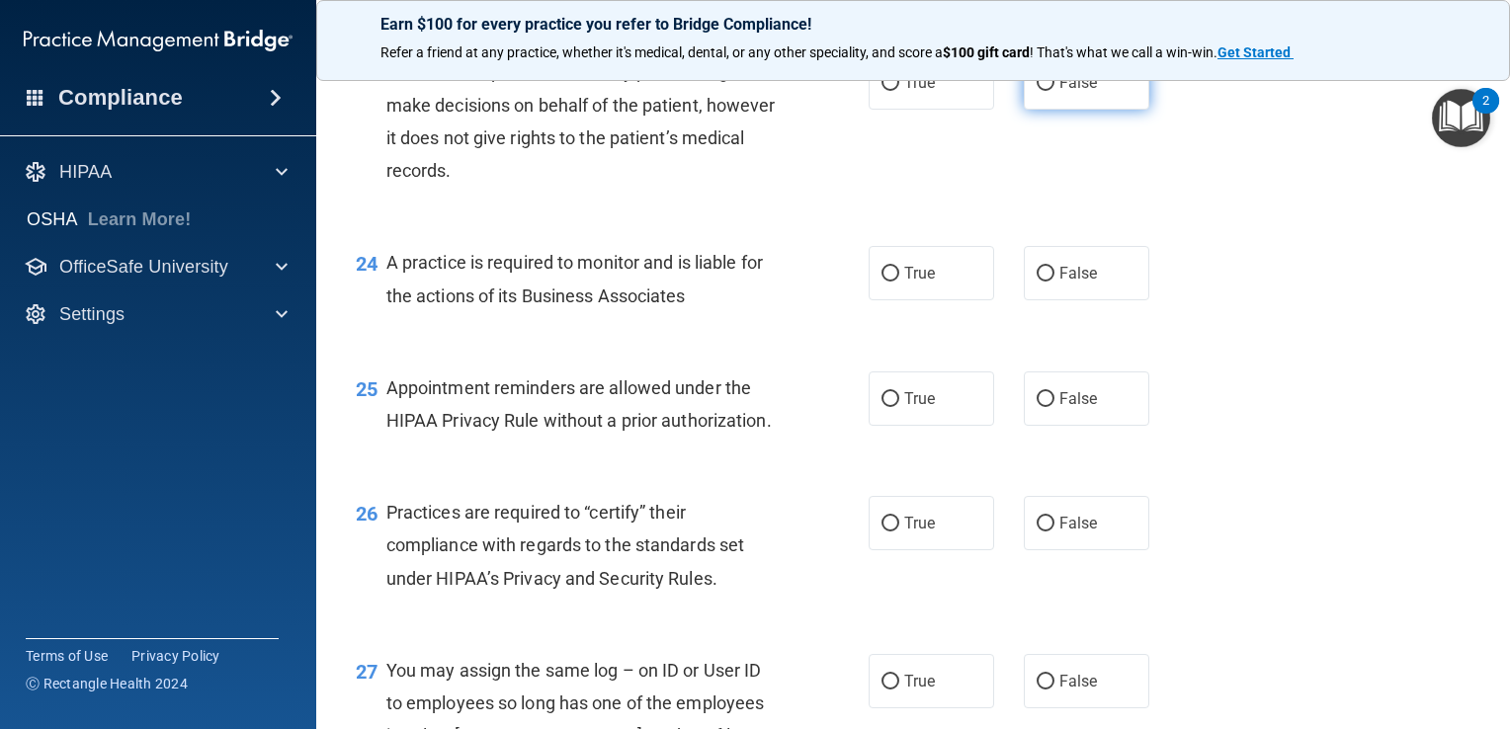
click at [1063, 110] on label "False" at bounding box center [1085, 82] width 125 height 54
click at [1054, 91] on input "False" at bounding box center [1045, 83] width 18 height 15
radio input "true"
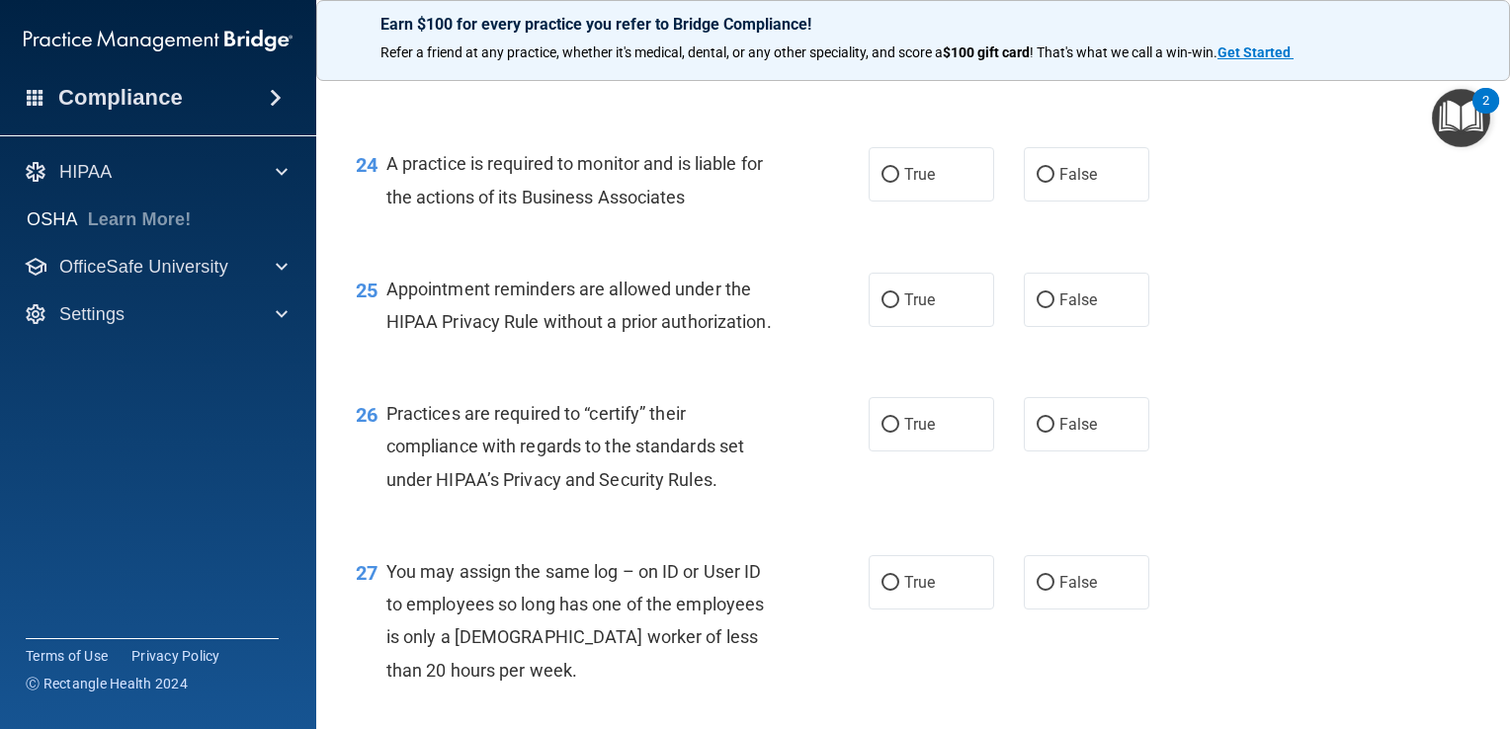
scroll to position [4162, 0]
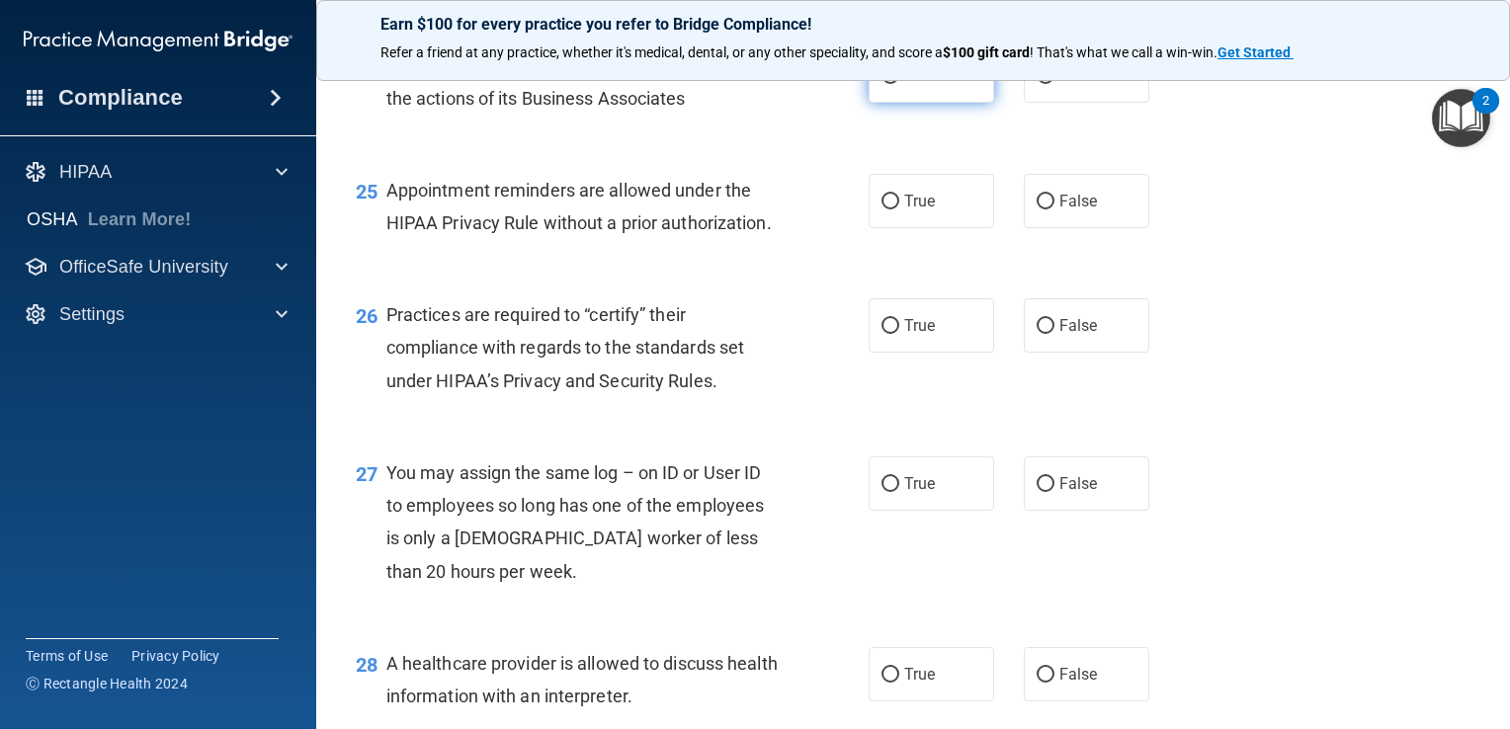
click at [907, 85] on span "True" at bounding box center [919, 75] width 31 height 19
click at [899, 84] on input "True" at bounding box center [890, 76] width 18 height 15
radio input "true"
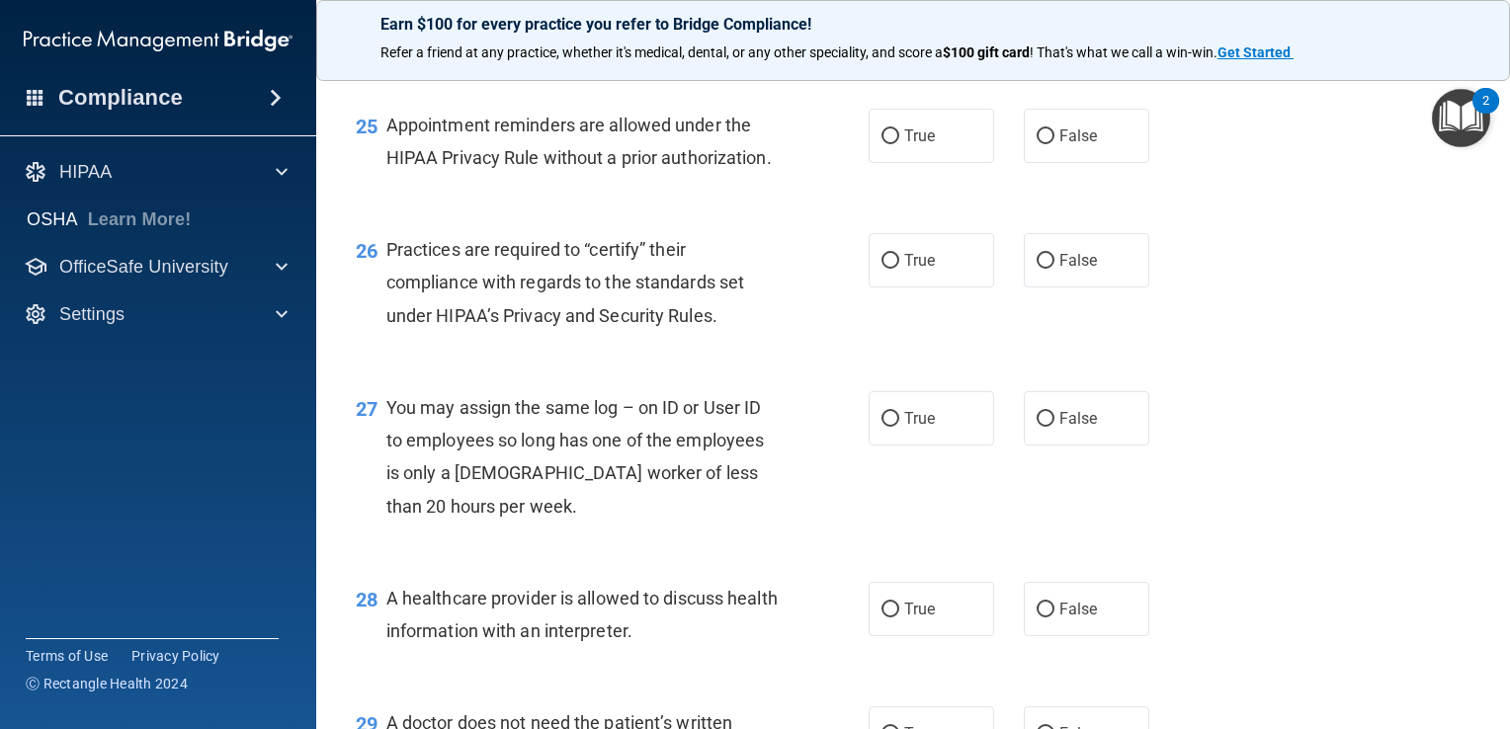
scroll to position [4261, 0]
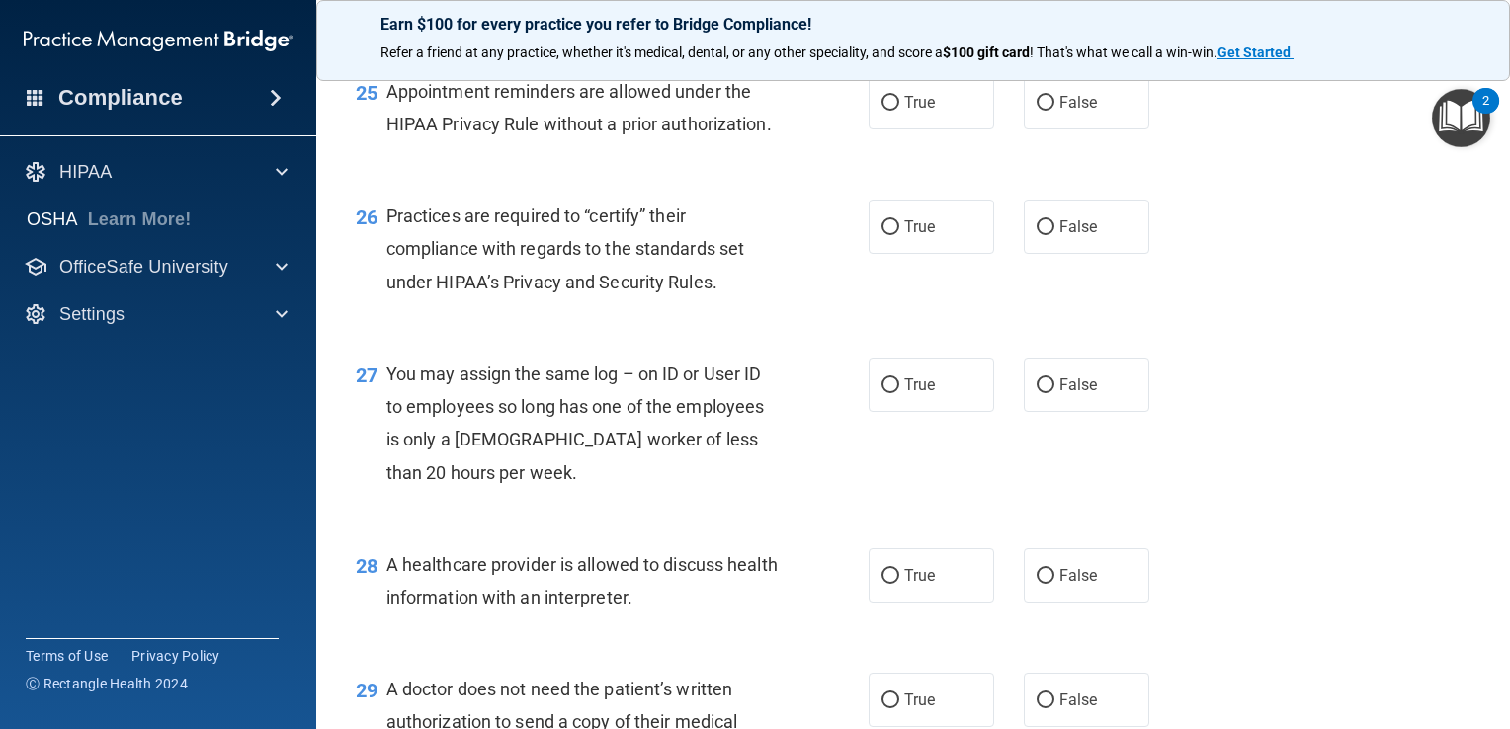
click at [910, 132] on div "25 Appointment reminders are allowed under the HIPAA Privacy Rule without a pri…" at bounding box center [913, 112] width 1144 height 124
click at [909, 129] on label "True" at bounding box center [930, 102] width 125 height 54
click at [899, 111] on input "True" at bounding box center [890, 103] width 18 height 15
radio input "true"
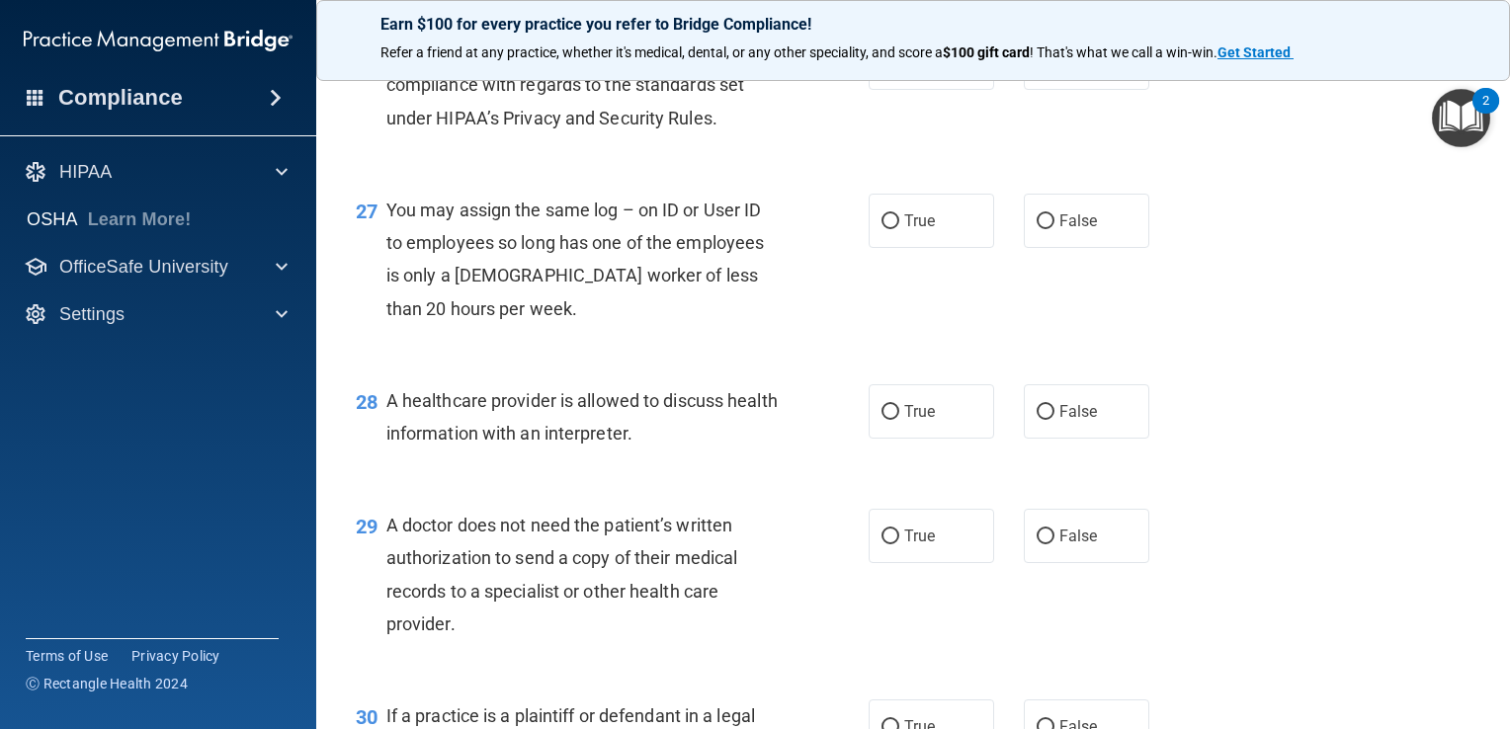
scroll to position [4458, 0]
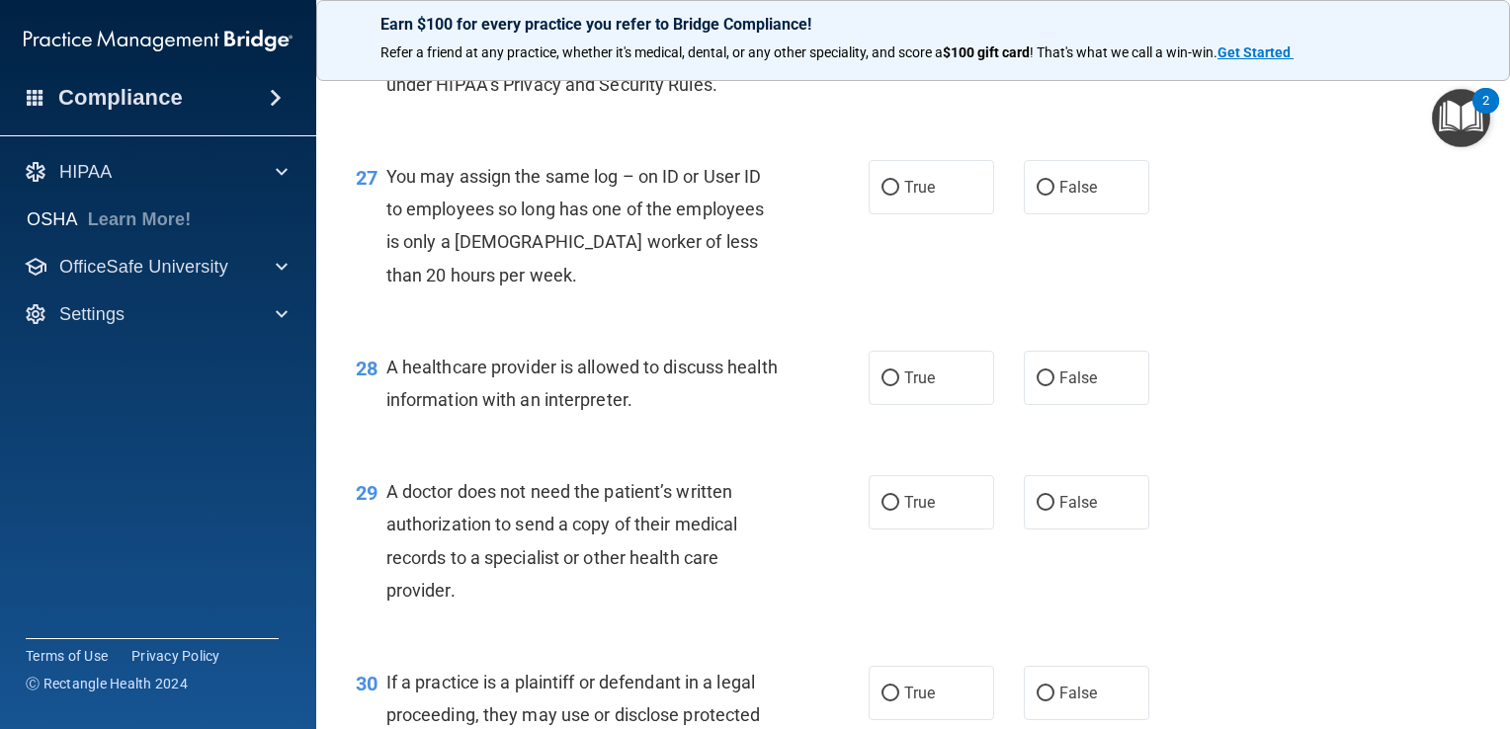
click at [933, 56] on label "True" at bounding box center [930, 29] width 125 height 54
click at [899, 38] on input "True" at bounding box center [890, 30] width 18 height 15
radio input "true"
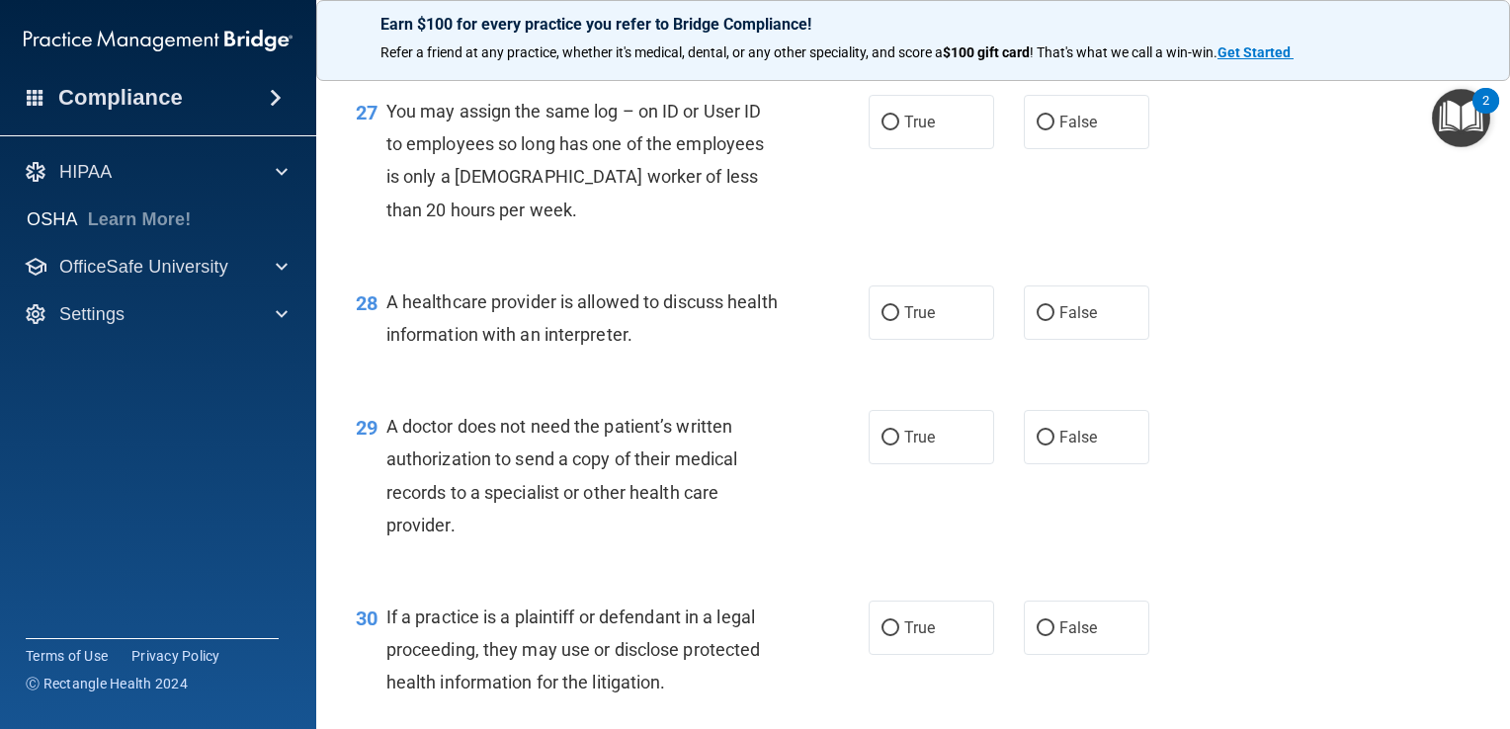
scroll to position [4557, 0]
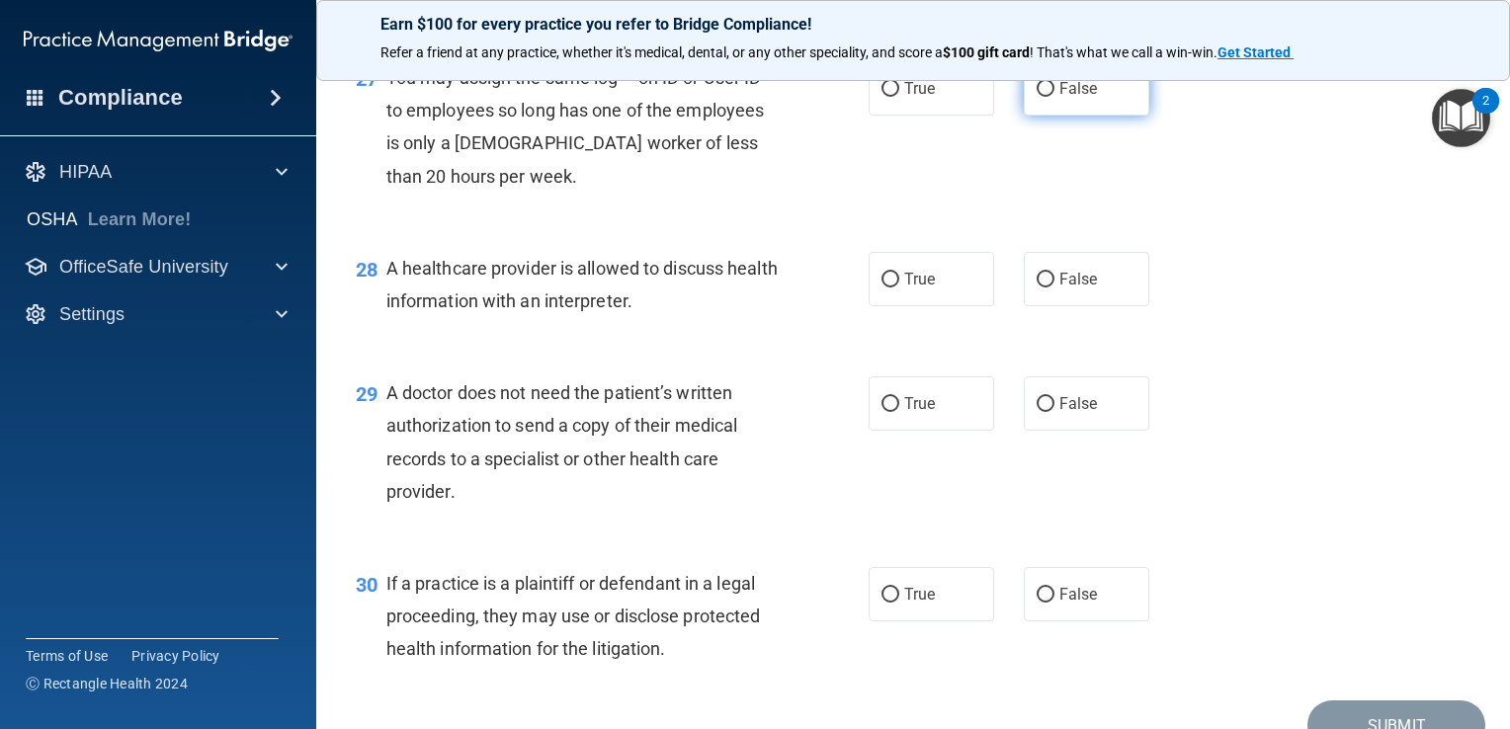
click at [1058, 116] on label "False" at bounding box center [1085, 88] width 125 height 54
click at [1054, 97] on input "False" at bounding box center [1045, 89] width 18 height 15
radio input "true"
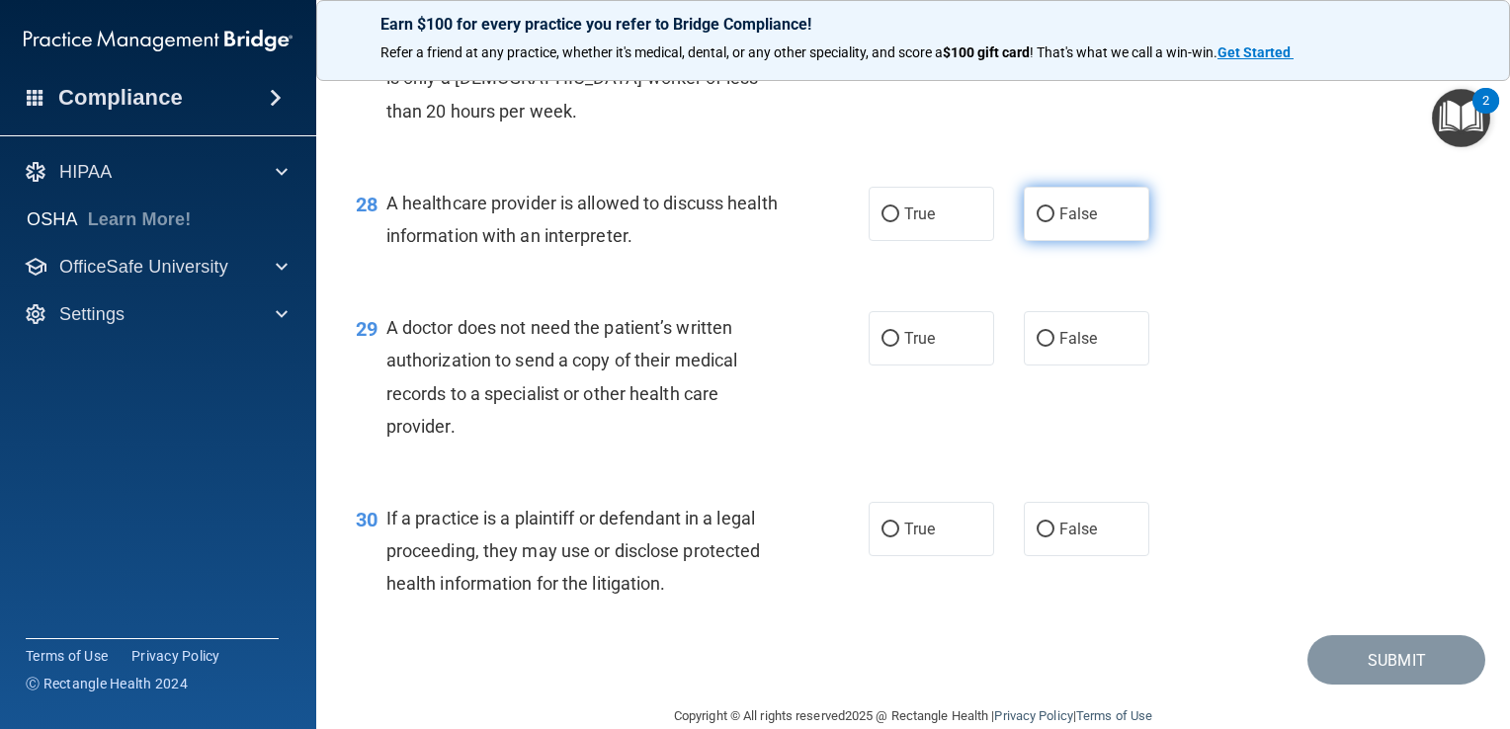
scroll to position [4656, 0]
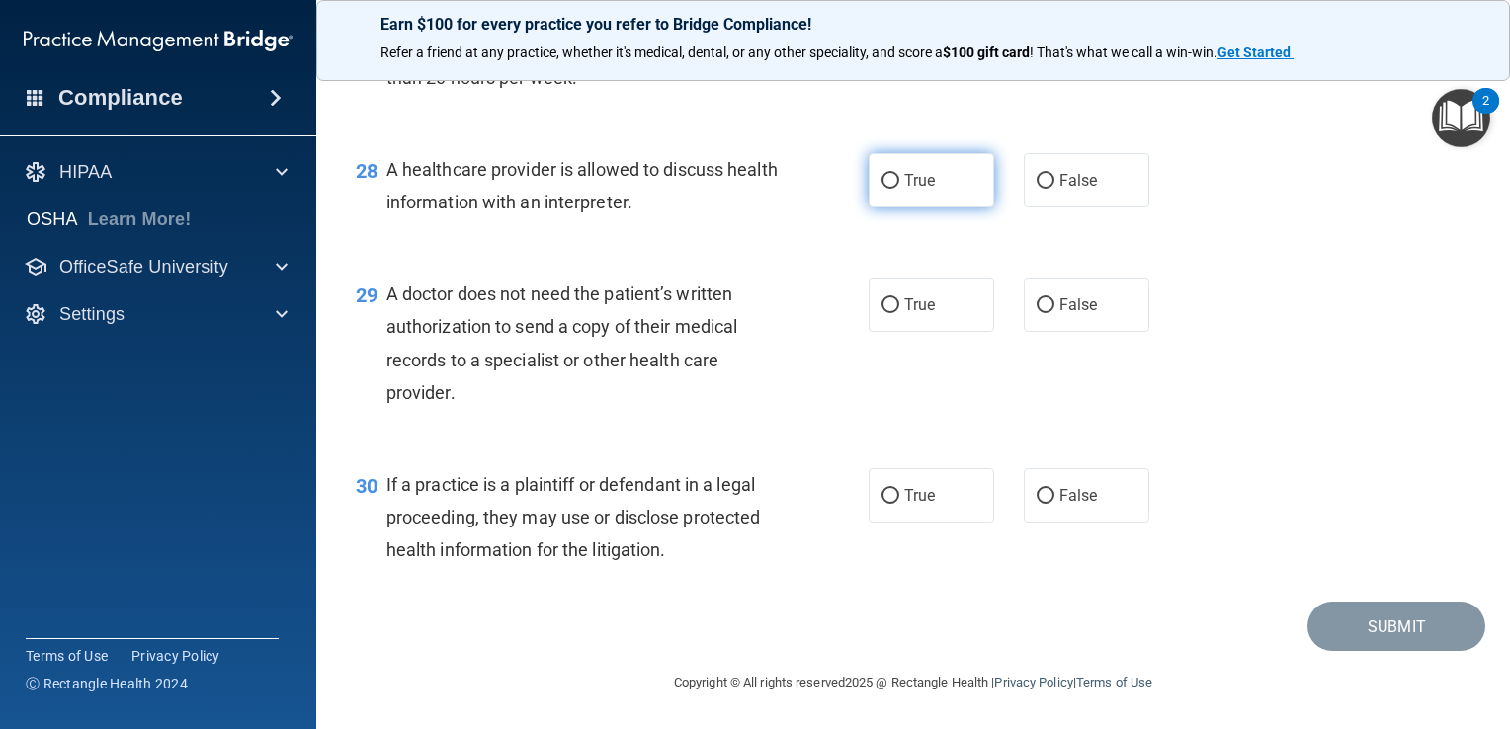
click at [963, 207] on label "True" at bounding box center [930, 180] width 125 height 54
click at [899, 189] on input "True" at bounding box center [890, 181] width 18 height 15
radio input "true"
click at [947, 255] on div "29 A doctor does not need the patient’s written authorization to send a copy of…" at bounding box center [913, 347] width 1144 height 191
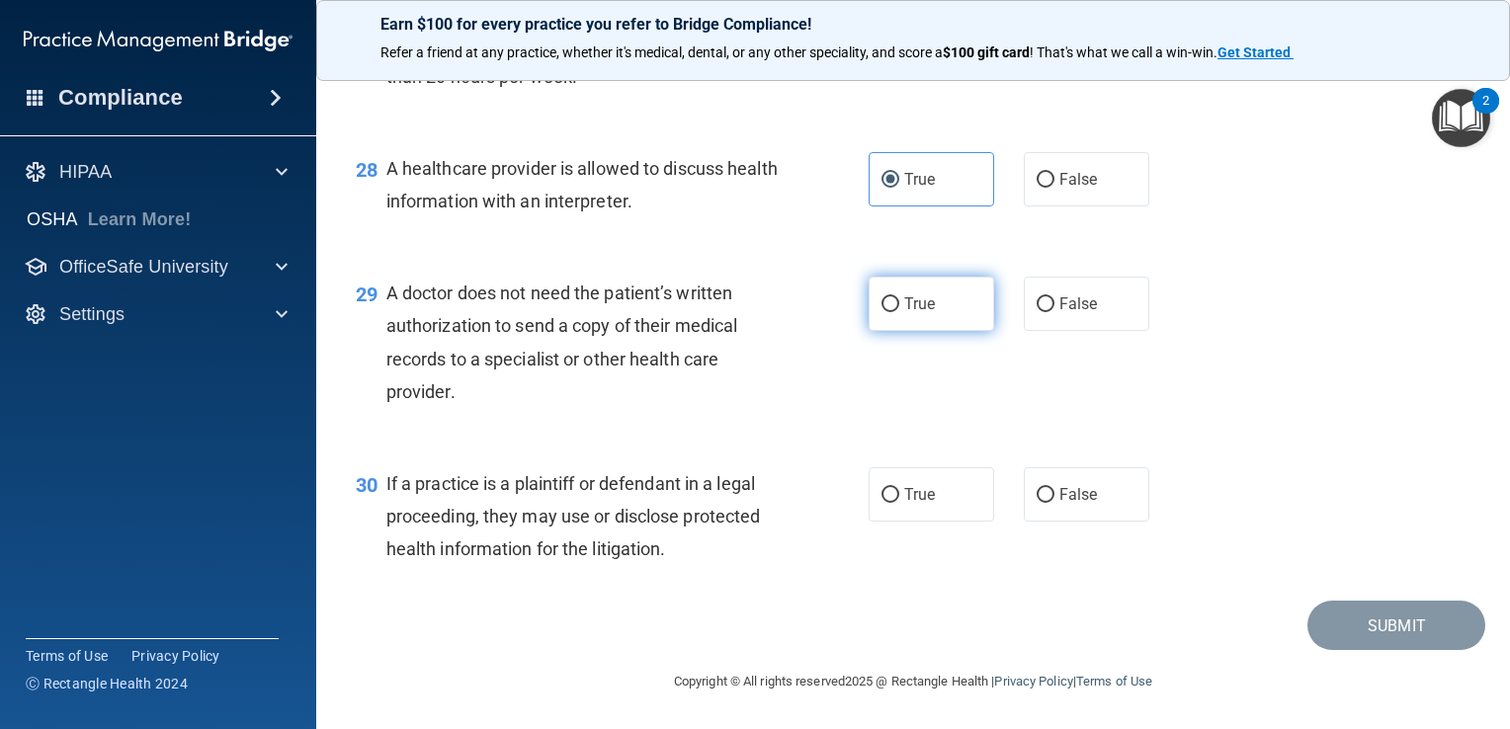
click at [914, 308] on span "True" at bounding box center [919, 303] width 31 height 19
click at [899, 308] on input "True" at bounding box center [890, 304] width 18 height 15
radio input "true"
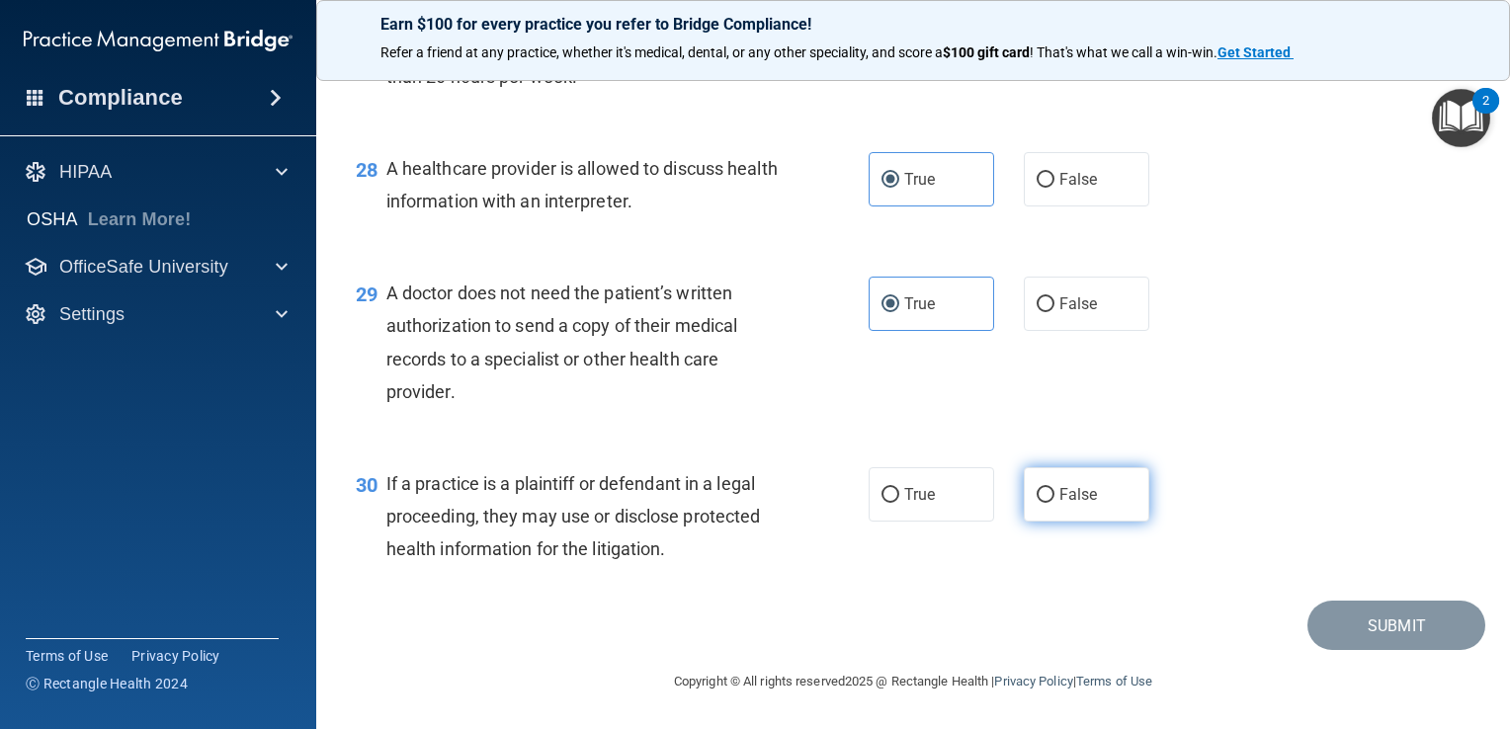
click at [1087, 516] on label "False" at bounding box center [1085, 494] width 125 height 54
click at [1054, 503] on input "False" at bounding box center [1045, 495] width 18 height 15
radio input "true"
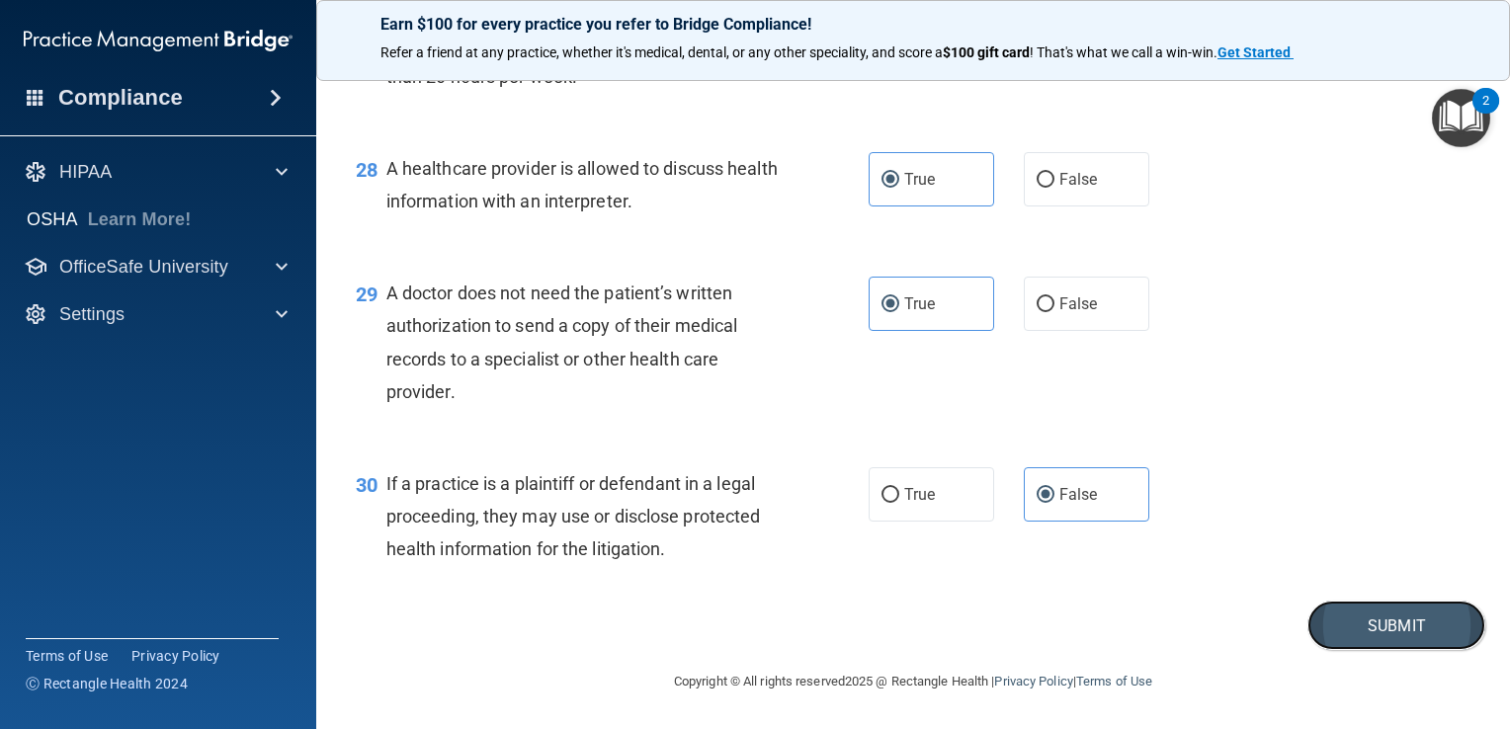
click at [1377, 626] on button "Submit" at bounding box center [1396, 626] width 178 height 50
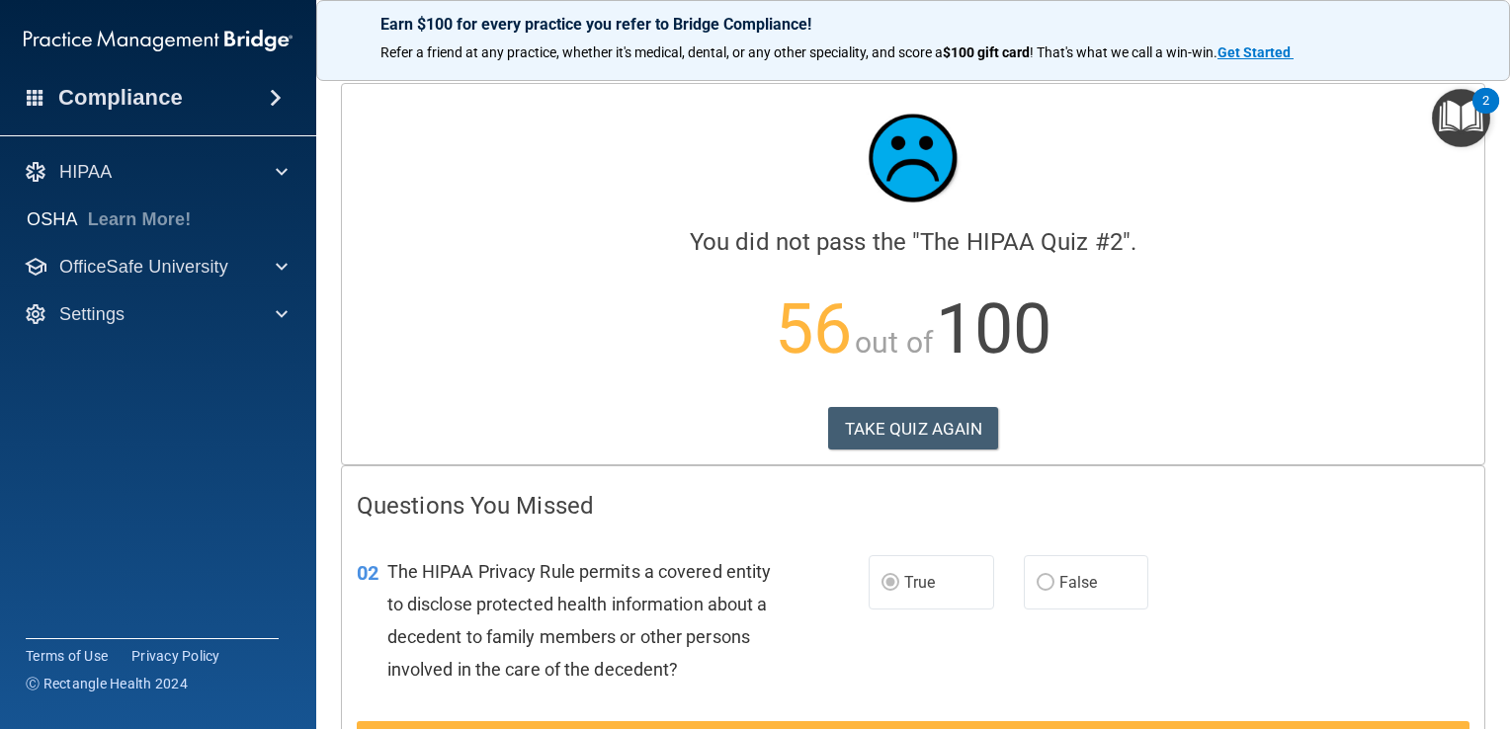
click at [1105, 344] on p "56 out of 100" at bounding box center [913, 329] width 1112 height 127
